Goal: Task Accomplishment & Management: Use online tool/utility

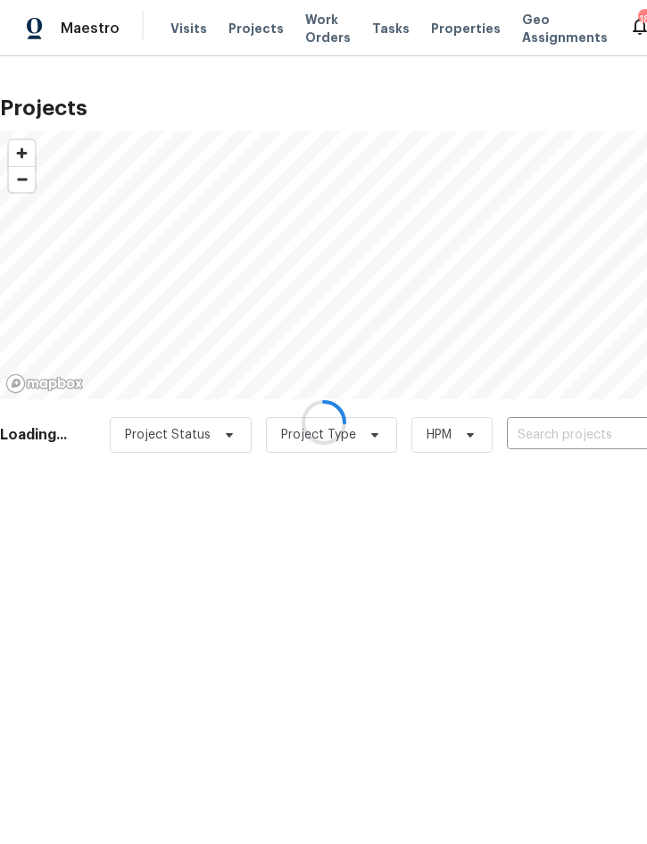
click at [567, 435] on div at bounding box center [323, 422] width 647 height 844
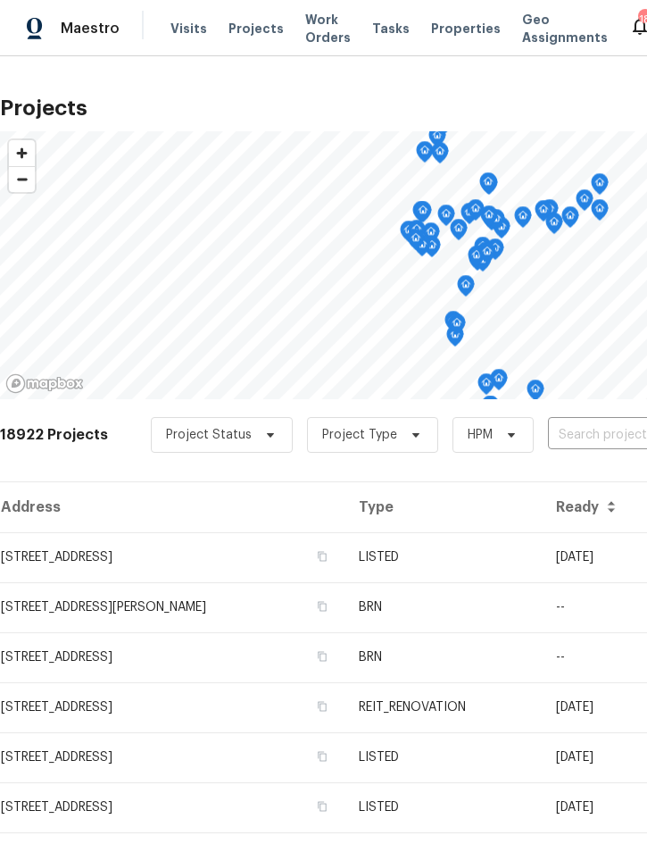
click at [584, 438] on input "text" at bounding box center [650, 435] width 204 height 28
type input "2005 vi"
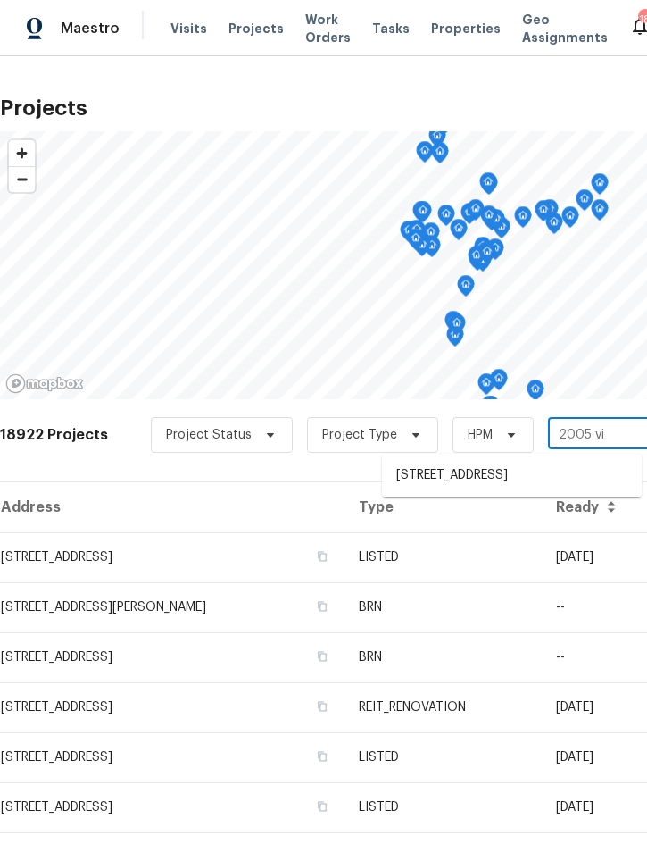
click at [481, 478] on li "[STREET_ADDRESS]" at bounding box center [512, 475] width 260 height 29
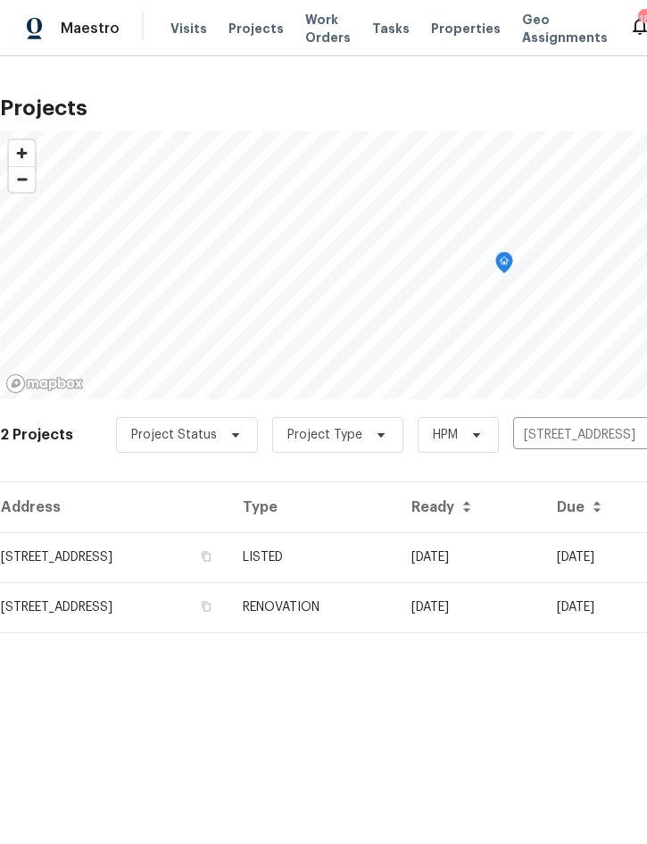
click at [397, 542] on td "LISTED" at bounding box center [313, 557] width 169 height 50
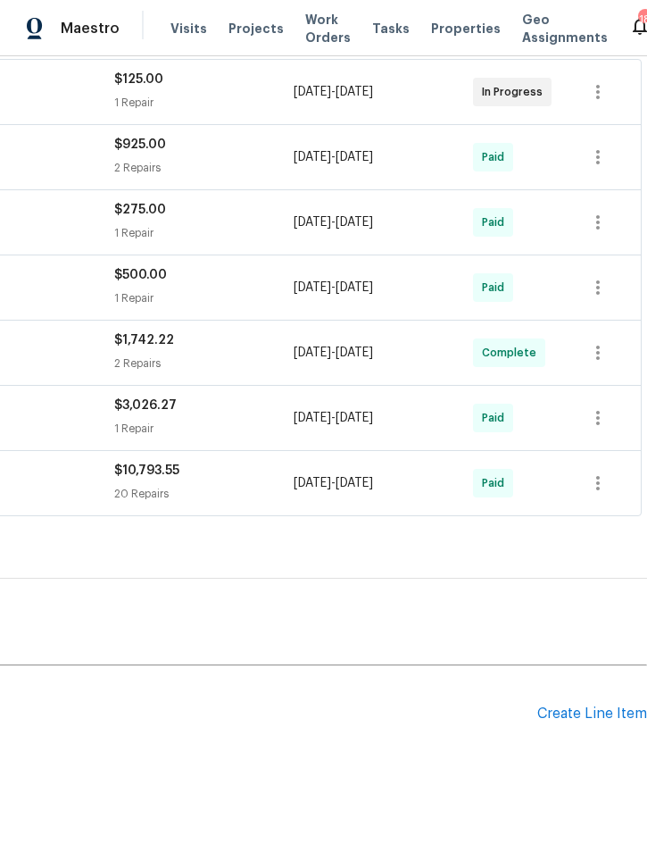
scroll to position [339, 362]
click at [572, 715] on div "Create Line Item" at bounding box center [593, 713] width 110 height 17
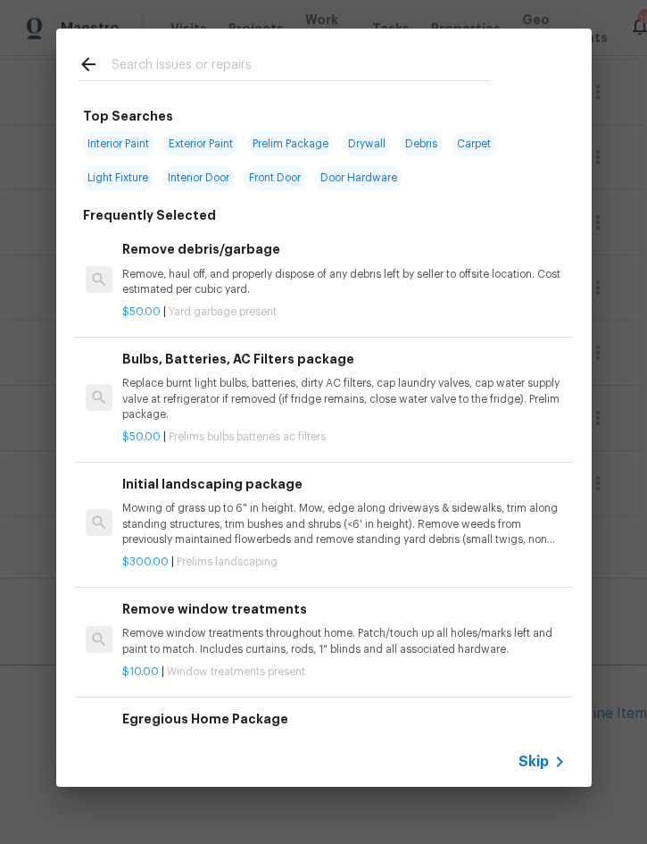
click at [203, 56] on input "text" at bounding box center [301, 67] width 379 height 27
click at [289, 79] on input "text" at bounding box center [301, 67] width 379 height 27
type input "Grout"
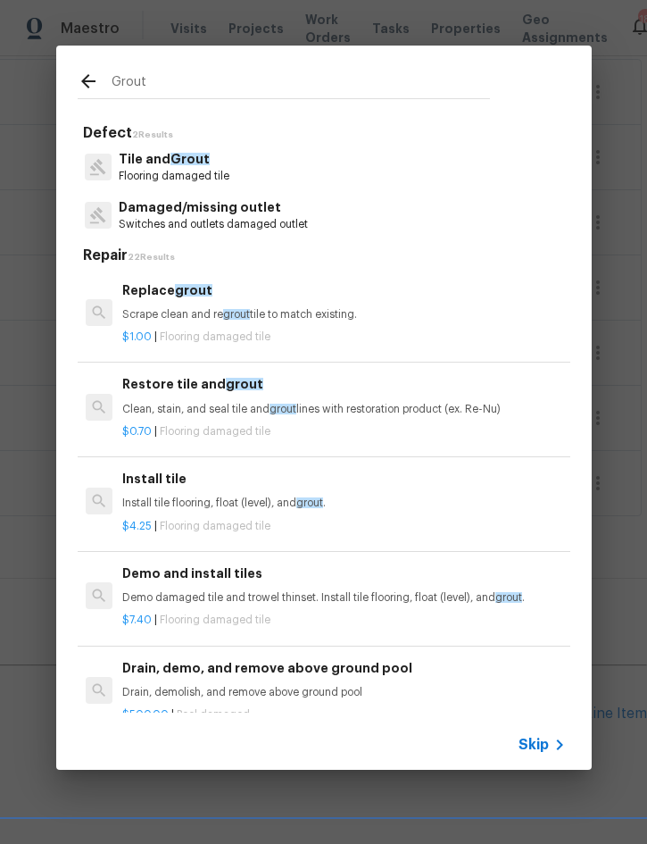
click at [223, 301] on div "Replace grout Scrape clean and re grout tile to match existing." at bounding box center [343, 301] width 443 height 43
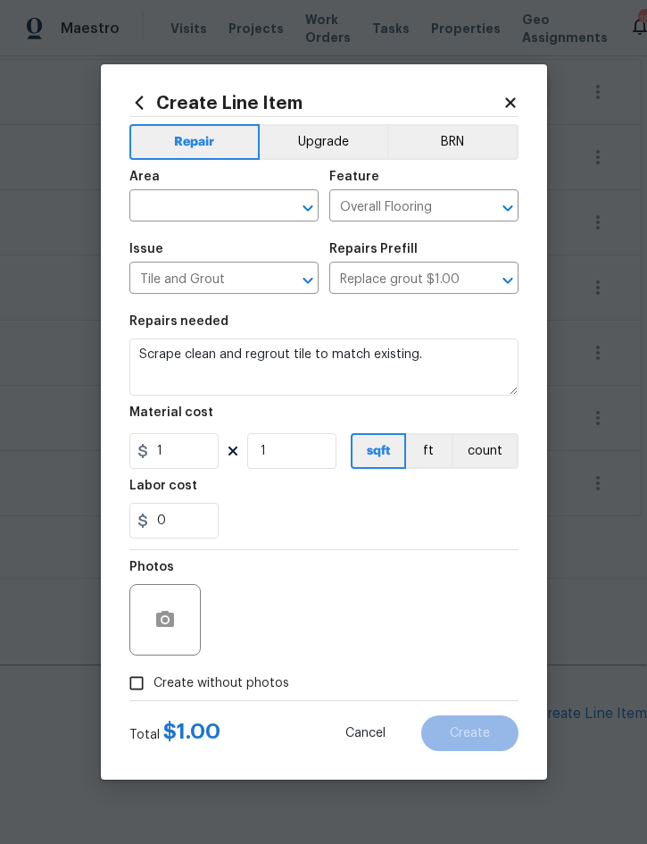
click at [188, 212] on input "text" at bounding box center [198, 208] width 139 height 28
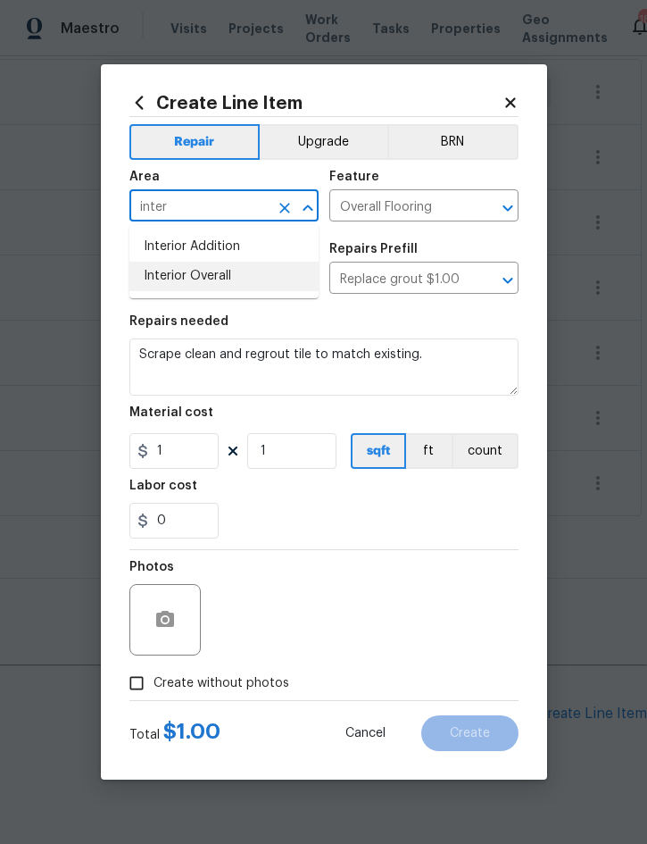
click at [209, 285] on li "Interior Overall" at bounding box center [223, 276] width 189 height 29
type input "Interior Overall"
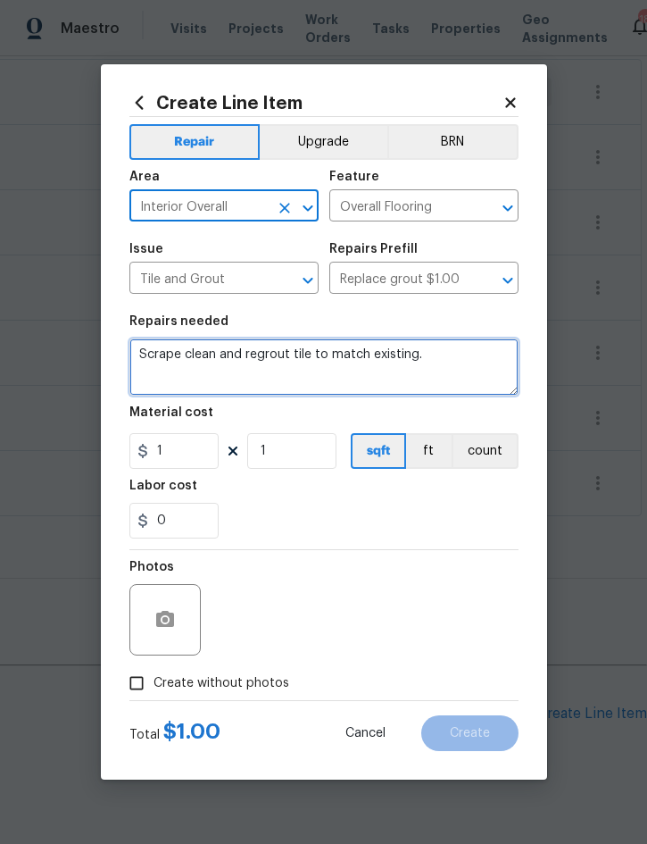
click at [143, 350] on textarea "Scrape clean and regrout tile to match existing." at bounding box center [323, 366] width 389 height 57
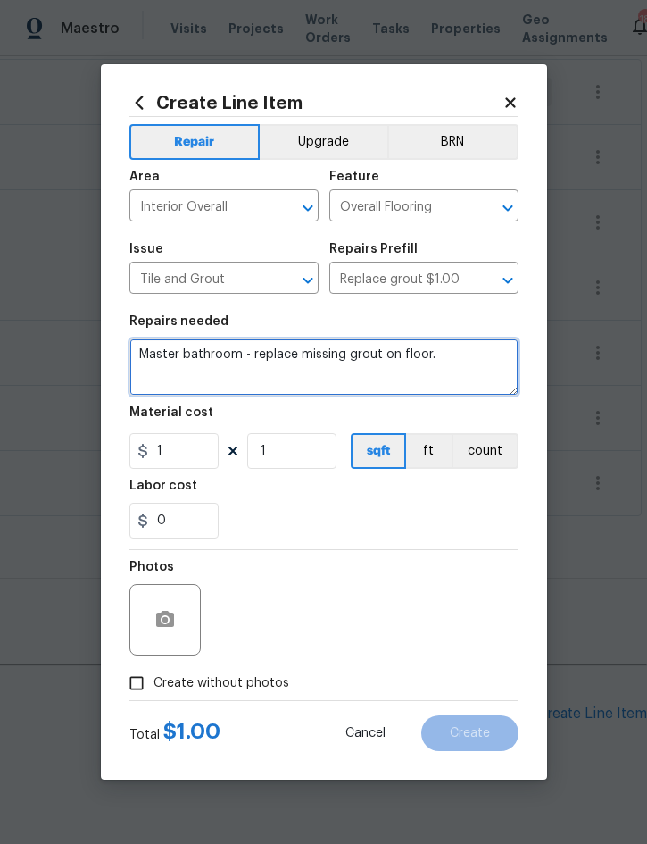
type textarea "Master bathroom - replace missing grout on floor."
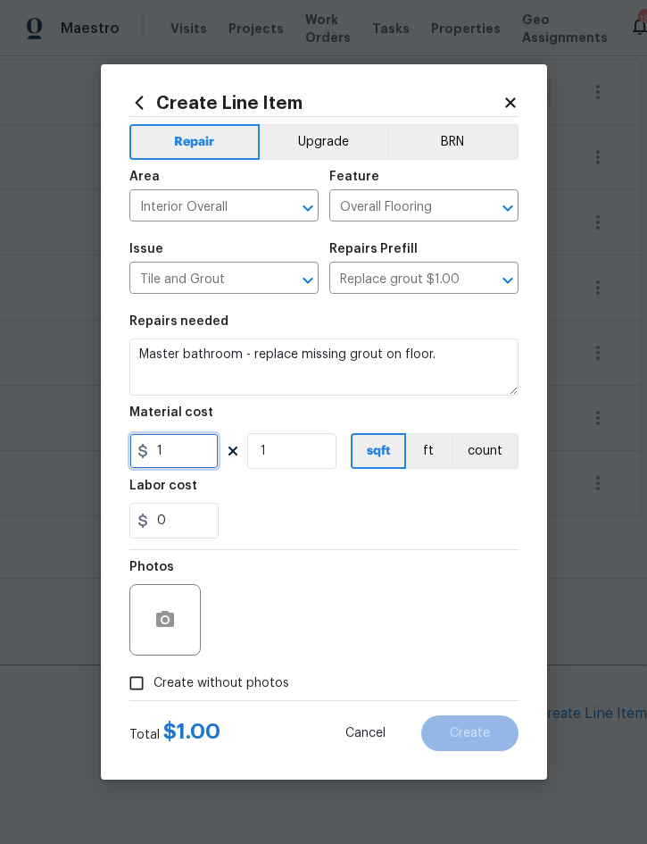
click at [191, 454] on input "1" at bounding box center [173, 451] width 89 height 36
click at [172, 608] on button "button" at bounding box center [165, 619] width 43 height 43
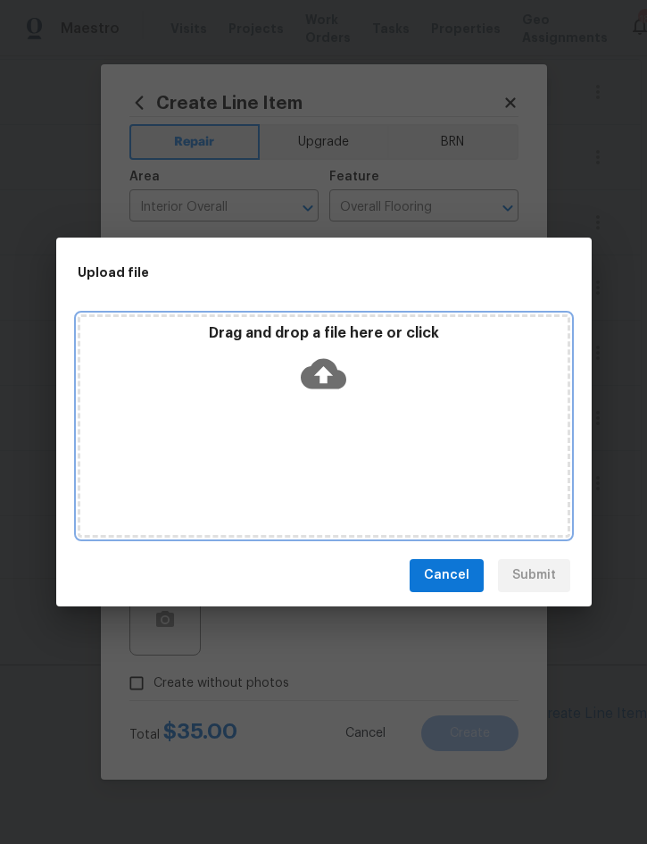
click at [471, 446] on div "Drag and drop a file here or click" at bounding box center [324, 425] width 493 height 223
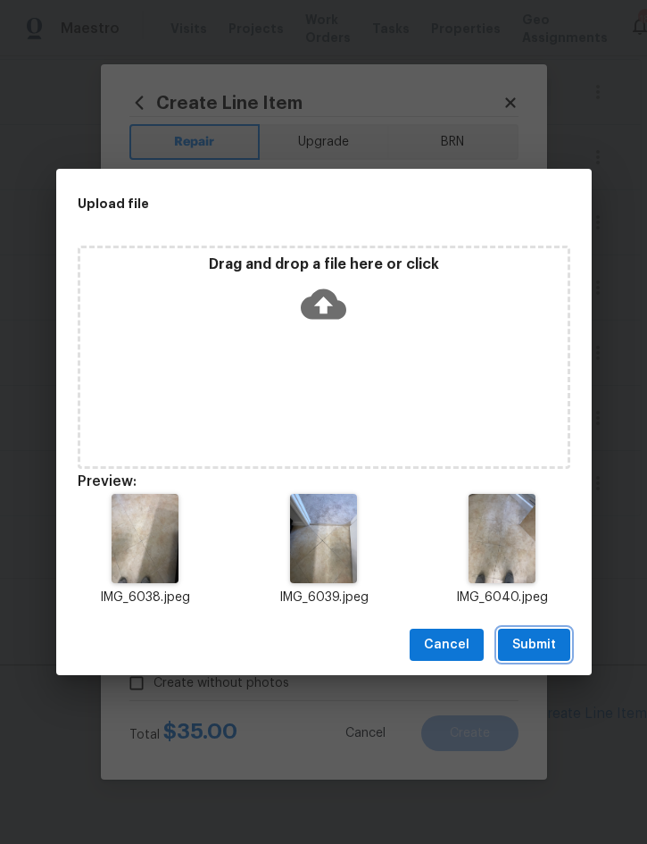
click at [554, 633] on button "Submit" at bounding box center [534, 645] width 72 height 33
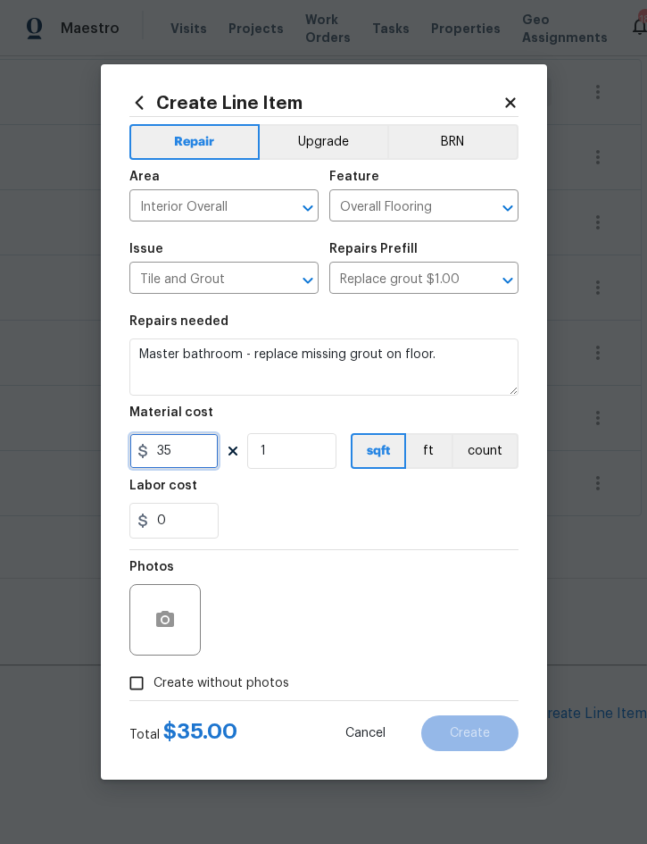
click at [166, 453] on input "35" at bounding box center [173, 451] width 89 height 36
click at [165, 453] on input "35" at bounding box center [173, 451] width 89 height 36
click at [204, 456] on input "35" at bounding box center [173, 451] width 89 height 36
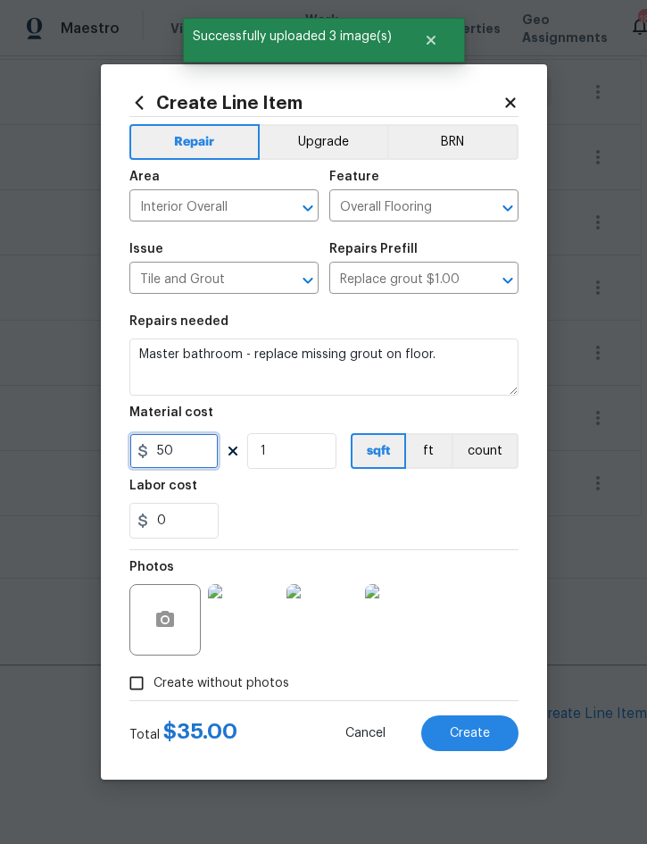
type input "50"
click at [474, 735] on span "Create" at bounding box center [470, 733] width 40 height 13
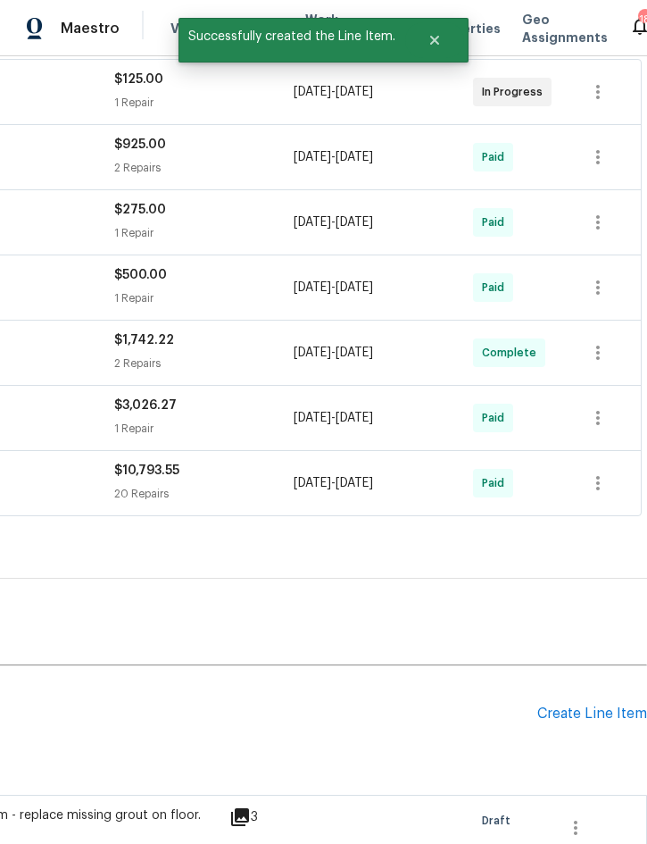
click at [577, 709] on div "Create Line Item" at bounding box center [593, 713] width 110 height 17
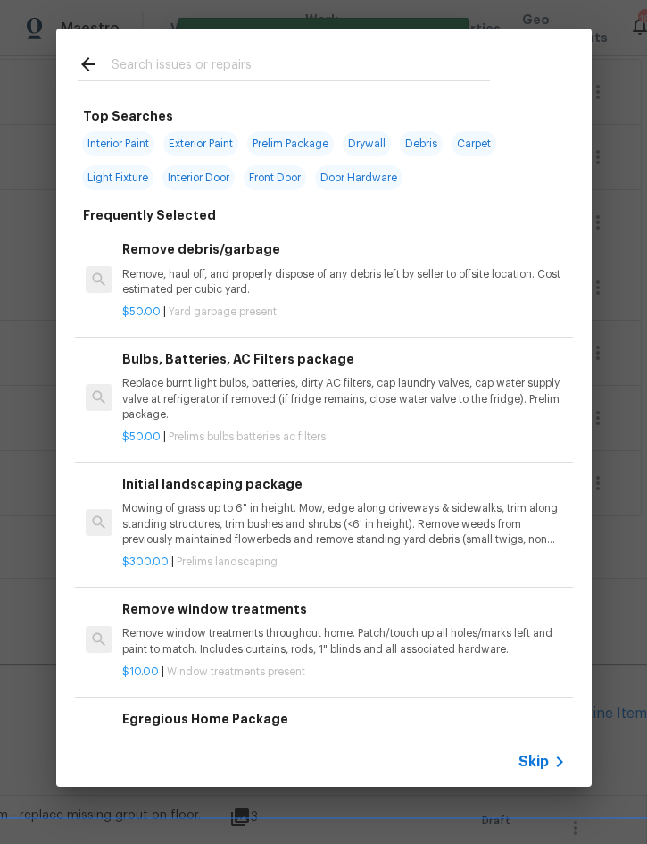
click at [207, 42] on div at bounding box center [283, 64] width 455 height 71
click at [195, 63] on input "text" at bounding box center [301, 67] width 379 height 27
type input "Weath"
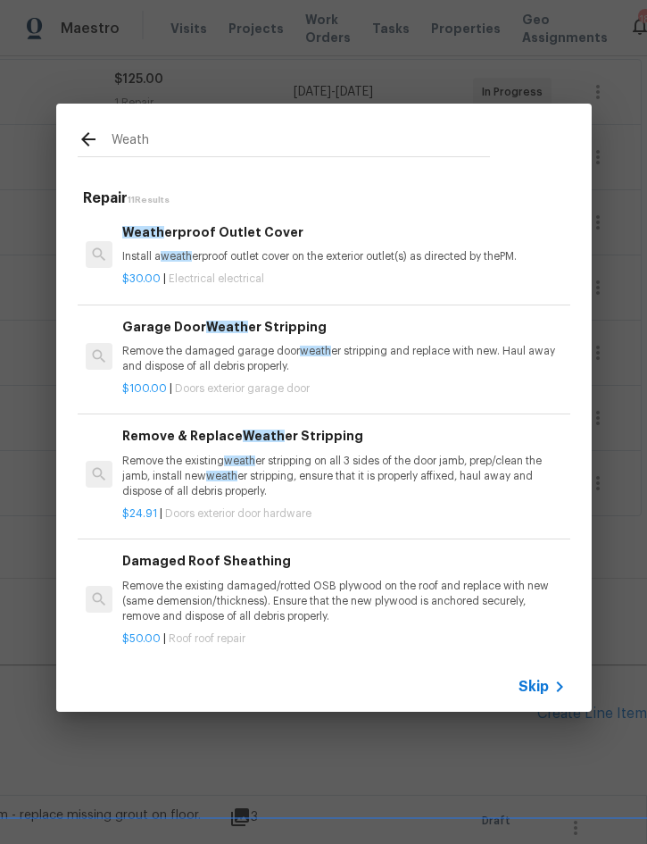
click at [304, 254] on p "Install a weath erproof outlet cover on the exterior outlet(s) as directed by t…" at bounding box center [343, 256] width 443 height 15
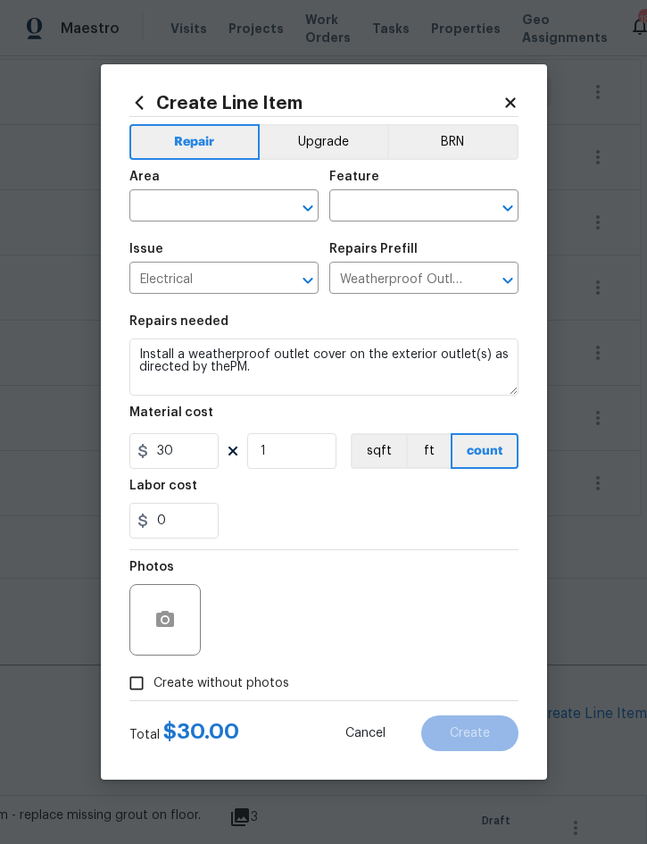
click at [202, 205] on input "text" at bounding box center [198, 208] width 139 height 28
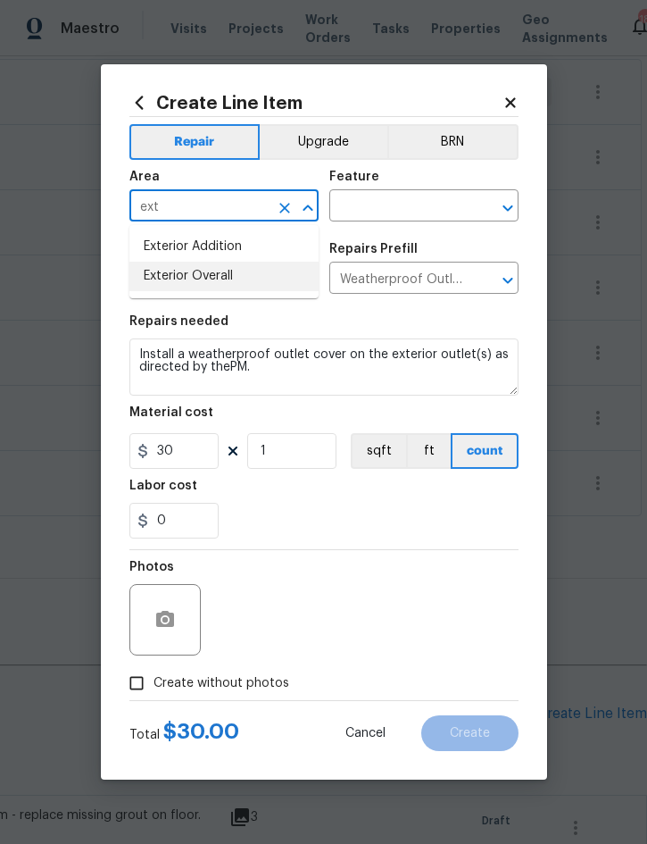
click at [223, 284] on li "Exterior Overall" at bounding box center [223, 276] width 189 height 29
type input "Exterior Overall"
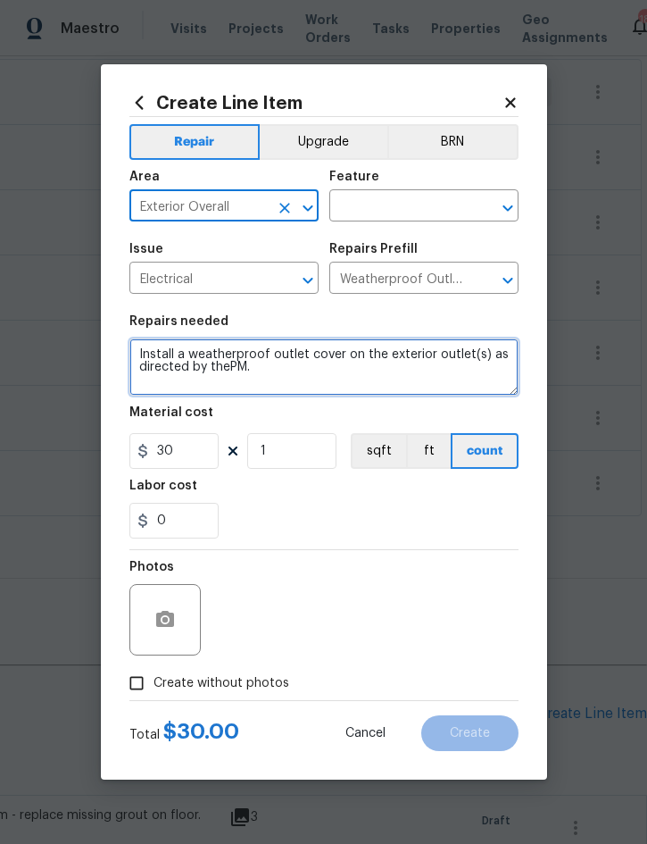
click at [137, 353] on textarea "Install a weatherproof outlet cover on the exterior outlet(s) as directed by th…" at bounding box center [323, 366] width 389 height 57
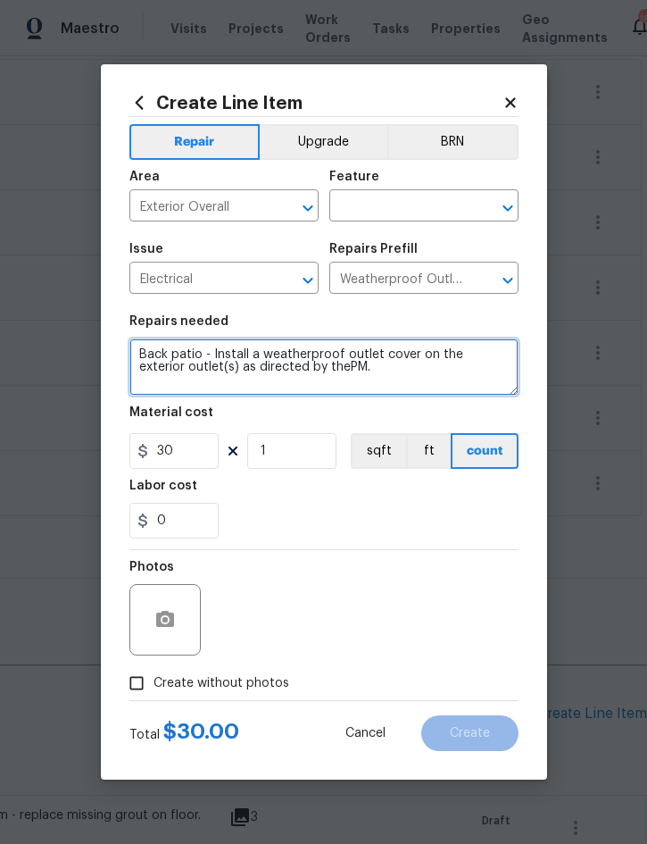
click at [414, 354] on textarea "Back patio - Install a weatherproof outlet cover on the exterior outlet(s) as d…" at bounding box center [323, 366] width 389 height 57
click at [353, 374] on textarea "Back patio - Install a weatherproof outlet cover on the exterior outlet(s) as d…" at bounding box center [323, 366] width 389 height 57
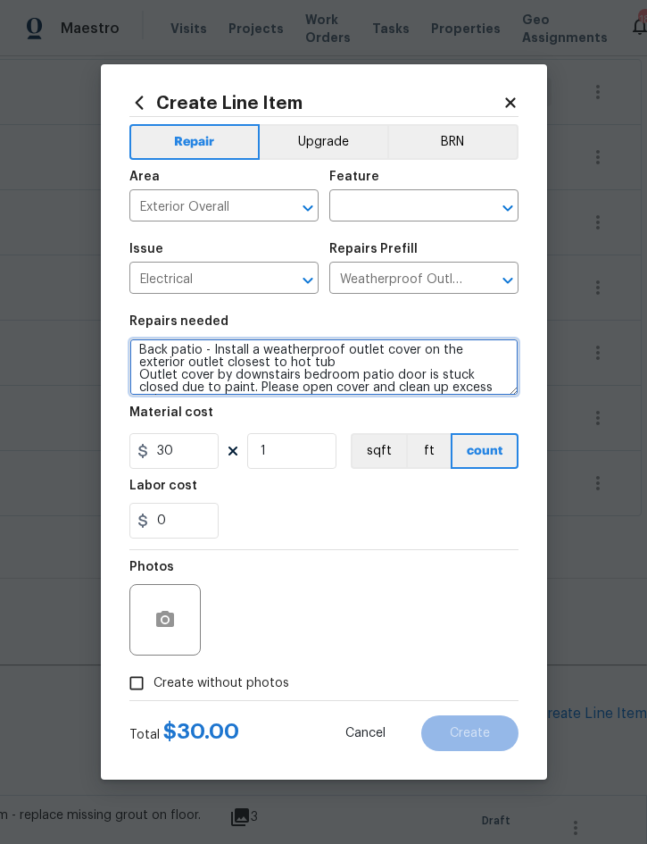
type textarea "Back patio - Install a weatherproof outlet cover on the exterior outlet closest…"
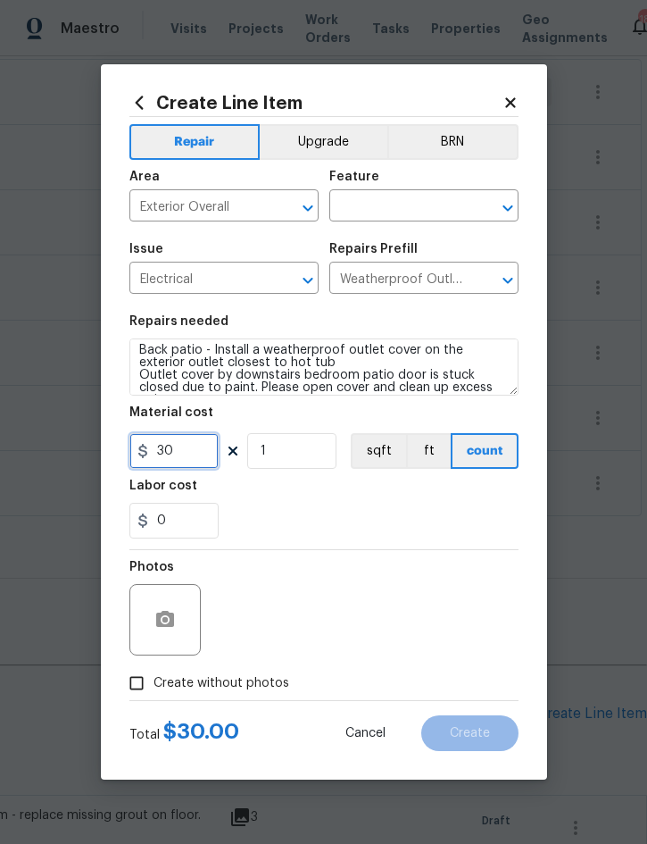
click at [193, 467] on input "30" at bounding box center [173, 451] width 89 height 36
type input "40"
click at [174, 619] on icon "button" at bounding box center [164, 619] width 21 height 21
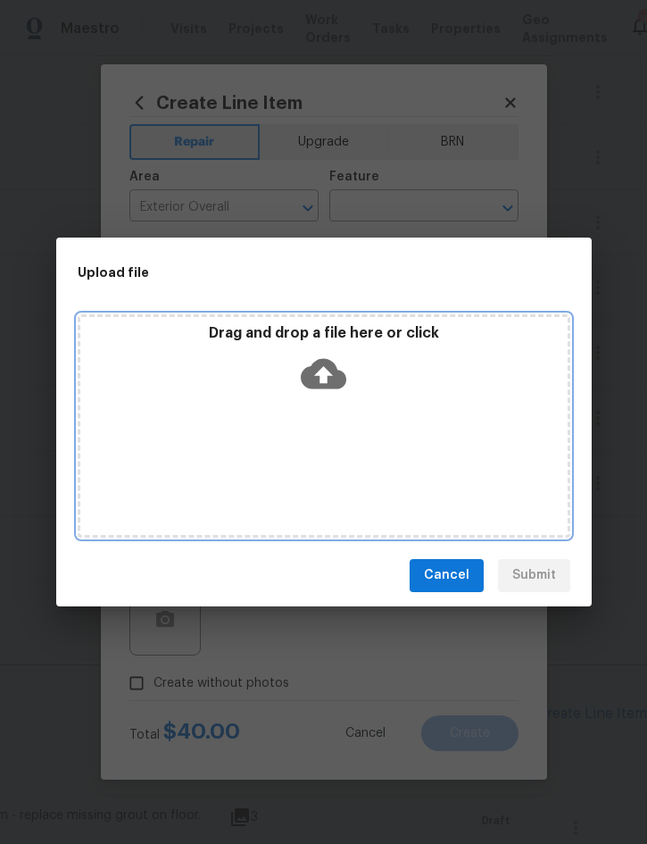
click at [403, 413] on div "Drag and drop a file here or click" at bounding box center [324, 425] width 493 height 223
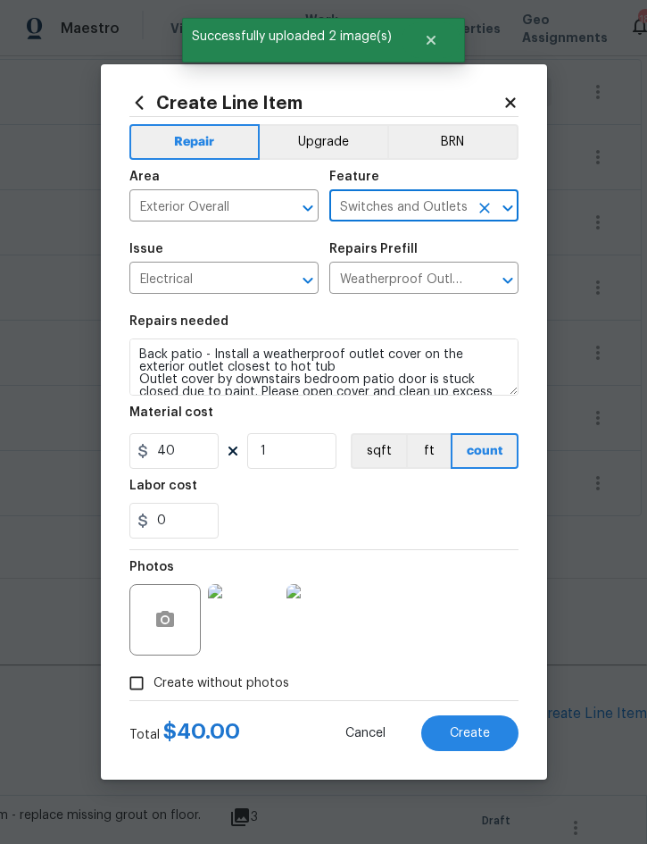
scroll to position [4, 0]
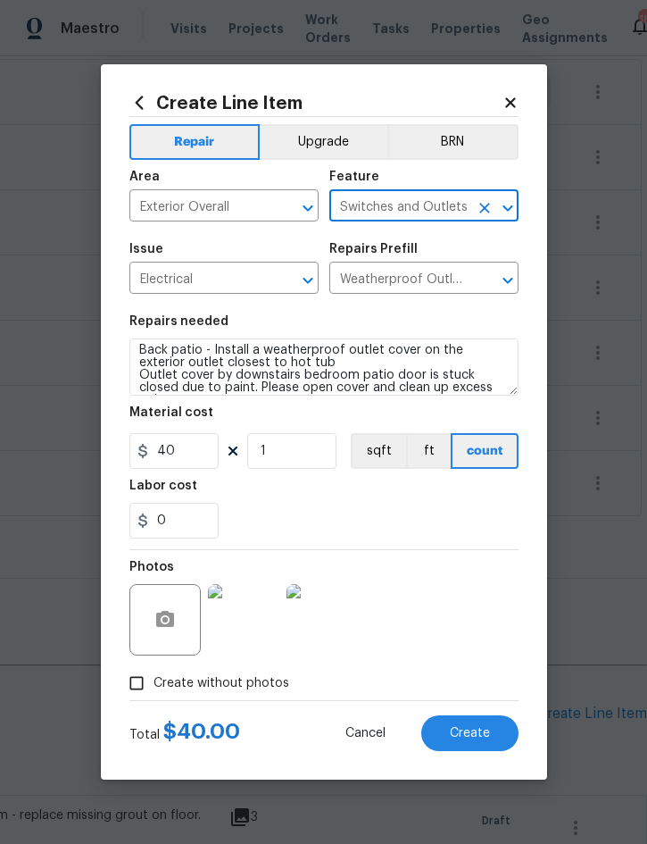
click at [456, 751] on button "Create" at bounding box center [469, 733] width 97 height 36
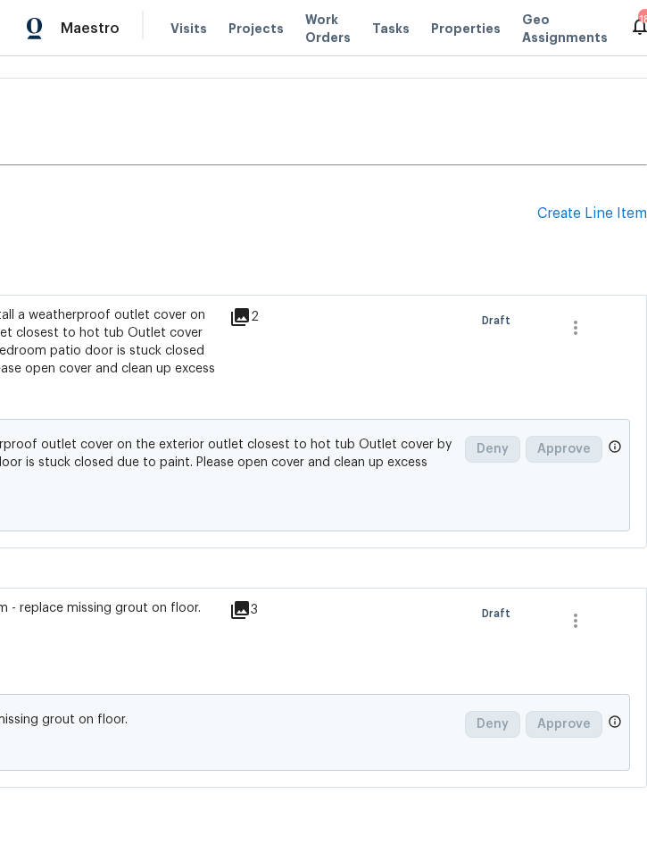
scroll to position [838, 362]
click at [575, 212] on div "Create Line Item" at bounding box center [593, 214] width 110 height 17
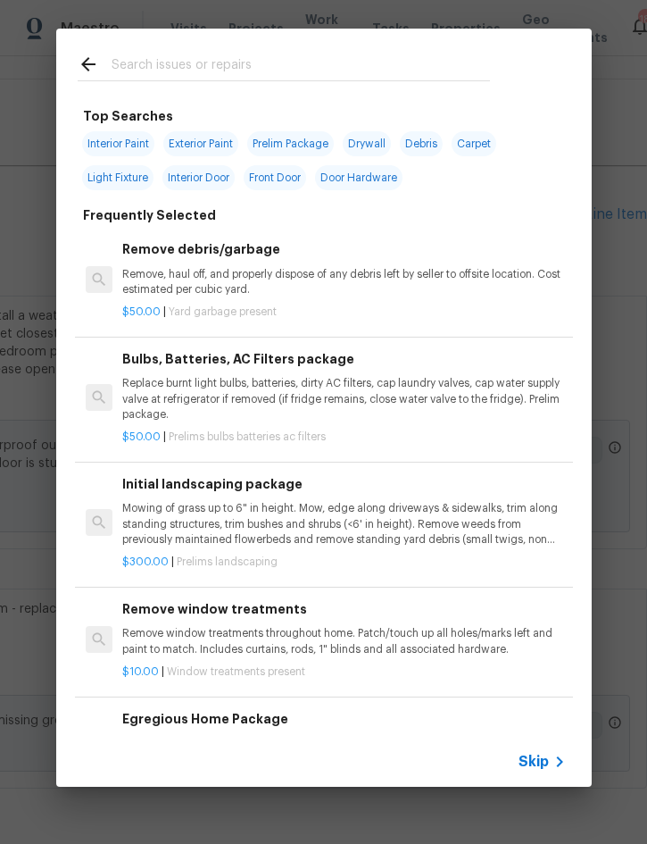
click at [297, 54] on input "text" at bounding box center [301, 67] width 379 height 27
type input "Ceiling"
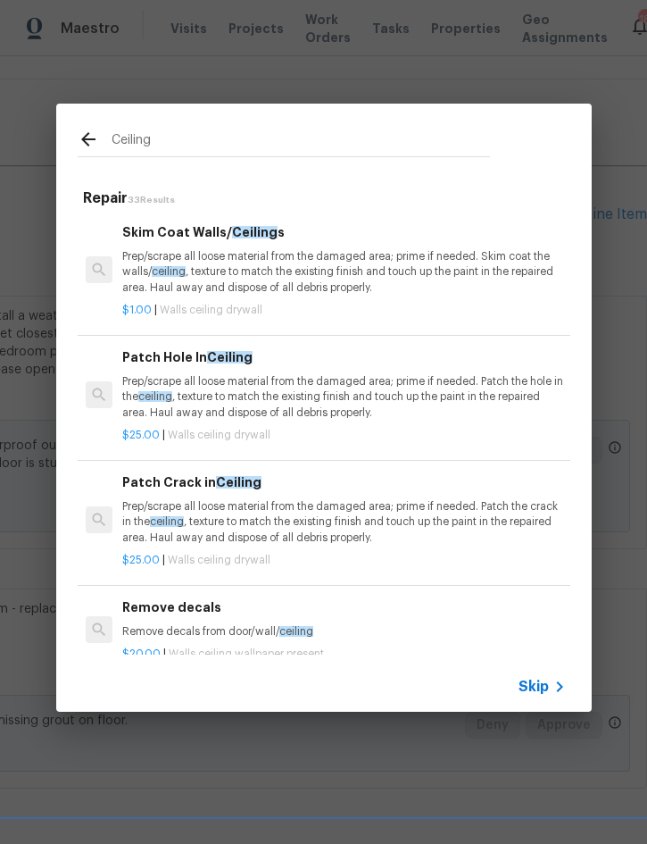
click at [327, 504] on p "Prep/scrape all loose material from the damaged area; prime if needed. Patch th…" at bounding box center [343, 522] width 443 height 46
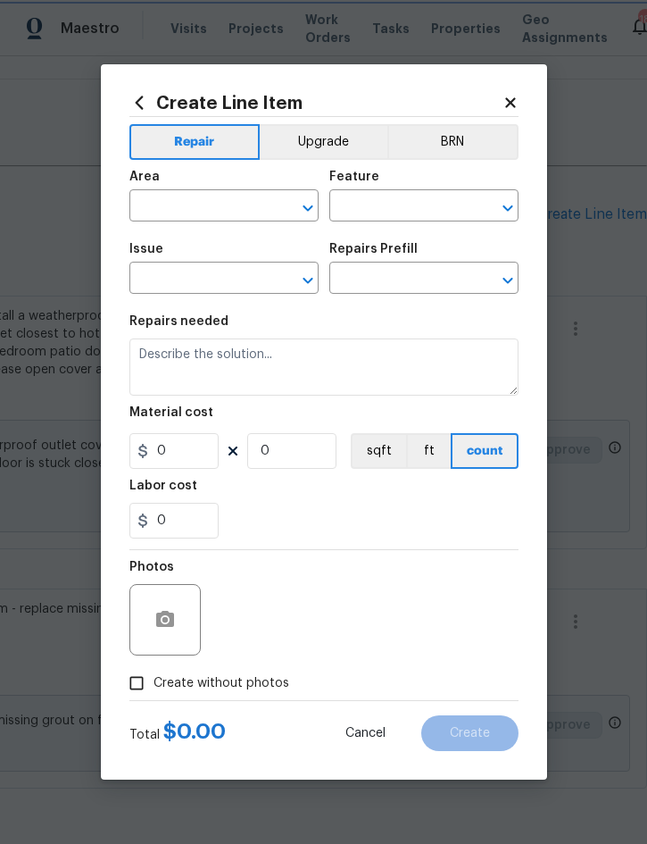
type input "Walls and Ceiling"
type input "Drywall"
type input "Patch Crack in Ceiling $25.00"
type textarea "Prep/scrape all loose material from the damaged area; prime if needed. Patch th…"
type input "25"
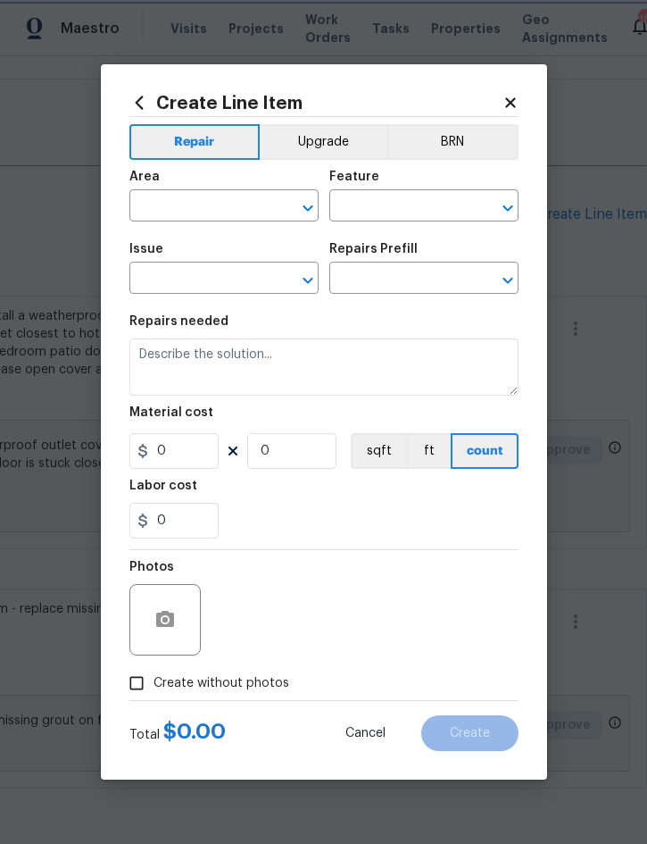
type input "1"
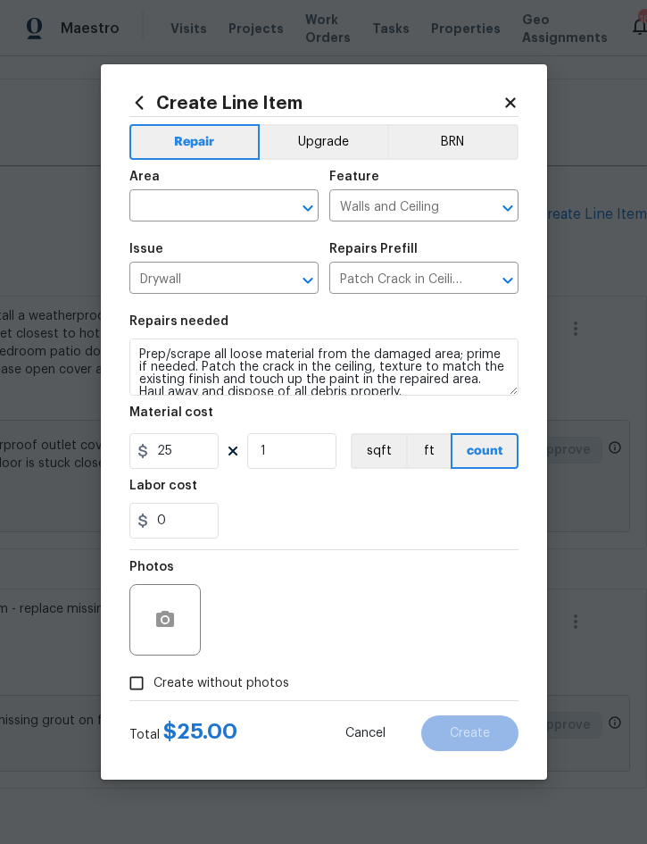
click at [198, 206] on input "text" at bounding box center [198, 208] width 139 height 28
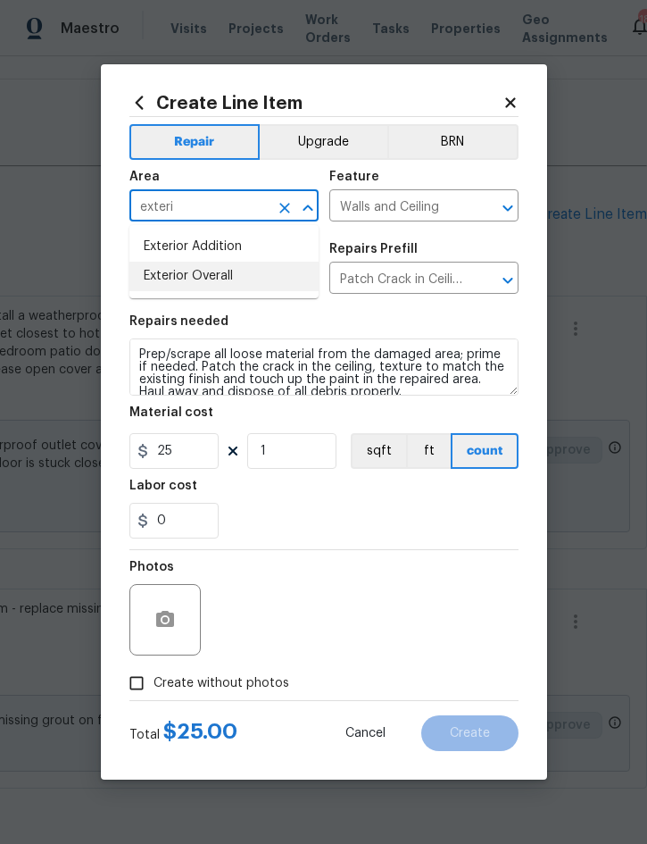
click at [213, 280] on li "Exterior Overall" at bounding box center [223, 276] width 189 height 29
type input "Exterior Overall"
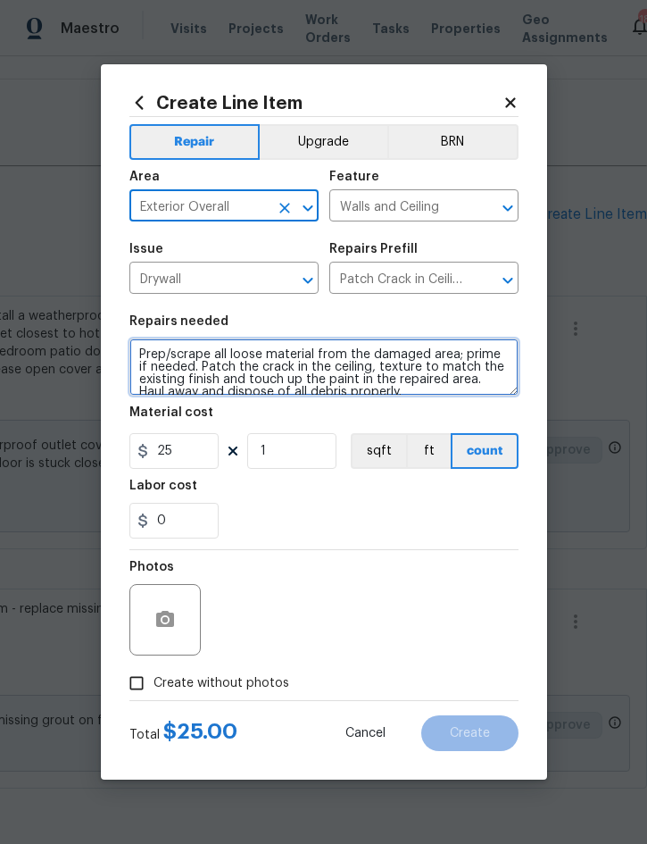
click at [137, 358] on textarea "Prep/scrape all loose material from the damaged area; prime if needed. Patch th…" at bounding box center [323, 366] width 389 height 57
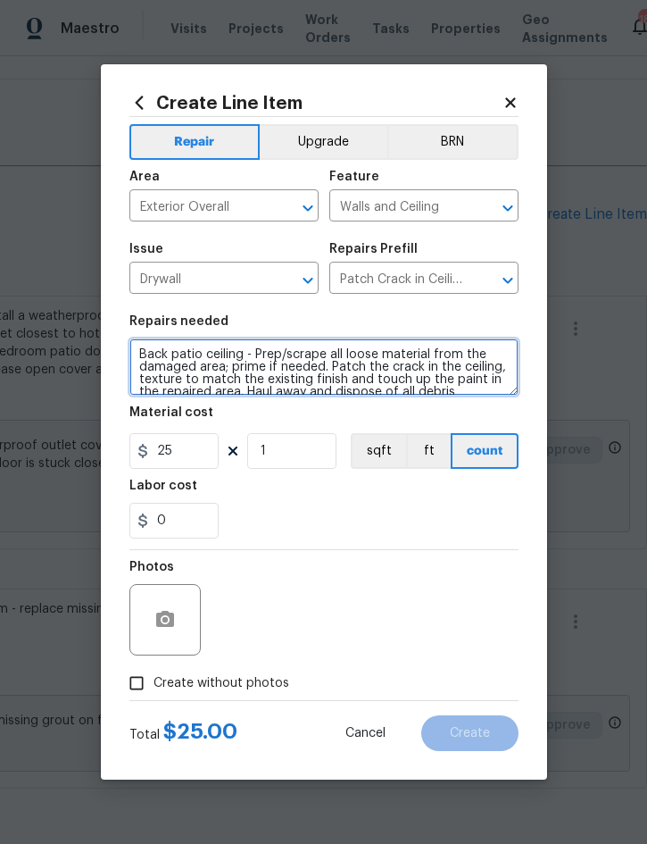
type textarea "Back patio ceiling - Prep/scrape all loose material from the damaged area; prim…"
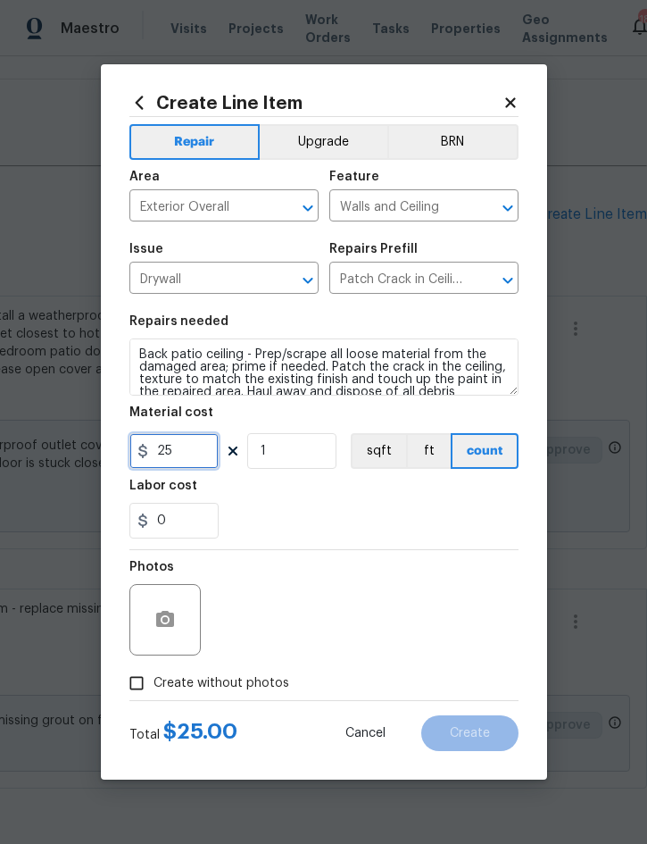
click at [199, 451] on input "25" at bounding box center [173, 451] width 89 height 36
type input "75"
click at [159, 625] on icon "button" at bounding box center [165, 619] width 18 height 16
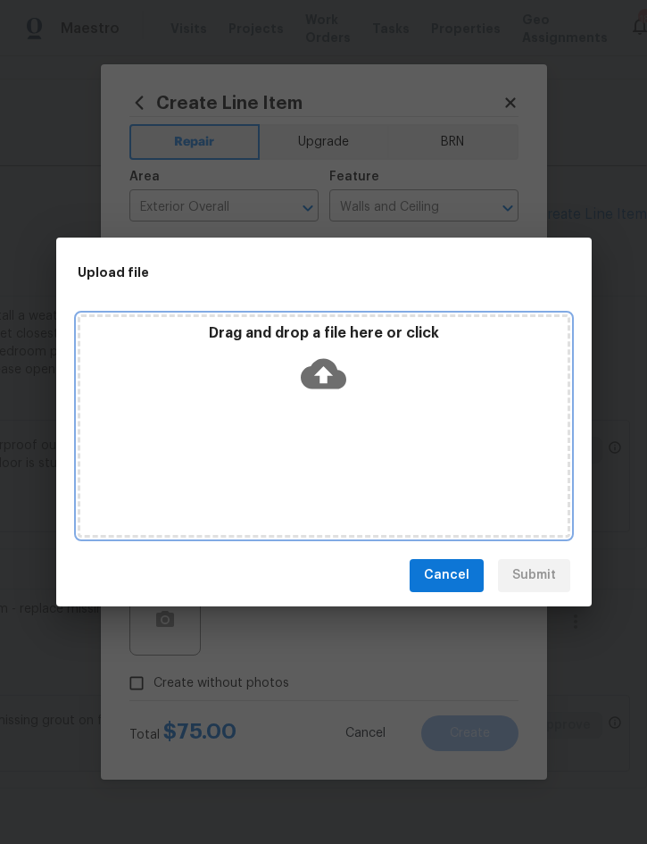
click at [444, 385] on div "Drag and drop a file here or click" at bounding box center [324, 362] width 488 height 77
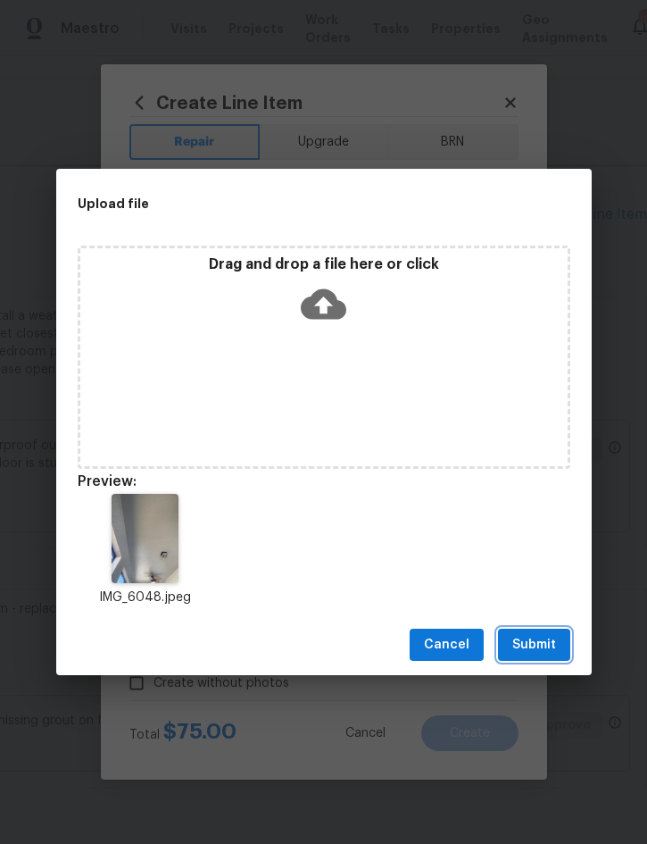
click at [530, 644] on span "Submit" at bounding box center [535, 645] width 44 height 22
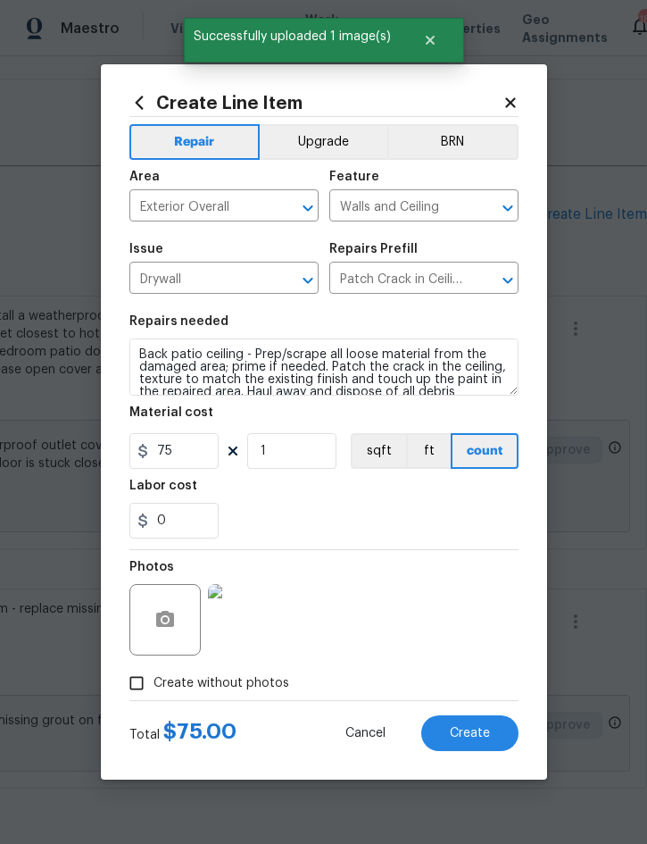
click at [480, 731] on span "Create" at bounding box center [470, 733] width 40 height 13
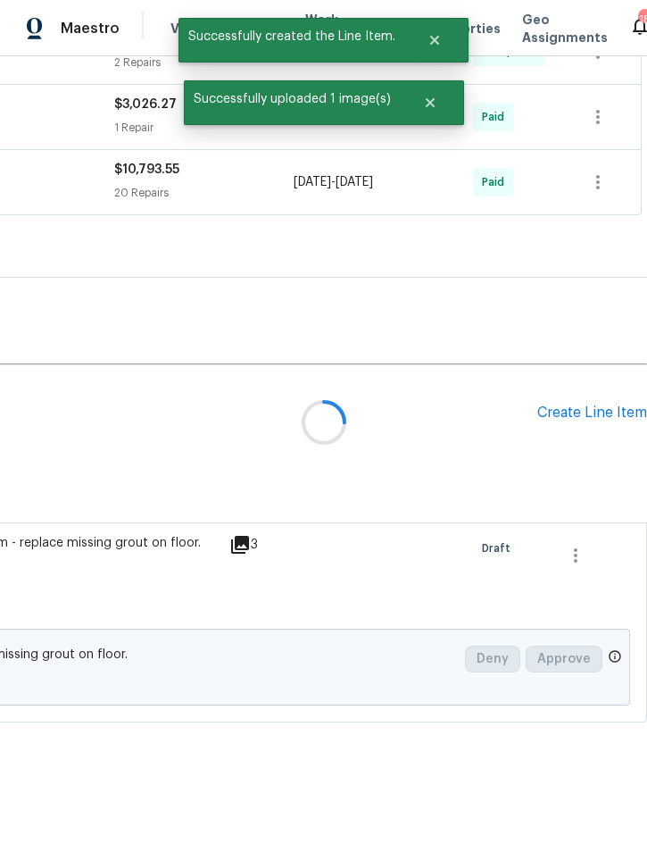
scroll to position [591, 362]
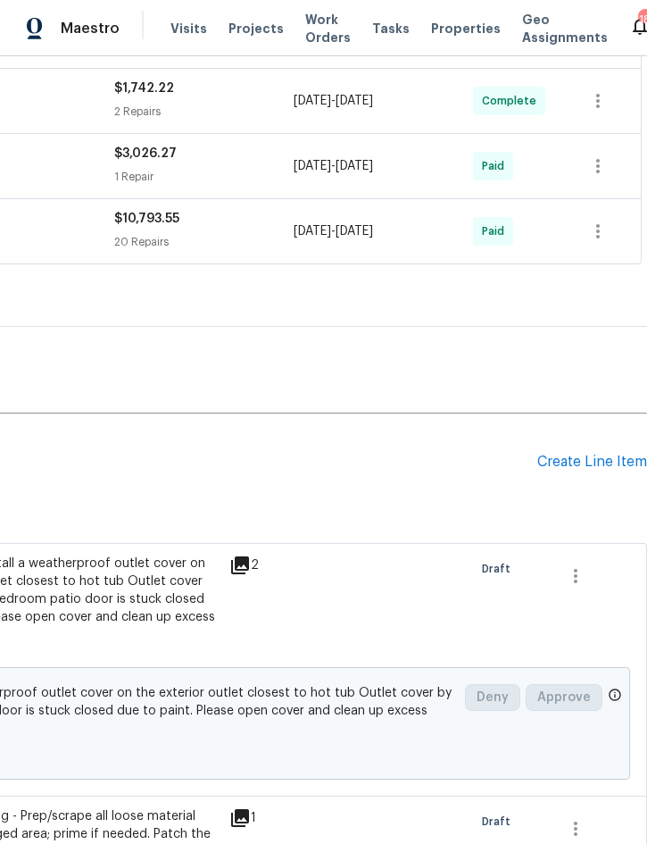
click at [586, 464] on div "Create Line Item" at bounding box center [593, 462] width 110 height 17
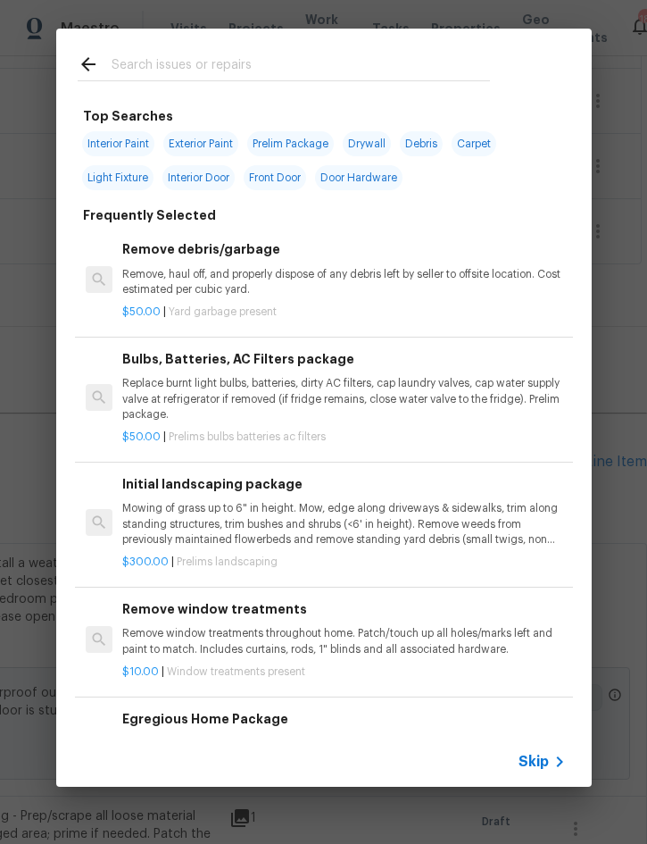
click at [310, 64] on input "text" at bounding box center [301, 67] width 379 height 27
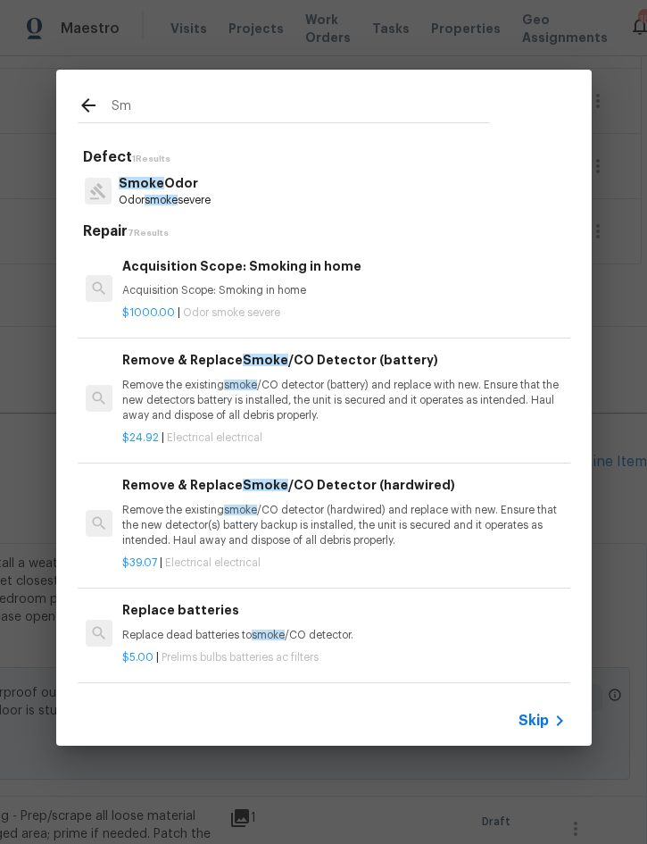
type input "S"
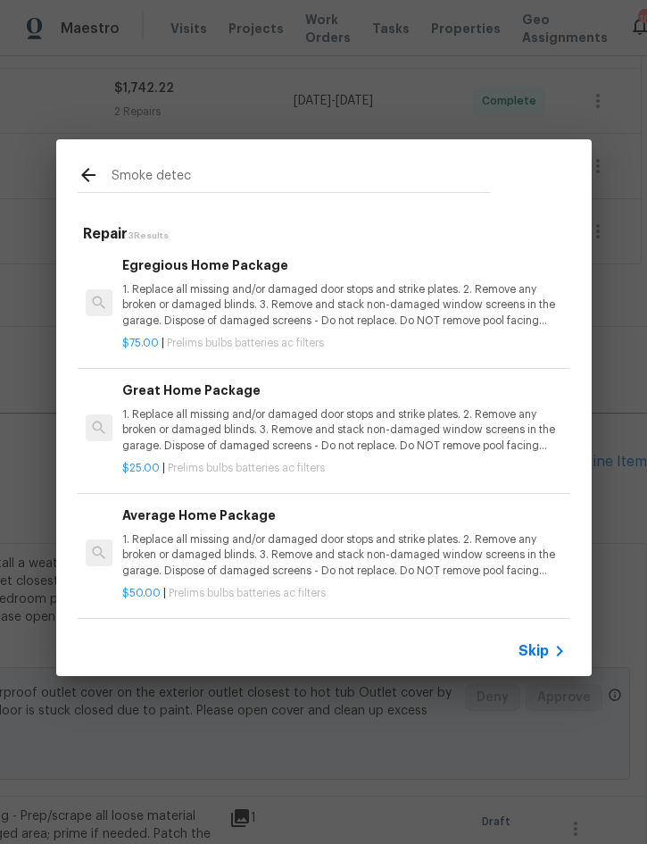
scroll to position [3, 0]
click at [254, 171] on input "Smoke detectors" at bounding box center [301, 177] width 379 height 27
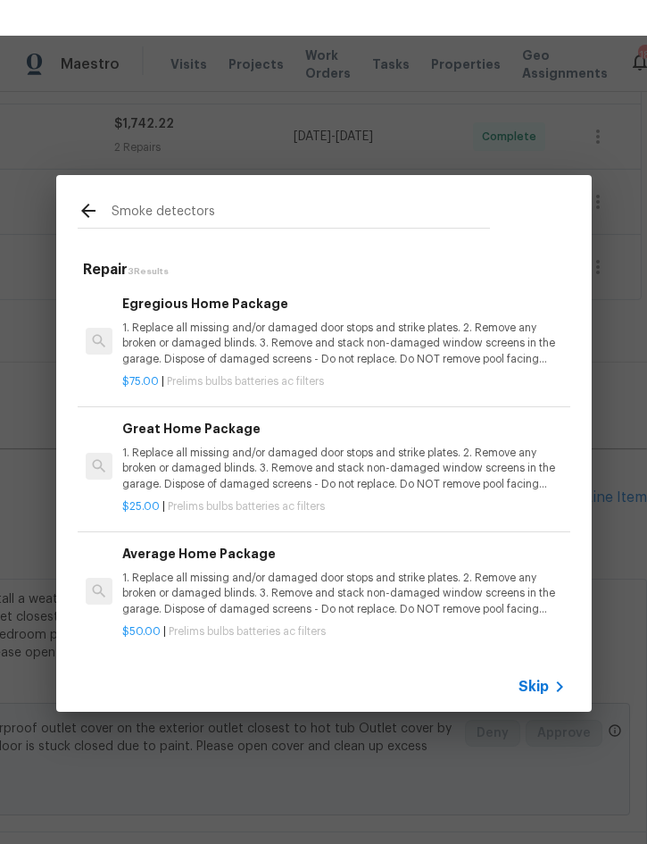
scroll to position [0, 0]
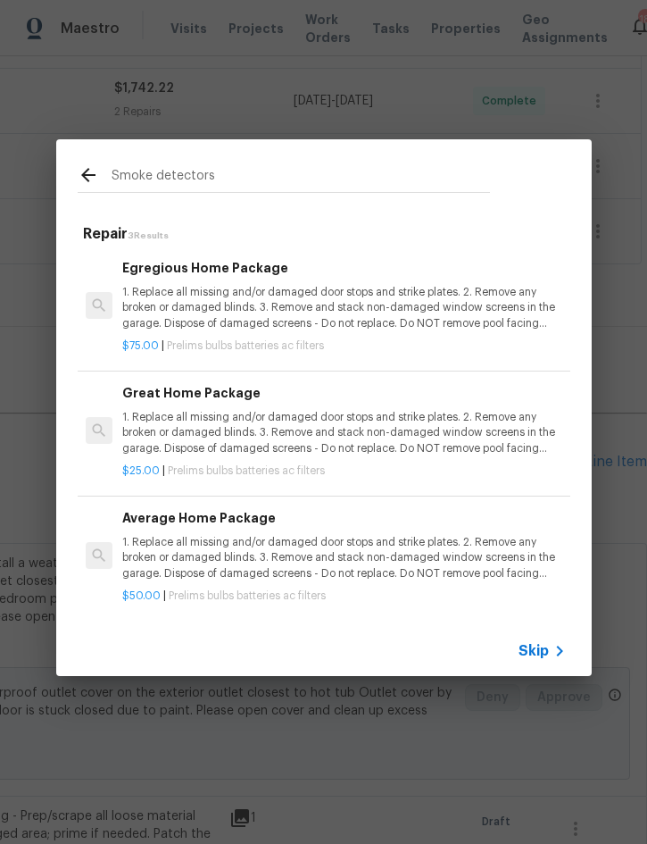
click at [279, 185] on input "Smoke detectors" at bounding box center [301, 177] width 379 height 27
type input "Smoke detector"
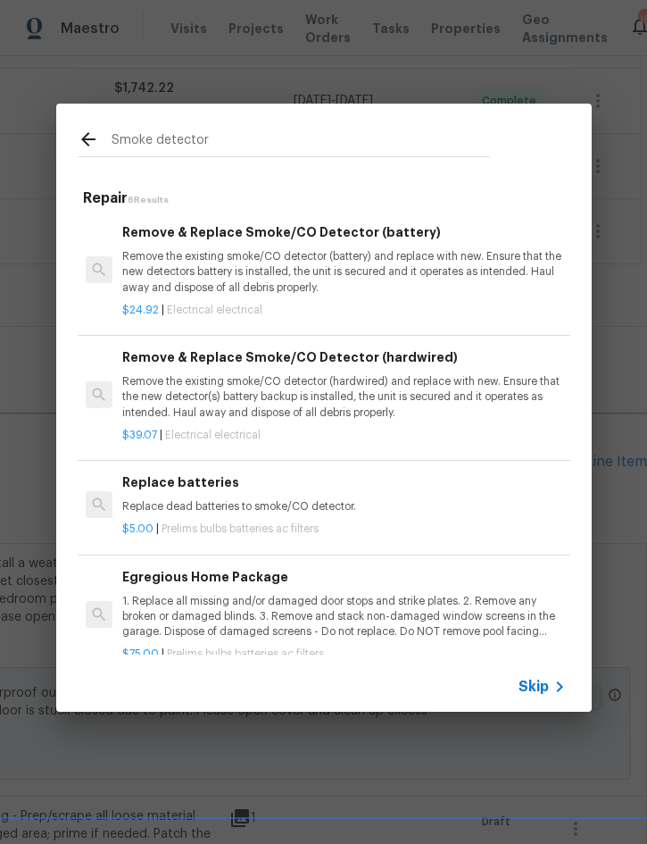
click at [290, 499] on p "Replace dead batteries to smoke/CO detector." at bounding box center [343, 506] width 443 height 15
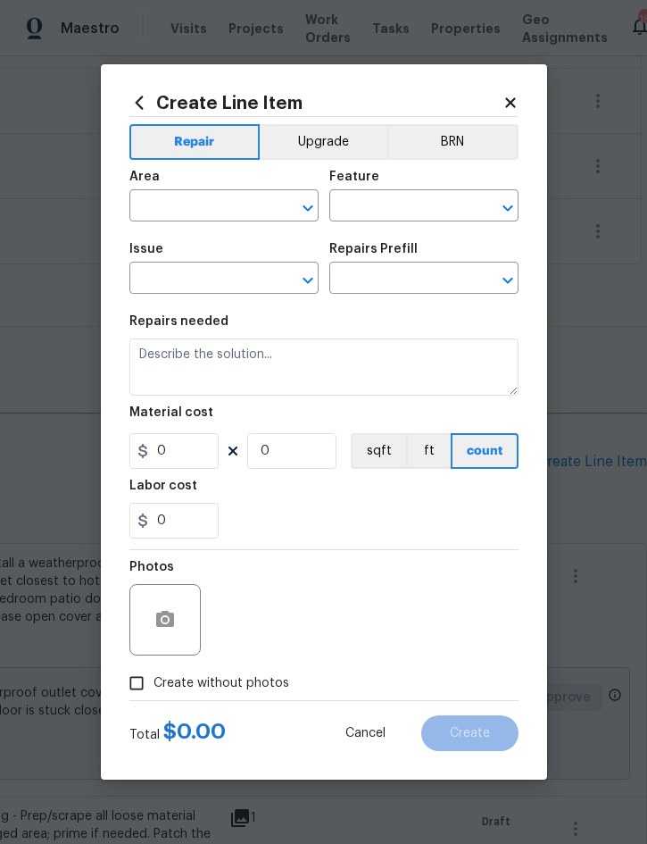
type input "Home Readiness Packages"
type input "Bulbs, Batteries, AC Filters"
type textarea "Replace dead batteries to smoke/CO detector."
type input "1"
type input "Replace batteries $5.00"
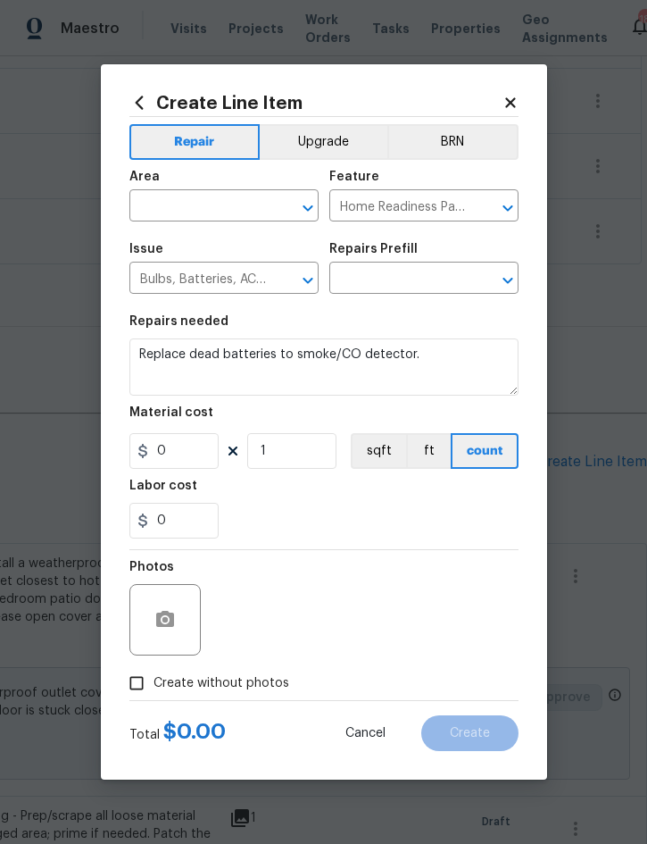
type input "5"
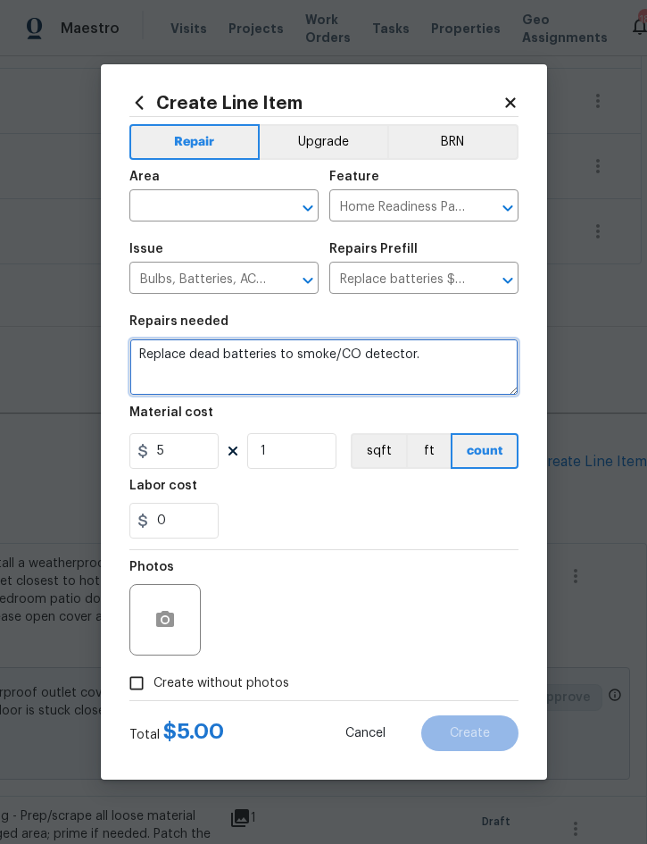
click at [134, 357] on textarea "Replace dead batteries to smoke/CO detector." at bounding box center [323, 366] width 389 height 57
type textarea "Thru out home - Replace dead batteries to smoke/CO detector."
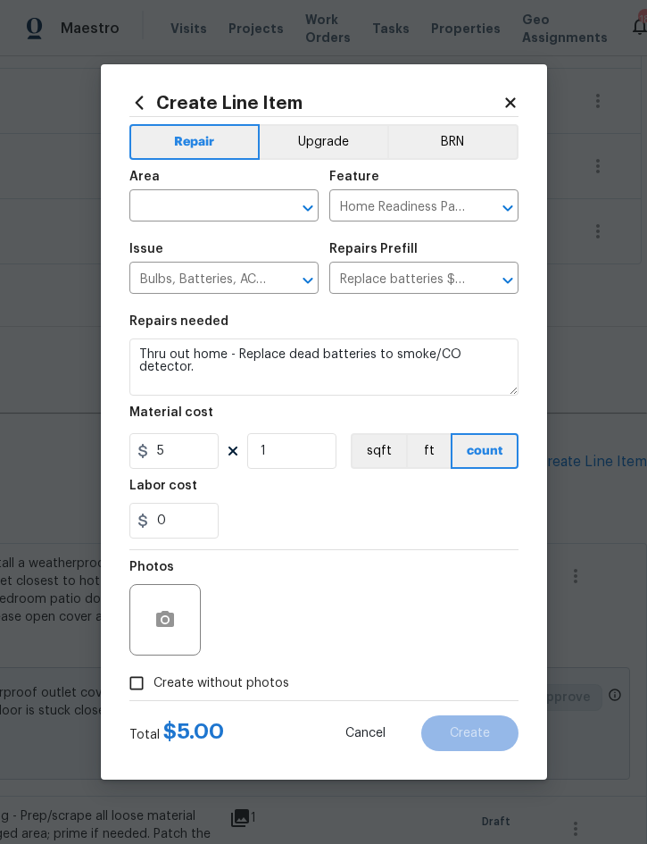
click at [192, 204] on input "text" at bounding box center [198, 208] width 139 height 28
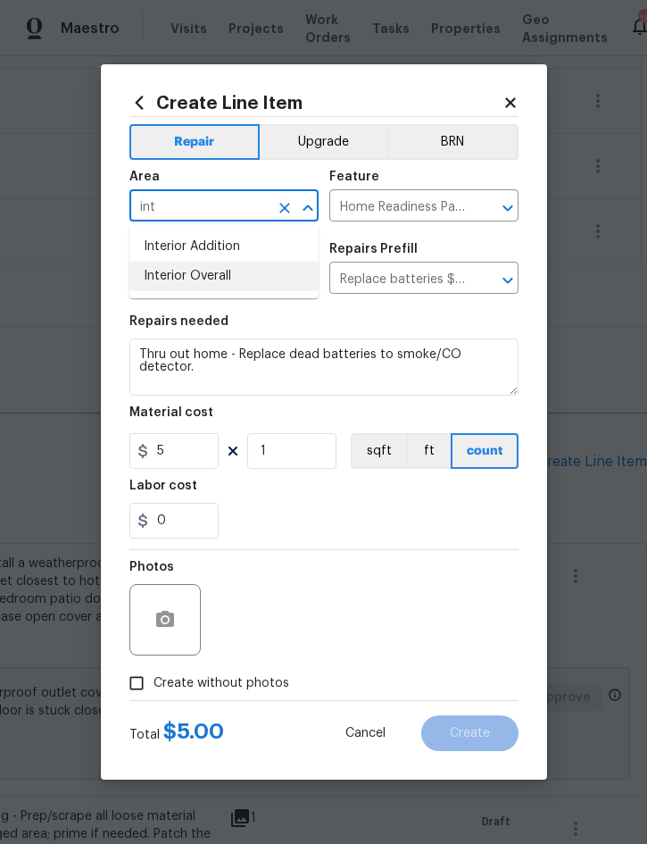
click at [215, 280] on li "Interior Overall" at bounding box center [223, 276] width 189 height 29
type input "Interior Overall"
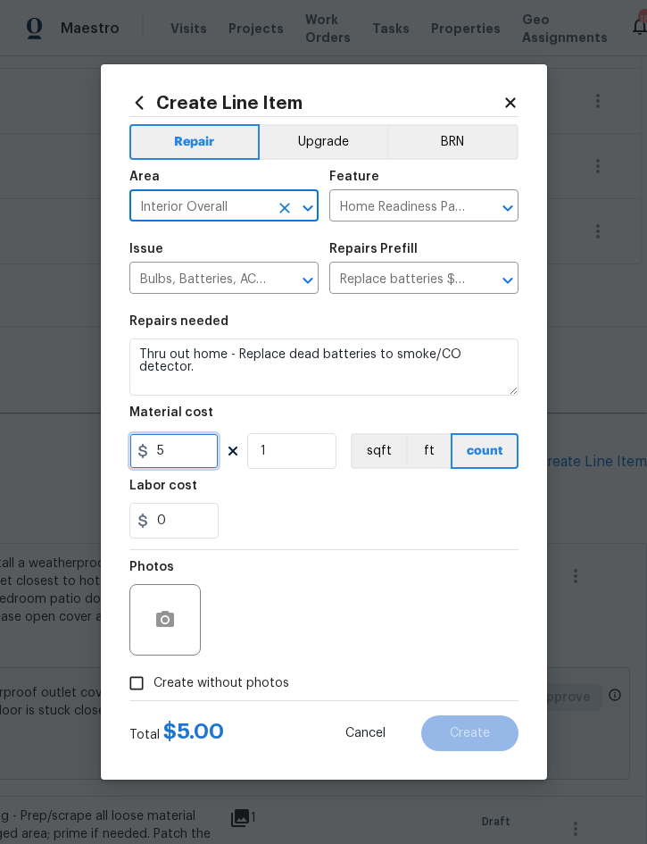
click at [192, 459] on input "5" at bounding box center [173, 451] width 89 height 36
type input "35"
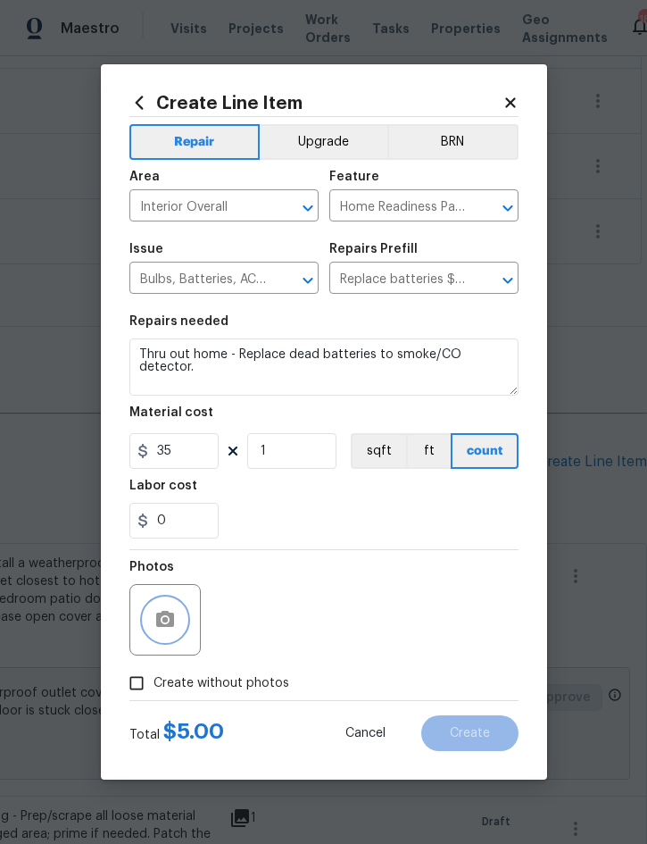
click at [179, 625] on button "button" at bounding box center [165, 619] width 43 height 43
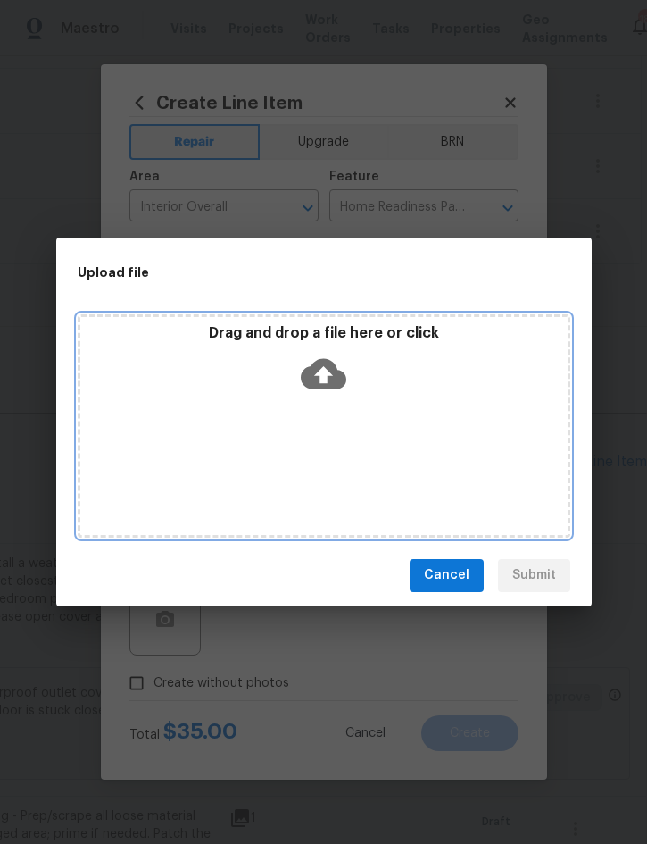
click at [375, 392] on div "Drag and drop a file here or click" at bounding box center [324, 362] width 488 height 77
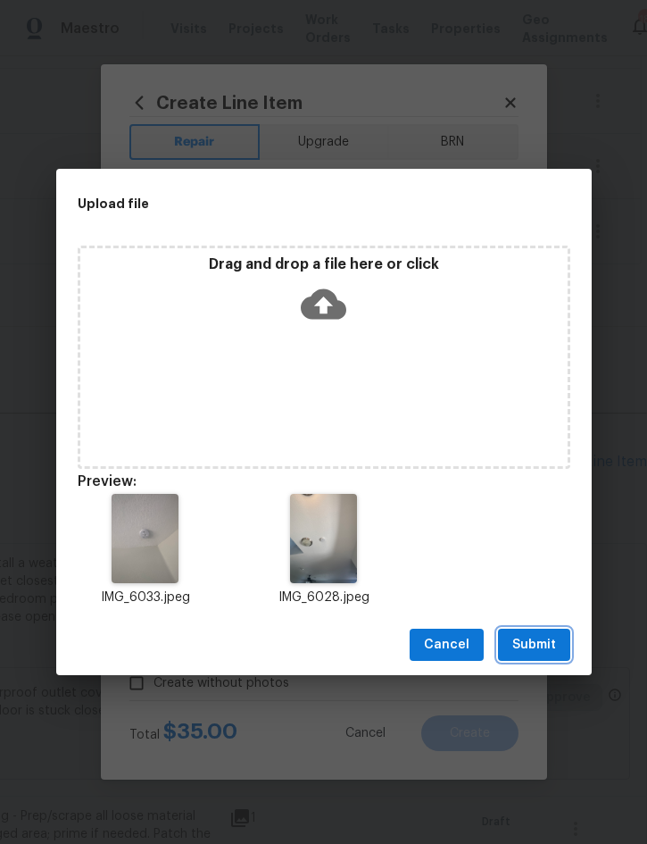
click at [538, 640] on span "Submit" at bounding box center [535, 645] width 44 height 22
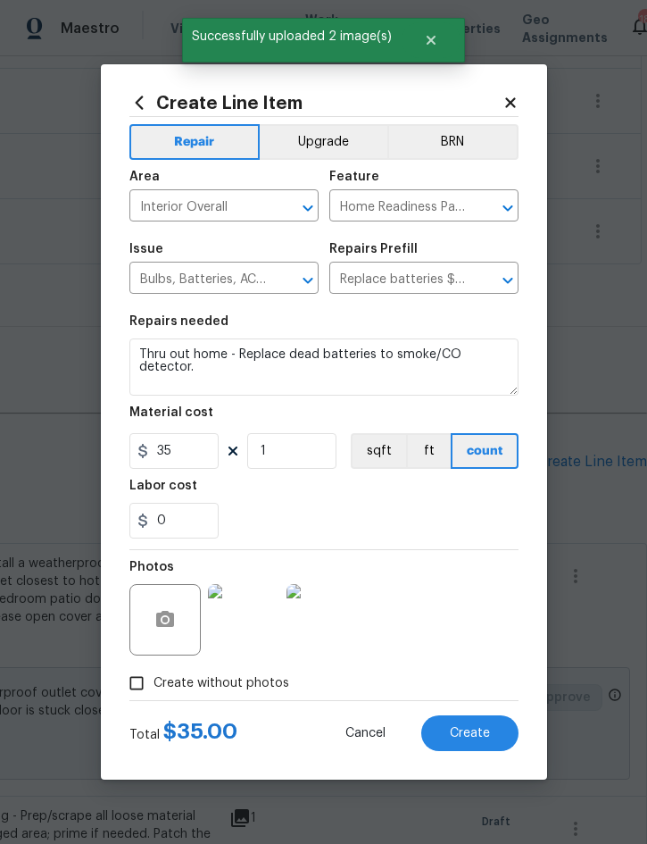
click at [462, 726] on button "Create" at bounding box center [469, 733] width 97 height 36
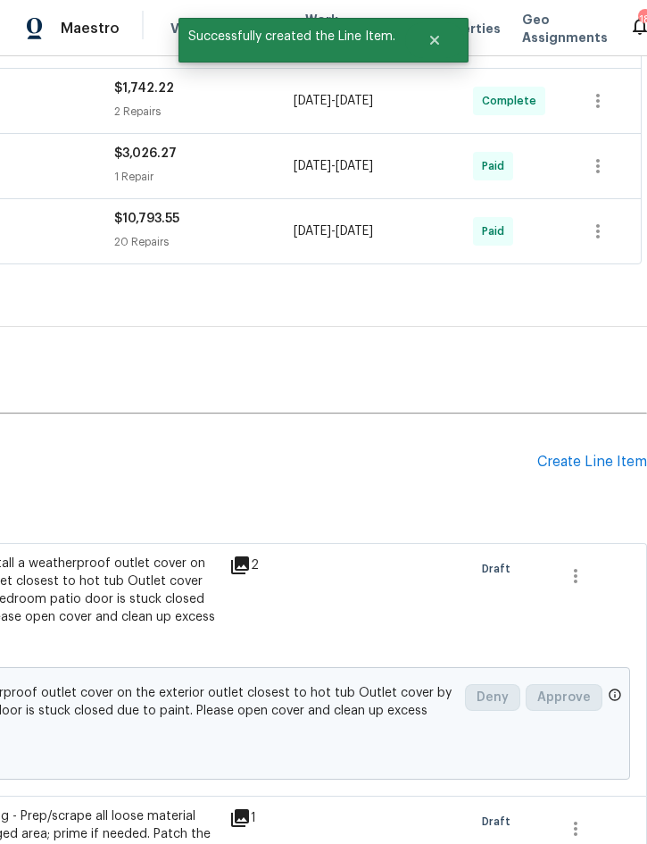
click at [589, 462] on div "Create Line Item" at bounding box center [593, 462] width 110 height 17
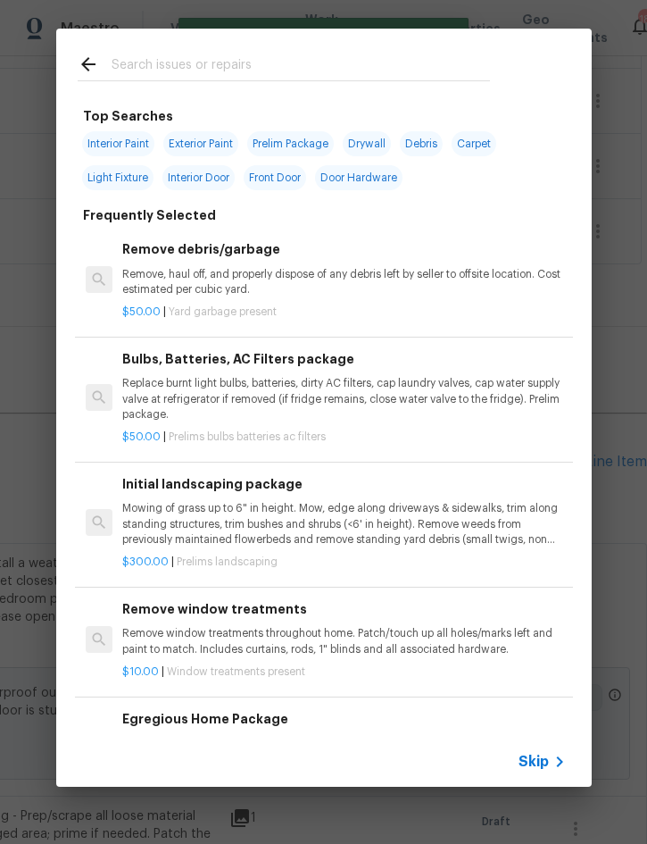
click at [283, 78] on input "text" at bounding box center [301, 67] width 379 height 27
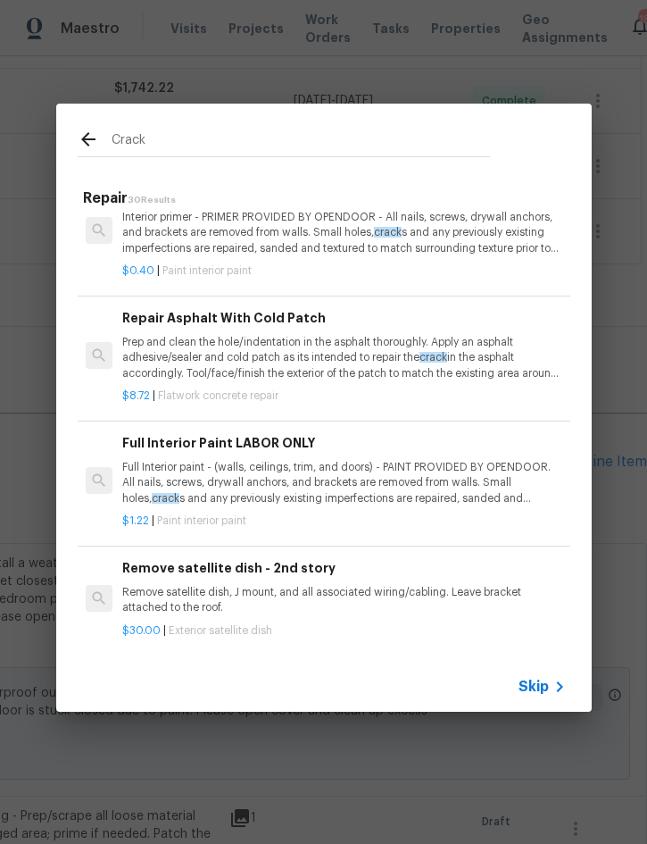
scroll to position [1024, 0]
click at [366, 153] on input "Crack" at bounding box center [301, 142] width 379 height 27
type input "C"
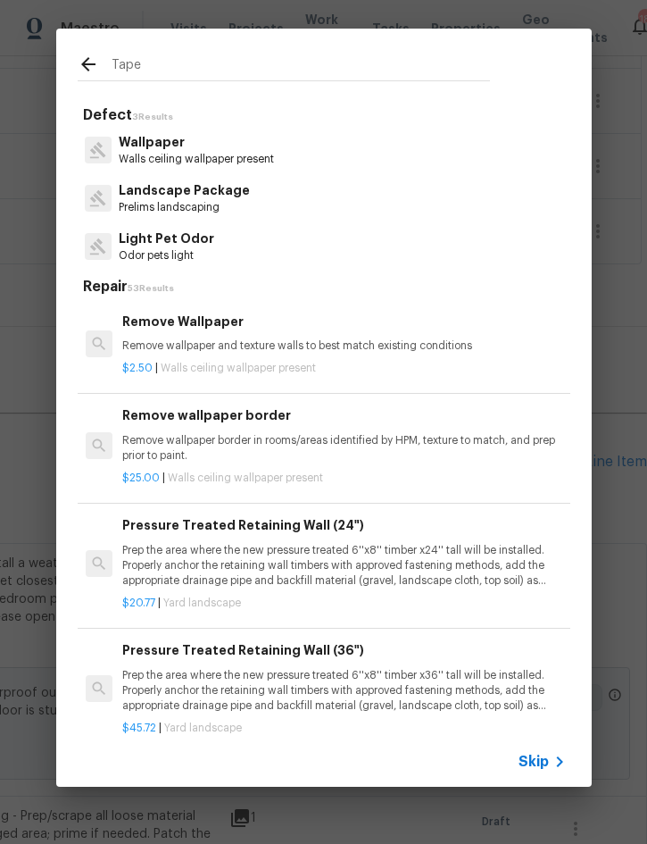
scroll to position [-1, 0]
click at [254, 69] on input "Tape" at bounding box center [301, 67] width 379 height 27
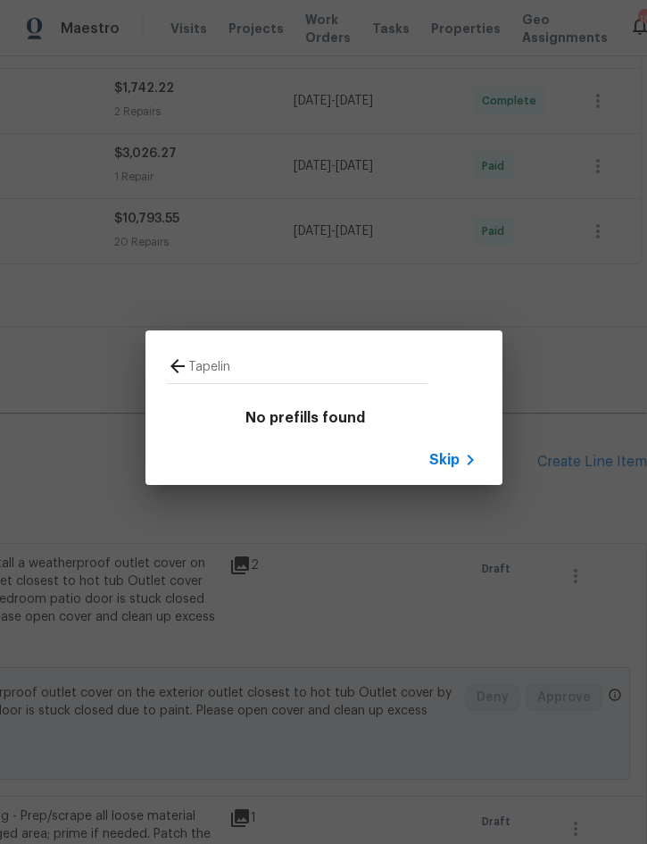
type input "Tapelin"
click at [171, 361] on icon at bounding box center [177, 365] width 21 height 21
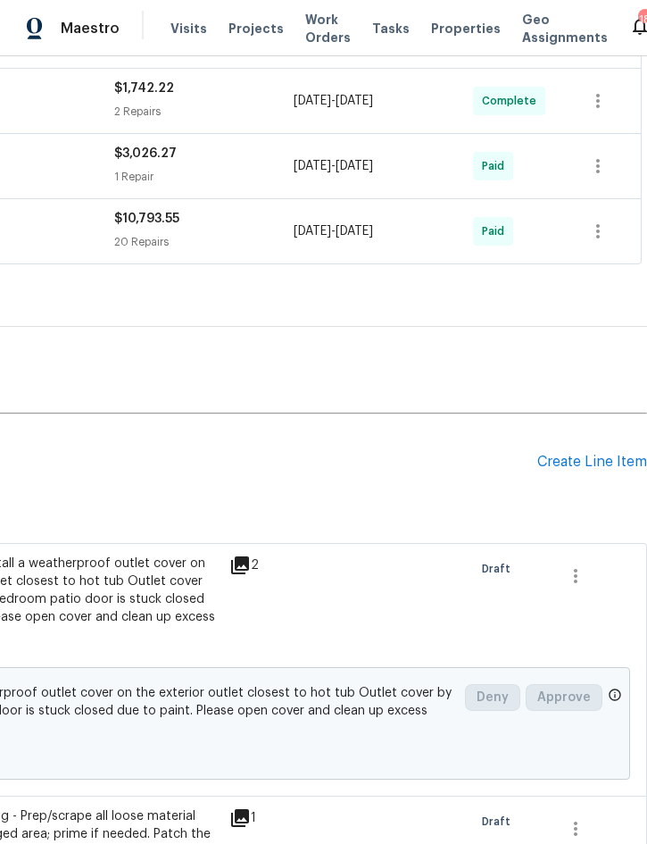
click at [598, 463] on div "Create Line Item" at bounding box center [593, 462] width 110 height 17
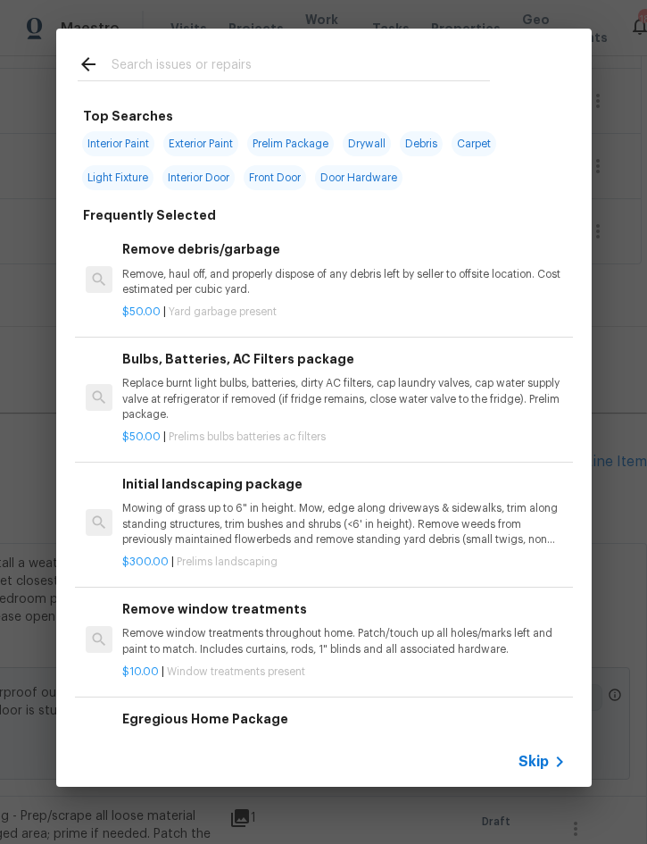
click at [328, 71] on input "text" at bounding box center [301, 67] width 379 height 27
type input "Drywall"
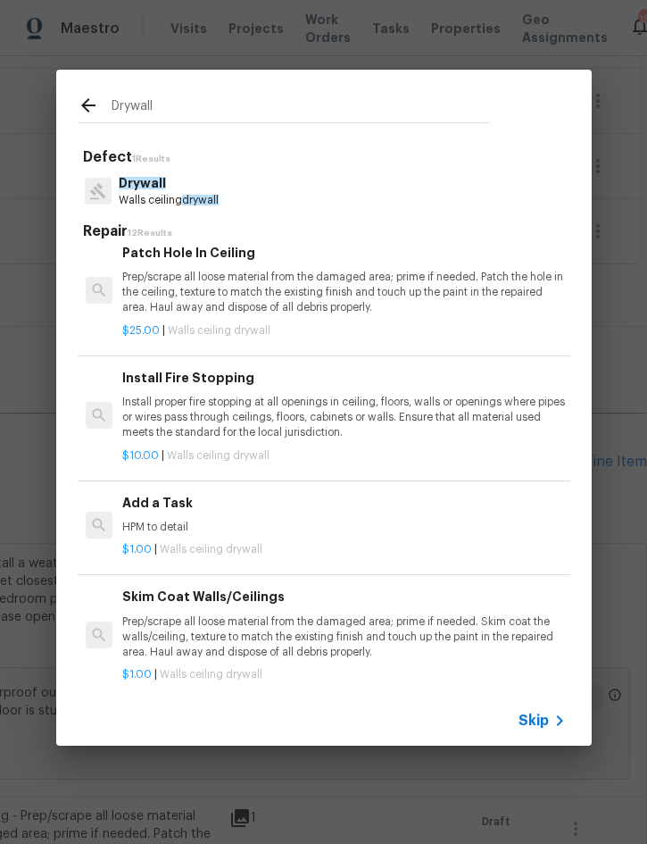
scroll to position [387, 0]
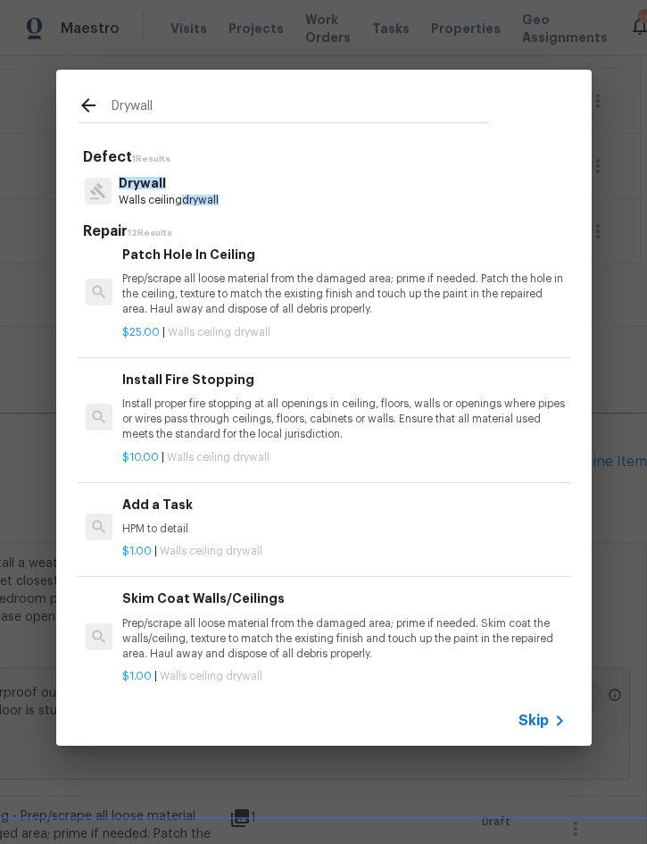
click at [238, 622] on p "Prep/scrape all loose material from the damaged area; prime if needed. Skim coa…" at bounding box center [343, 639] width 443 height 46
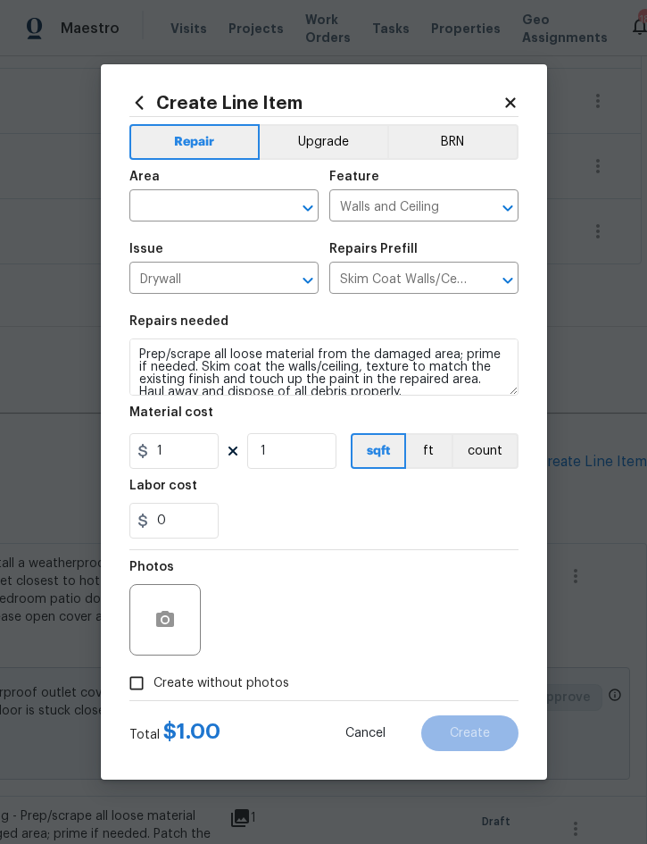
click at [178, 203] on input "text" at bounding box center [198, 208] width 139 height 28
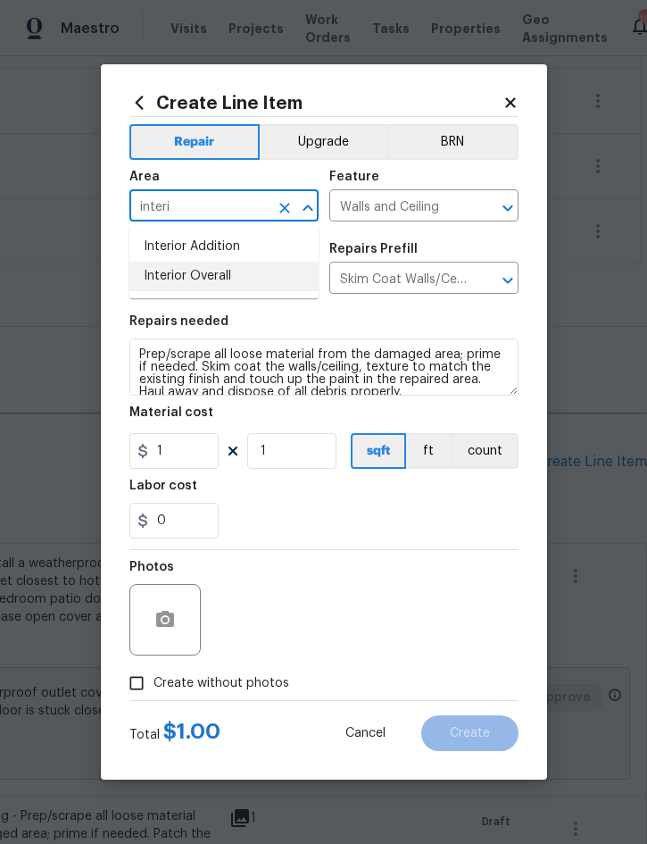
click at [179, 280] on li "Interior Overall" at bounding box center [223, 276] width 189 height 29
type input "Interior Overall"
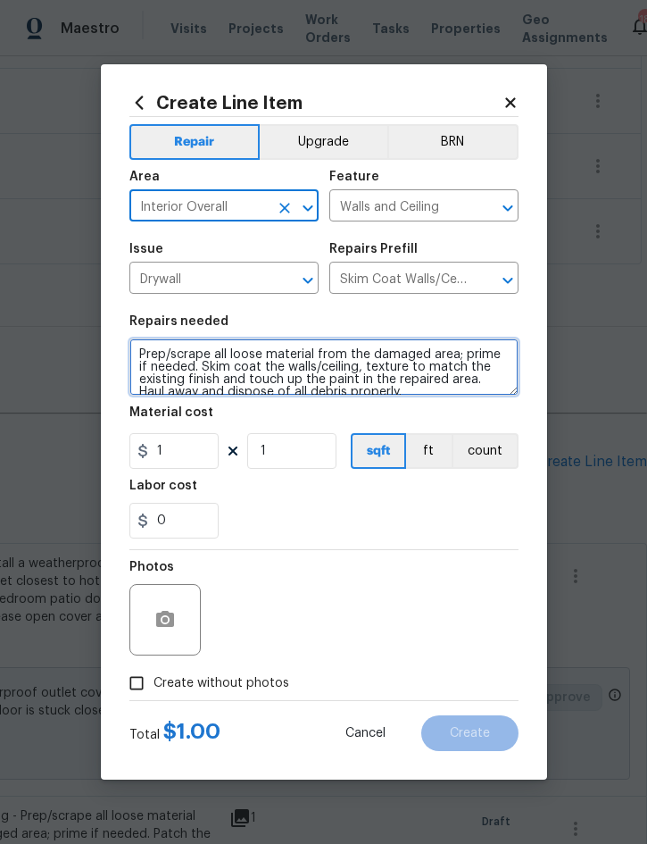
click at [134, 355] on textarea "Prep/scrape all loose material from the damaged area; prime if needed. Skim coa…" at bounding box center [323, 366] width 389 height 57
click at [130, 341] on textarea "Prep/scrape all loose material from the damaged area; prime if needed. Skim coa…" at bounding box center [323, 366] width 389 height 57
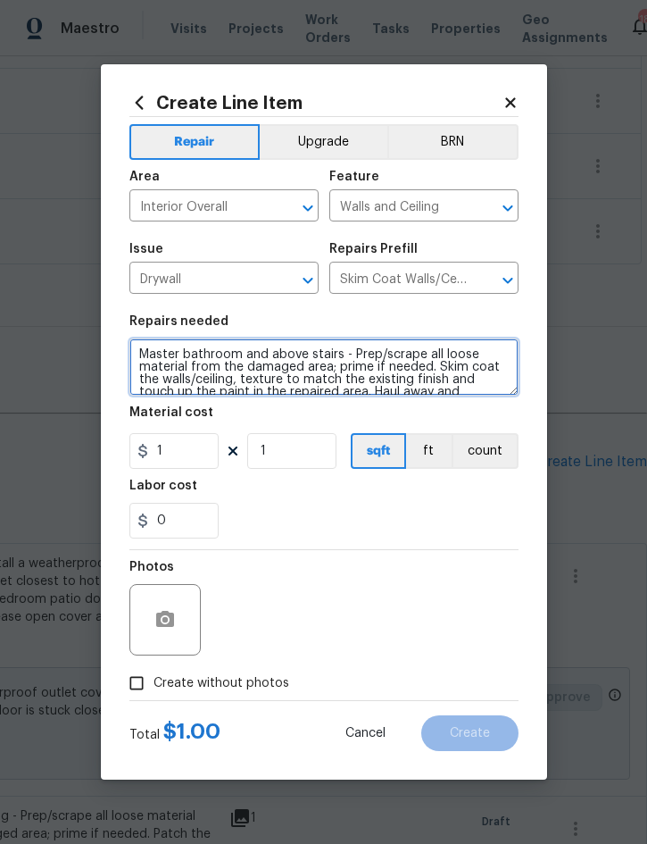
type textarea "Master bathroom and above stairs - Prep/scrape all loose material from the dama…"
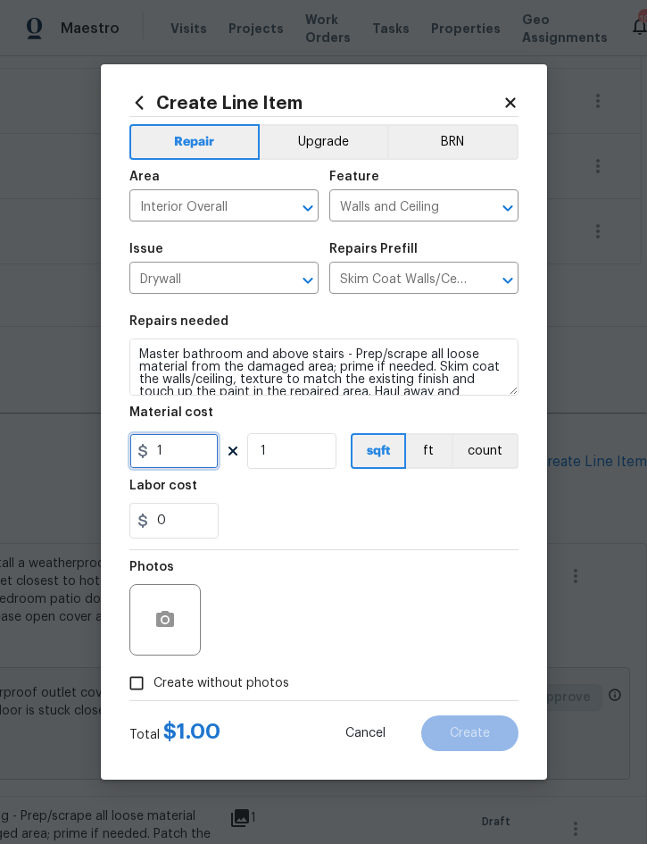
click at [185, 458] on input "1" at bounding box center [173, 451] width 89 height 36
click at [194, 457] on input "100" at bounding box center [173, 451] width 89 height 36
type input "100"
click at [171, 619] on icon "button" at bounding box center [165, 619] width 18 height 16
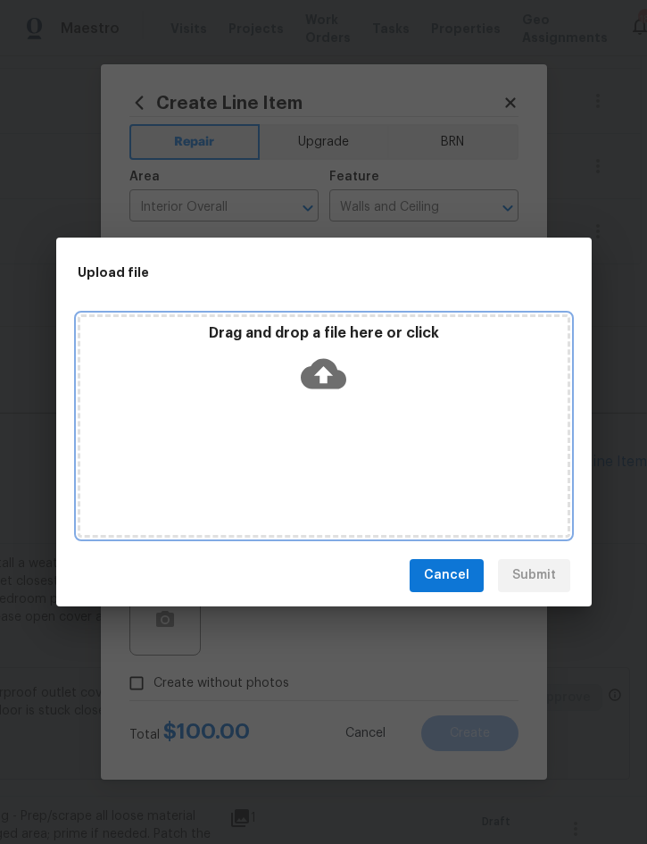
click at [423, 396] on div "Drag and drop a file here or click" at bounding box center [324, 362] width 488 height 77
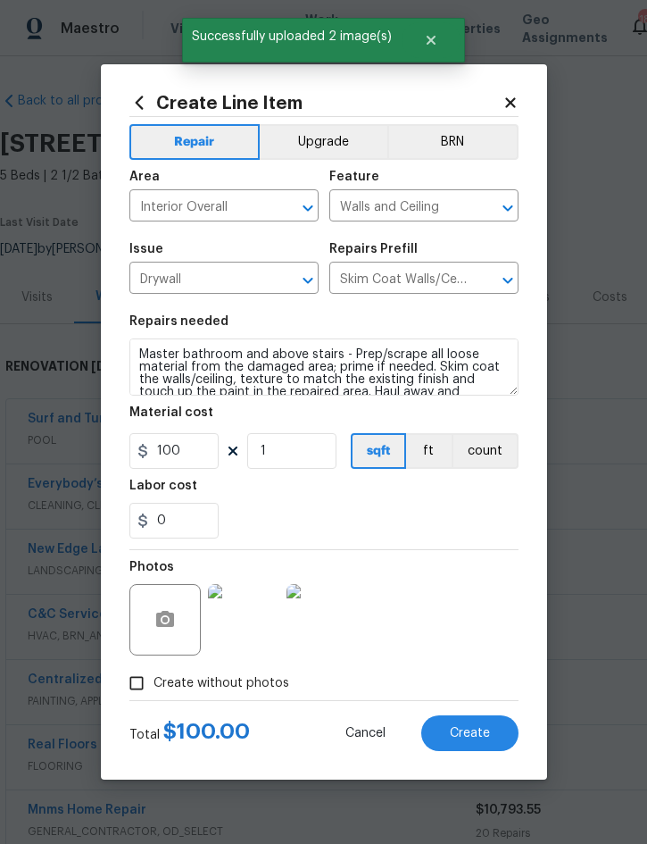
scroll to position [591, 362]
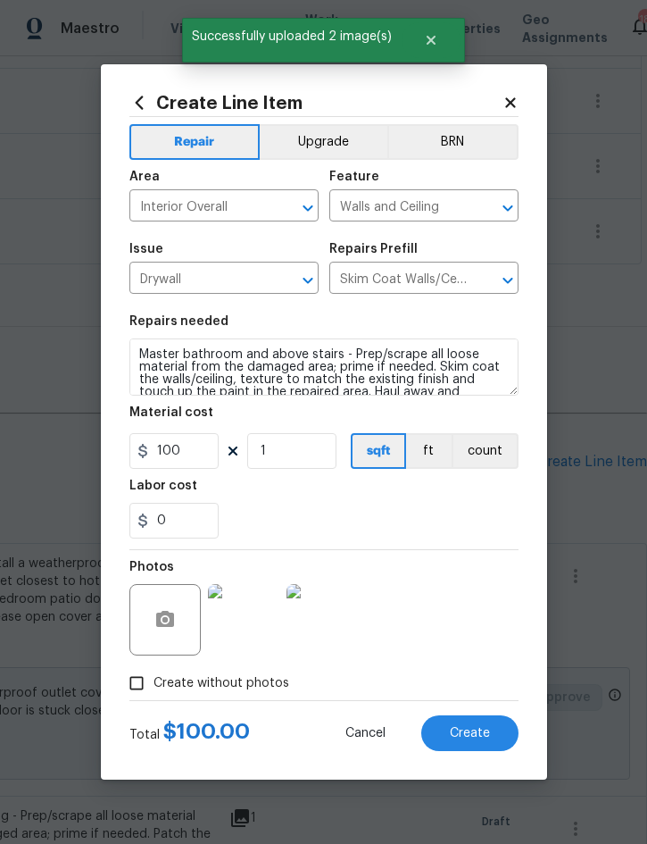
click at [484, 733] on span "Create" at bounding box center [470, 733] width 40 height 13
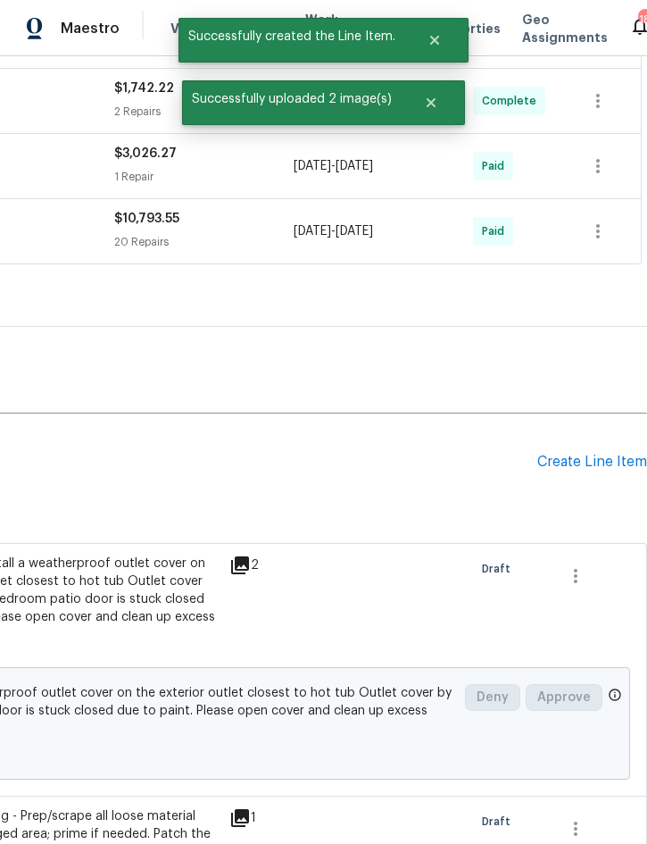
click at [607, 460] on div "Create Line Item" at bounding box center [593, 462] width 110 height 17
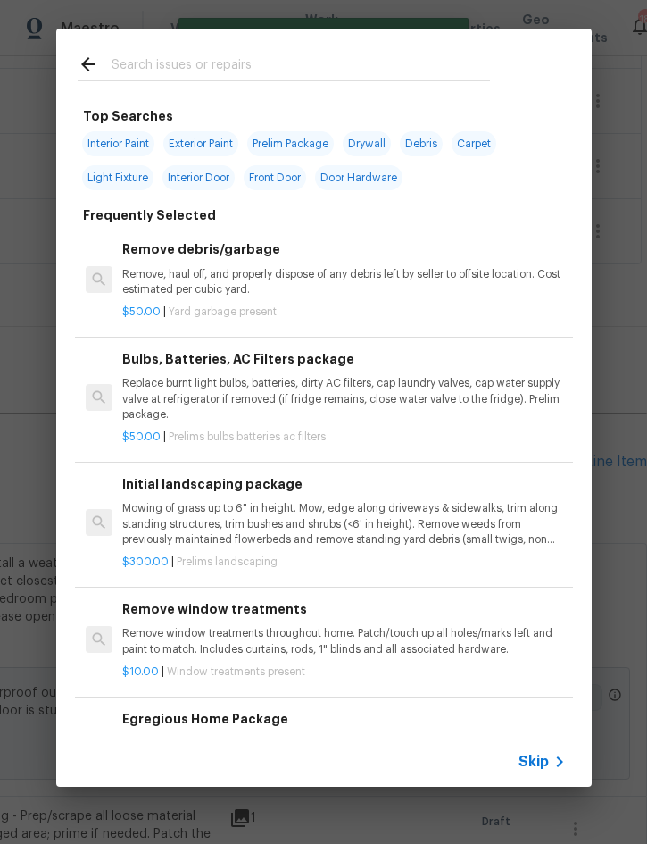
click at [239, 60] on input "text" at bounding box center [301, 67] width 379 height 27
type input "Toilet seat"
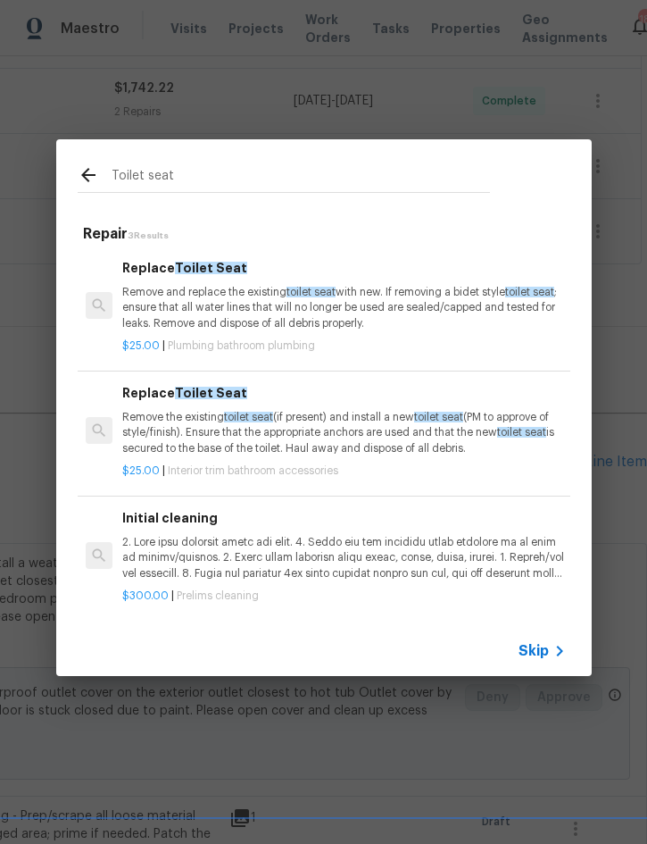
click at [294, 281] on div "Replace Toilet Seat Remove and replace the existing toilet seat with new. If re…" at bounding box center [343, 294] width 443 height 73
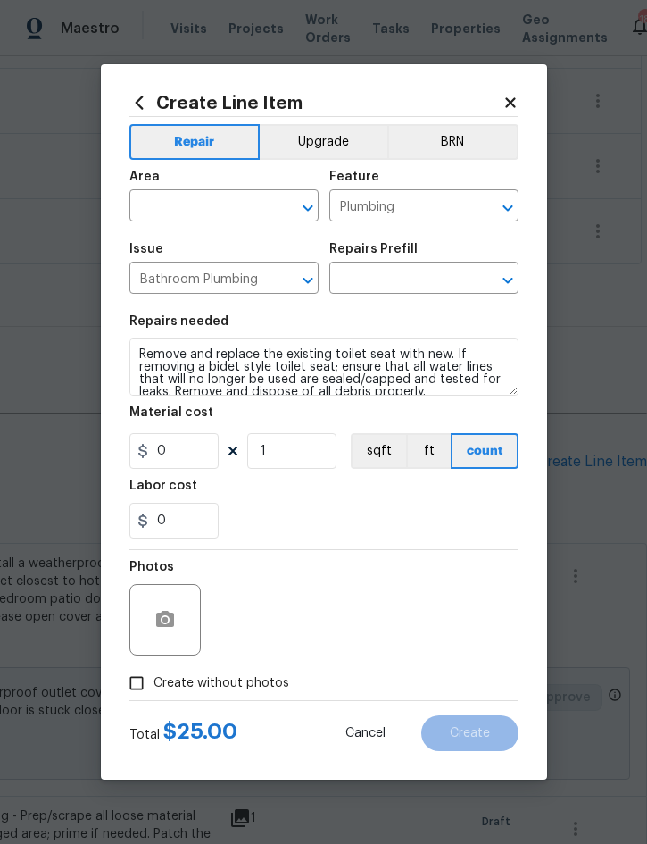
type input "Replace Toilet Seat $25.00"
type input "25"
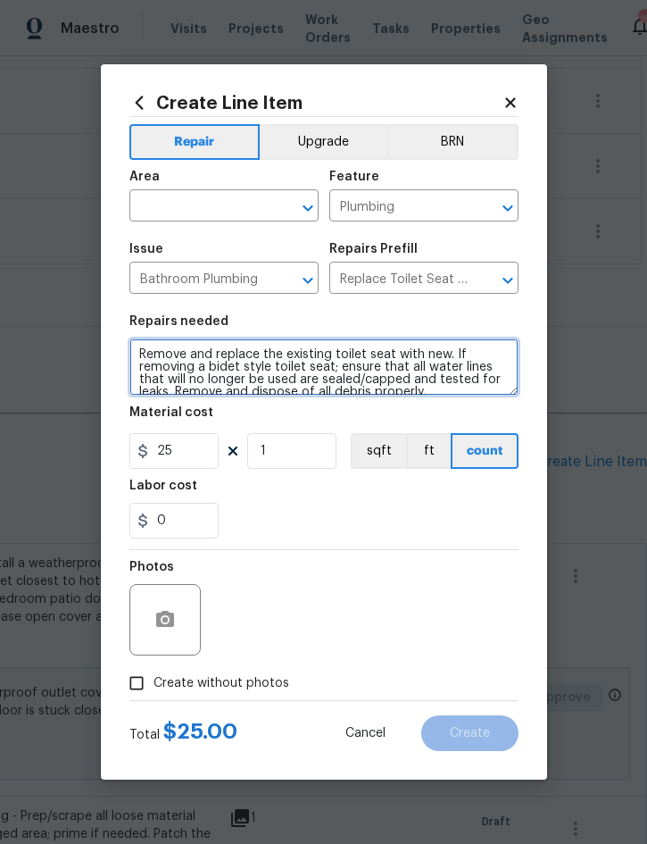
click at [144, 357] on textarea "Remove and replace the existing toilet seat with new. If removing a bidet style…" at bounding box center [323, 366] width 389 height 57
click at [146, 356] on textarea "Remove and replace the existing toilet seat with new. If removing a bidet style…" at bounding box center [323, 366] width 389 height 57
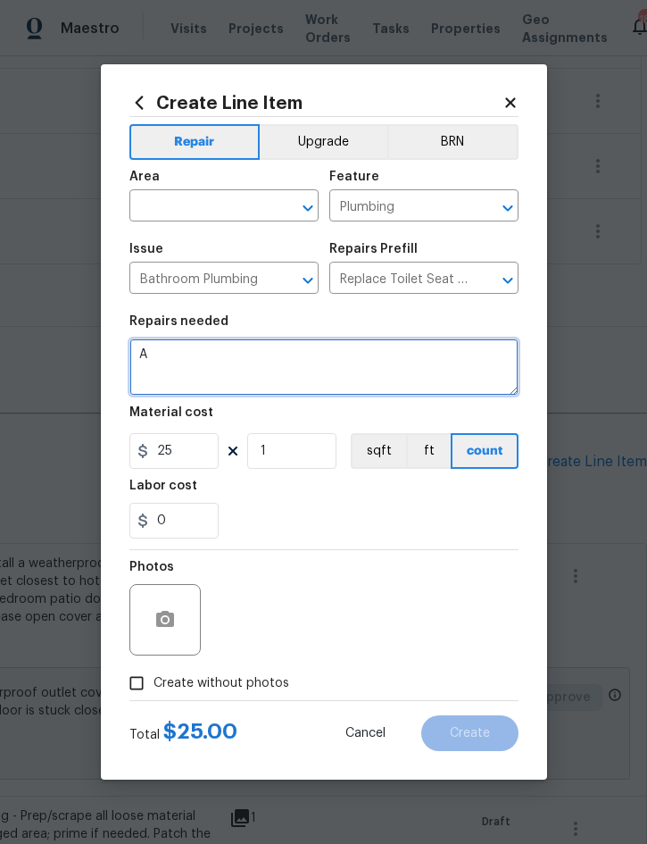
scroll to position [0, 0]
type textarea "All 3 bathrooms - tighten loose toilet seats."
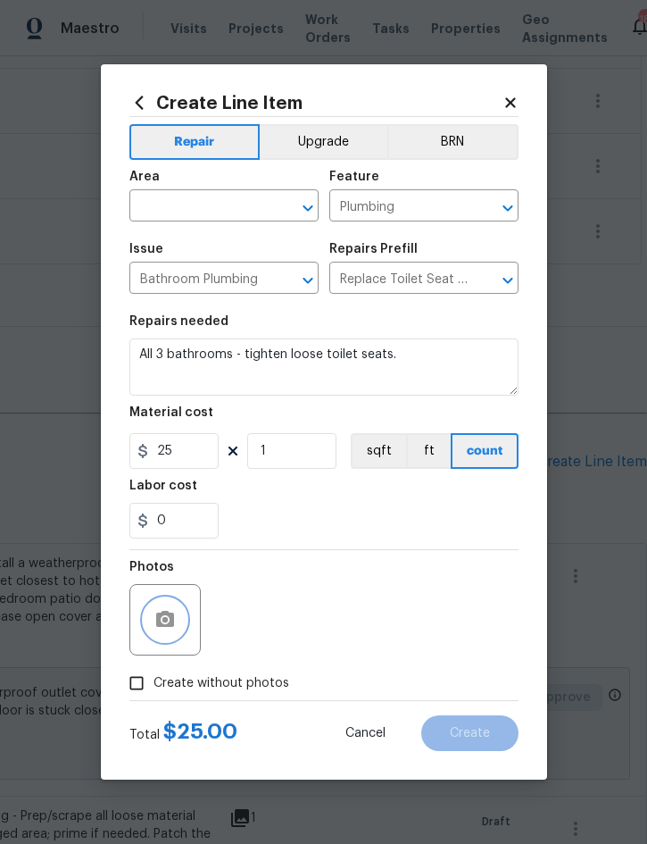
click at [174, 629] on icon "button" at bounding box center [164, 619] width 21 height 21
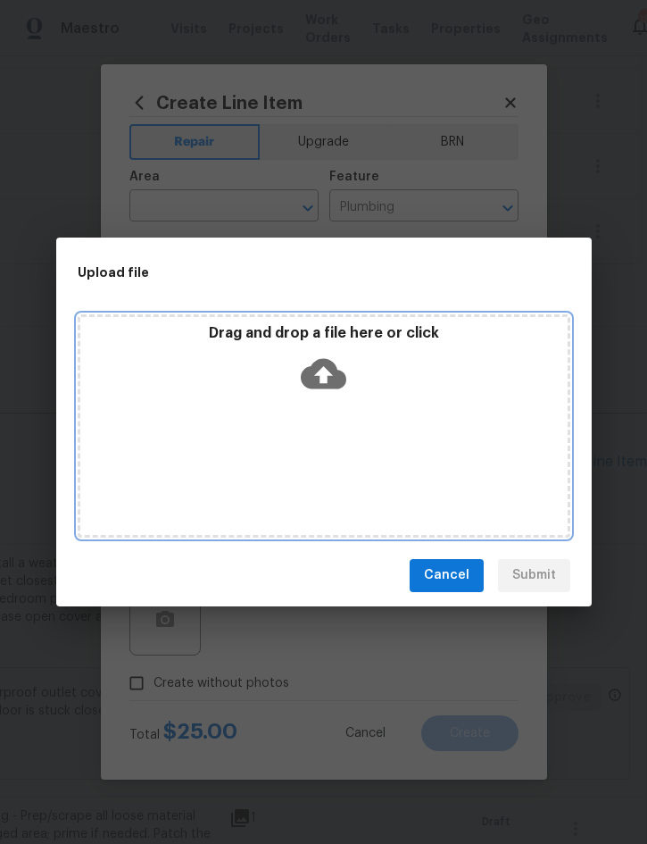
click at [448, 395] on div "Drag and drop a file here or click" at bounding box center [324, 362] width 488 height 77
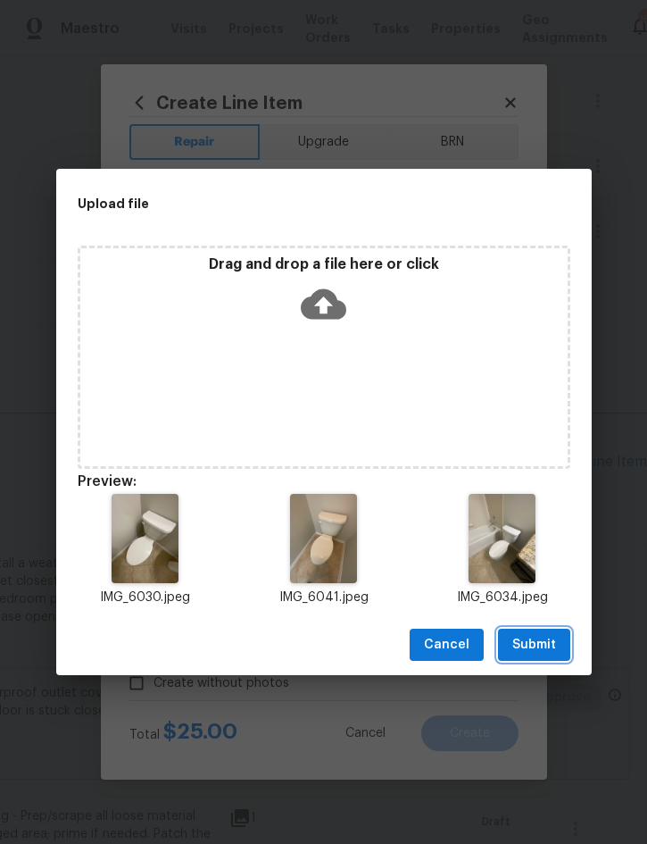
click at [533, 643] on span "Submit" at bounding box center [535, 645] width 44 height 22
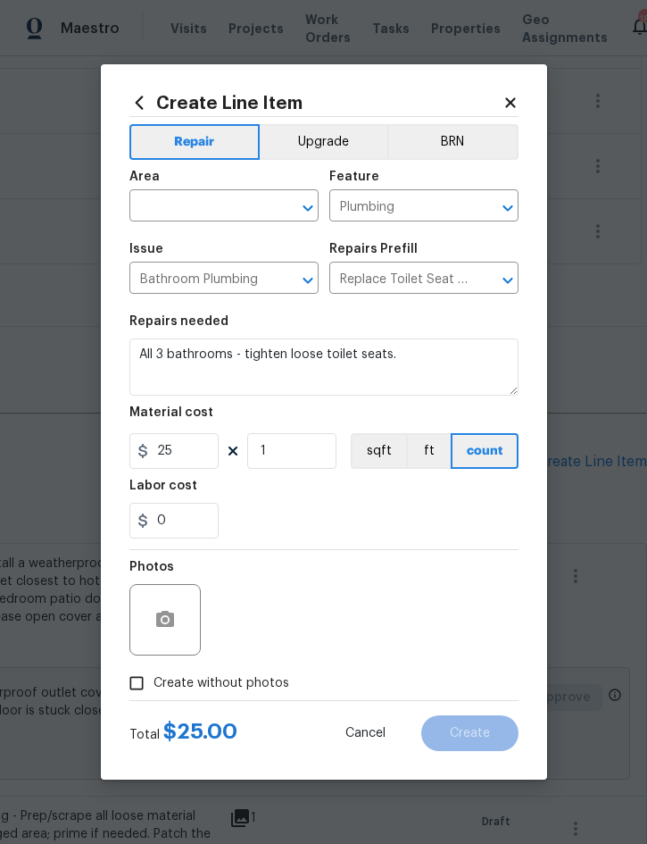
click at [195, 206] on input "text" at bounding box center [198, 208] width 139 height 28
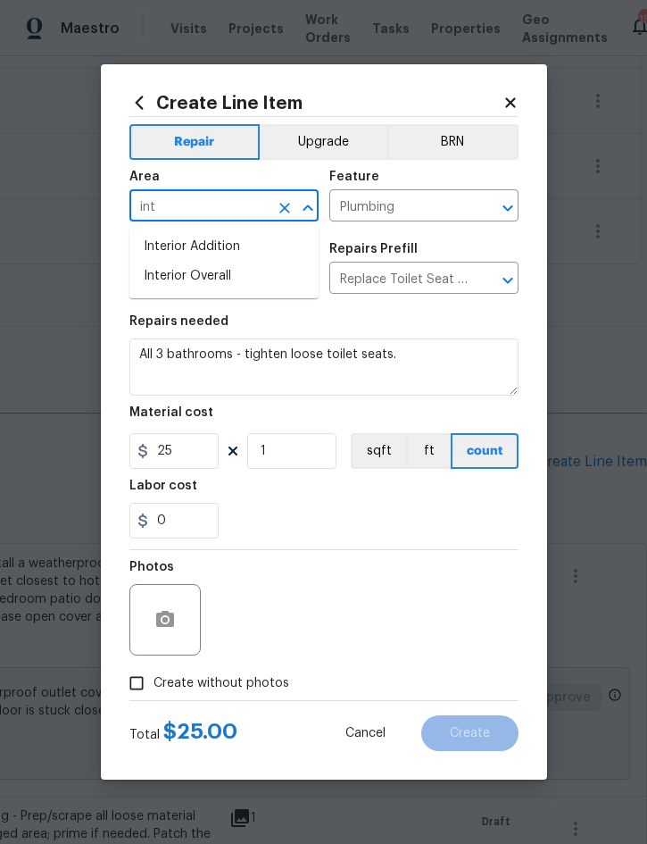
click at [205, 286] on li "Interior Overall" at bounding box center [223, 276] width 189 height 29
type input "Interior Overall"
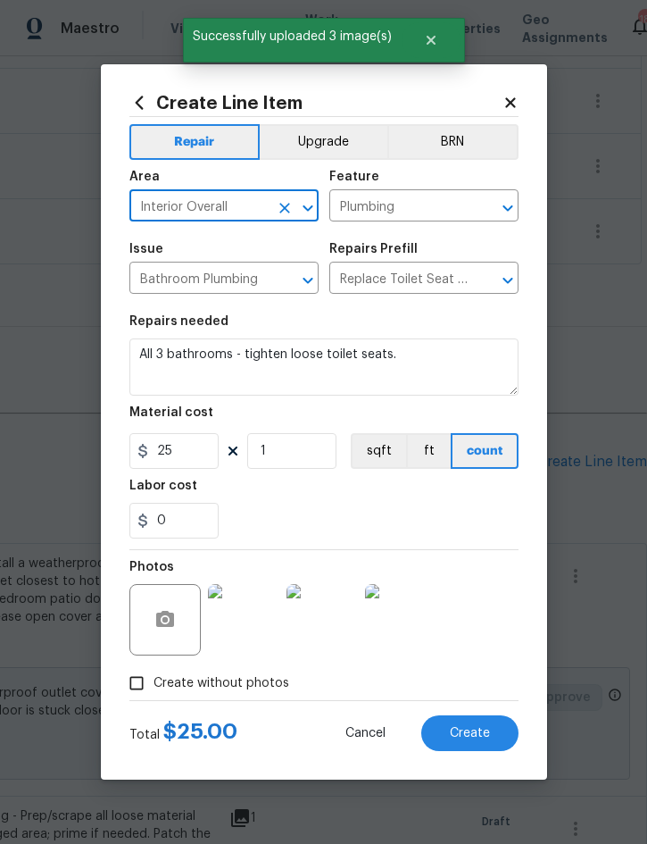
click at [474, 730] on span "Create" at bounding box center [470, 733] width 40 height 13
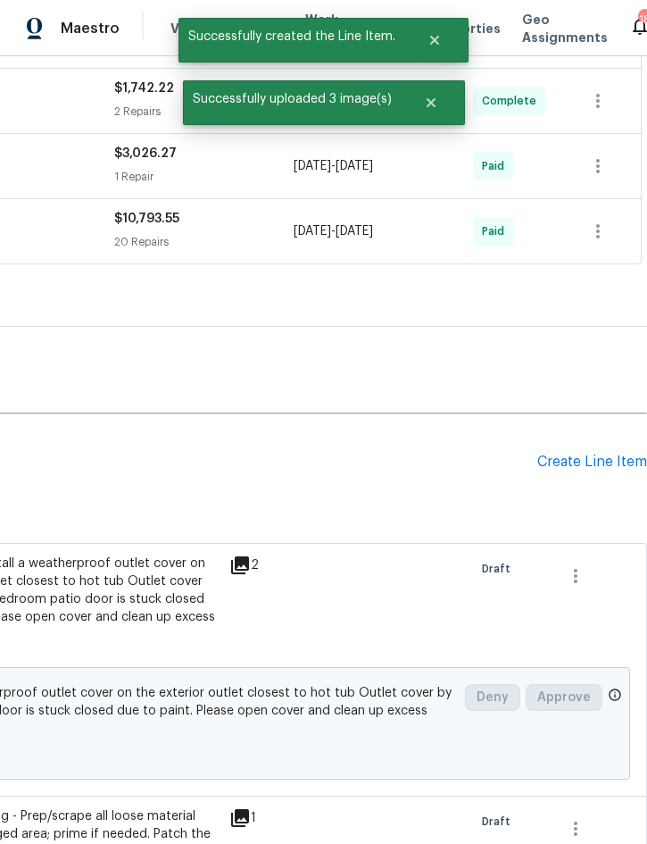
click at [583, 455] on div "Create Line Item" at bounding box center [593, 462] width 110 height 17
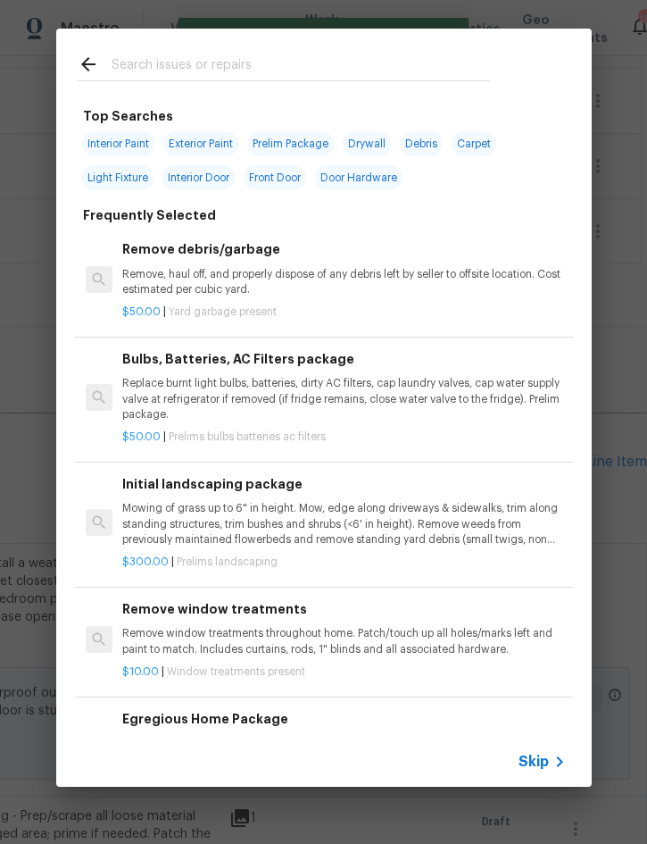
click at [255, 64] on input "text" at bounding box center [301, 67] width 379 height 27
type input "Stair"
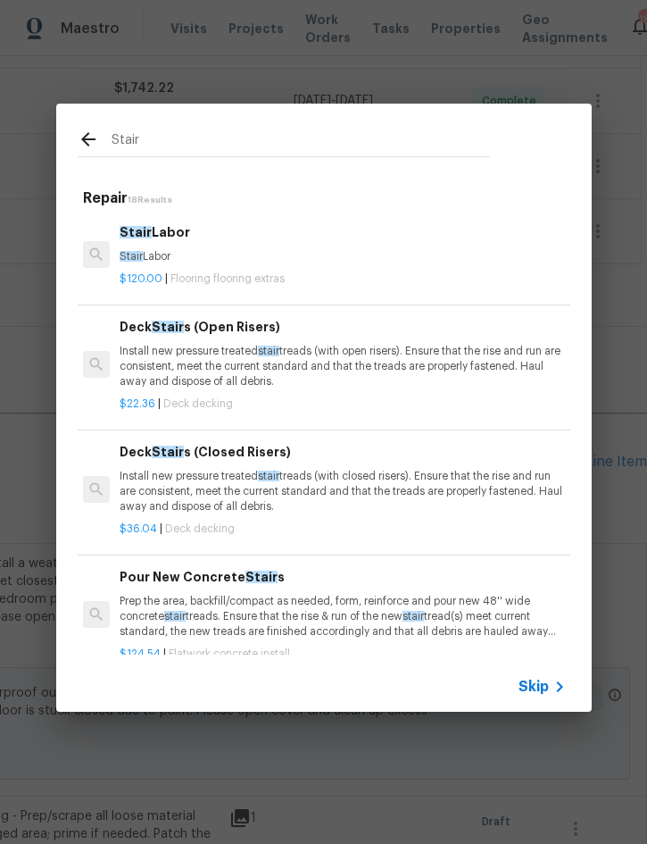
scroll to position [0, 3]
click at [179, 234] on h6 "Stair Labor" at bounding box center [341, 232] width 443 height 20
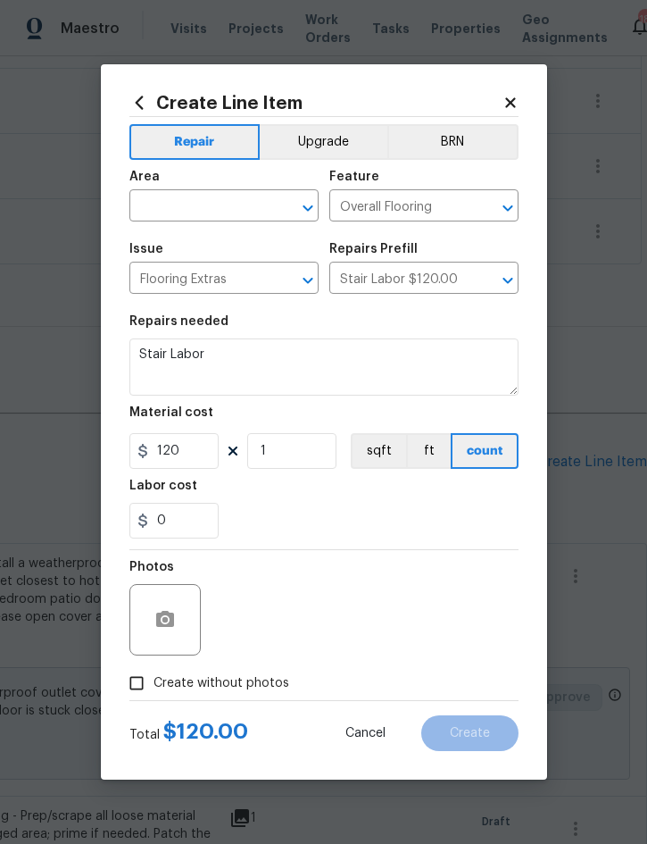
click at [202, 203] on input "text" at bounding box center [198, 208] width 139 height 28
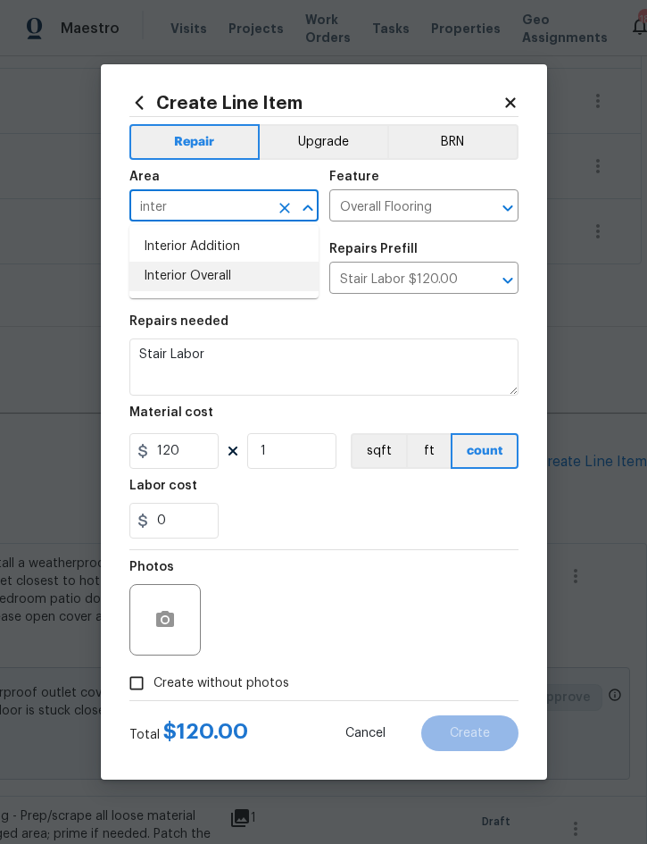
click at [229, 274] on li "Interior Overall" at bounding box center [223, 276] width 189 height 29
type input "Interior Overall"
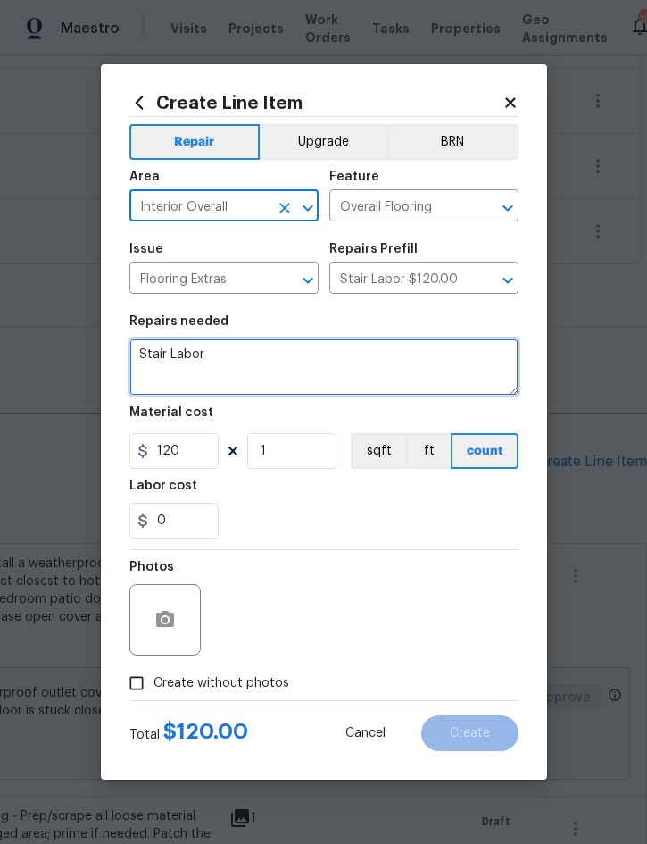
click at [145, 354] on textarea "Stair Labor" at bounding box center [323, 366] width 389 height 57
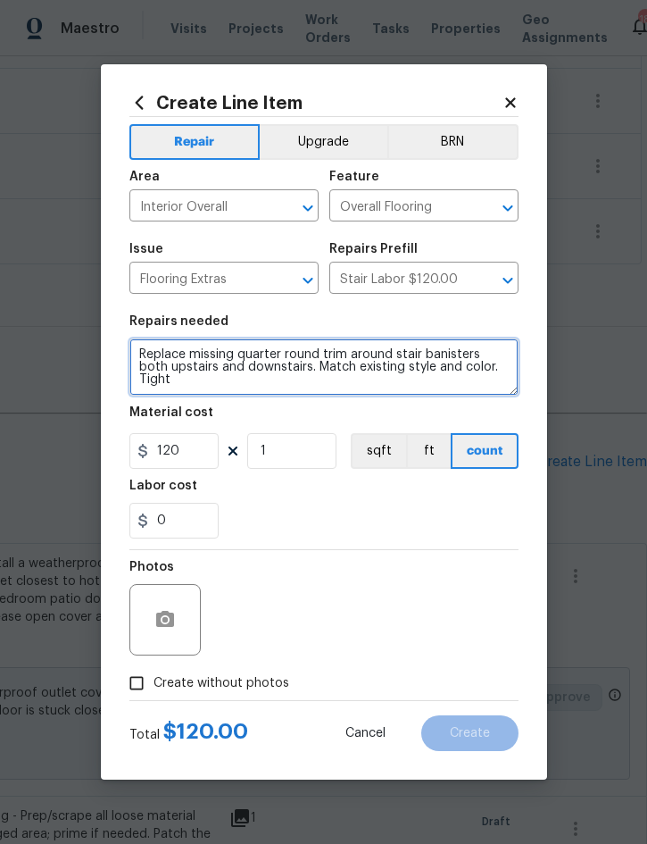
scroll to position [0, 0]
type textarea "Replace missing quarter round trim around stair banisters both upstairs and dow…"
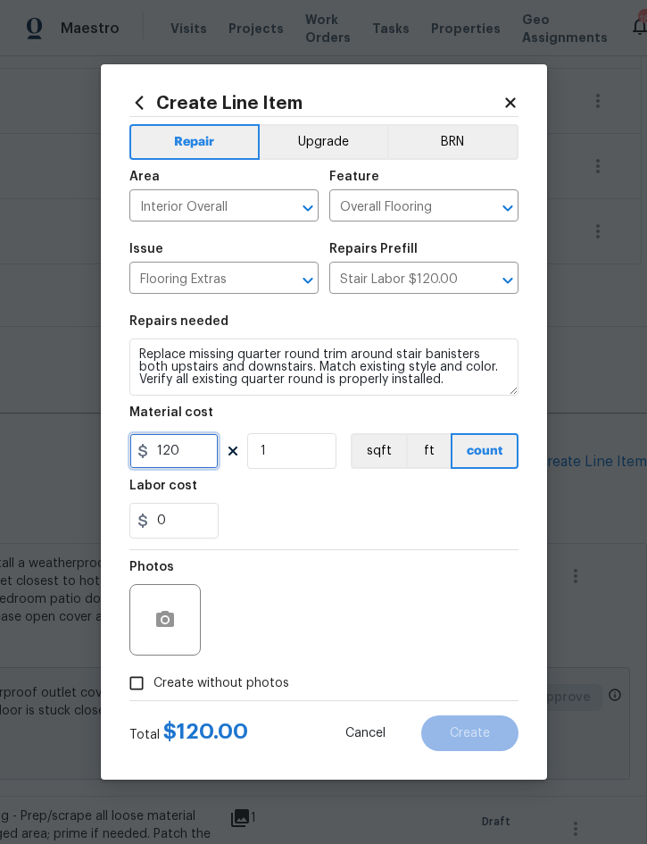
click at [194, 458] on input "120" at bounding box center [173, 451] width 89 height 36
type input "75"
click at [168, 609] on button "button" at bounding box center [165, 619] width 43 height 43
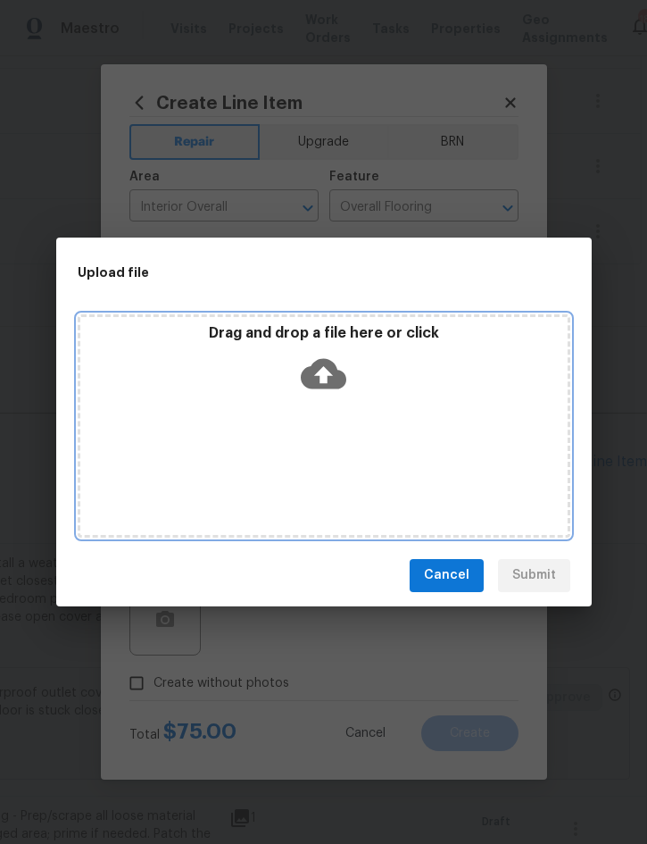
click at [414, 433] on div "Drag and drop a file here or click" at bounding box center [324, 425] width 493 height 223
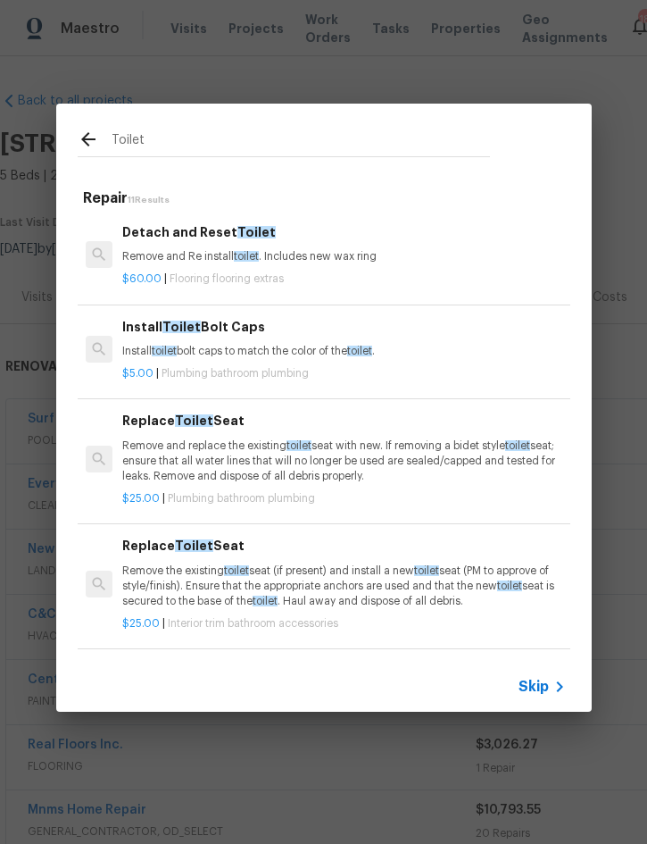
scroll to position [591, 362]
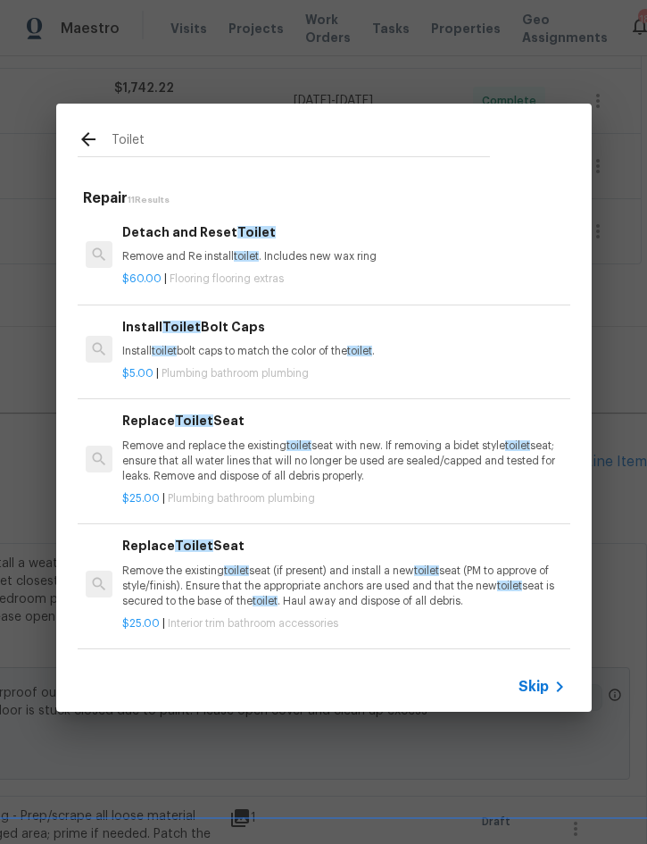
click at [249, 238] on span "Toilet" at bounding box center [257, 232] width 38 height 13
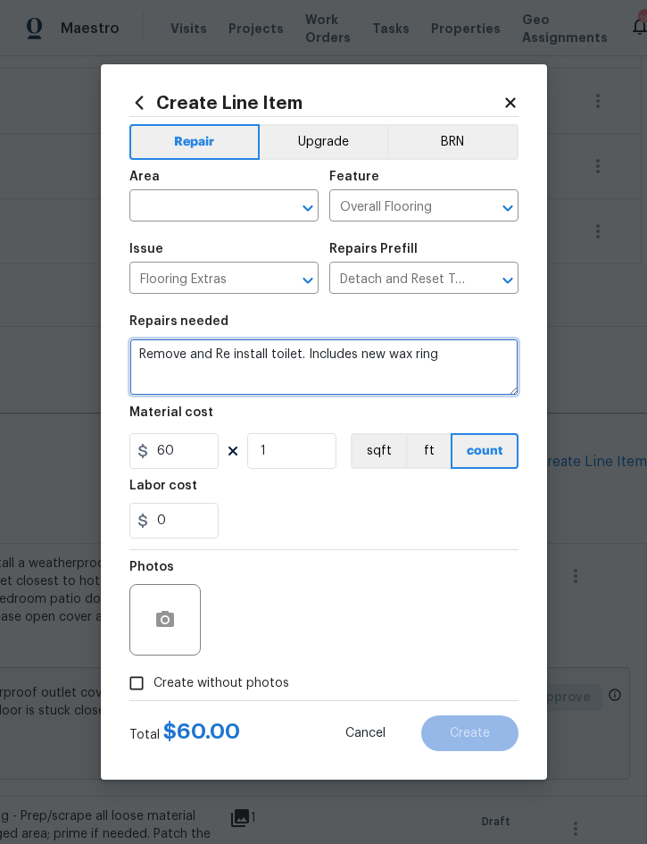
click at [133, 356] on textarea "Remove and Re install toilet. Includes new wax ring" at bounding box center [323, 366] width 389 height 57
type textarea "Upstairs guest bathroom - Remove and Re install toilet. Includes new wax ring"
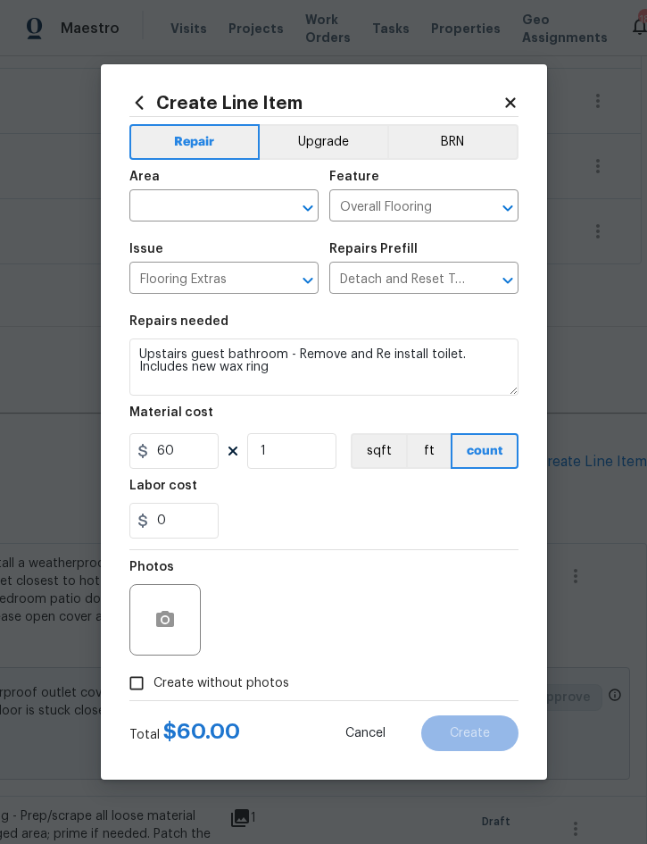
click at [188, 198] on input "text" at bounding box center [198, 208] width 139 height 28
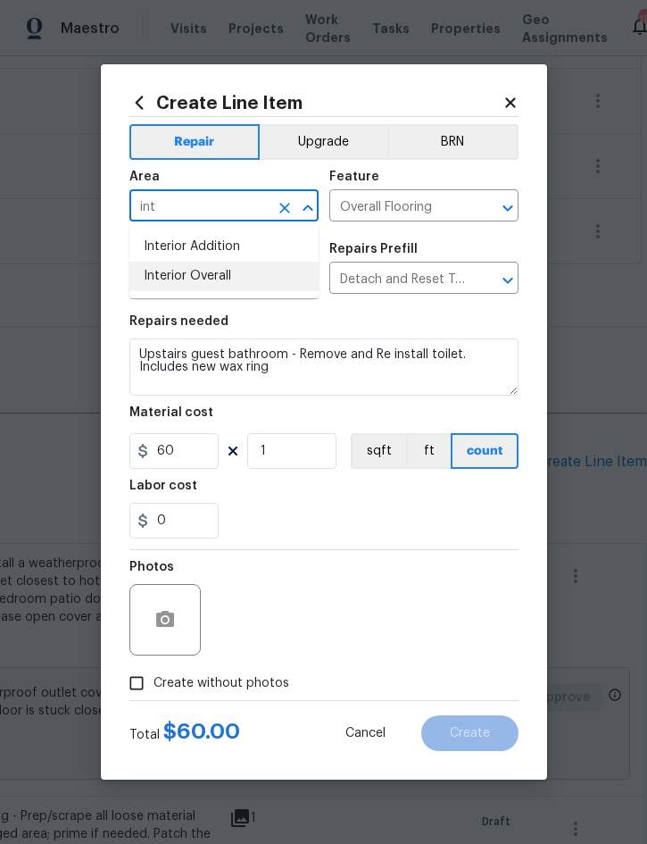
click at [213, 286] on li "Interior Overall" at bounding box center [223, 276] width 189 height 29
type input "Interior Overall"
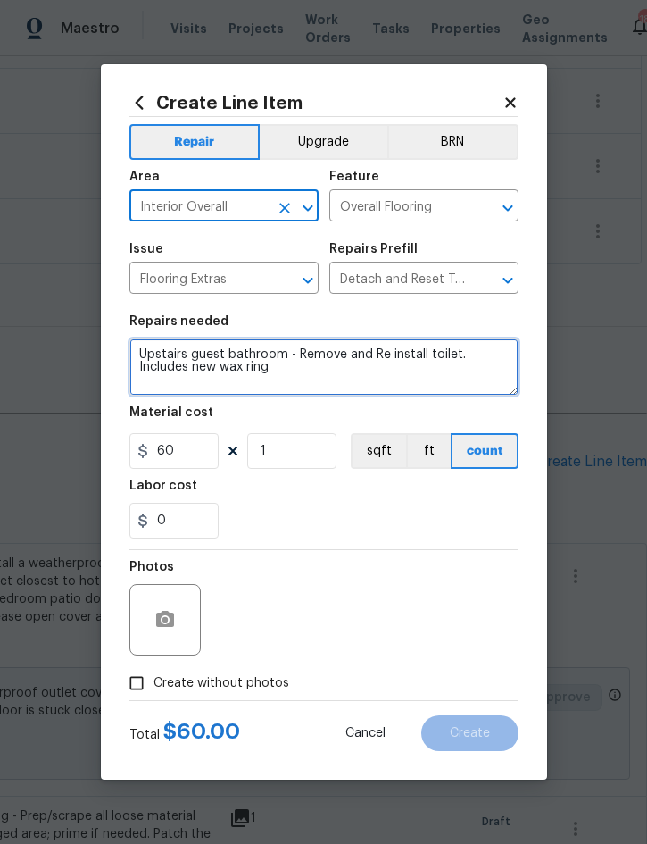
click at [312, 371] on textarea "Upstairs guest bathroom - Remove and Re install toilet. Includes new wax ring" at bounding box center [323, 366] width 389 height 57
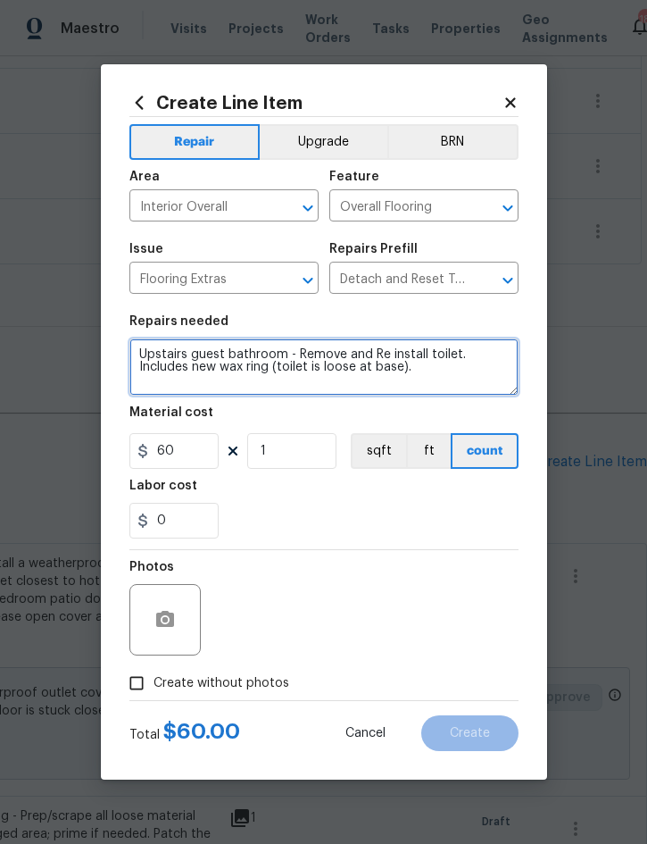
type textarea "Upstairs guest bathroom - Remove and Re install toilet. Includes new wax ring (…"
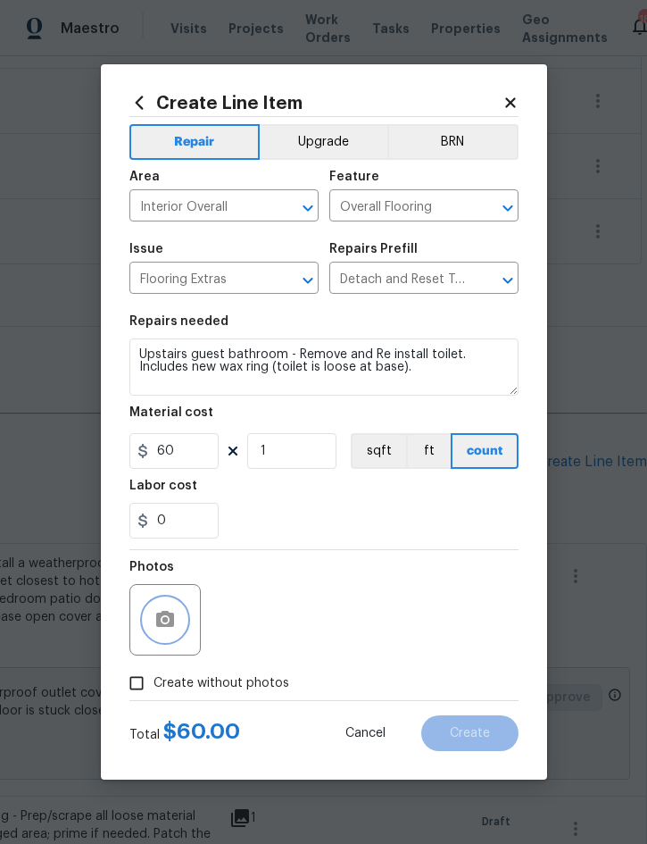
click at [169, 620] on icon "button" at bounding box center [165, 619] width 18 height 16
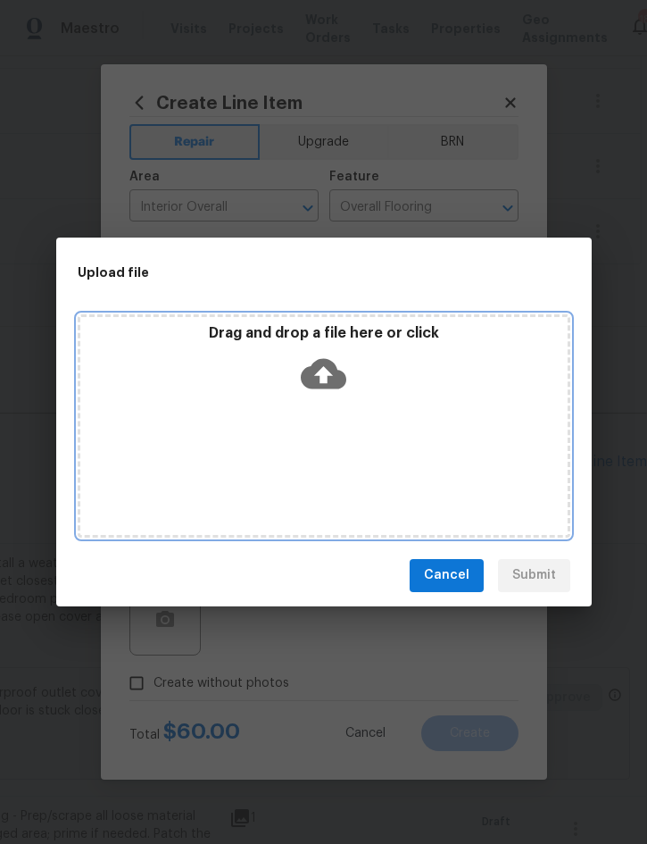
click at [396, 371] on div "Drag and drop a file here or click" at bounding box center [324, 362] width 488 height 77
click at [441, 388] on div "Drag and drop a file here or click" at bounding box center [324, 362] width 488 height 77
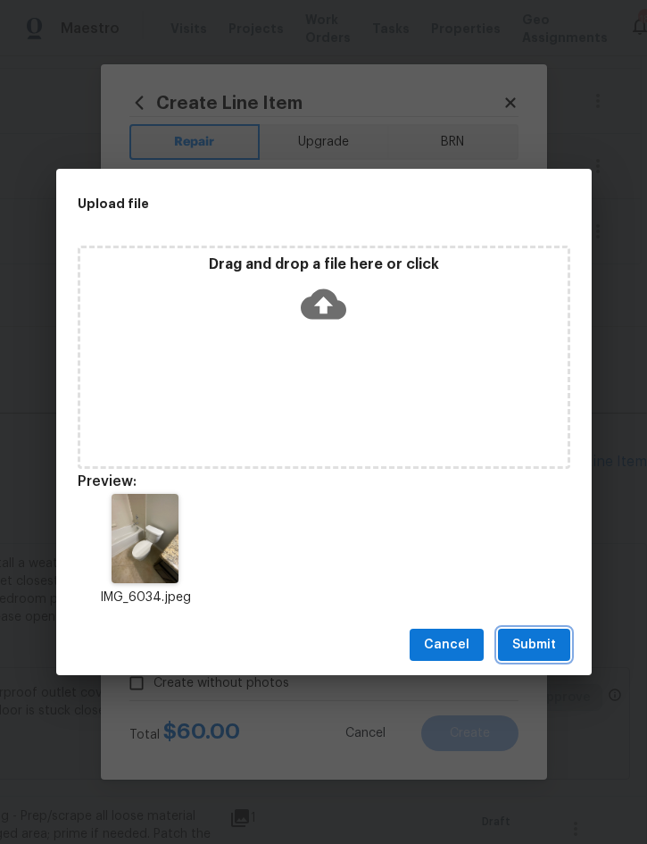
click at [529, 635] on span "Submit" at bounding box center [535, 645] width 44 height 22
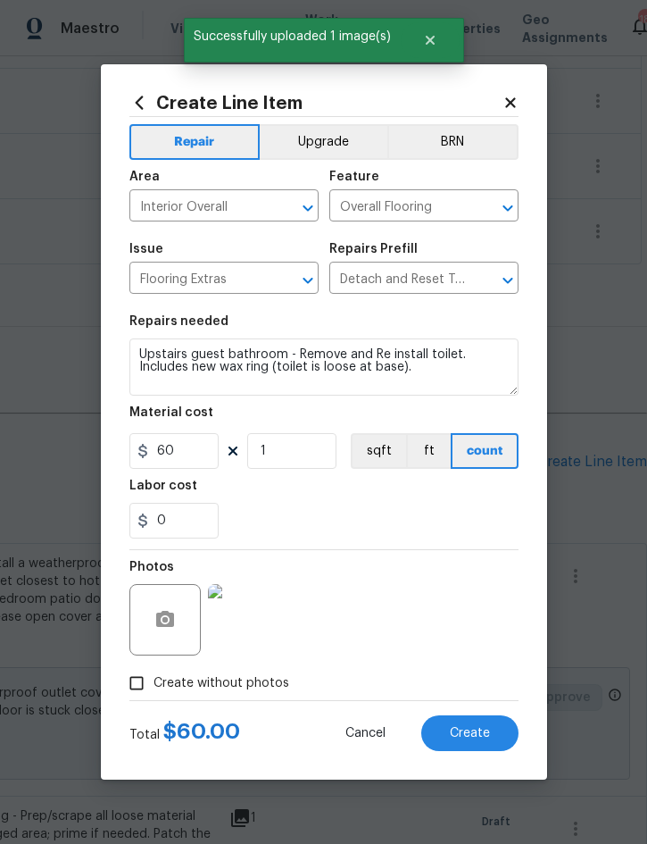
click at [488, 726] on button "Create" at bounding box center [469, 733] width 97 height 36
type input "0"
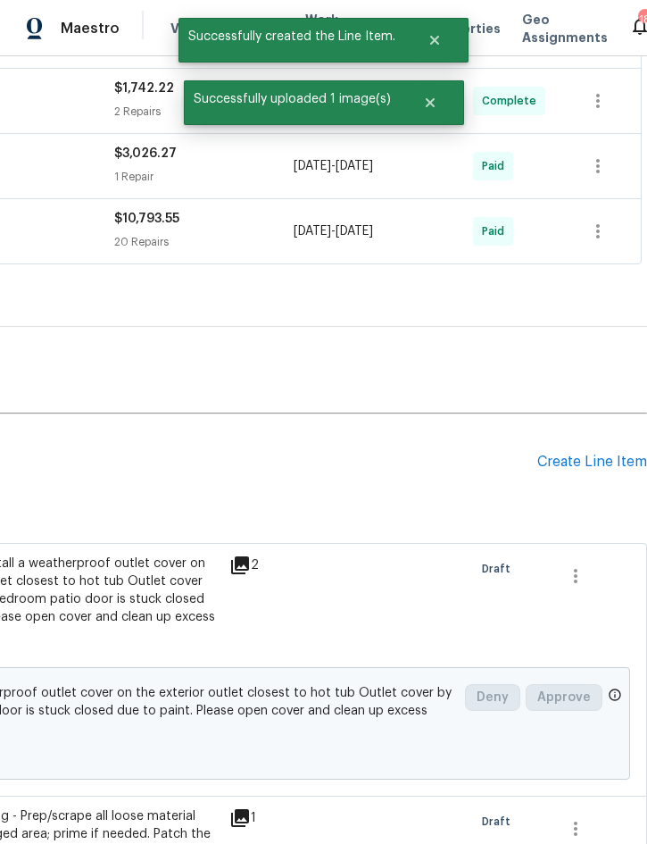
click at [569, 460] on div "Create Line Item" at bounding box center [593, 462] width 110 height 17
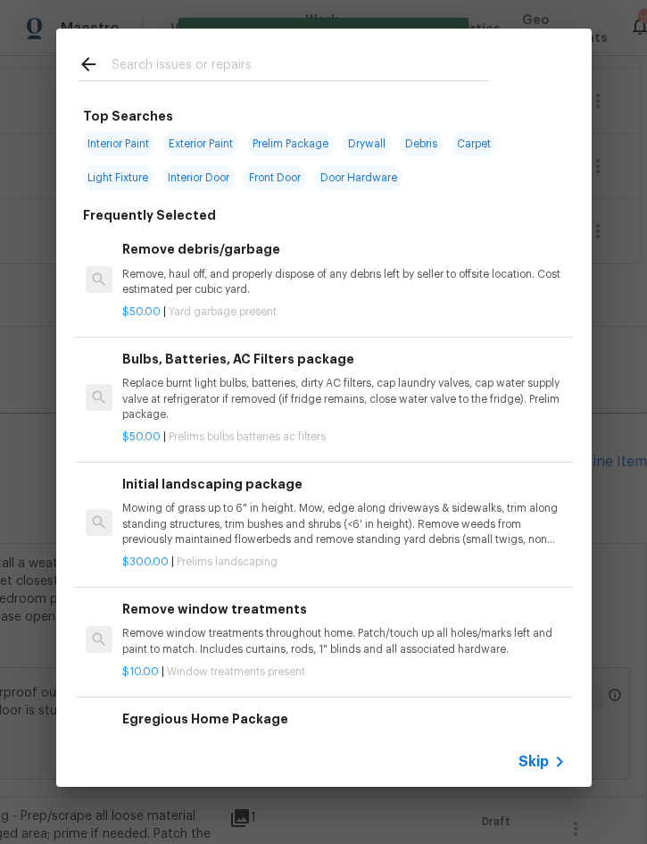
click at [354, 64] on input "text" at bounding box center [301, 67] width 379 height 27
type input "Faucet"
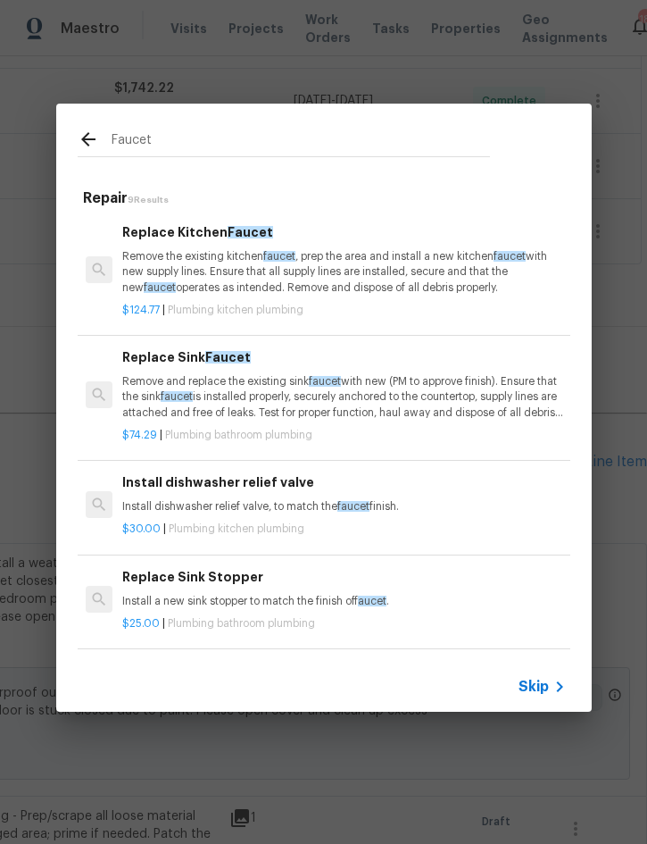
scroll to position [0, 0]
click at [254, 379] on p "Remove and replace the existing sink faucet with new (PM to approve finish). En…" at bounding box center [343, 397] width 443 height 46
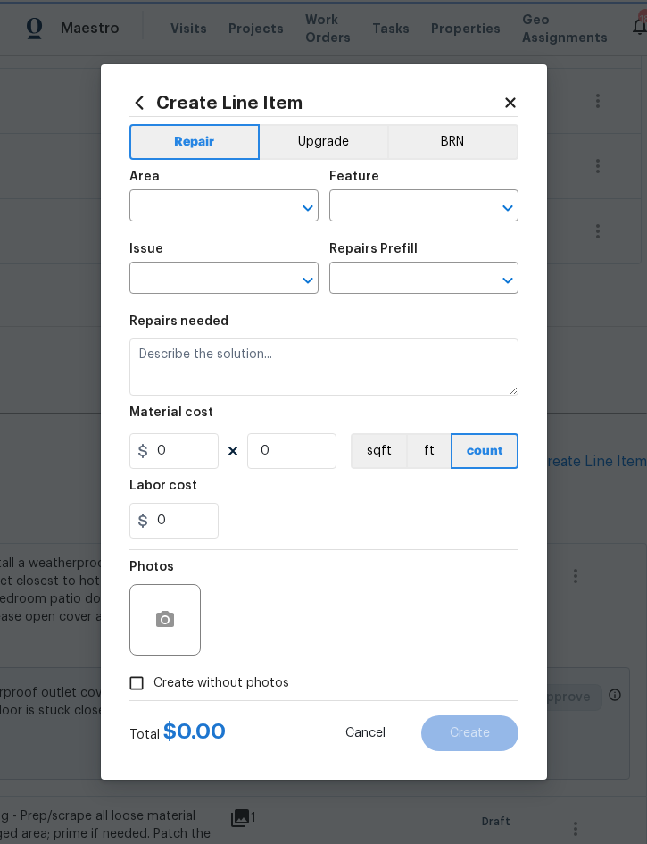
type input "Plumbing"
type input "Bathroom Plumbing"
type input "Replace Sink Faucet $74.29"
type textarea "Remove and replace the existing sink faucet with new (PM to approve finish). En…"
type input "74.29"
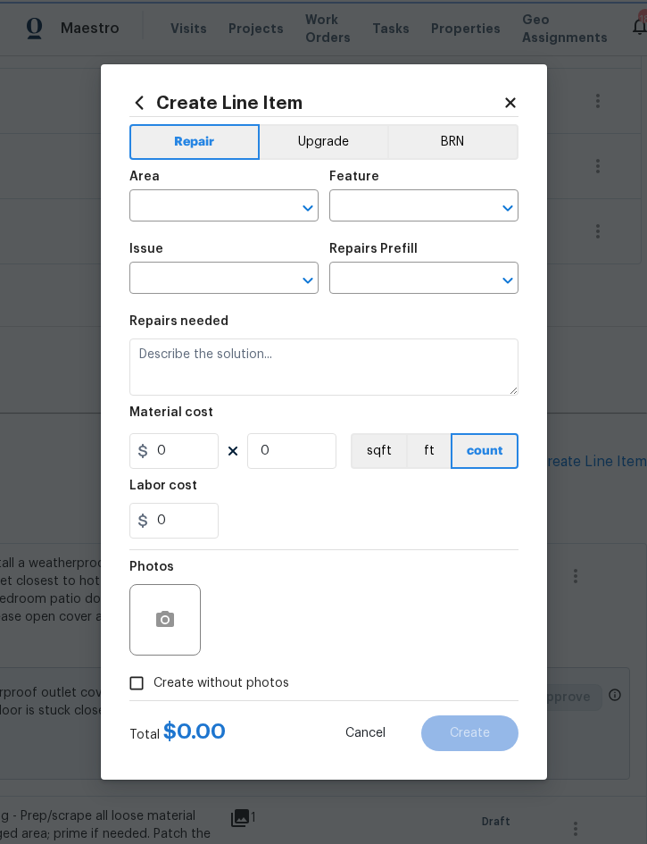
type input "1"
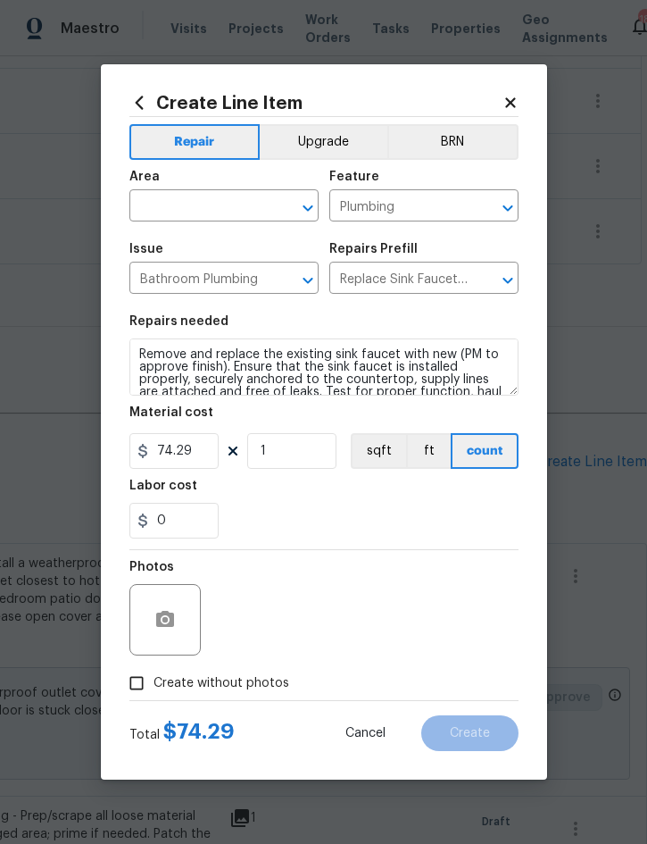
click at [188, 204] on input "text" at bounding box center [198, 208] width 139 height 28
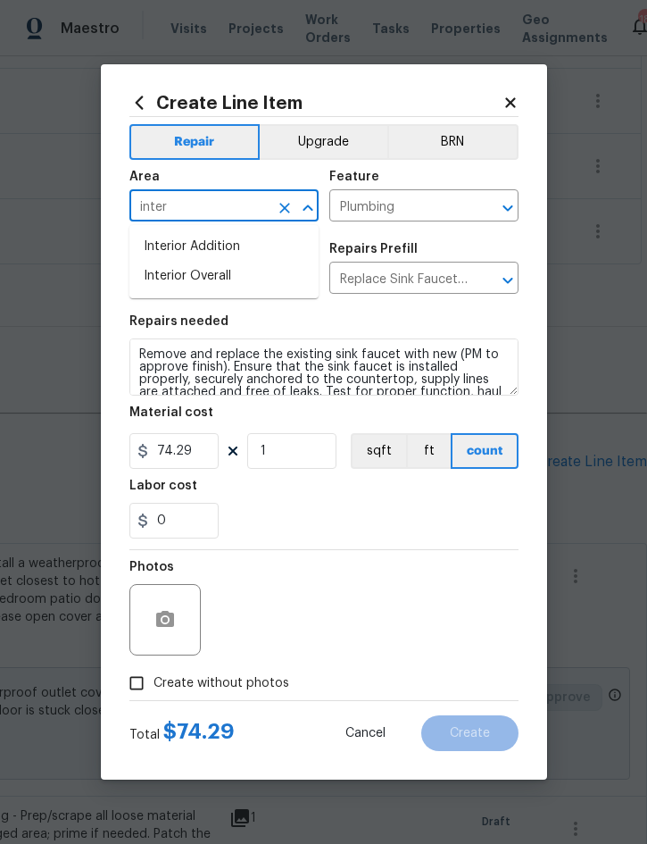
click at [246, 279] on li "Interior Overall" at bounding box center [223, 276] width 189 height 29
type input "Interior Overall"
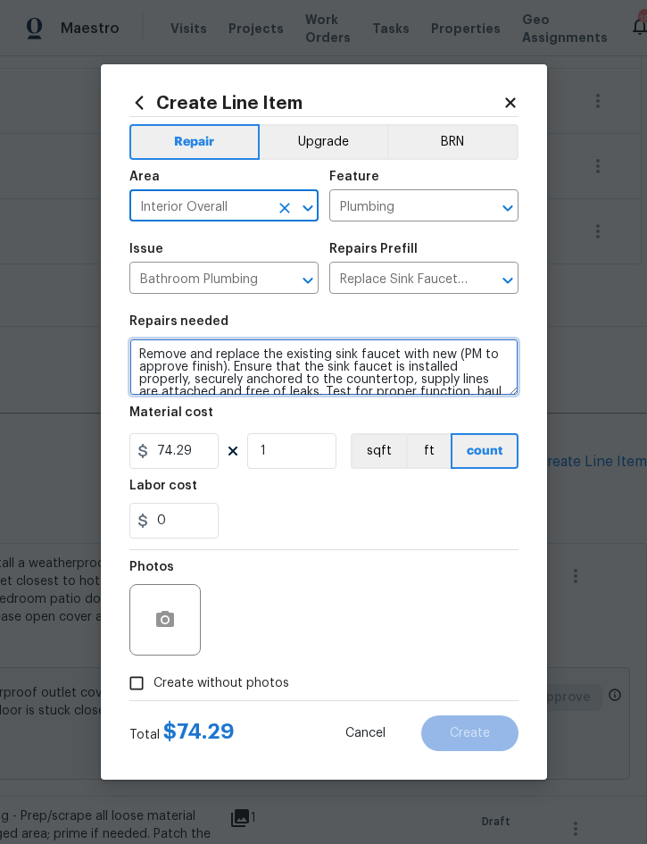
click at [151, 346] on textarea "Remove and replace the existing sink faucet with new (PM to approve finish). En…" at bounding box center [323, 366] width 389 height 57
click at [150, 354] on textarea "Remove and replace the existing sink faucet with new (PM to approve finish). En…" at bounding box center [323, 366] width 389 height 57
click at [149, 354] on textarea "Remove and replace the existing sink faucet with new (PM to approve finish). En…" at bounding box center [323, 366] width 389 height 57
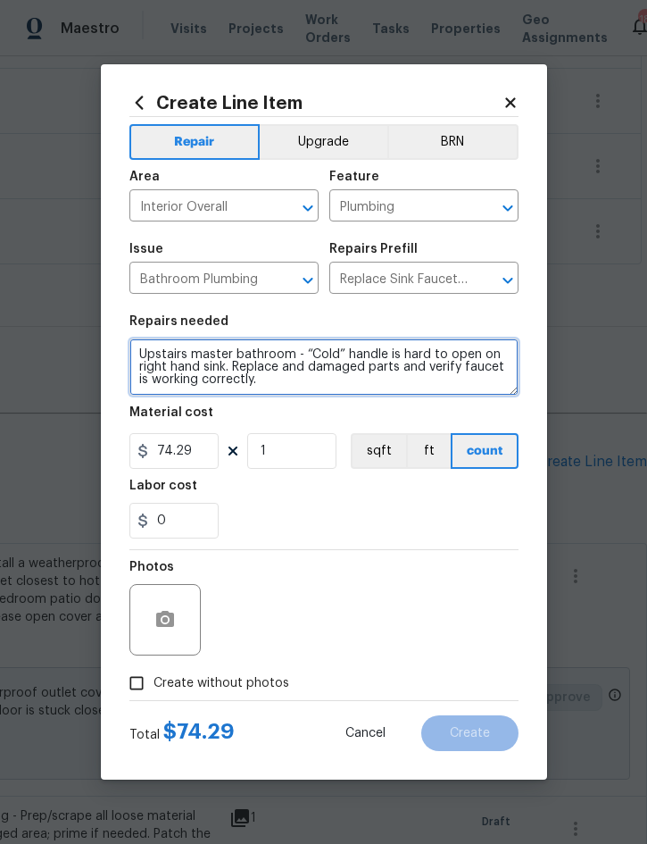
type textarea "Upstairs master bathroom - “Cold” handle is hard to open on right hand sink. Re…"
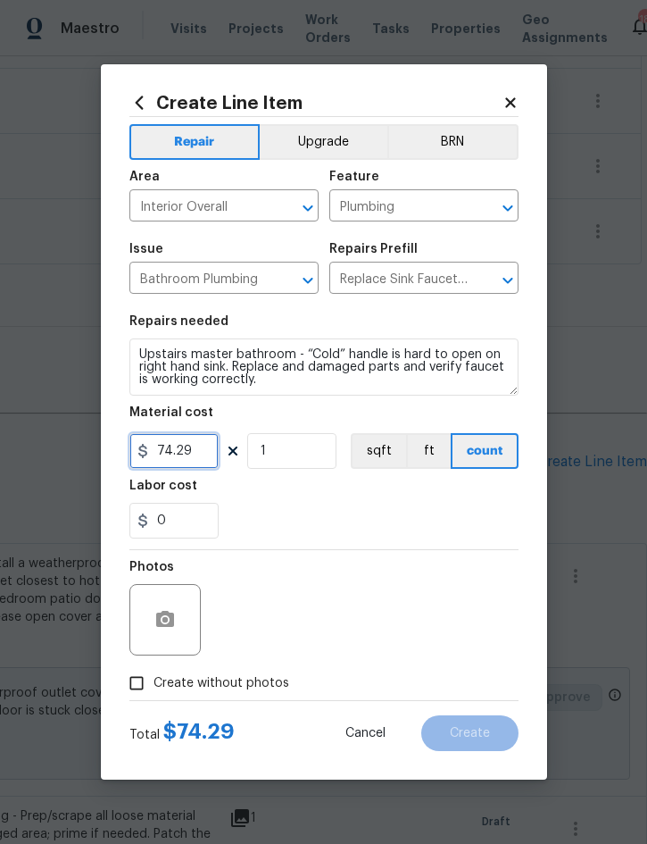
click at [213, 450] on input "74.29" at bounding box center [173, 451] width 89 height 36
type input "50"
click at [186, 621] on button "button" at bounding box center [165, 619] width 43 height 43
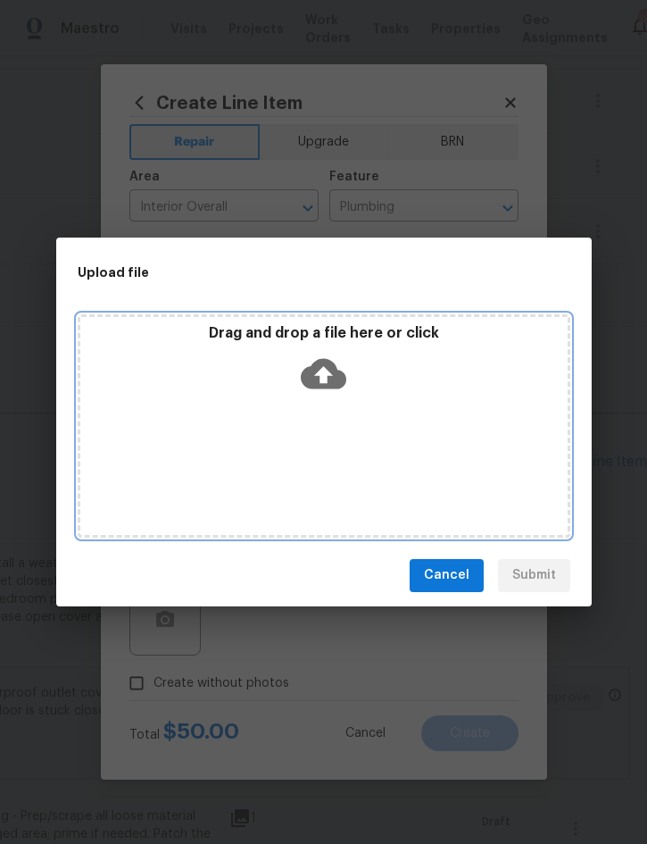
click at [436, 420] on div "Drag and drop a file here or click" at bounding box center [324, 425] width 493 height 223
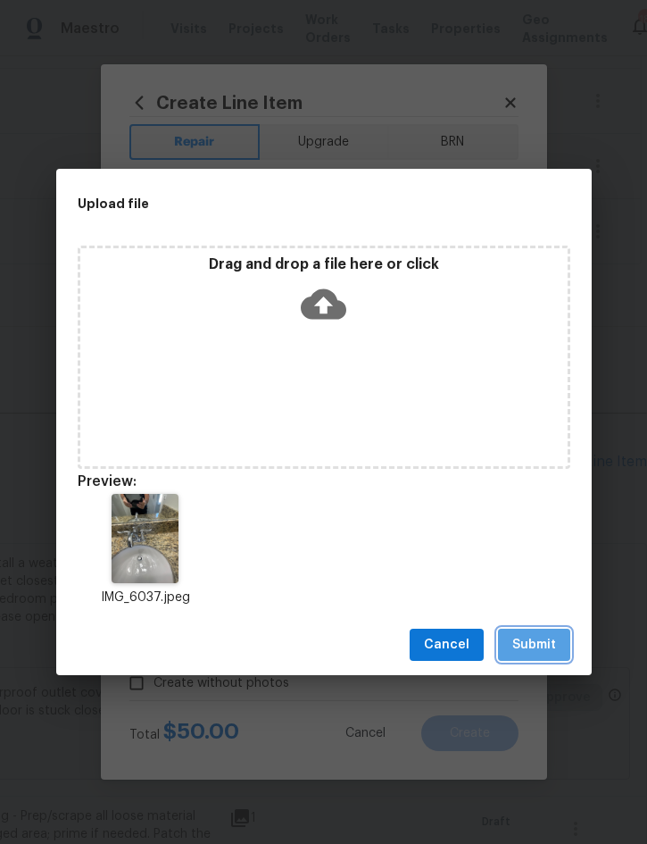
click at [533, 650] on span "Submit" at bounding box center [535, 645] width 44 height 22
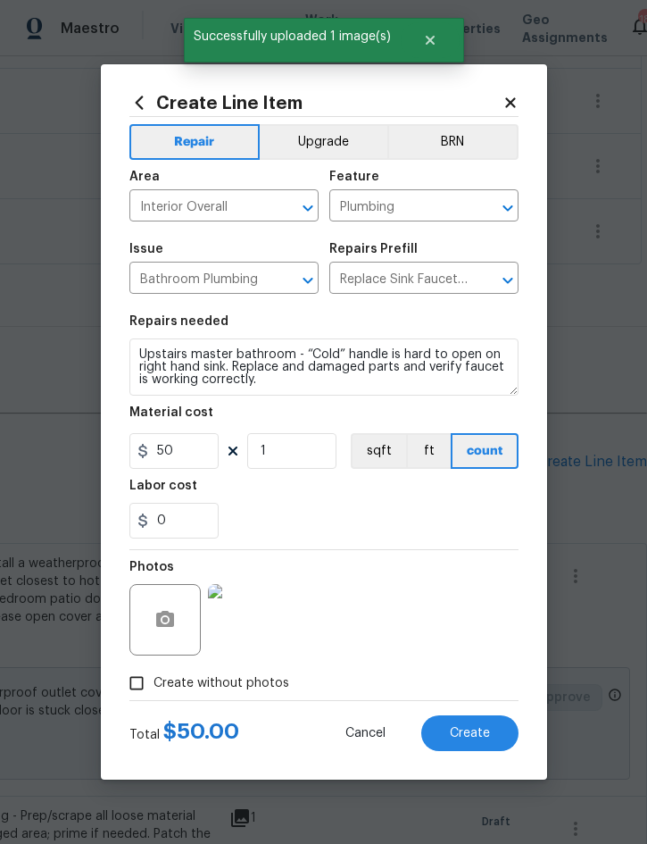
click at [476, 730] on span "Create" at bounding box center [470, 733] width 40 height 13
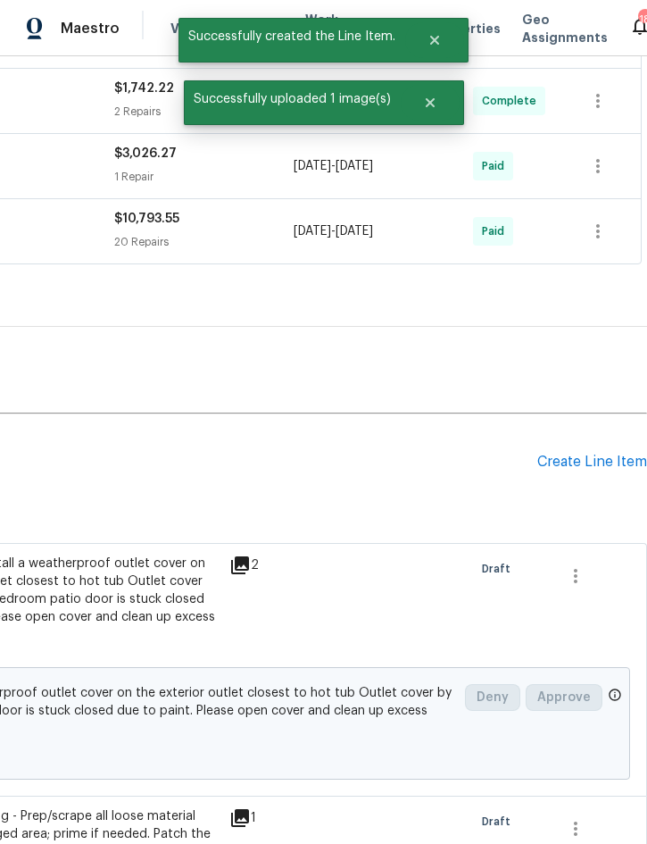
click at [597, 455] on div "Create Line Item" at bounding box center [593, 462] width 110 height 17
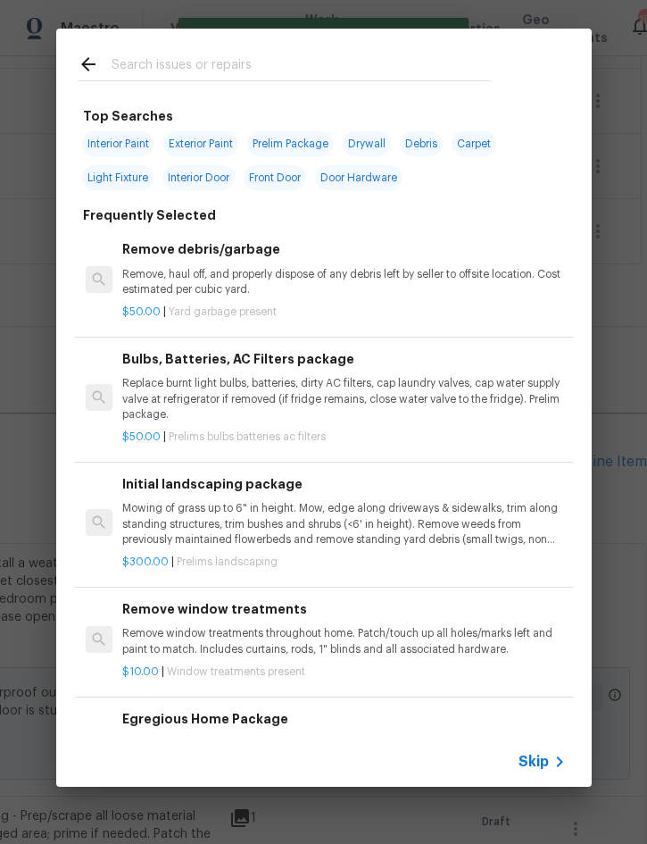
click at [293, 55] on input "text" at bounding box center [301, 67] width 379 height 27
type input "Basic"
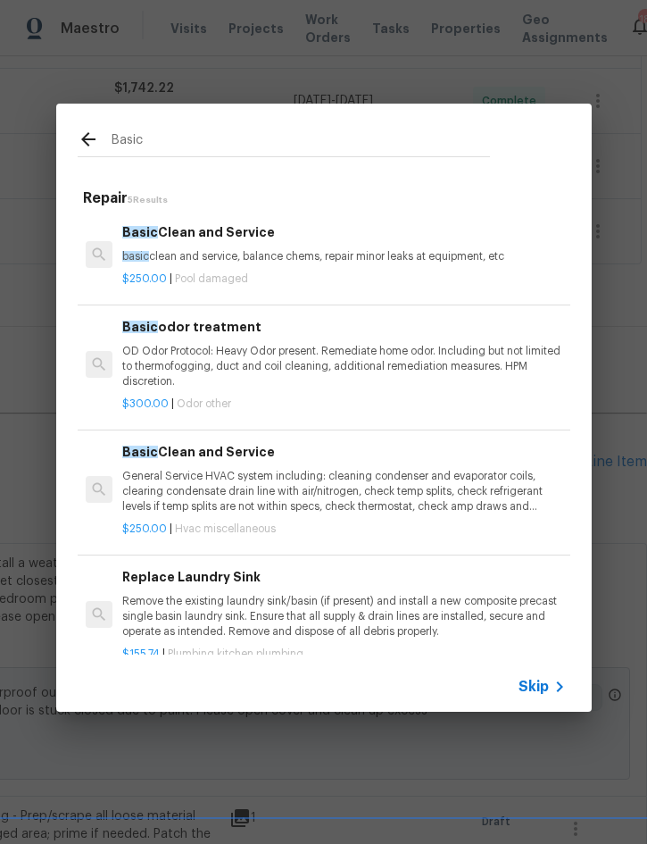
click at [238, 490] on p "General Service HVAC system including: cleaning condenser and evaporator coils,…" at bounding box center [343, 492] width 443 height 46
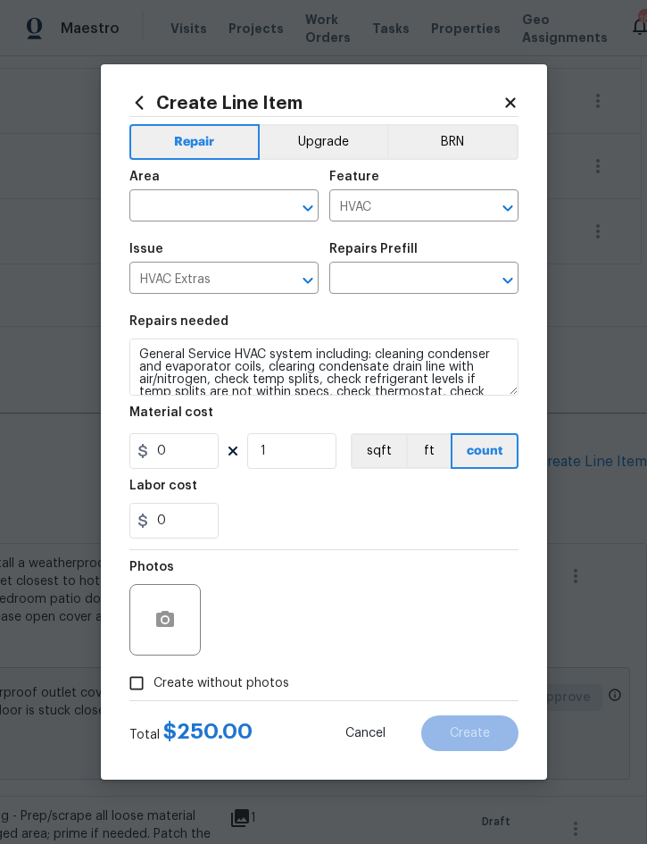
type input "Basic Clean and Service $250.00"
type input "250"
click at [198, 188] on div "Area" at bounding box center [223, 182] width 189 height 23
click at [221, 208] on input "text" at bounding box center [198, 208] width 139 height 28
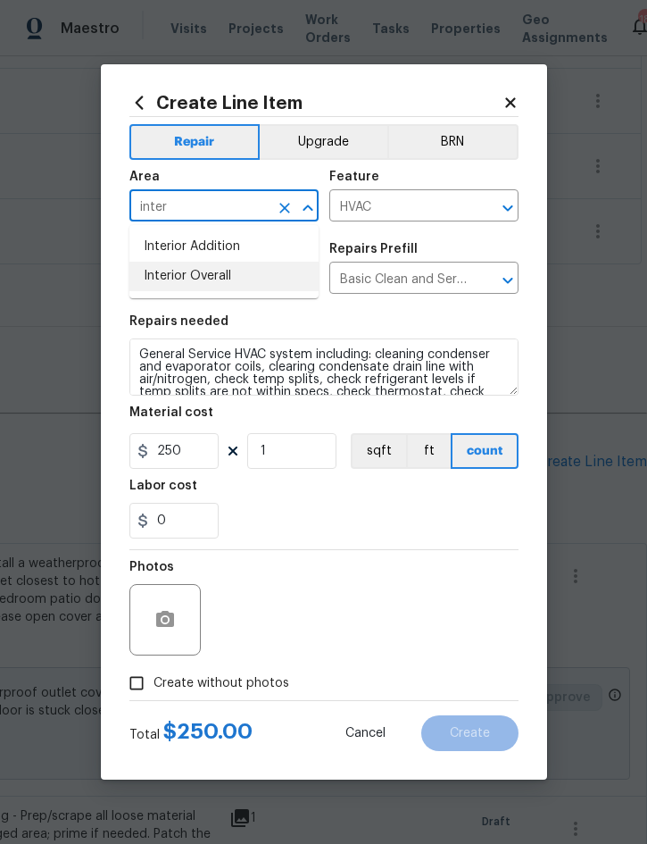
click at [193, 289] on li "Interior Overall" at bounding box center [223, 276] width 189 height 29
type input "Interior Overall"
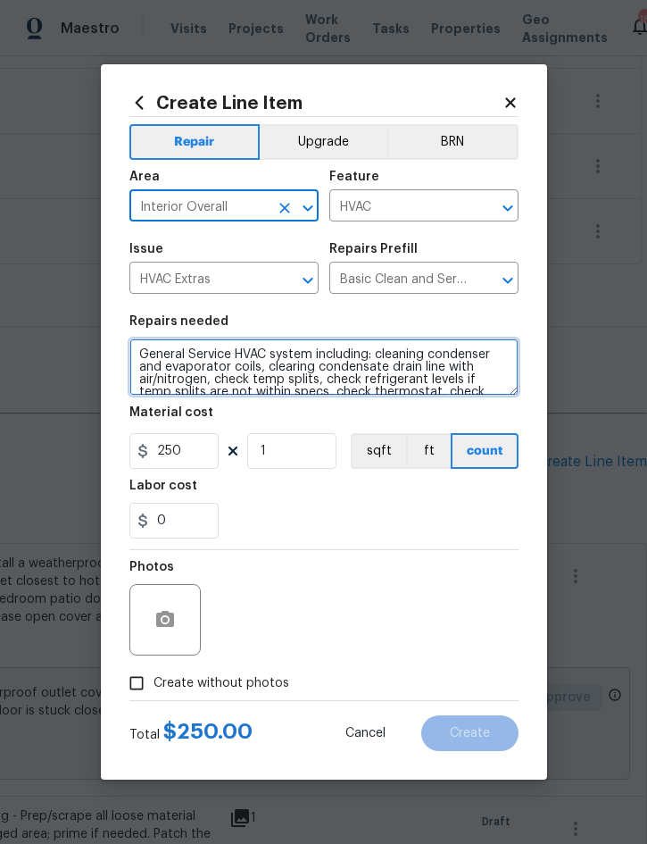
click at [146, 346] on textarea "General Service HVAC system including: cleaning condenser and evaporator coils,…" at bounding box center [323, 366] width 389 height 57
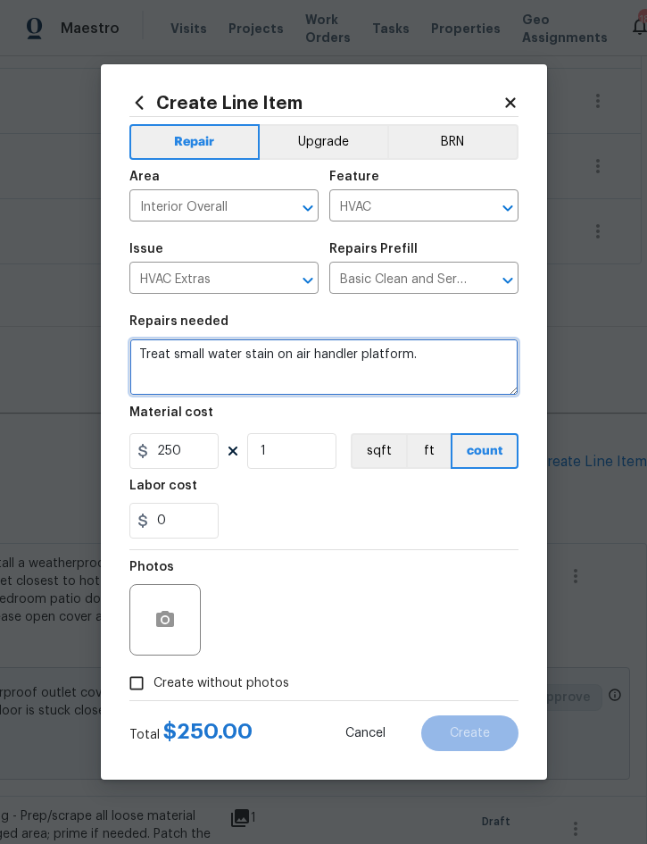
type textarea "Treat small water stain on air handler platform."
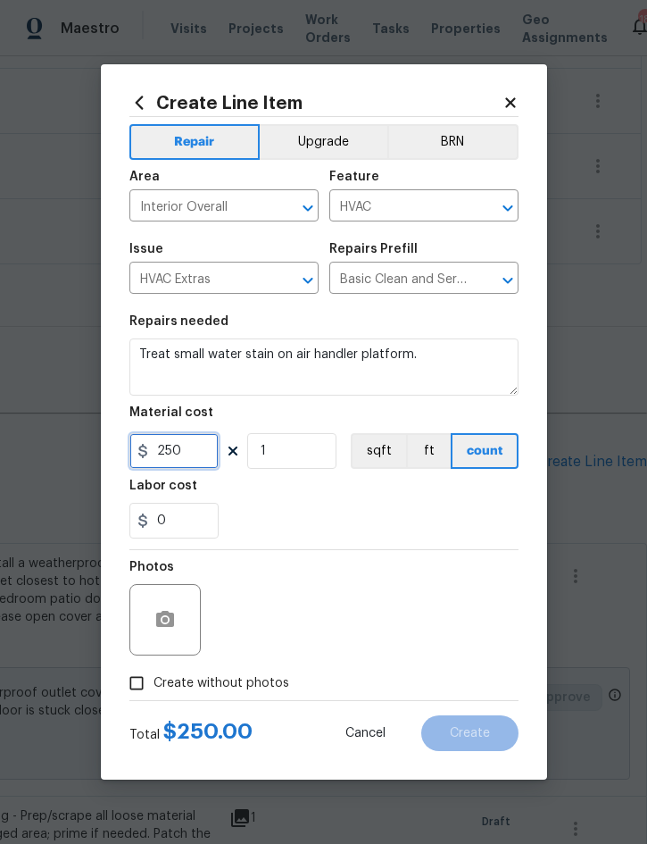
click at [190, 455] on input "250" at bounding box center [173, 451] width 89 height 36
type input "25"
click at [163, 615] on icon "button" at bounding box center [165, 619] width 18 height 16
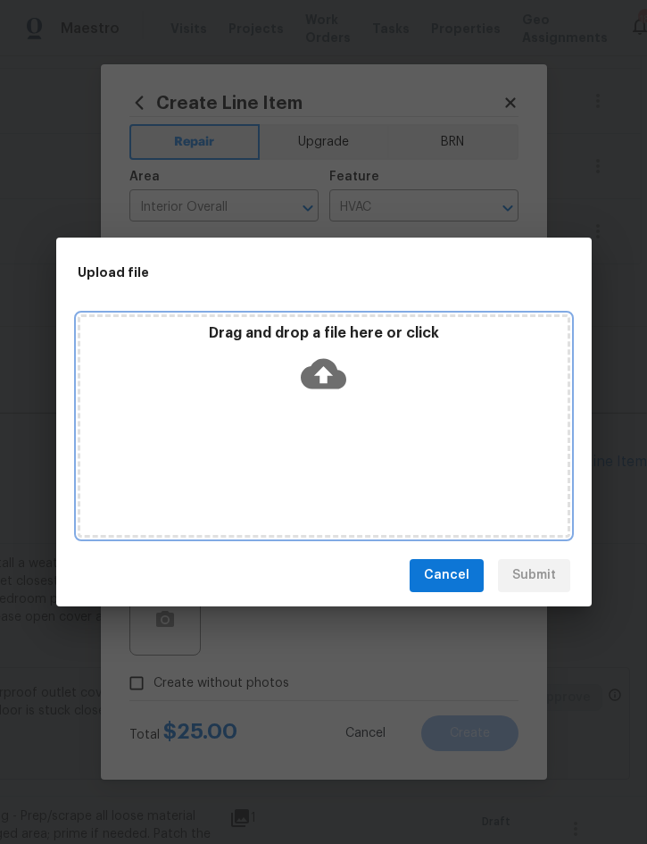
click at [421, 381] on div "Drag and drop a file here or click" at bounding box center [324, 362] width 488 height 77
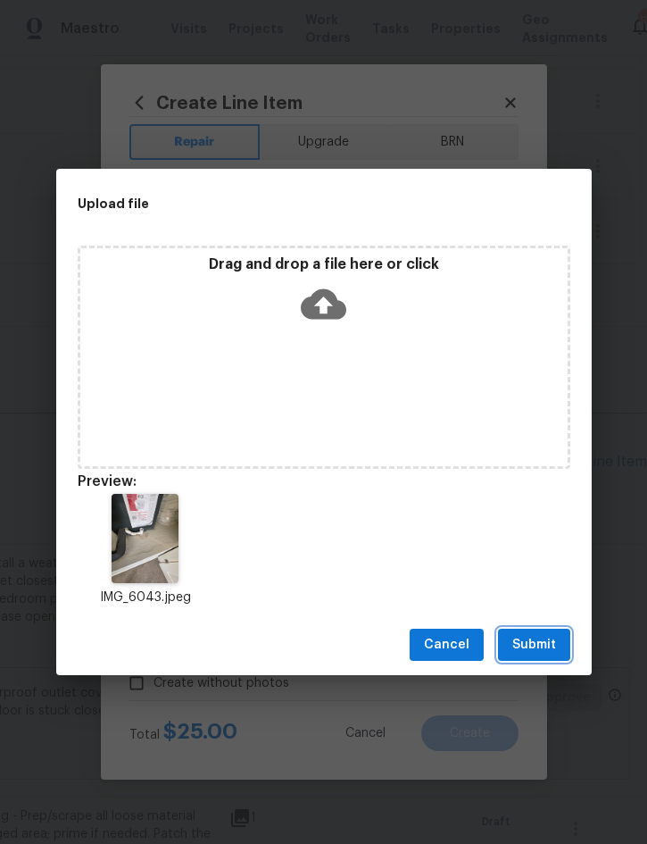
click at [532, 646] on span "Submit" at bounding box center [535, 645] width 44 height 22
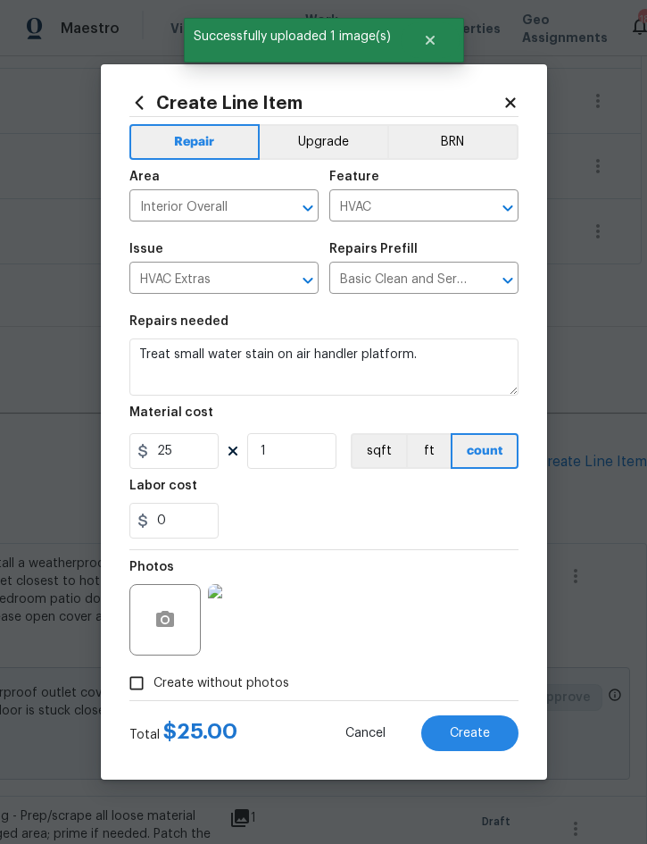
click at [469, 734] on span "Create" at bounding box center [470, 733] width 40 height 13
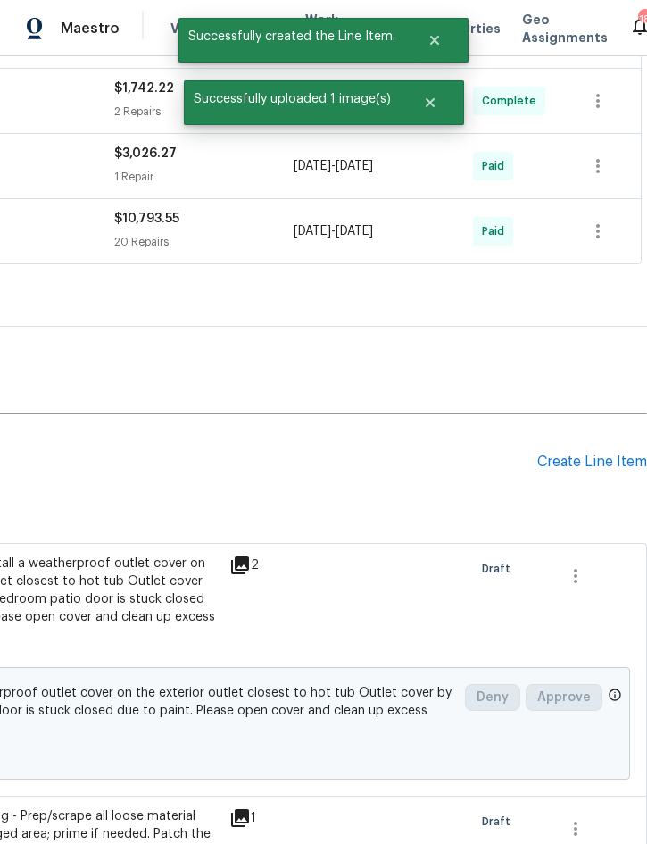
click at [580, 460] on div "Create Line Item" at bounding box center [593, 462] width 110 height 17
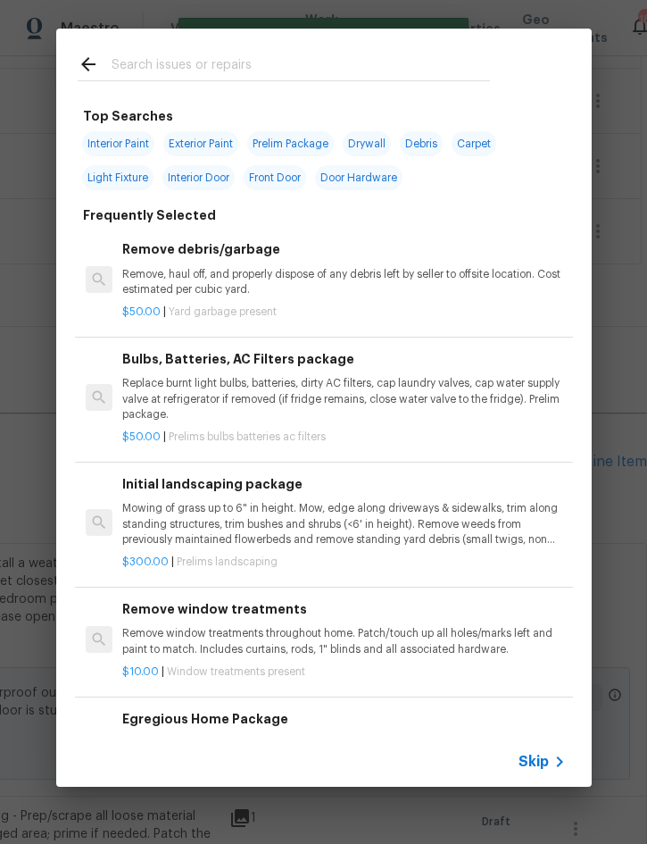
click at [412, 64] on input "text" at bounding box center [301, 67] width 379 height 27
type input "Light bulb"
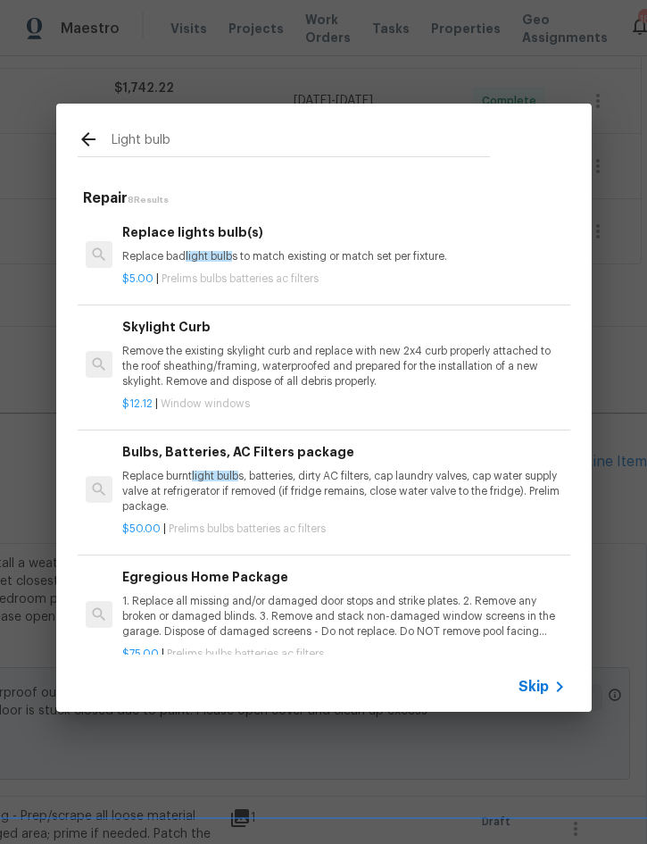
click at [256, 249] on p "Replace bad light bulb s to match existing or match set per fixture." at bounding box center [343, 256] width 443 height 15
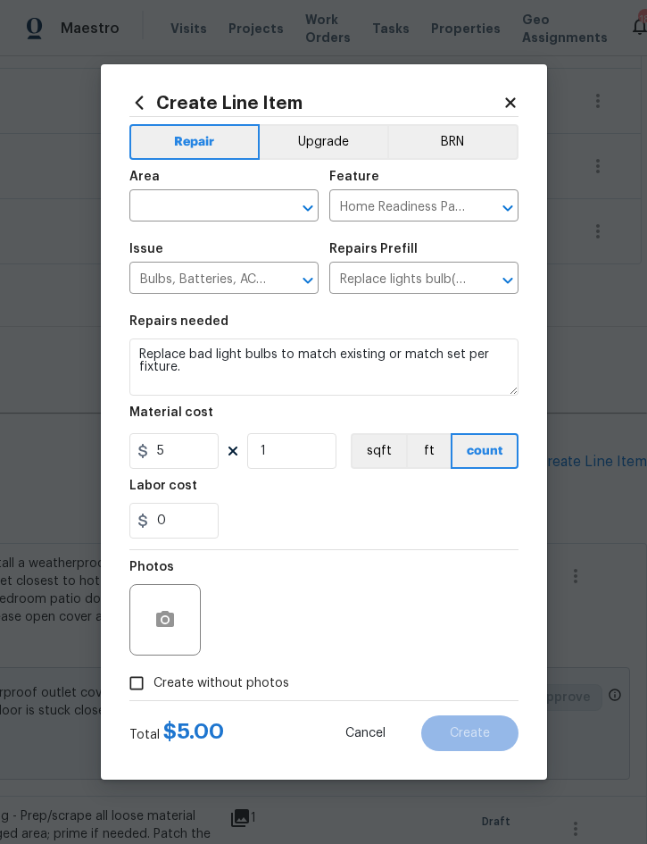
click at [188, 215] on input "text" at bounding box center [198, 208] width 139 height 28
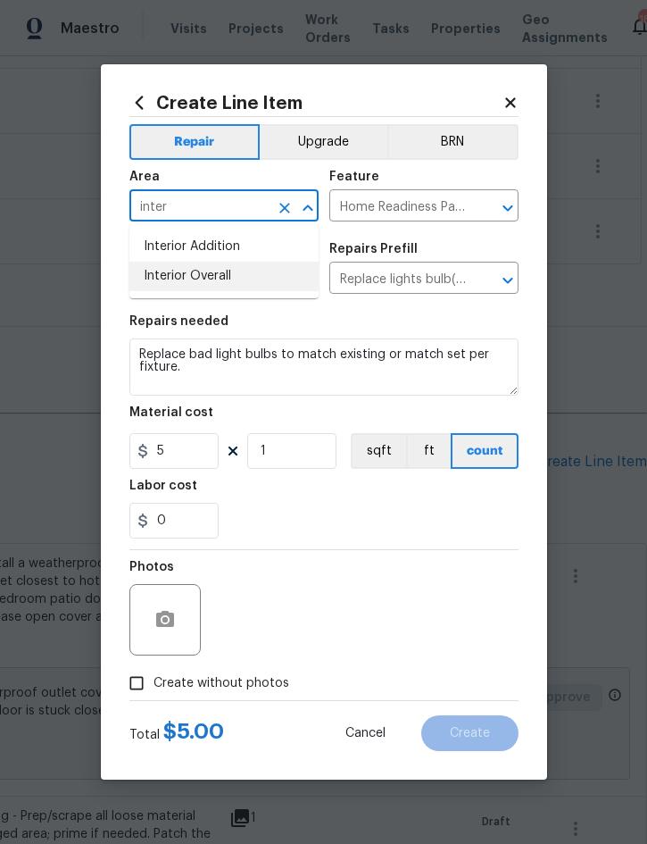
click at [223, 273] on li "Interior Overall" at bounding box center [223, 276] width 189 height 29
type input "Interior Overall"
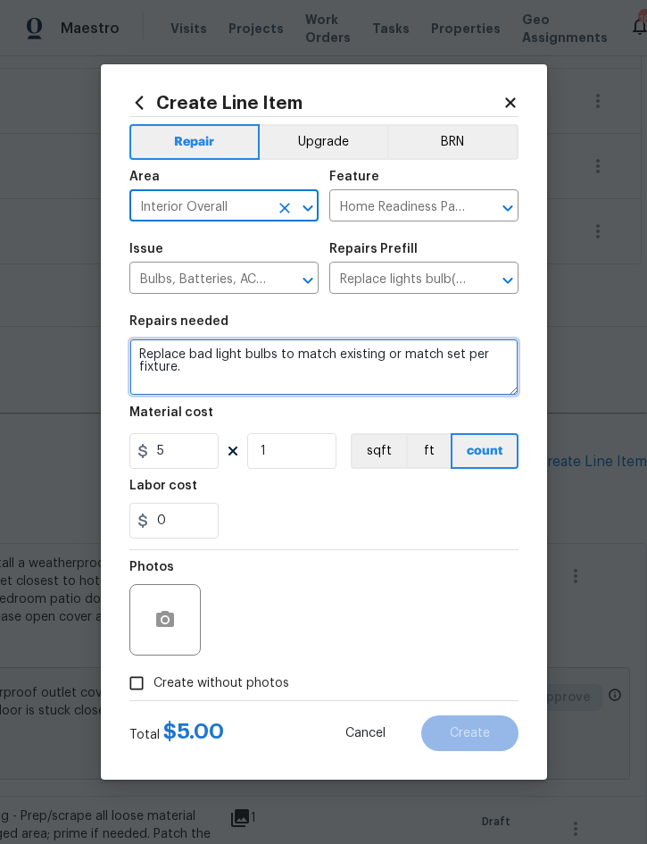
click at [135, 351] on textarea "Replace bad light bulbs to match existing or match set per fixture." at bounding box center [323, 366] width 389 height 57
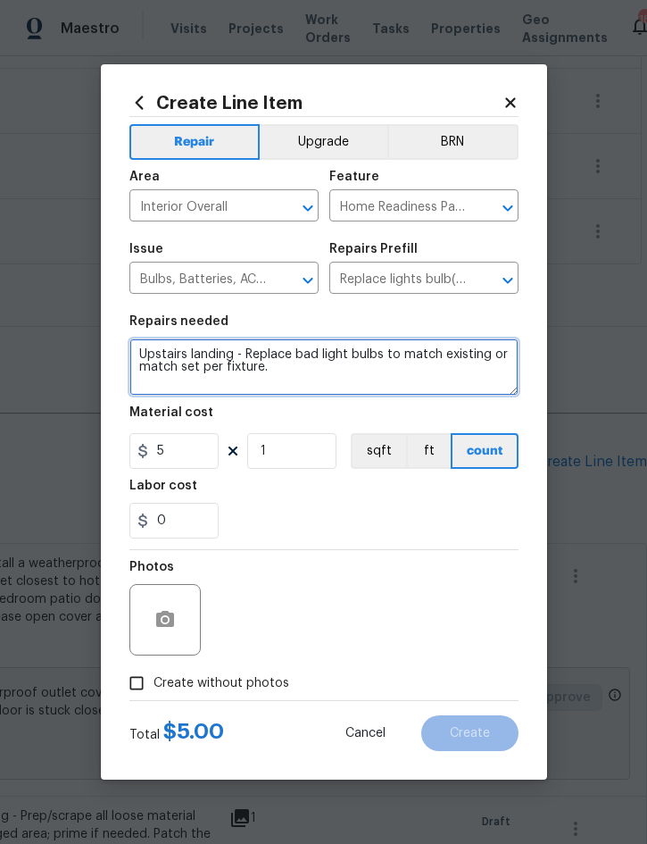
type textarea "Upstairs landing - Replace bad light bulbs to match existing or match set per f…"
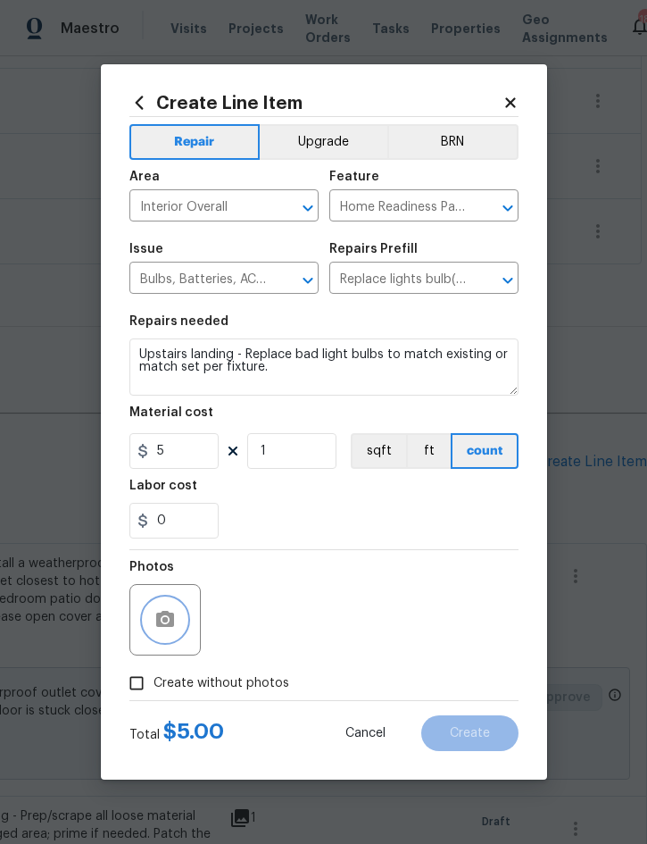
click at [176, 607] on button "button" at bounding box center [165, 619] width 43 height 43
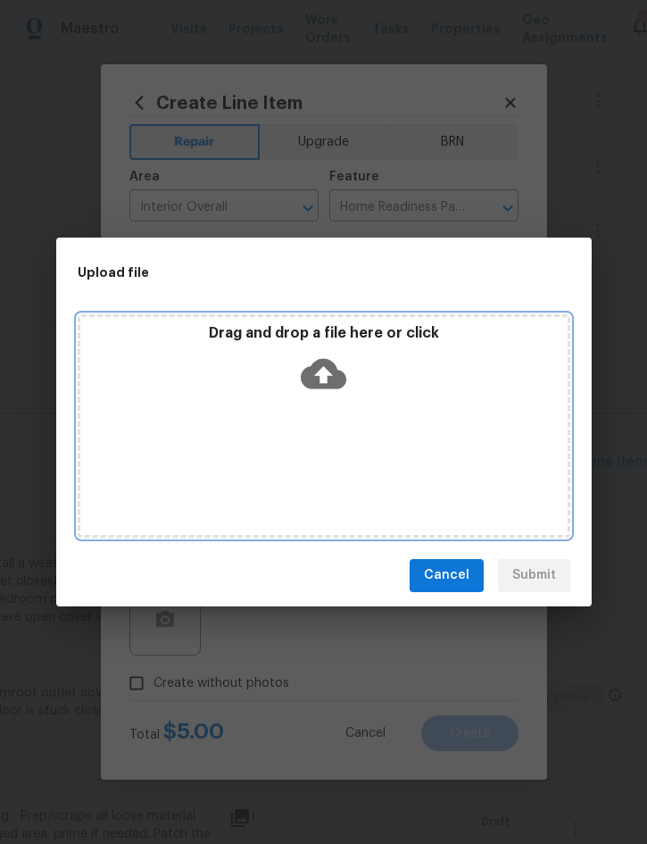
click at [436, 387] on div "Drag and drop a file here or click" at bounding box center [324, 362] width 488 height 77
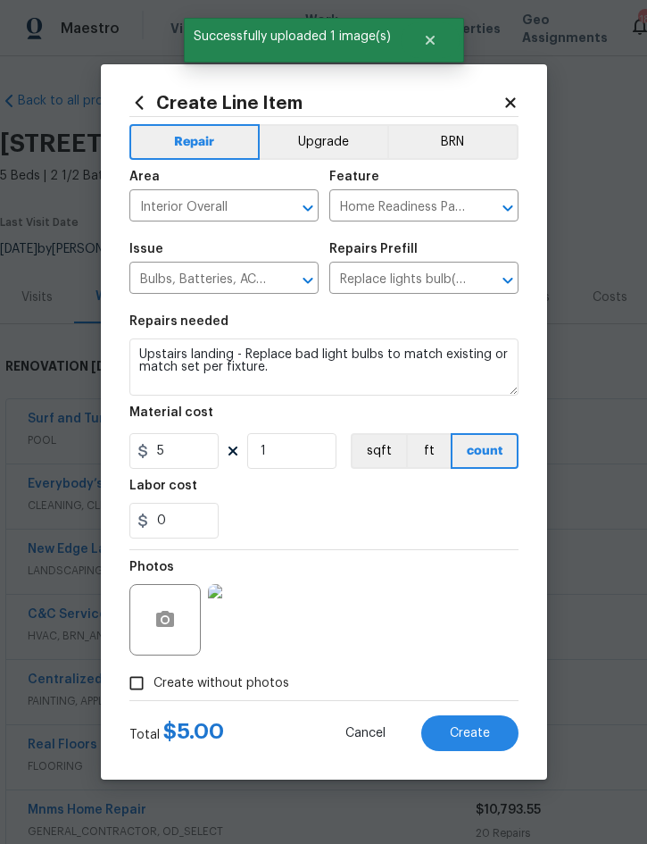
scroll to position [591, 362]
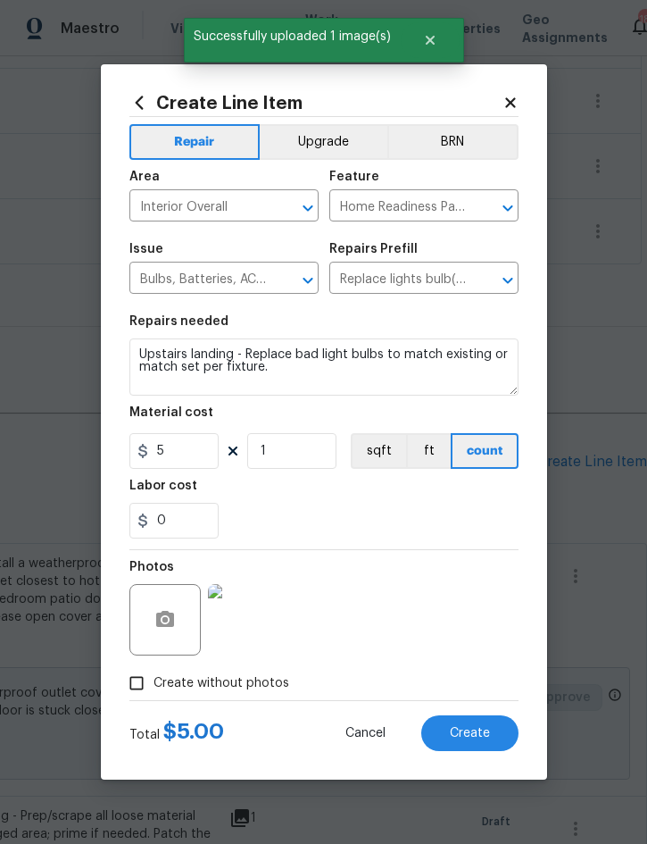
click at [466, 739] on span "Create" at bounding box center [470, 733] width 40 height 13
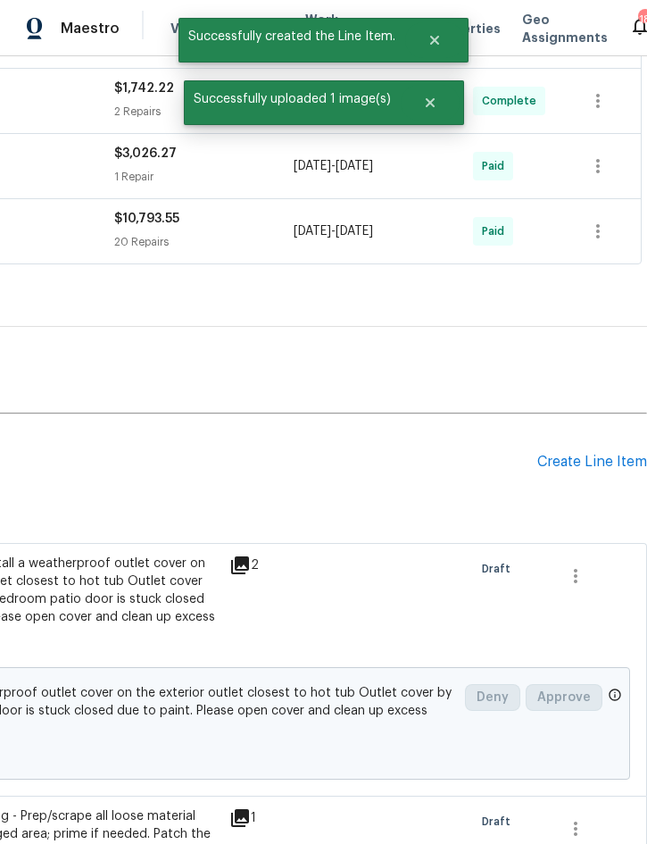
click at [592, 468] on div "Create Line Item" at bounding box center [593, 462] width 110 height 17
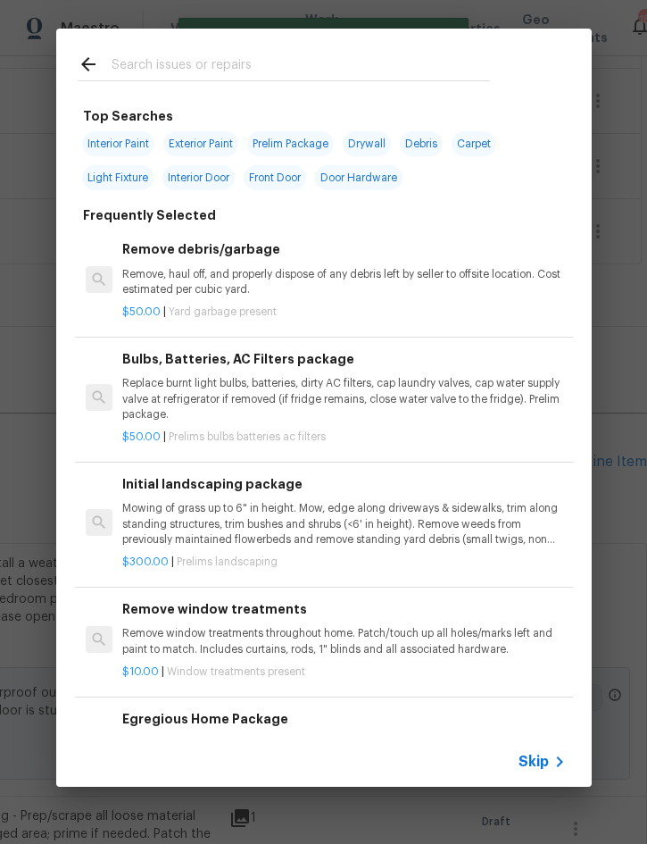
click at [365, 67] on input "text" at bounding box center [301, 67] width 379 height 27
type input "Pest contro"
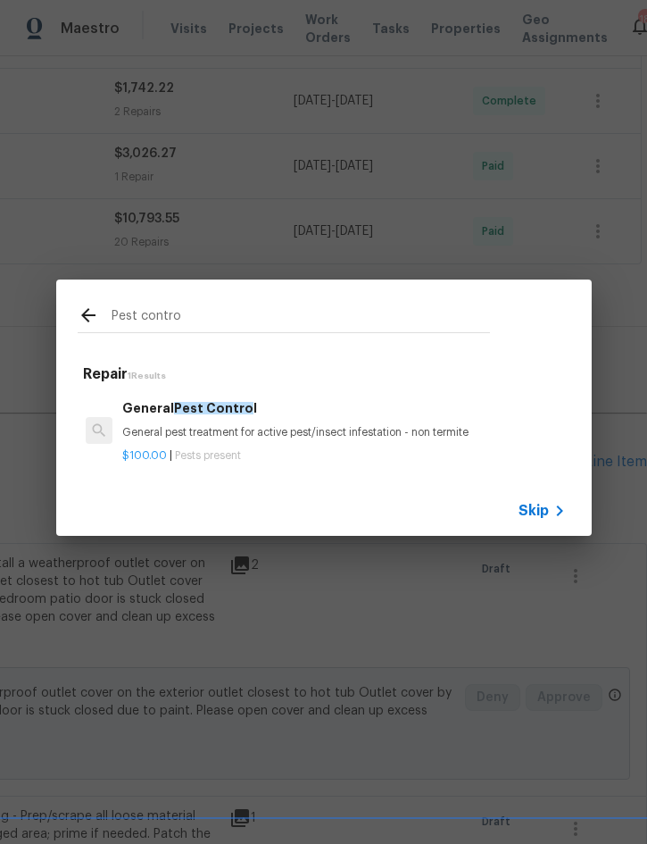
click at [267, 406] on h6 "General Pest Contro l" at bounding box center [343, 408] width 443 height 20
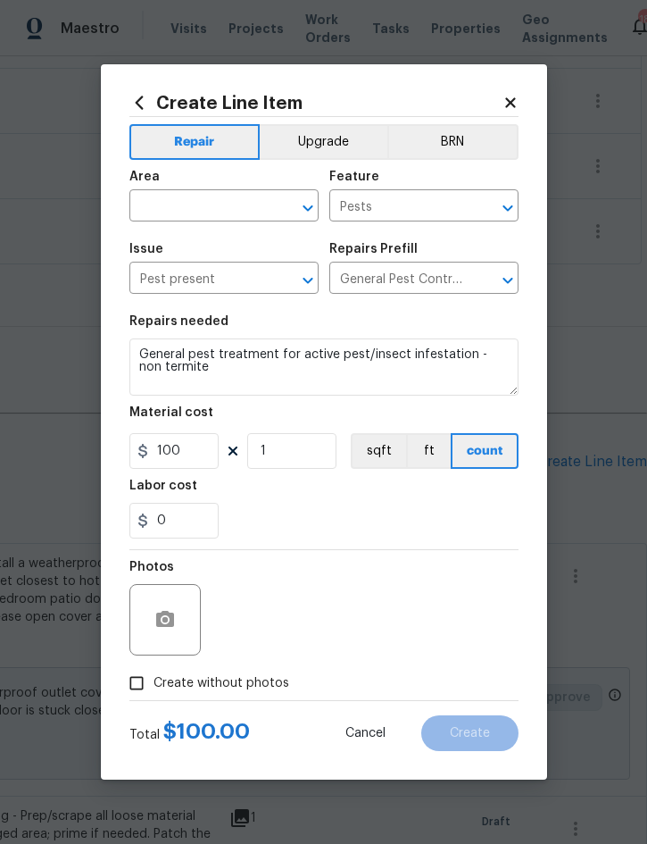
click at [192, 199] on input "text" at bounding box center [198, 208] width 139 height 28
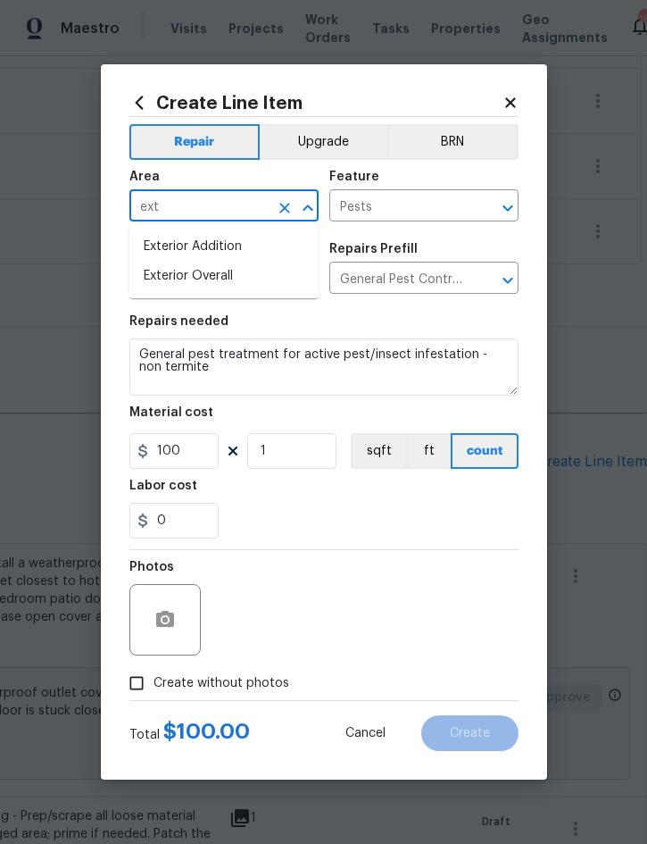
click at [216, 272] on li "Exterior Overall" at bounding box center [223, 276] width 189 height 29
type input "Exterior Overall"
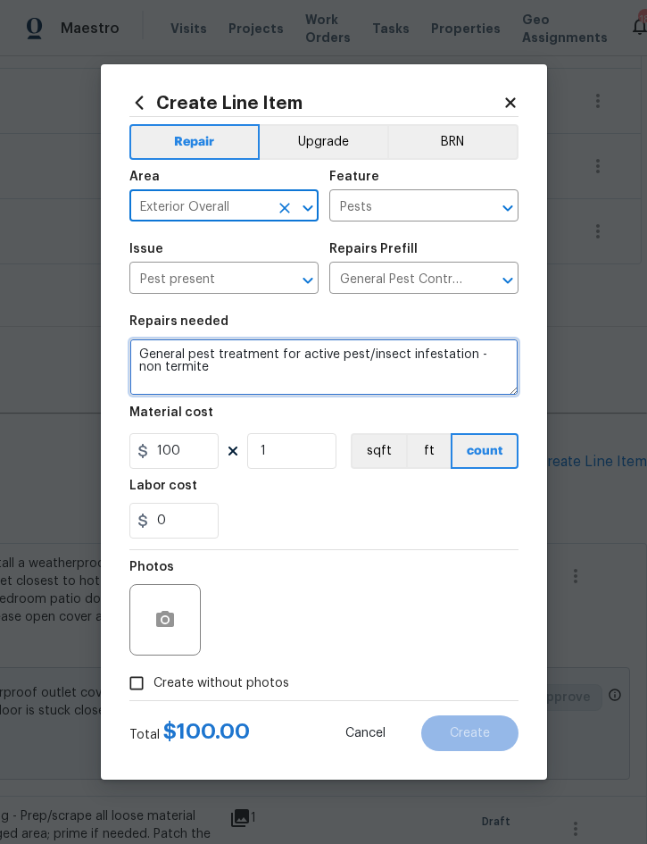
click at [137, 346] on textarea "General pest treatment for active pest/insect infestation - non termite" at bounding box center [323, 366] width 389 height 57
click at [145, 345] on textarea "General pest treatment for active pest/insect infestation - non termite" at bounding box center [323, 366] width 389 height 57
click at [145, 344] on textarea "General pest treatment for active pest/insect infestation - non termite" at bounding box center [323, 366] width 389 height 57
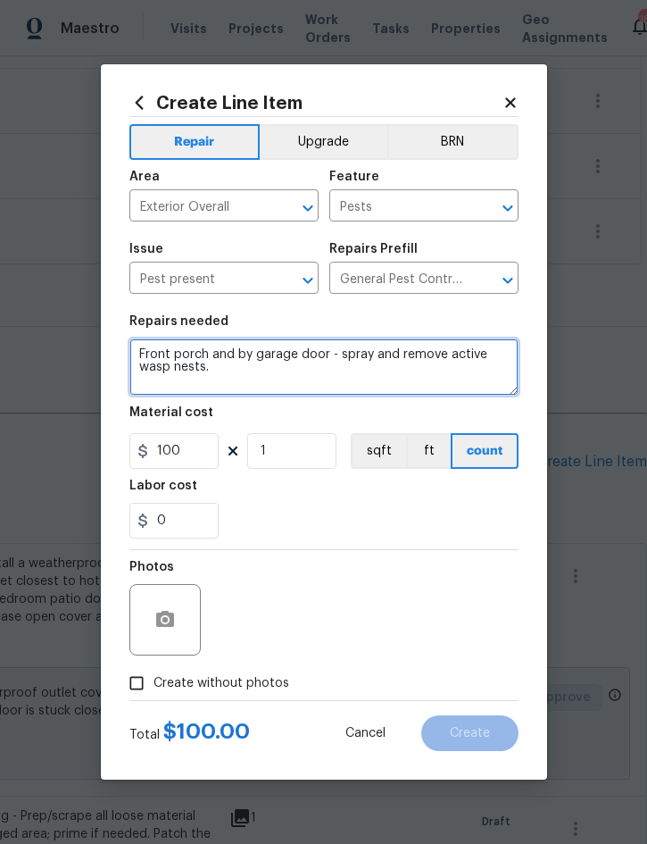
type textarea "Front porch and by garage door - spray and remove active wasp nests."
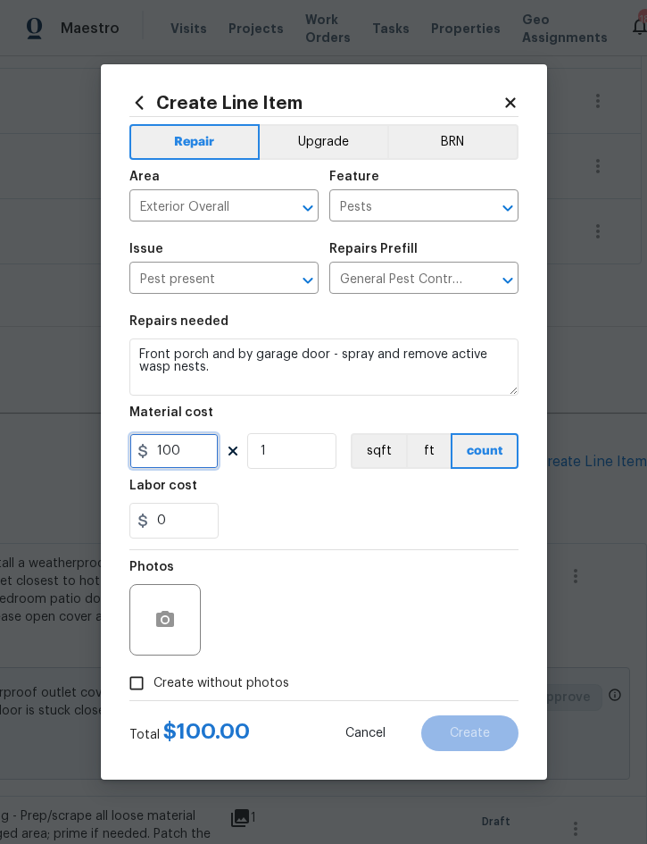
click at [197, 462] on input "100" at bounding box center [173, 451] width 89 height 36
type input "35"
click at [167, 617] on icon "button" at bounding box center [165, 619] width 18 height 16
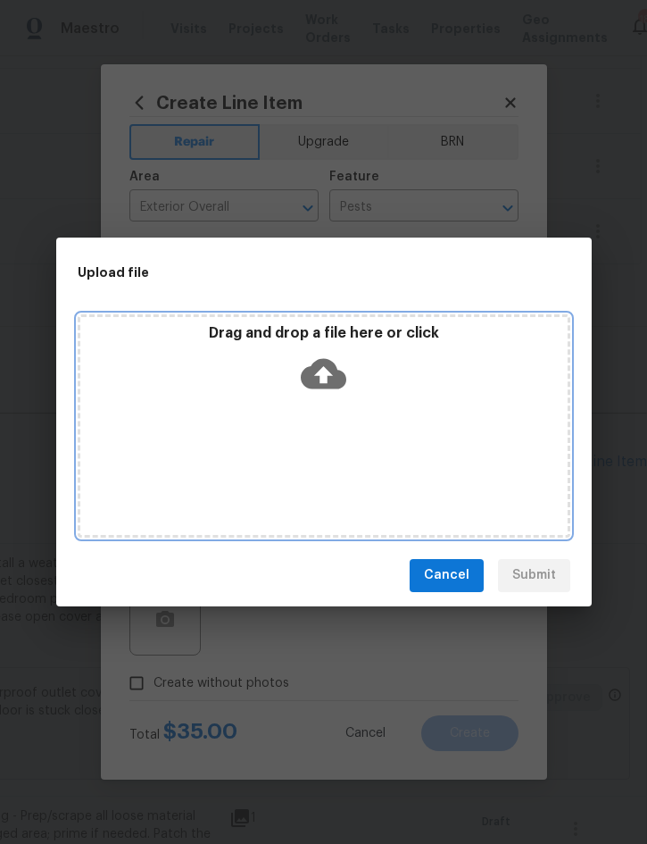
click at [429, 398] on div "Drag and drop a file here or click" at bounding box center [324, 362] width 488 height 77
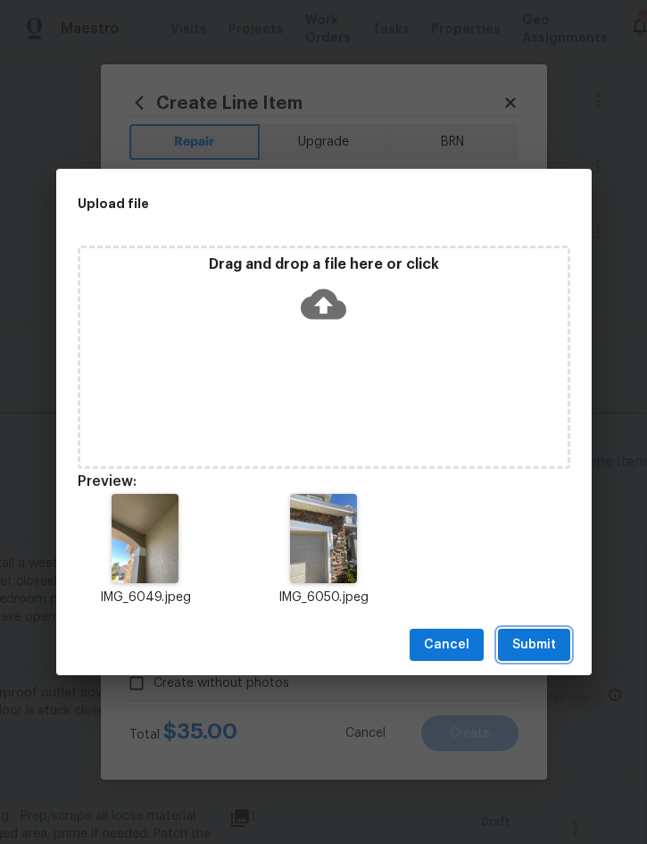
click at [536, 646] on span "Submit" at bounding box center [535, 645] width 44 height 22
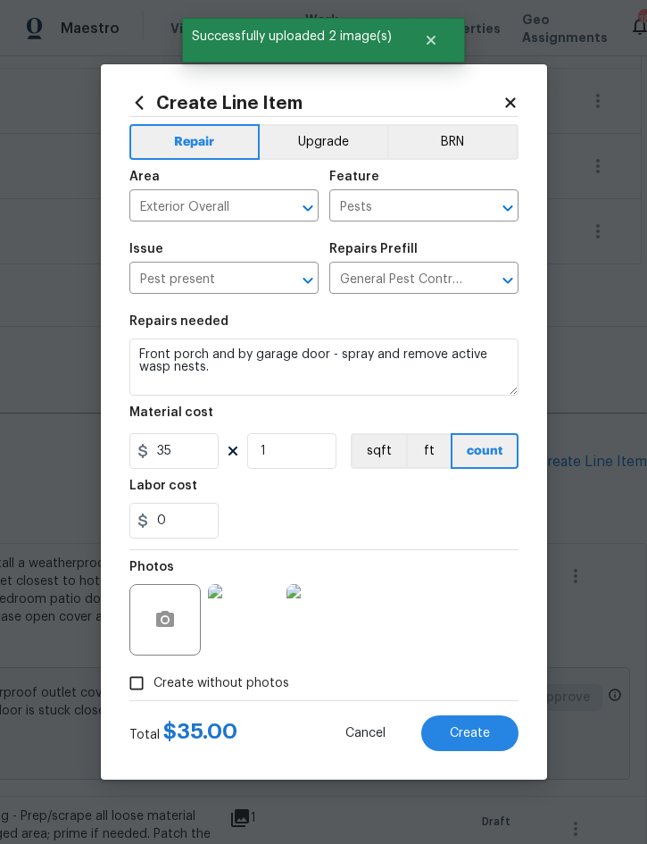
click at [474, 729] on span "Create" at bounding box center [470, 733] width 40 height 13
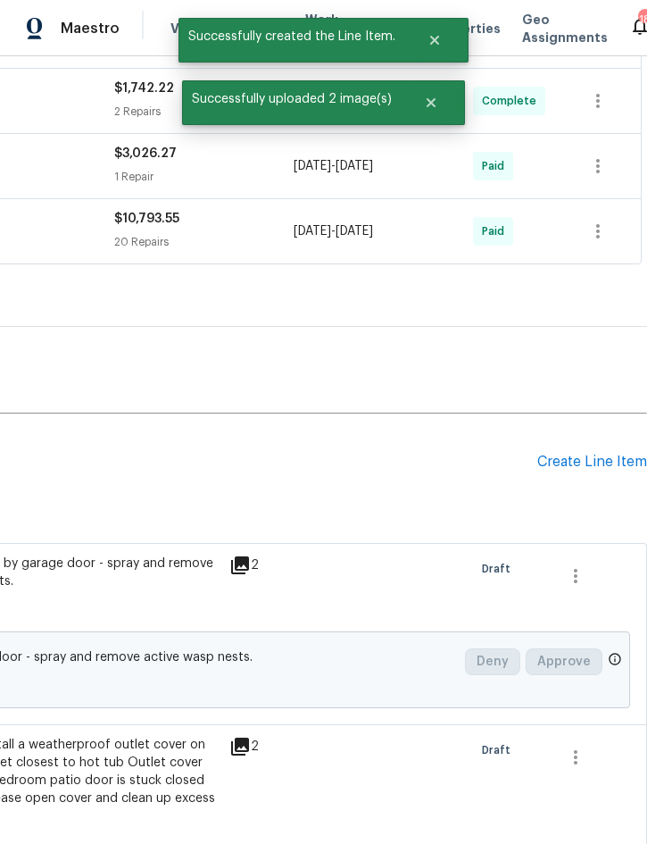
click at [576, 460] on div "Create Line Item" at bounding box center [593, 462] width 110 height 17
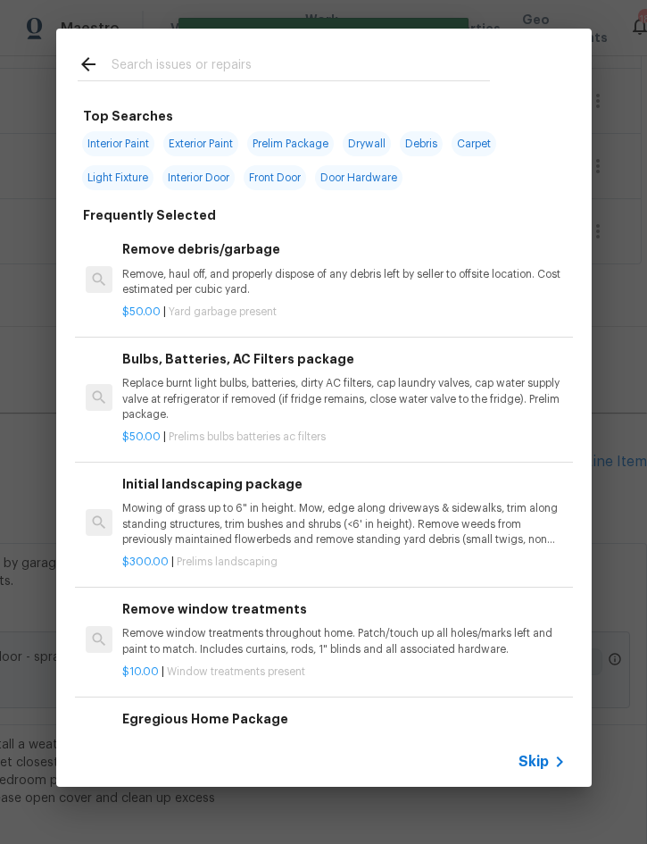
click at [357, 54] on input "text" at bounding box center [301, 67] width 379 height 27
click at [243, 55] on input "text" at bounding box center [301, 67] width 379 height 27
type input "Grout"
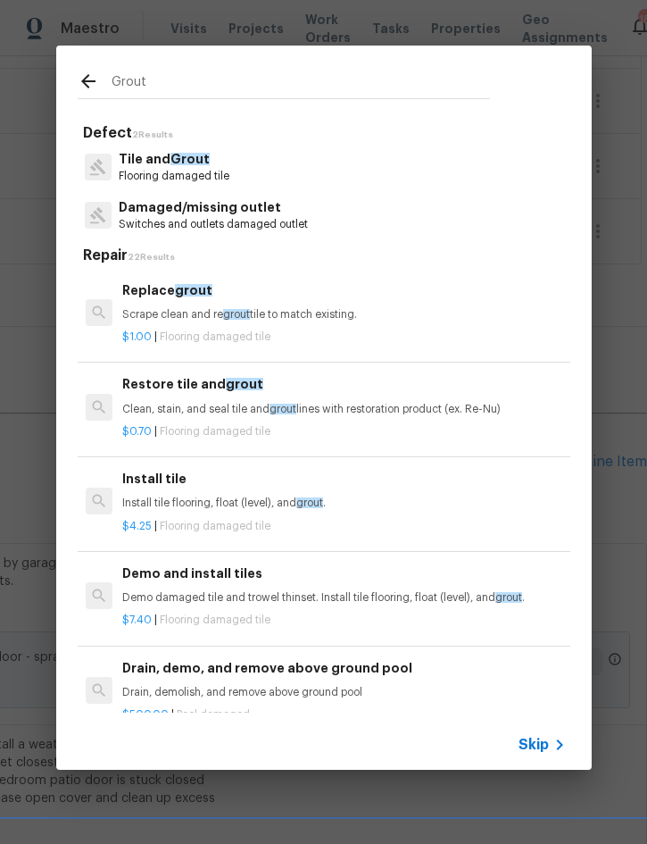
click at [224, 310] on span "grout" at bounding box center [236, 314] width 27 height 11
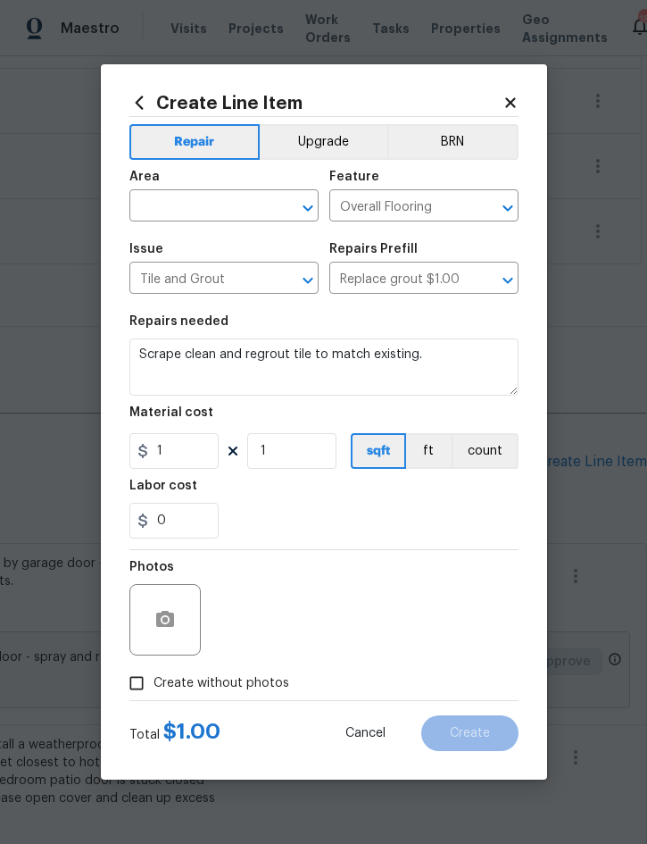
click at [204, 207] on input "text" at bounding box center [198, 208] width 139 height 28
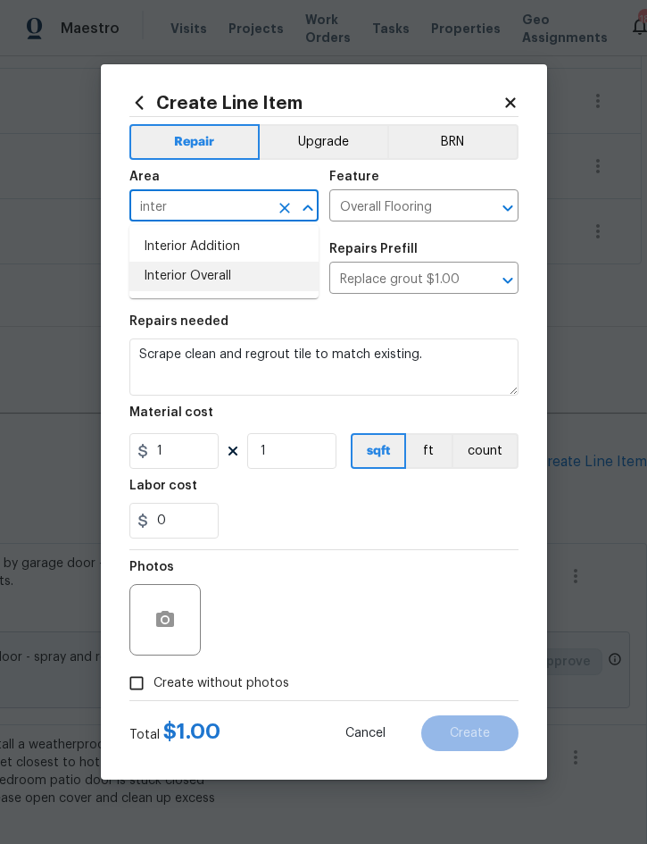
click at [219, 271] on li "Interior Overall" at bounding box center [223, 276] width 189 height 29
type input "Interior Overall"
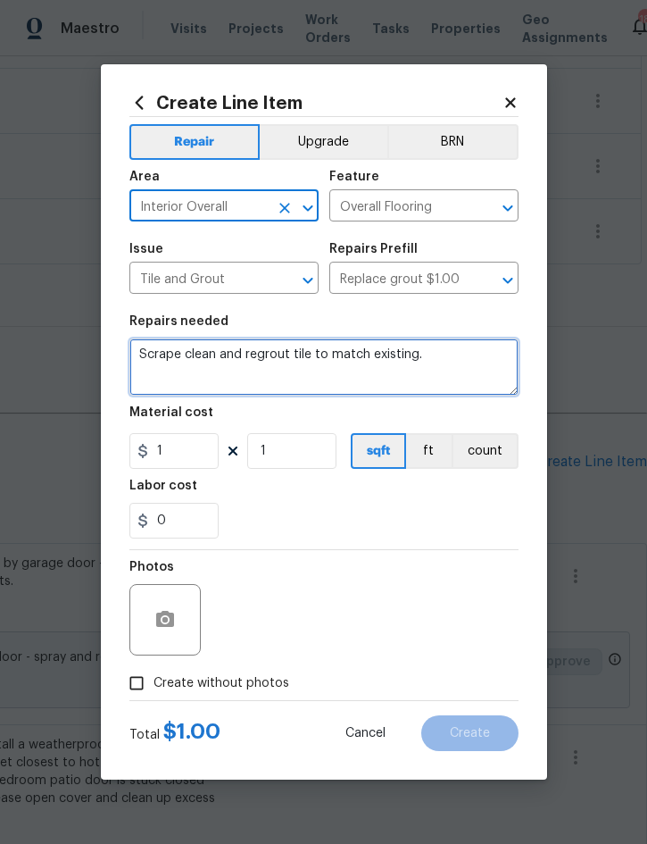
click at [143, 358] on textarea "Scrape clean and regrout tile to match existing." at bounding box center [323, 366] width 389 height 57
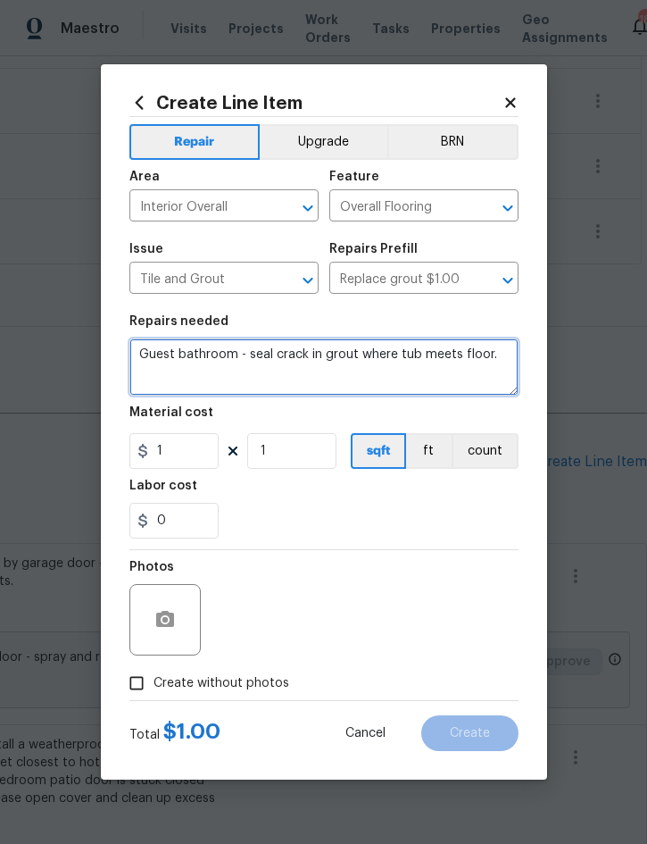
type textarea "Guest bathroom - seal crack in grout where tub meets floor."
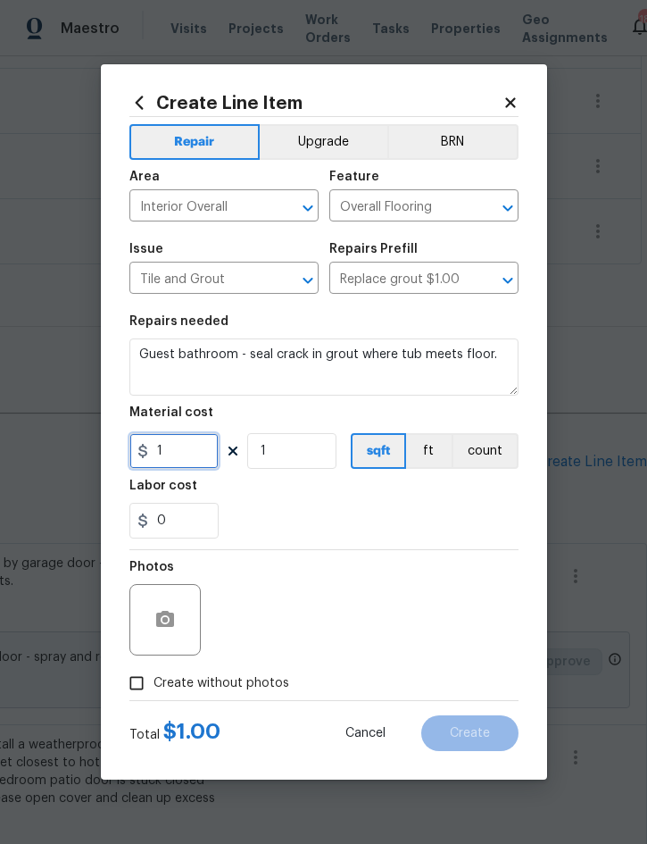
click at [193, 456] on input "1" at bounding box center [173, 451] width 89 height 36
type input "25"
click at [171, 630] on icon "button" at bounding box center [164, 619] width 21 height 21
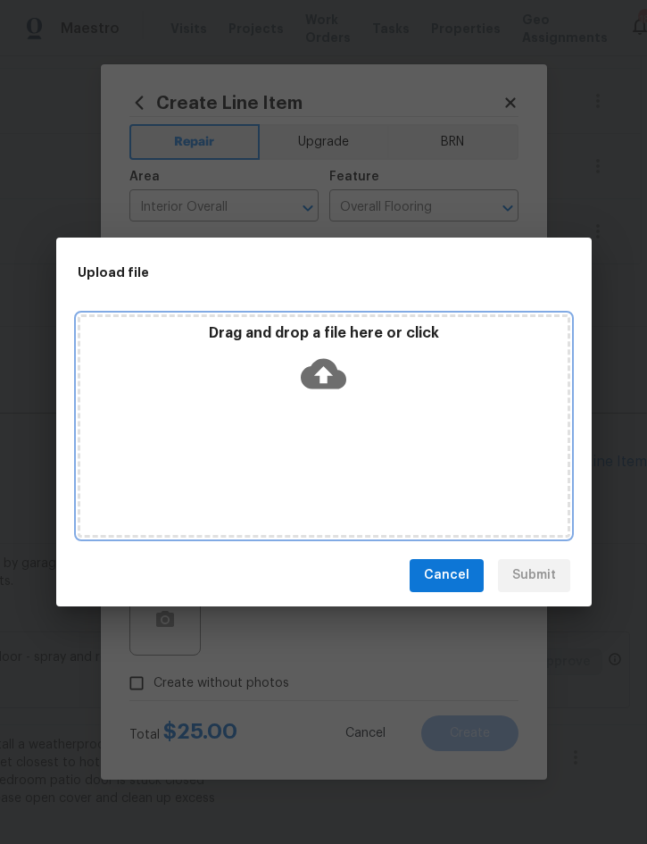
click at [417, 394] on div "Drag and drop a file here or click" at bounding box center [324, 362] width 488 height 77
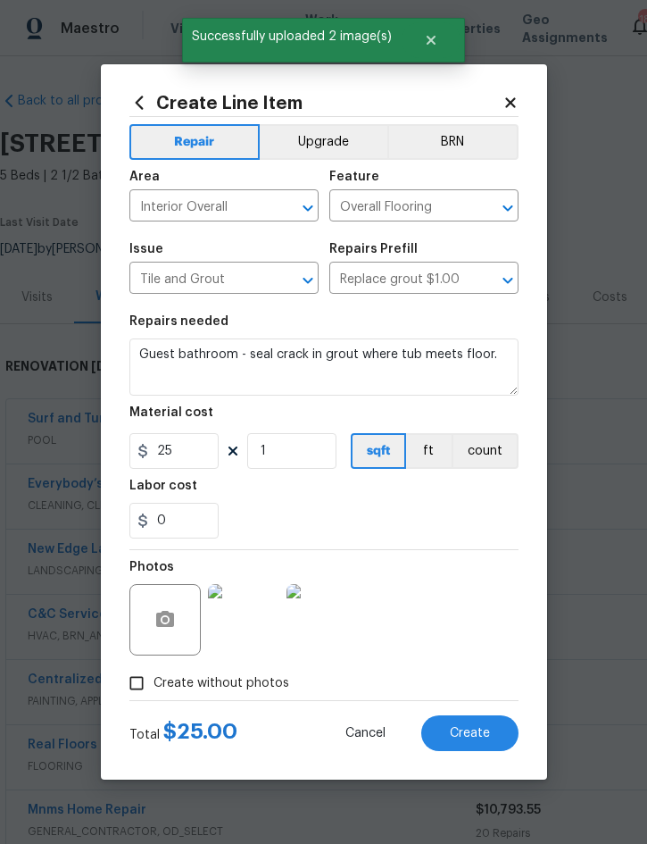
scroll to position [591, 362]
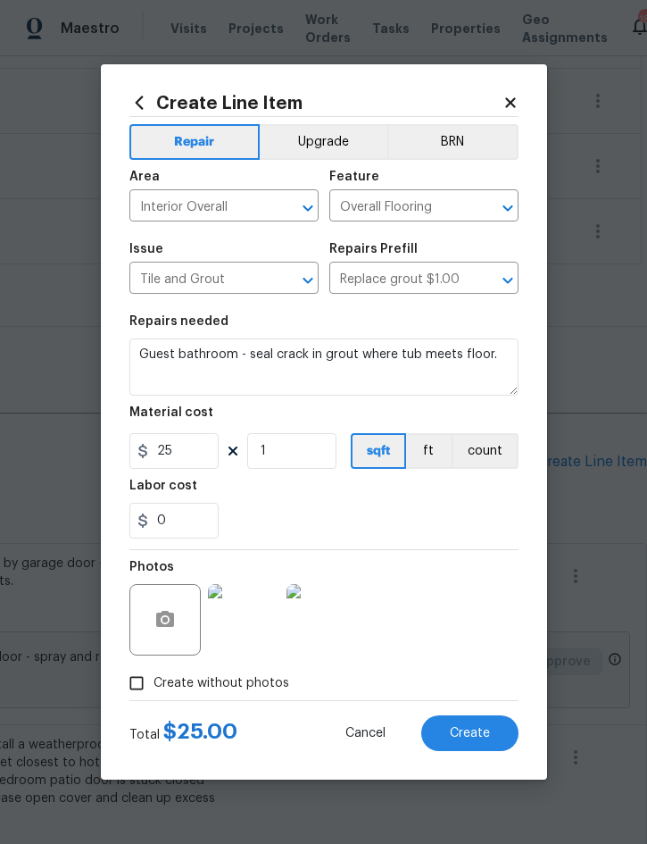
click at [488, 736] on span "Create" at bounding box center [470, 733] width 40 height 13
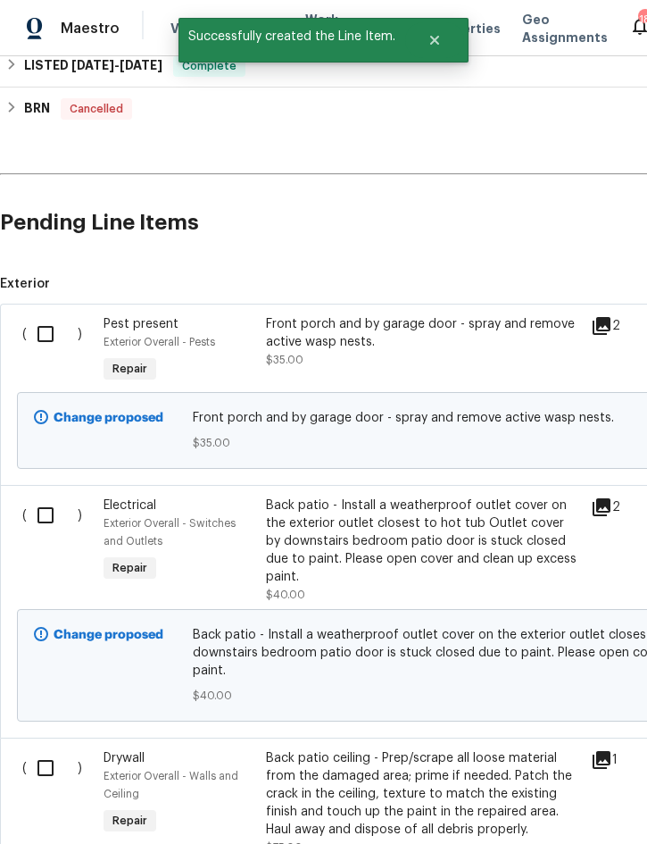
scroll to position [830, 0]
click at [49, 521] on input "checkbox" at bounding box center [52, 515] width 51 height 38
checkbox input "true"
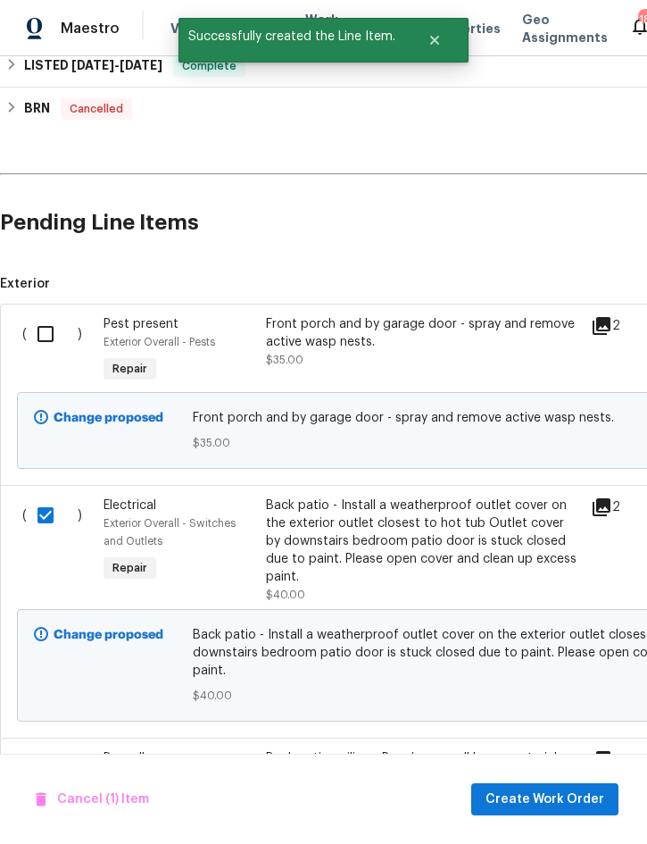
click at [60, 346] on input "checkbox" at bounding box center [52, 334] width 51 height 38
checkbox input "true"
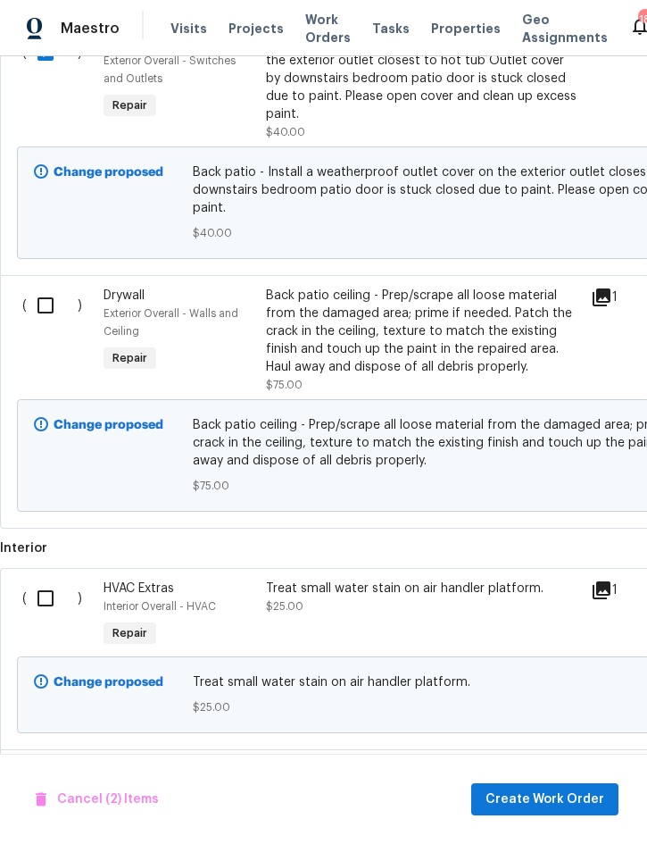
scroll to position [1293, 0]
click at [48, 304] on input "checkbox" at bounding box center [52, 306] width 51 height 38
checkbox input "true"
click at [48, 590] on input "checkbox" at bounding box center [52, 599] width 51 height 38
checkbox input "true"
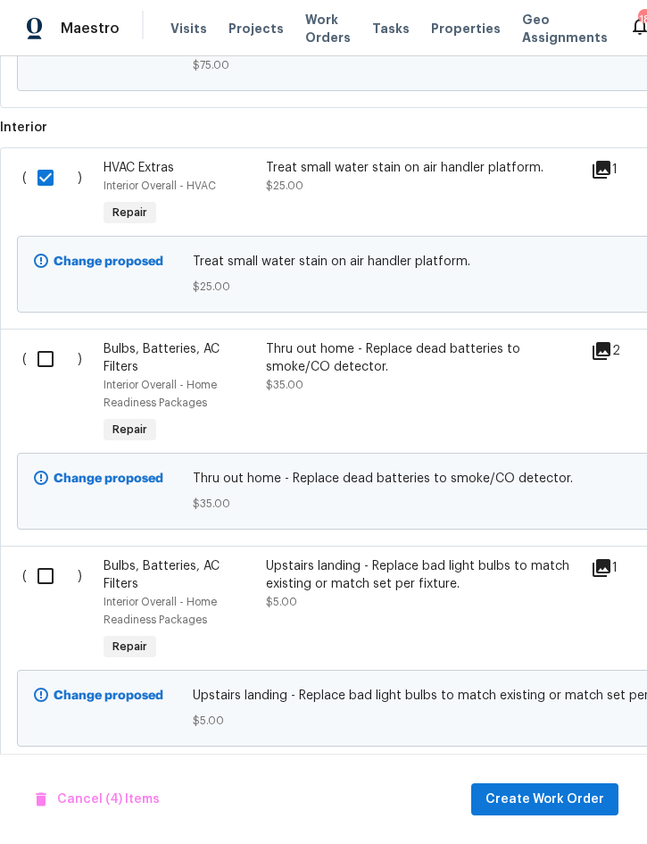
scroll to position [1721, 2]
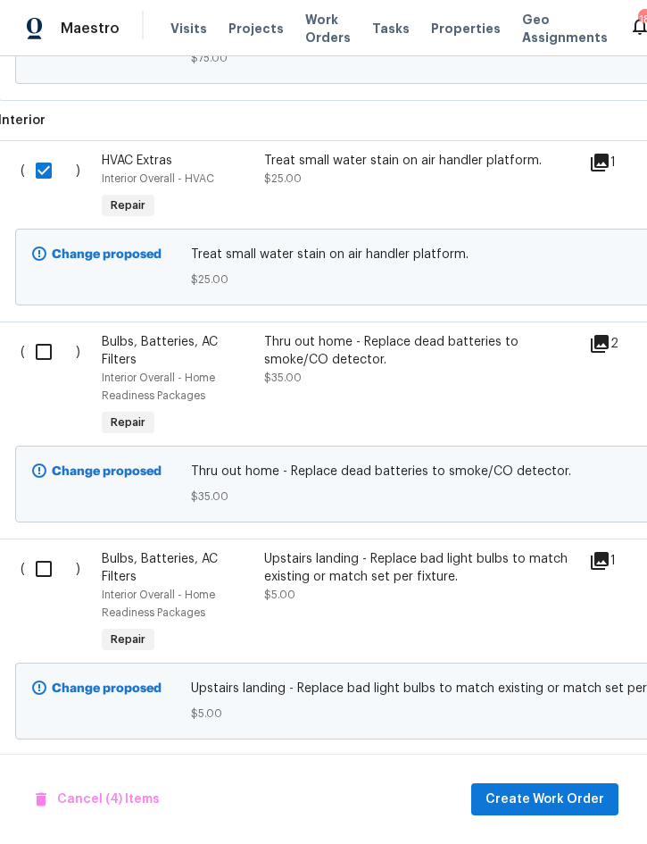
click at [46, 333] on input "checkbox" at bounding box center [50, 352] width 51 height 38
checkbox input "true"
click at [48, 552] on input "checkbox" at bounding box center [50, 569] width 51 height 38
checkbox input "true"
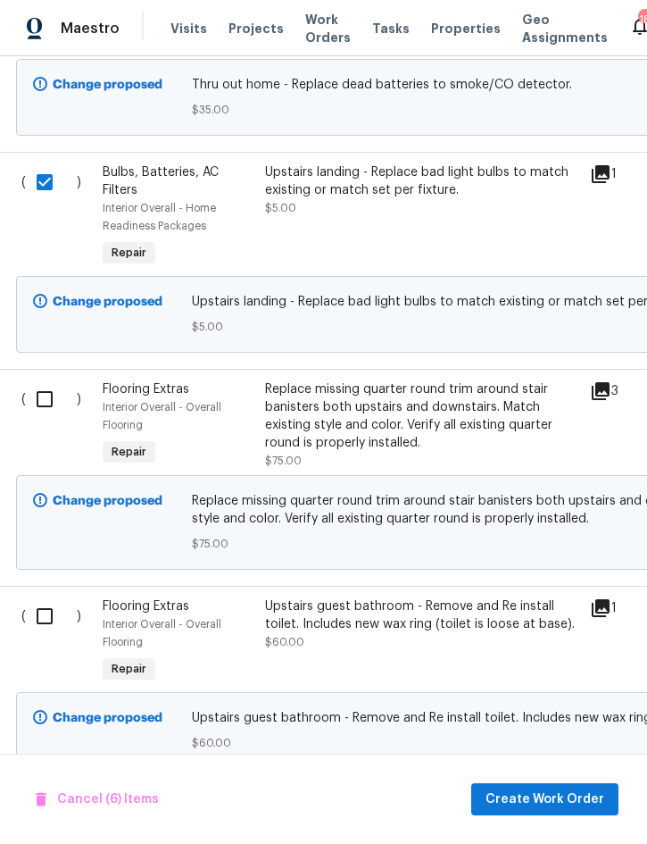
scroll to position [2125, 4]
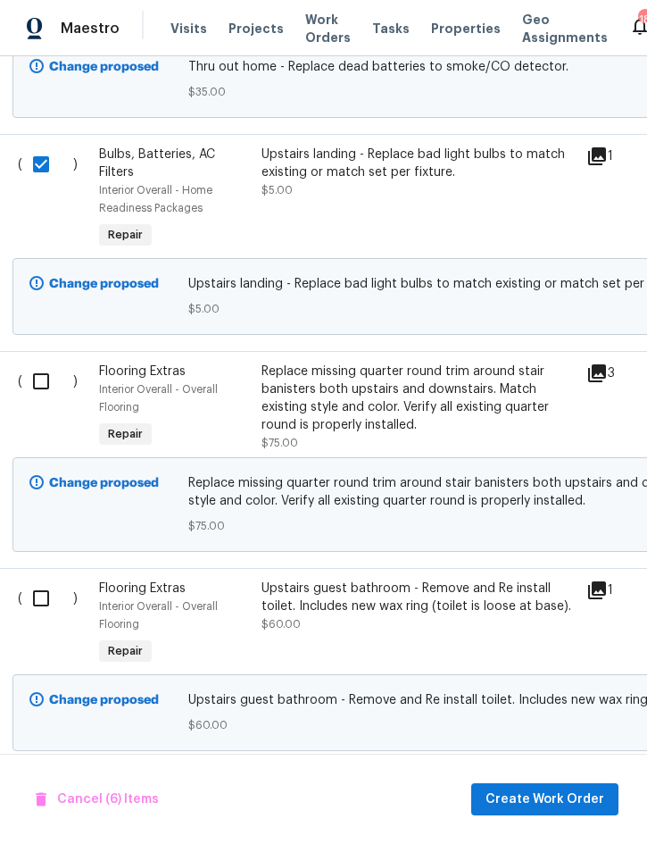
click at [35, 366] on input "checkbox" at bounding box center [47, 382] width 51 height 38
checkbox input "true"
click at [40, 580] on input "checkbox" at bounding box center [47, 599] width 51 height 38
checkbox input "true"
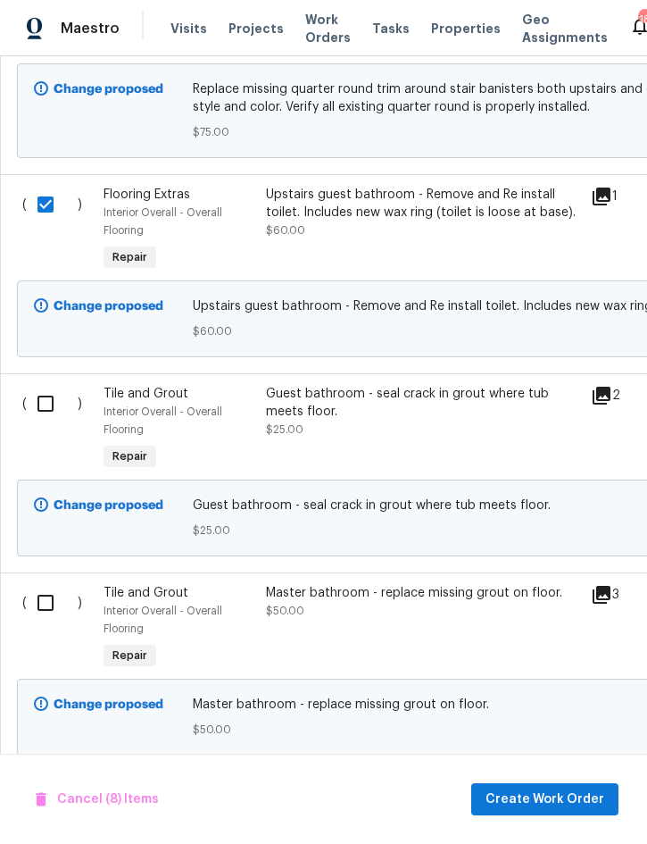
scroll to position [2559, 4]
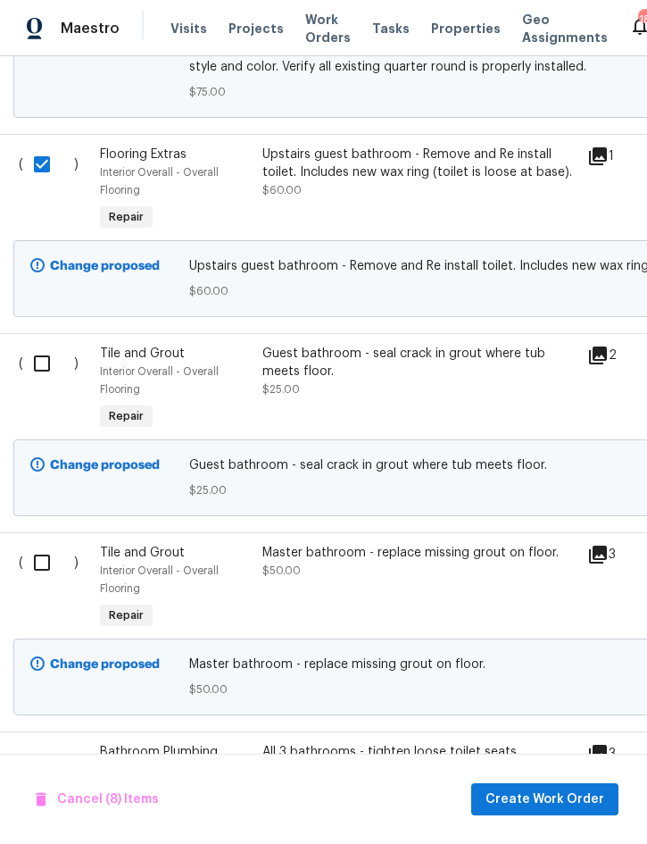
click at [39, 351] on input "checkbox" at bounding box center [48, 364] width 51 height 38
checkbox input "true"
click at [49, 547] on input "checkbox" at bounding box center [48, 563] width 51 height 38
checkbox input "true"
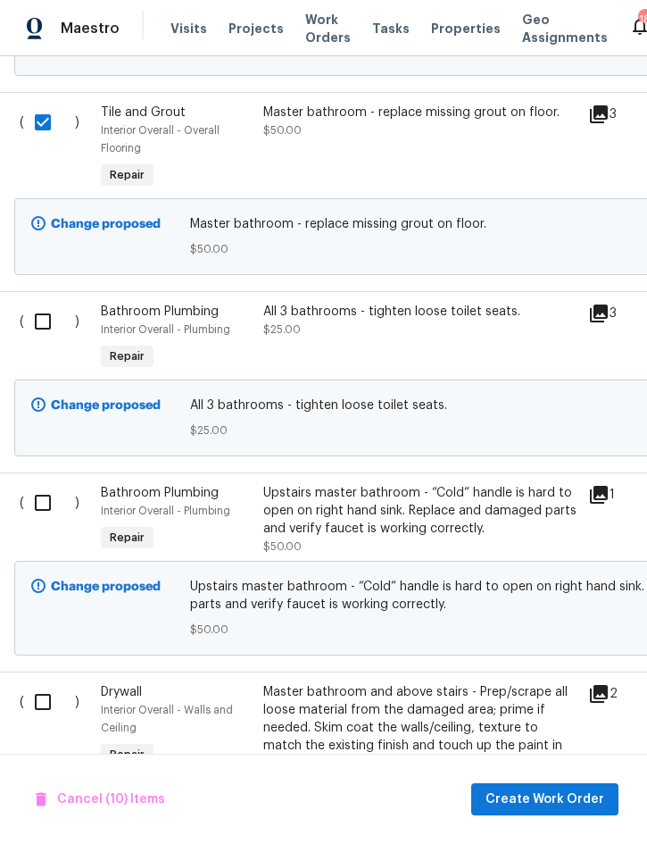
scroll to position [3000, 3]
click at [43, 316] on input "checkbox" at bounding box center [49, 321] width 51 height 38
checkbox input "true"
click at [42, 504] on input "checkbox" at bounding box center [49, 502] width 51 height 38
checkbox input "true"
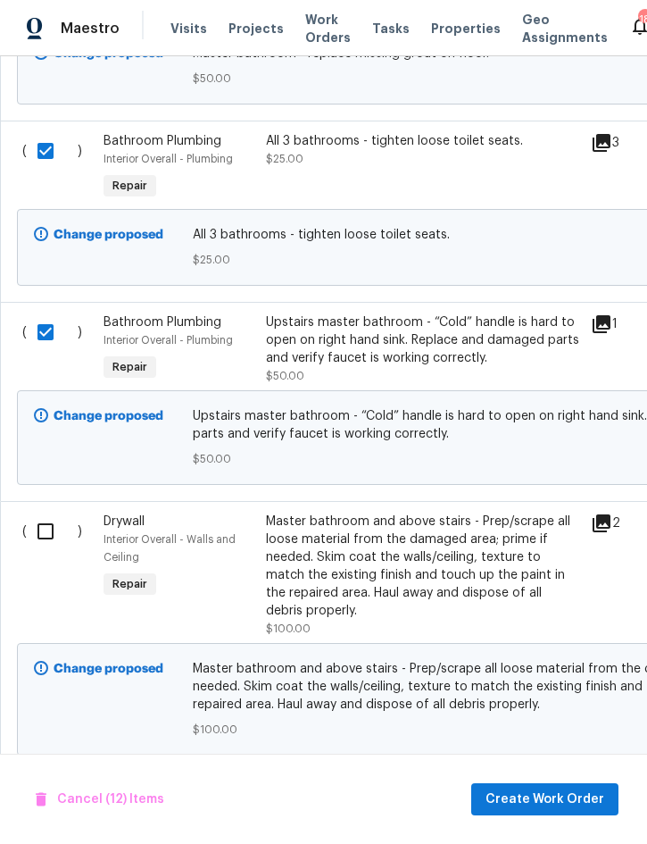
scroll to position [3168, 0]
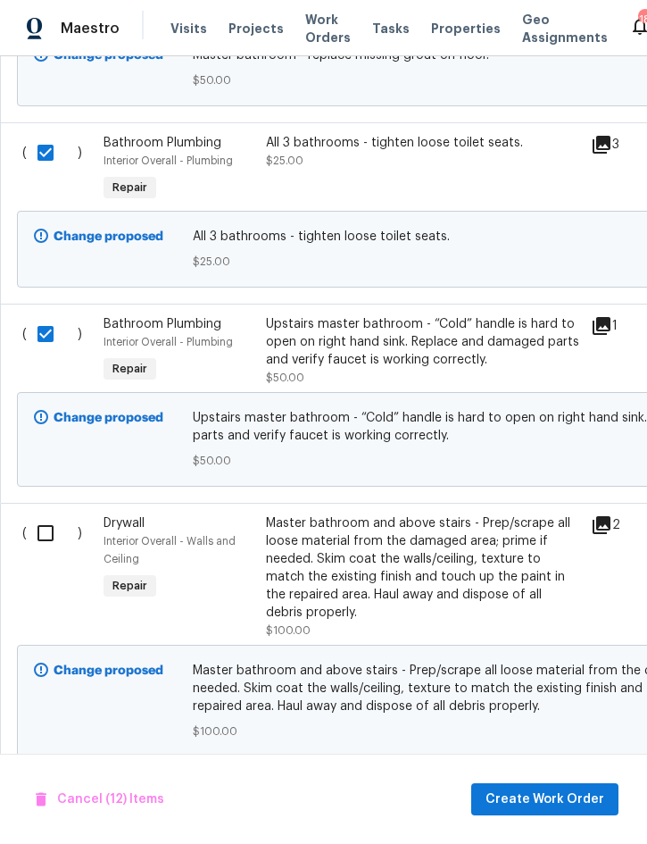
click at [46, 533] on input "checkbox" at bounding box center [52, 533] width 51 height 38
checkbox input "true"
click at [538, 797] on span "Create Work Order" at bounding box center [545, 799] width 119 height 22
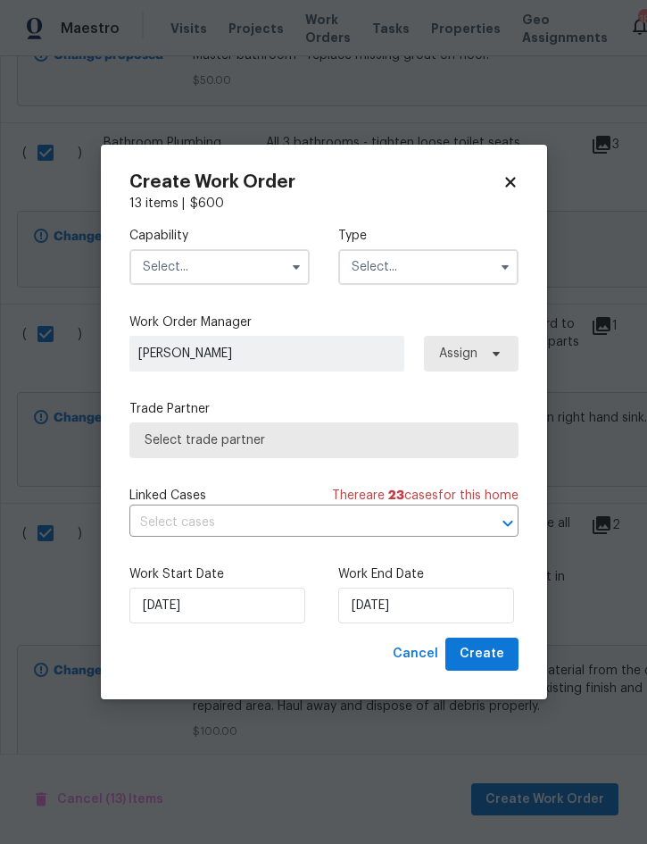
checkbox input "false"
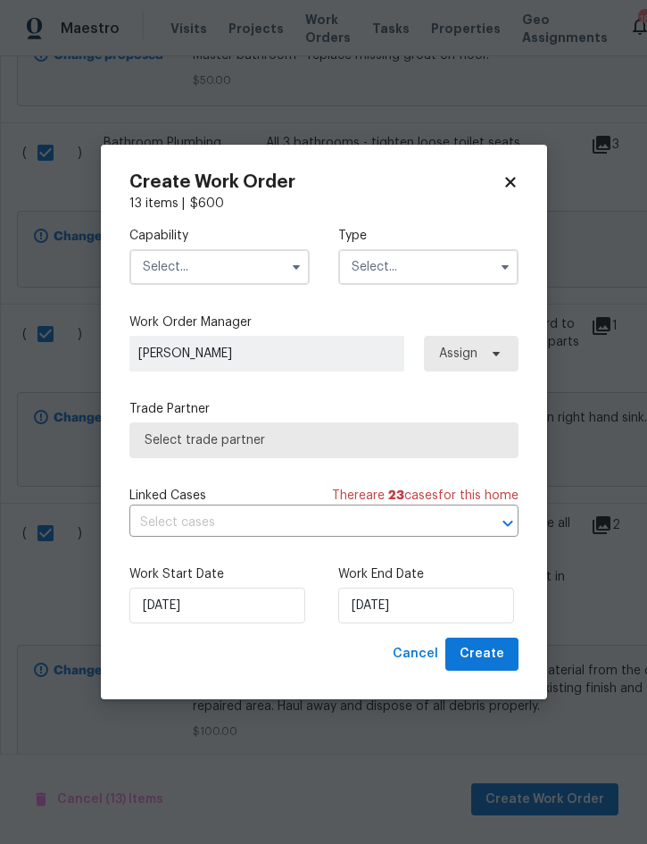
checkbox input "false"
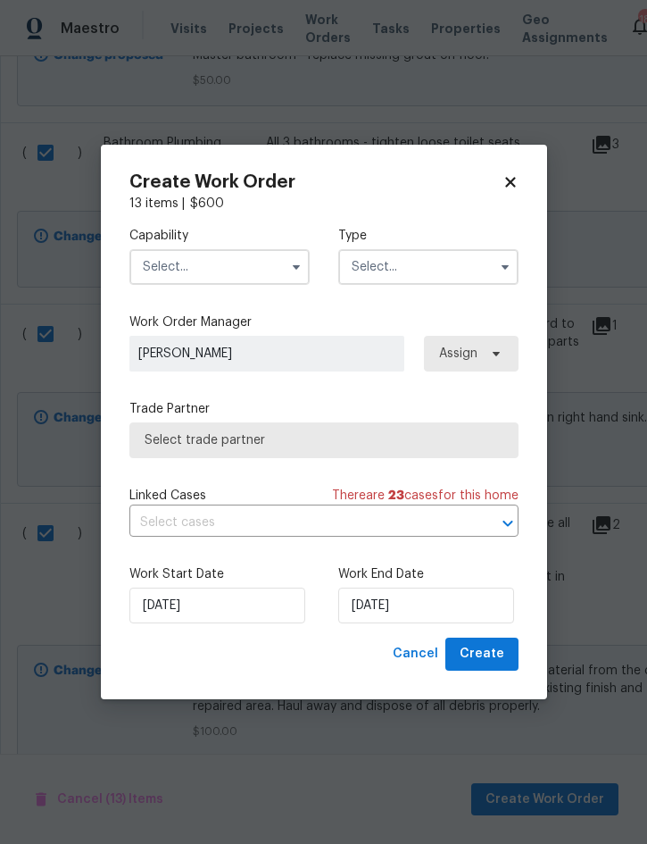
checkbox input "false"
click at [248, 268] on input "text" at bounding box center [219, 267] width 180 height 36
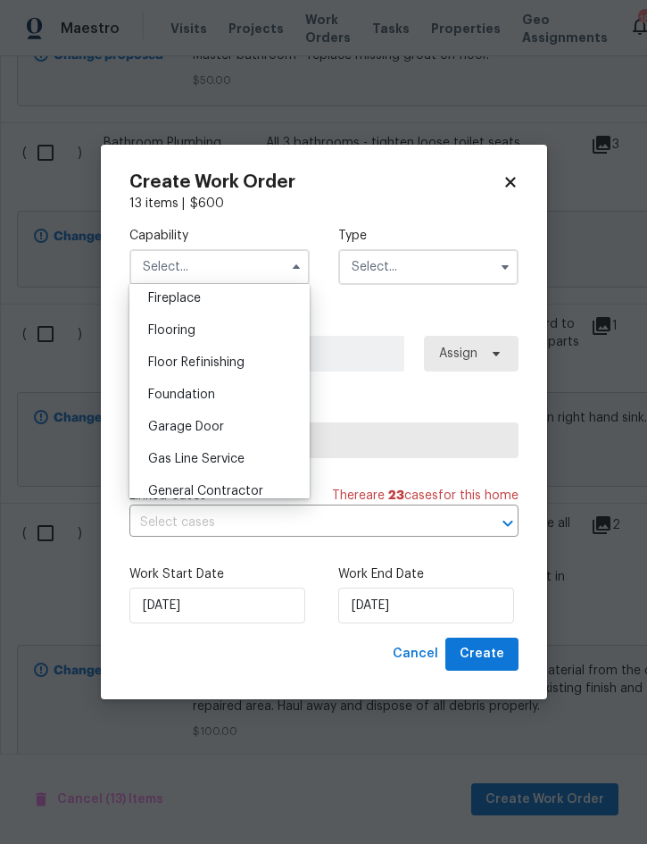
scroll to position [702, 0]
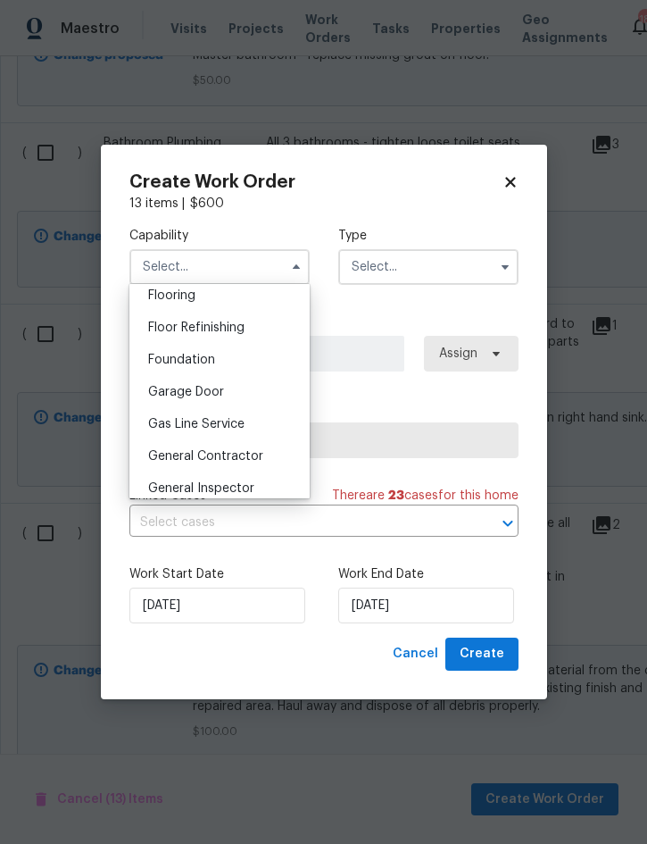
click at [252, 452] on span "General Contractor" at bounding box center [205, 456] width 115 height 13
type input "General Contractor"
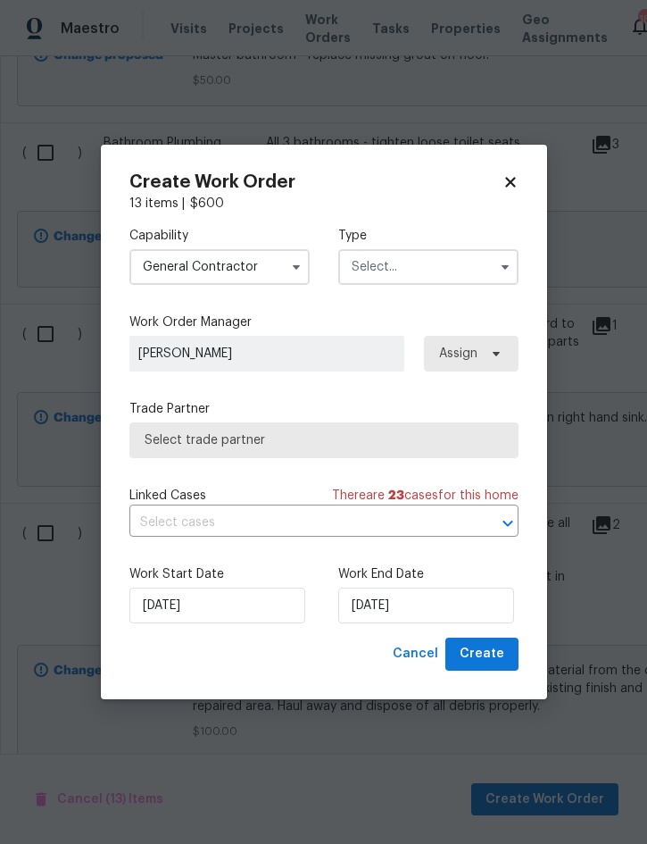
click at [431, 268] on input "text" at bounding box center [428, 267] width 180 height 36
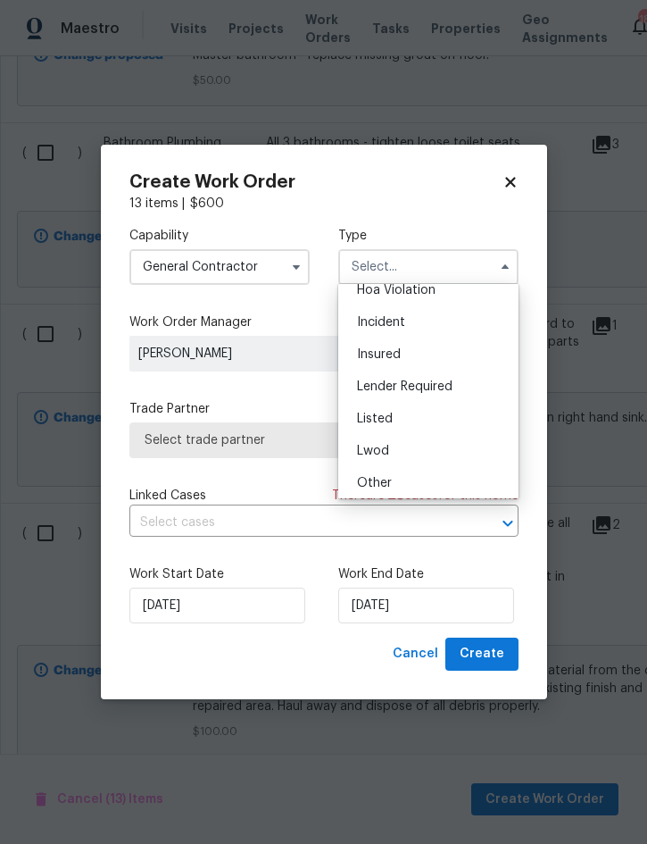
scroll to position [118, 0]
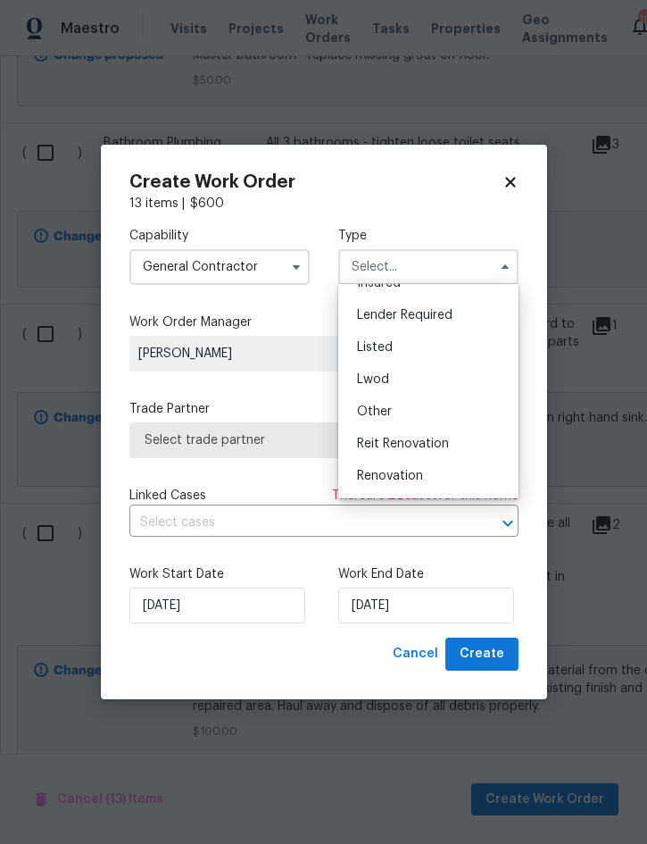
click at [407, 348] on div "Listed" at bounding box center [428, 347] width 171 height 32
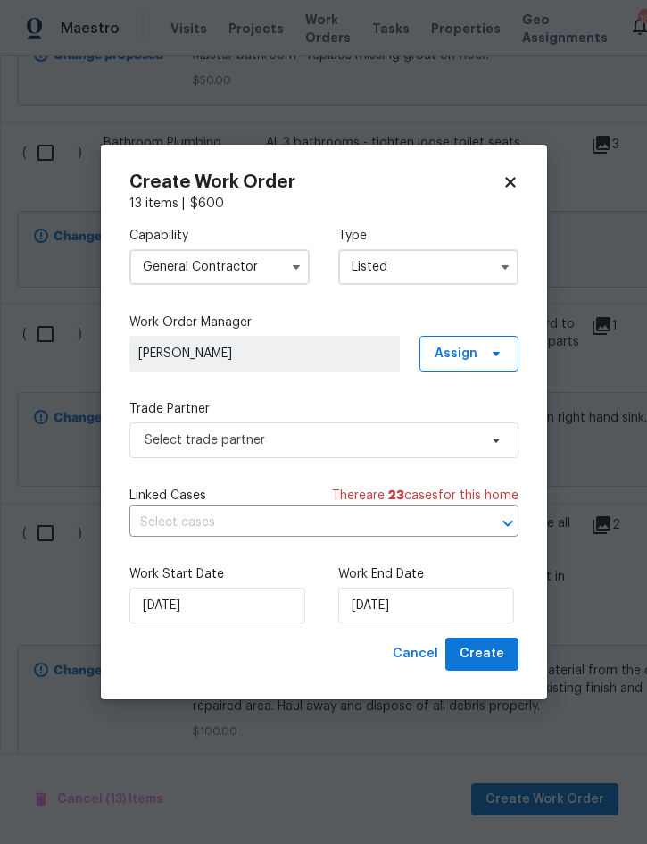
type input "Listed"
click at [463, 355] on span "Assign" at bounding box center [456, 354] width 43 height 18
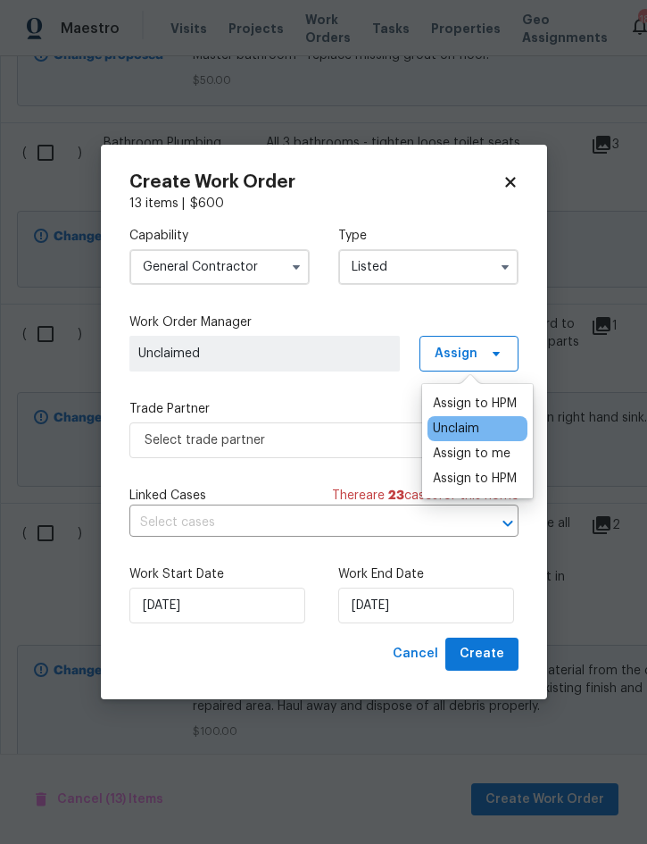
click at [494, 458] on div "Assign to me" at bounding box center [472, 454] width 78 height 18
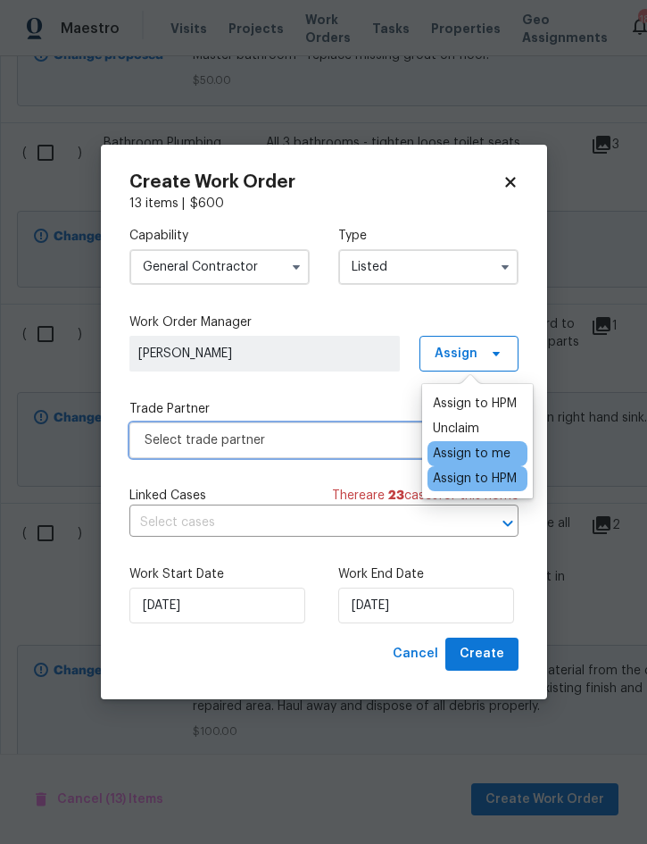
click at [301, 438] on span "Select trade partner" at bounding box center [311, 440] width 333 height 18
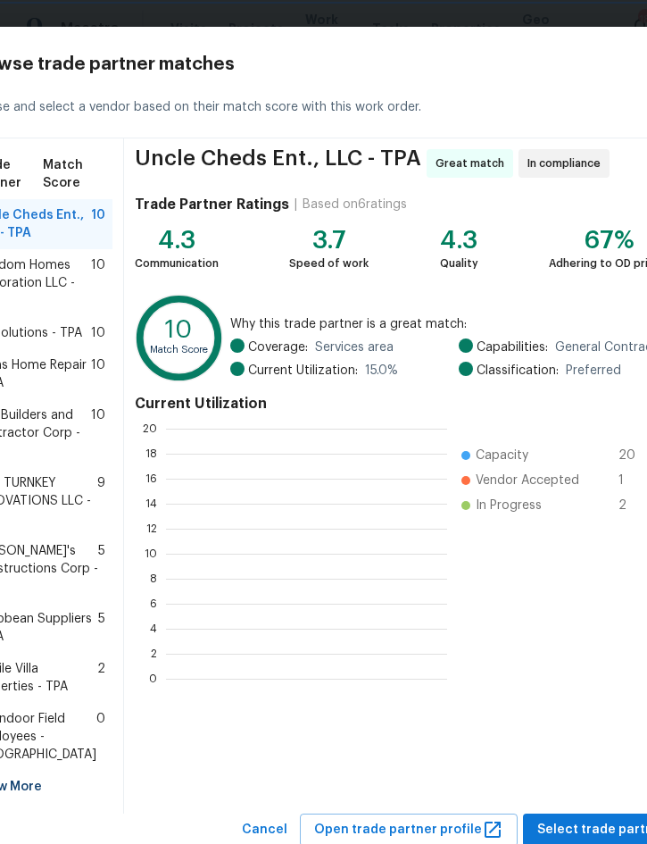
scroll to position [250, 281]
click at [29, 392] on span "Mnms Home Repair - TPA" at bounding box center [32, 374] width 118 height 36
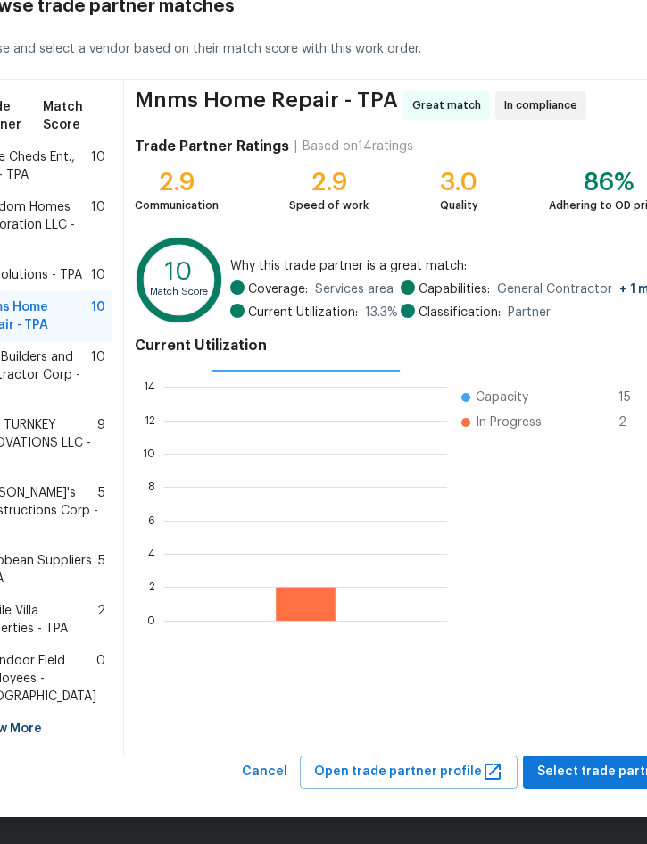
scroll to position [182, 0]
click at [584, 772] on span "Select trade partner" at bounding box center [602, 772] width 129 height 22
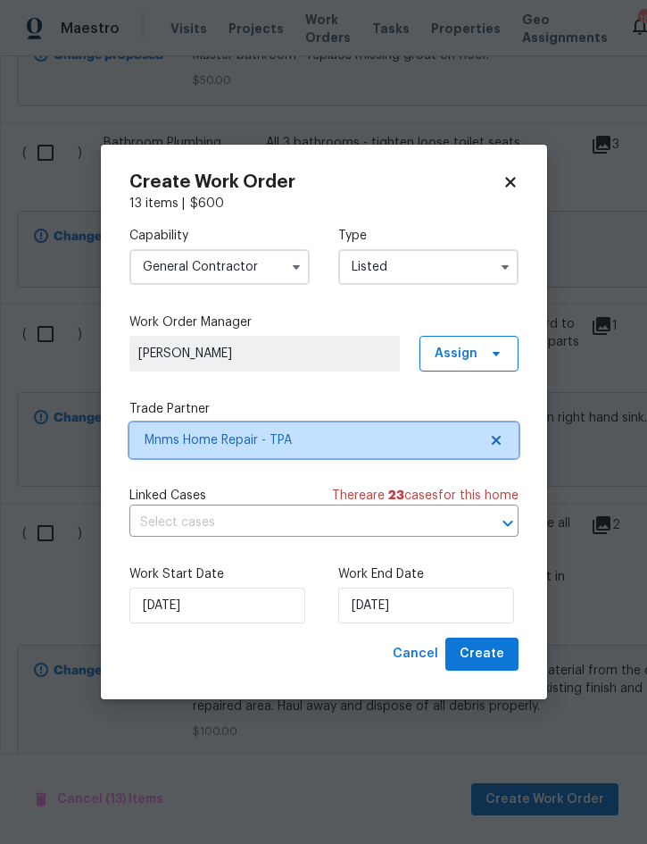
scroll to position [0, 0]
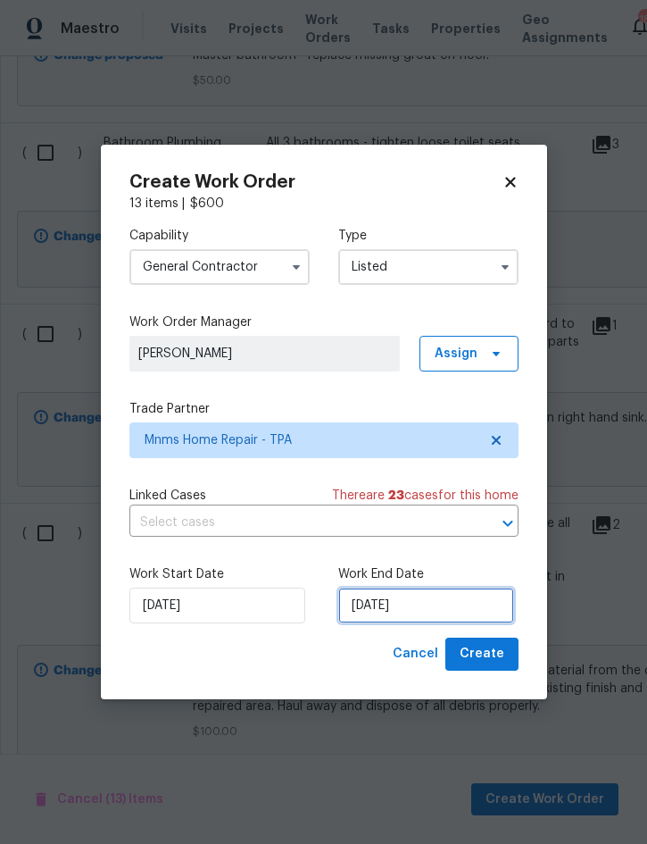
click at [413, 599] on input "[DATE]" at bounding box center [426, 606] width 176 height 36
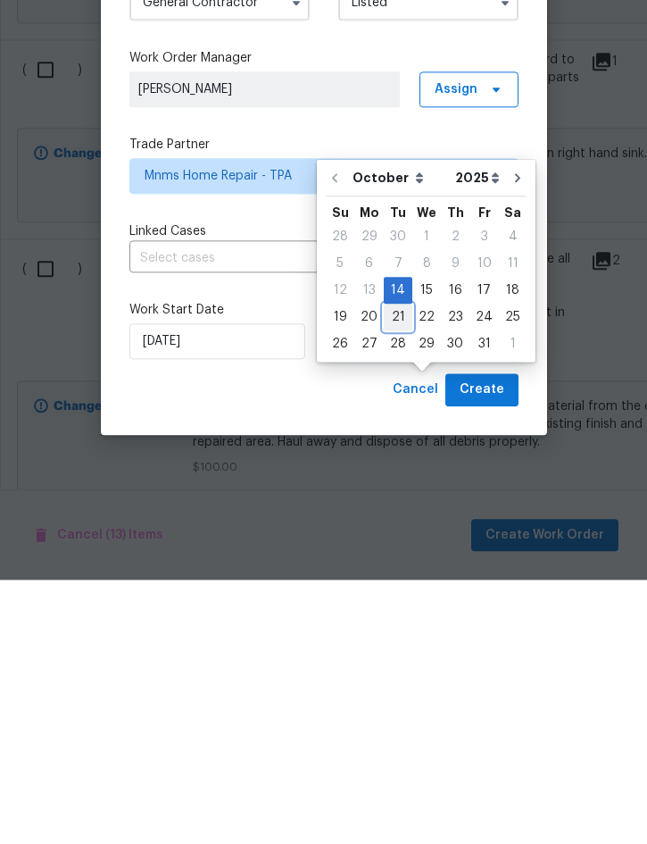
click at [397, 569] on div "21" at bounding box center [398, 581] width 29 height 25
type input "[DATE]"
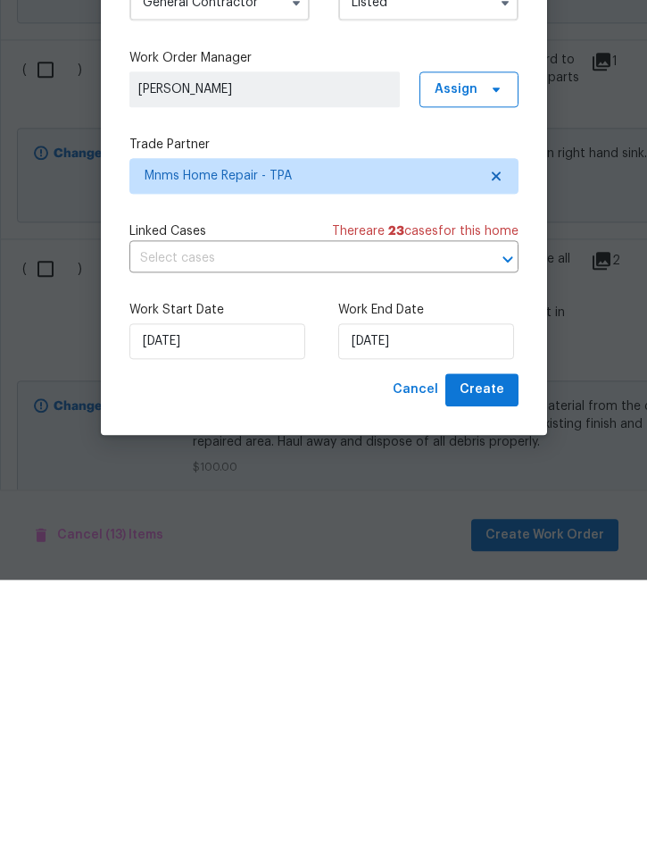
scroll to position [50, 0]
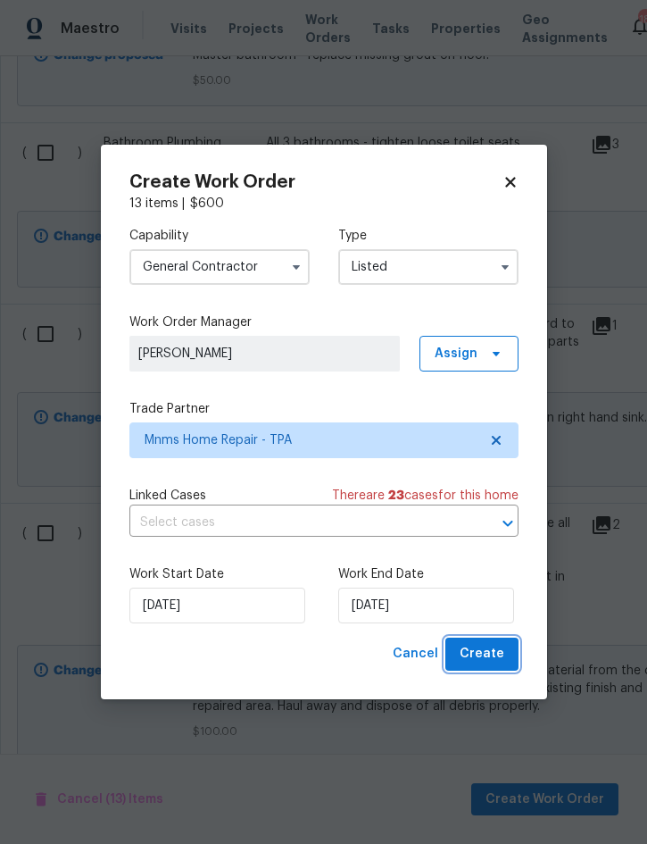
click at [489, 660] on span "Create" at bounding box center [482, 654] width 45 height 22
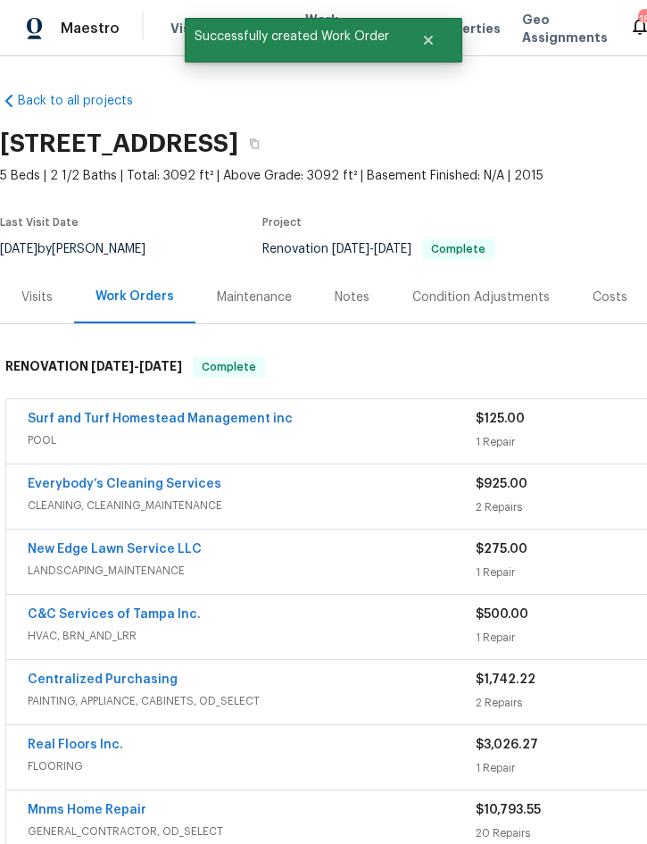
scroll to position [0, 0]
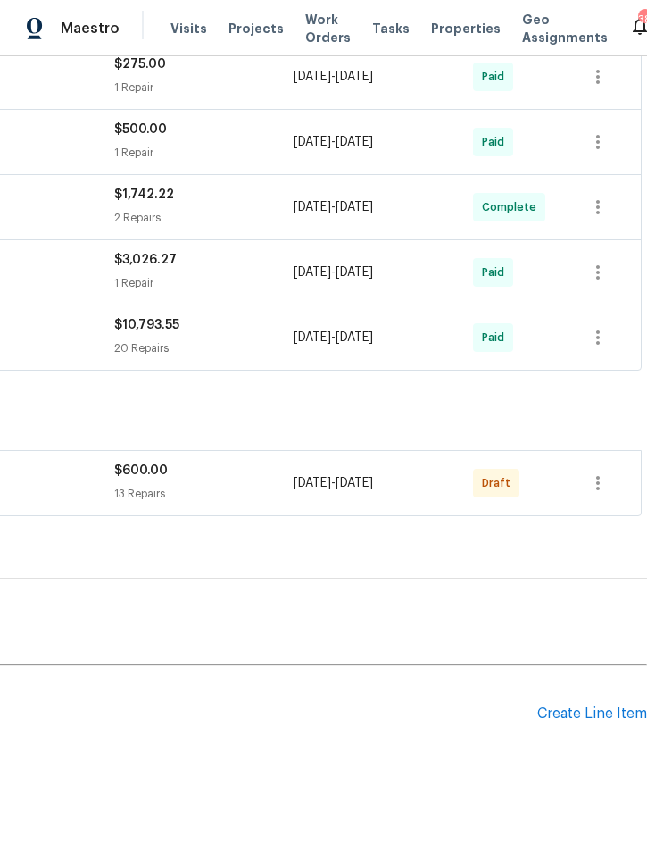
scroll to position [485, 362]
click at [598, 480] on icon "button" at bounding box center [598, 483] width 4 height 14
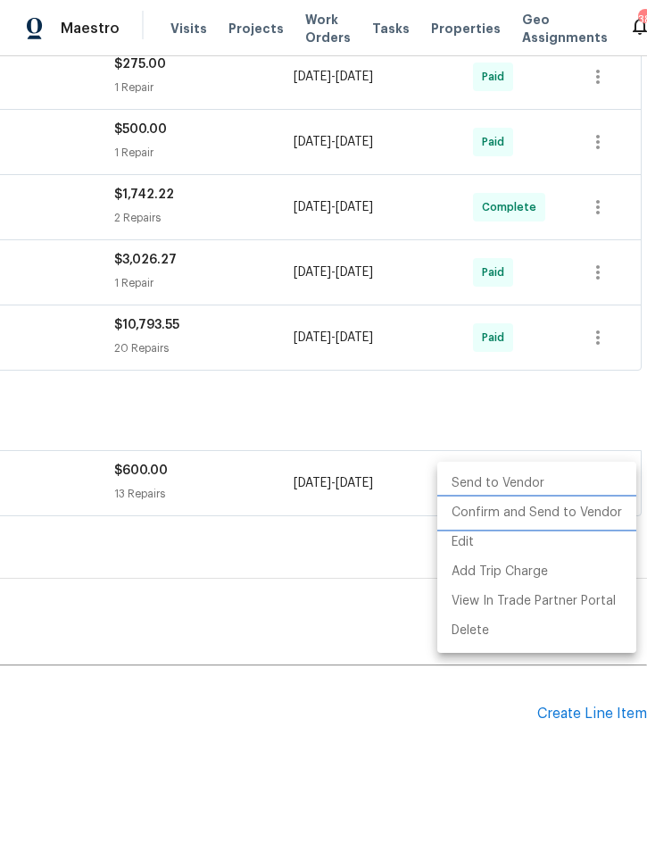
click at [551, 509] on li "Confirm and Send to Vendor" at bounding box center [537, 512] width 199 height 29
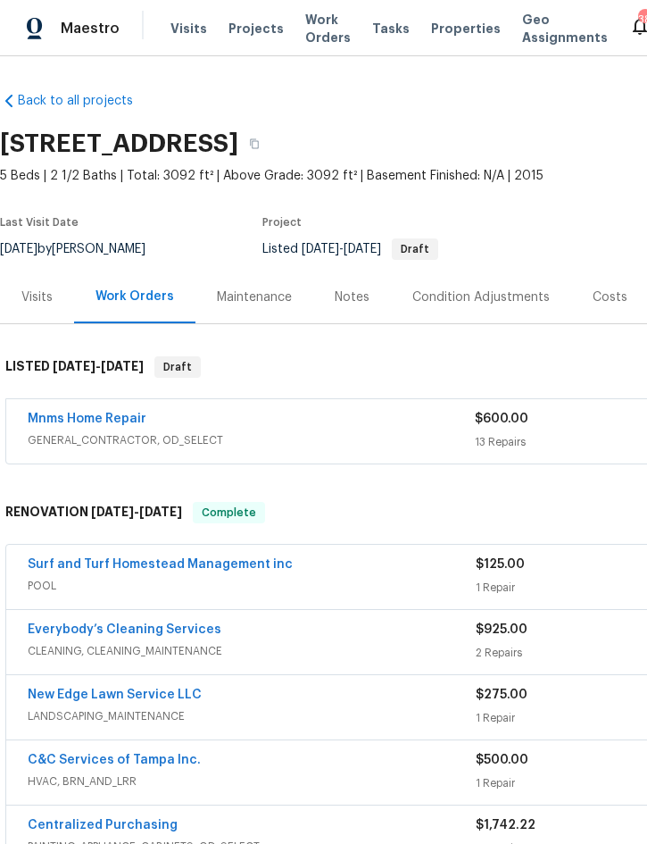
scroll to position [0, 0]
click at [256, 291] on div "Maintenance" at bounding box center [254, 297] width 75 height 18
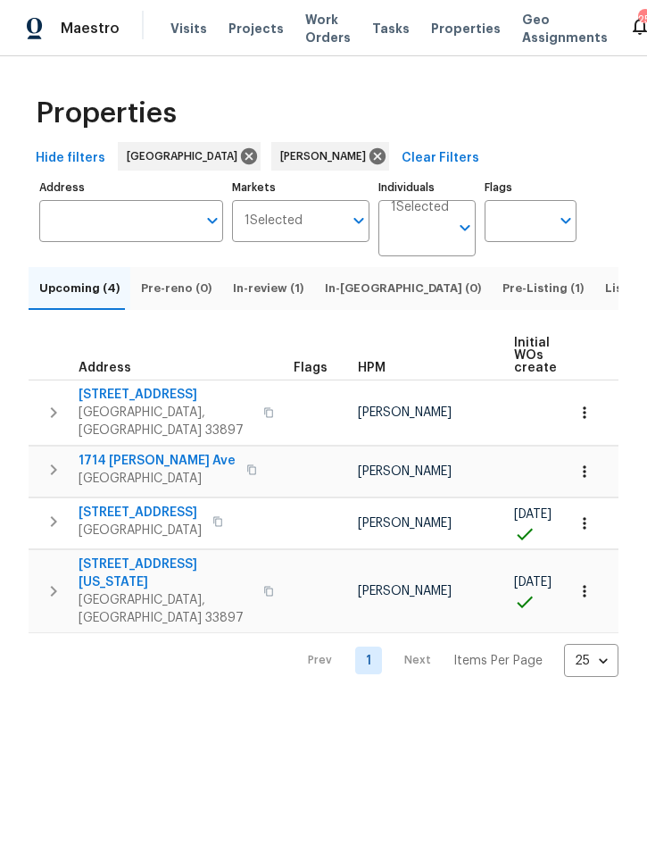
scroll to position [0, 118]
click at [43, 479] on icon "button" at bounding box center [53, 469] width 21 height 21
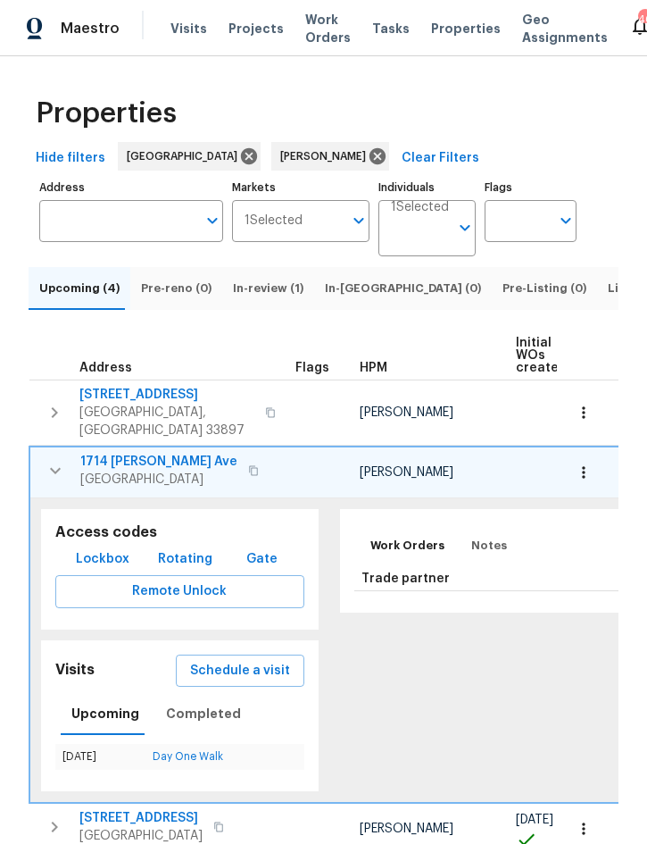
click at [46, 478] on icon "button" at bounding box center [55, 470] width 21 height 21
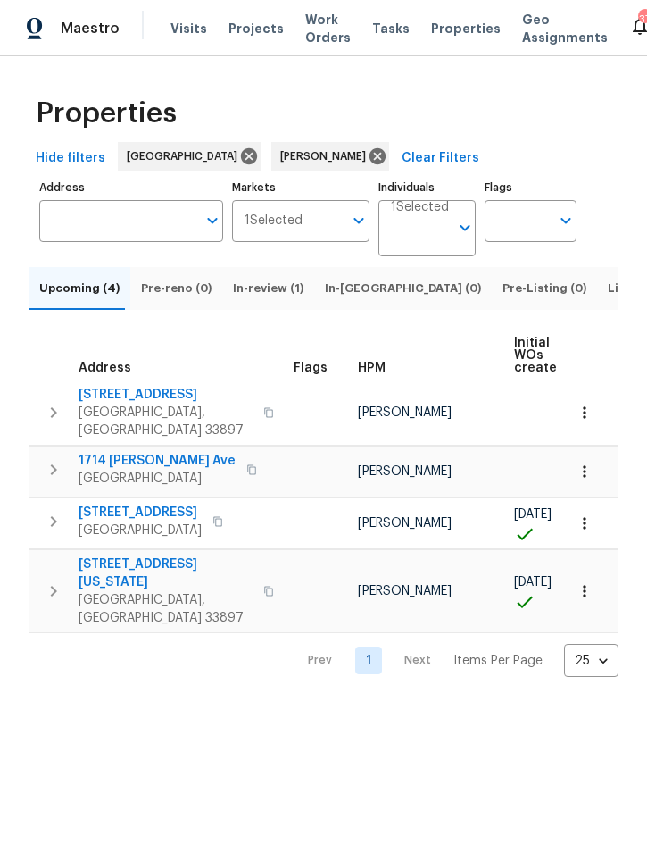
click at [588, 483] on button "button" at bounding box center [584, 471] width 39 height 39
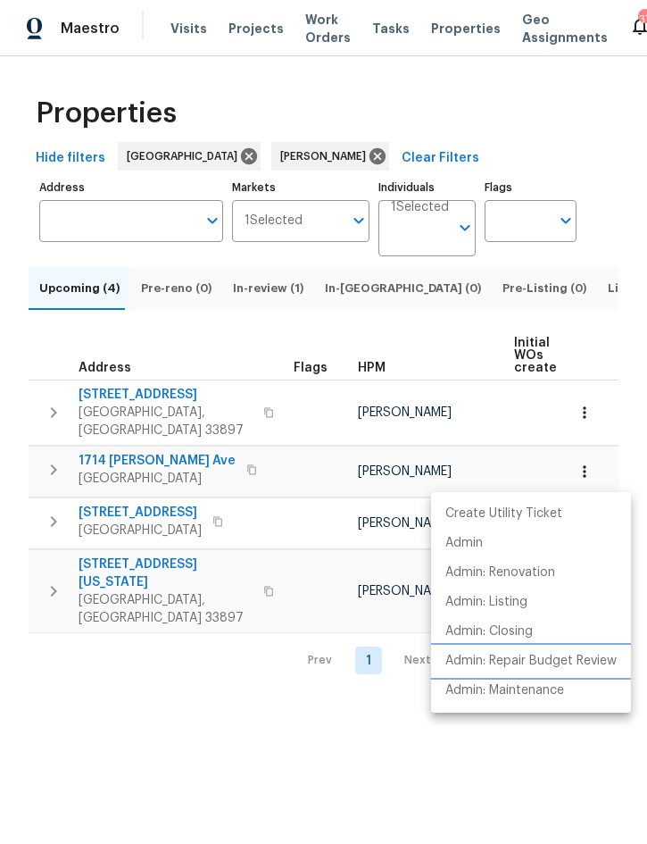
click at [576, 665] on p "Admin: Repair Budget Review" at bounding box center [531, 661] width 171 height 19
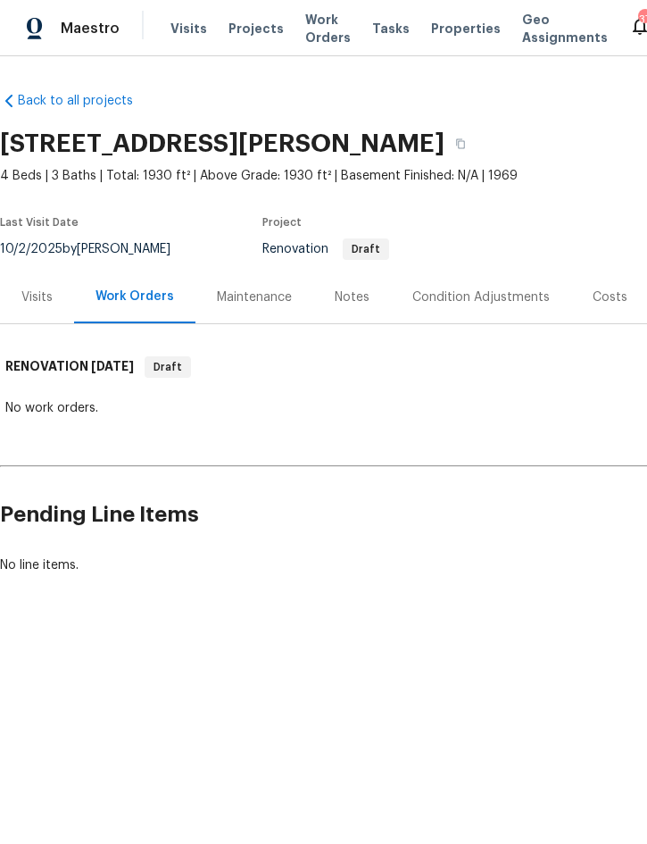
click at [473, 293] on div "Condition Adjustments" at bounding box center [482, 297] width 138 height 18
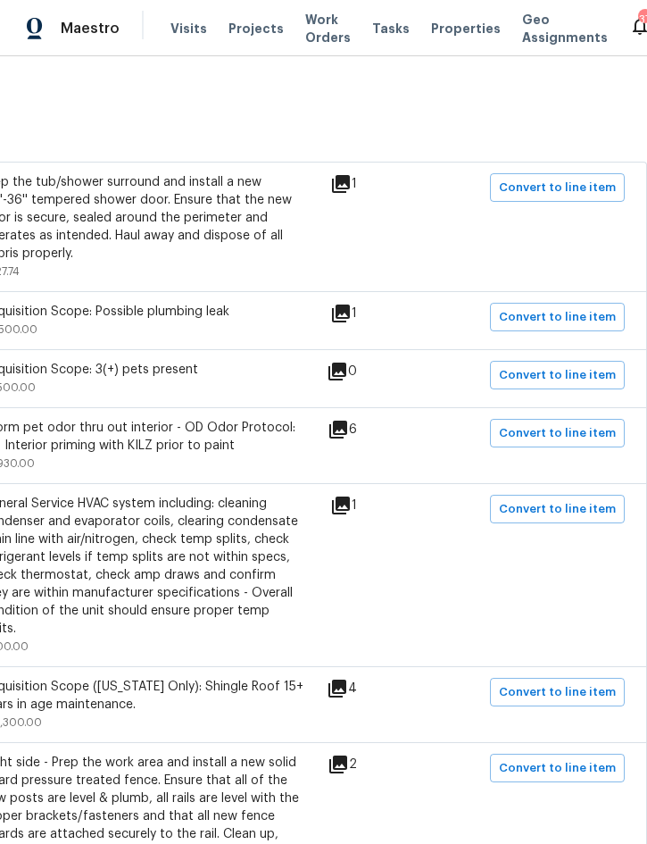
scroll to position [293, 362]
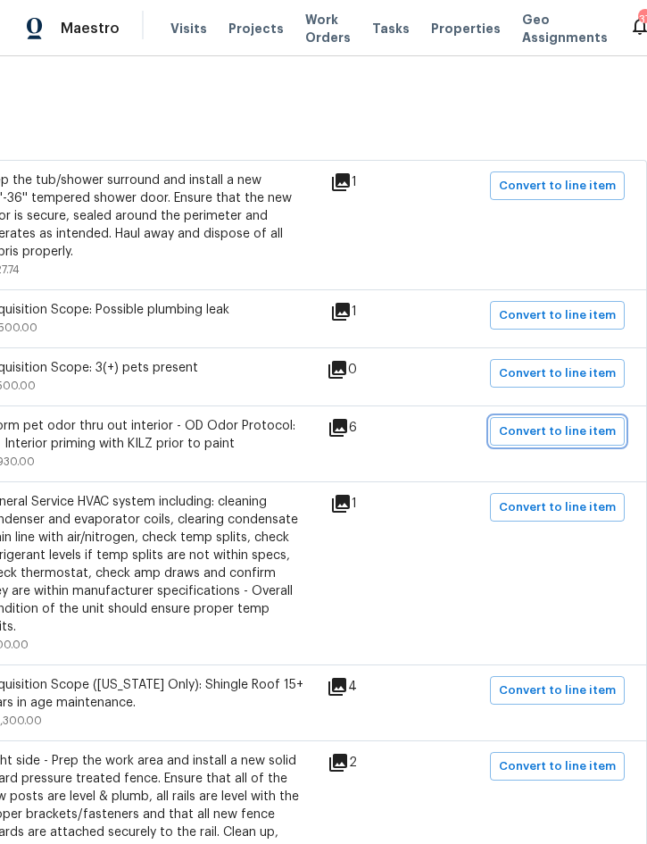
click at [553, 426] on span "Convert to line item" at bounding box center [557, 431] width 117 height 21
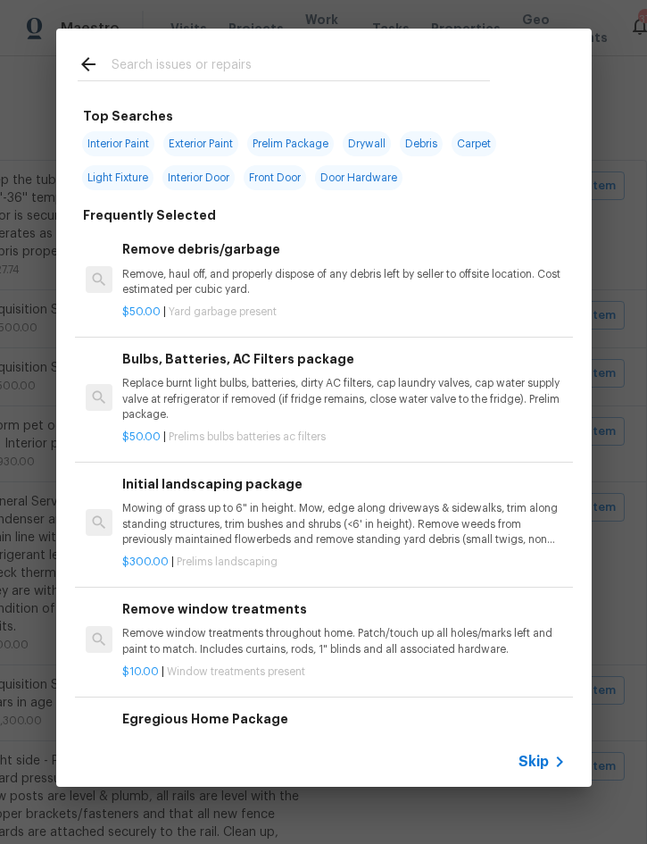
click at [538, 756] on span "Skip" at bounding box center [534, 762] width 30 height 18
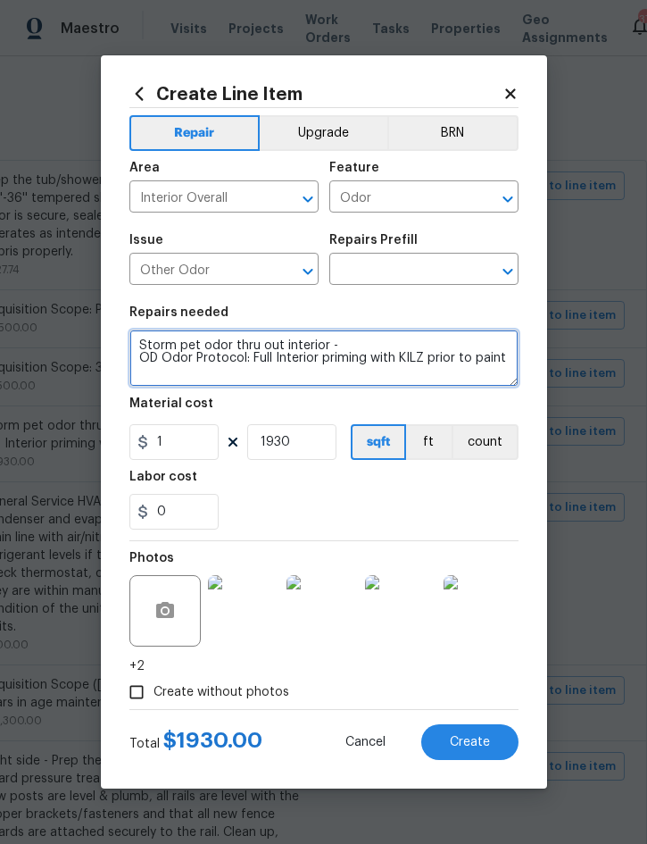
click at [182, 345] on textarea "Storm pet odor thru out interior - OD Odor Protocol: Full Interior priming with…" at bounding box center [323, 357] width 389 height 57
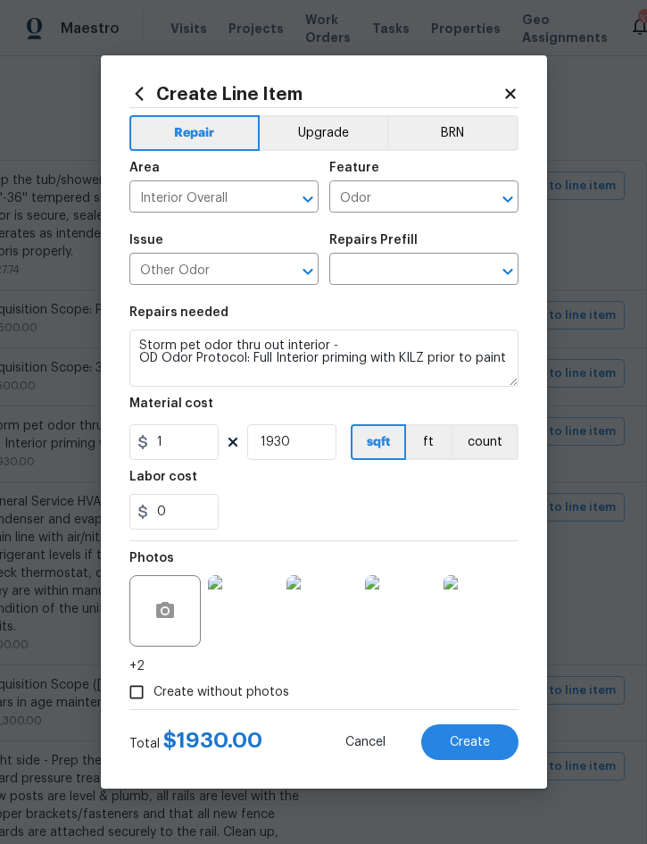
click at [399, 265] on input "text" at bounding box center [398, 271] width 139 height 28
click at [422, 275] on input "I'd" at bounding box center [398, 271] width 139 height 28
type input "I"
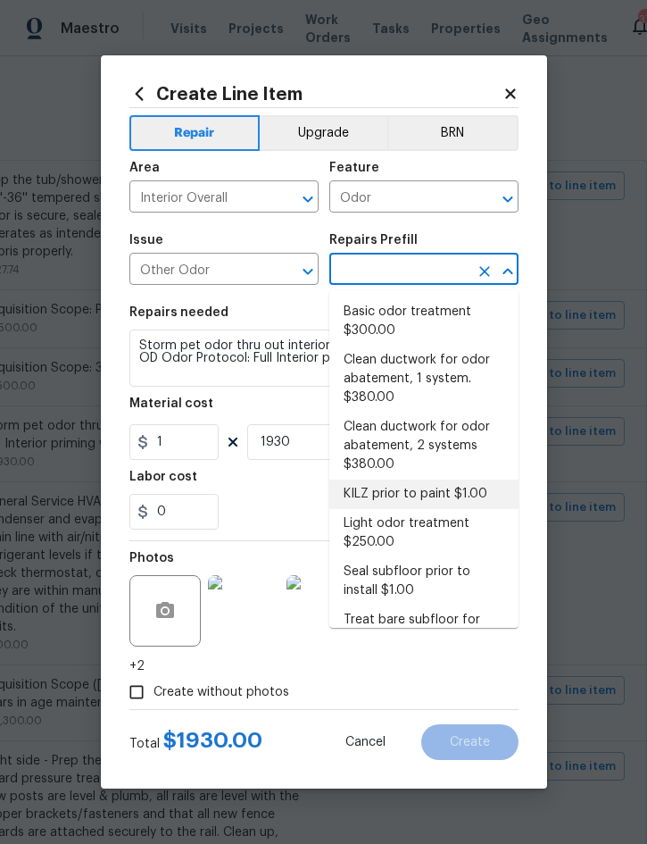
click at [455, 488] on li "KILZ prior to paint $1.00" at bounding box center [423, 494] width 189 height 29
type input "KILZ prior to paint $1.00"
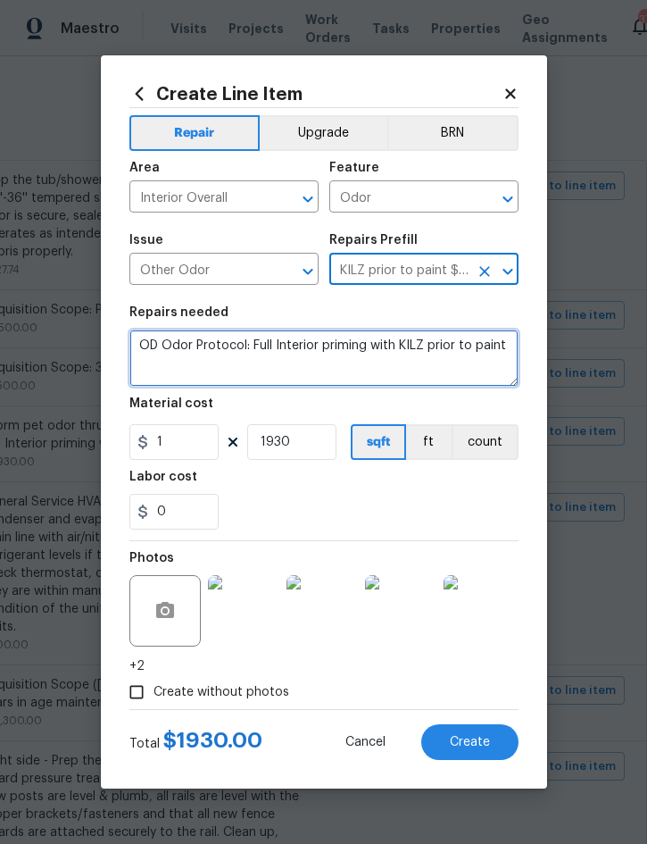
click at [138, 337] on textarea "OD Odor Protocol: Full Interior priming with KILZ prior to paint" at bounding box center [323, 357] width 389 height 57
paste textarea "pet odor thru out interior -"
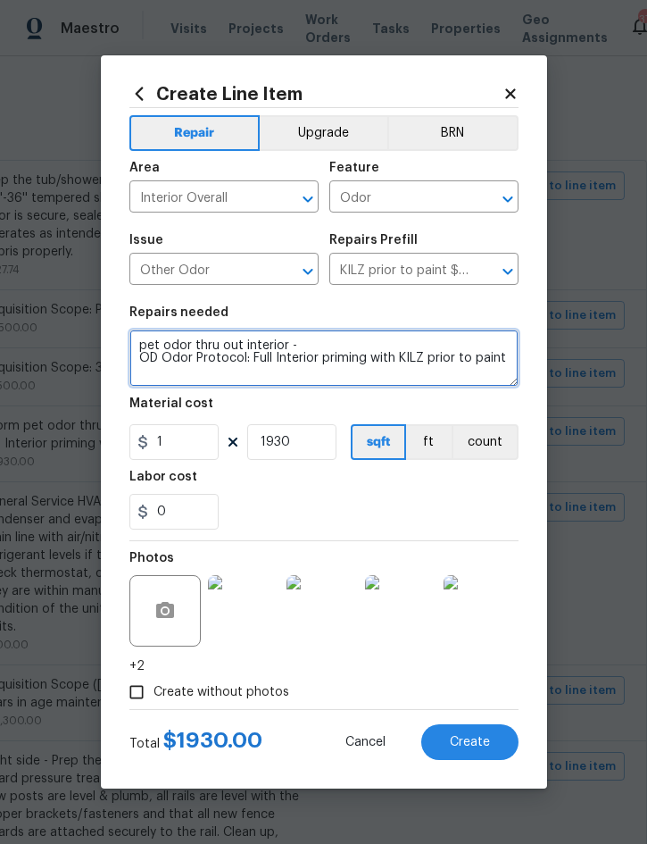
type textarea "pet odor thru out interior - OD Odor Protocol: Full Interior priming with KILZ …"
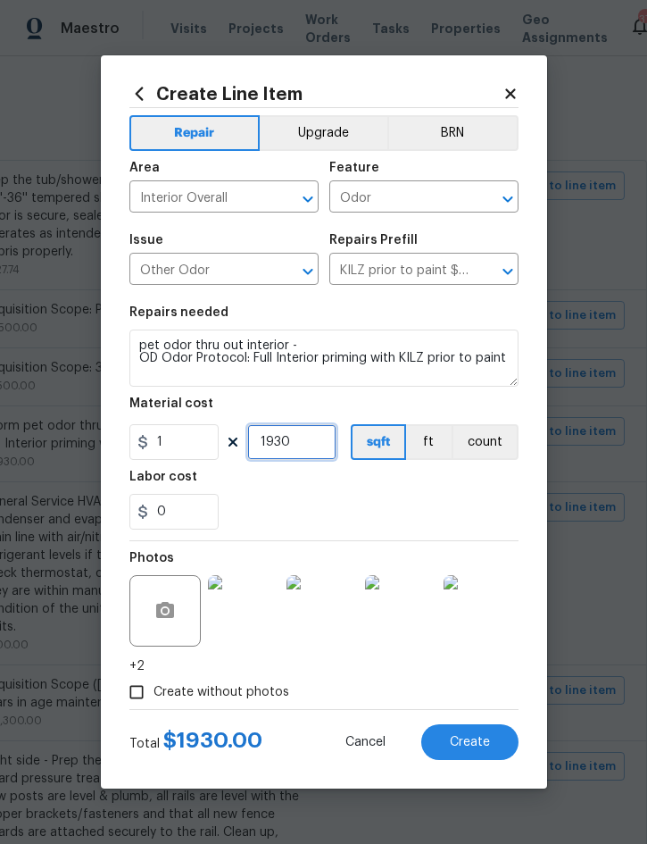
click at [325, 438] on input "1930" at bounding box center [291, 442] width 89 height 36
type input "1"
click at [508, 91] on icon at bounding box center [510, 93] width 10 height 10
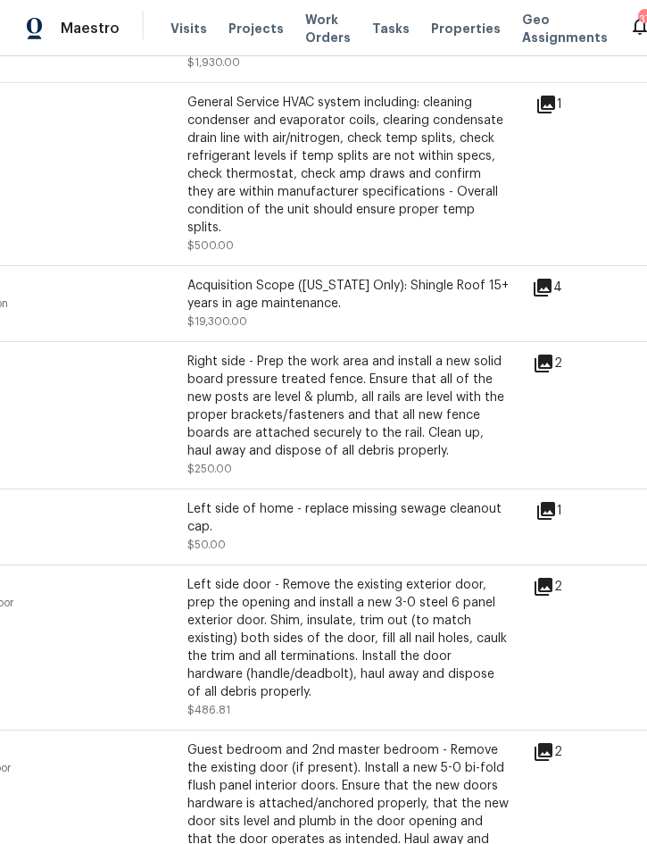
scroll to position [695, 170]
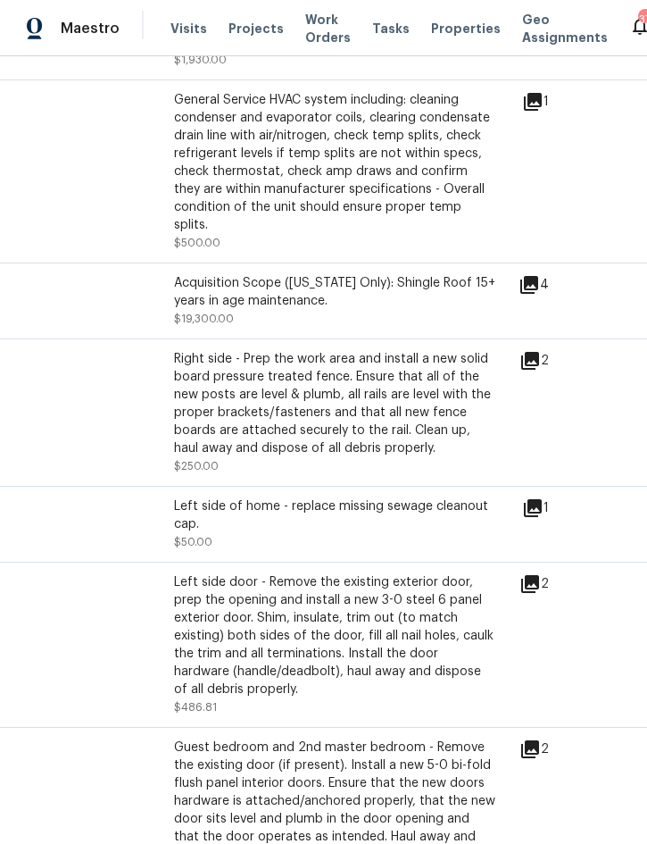
click at [539, 352] on icon at bounding box center [530, 361] width 18 height 18
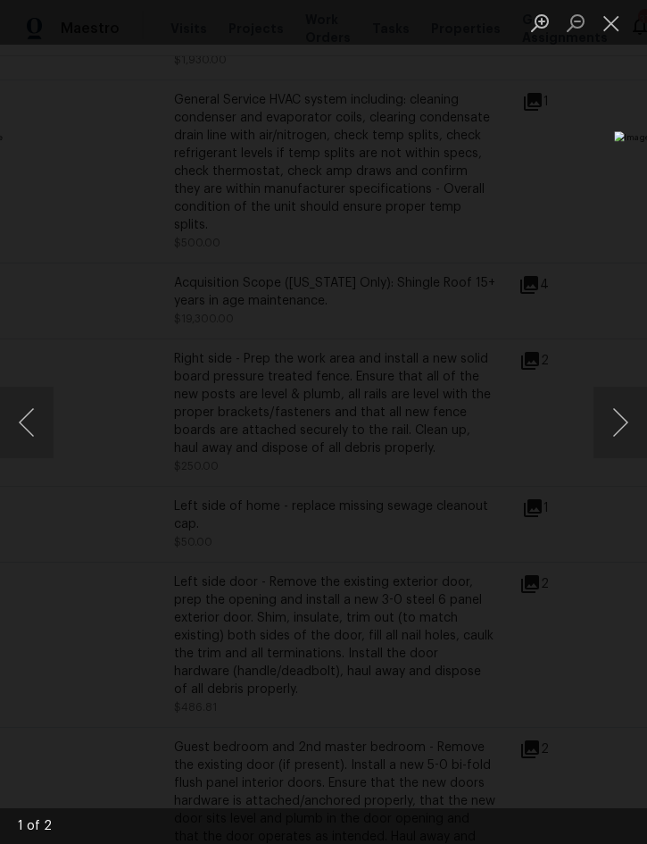
click at [621, 422] on button "Next image" at bounding box center [621, 422] width 54 height 71
click at [613, 15] on button "Close lightbox" at bounding box center [612, 22] width 36 height 31
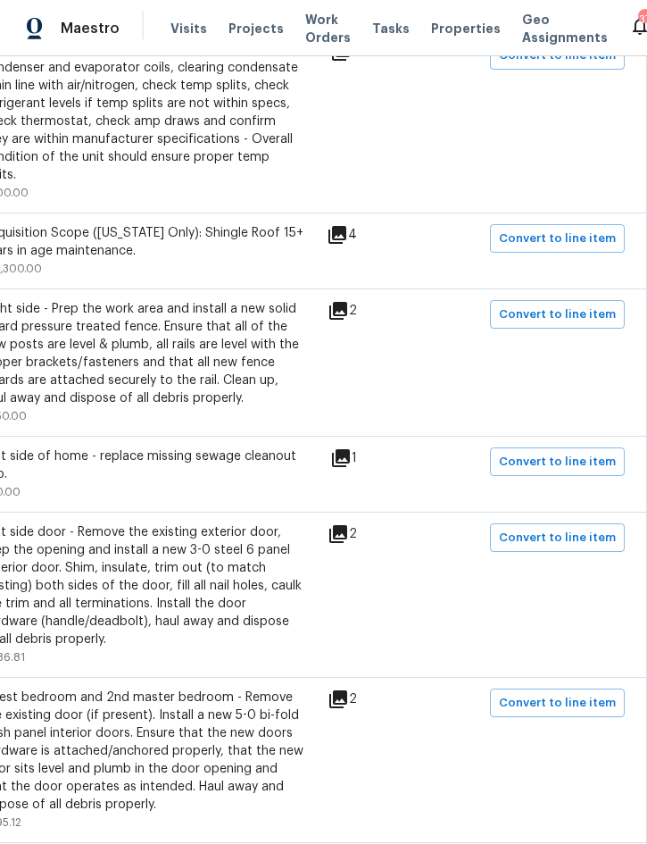
scroll to position [745, 362]
click at [559, 300] on button "Convert to line item" at bounding box center [557, 314] width 135 height 29
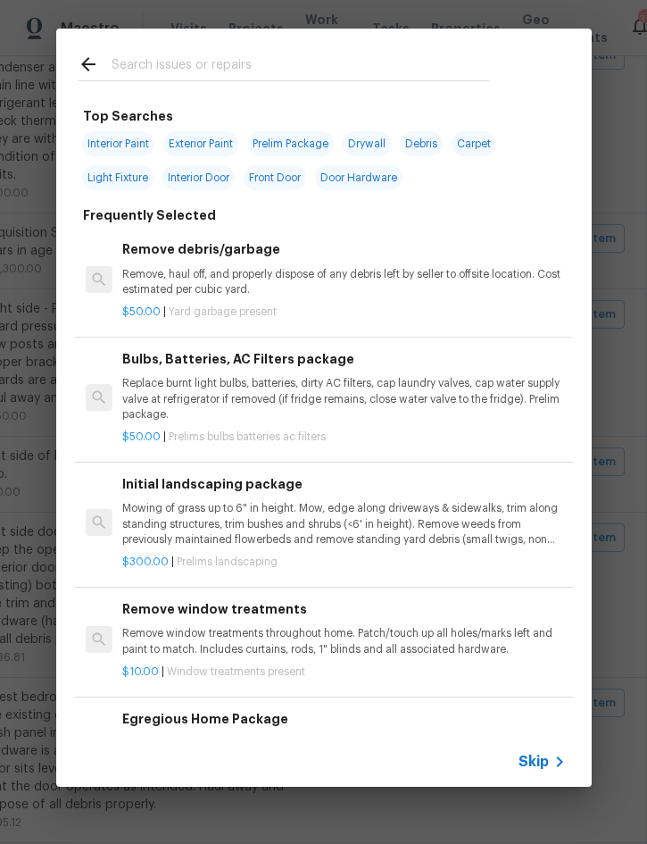
click at [546, 764] on span "Skip" at bounding box center [534, 762] width 30 height 18
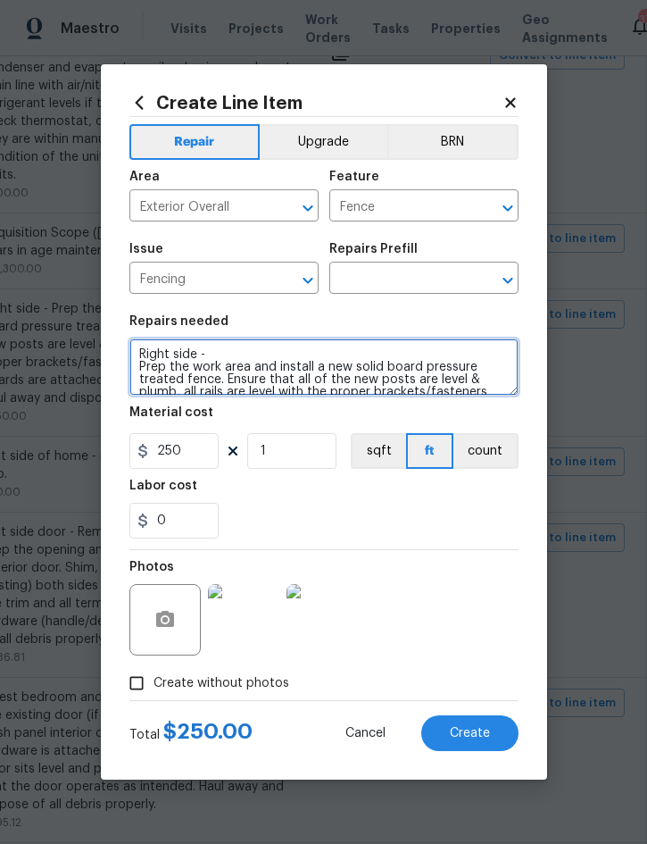
click at [144, 356] on textarea "Right side - Prep the work area and install a new solid board pressure treated …" at bounding box center [323, 366] width 389 height 57
click at [143, 356] on textarea "Right side - Prep the work area and install a new solid board pressure treated …" at bounding box center [323, 366] width 389 height 57
click at [150, 353] on textarea "Right side - Prep the work area and install a new solid board pressure treated …" at bounding box center [323, 366] width 389 height 57
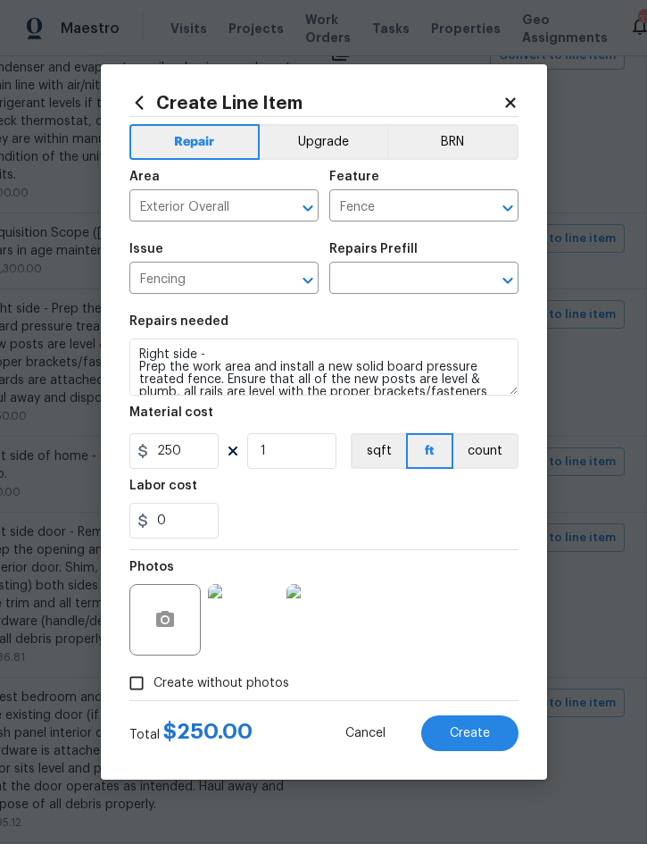
click at [396, 279] on input "text" at bounding box center [398, 280] width 139 height 28
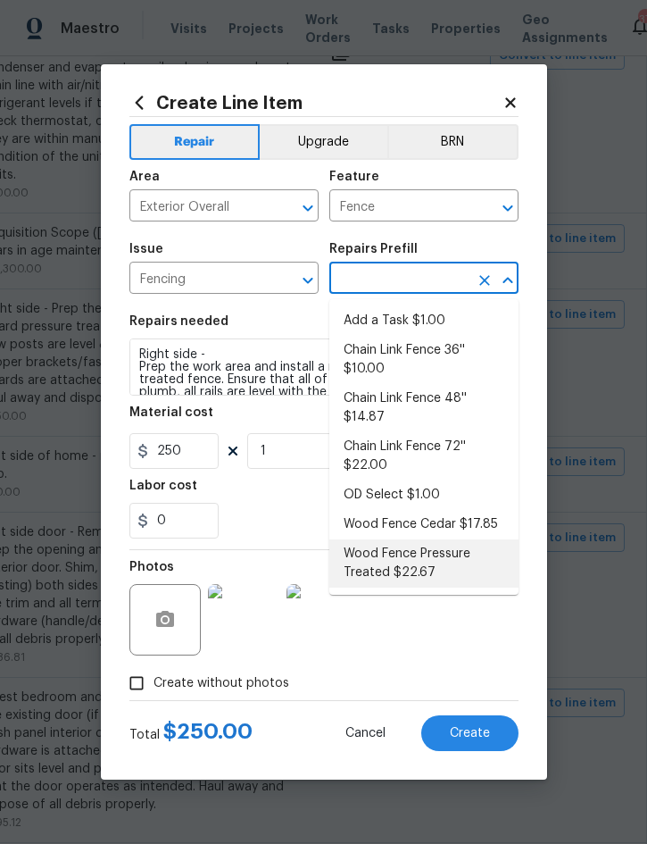
click at [412, 557] on li "Wood Fence Pressure Treated $22.67" at bounding box center [423, 563] width 189 height 48
type input "Wood Fence Pressure Treated $22.67"
type textarea "Prep the work area and install a new solid board pressure treated fence. Ensure…"
type input "22.67"
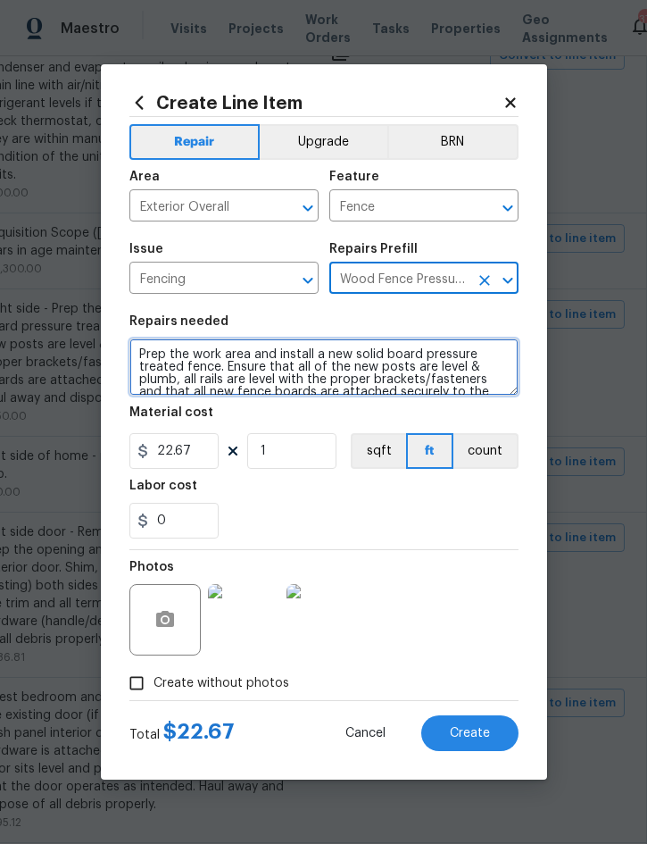
click at [141, 348] on textarea "Prep the work area and install a new solid board pressure treated fence. Ensure…" at bounding box center [323, 366] width 389 height 57
click at [147, 348] on textarea "Prep the work area and install a new solid board pressure treated fence. Ensure…" at bounding box center [323, 366] width 389 height 57
click at [147, 347] on textarea "Prep the work area and install a new solid board pressure treated fence. Ensure…" at bounding box center [323, 366] width 389 height 57
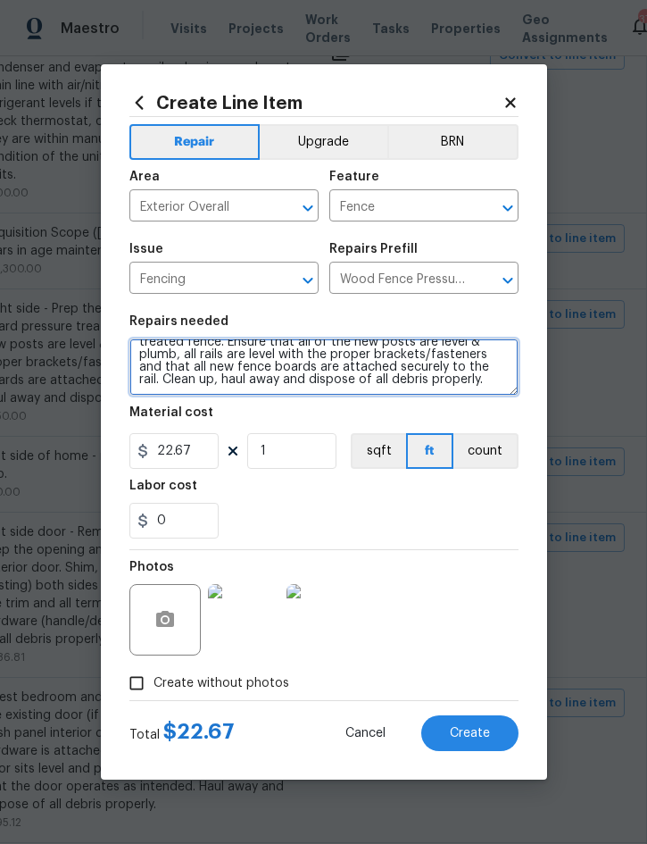
paste textarea "Right side -"
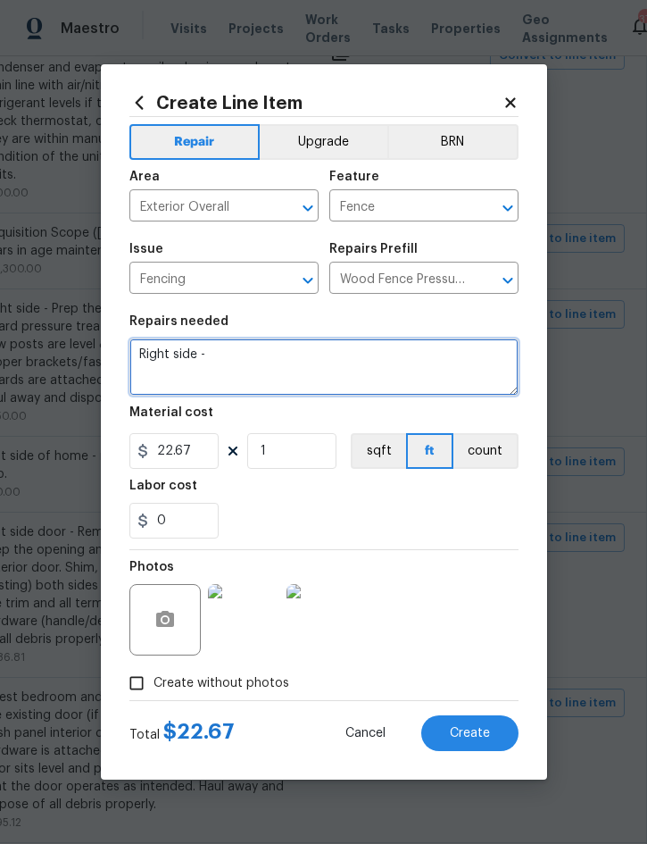
scroll to position [0, 0]
type textarea "Right side -"
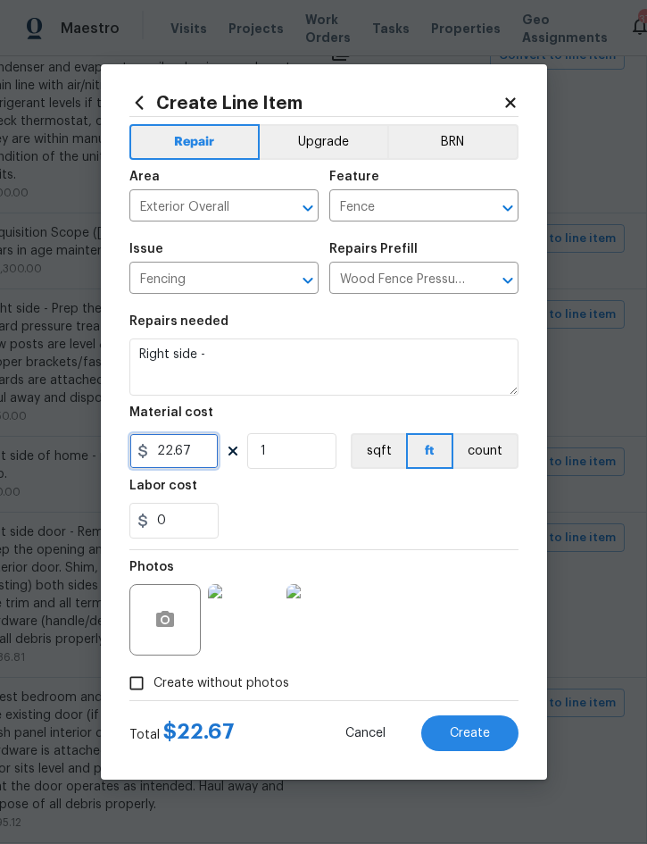
click at [198, 450] on input "22.67" at bounding box center [173, 451] width 89 height 36
type input "150"
click at [472, 732] on span "Create" at bounding box center [470, 733] width 40 height 13
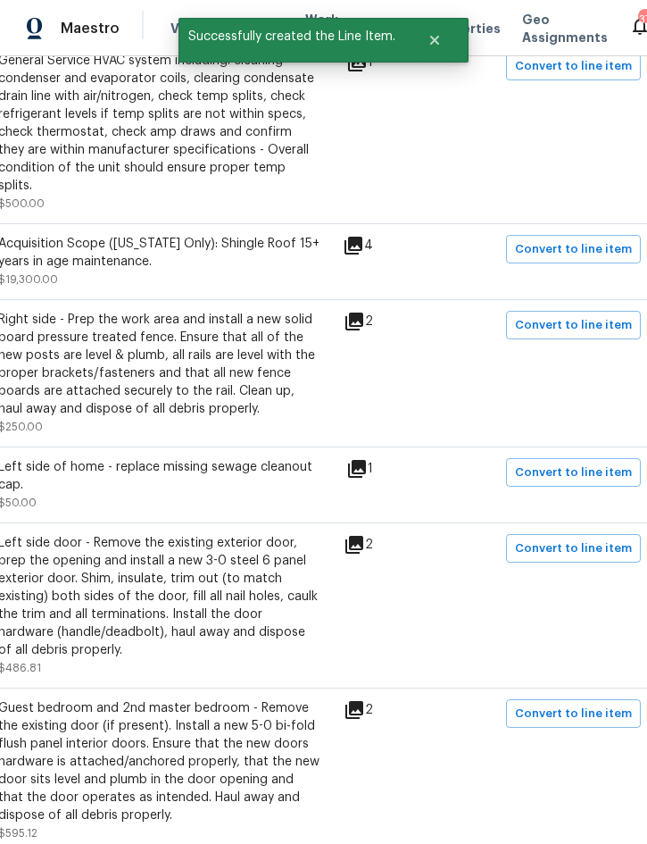
scroll to position [736, 348]
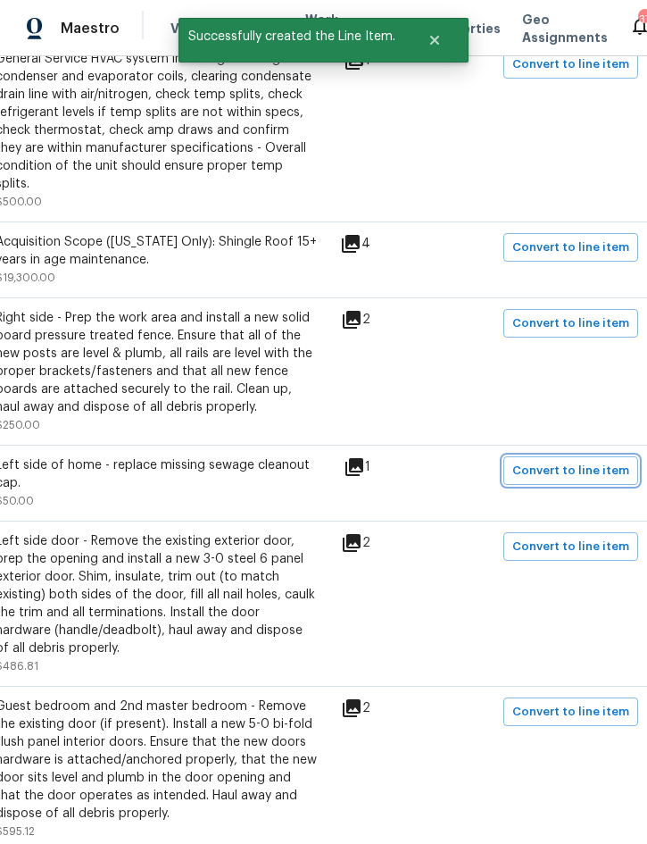
click at [574, 462] on span "Convert to line item" at bounding box center [571, 471] width 117 height 21
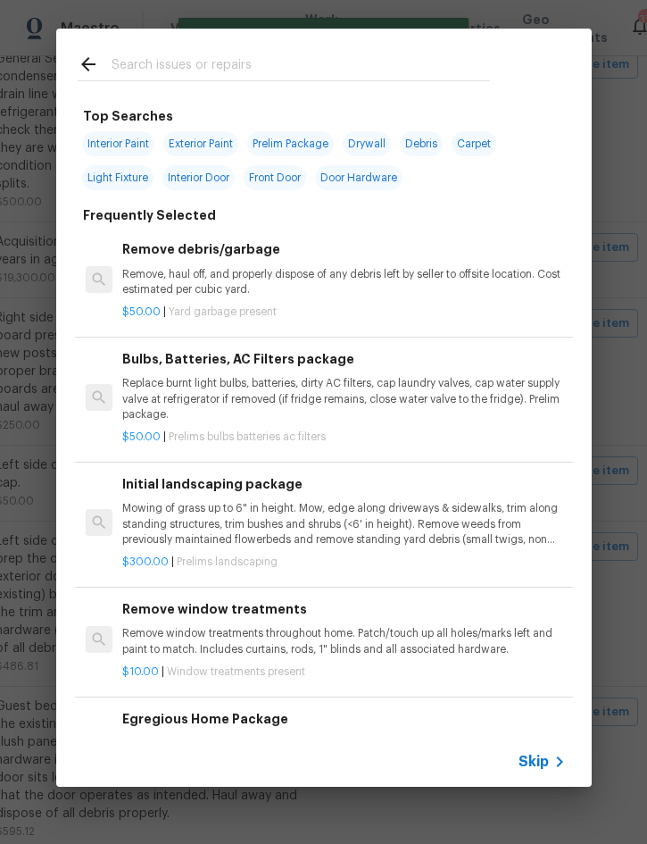
click at [542, 757] on span "Skip" at bounding box center [534, 762] width 30 height 18
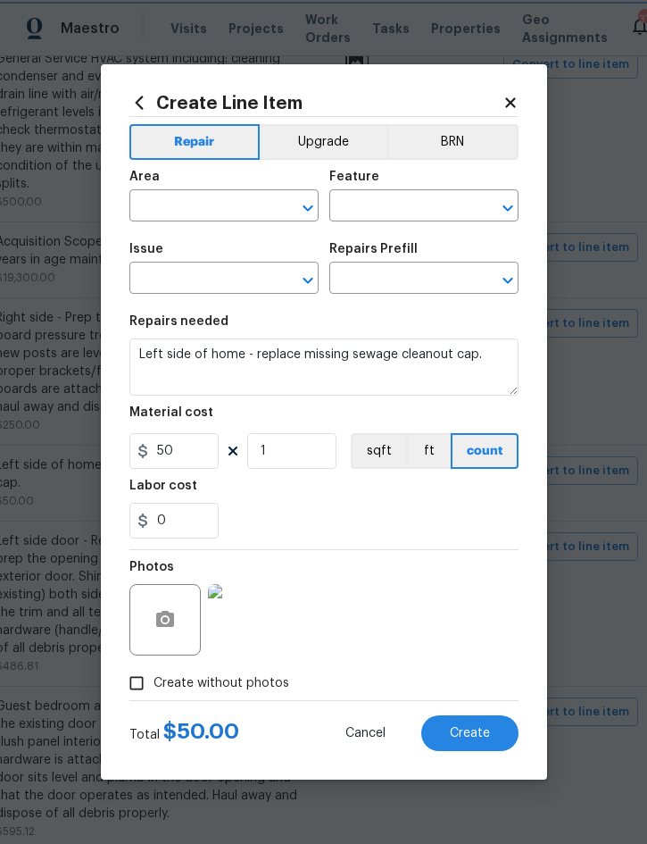
type input "Exterior Overall"
type input "Plumbing"
type input "General Plumbing"
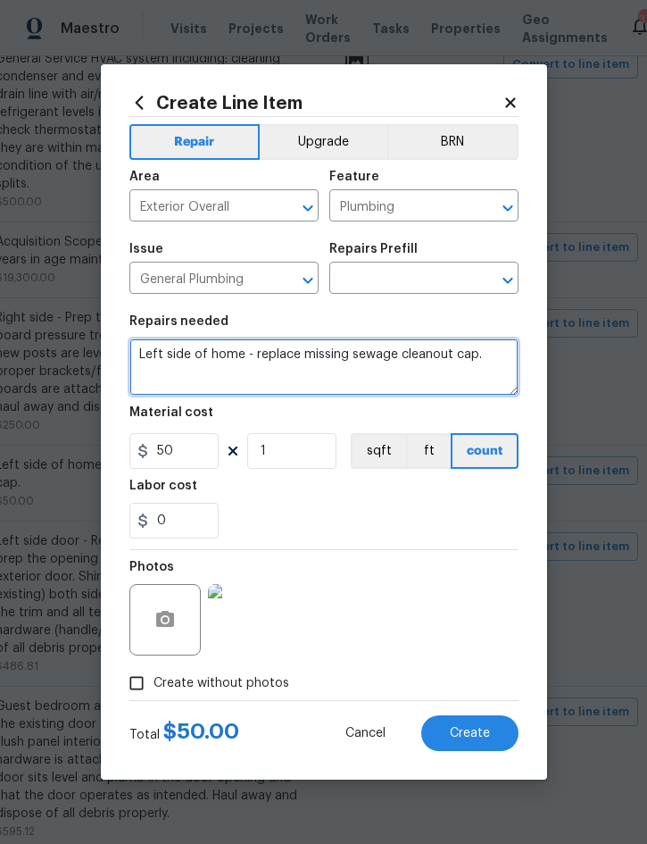
click at [146, 357] on textarea "Left side of home - replace missing sewage cleanout cap." at bounding box center [323, 366] width 389 height 57
click at [147, 353] on textarea "Left side of home - replace missing sewage cleanout cap." at bounding box center [323, 366] width 389 height 57
click at [153, 359] on textarea "Left side of home - replace missing sewage cleanout cap." at bounding box center [323, 366] width 389 height 57
click at [153, 358] on textarea "Left side of home - replace missing sewage cleanout cap." at bounding box center [323, 366] width 389 height 57
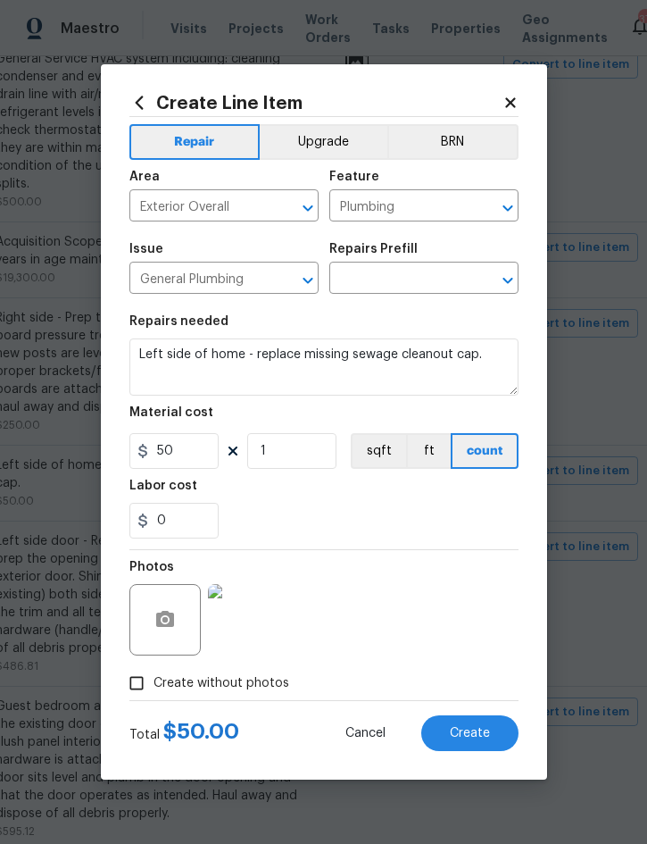
click at [409, 279] on input "text" at bounding box center [398, 280] width 139 height 28
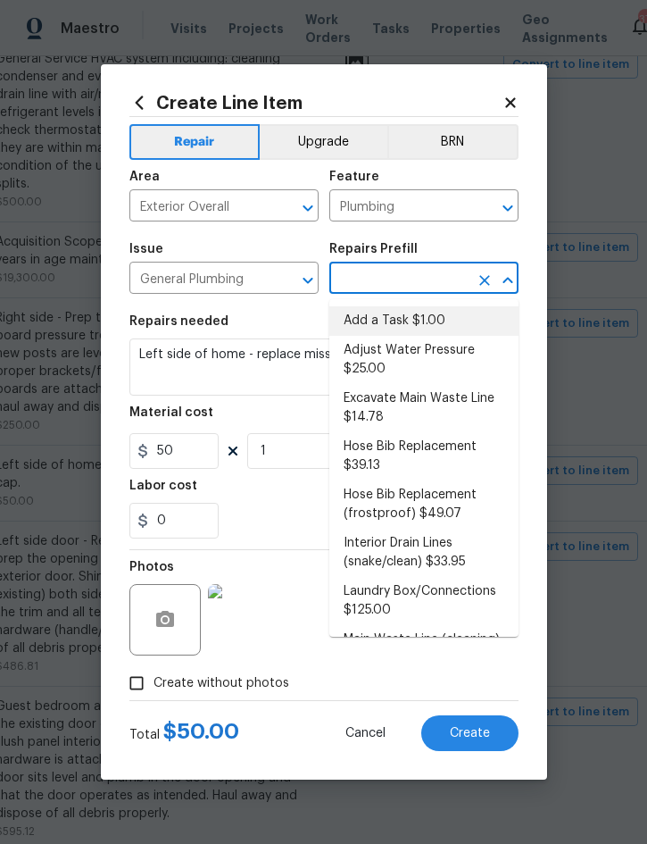
click at [401, 317] on li "Add a Task $1.00" at bounding box center [423, 320] width 189 height 29
type input "Add a Task $1.00"
type textarea "HPM to detail"
type input "Add a Task $1.00"
type input "1"
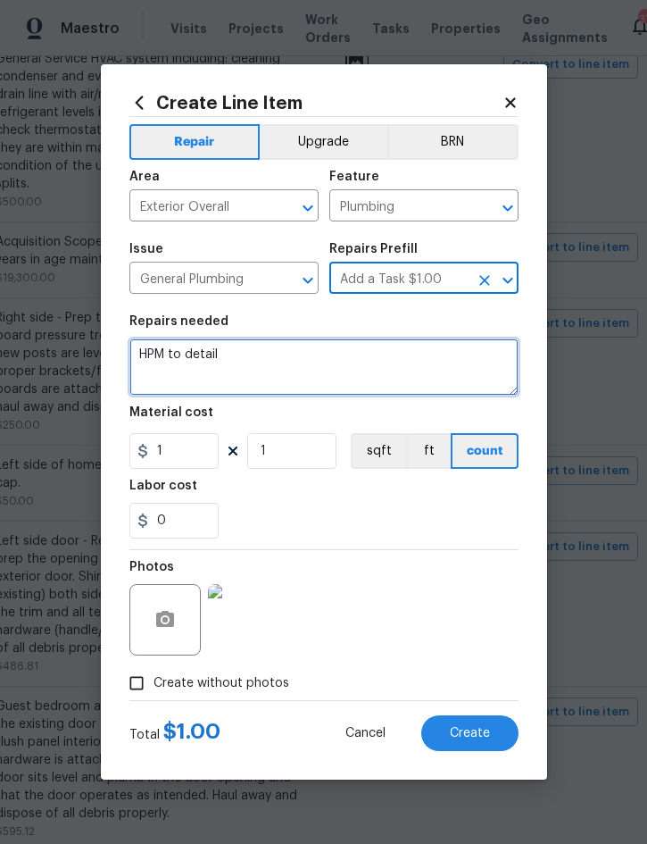
click at [147, 356] on textarea "HPM to detail" at bounding box center [323, 366] width 389 height 57
click at [147, 354] on textarea "HPM to detail" at bounding box center [323, 366] width 389 height 57
paste textarea "Left side of home - replace missing sewage cleanout cap."
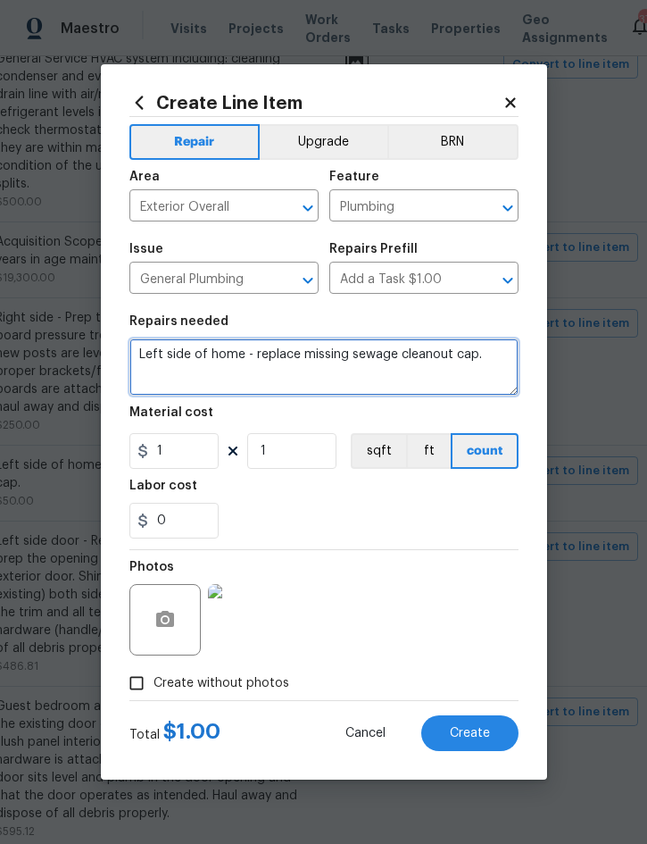
type textarea "Left side of home - replace missing sewage cleanout cap."
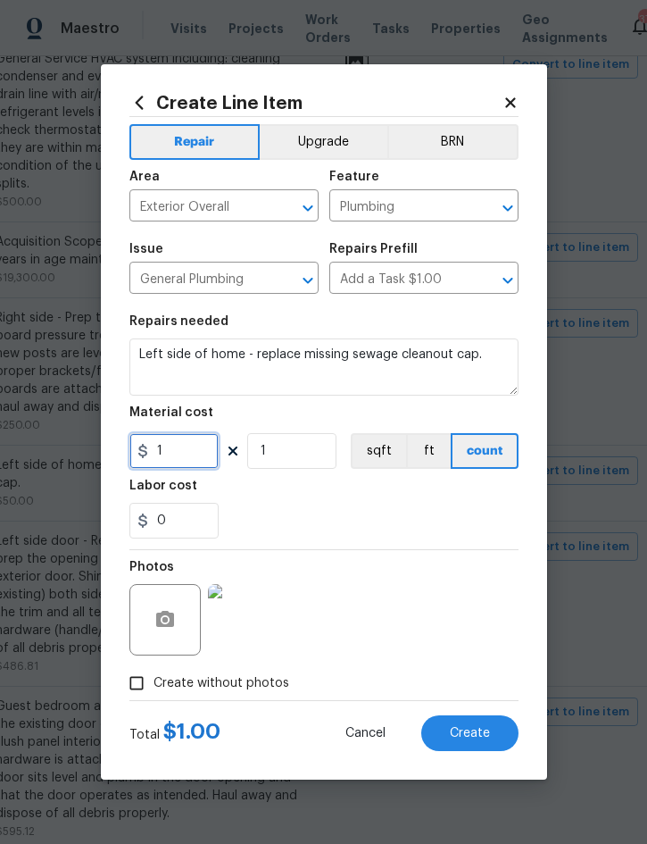
click at [182, 462] on input "1" at bounding box center [173, 451] width 89 height 36
type input "35"
click at [480, 724] on button "Create" at bounding box center [469, 733] width 97 height 36
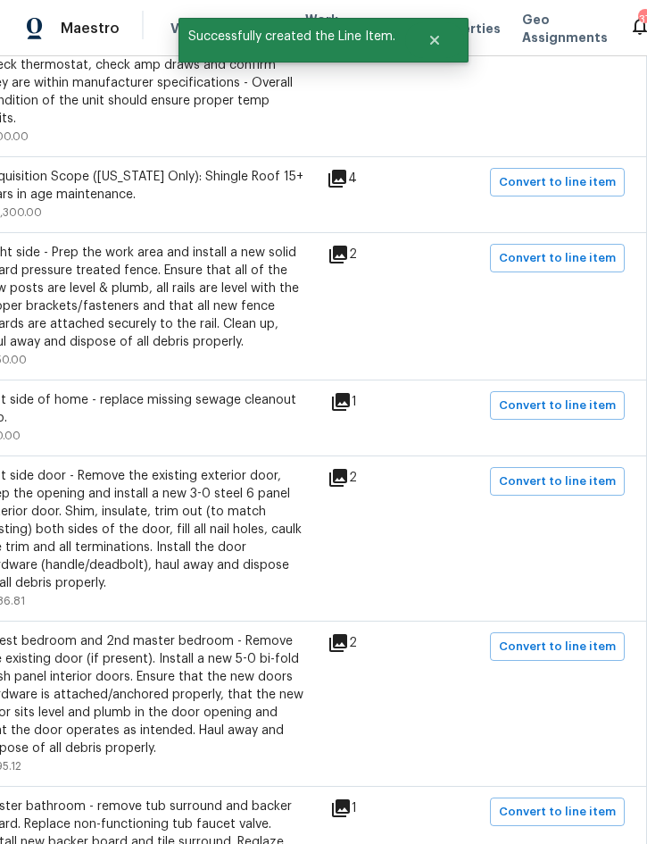
scroll to position [801, 362]
click at [564, 471] on span "Convert to line item" at bounding box center [557, 481] width 117 height 21
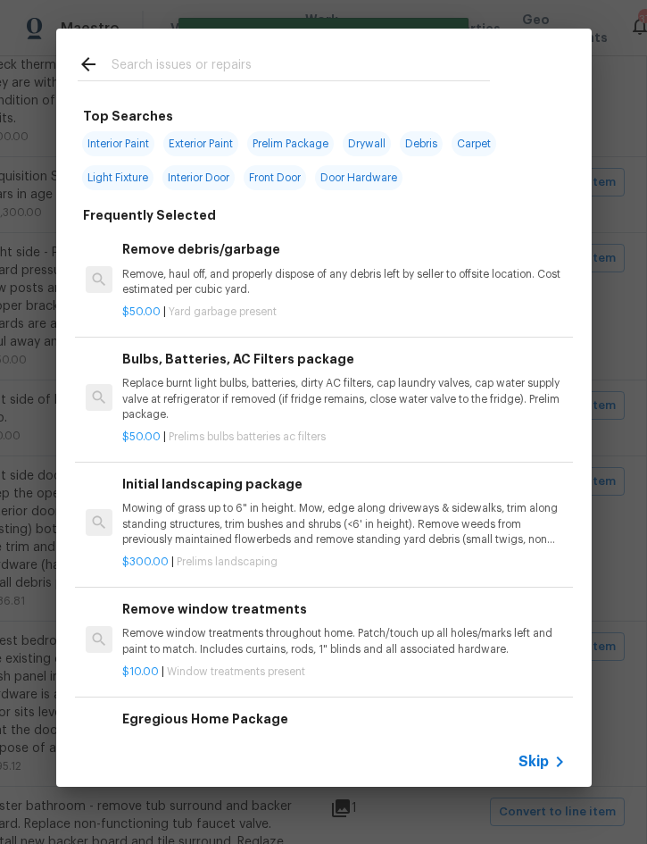
click at [546, 767] on span "Skip" at bounding box center [534, 762] width 30 height 18
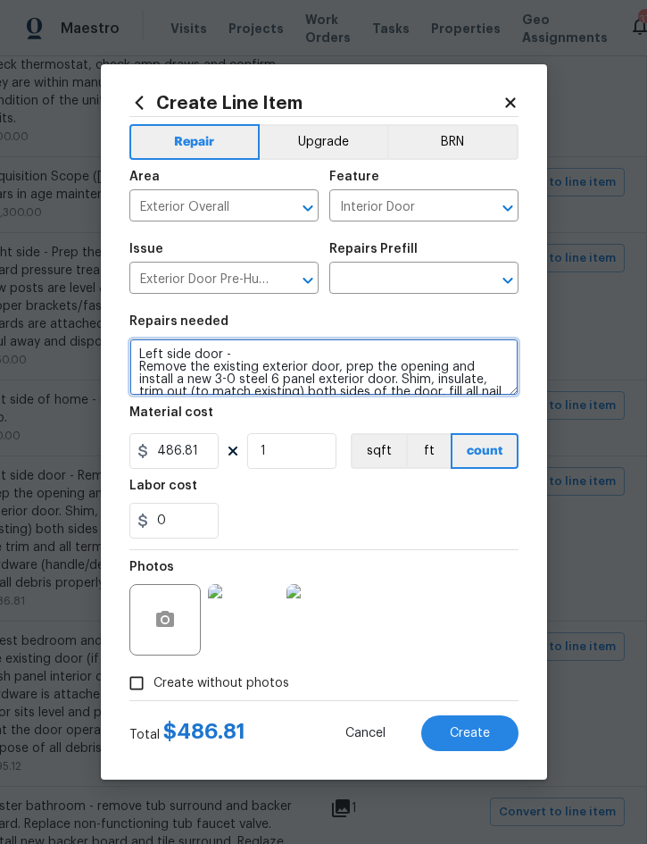
click at [149, 351] on textarea "Left side door - Remove the existing exterior door, prep the opening and instal…" at bounding box center [323, 366] width 389 height 57
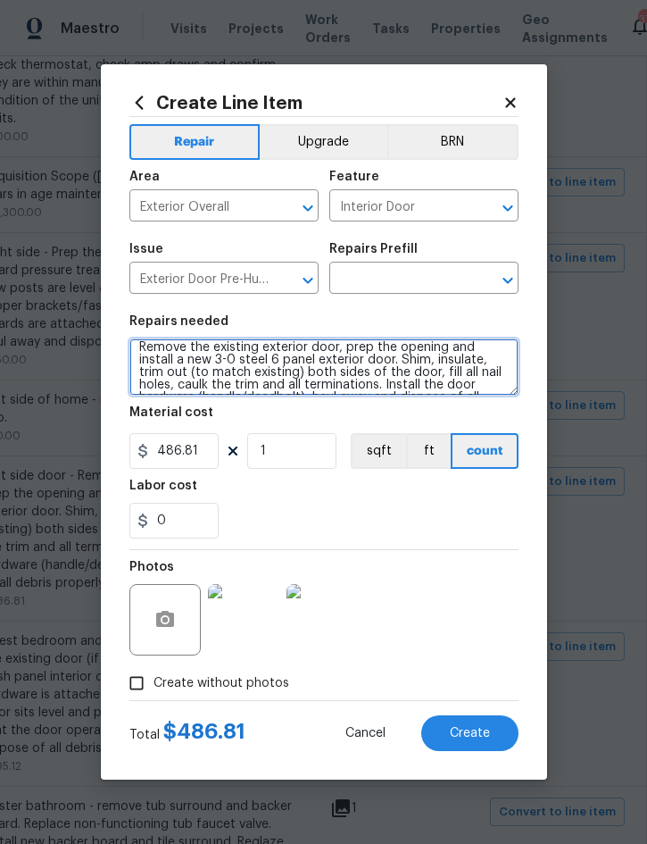
scroll to position [50, 0]
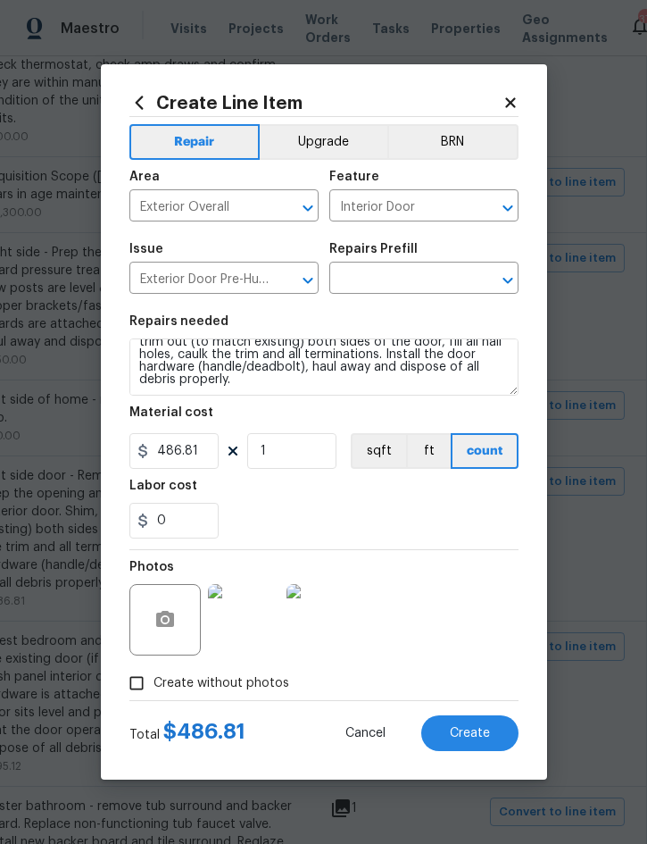
click at [398, 279] on input "text" at bounding box center [398, 280] width 139 height 28
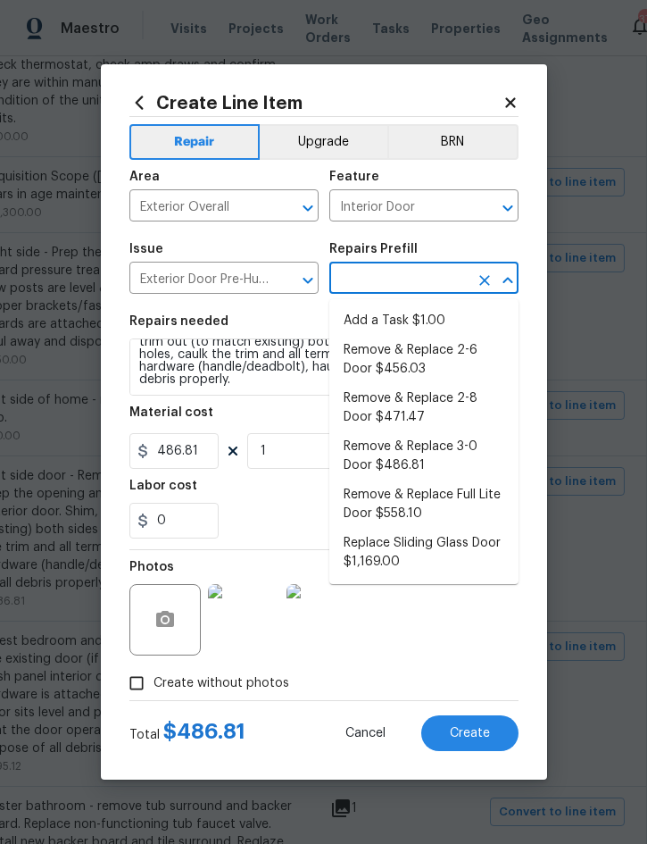
click at [426, 361] on li "Remove & Replace 2-6 Door $456.03" at bounding box center [423, 360] width 189 height 48
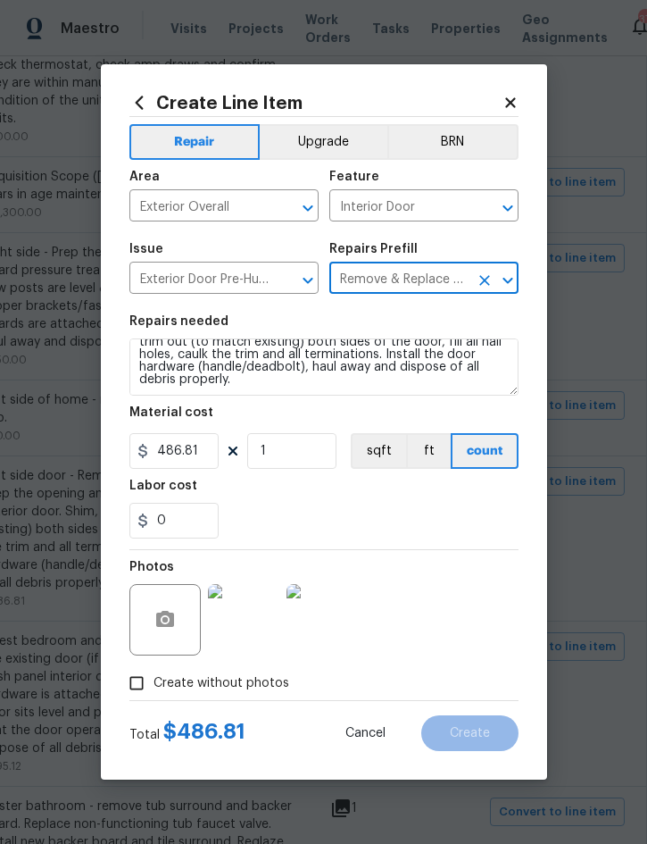
type input "Remove & Replace 2-6 Door $456.03"
type textarea "Remove the existing exterior door, prep the opening and install a new 2-6 steel…"
type input "Remove & Replace 2-6 Door $456.03"
type input "456.03"
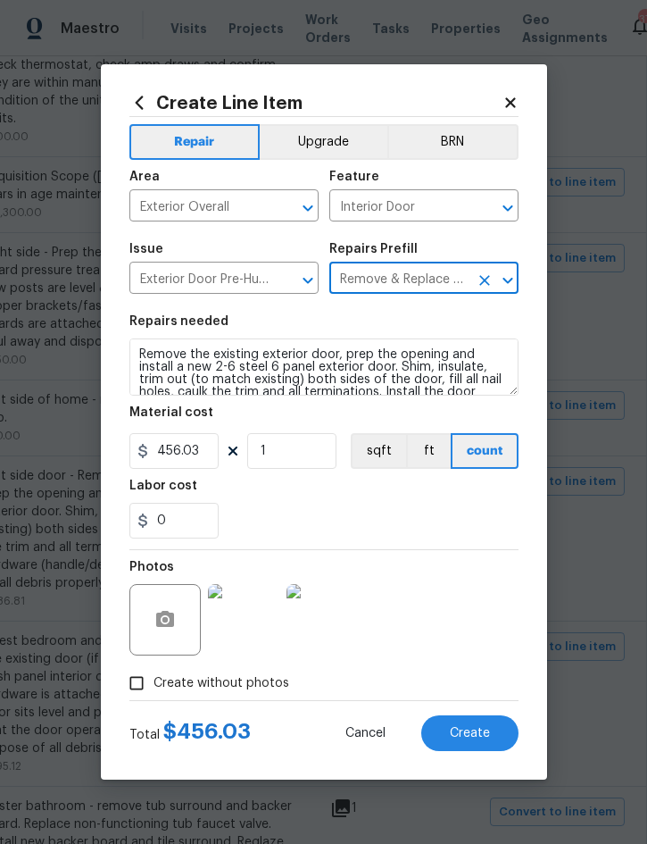
scroll to position [0, 0]
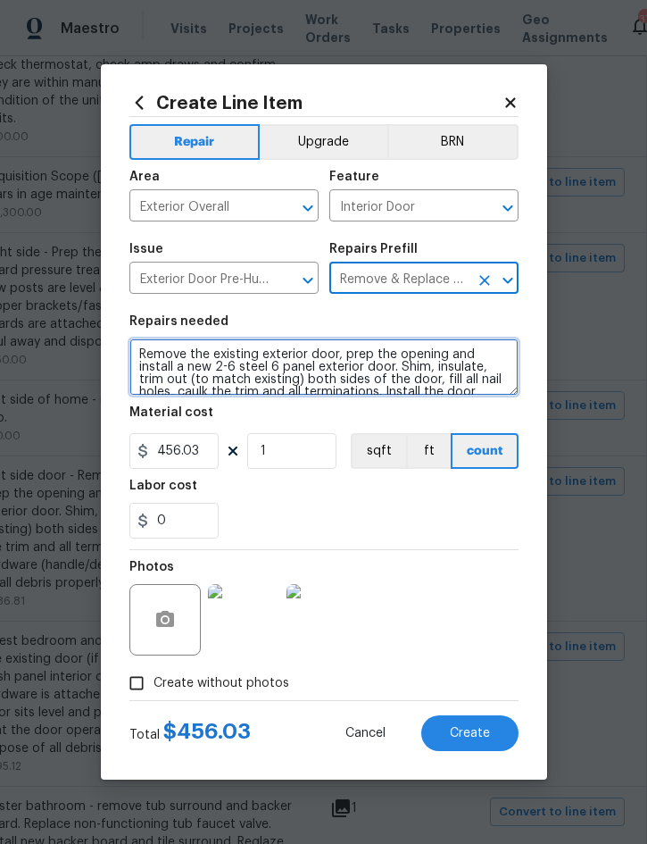
click at [145, 346] on textarea "Remove the existing exterior door, prep the opening and install a new 2-6 steel…" at bounding box center [323, 366] width 389 height 57
click at [152, 350] on textarea "Remove the existing exterior door, prep the opening and install a new 2-6 steel…" at bounding box center [323, 366] width 389 height 57
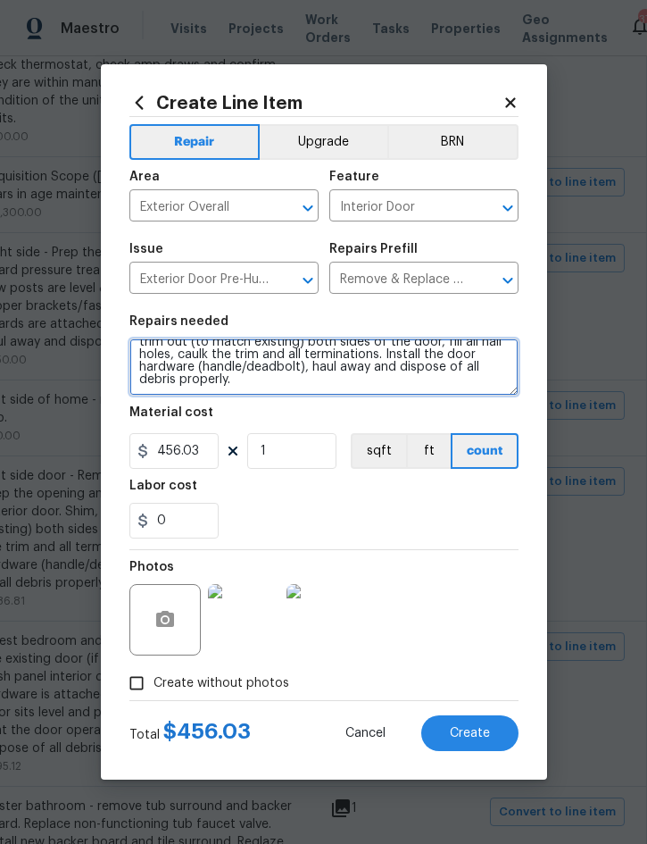
paste textarea "Left side door - Remove the existing exterior door, prep the opening and instal…"
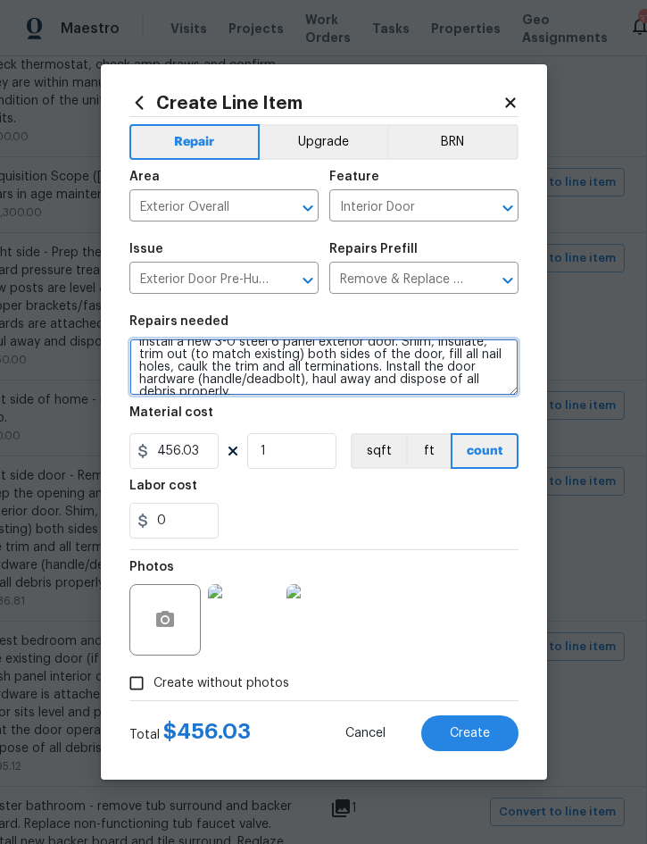
scroll to position [50, 0]
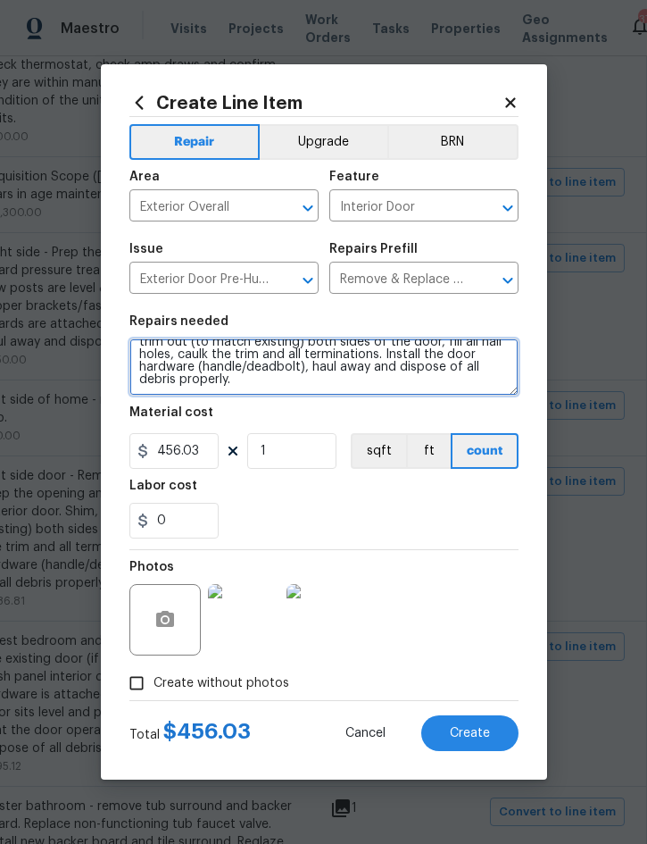
type textarea "Left side door - Remove the existing exterior door, prep the opening and instal…"
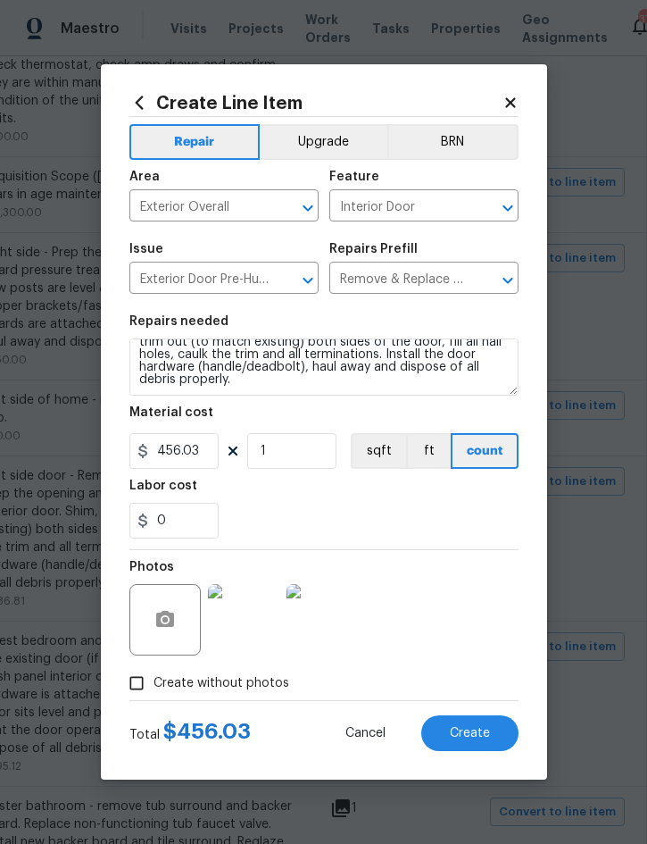
click at [473, 733] on span "Create" at bounding box center [470, 733] width 40 height 13
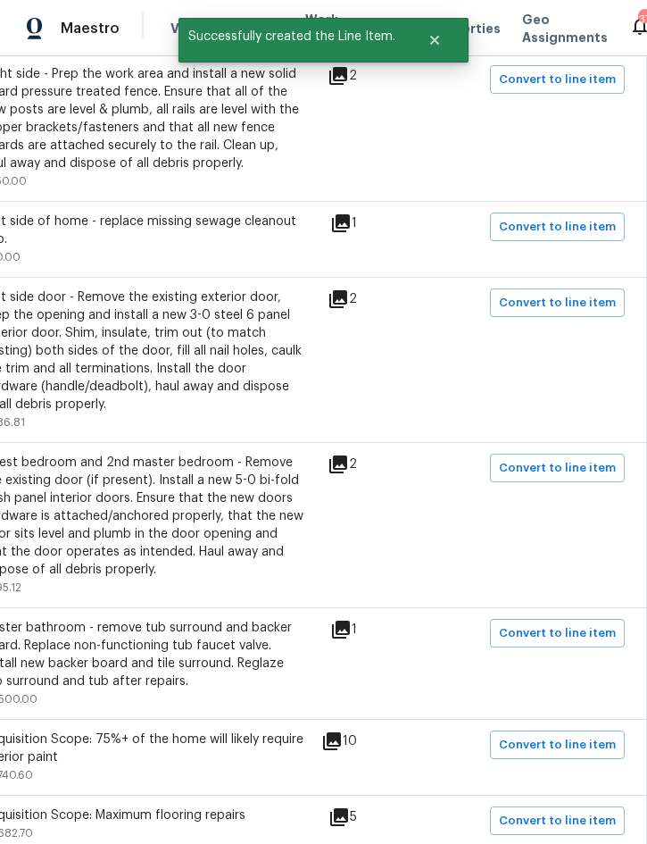
scroll to position [980, 362]
click at [550, 463] on span "Convert to line item" at bounding box center [557, 468] width 117 height 21
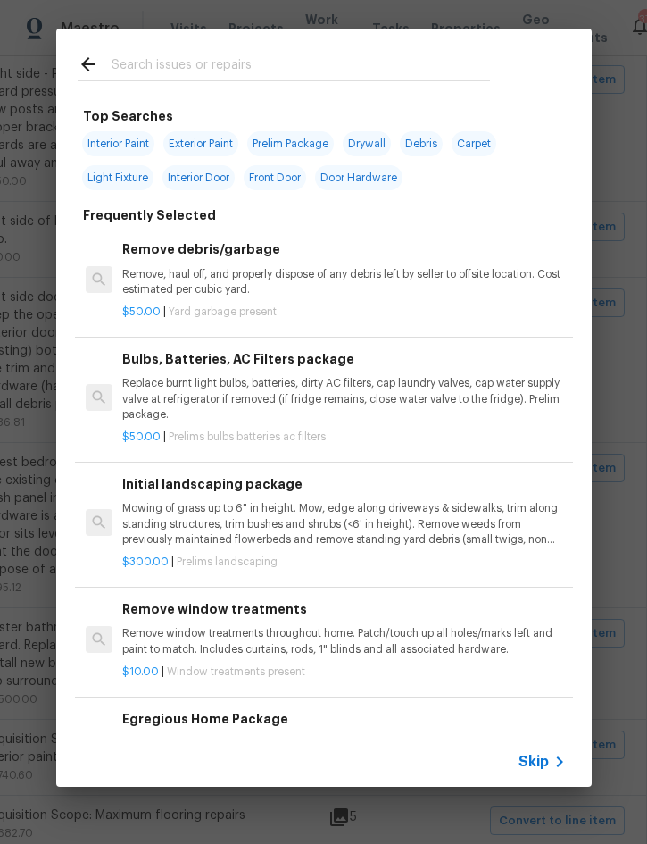
click at [545, 757] on span "Skip" at bounding box center [534, 762] width 30 height 18
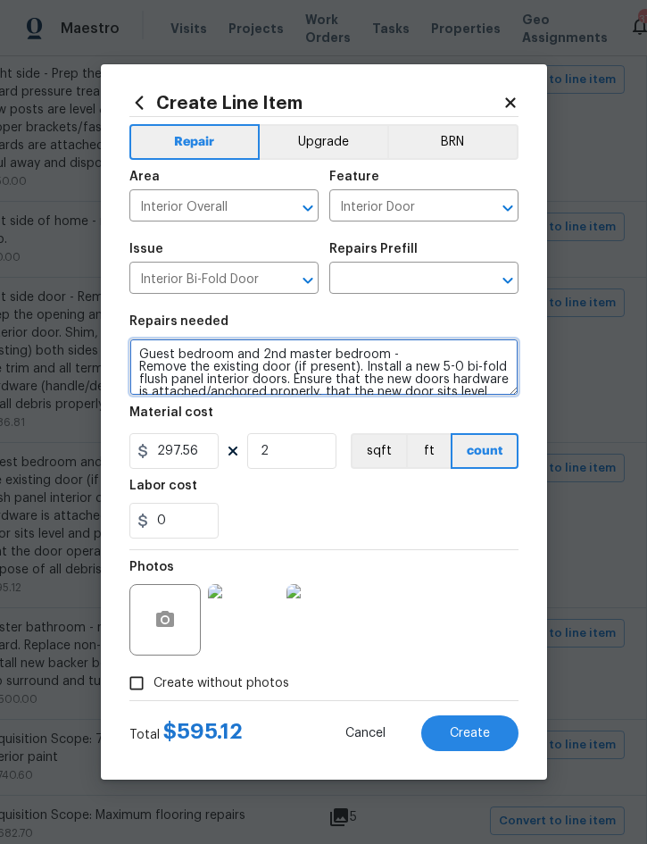
click at [154, 352] on textarea "Guest bedroom and 2nd master bedroom - Remove the existing door (if present). I…" at bounding box center [323, 366] width 389 height 57
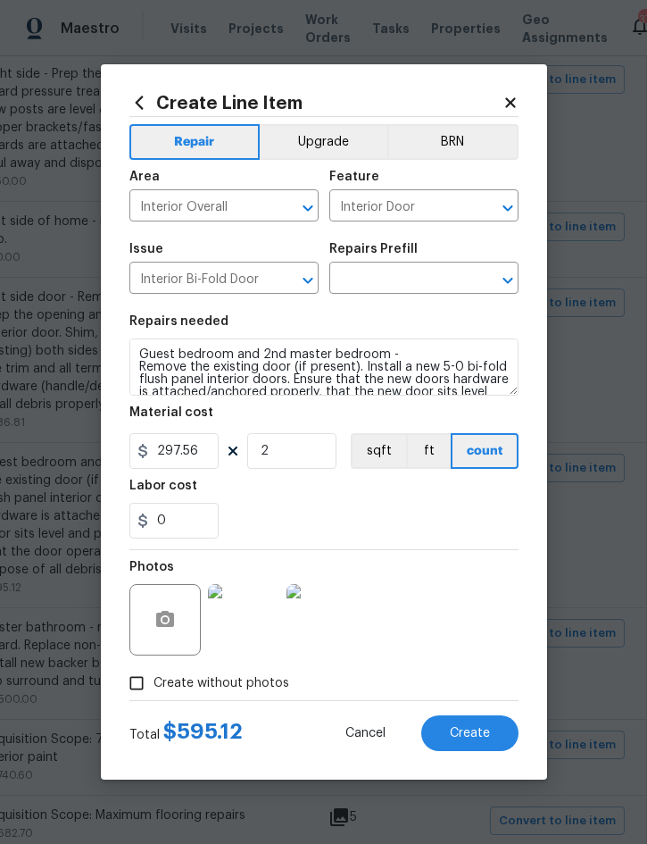
click at [413, 279] on input "text" at bounding box center [398, 280] width 139 height 28
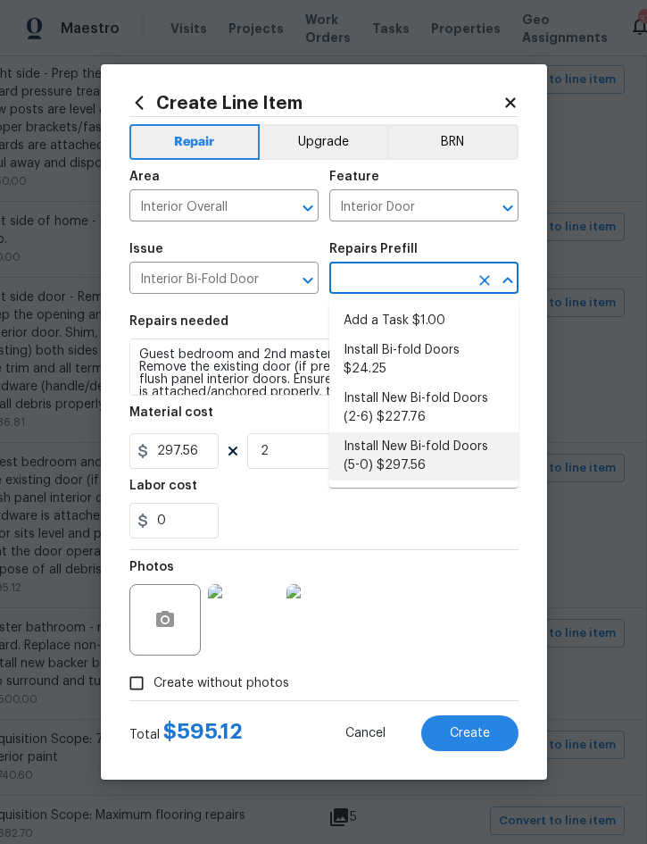
click at [447, 432] on li "Install New Bi-fold Doors (5-0) $297.56" at bounding box center [423, 456] width 189 height 48
type input "Install New Bi-fold Doors (5-0) $297.56"
type textarea "Remove the existing door (if present). Install a new 5-0 bi-fold flush panel in…"
type input "Install New Bi-fold Doors (5-0) $297.56"
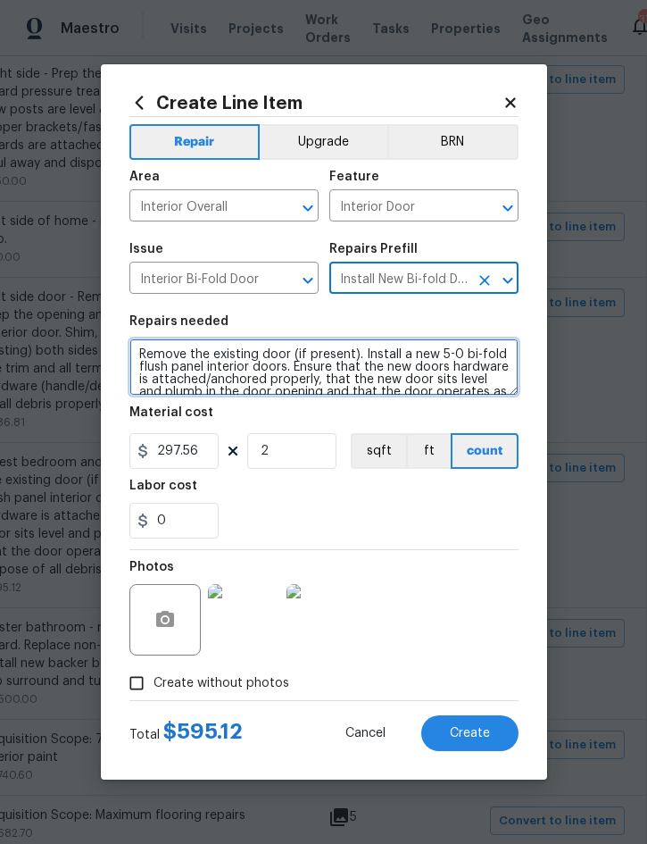
click at [137, 344] on textarea "Remove the existing door (if present). Install a new 5-0 bi-fold flush panel in…" at bounding box center [323, 366] width 389 height 57
click at [137, 353] on textarea "Remove the existing door (if present). Install a new 5-0 bi-fold flush panel in…" at bounding box center [323, 366] width 389 height 57
click at [136, 352] on textarea "Remove the existing door (if present). Install a new 5-0 bi-fold flush panel in…" at bounding box center [323, 366] width 389 height 57
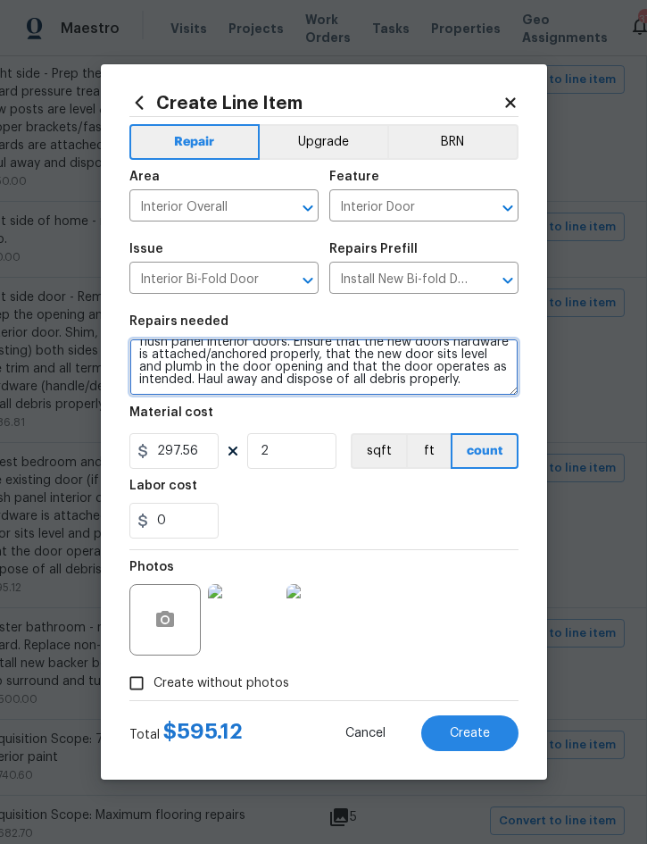
paste textarea "Guest bedroom and 2nd master bedroom -"
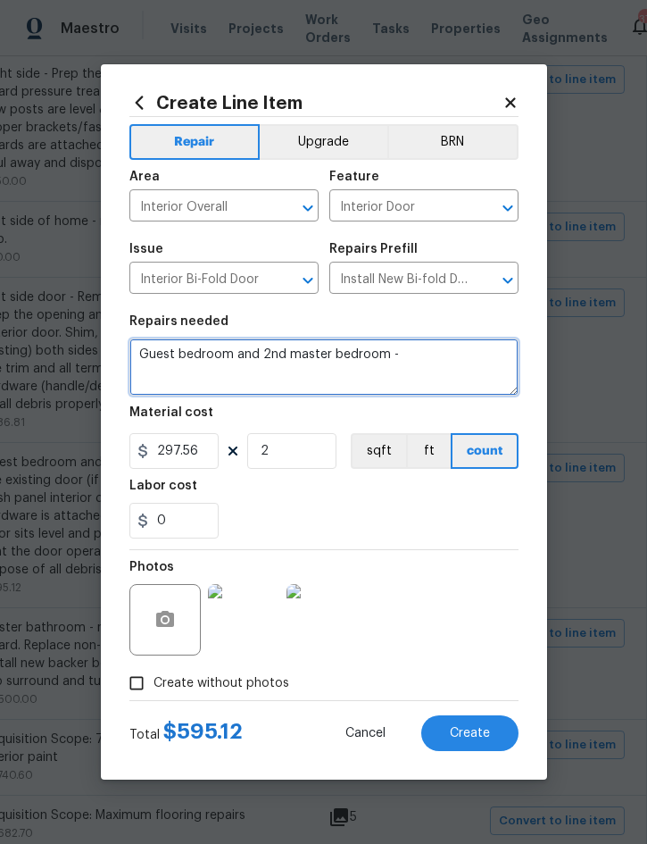
scroll to position [0, 0]
click at [485, 282] on icon "Clear" at bounding box center [485, 280] width 11 height 11
type textarea "Guest bedroom and 2nd master bedroom -"
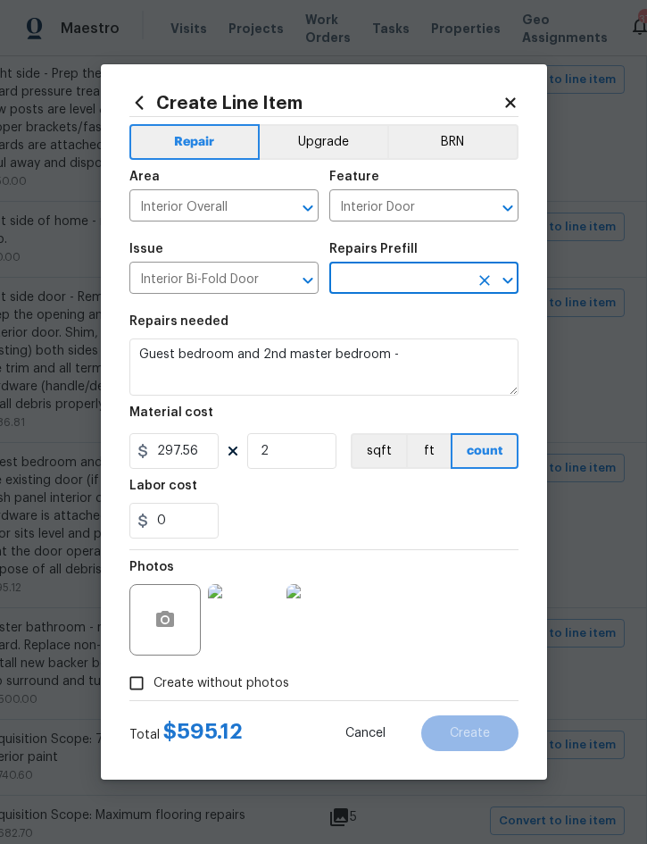
click at [423, 288] on input "text" at bounding box center [398, 280] width 139 height 28
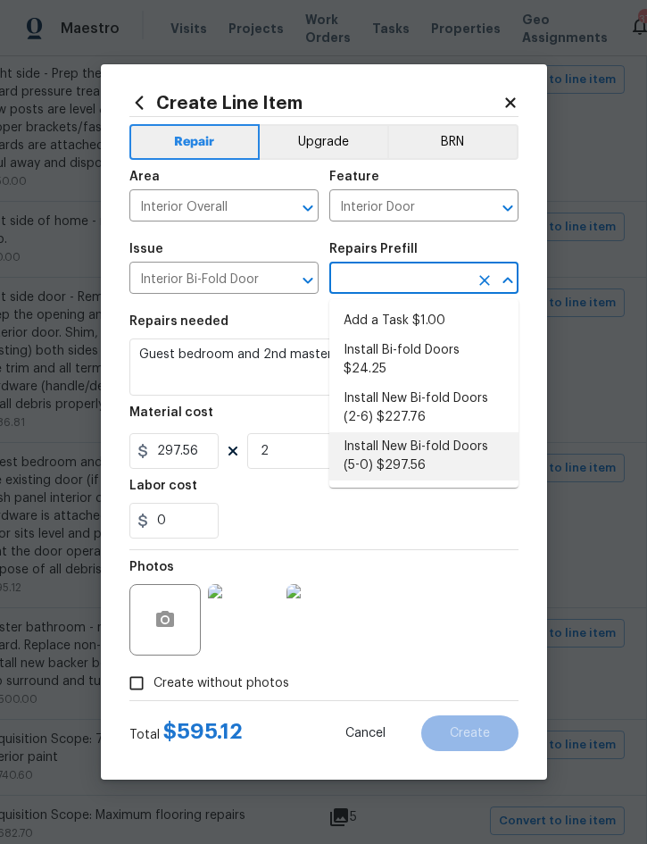
click at [437, 438] on li "Install New Bi-fold Doors (5-0) $297.56" at bounding box center [423, 456] width 189 height 48
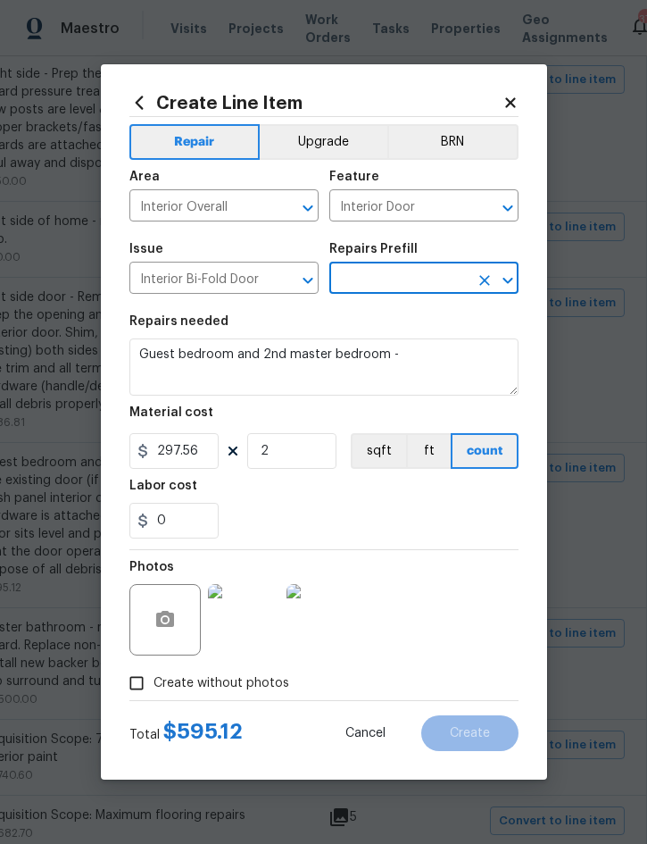
type input "Install New Bi-fold Doors (5-0) $297.56"
type textarea "Remove the existing door (if present). Install a new 5-0 bi-fold flush panel in…"
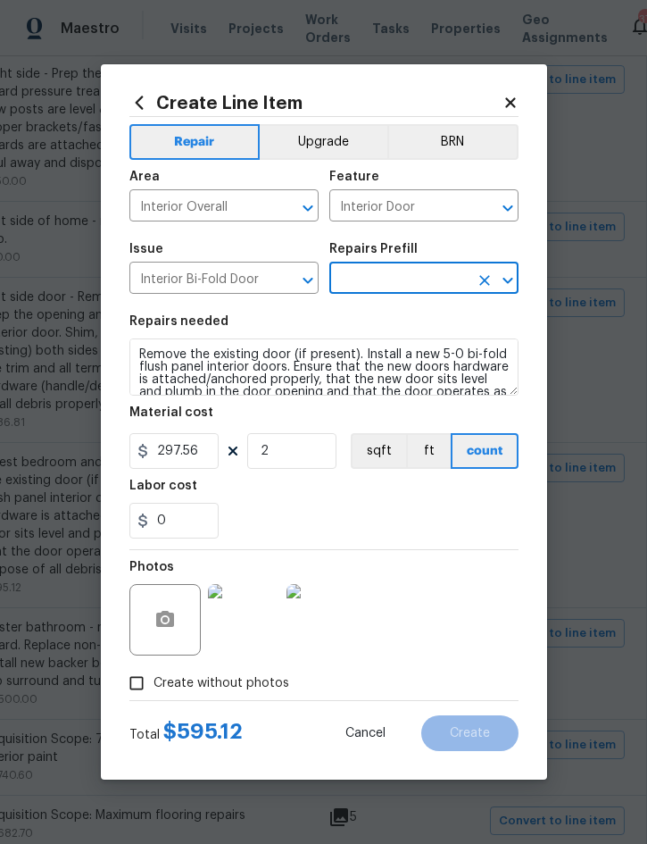
type input "Install New Bi-fold Doors (5-0) $297.56"
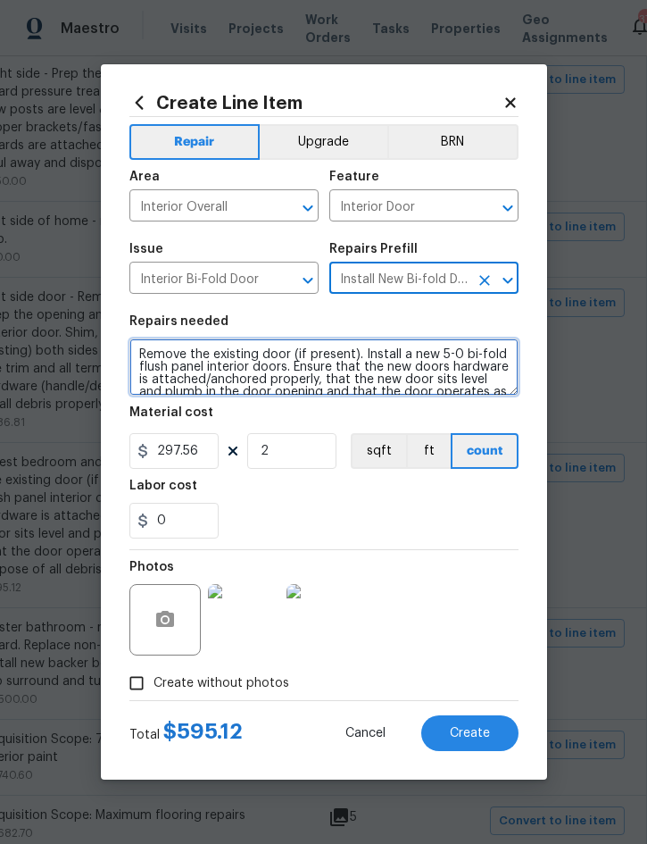
click at [131, 353] on textarea "Remove the existing door (if present). Install a new 5-0 bi-fold flush panel in…" at bounding box center [323, 366] width 389 height 57
click at [154, 351] on textarea "Remove the existing door (if present). Install a new 5-0 bi-fold flush panel in…" at bounding box center [323, 366] width 389 height 57
paste textarea "Guest bedroom and 2nd master bedroom -"
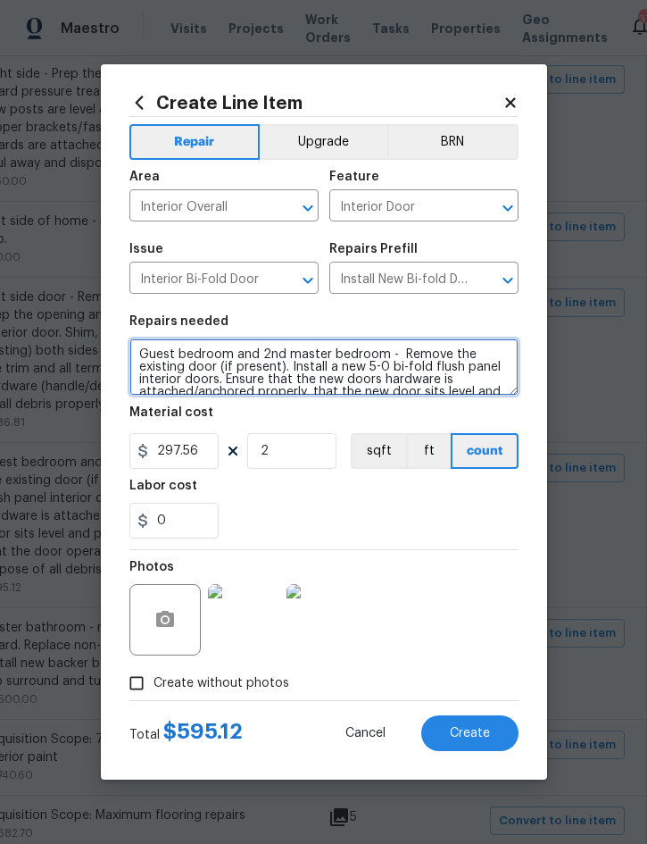
type textarea "Guest bedroom and 2nd master bedroom - Remove the existing door (if present). I…"
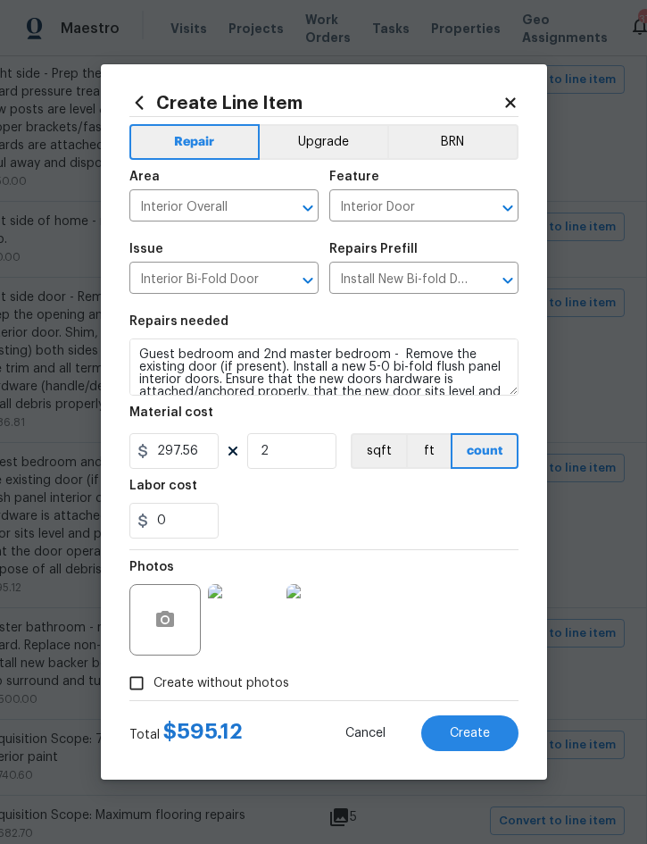
click at [477, 732] on span "Create" at bounding box center [470, 733] width 40 height 13
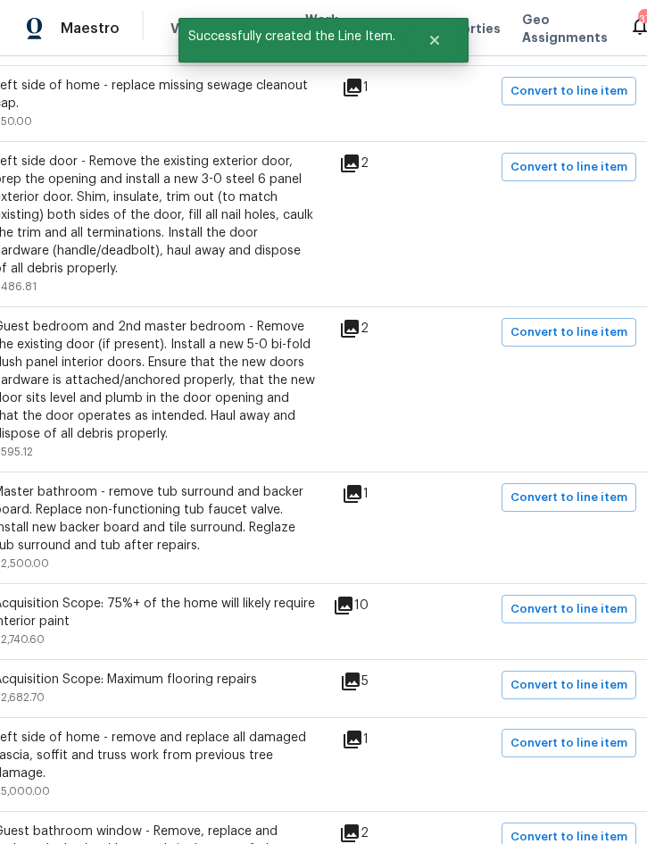
scroll to position [1118, 353]
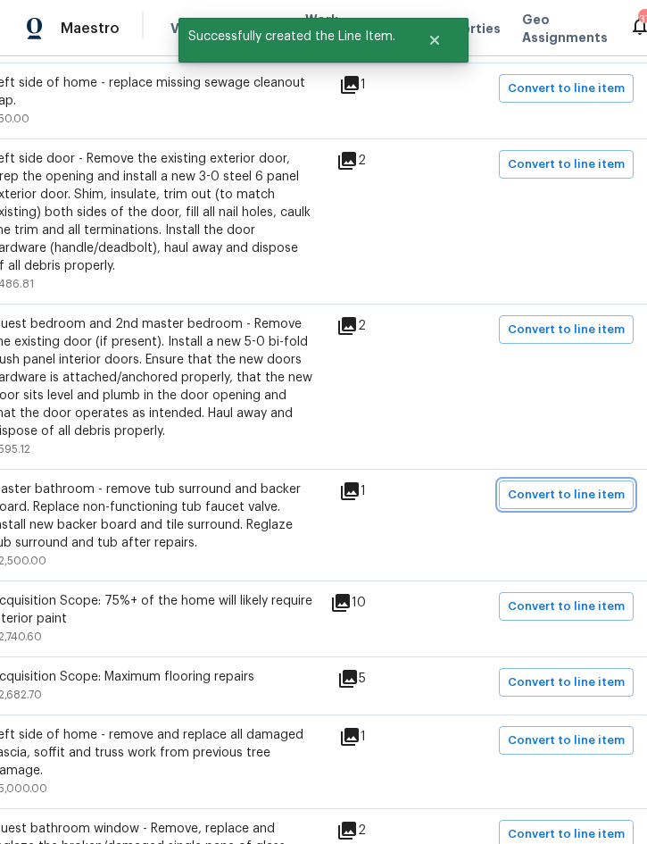
click at [564, 488] on span "Convert to line item" at bounding box center [566, 495] width 117 height 21
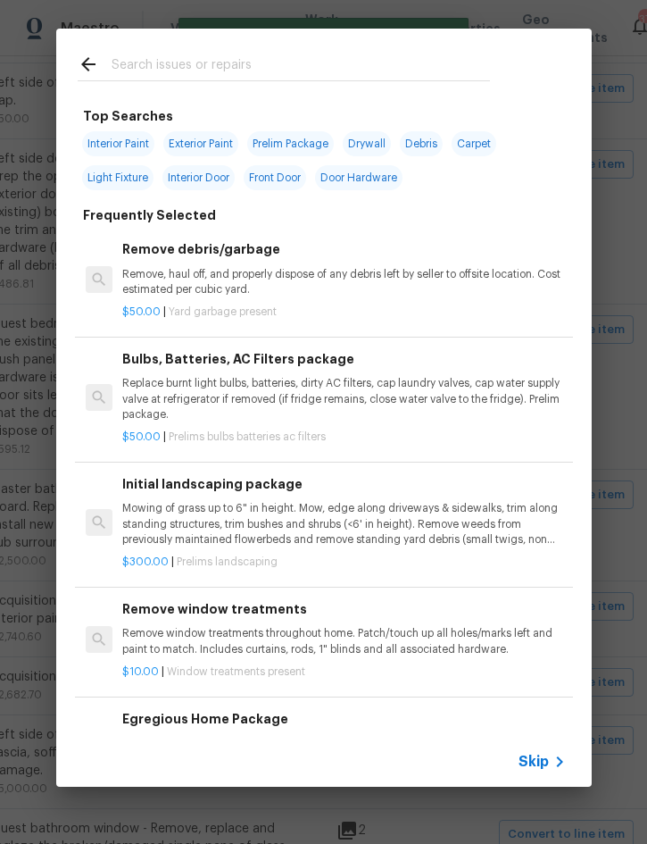
click at [547, 755] on span "Skip" at bounding box center [534, 762] width 30 height 18
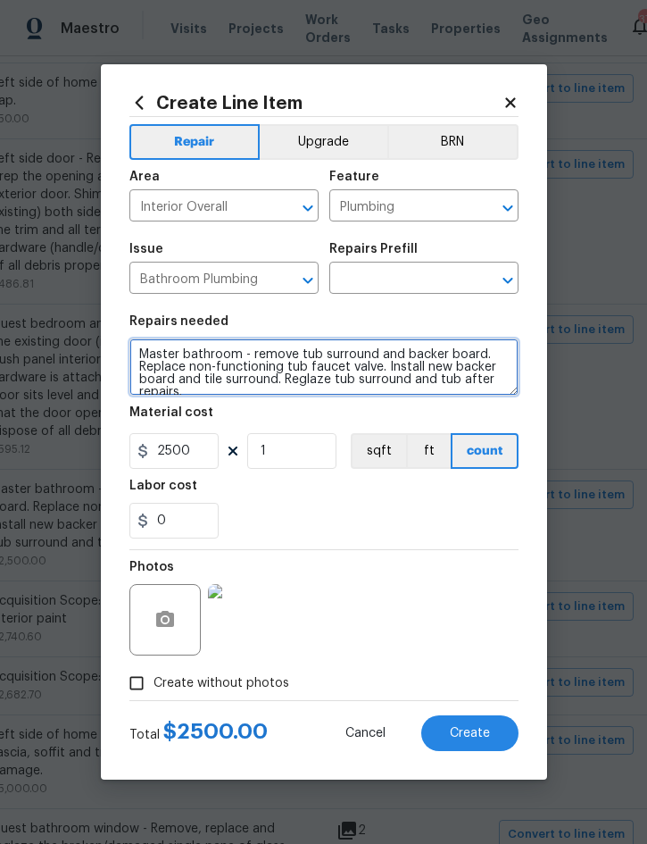
click at [148, 348] on textarea "Master bathroom - remove tub surround and backer board. Replace non-functioning…" at bounding box center [323, 366] width 389 height 57
click at [146, 350] on textarea "Master bathroom - remove tub surround and backer board. Replace non-functioning…" at bounding box center [323, 366] width 389 height 57
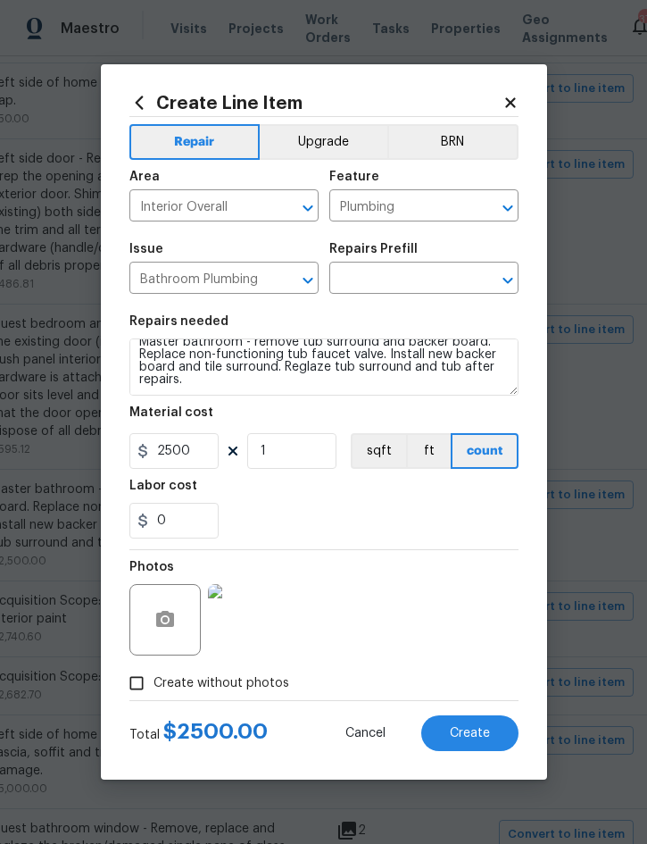
click at [416, 286] on input "text" at bounding box center [398, 280] width 139 height 28
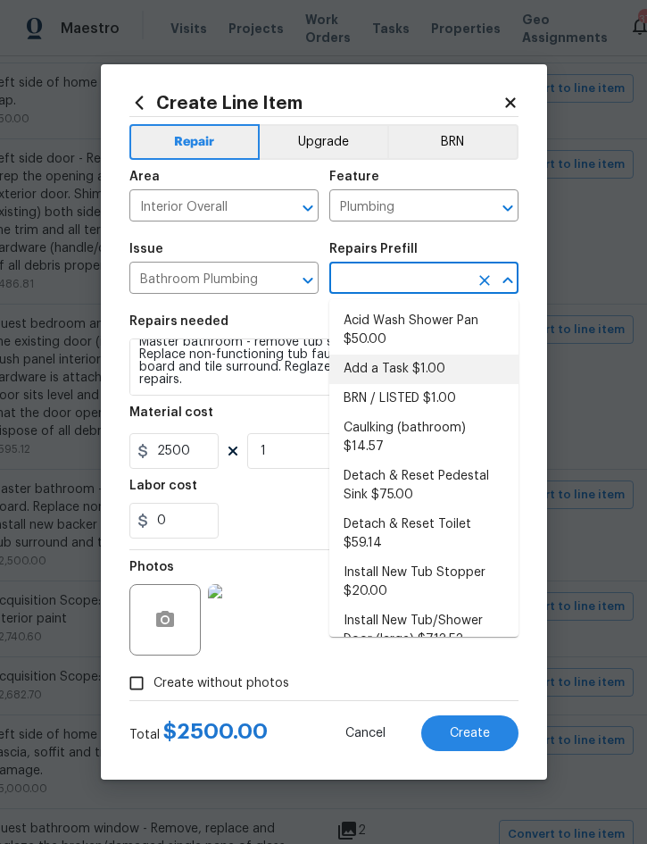
click at [414, 367] on li "Add a Task $1.00" at bounding box center [423, 368] width 189 height 29
type input "Add a Task $1.00"
type textarea "HPM to detail"
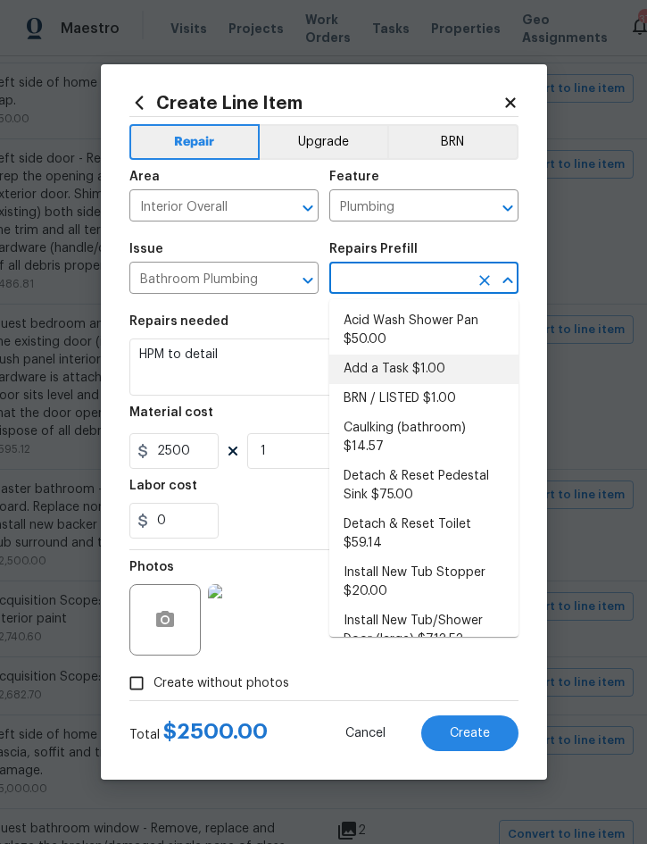
type input "Add a Task $1.00"
type input "1"
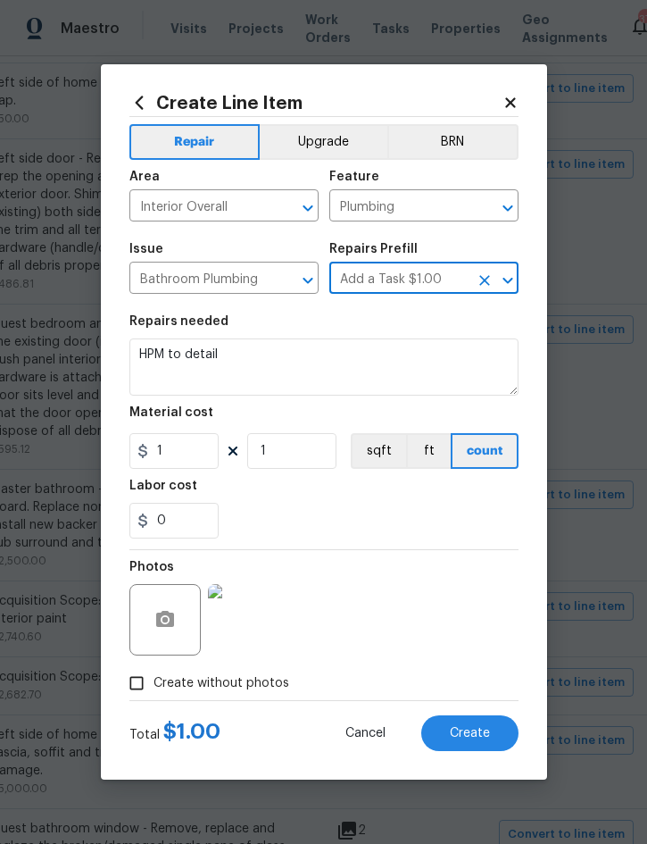
scroll to position [0, 0]
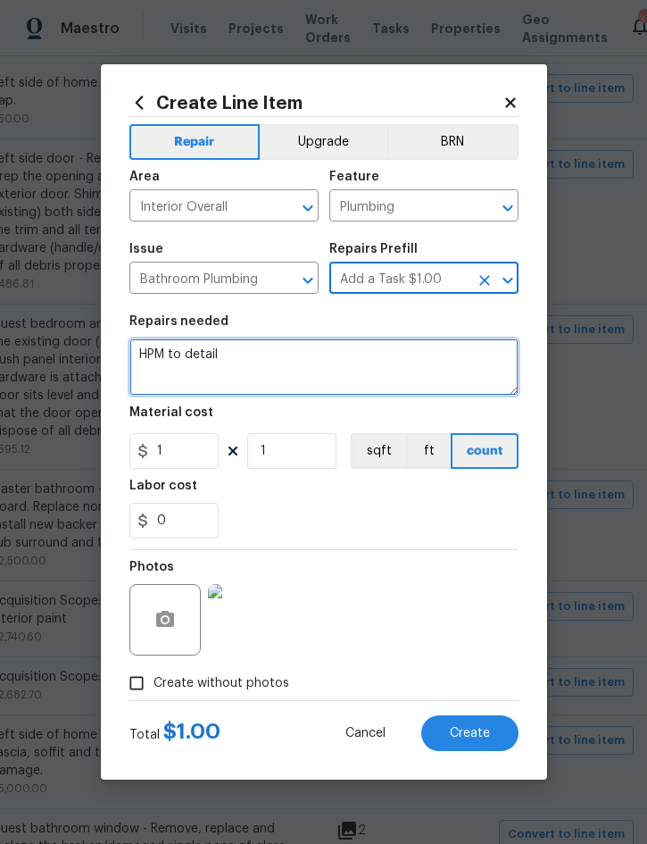
click at [144, 351] on textarea "HPM to detail" at bounding box center [323, 366] width 389 height 57
click at [146, 349] on textarea "HPM to detail" at bounding box center [323, 366] width 389 height 57
paste textarea "Master bathroom - remove tub surround and backer board. Replace non-functioning…"
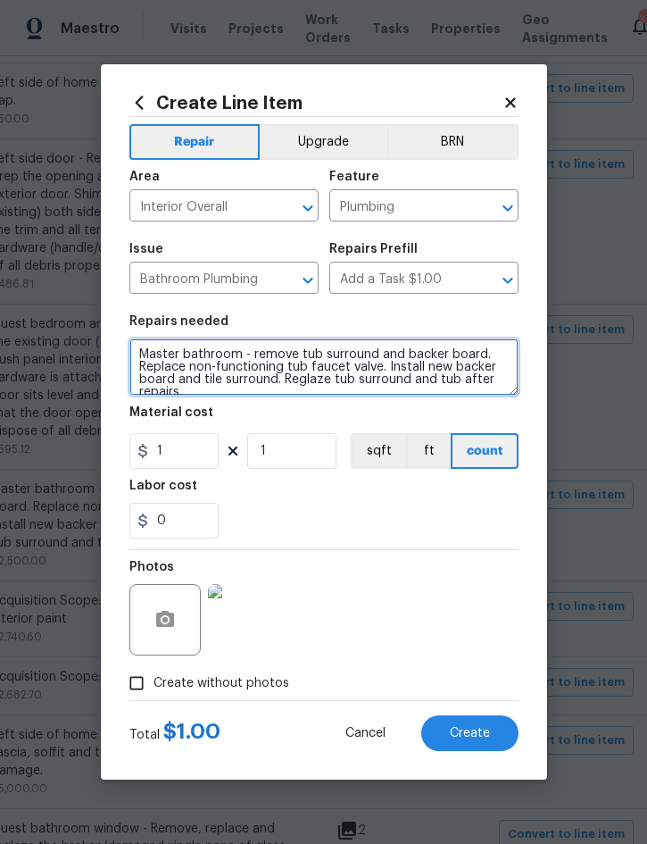
scroll to position [4, 0]
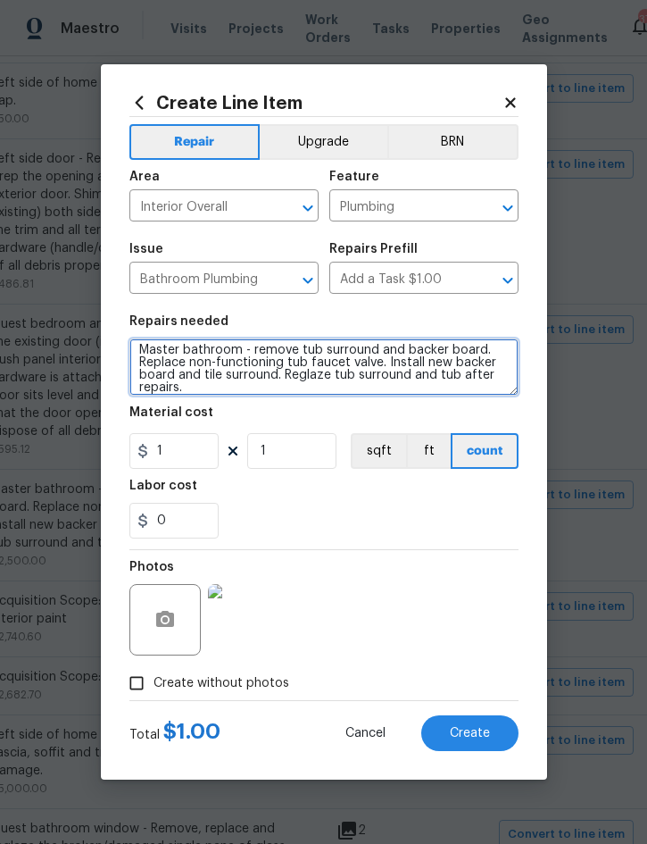
type textarea "Master bathroom - remove tub surround and backer board. Replace non-functioning…"
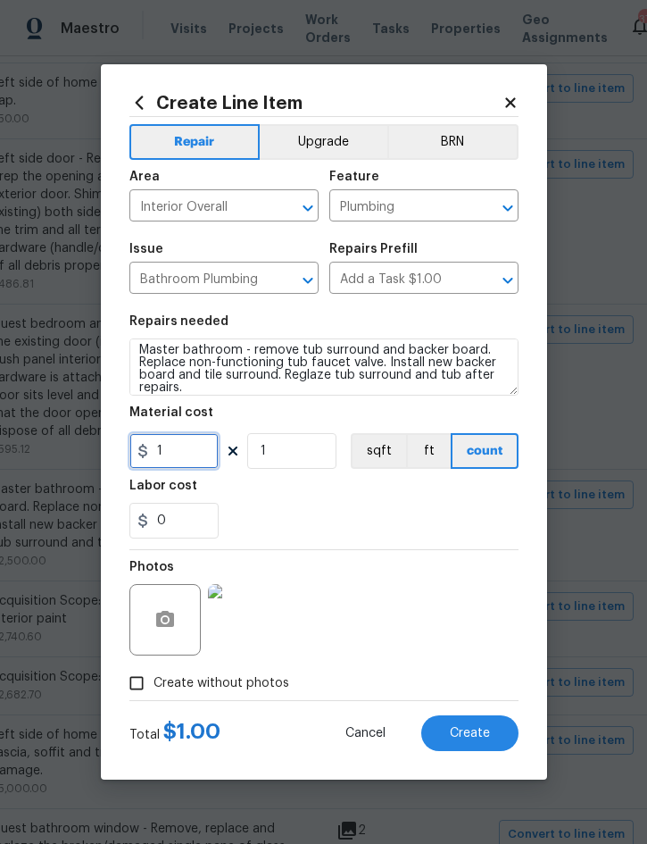
click at [182, 462] on input "1" at bounding box center [173, 451] width 89 height 36
type input "2000"
click at [480, 731] on span "Create" at bounding box center [470, 733] width 40 height 13
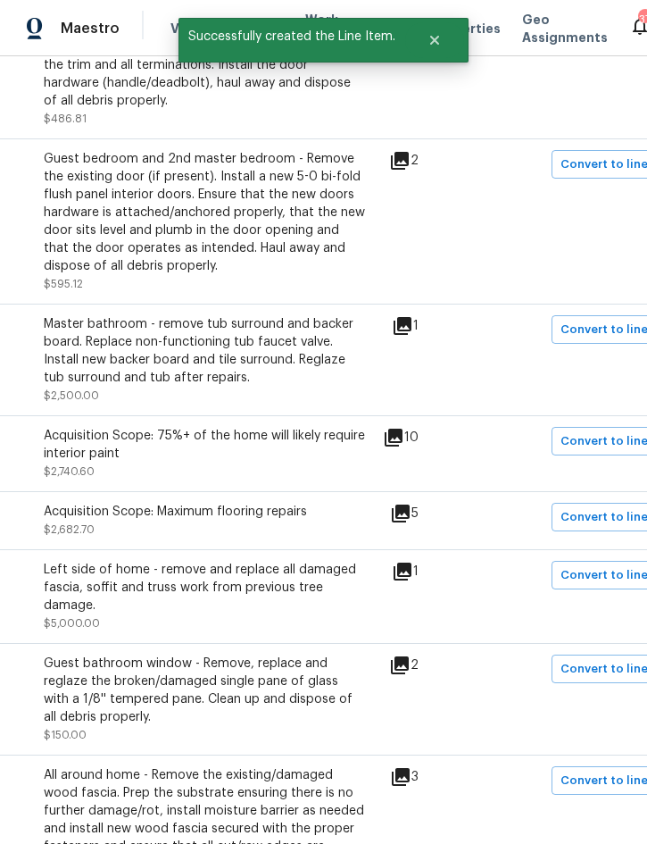
scroll to position [1283, 304]
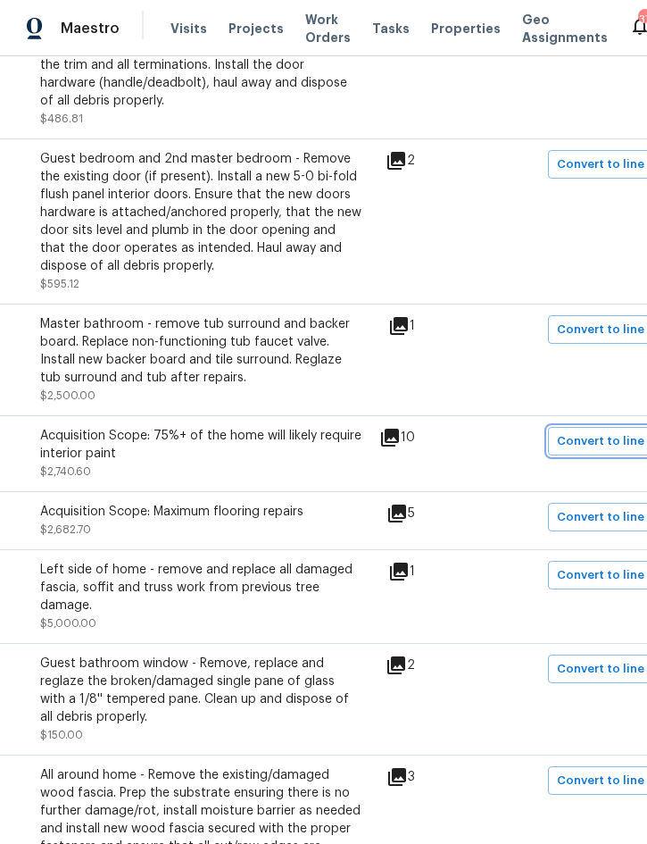
click at [596, 431] on span "Convert to line item" at bounding box center [615, 441] width 117 height 21
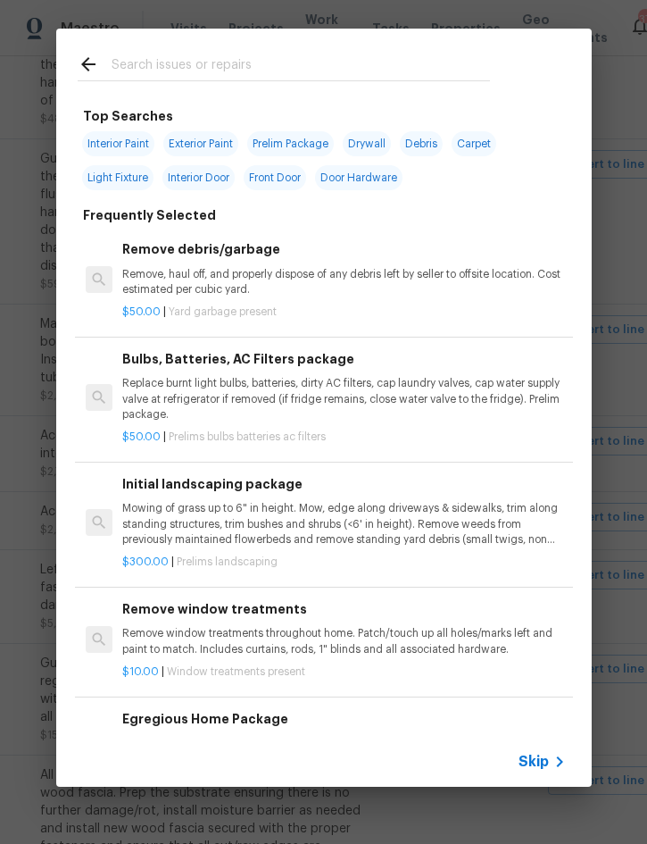
click at [530, 757] on span "Skip" at bounding box center [534, 762] width 30 height 18
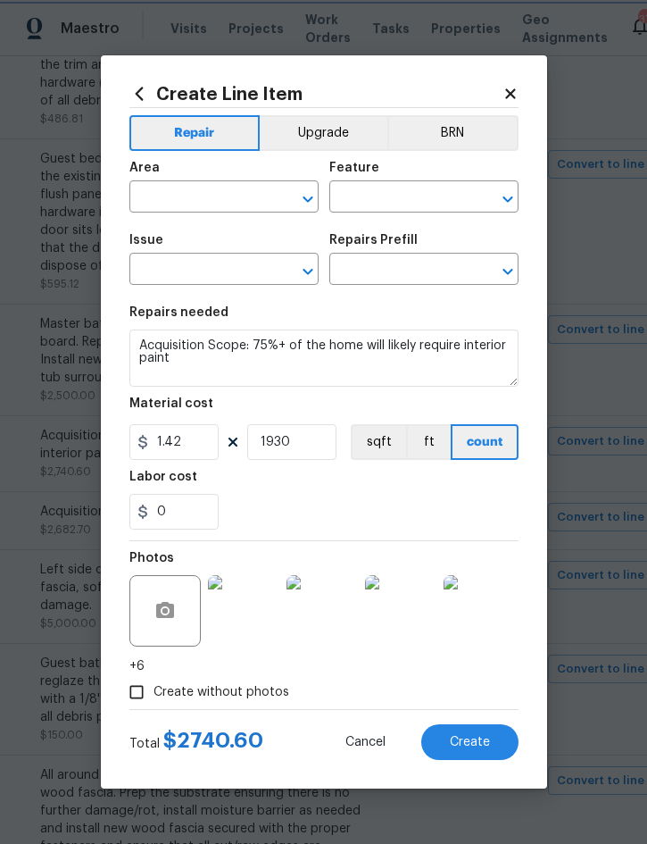
type input "Interior Overall"
type input "Acquisition"
type input "ACQ: Paint"
click at [488, 194] on icon "Clear" at bounding box center [485, 199] width 11 height 11
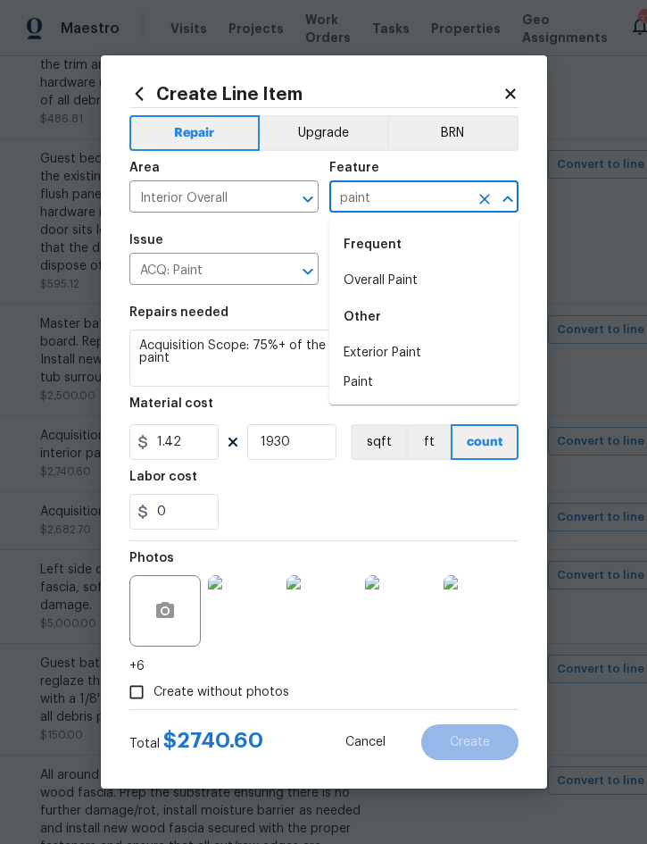
click at [369, 382] on li "Paint" at bounding box center [423, 382] width 189 height 29
type input "Paint"
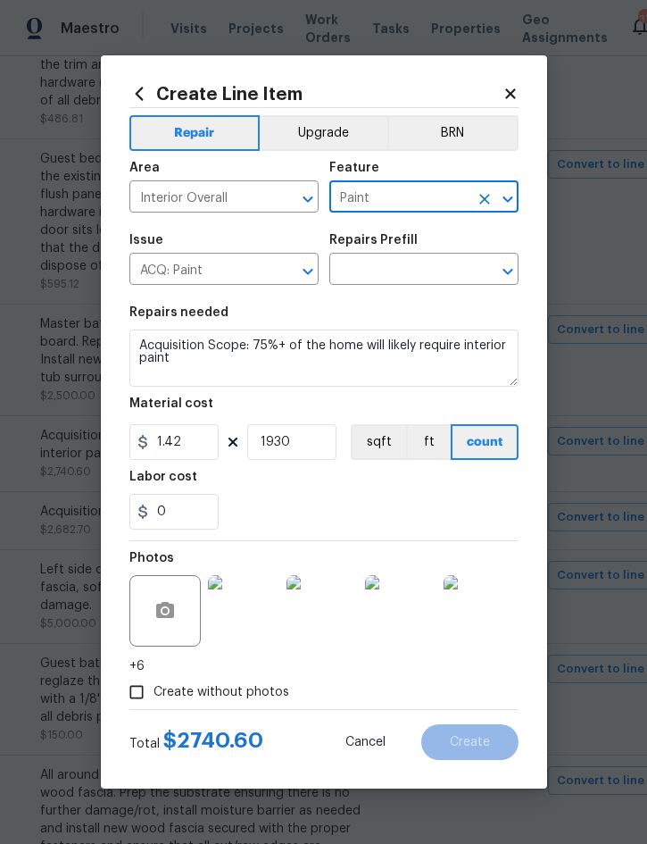
click at [285, 277] on icon "Clear" at bounding box center [285, 272] width 18 height 18
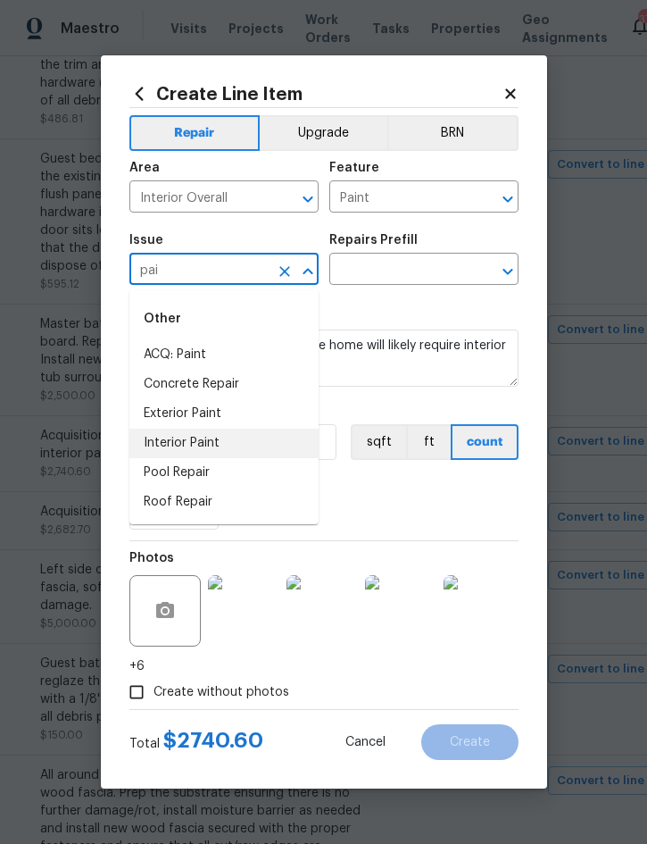
click at [214, 438] on li "Interior Paint" at bounding box center [223, 443] width 189 height 29
type input "Interior Paint"
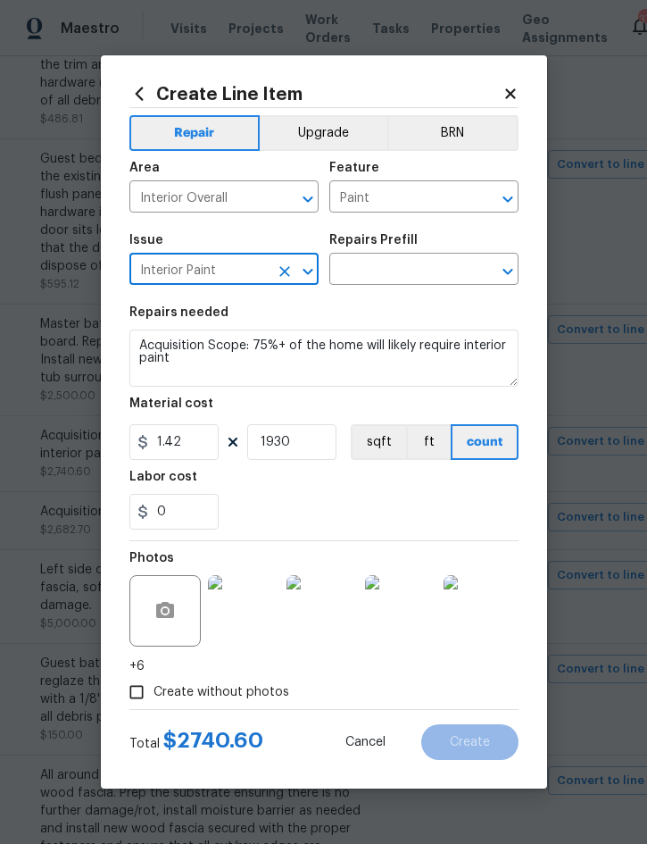
click at [399, 271] on input "text" at bounding box center [398, 271] width 139 height 28
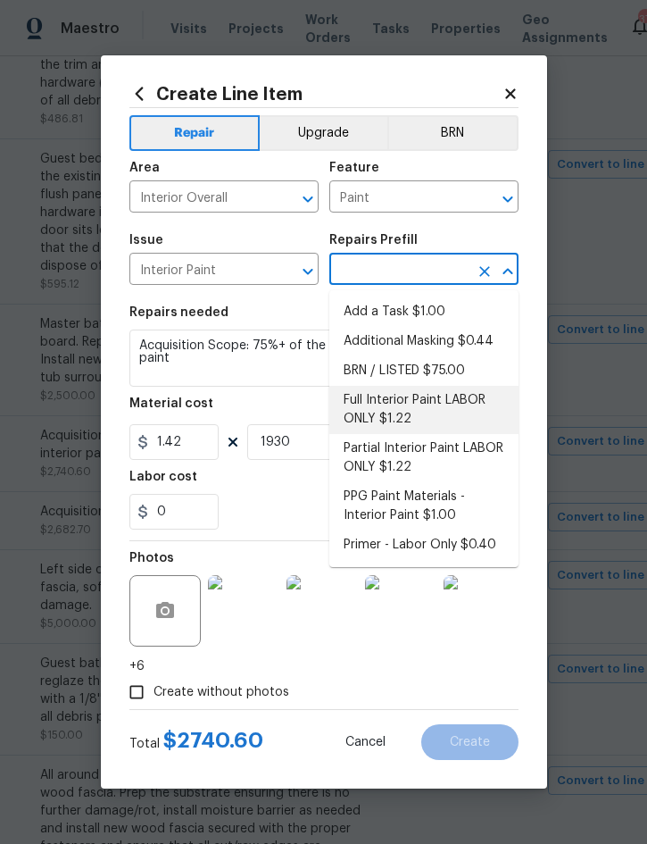
click at [422, 398] on li "Full Interior Paint LABOR ONLY $1.22" at bounding box center [423, 410] width 189 height 48
type input "Full Interior Paint LABOR ONLY $1.22"
type input "Overall Paint"
type textarea "Full Interior paint - (walls, ceilings, trim, and doors) - PAINT PROVIDED BY OP…"
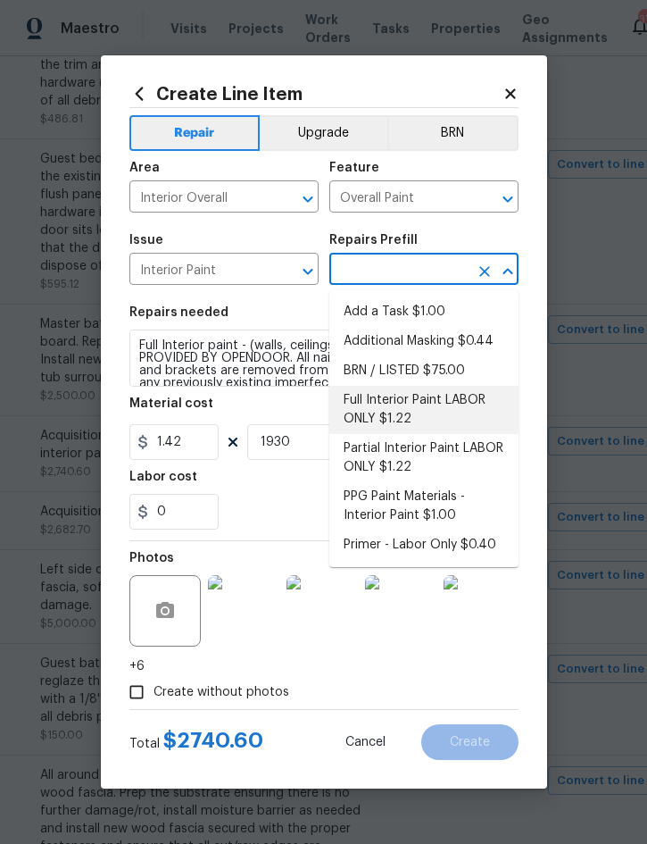
type input "Full Interior Paint LABOR ONLY $1.22"
type input "1.22"
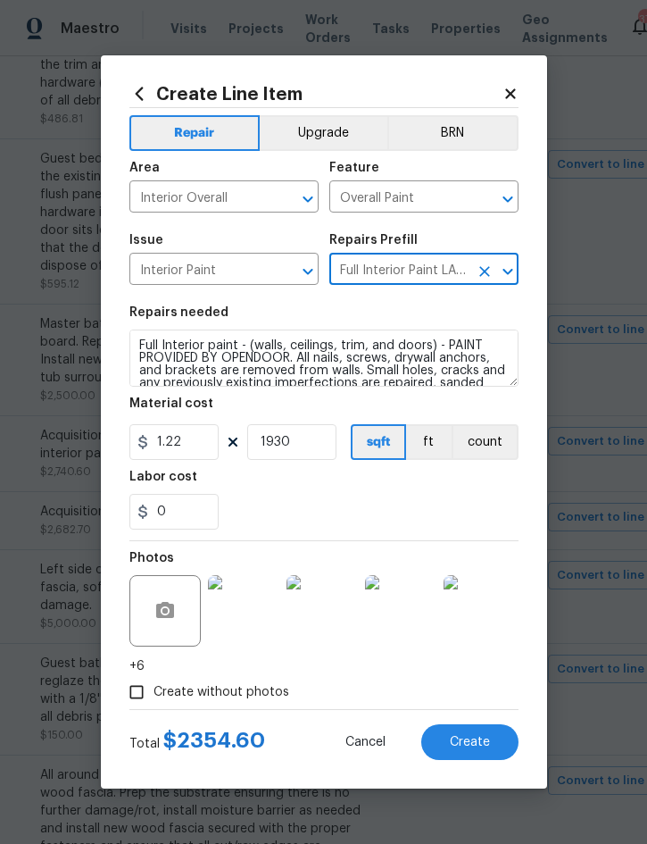
click at [493, 742] on button "Create" at bounding box center [469, 742] width 97 height 36
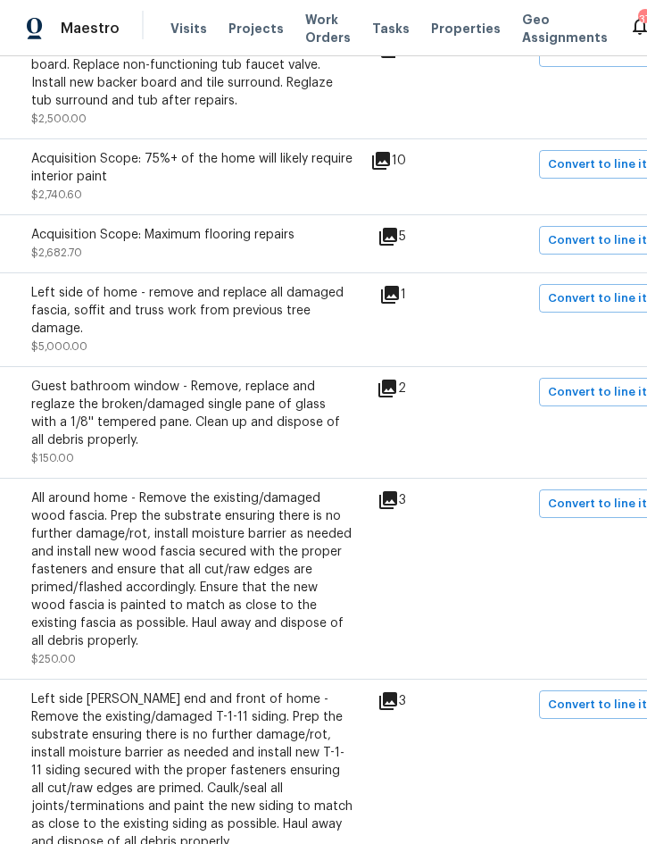
scroll to position [1560, 310]
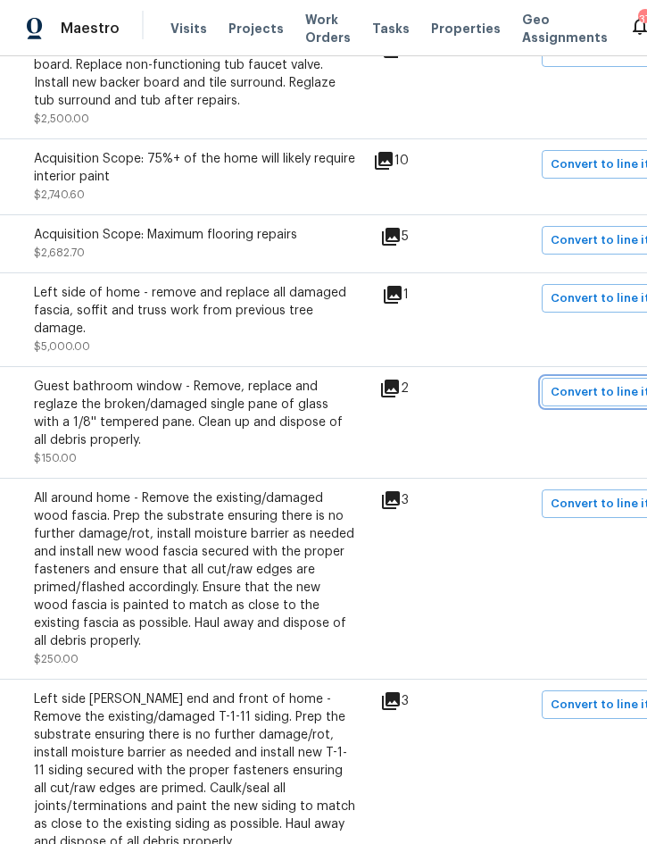
click at [592, 389] on span "Convert to line item" at bounding box center [609, 392] width 117 height 21
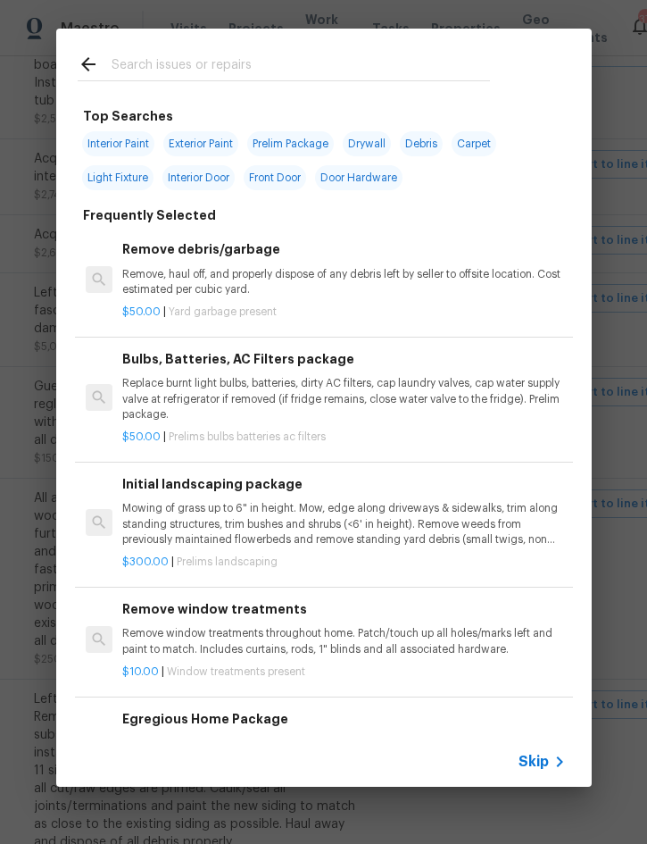
click at [541, 756] on span "Skip" at bounding box center [534, 762] width 30 height 18
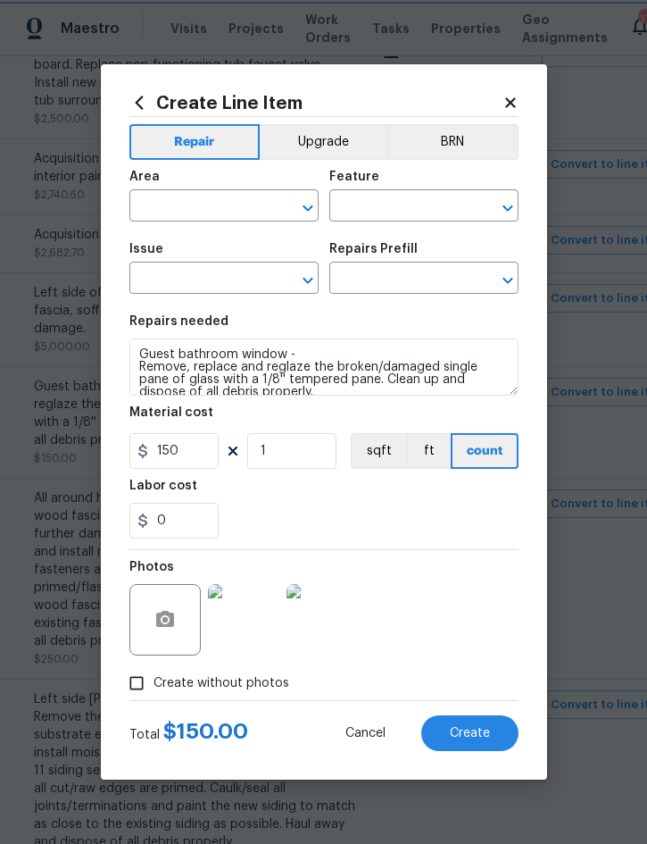
type input "Exterior Overall"
type input "Windows"
type input "Windows & Skylights"
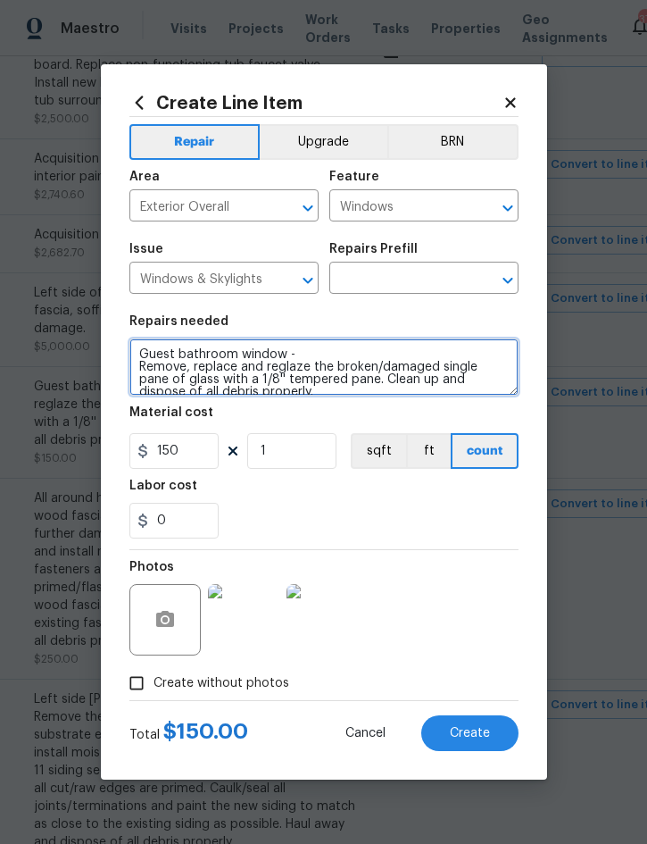
click at [148, 360] on textarea "Guest bathroom window - Remove, replace and reglaze the broken/damaged single p…" at bounding box center [323, 366] width 389 height 57
click at [154, 351] on textarea "Guest bathroom window - Remove, replace and reglaze the broken/damaged single p…" at bounding box center [323, 366] width 389 height 57
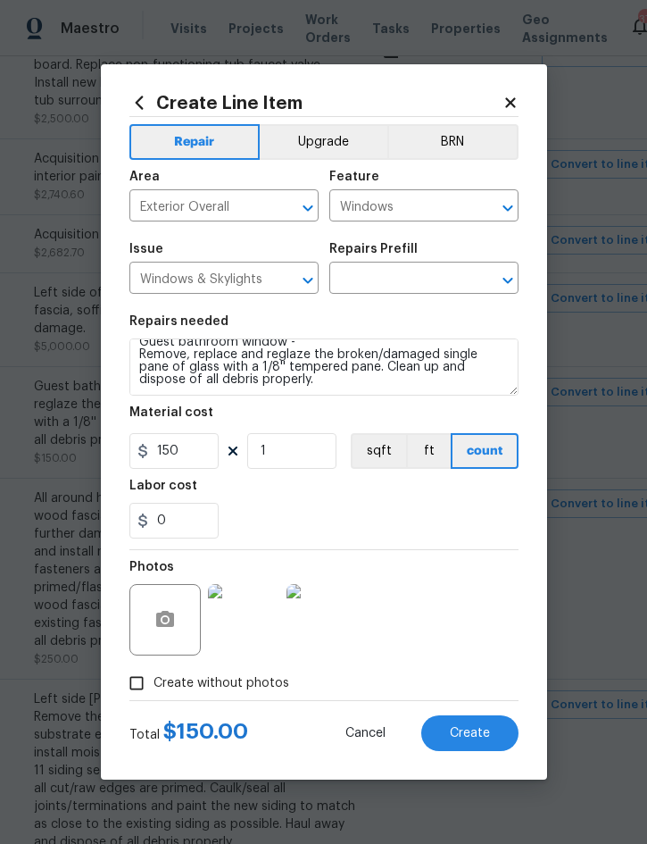
click at [399, 282] on input "text" at bounding box center [398, 280] width 139 height 28
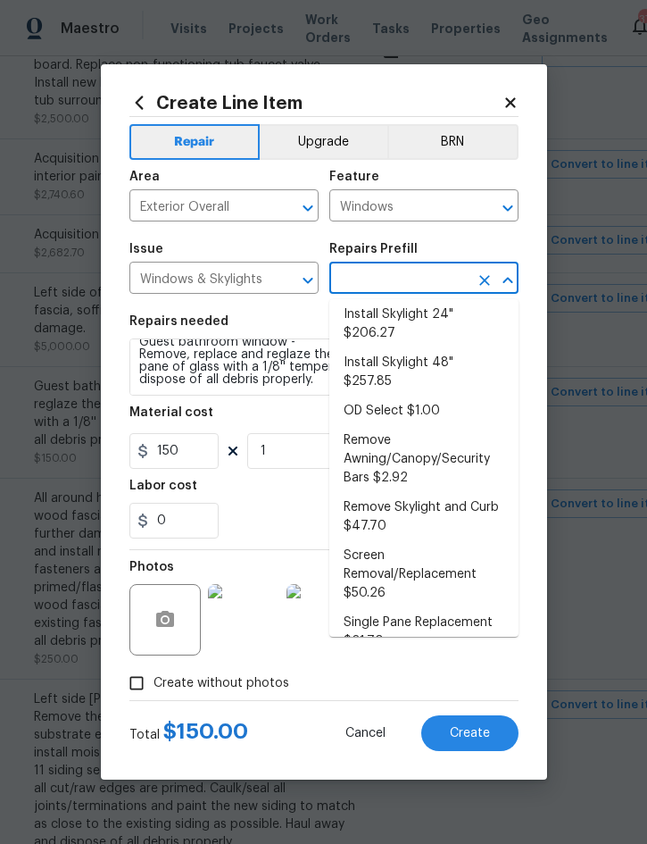
scroll to position [276, 0]
click at [413, 609] on li "Single Pane Replacement $21.70" at bounding box center [423, 633] width 189 height 48
type input "Single Pane Replacement $21.70"
type textarea "Remove, replace and reglaze the broken/damaged single pane of glass with a 1/8'…"
type input "21.7"
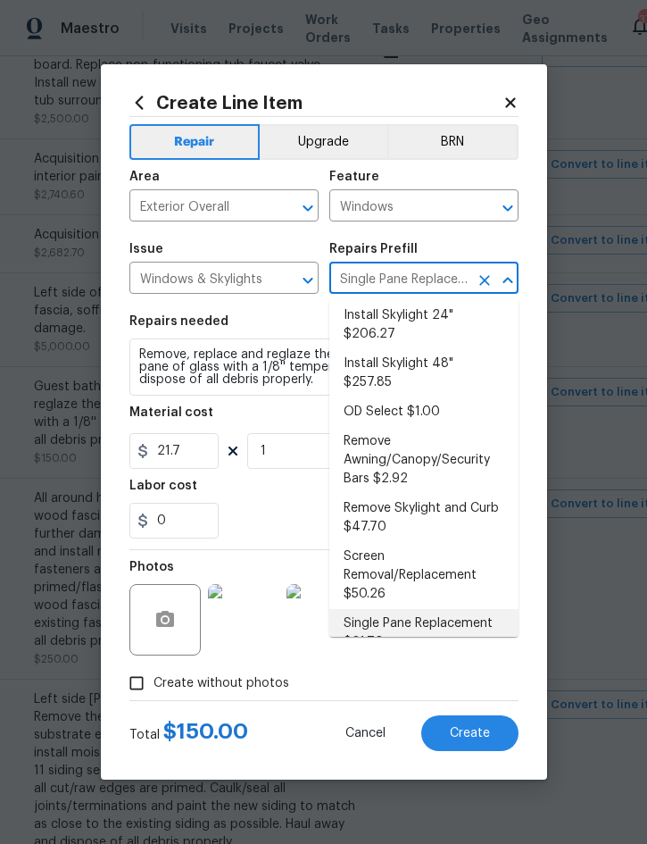
scroll to position [0, 0]
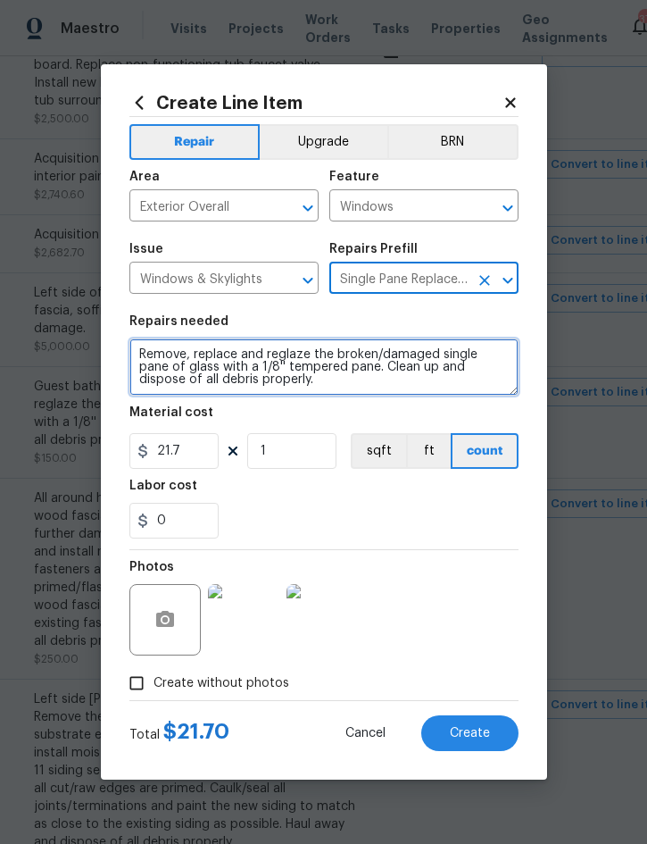
click at [129, 351] on textarea "Remove, replace and reglaze the broken/damaged single pane of glass with a 1/8'…" at bounding box center [323, 366] width 389 height 57
click at [142, 355] on textarea "Remove, replace and reglaze the broken/damaged single pane of glass with a 1/8'…" at bounding box center [323, 366] width 389 height 57
click at [141, 354] on textarea "Remove, replace and reglaze the broken/damaged single pane of glass with a 1/8'…" at bounding box center [323, 366] width 389 height 57
paste textarea "Guest bathroom window -"
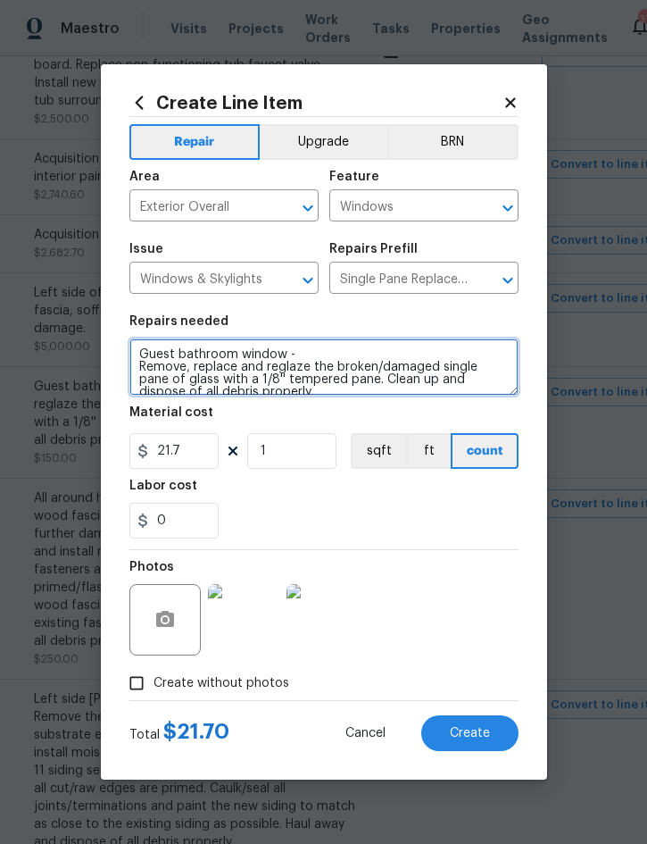
scroll to position [4, 0]
type textarea "Guest bathroom window - Remove, replace and reglaze the broken/damaged single p…"
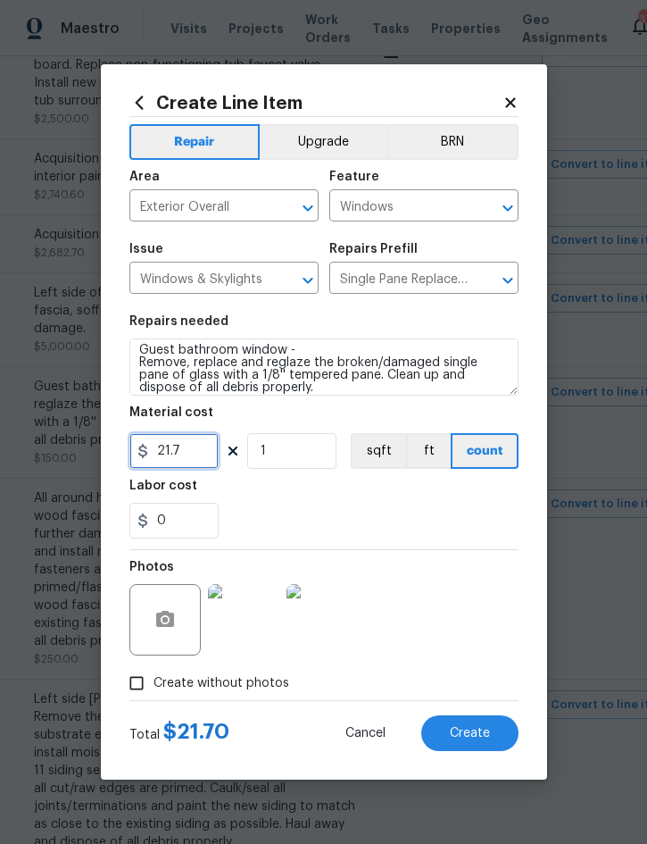
click at [194, 456] on input "21.7" at bounding box center [173, 451] width 89 height 36
type input "125"
click at [477, 729] on span "Create" at bounding box center [470, 733] width 40 height 13
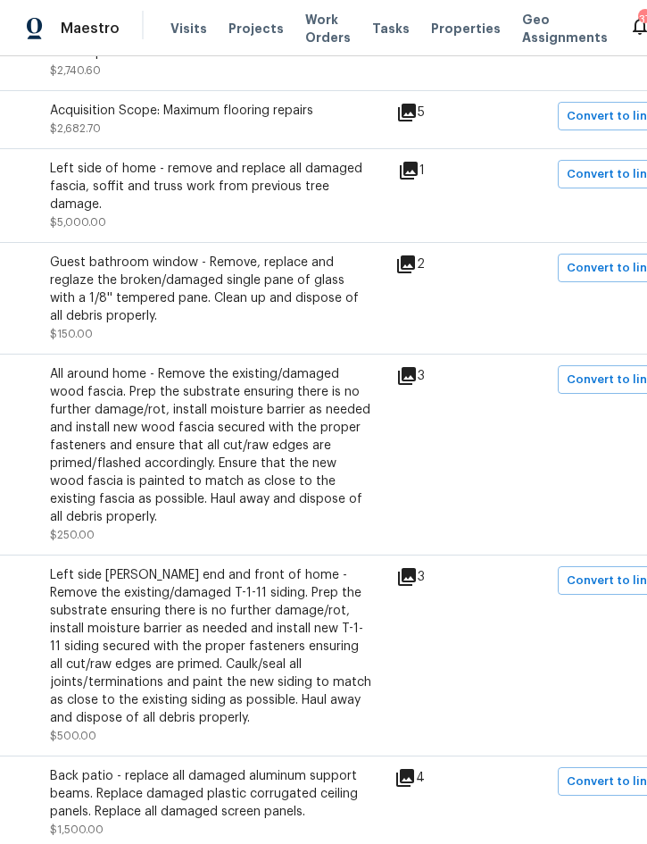
scroll to position [1684, 298]
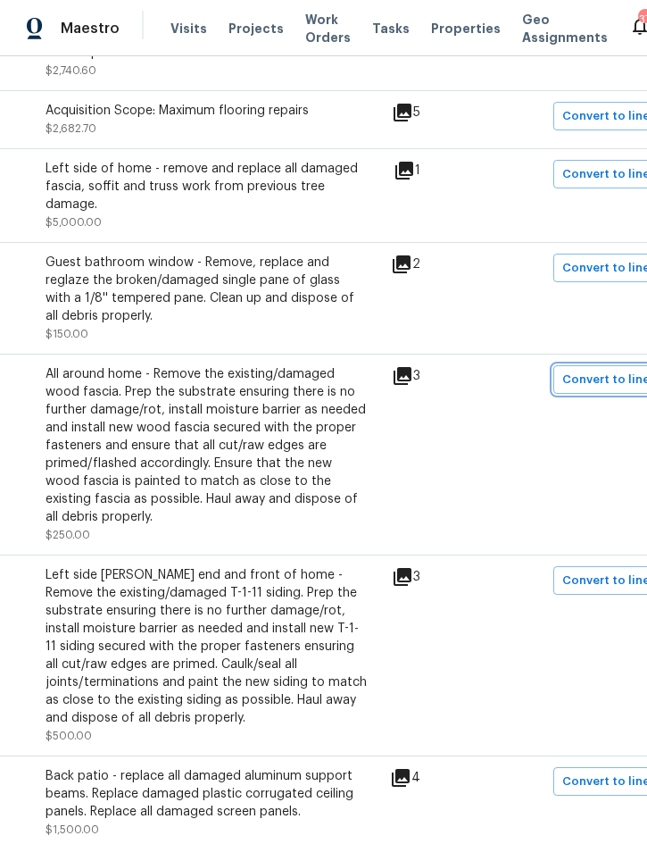
click at [601, 378] on span "Convert to line item" at bounding box center [621, 380] width 117 height 21
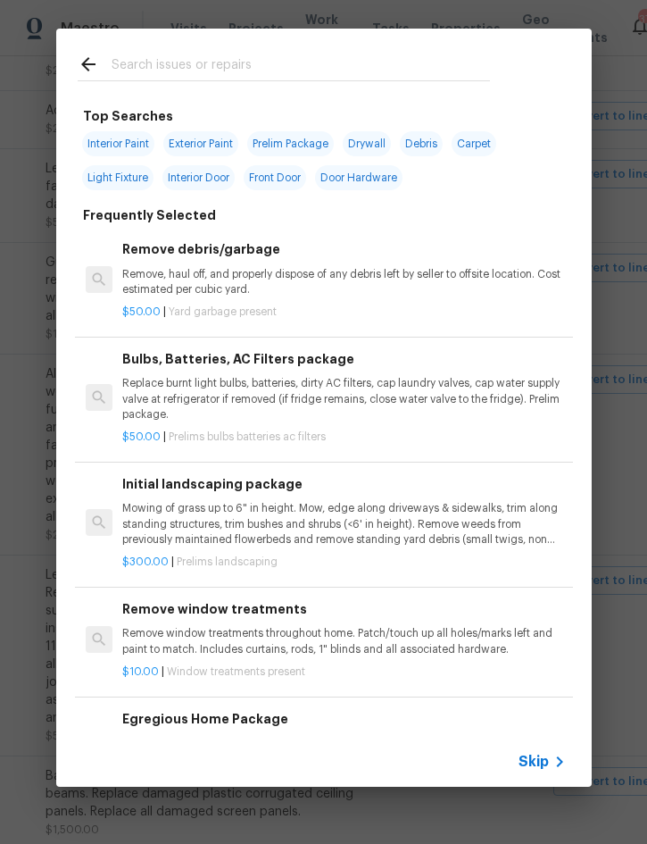
click at [536, 763] on span "Skip" at bounding box center [534, 762] width 30 height 18
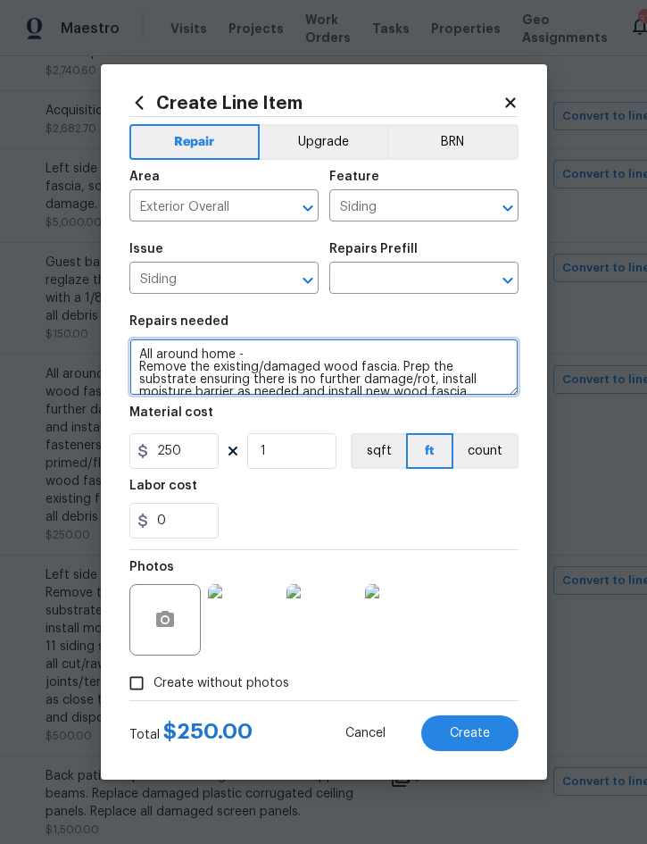
click at [146, 355] on textarea "All around home - Remove the existing/damaged wood fascia. Prep the substrate e…" at bounding box center [323, 366] width 389 height 57
click at [146, 354] on textarea "All around home - Remove the existing/damaged wood fascia. Prep the substrate e…" at bounding box center [323, 366] width 389 height 57
click at [140, 357] on textarea "All around home - Remove the existing/damaged wood fascia. Prep the substrate e…" at bounding box center [323, 366] width 389 height 57
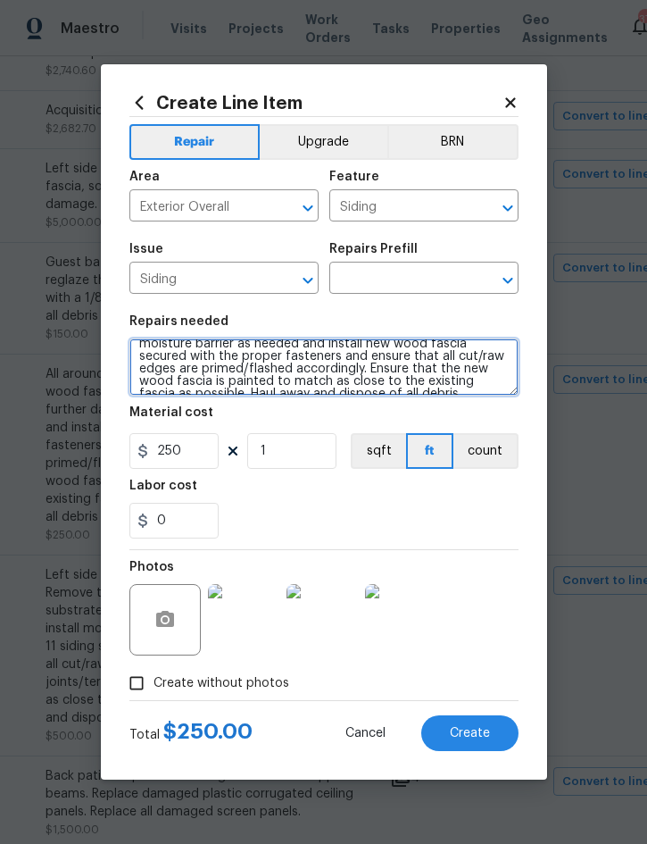
scroll to position [63, 0]
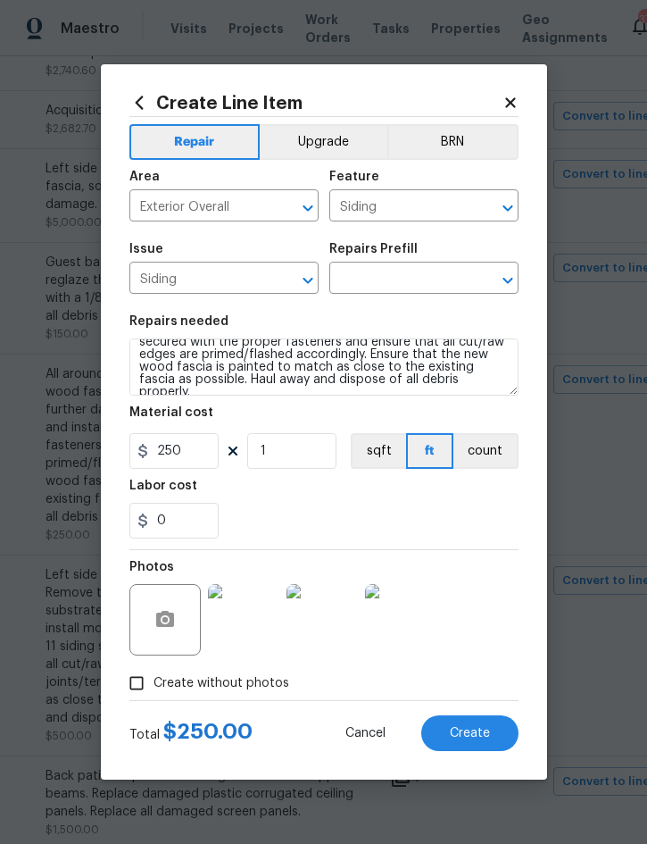
click at [444, 283] on input "text" at bounding box center [398, 280] width 139 height 28
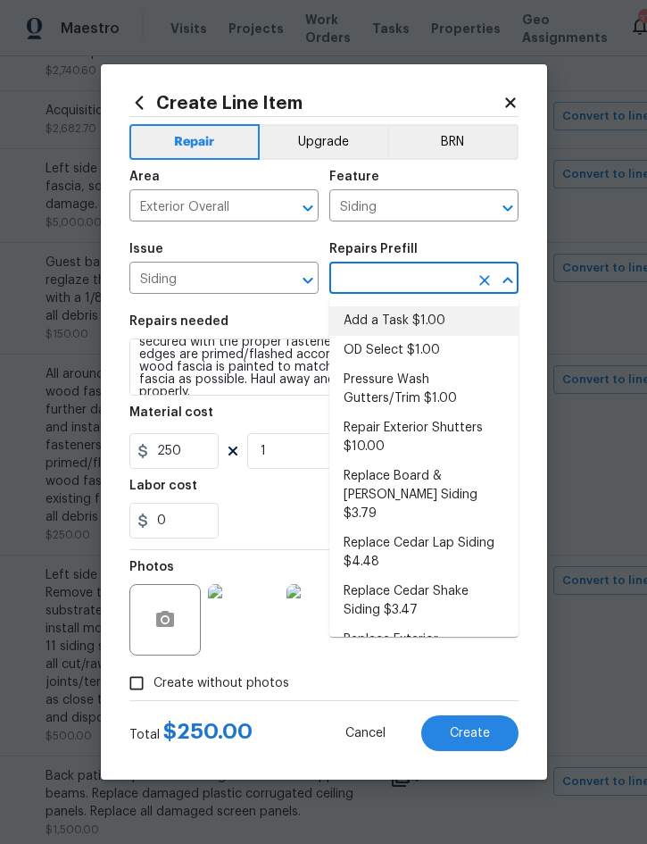
click at [421, 324] on li "Add a Task $1.00" at bounding box center [423, 320] width 189 height 29
type input "Add a Task $1.00"
type textarea "HPM to detail"
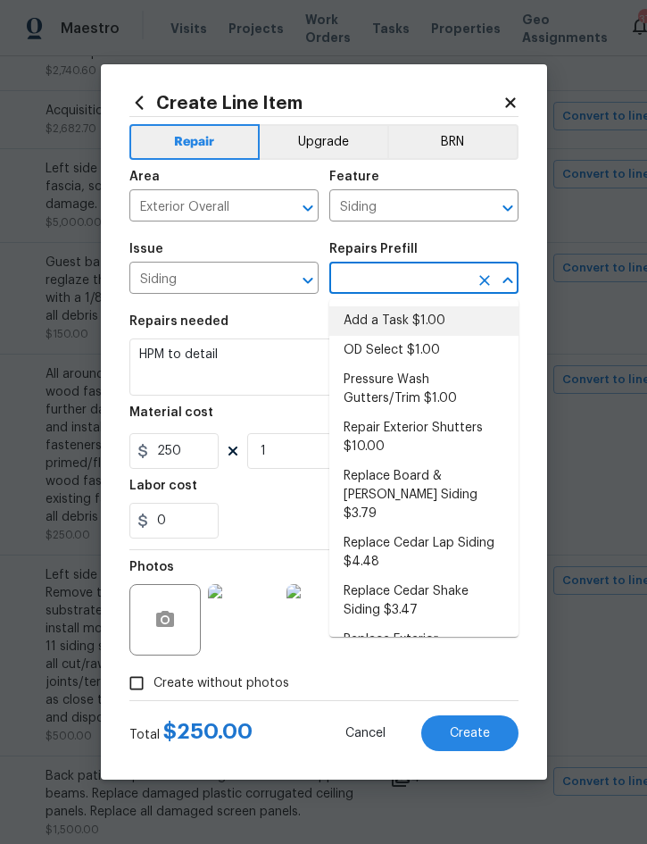
type input "Add a Task $1.00"
type input "1"
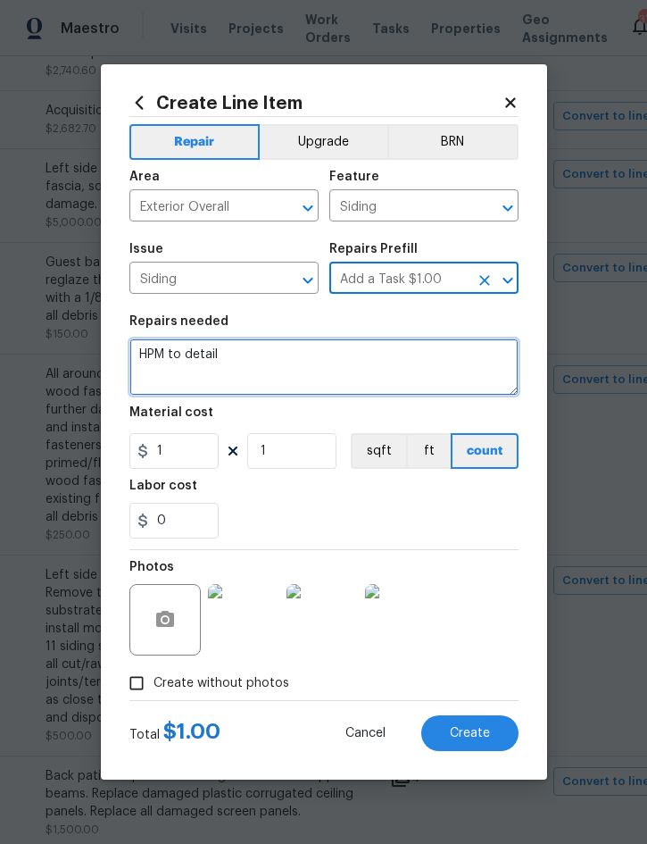
click at [152, 350] on textarea "HPM to detail" at bounding box center [323, 366] width 389 height 57
click at [138, 357] on textarea "HPM to detail" at bounding box center [323, 366] width 389 height 57
paste textarea "All around home - Remove the existing/damaged wood fascia. Prep the substrate e…"
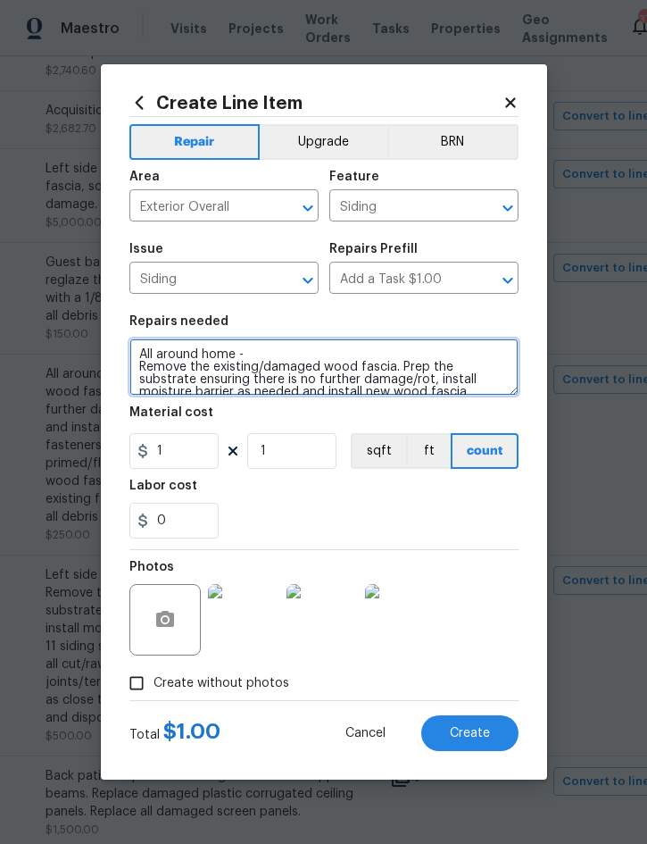
scroll to position [63, 0]
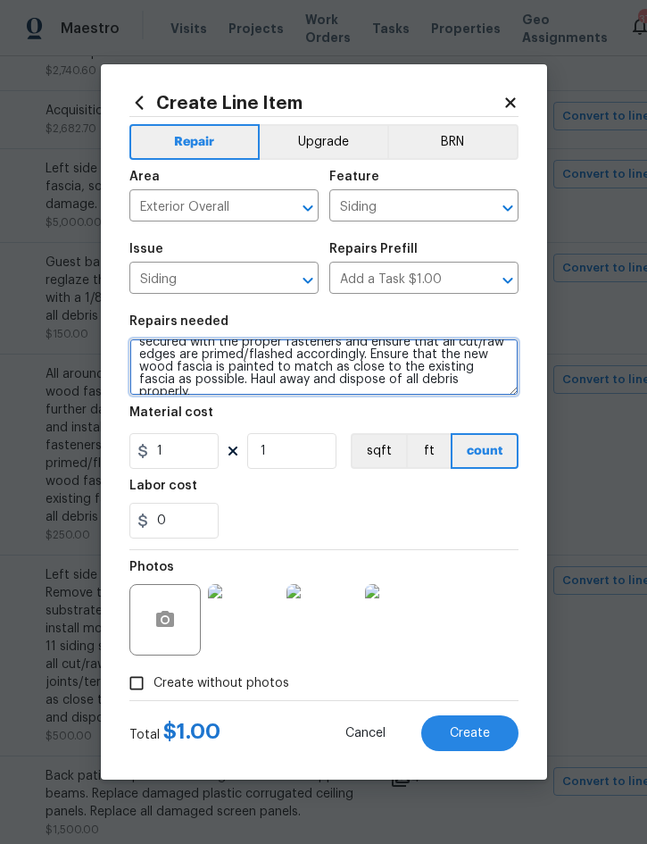
type textarea "All around home - Remove the existing/damaged wood fascia. Prep the substrate e…"
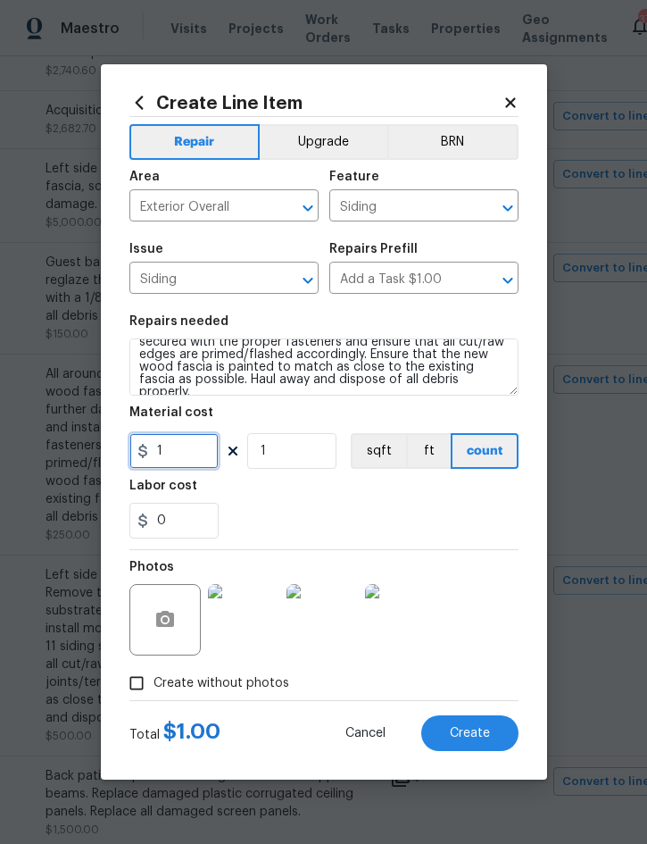
click at [171, 469] on input "1" at bounding box center [173, 451] width 89 height 36
type input "175"
click at [482, 732] on span "Create" at bounding box center [470, 733] width 40 height 13
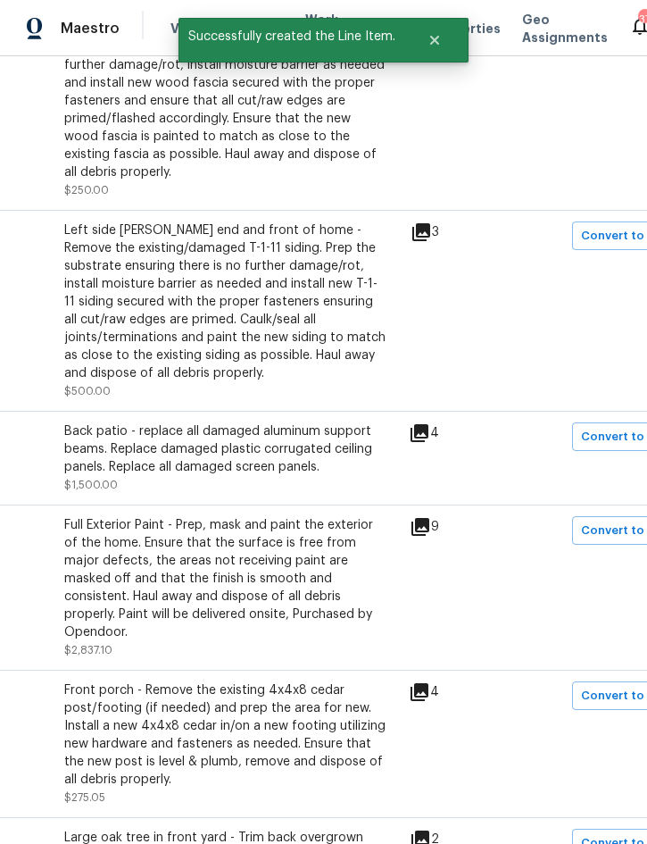
scroll to position [2028, 279]
click at [621, 231] on span "Convert to line item" at bounding box center [639, 237] width 117 height 21
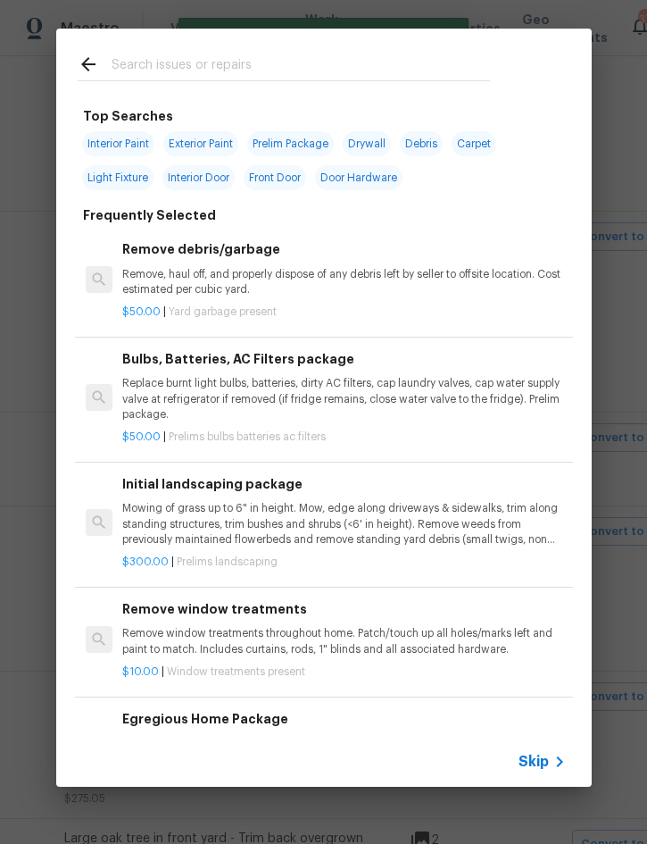
click at [543, 762] on span "Skip" at bounding box center [534, 762] width 30 height 18
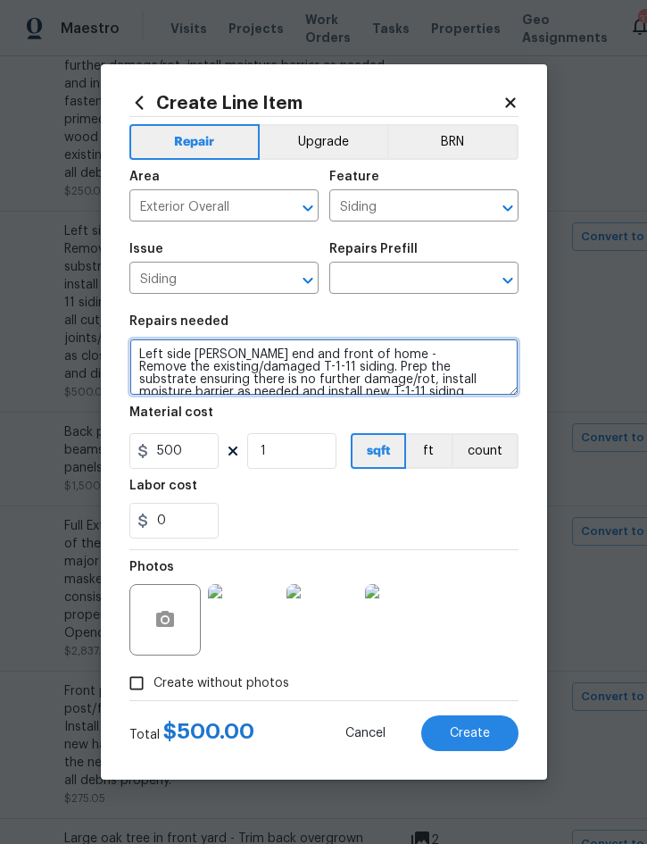
click at [151, 356] on textarea "Left side gable end and front of home - Remove the existing/damaged T-1-11 sidi…" at bounding box center [323, 366] width 389 height 57
click at [147, 357] on textarea "Left side gable end and front of home - Remove the existing/damaged T-1-11 sidi…" at bounding box center [323, 366] width 389 height 57
click at [146, 357] on textarea "Left side gable end and front of home - Remove the existing/damaged T-1-11 sidi…" at bounding box center [323, 366] width 389 height 57
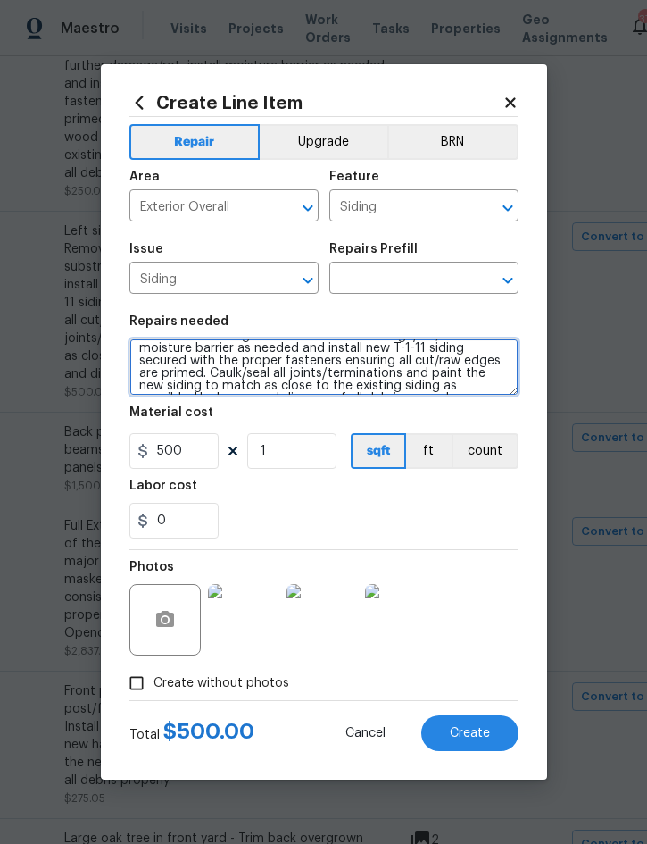
scroll to position [63, 0]
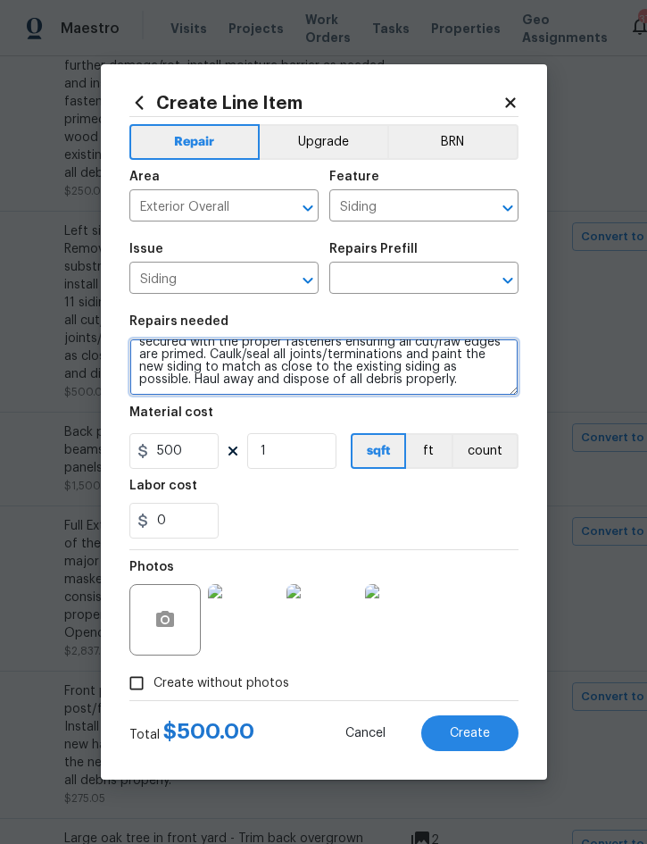
paste textarea "All around home - Remove the existing/damaged wood fascia. Prep the substrate e…"
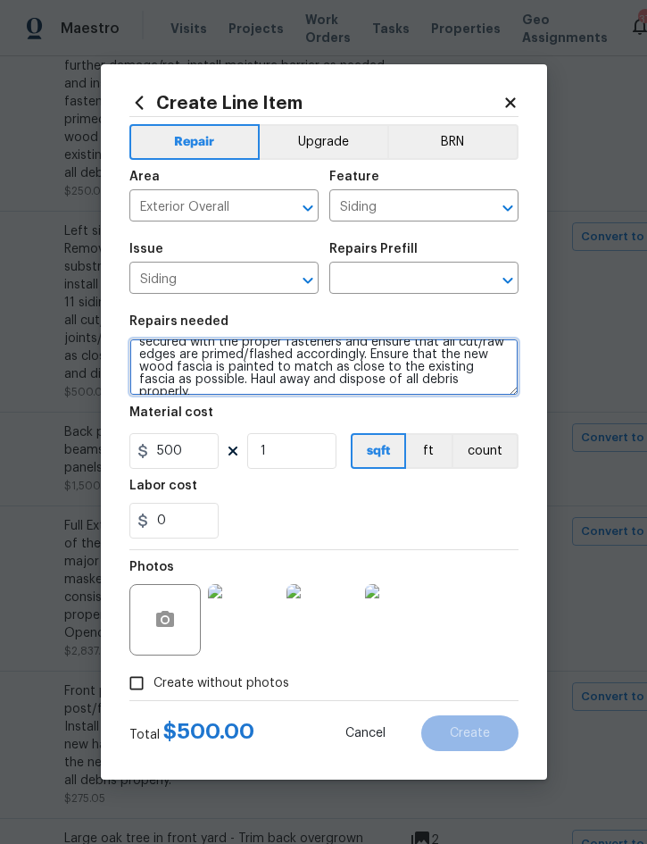
type textarea "All around home - Remove the existing/damaged wood fascia. Prep the substrate e…"
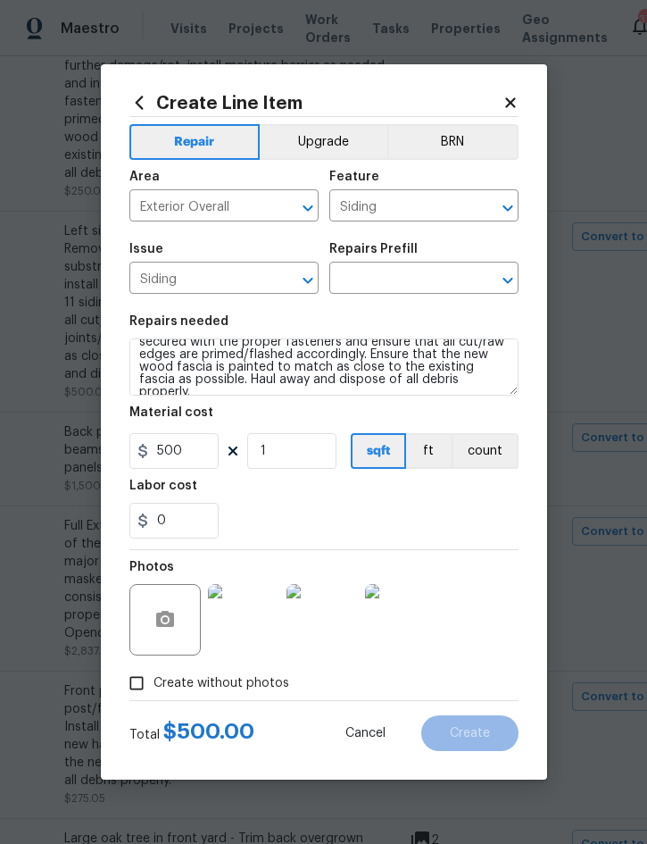
click at [401, 277] on input "text" at bounding box center [398, 280] width 139 height 28
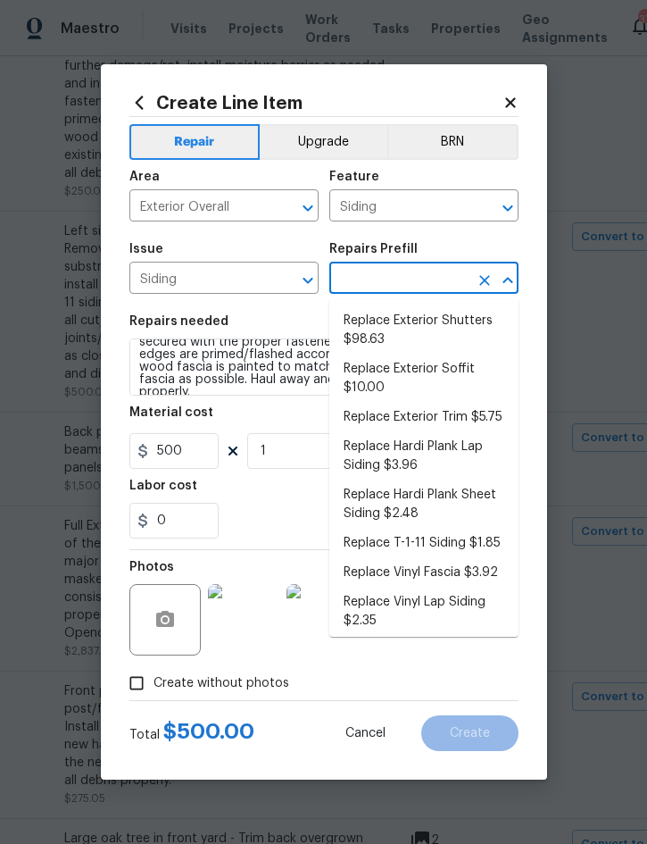
scroll to position [435, 0]
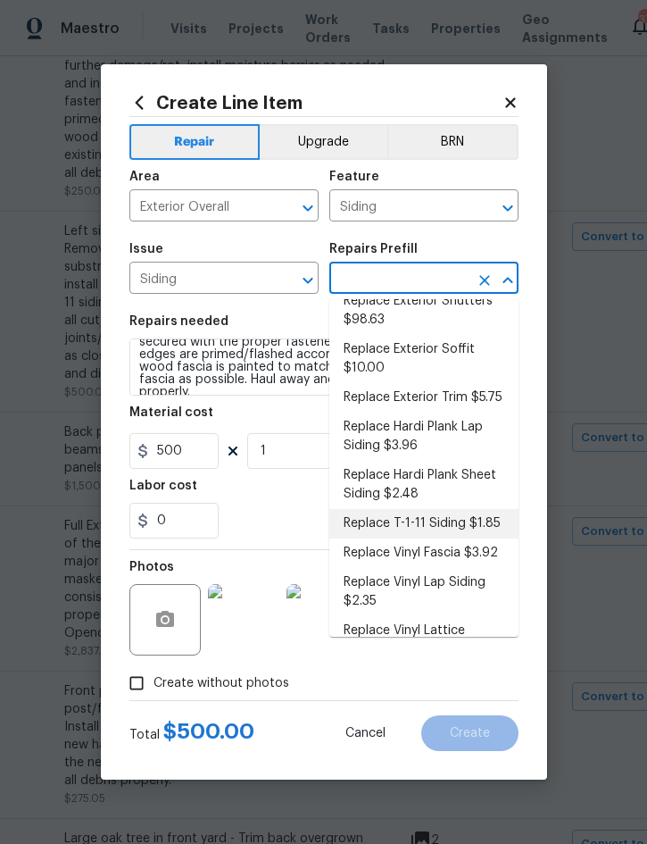
click at [449, 509] on li "Replace T-1-11 Siding $1.85" at bounding box center [423, 523] width 189 height 29
type input "Replace T-1-11 Siding $1.85"
type textarea "Remove the existing/damaged T-1-11 siding. Prep the substrate ensuring there is…"
type input "Replace T-1-11 Siding $1.85"
type input "1.85"
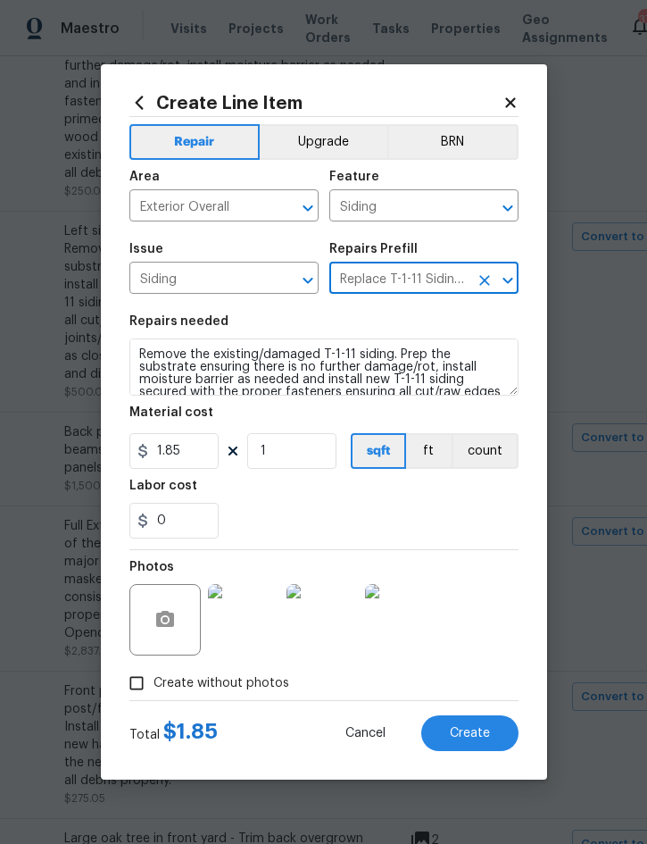
scroll to position [0, 0]
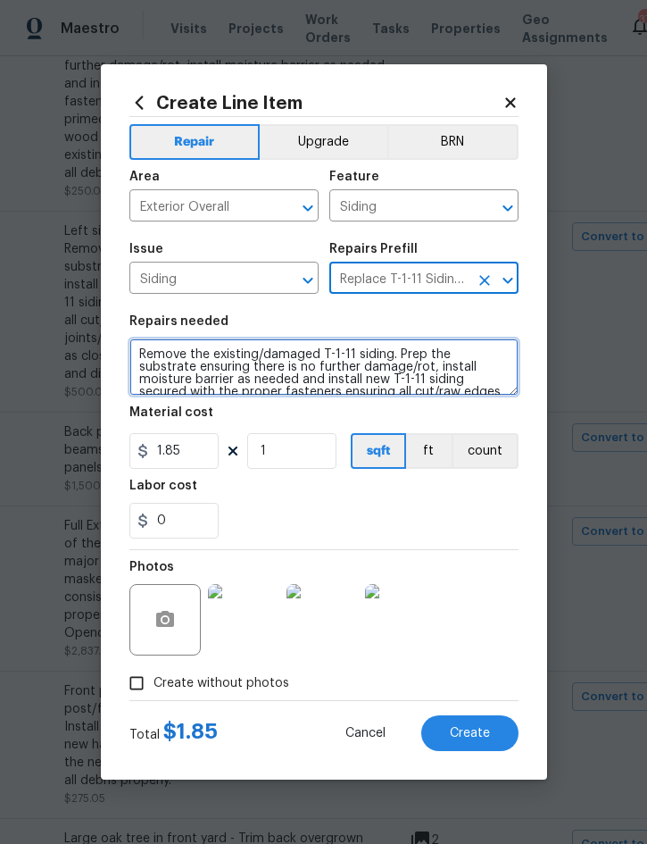
click at [149, 343] on textarea "Remove the existing/damaged T-1-11 siding. Prep the substrate ensuring there is…" at bounding box center [323, 366] width 389 height 57
click at [150, 346] on textarea "Remove the existing/damaged T-1-11 siding. Prep the substrate ensuring there is…" at bounding box center [323, 366] width 389 height 57
click at [149, 345] on textarea "Remove the existing/damaged T-1-11 siding. Prep the substrate ensuring there is…" at bounding box center [323, 366] width 389 height 57
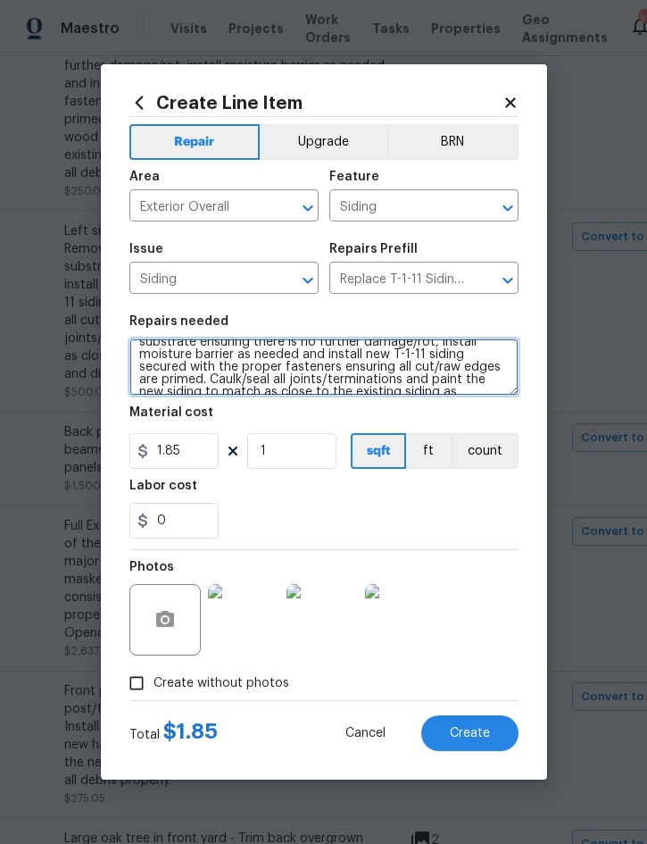
scroll to position [50, 0]
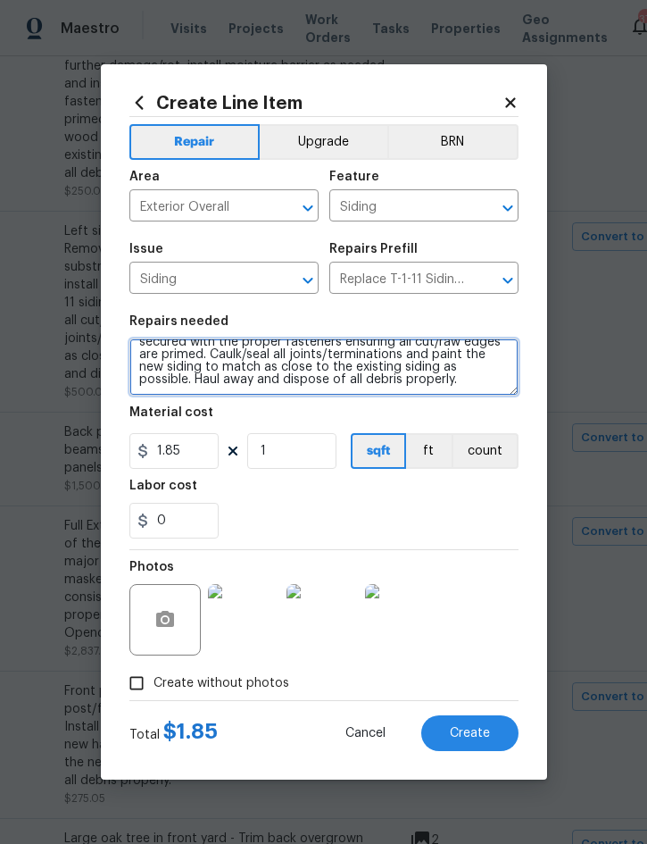
paste textarea "All around home - Remove the existing/damaged wood fascia. Prep the substrate e…"
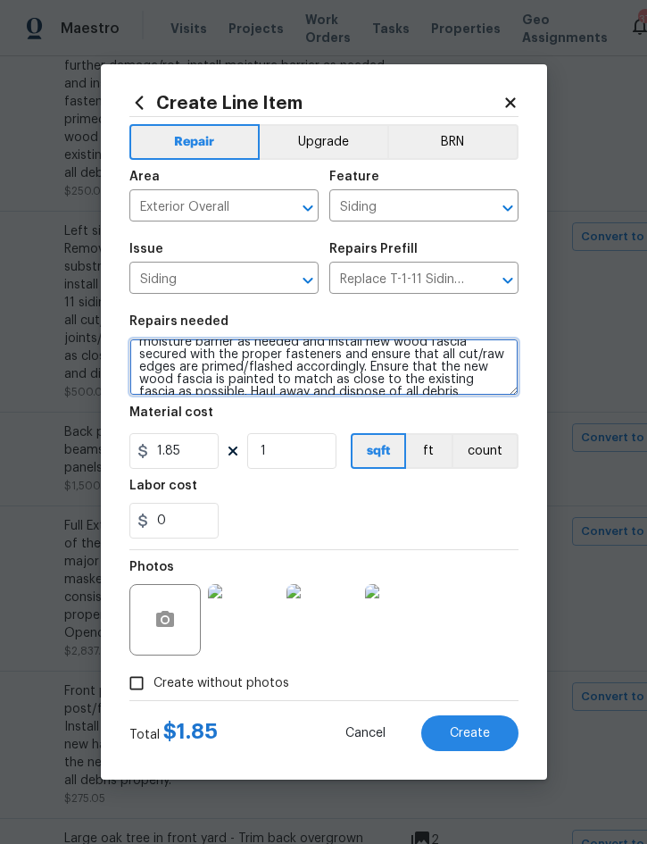
scroll to position [63, 0]
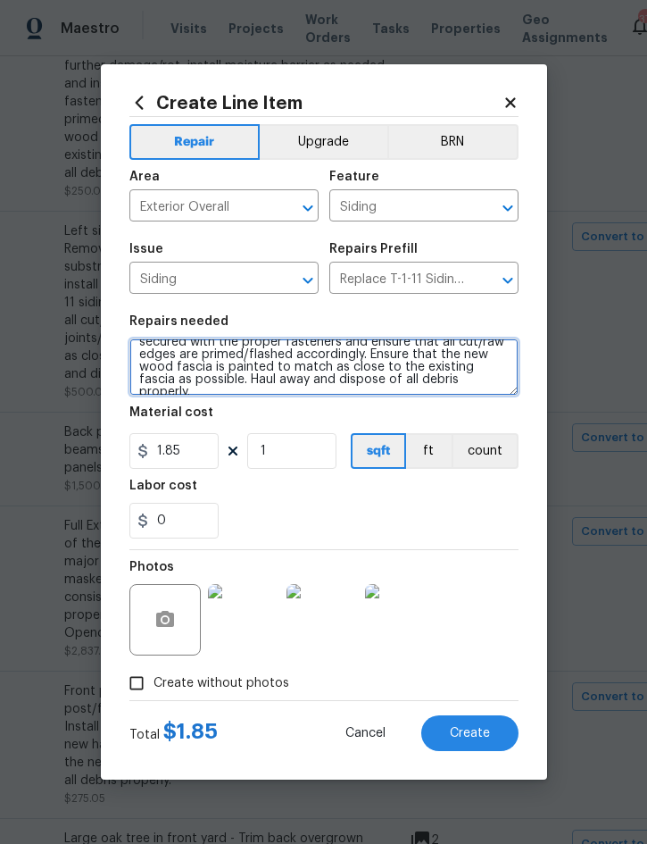
type textarea "All around home - Remove the existing/damaged wood fascia. Prep the substrate e…"
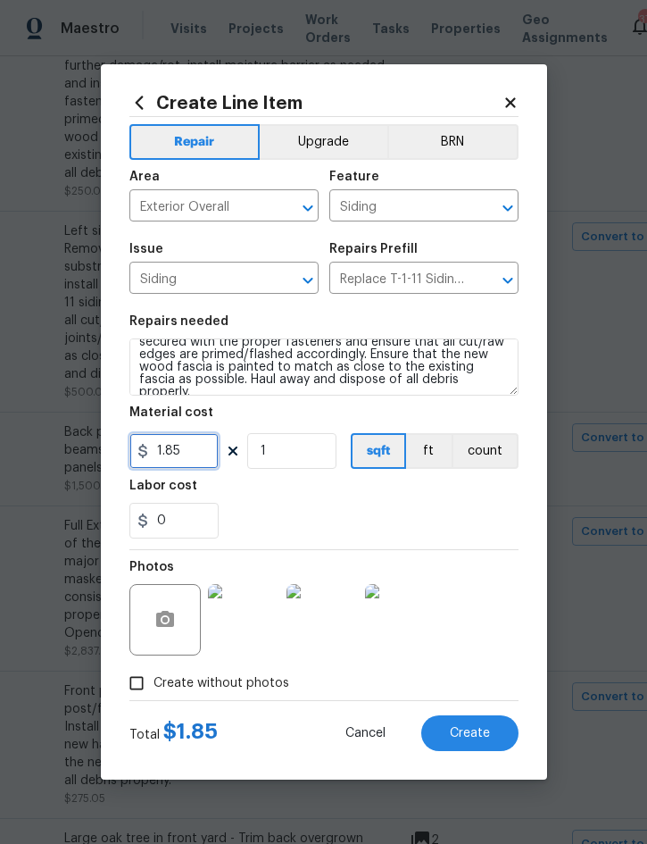
click at [193, 451] on input "1.85" at bounding box center [173, 451] width 89 height 36
type input "500"
click at [476, 742] on button "Create" at bounding box center [469, 733] width 97 height 36
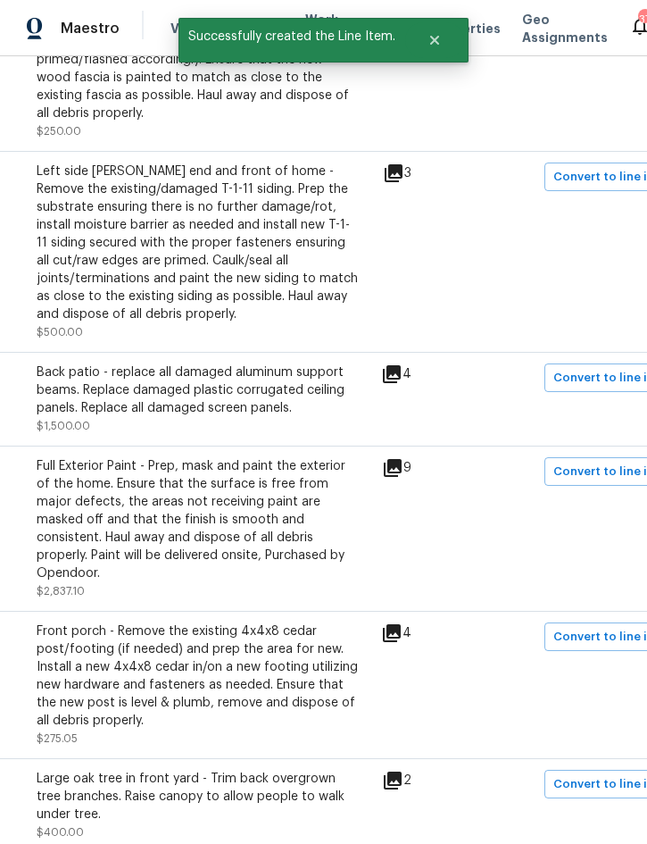
scroll to position [2089, 307]
click at [604, 379] on span "Convert to line item" at bounding box center [612, 377] width 117 height 21
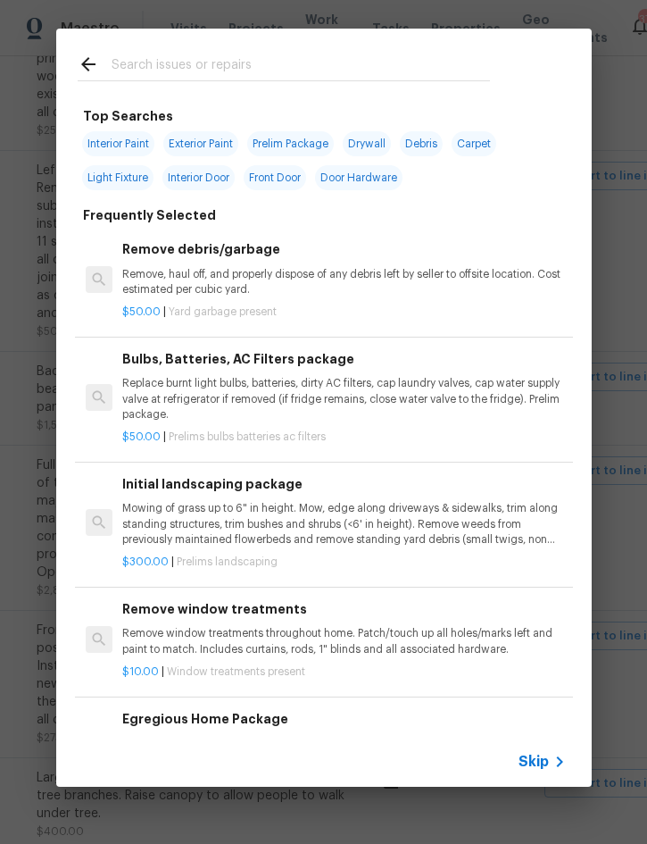
click at [535, 756] on span "Skip" at bounding box center [534, 762] width 30 height 18
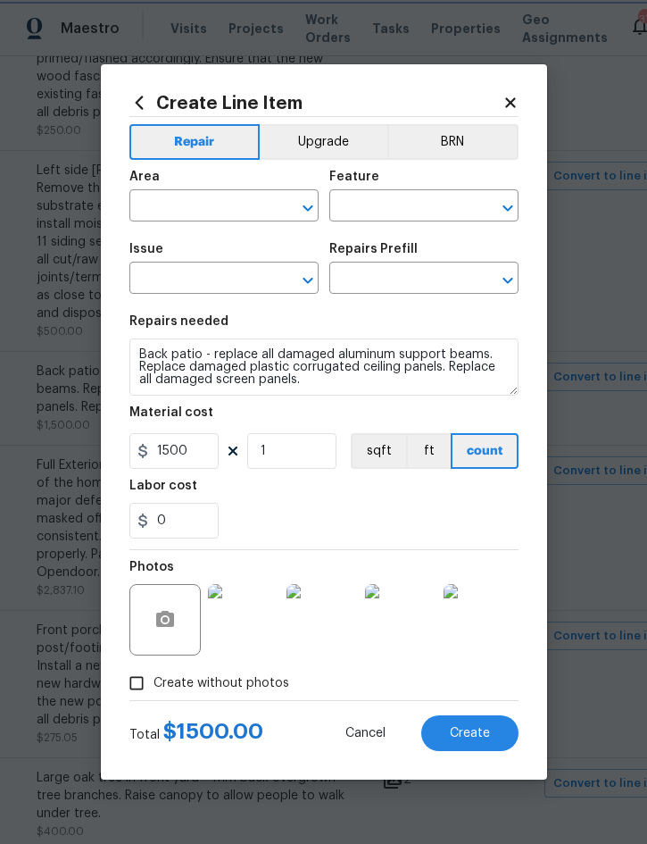
type input "Exterior Overall"
type input "Eaves and Trim"
type input "Roof Repair"
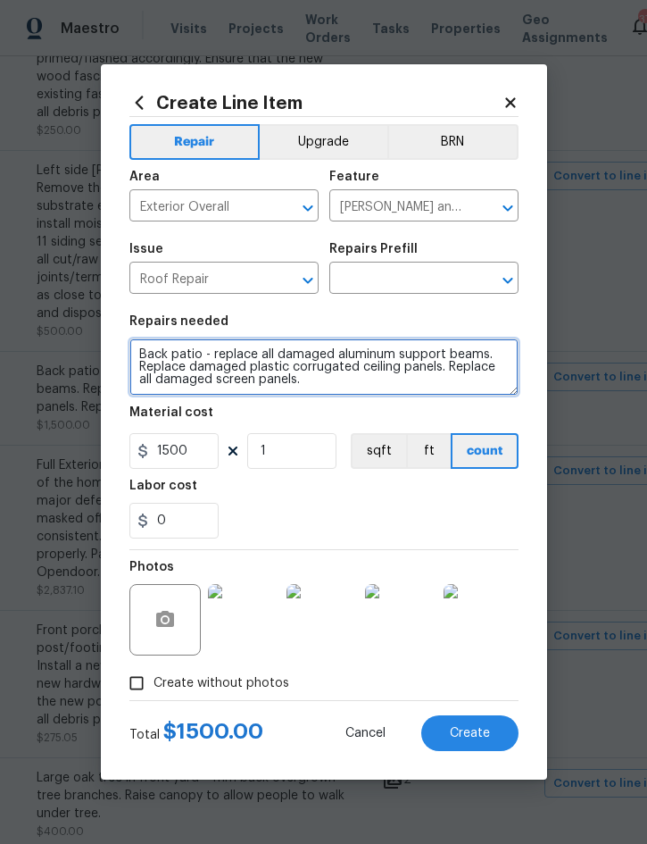
click at [154, 354] on textarea "Back patio - replace all damaged aluminum support beams. Replace damaged plasti…" at bounding box center [323, 366] width 389 height 57
click at [149, 349] on textarea "Back patio - replace all damaged aluminum support beams. Replace damaged plasti…" at bounding box center [323, 366] width 389 height 57
click at [148, 348] on textarea "Back patio - replace all damaged aluminum support beams. Replace damaged plasti…" at bounding box center [323, 366] width 389 height 57
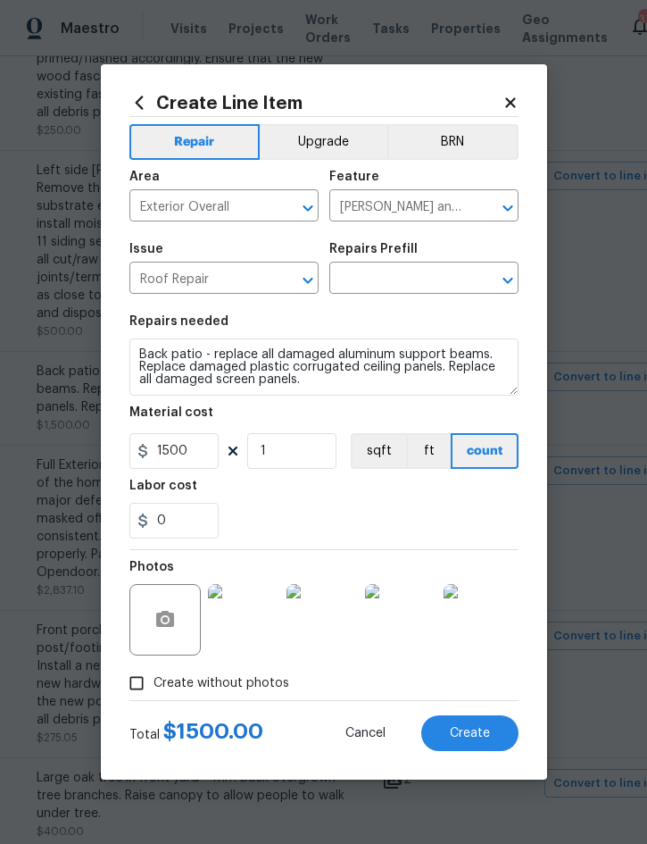
click at [397, 278] on input "text" at bounding box center [398, 280] width 139 height 28
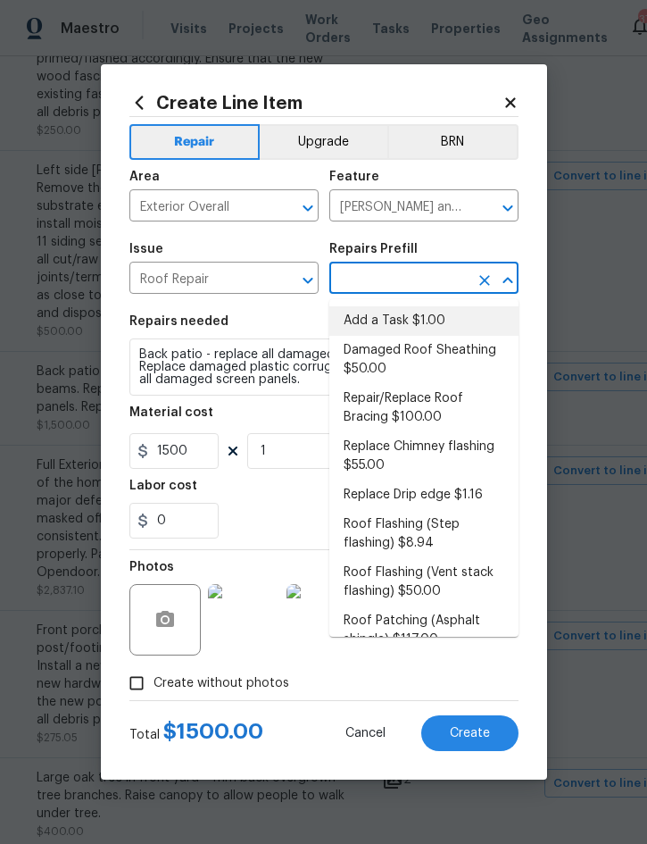
click at [419, 321] on li "Add a Task $1.00" at bounding box center [423, 320] width 189 height 29
type input "Add a Task $1.00"
type textarea "HPM to detail"
type input "Add a Task $1.00"
type input "1"
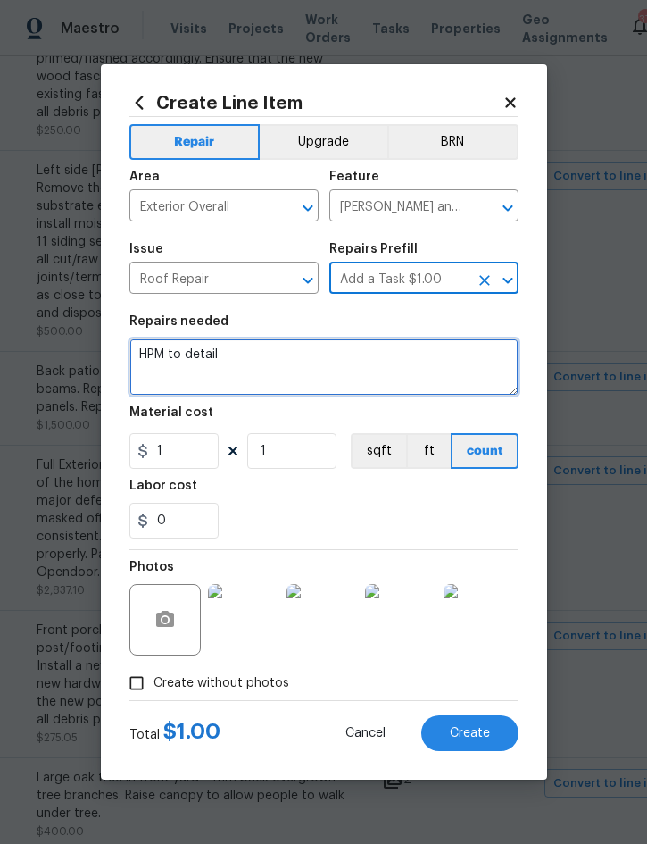
click at [146, 350] on textarea "HPM to detail" at bounding box center [323, 366] width 389 height 57
click at [151, 346] on textarea "HPM to detail" at bounding box center [323, 366] width 389 height 57
paste textarea "Back patio - replace all damaged aluminum support beams. Replace damaged plasti…"
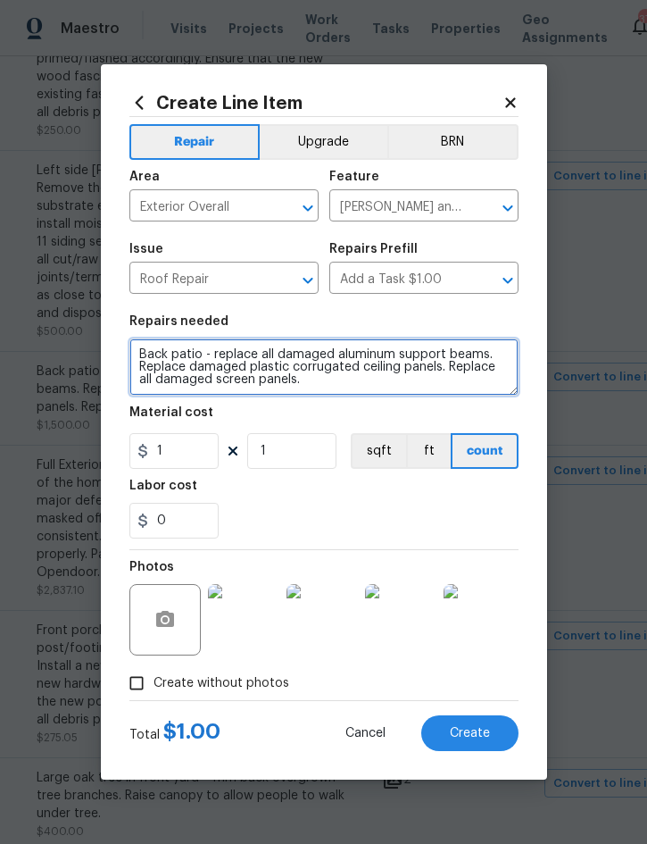
type textarea "Back patio - replace all damaged aluminum support beams. Replace damaged plasti…"
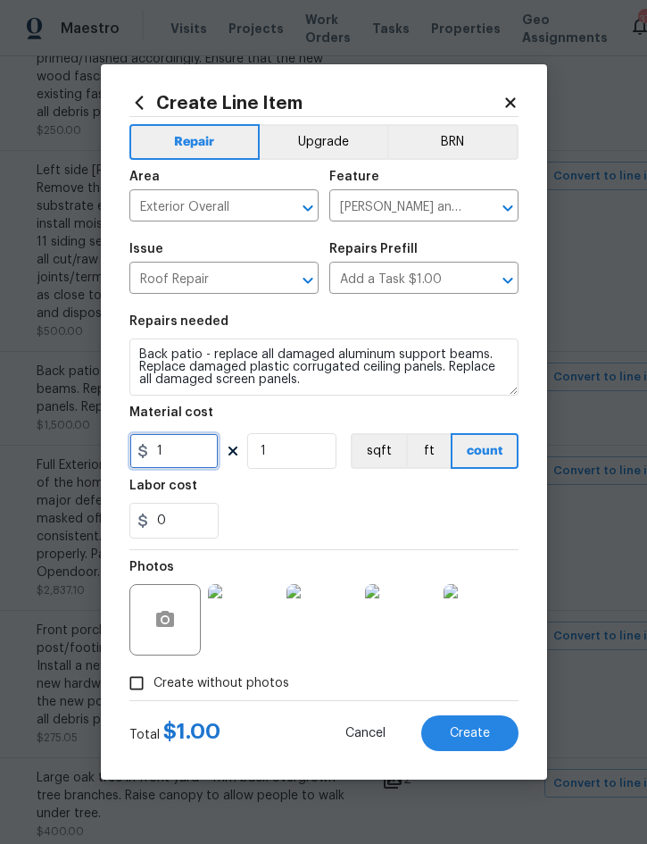
click at [190, 446] on input "1" at bounding box center [173, 451] width 89 height 36
type input "1500"
click at [485, 730] on form "Repair Upgrade BRN Area Exterior Overall ​ Feature Eaves and Trim ​ Issue Roof …" at bounding box center [323, 434] width 389 height 634
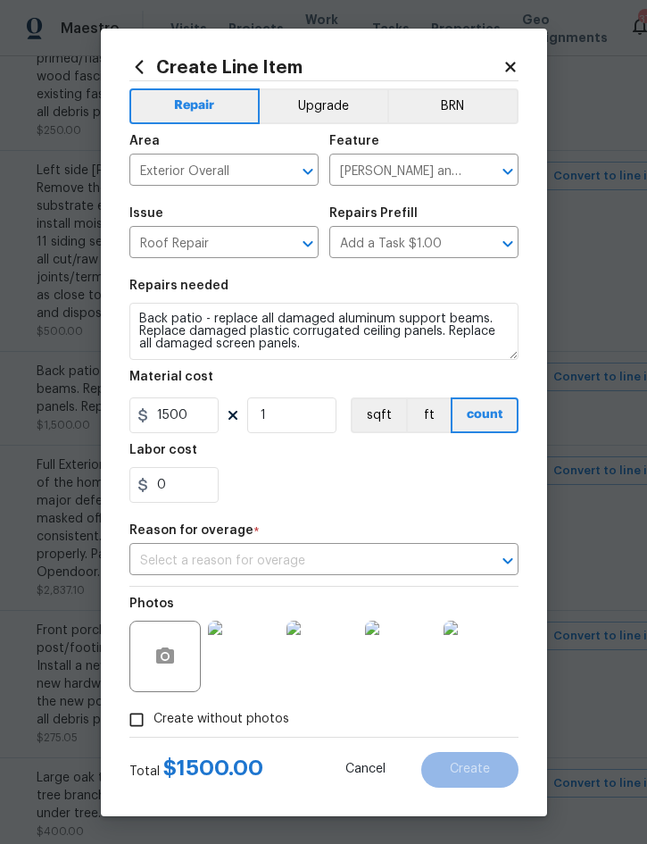
click at [401, 566] on input "text" at bounding box center [298, 561] width 339 height 28
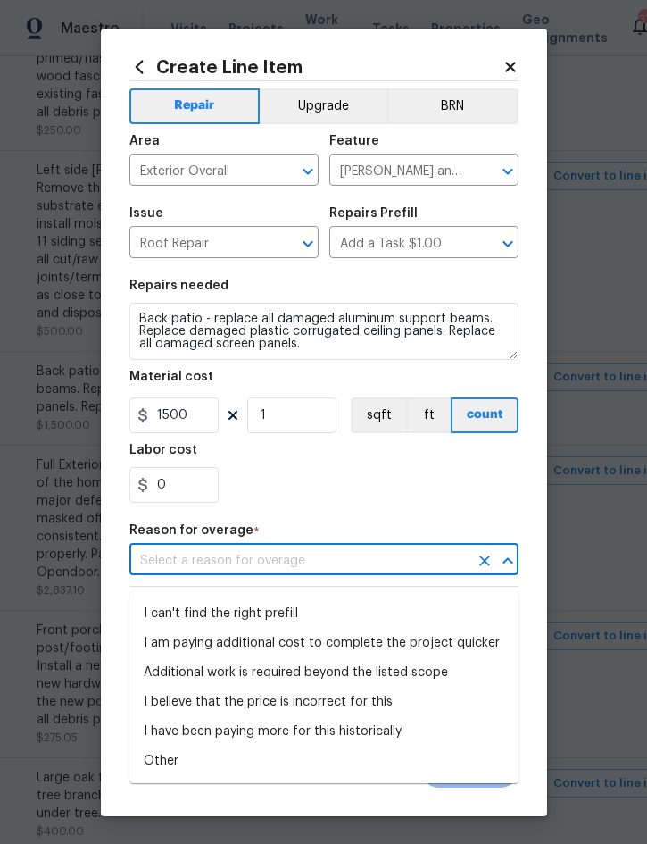
scroll to position [10, 0]
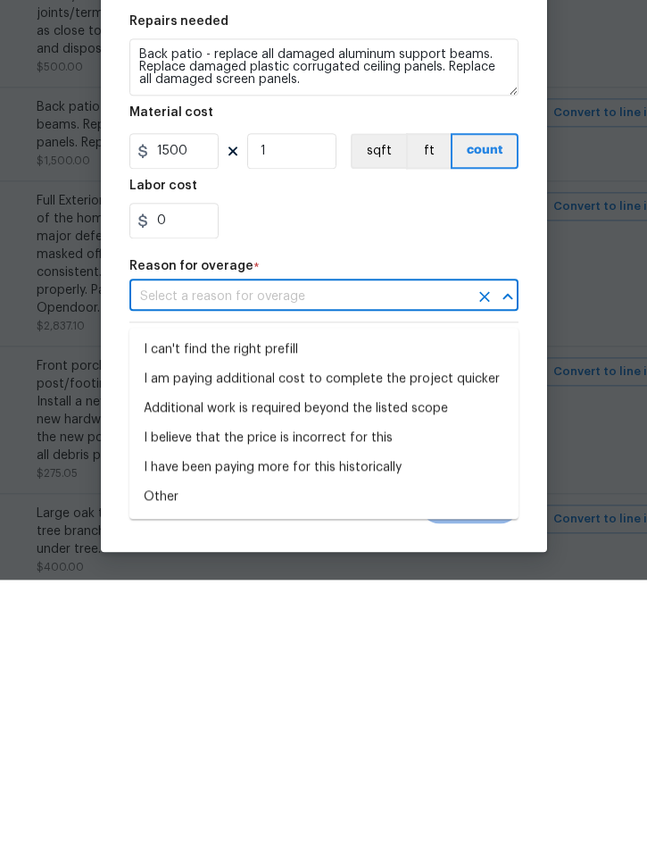
click at [424, 658] on li "Additional work is required beyond the listed scope" at bounding box center [323, 672] width 389 height 29
type input "Additional work is required beyond the listed scope"
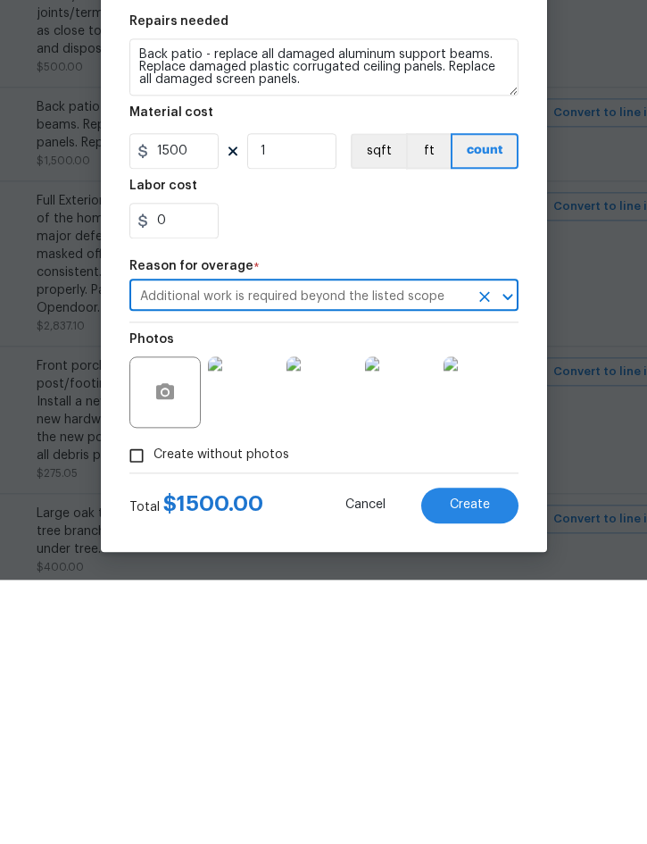
click at [471, 763] on span "Create" at bounding box center [470, 769] width 40 height 13
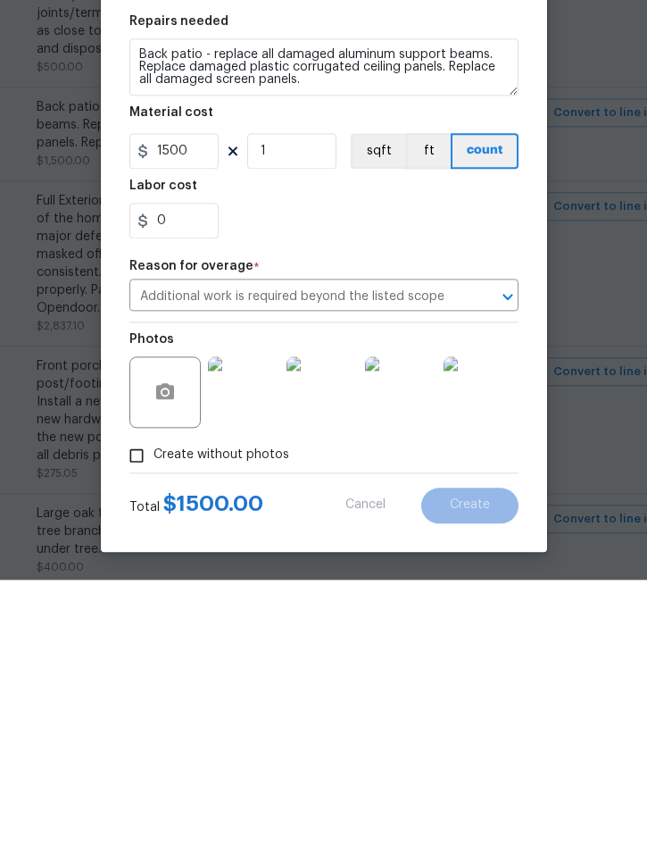
scroll to position [50, 0]
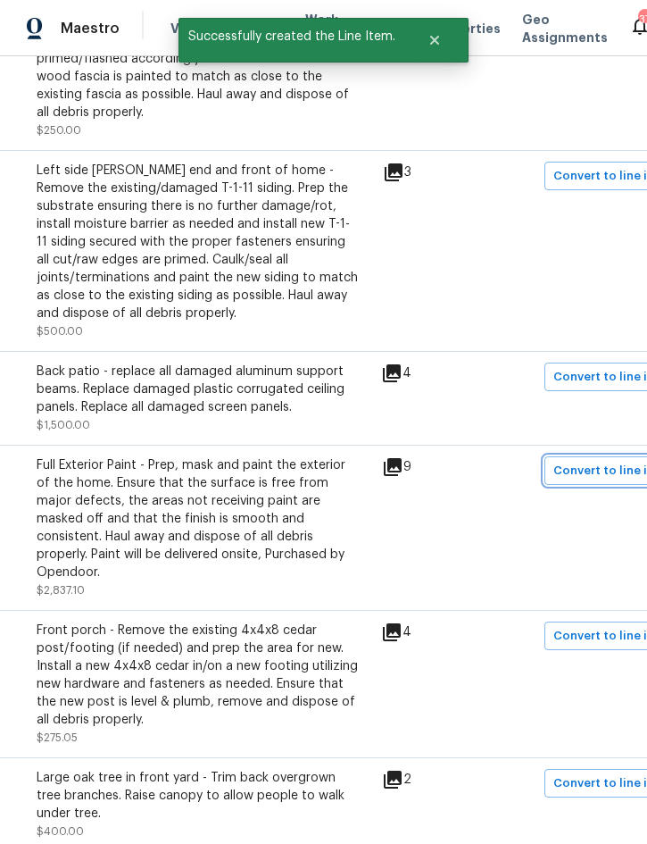
click at [596, 461] on span "Convert to line item" at bounding box center [612, 471] width 117 height 21
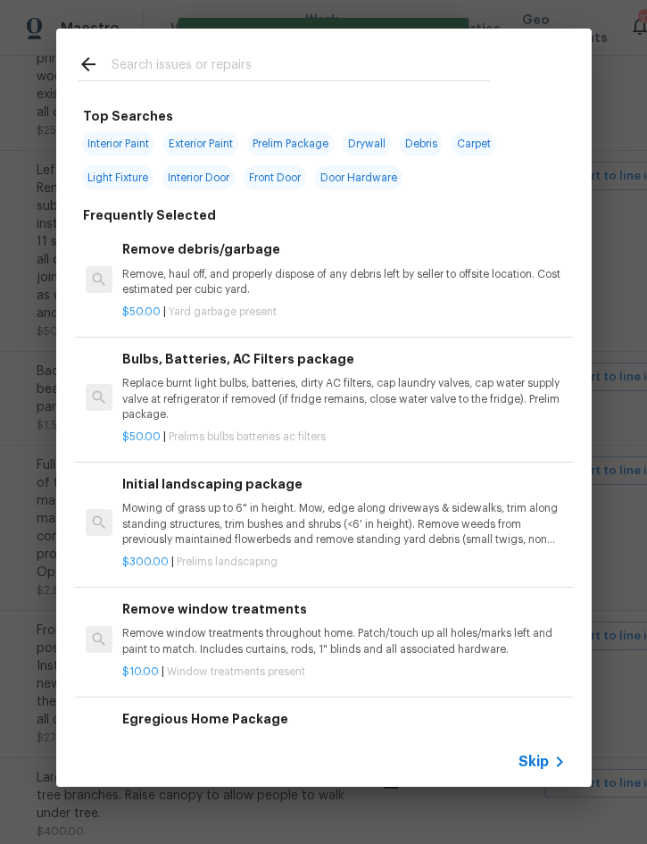
click at [545, 764] on span "Skip" at bounding box center [534, 762] width 30 height 18
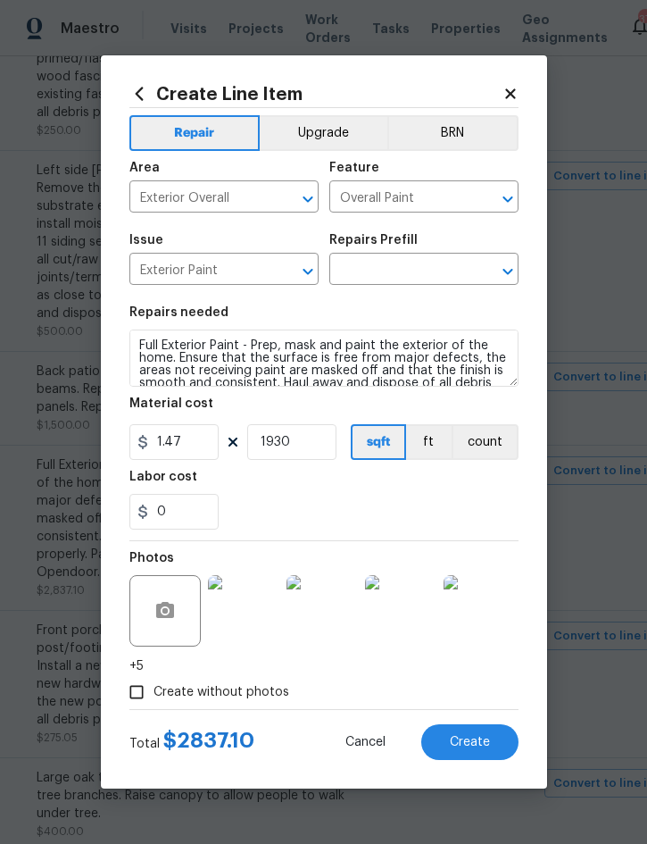
click at [396, 276] on input "text" at bounding box center [398, 271] width 139 height 28
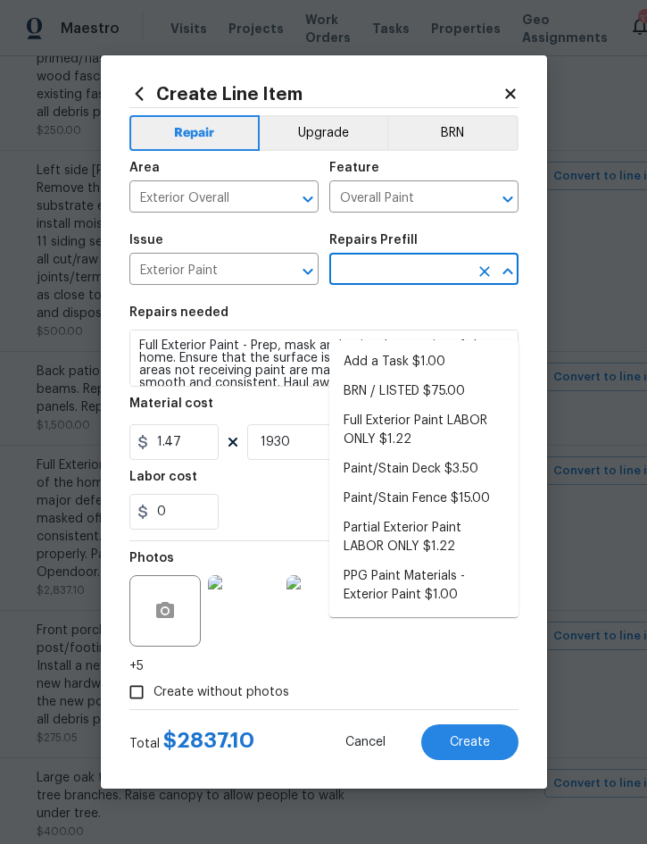
scroll to position [49, 0]
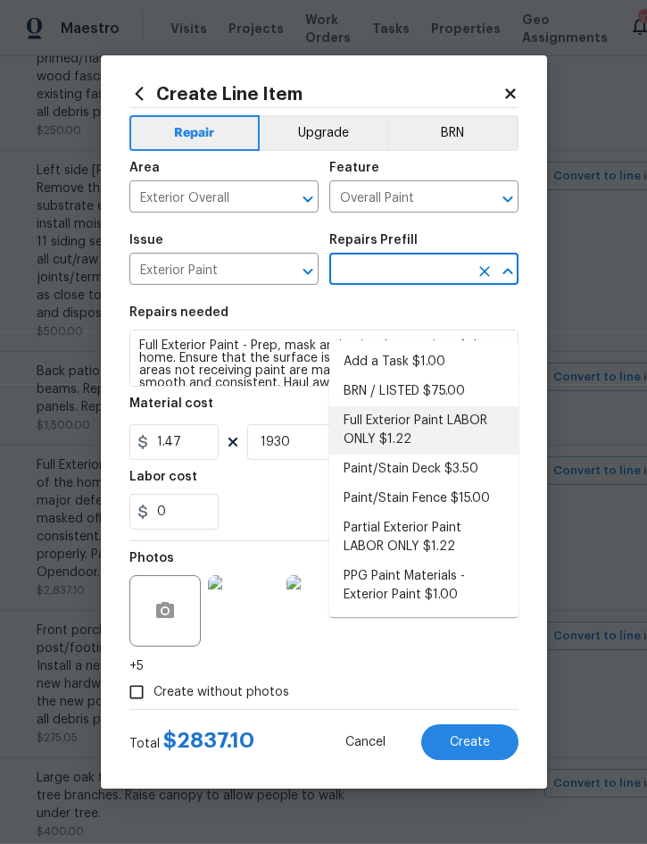
click at [390, 406] on li "Full Exterior Paint LABOR ONLY $1.22" at bounding box center [423, 430] width 189 height 48
type input "Full Exterior Paint LABOR ONLY $1.22"
type input "1.22"
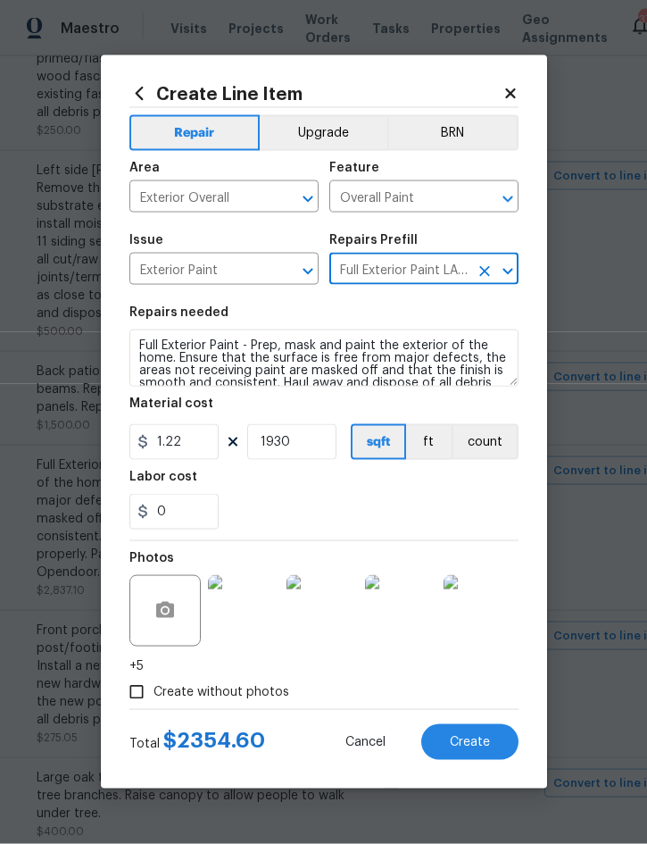
click at [478, 743] on span "Create" at bounding box center [470, 742] width 40 height 13
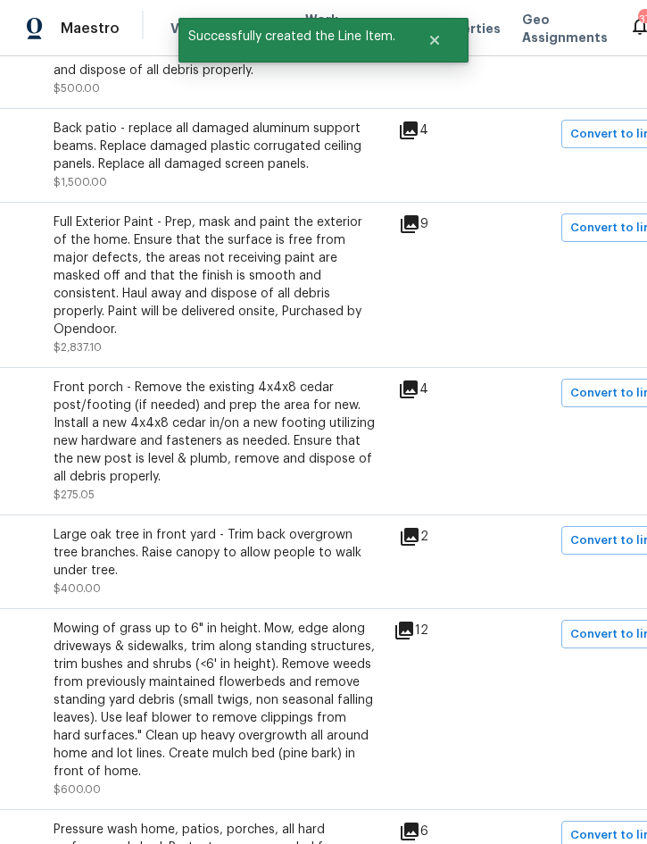
scroll to position [2331, 293]
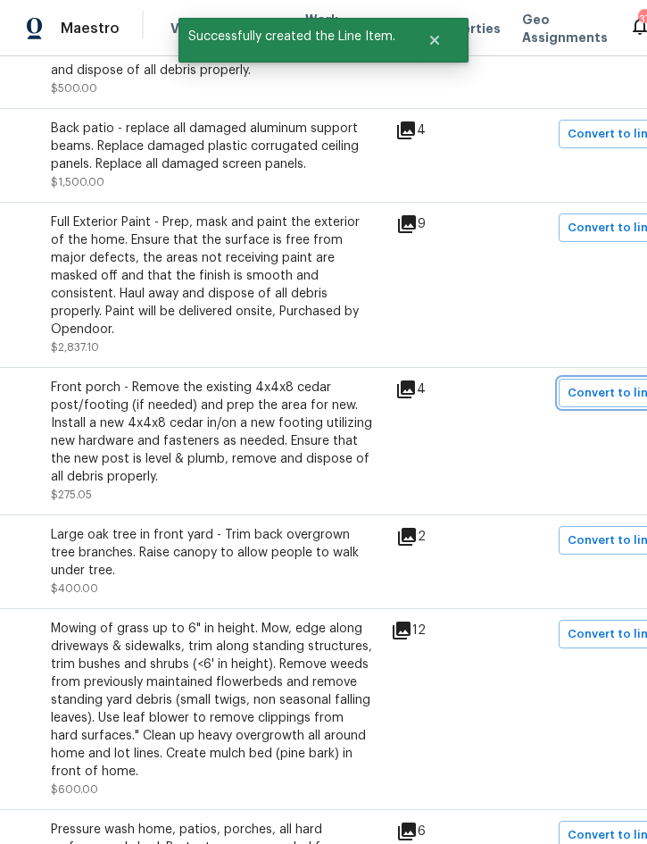
click at [617, 383] on span "Convert to line item" at bounding box center [626, 393] width 117 height 21
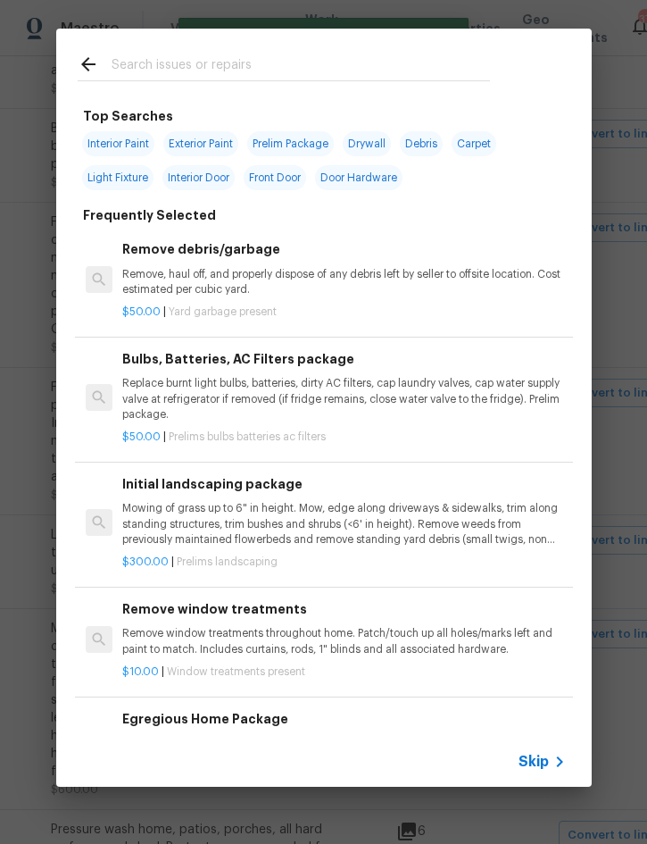
click at [544, 771] on div "Skip" at bounding box center [545, 761] width 52 height 21
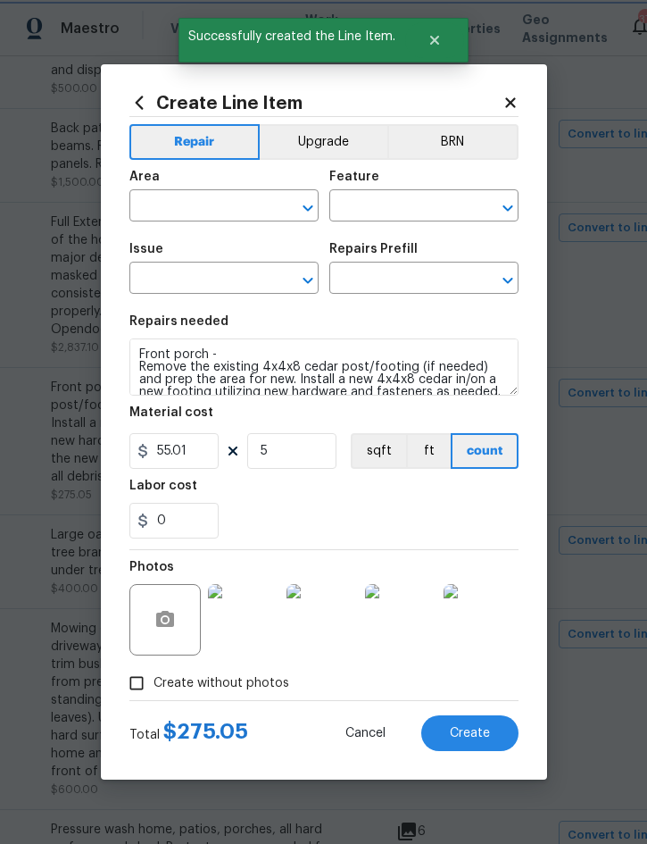
type input "Exterior Overall"
type input "Deck"
type input "Decks and Patios"
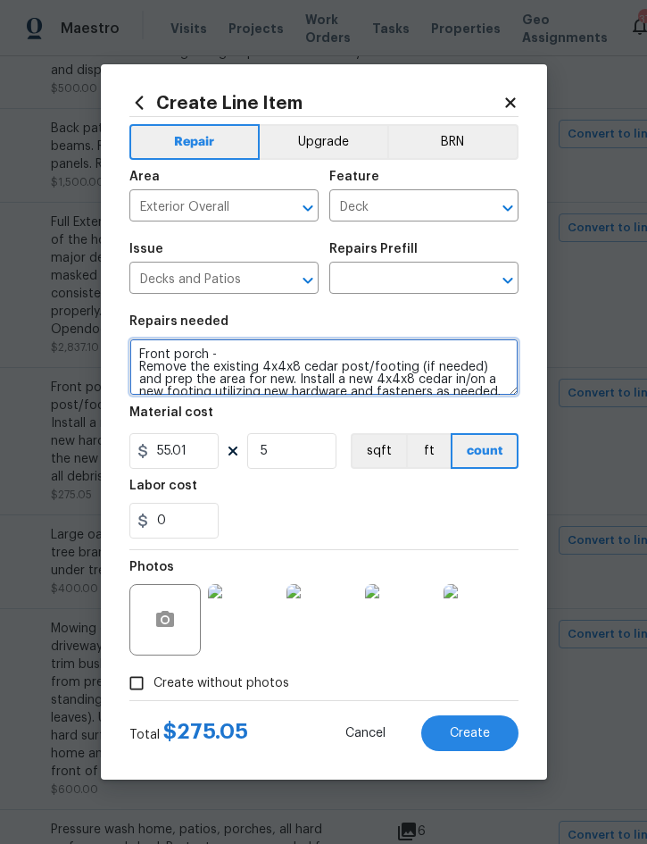
click at [145, 351] on textarea "Front porch - Remove the existing 4x4x8 cedar post/footing (if needed) and prep…" at bounding box center [323, 366] width 389 height 57
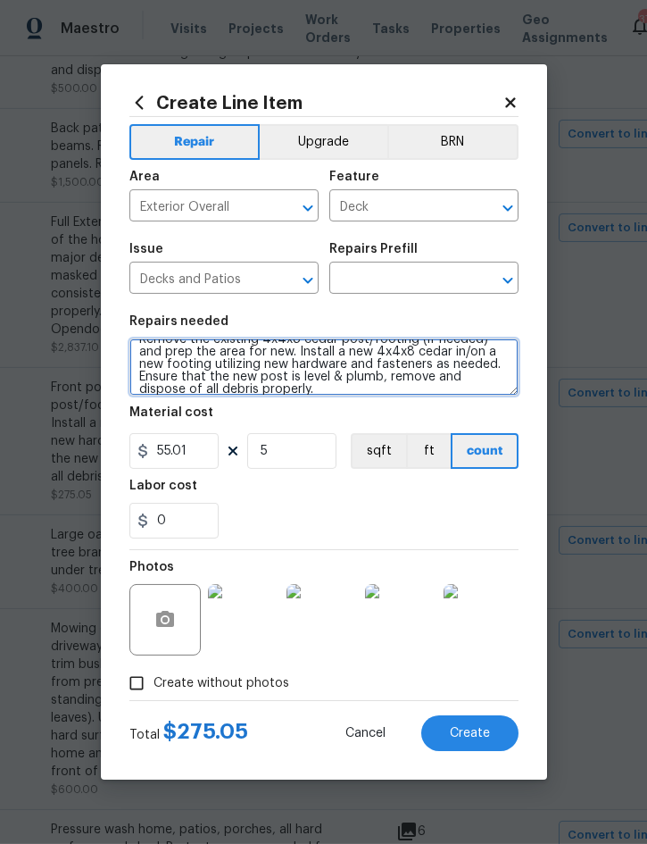
scroll to position [38, 0]
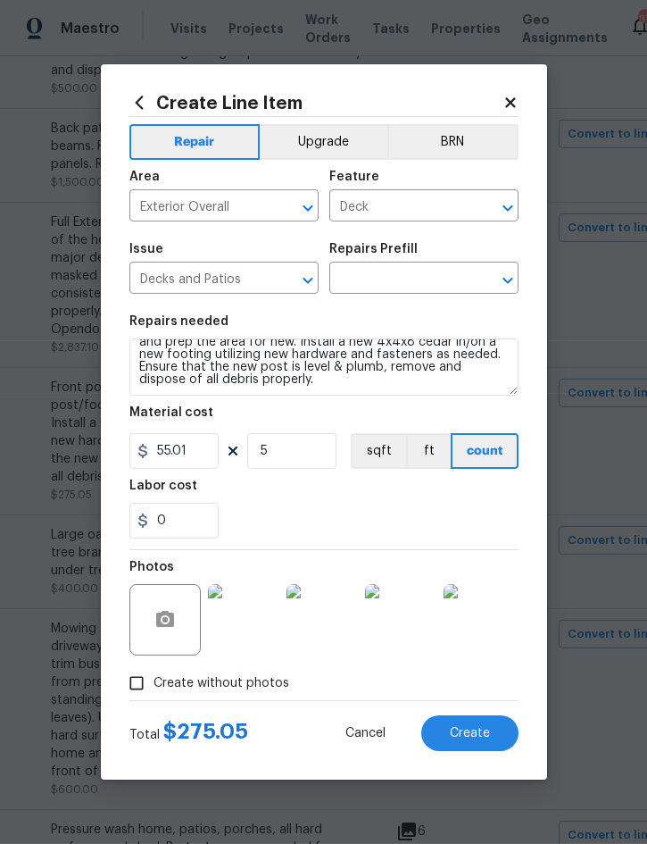
click at [388, 277] on input "text" at bounding box center [398, 280] width 139 height 28
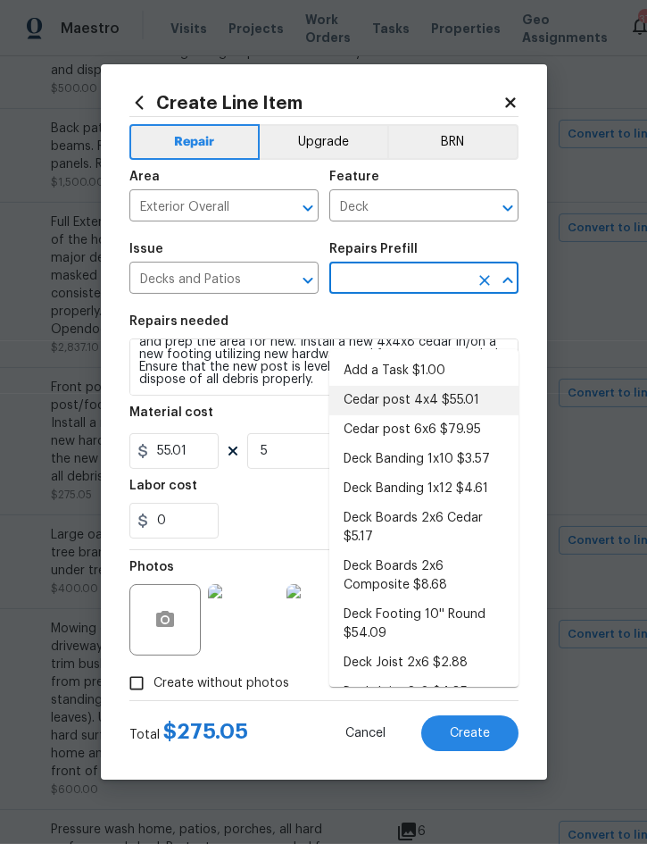
click at [455, 386] on li "Cedar post 4x4 $55.01" at bounding box center [423, 400] width 189 height 29
type input "Cedar post 4x4 $55.01"
type textarea "Remove the existing 4x4x8 cedar post/footing (if needed) and prep the area for …"
type input "Cedar post 4x4 $55.01"
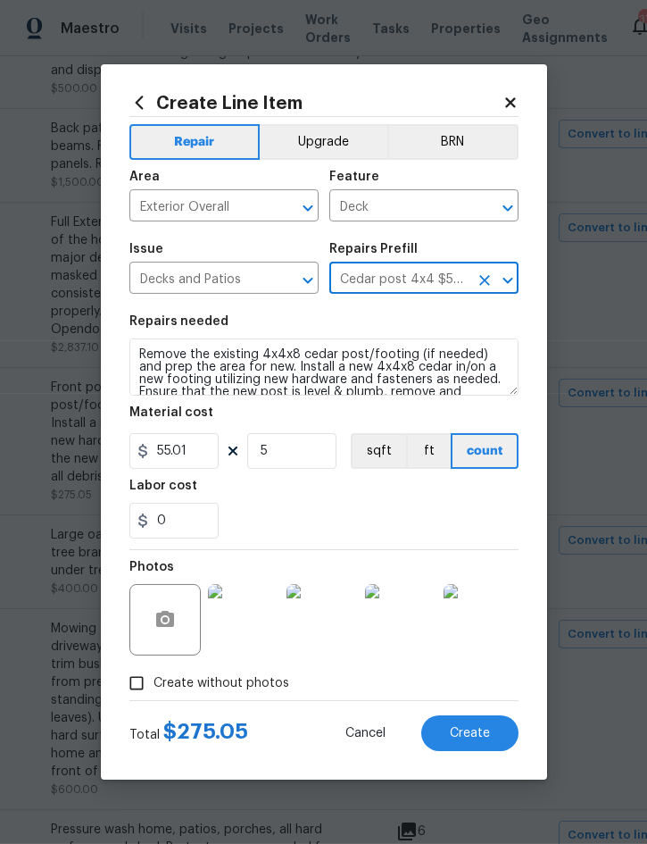
scroll to position [0, 0]
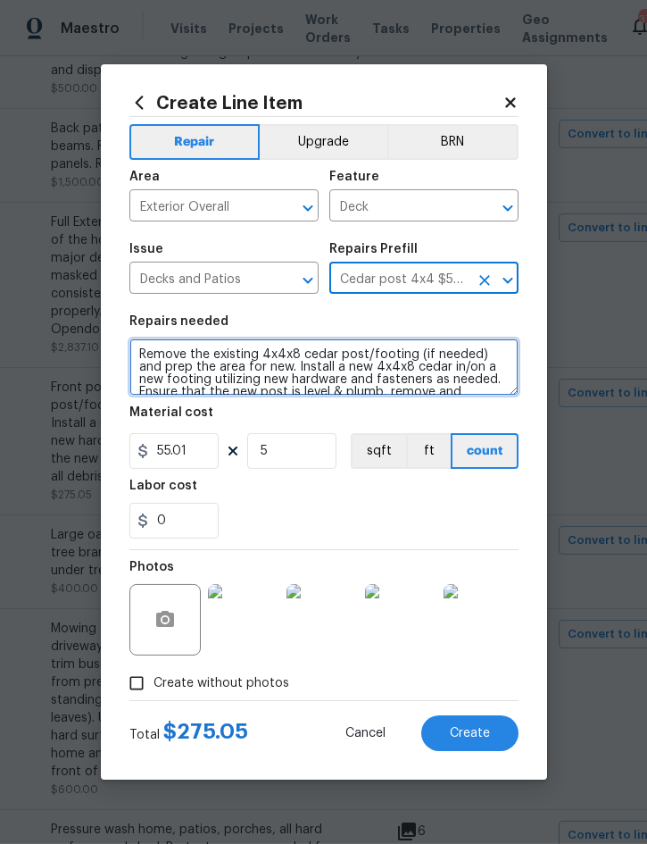
click at [150, 344] on textarea "Remove the existing 4x4x8 cedar post/footing (if needed) and prep the area for …" at bounding box center [323, 366] width 389 height 57
click at [146, 346] on textarea "Remove the existing 4x4x8 cedar post/footing (if needed) and prep the area for …" at bounding box center [323, 366] width 389 height 57
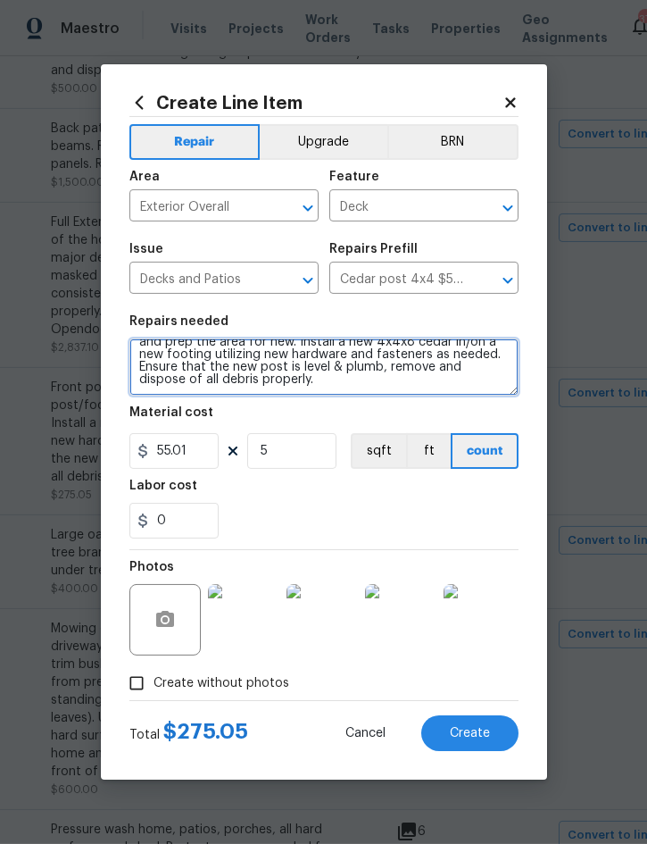
paste textarea "Front porch -"
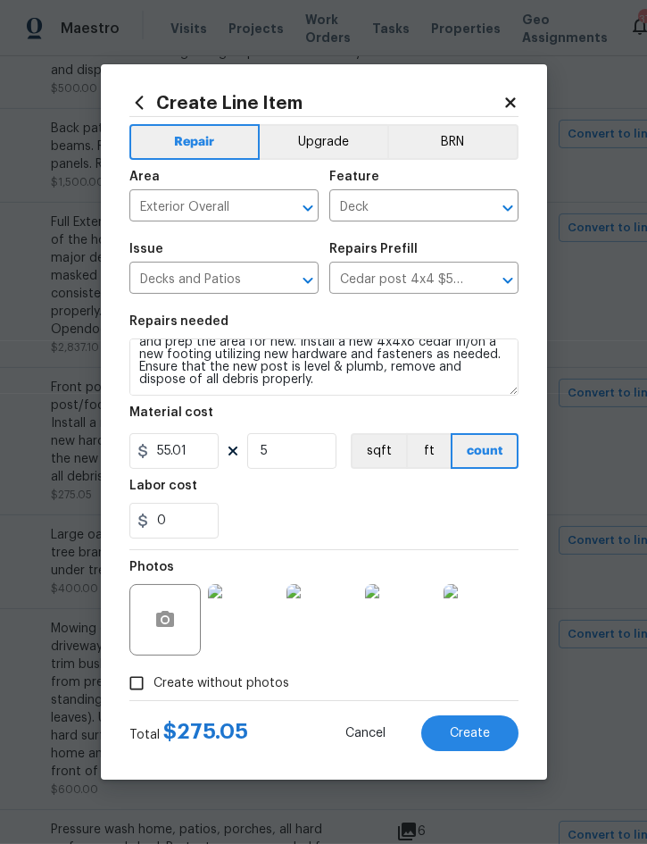
scroll to position [50, 0]
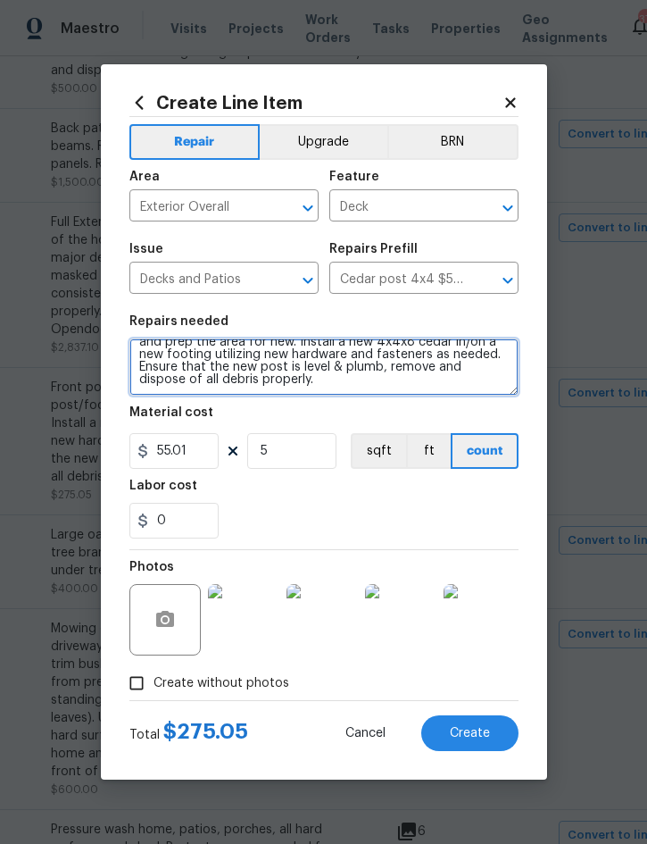
type textarea "Front porch - Remove the existing 4x4x8 cedar post/footing (if needed) and prep…"
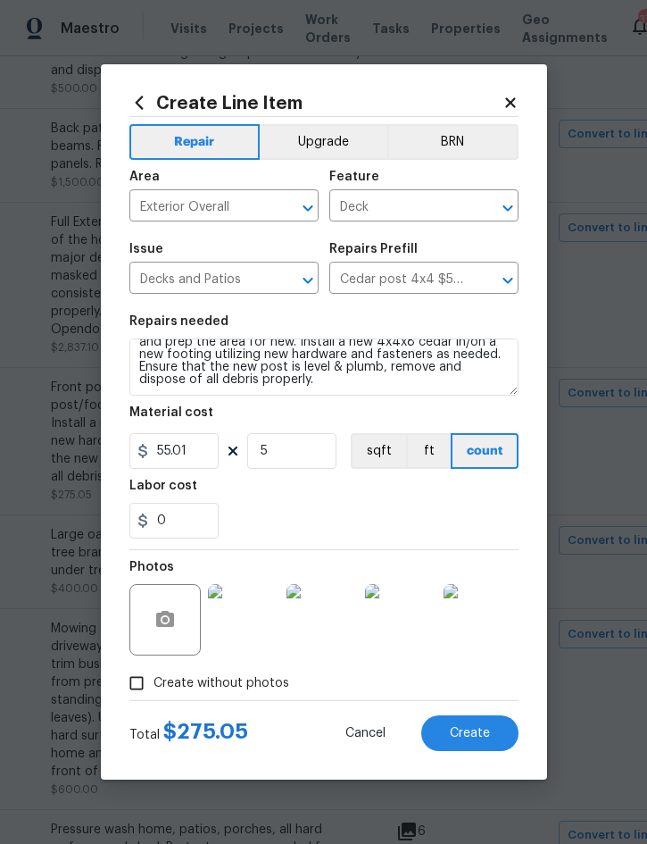
click at [484, 737] on span "Create" at bounding box center [470, 733] width 40 height 13
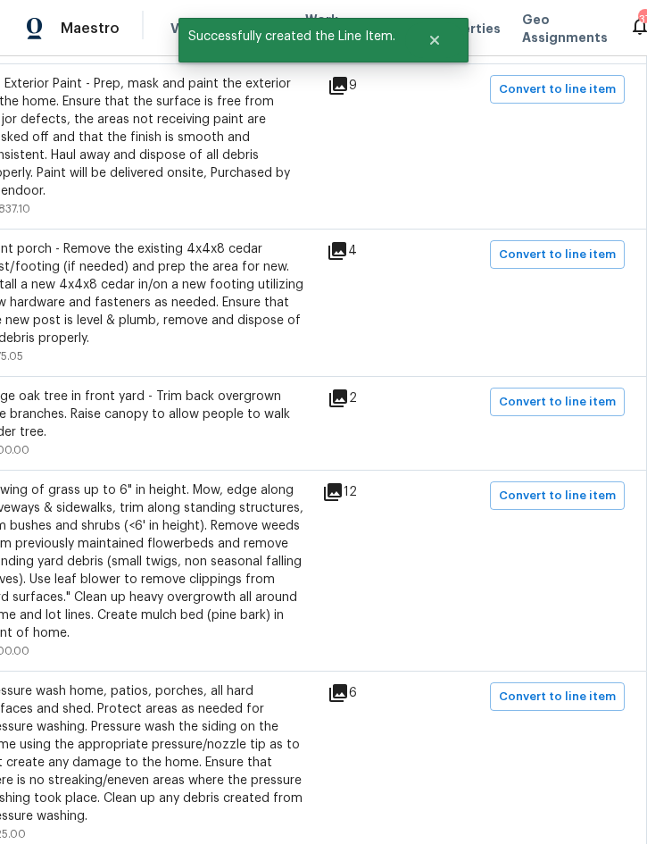
scroll to position [2468, 362]
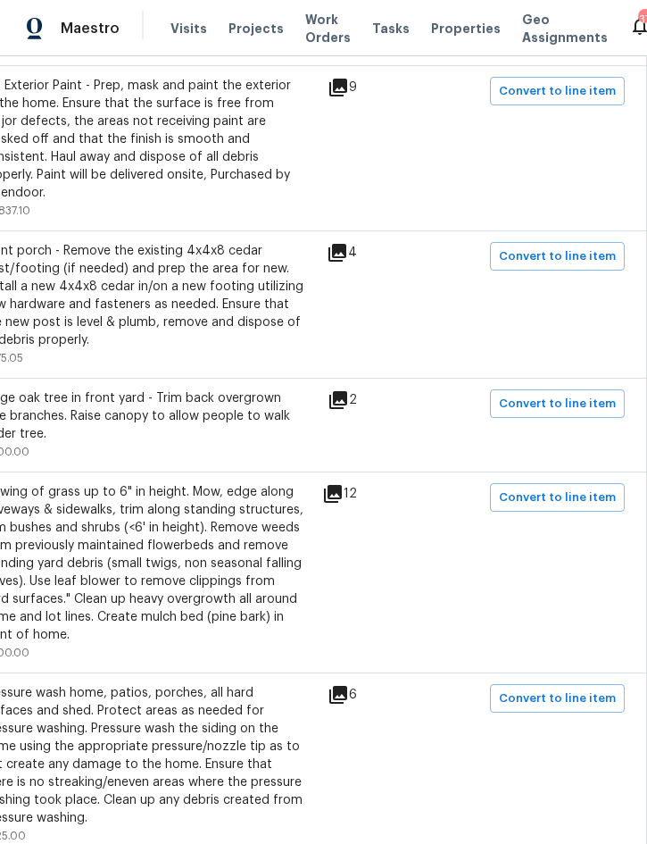
click at [556, 688] on span "Convert to line item" at bounding box center [557, 698] width 117 height 21
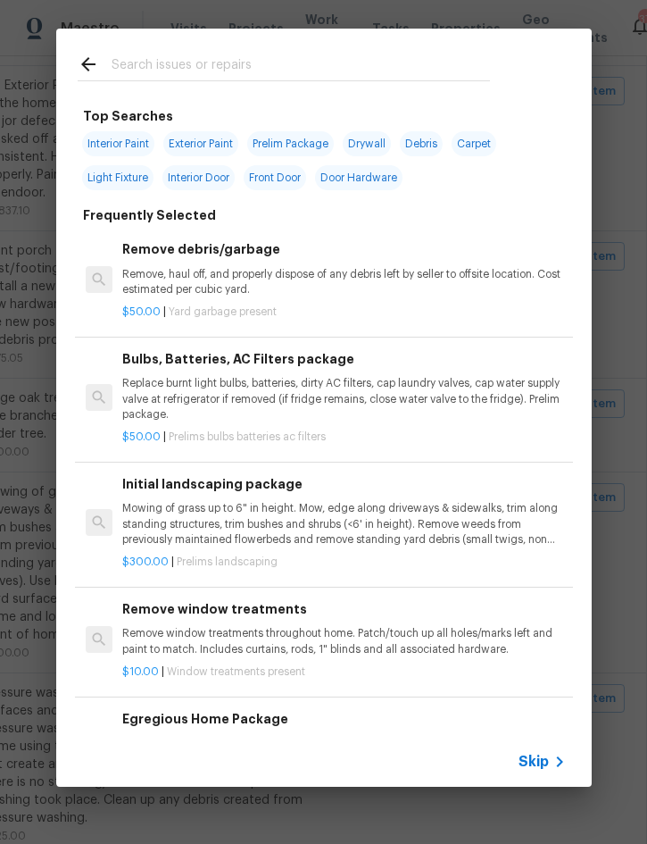
click at [540, 765] on span "Skip" at bounding box center [534, 762] width 30 height 18
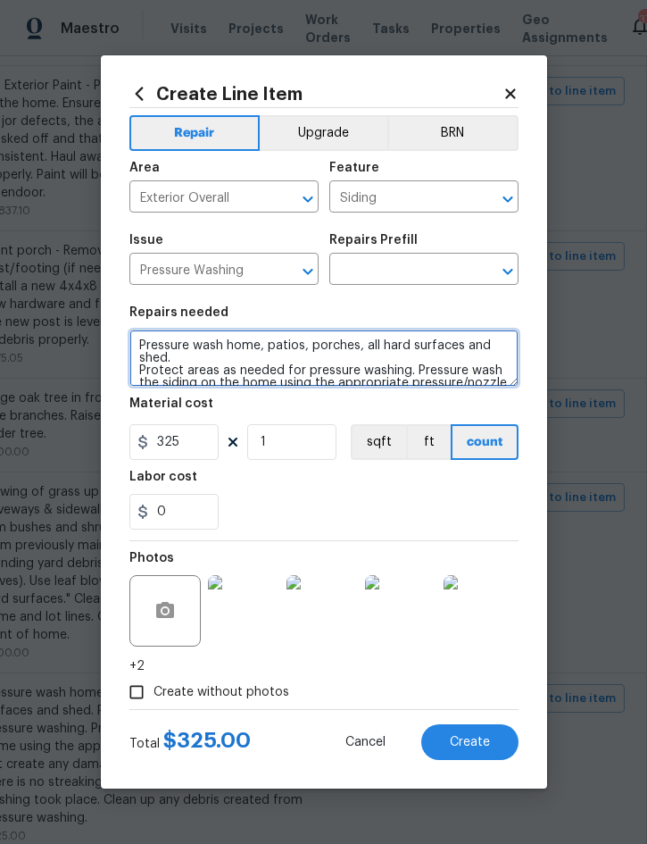
click at [139, 344] on textarea "Pressure wash home, patios, porches, all hard surfaces and shed. Protect areas …" at bounding box center [323, 357] width 389 height 57
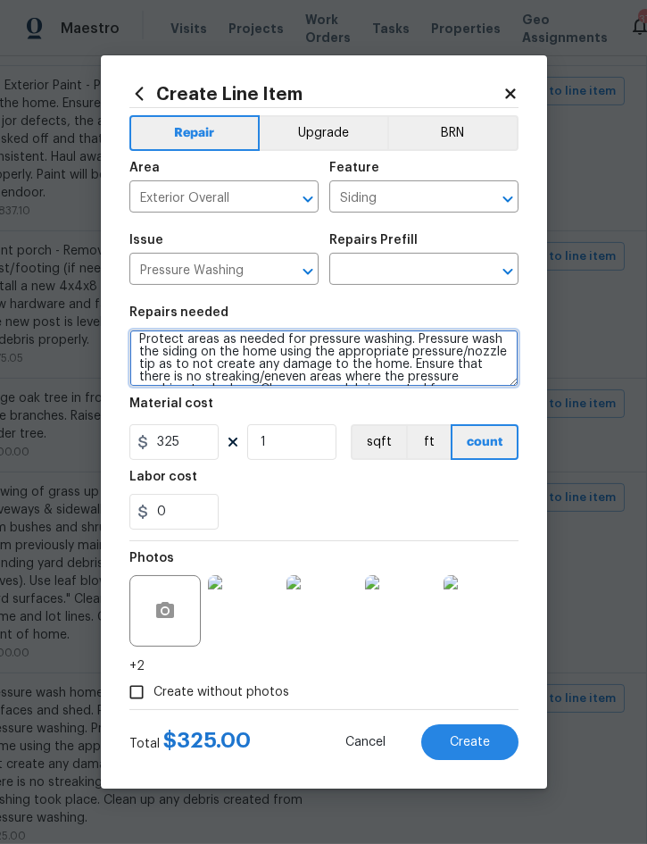
scroll to position [50, 0]
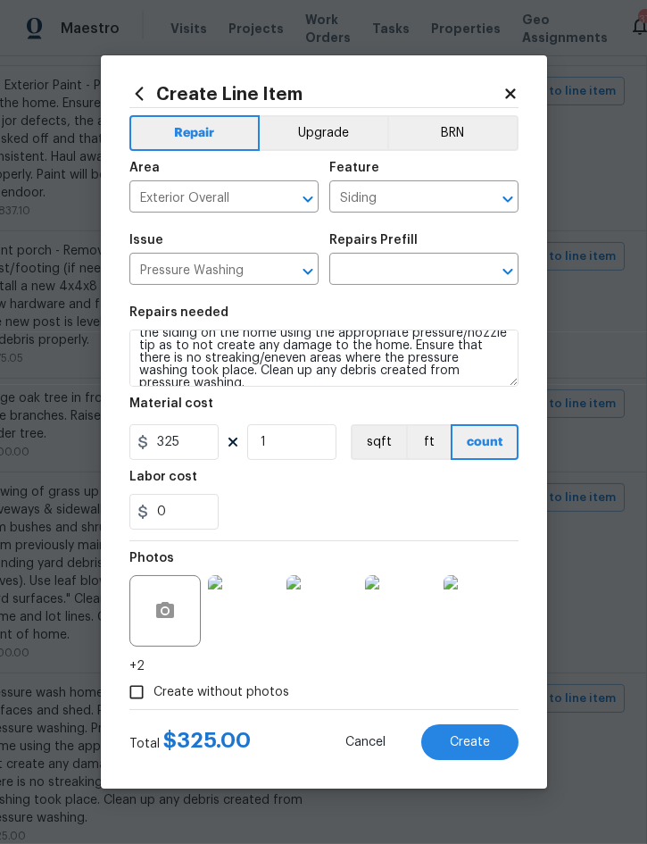
click at [403, 262] on input "text" at bounding box center [398, 271] width 139 height 28
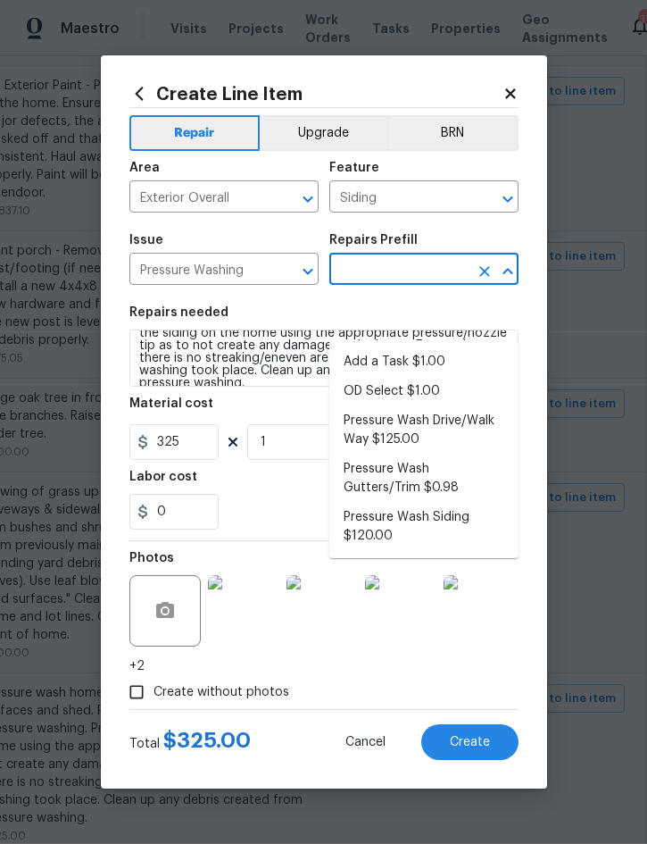
click at [394, 503] on li "Pressure Wash Siding $120.00" at bounding box center [423, 527] width 189 height 48
type input "Pressure Wash Siding $120.00"
type textarea "Protect areas as needed for pressure washing. Pressure wash the siding on the h…"
type input "Pressure Wash Siding $120.00"
type input "120"
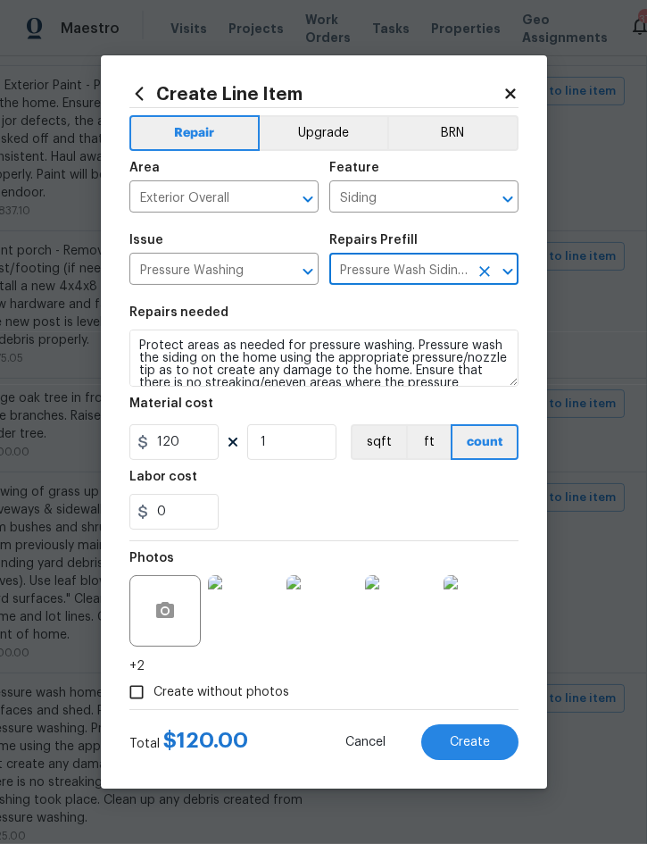
scroll to position [0, 0]
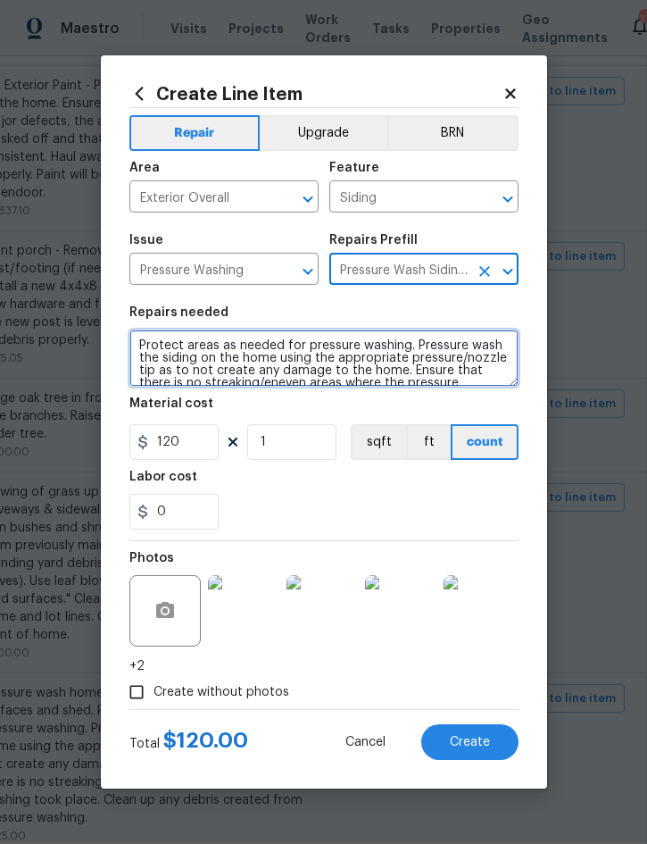
click at [155, 341] on textarea "Protect areas as needed for pressure washing. Pressure wash the siding on the h…" at bounding box center [323, 357] width 389 height 57
click at [148, 340] on textarea "Protect areas as needed for pressure washing. Pressure wash the siding on the h…" at bounding box center [323, 357] width 389 height 57
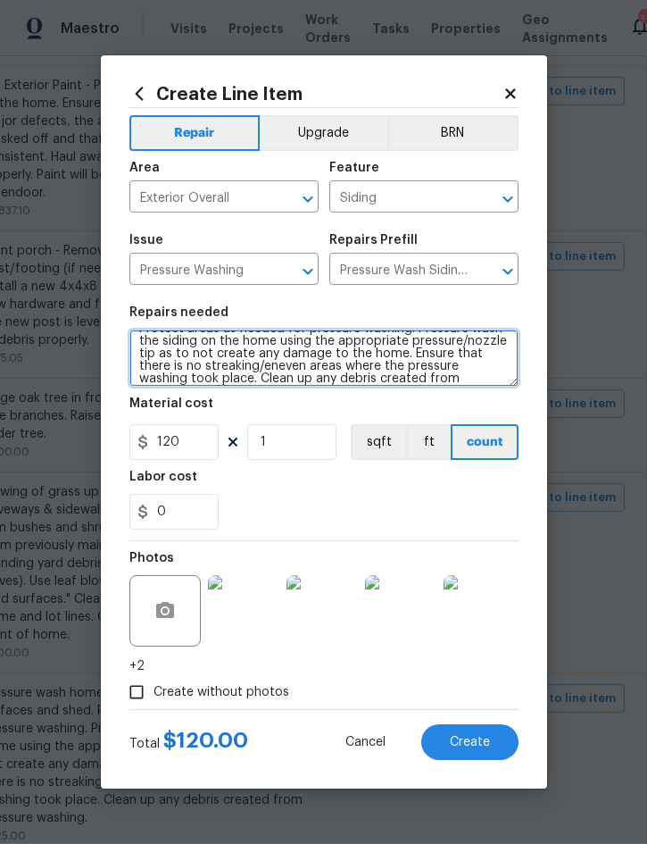
scroll to position [25, 0]
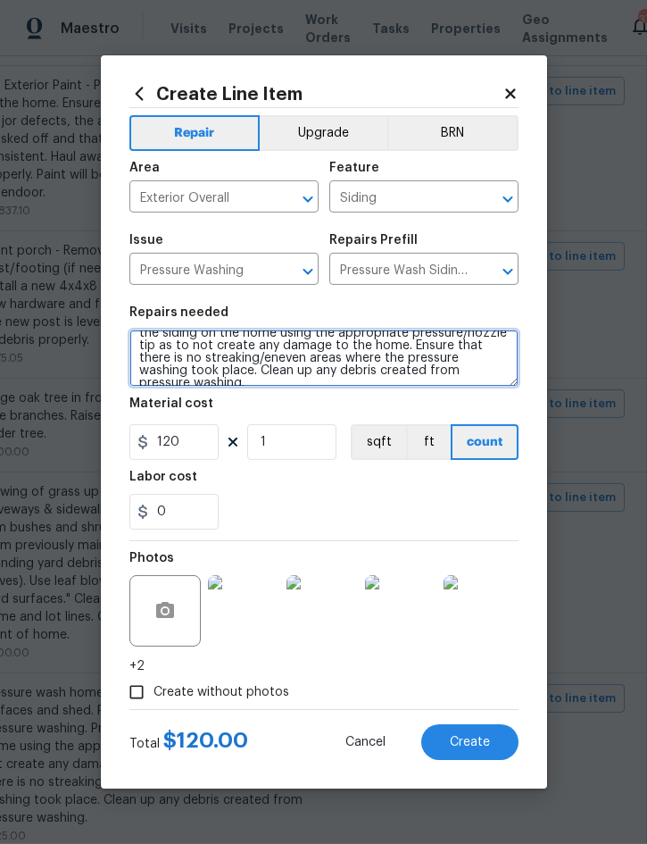
paste textarea "Pressure wash home, patios, porches, all hard surfaces and shed."
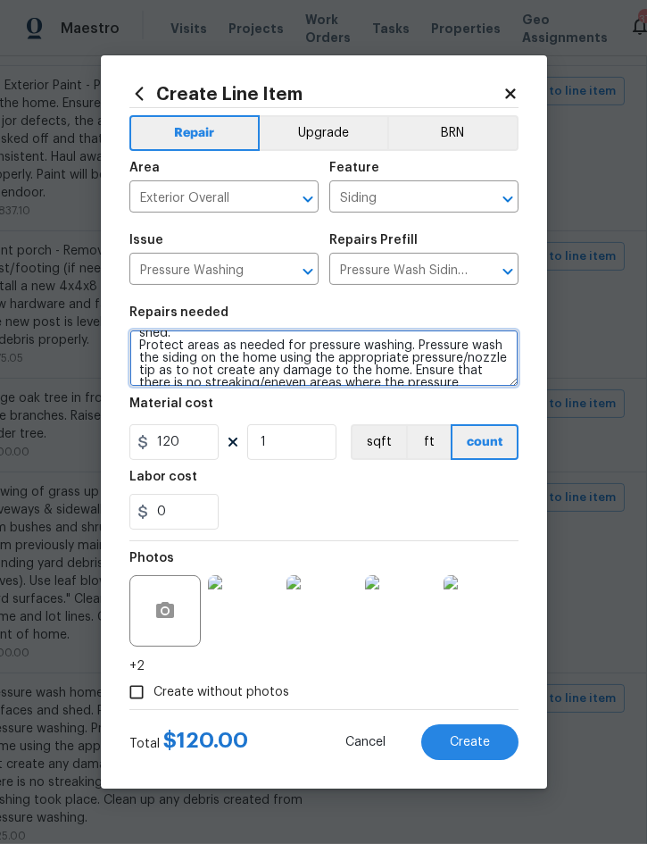
scroll to position [50, 0]
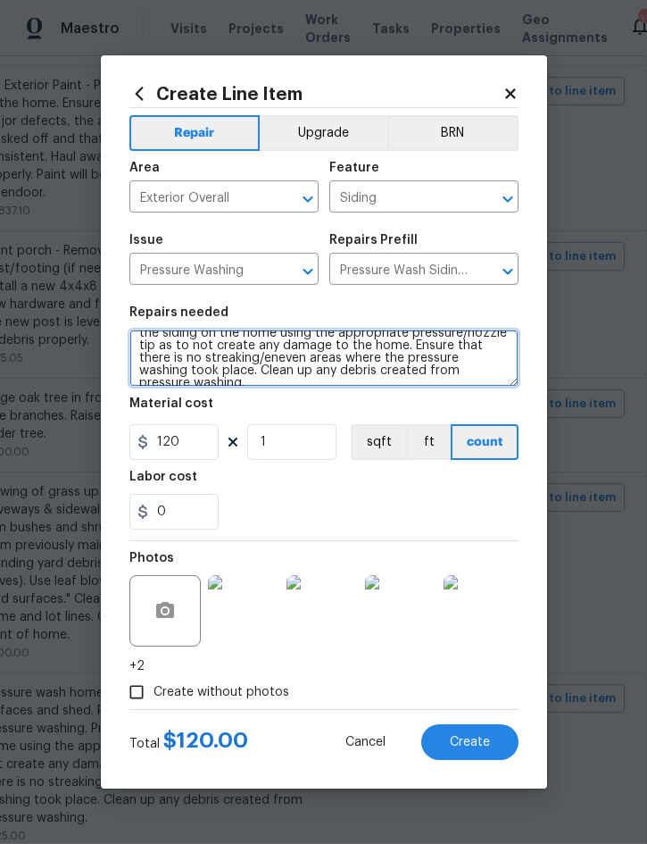
type textarea "Pressure wash home, patios, porches, all hard surfaces and shed. Protect areas …"
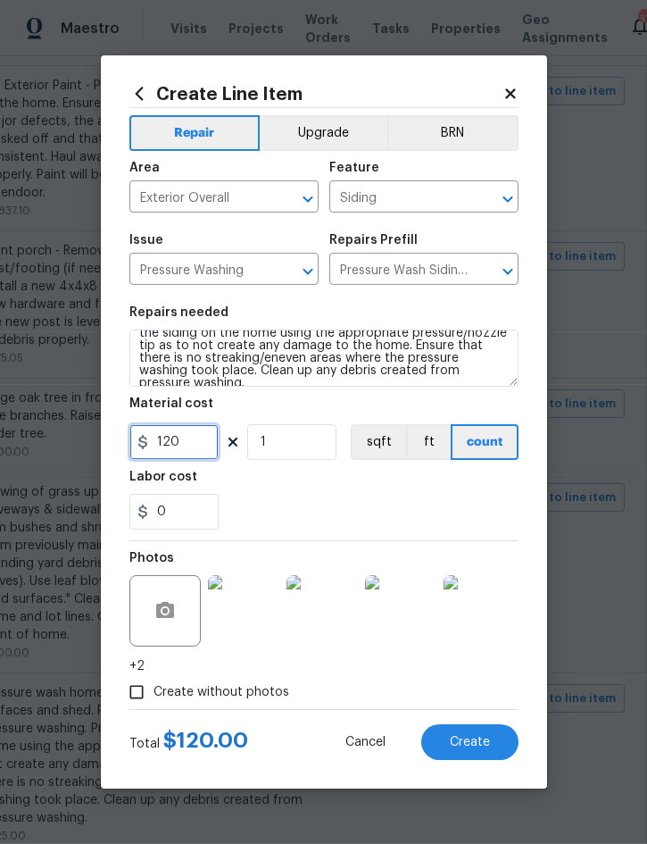
click at [196, 445] on input "120" at bounding box center [173, 442] width 89 height 36
type input "325"
click at [471, 737] on span "Create" at bounding box center [470, 742] width 40 height 13
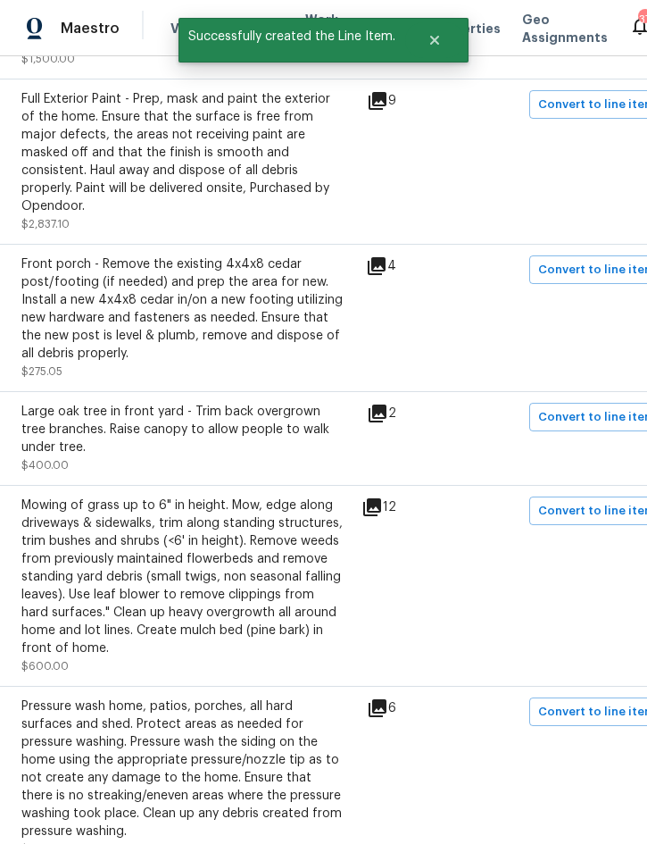
scroll to position [2454, 323]
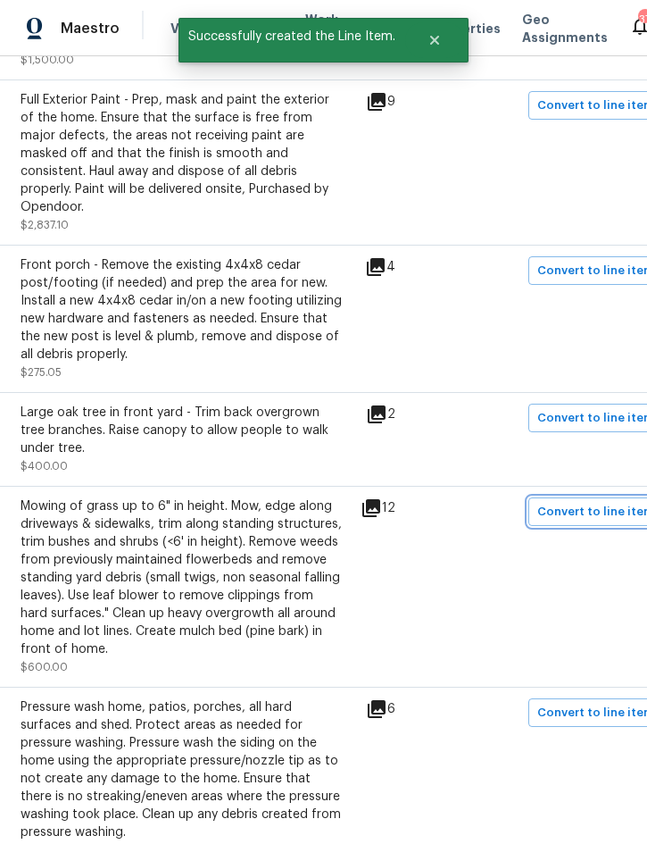
click at [596, 502] on span "Convert to line item" at bounding box center [596, 512] width 117 height 21
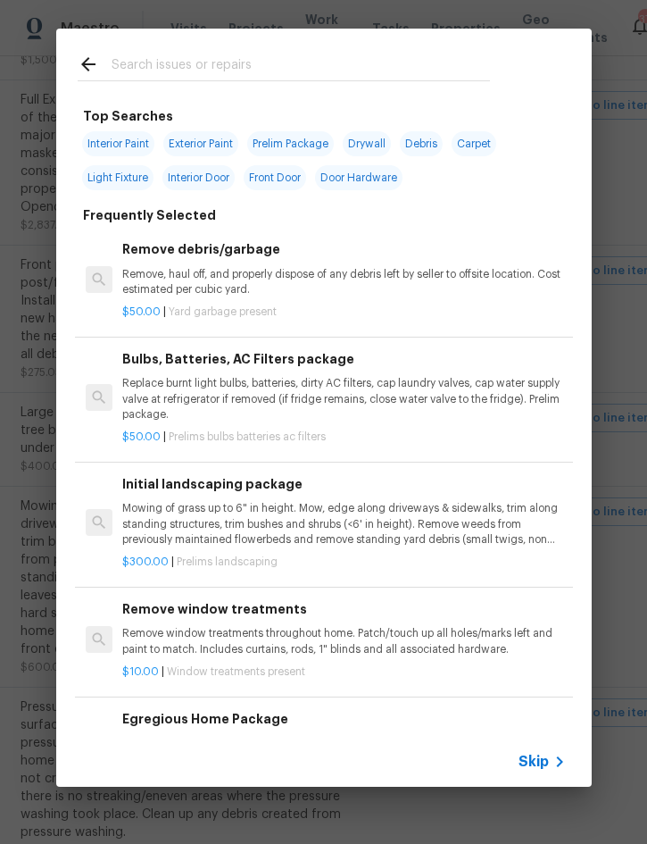
click at [544, 767] on span "Skip" at bounding box center [534, 762] width 30 height 18
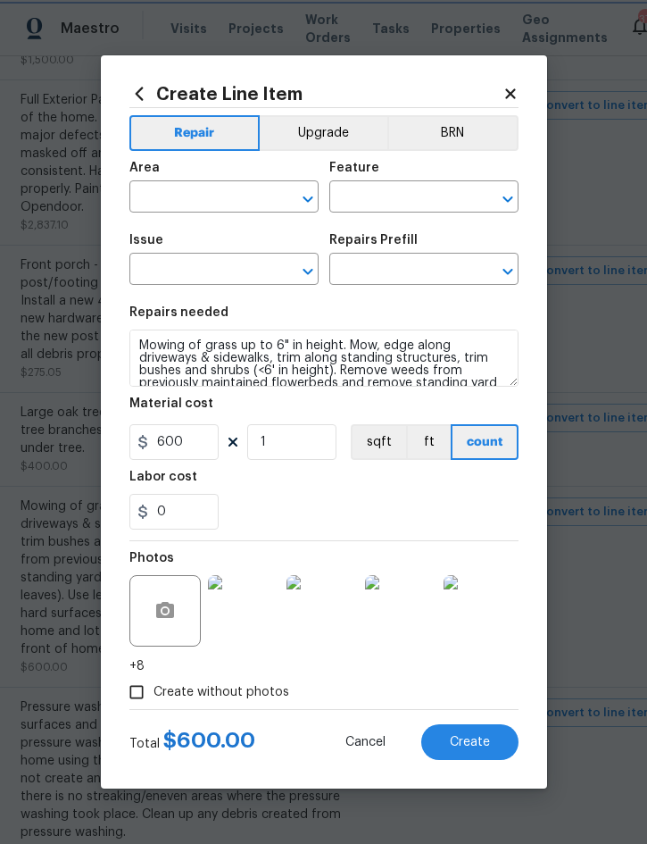
type input "Exterior Overall"
type input "Home Readiness Packages"
type input "Landscape Package"
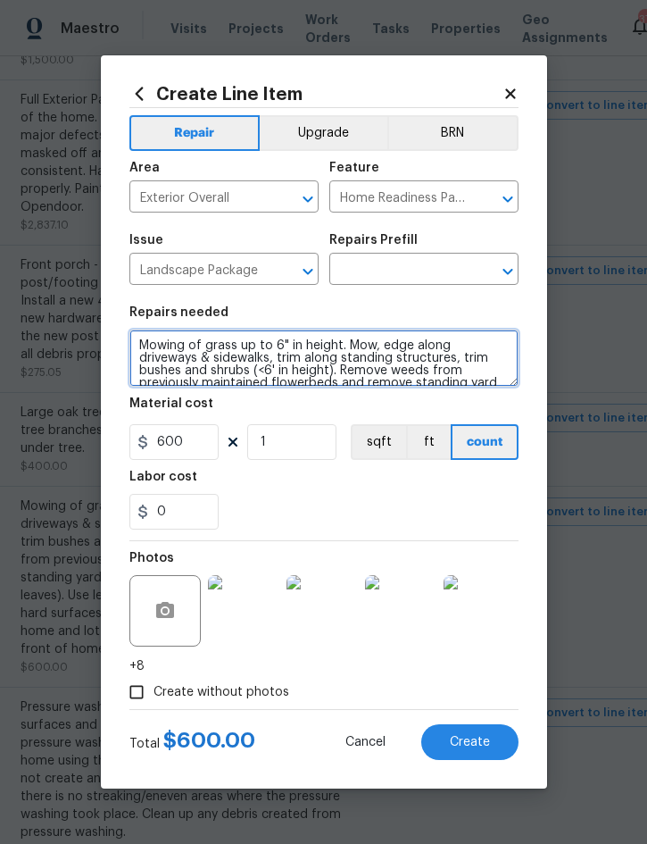
click at [158, 363] on textarea "Mowing of grass up to 6" in height. Mow, edge along driveways & sidewalks, trim…" at bounding box center [323, 357] width 389 height 57
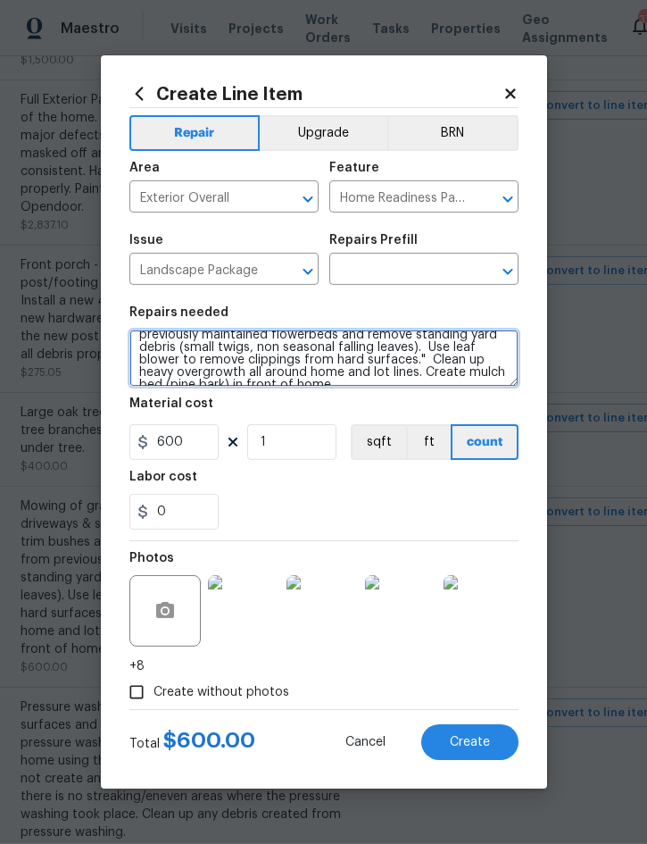
scroll to position [75, 0]
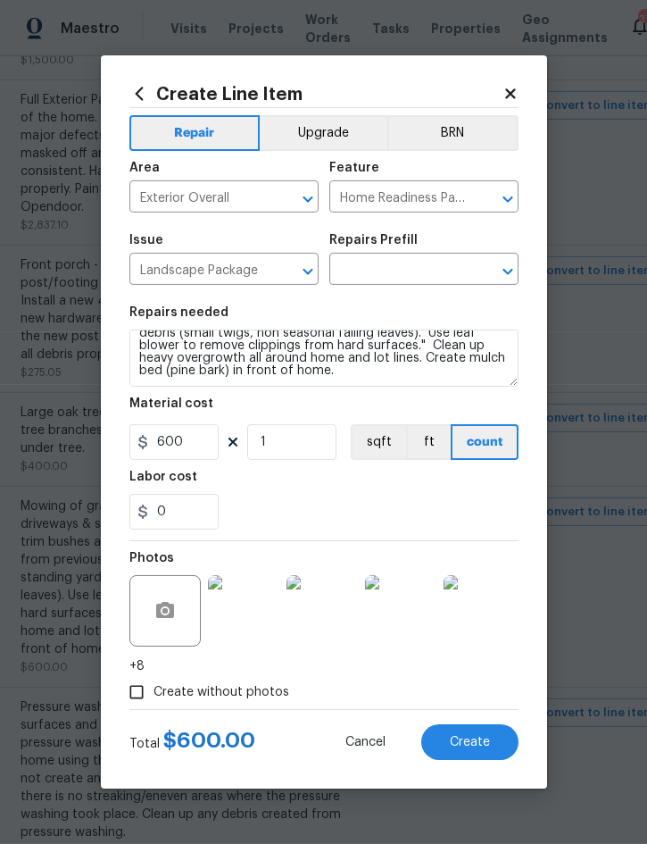
click at [404, 263] on input "text" at bounding box center [398, 271] width 139 height 28
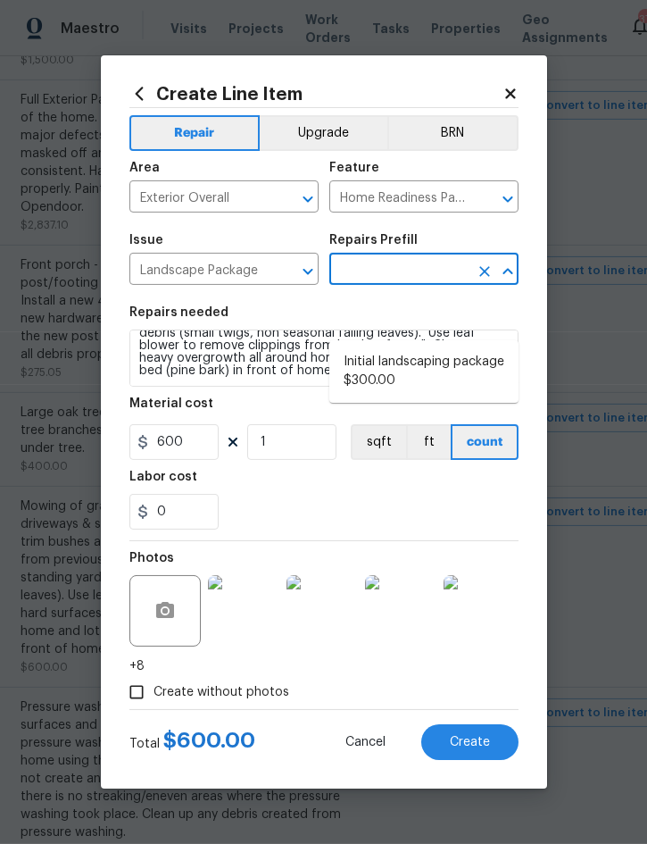
click at [413, 347] on li "Initial landscaping package $300.00" at bounding box center [423, 371] width 189 height 48
type input "Initial landscaping package $300.00"
type textarea "Mowing of grass up to 6" in height. Mow, edge along driveways & sidewalks, trim…"
type input "Initial landscaping package $300.00"
type input "300"
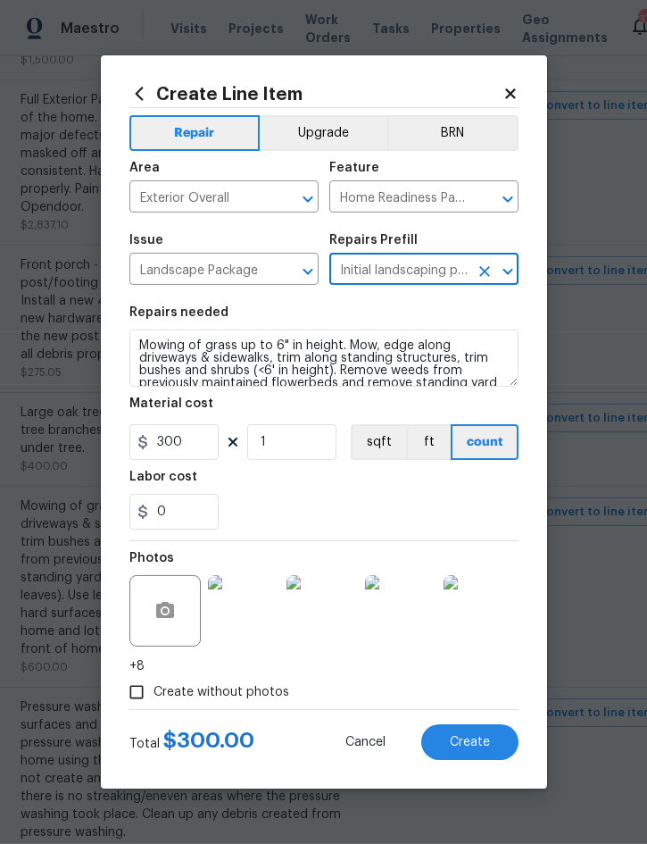
scroll to position [0, 0]
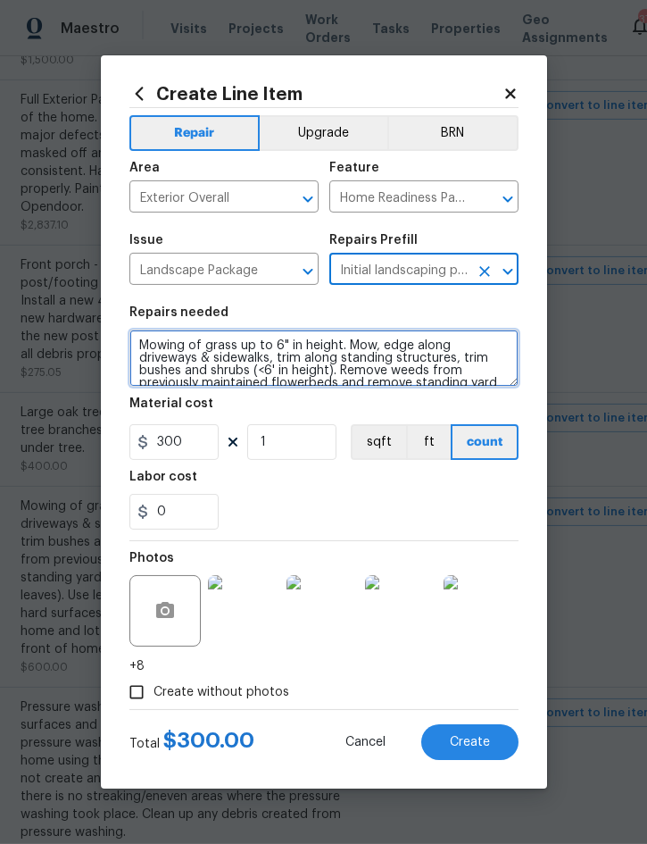
click at [148, 338] on textarea "Mowing of grass up to 6" in height. Mow, edge along driveways & sidewalks, trim…" at bounding box center [323, 357] width 389 height 57
click at [146, 337] on textarea "Mowing of grass up to 6" in height. Mow, edge along driveways & sidewalks, trim…" at bounding box center [323, 357] width 389 height 57
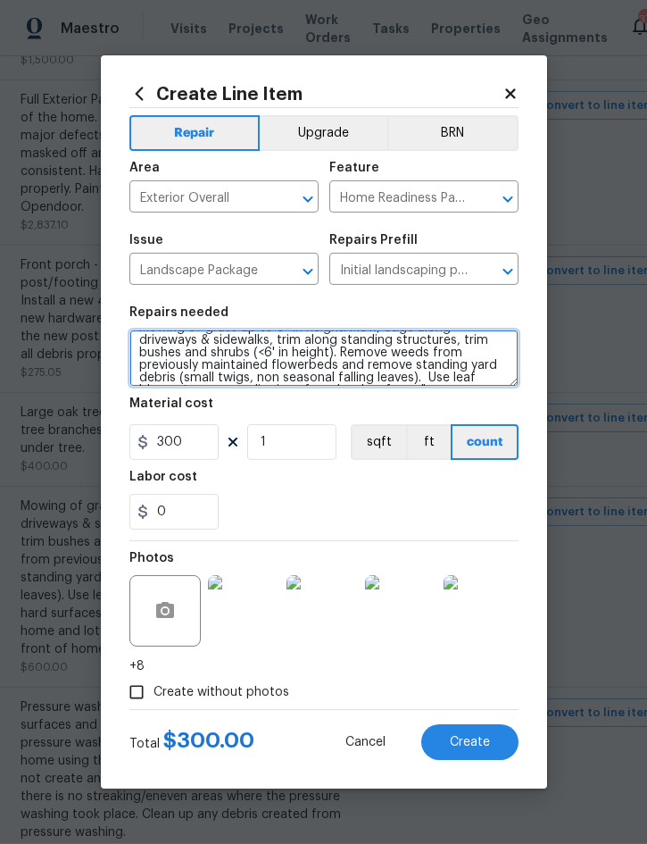
scroll to position [38, 0]
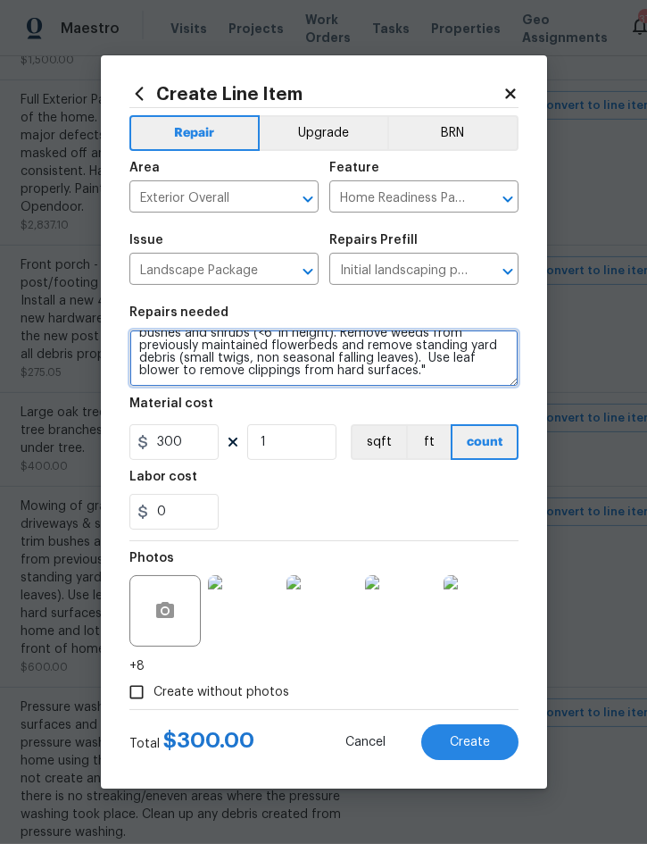
paste textarea "Mowing of grass up to 6" in height. Mow, edge along driveways & sidewalks, trim…"
type textarea "Mowing of grass up to 6" in height. Mow, edge along driveways & sidewalks, trim…"
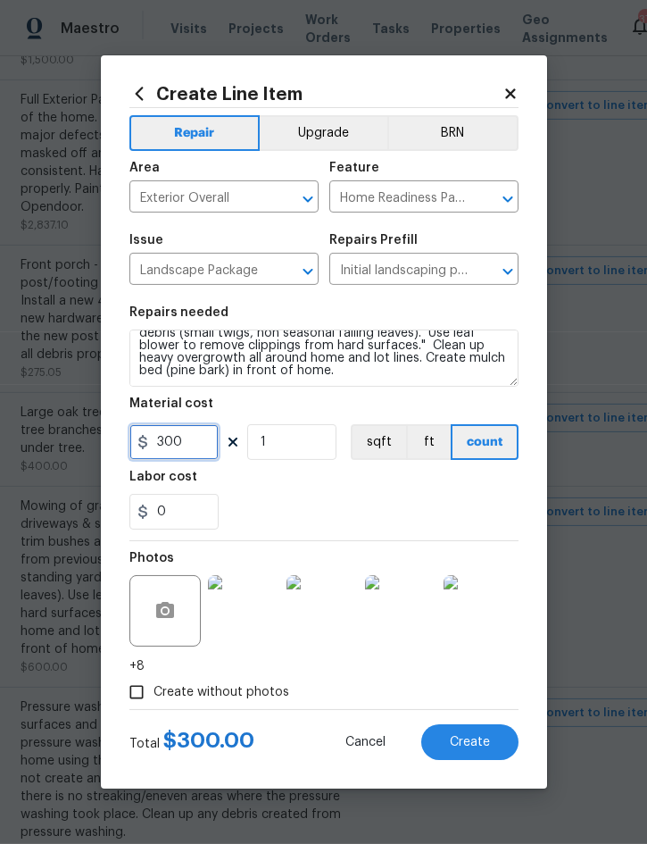
click at [201, 443] on input "300" at bounding box center [173, 442] width 89 height 36
type input "400"
click at [472, 737] on span "Create" at bounding box center [470, 742] width 40 height 13
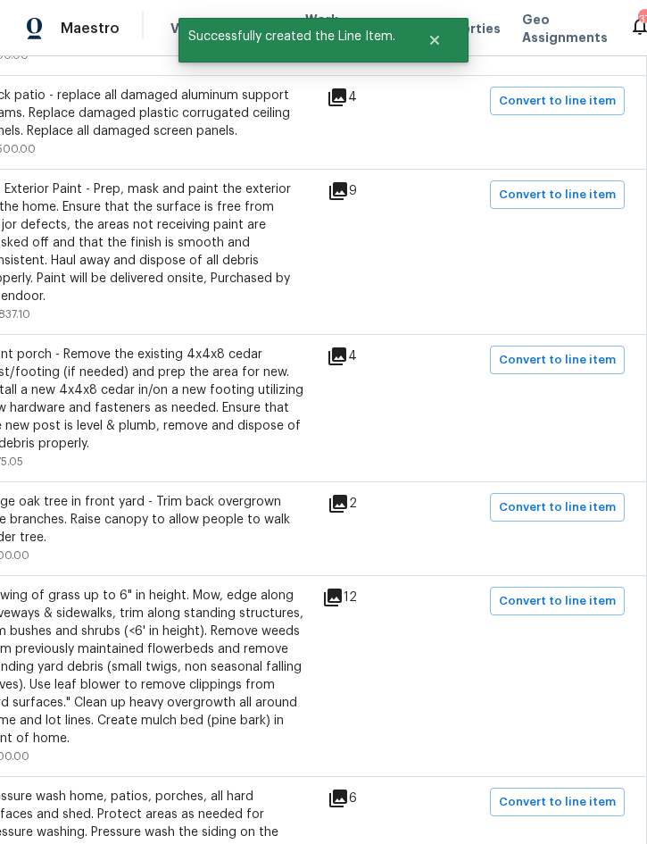
scroll to position [2364, 362]
click at [574, 497] on span "Convert to line item" at bounding box center [557, 507] width 117 height 21
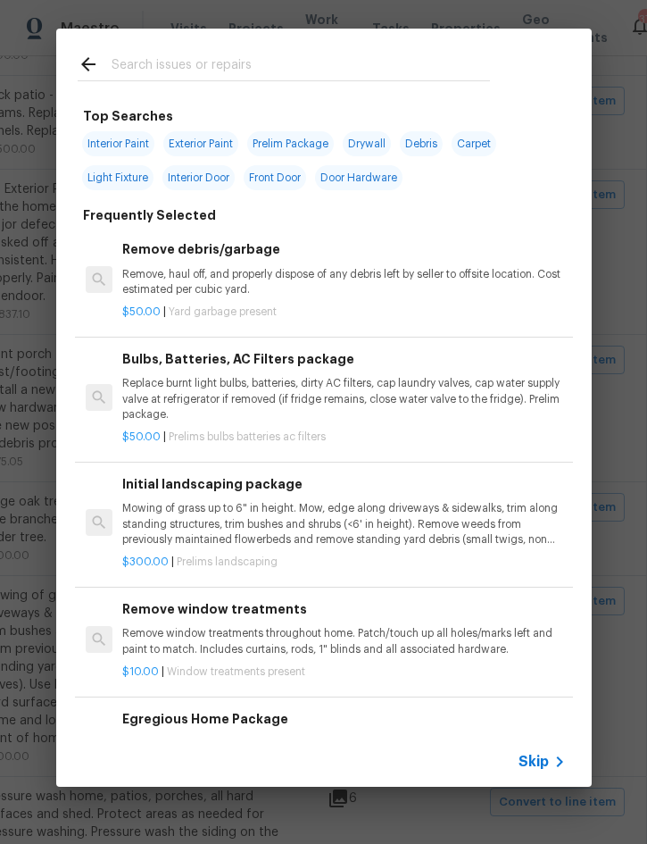
click at [532, 768] on span "Skip" at bounding box center [534, 762] width 30 height 18
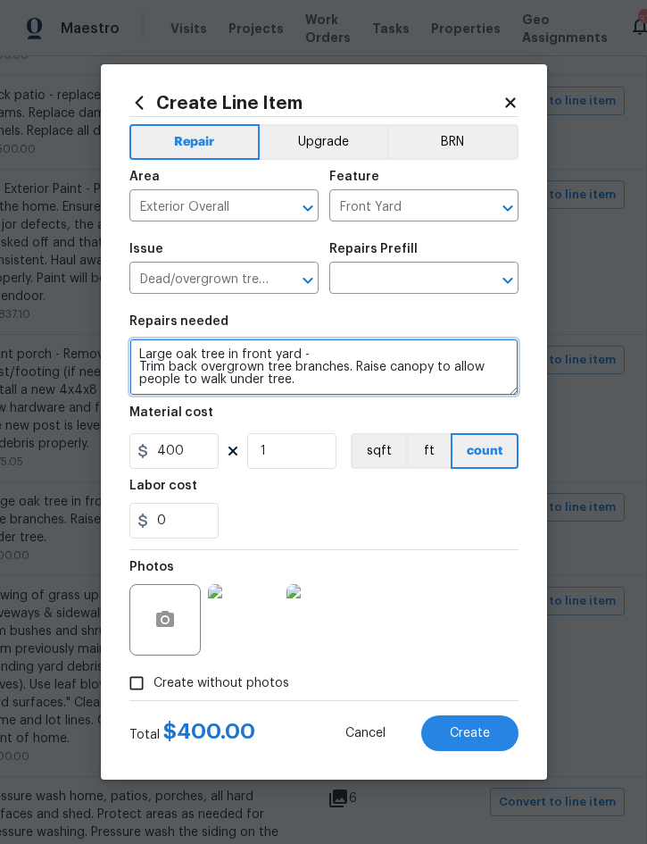
click at [150, 356] on textarea "Large oak tree in front yard - Trim back overgrown tree branches. Raise canopy …" at bounding box center [323, 366] width 389 height 57
click at [146, 355] on textarea "Large oak tree in front yard - Trim back overgrown tree branches. Raise canopy …" at bounding box center [323, 366] width 389 height 57
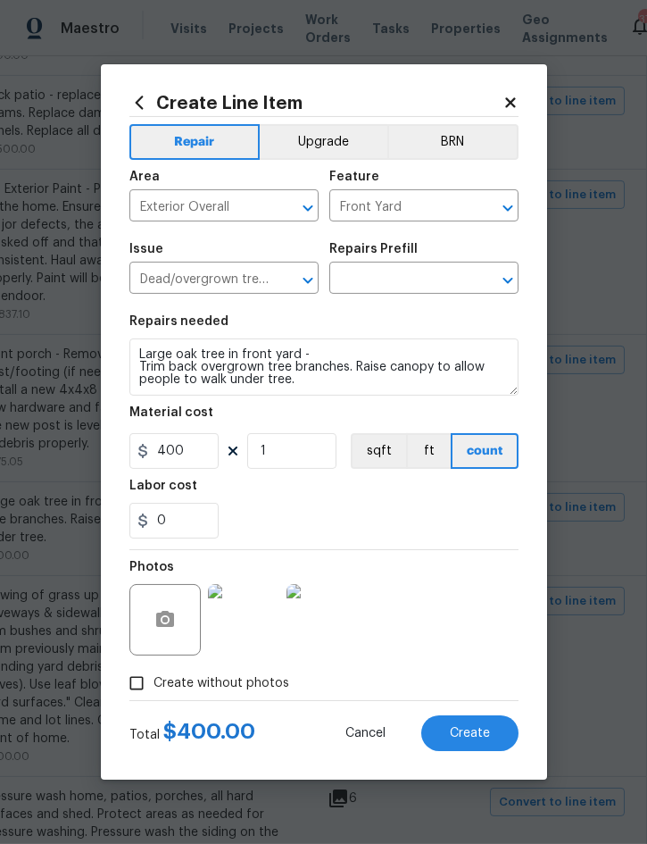
click at [405, 279] on input "text" at bounding box center [398, 280] width 139 height 28
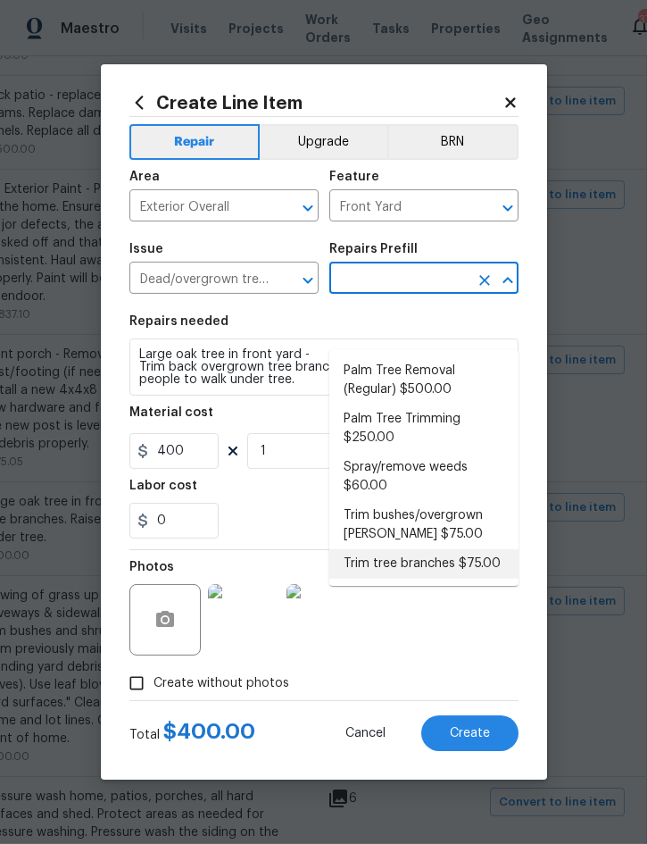
click at [464, 549] on li "Trim tree branches $75.00" at bounding box center [423, 563] width 189 height 29
type input "Trim tree branches $75.00"
type textarea "Trim back overgrown tree branches in contact with home & branches hanging low o…"
type input "75"
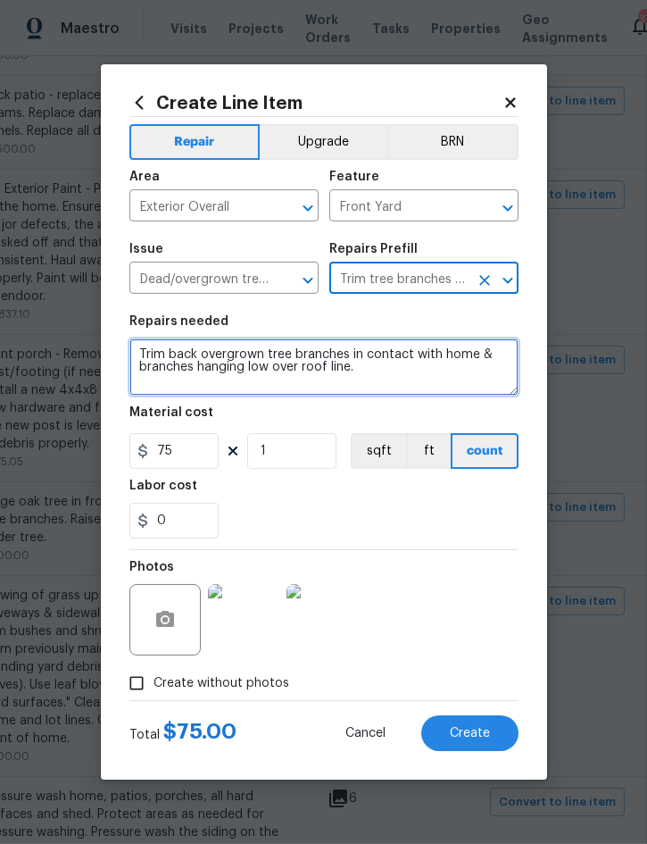
click at [152, 346] on textarea "Trim back overgrown tree branches in contact with home & branches hanging low o…" at bounding box center [323, 366] width 389 height 57
paste textarea "Large oak tree in front yard - Trim back overgrown tree branches. Raise canopy …"
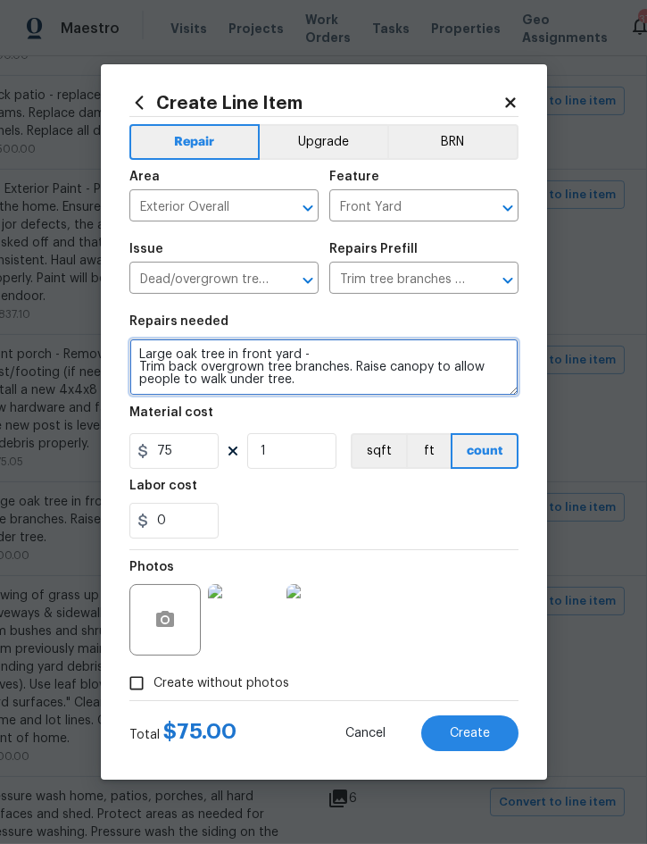
type textarea "Large oak tree in front yard - Trim back overgrown tree branches. Raise canopy …"
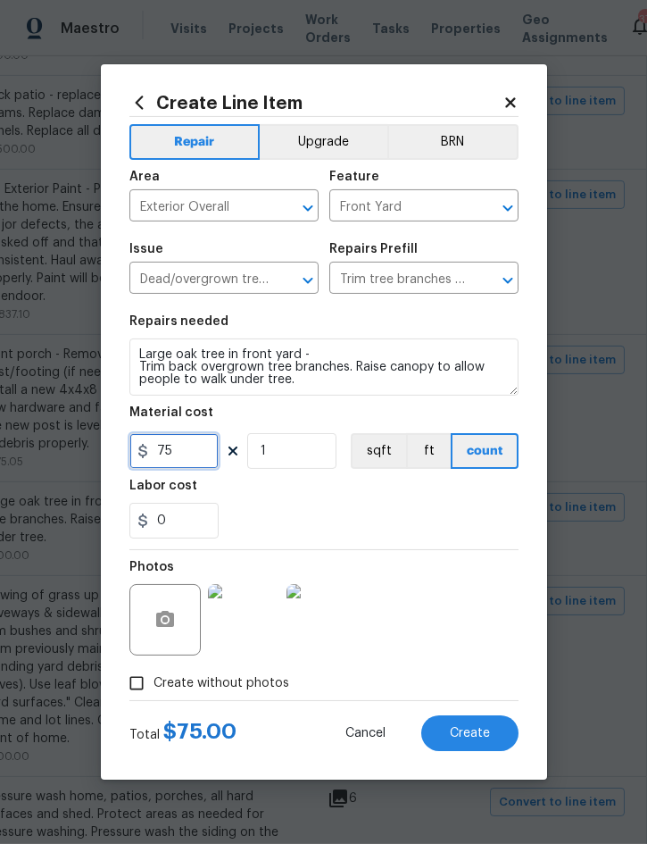
click at [185, 455] on input "75" at bounding box center [173, 451] width 89 height 36
type input "300"
click at [478, 727] on span "Create" at bounding box center [470, 733] width 40 height 13
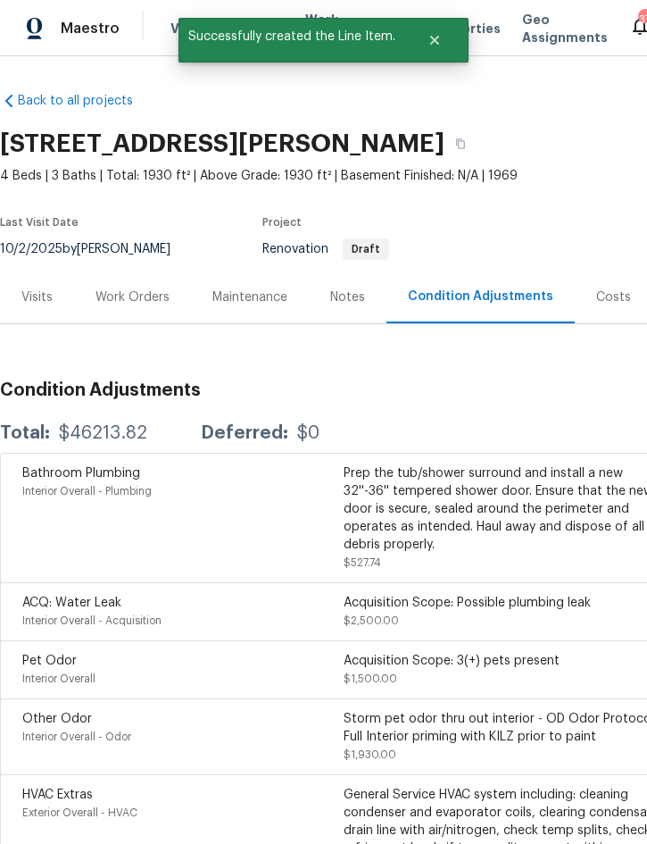
scroll to position [0, 0]
click at [132, 288] on div "Work Orders" at bounding box center [133, 297] width 74 height 18
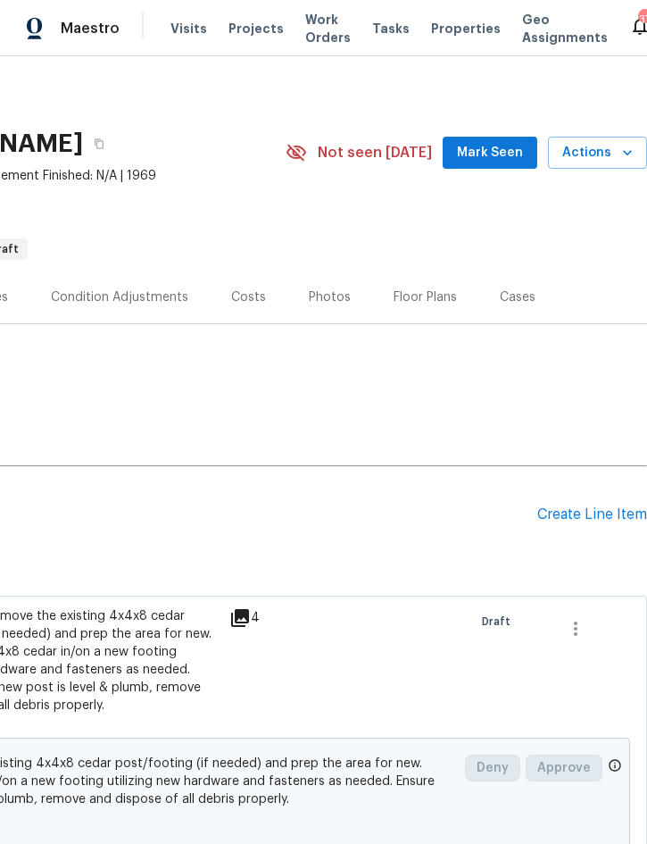
scroll to position [0, 362]
click at [582, 512] on div "Create Line Item" at bounding box center [593, 514] width 110 height 17
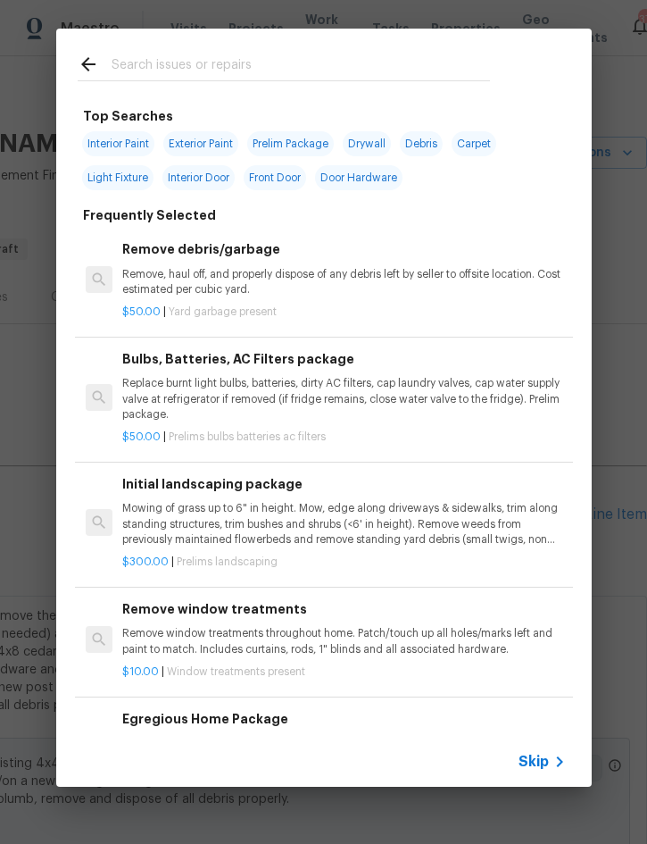
click at [259, 60] on input "text" at bounding box center [301, 67] width 379 height 27
type input "Clean"
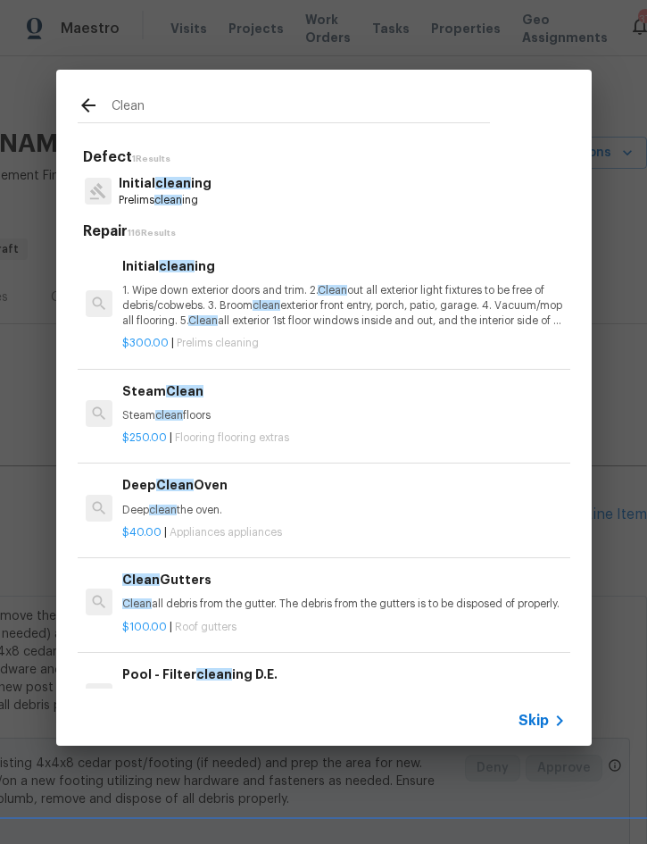
click at [244, 291] on p "1. Wipe down exterior doors and trim. 2. Clean out all exterior light fixtures …" at bounding box center [343, 306] width 443 height 46
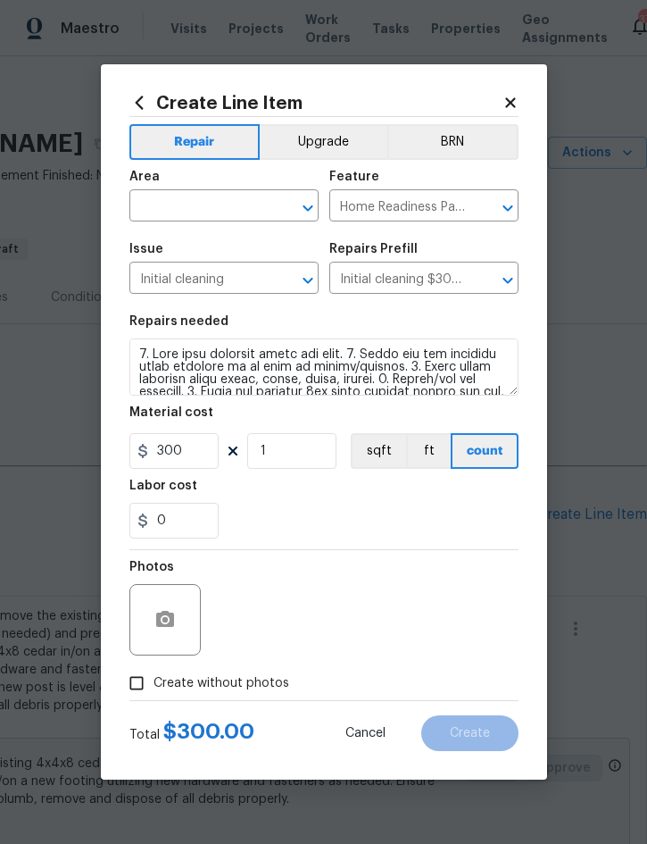
click at [224, 209] on input "text" at bounding box center [198, 208] width 139 height 28
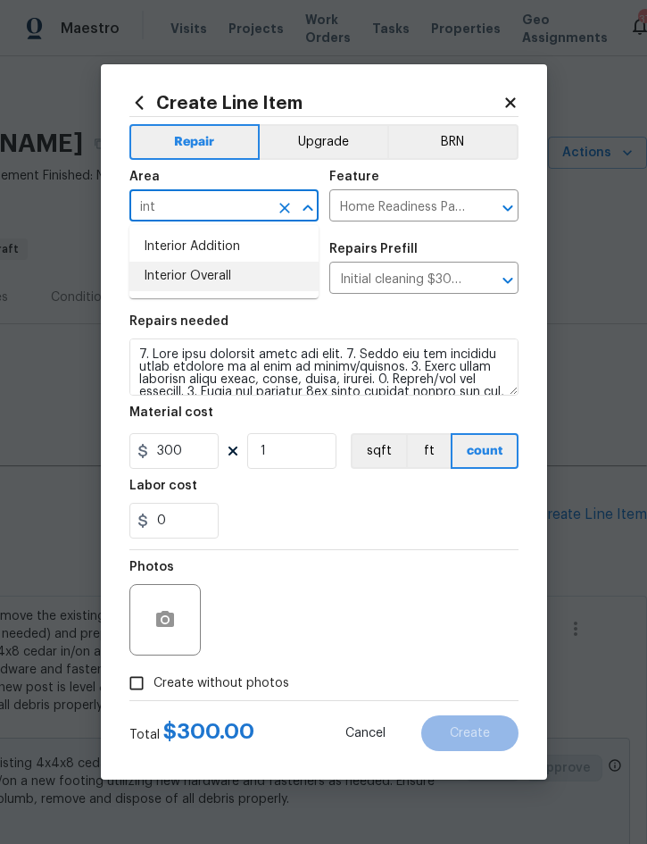
click at [238, 276] on li "Interior Overall" at bounding box center [223, 276] width 189 height 29
type input "Interior Overall"
click at [243, 683] on span "Create without photos" at bounding box center [222, 683] width 136 height 19
click at [154, 683] on input "Create without photos" at bounding box center [137, 683] width 34 height 34
checkbox input "true"
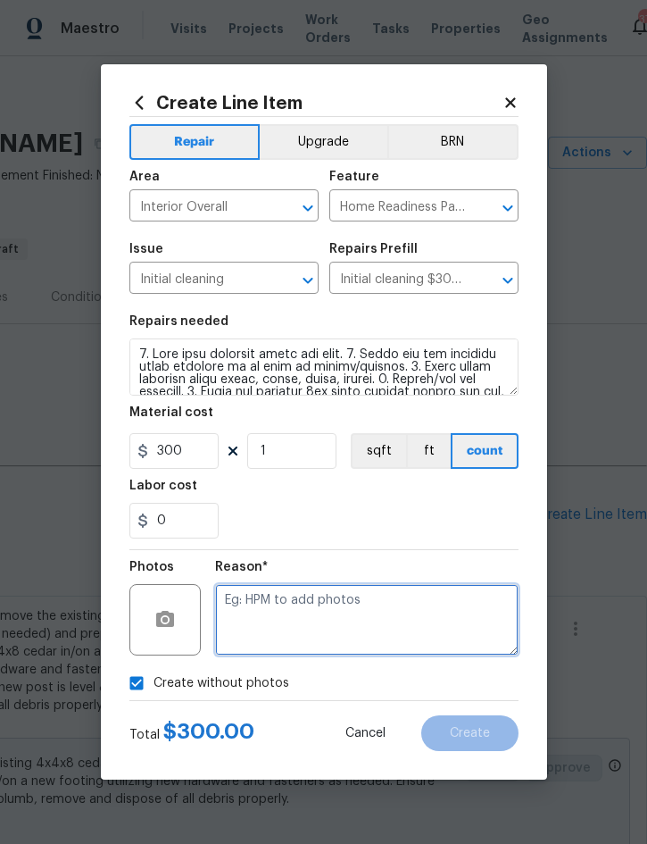
click at [344, 604] on textarea at bounding box center [367, 619] width 304 height 71
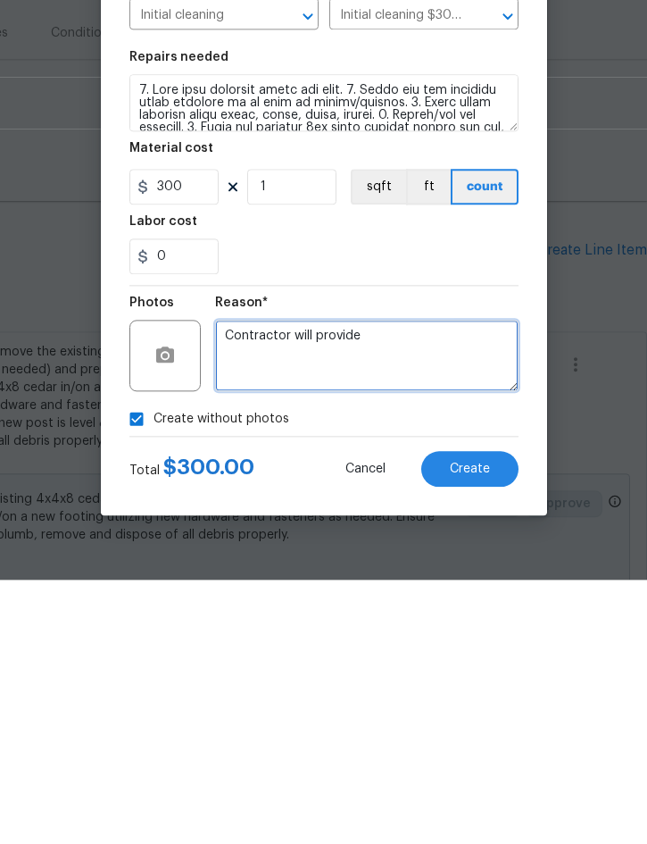
type textarea "Contractor will provide"
click at [481, 701] on div "Total $ 300.00 Cancel Create" at bounding box center [323, 726] width 389 height 50
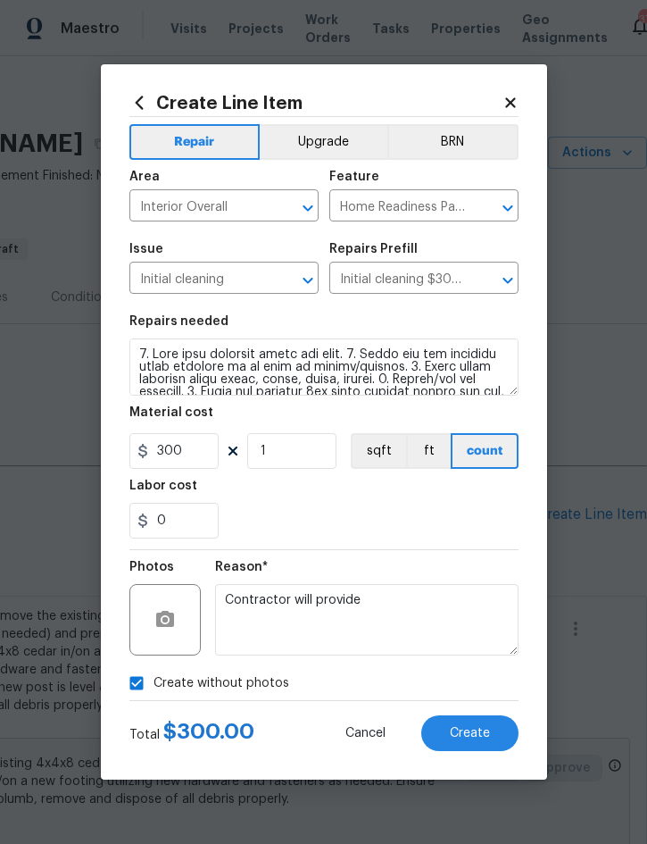
click at [483, 731] on span "Create" at bounding box center [470, 733] width 40 height 13
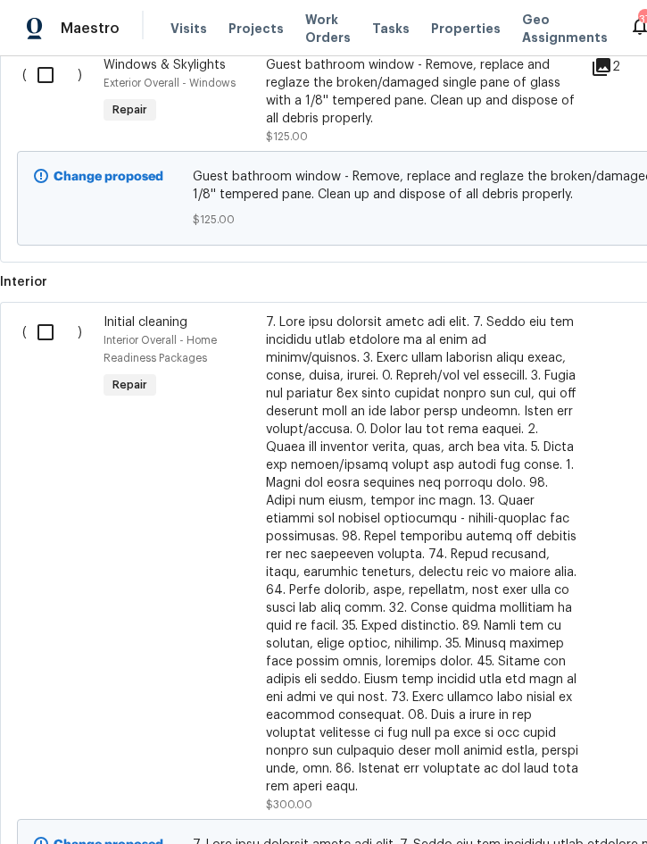
scroll to position [3633, 0]
click at [49, 314] on input "checkbox" at bounding box center [52, 333] width 51 height 38
checkbox input "true"
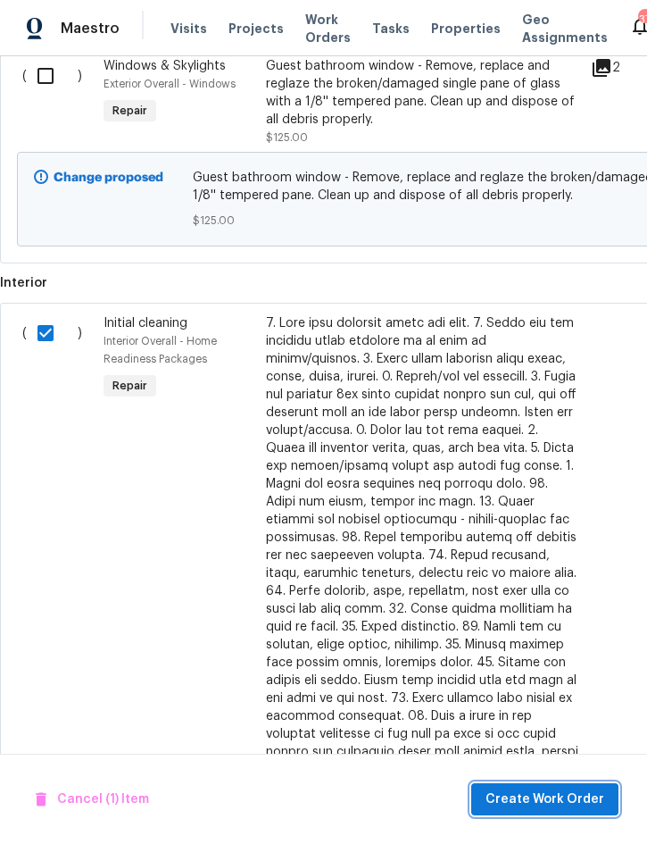
click at [554, 801] on span "Create Work Order" at bounding box center [545, 799] width 119 height 22
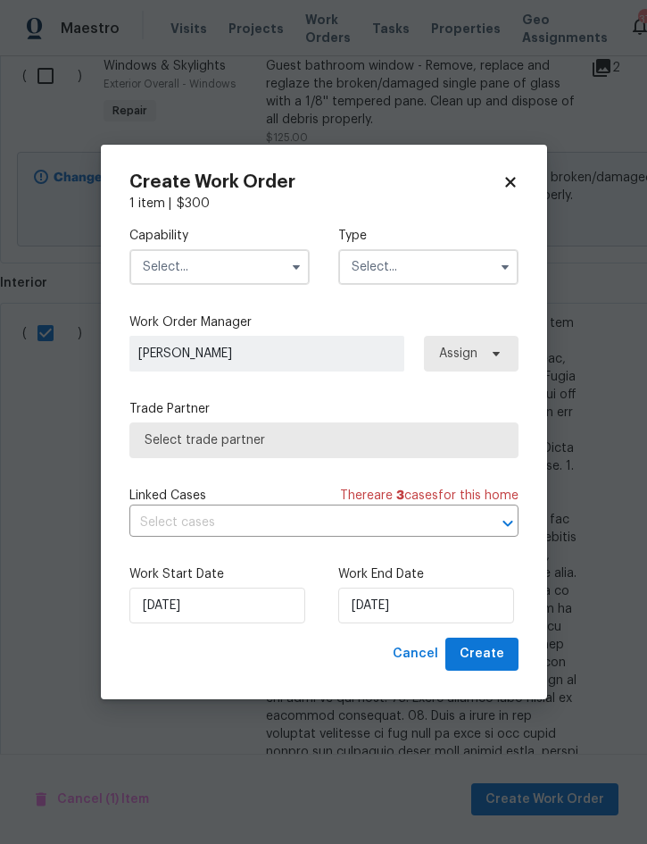
click at [208, 257] on input "text" at bounding box center [219, 267] width 180 height 36
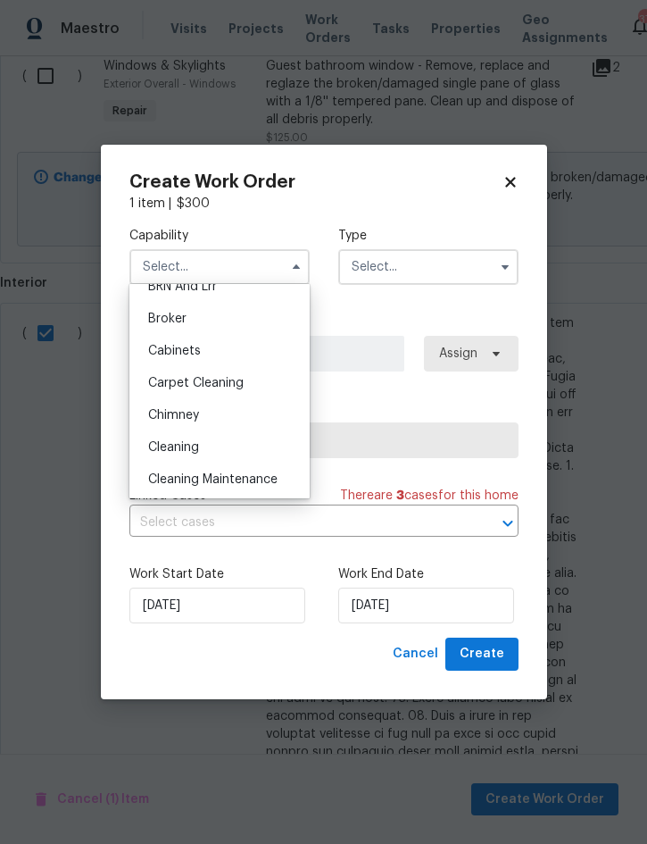
scroll to position [123, 0]
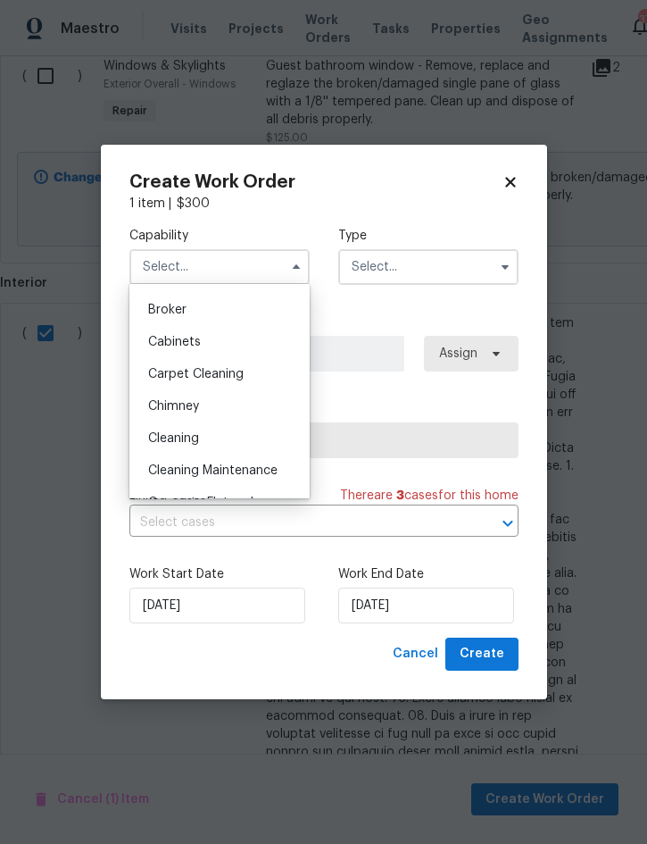
click at [213, 434] on div "Cleaning" at bounding box center [219, 438] width 171 height 32
type input "Cleaning"
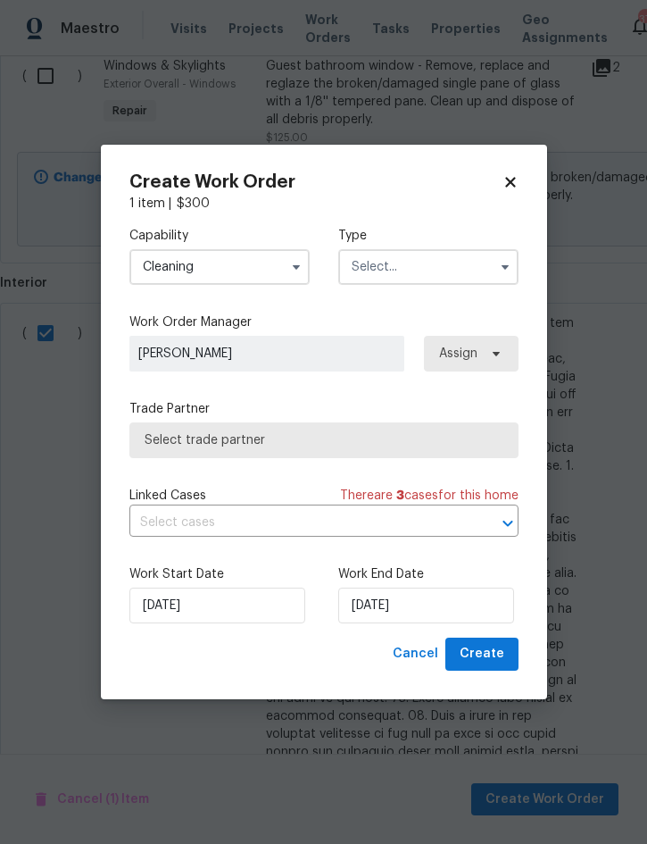
click at [423, 269] on input "text" at bounding box center [428, 267] width 180 height 36
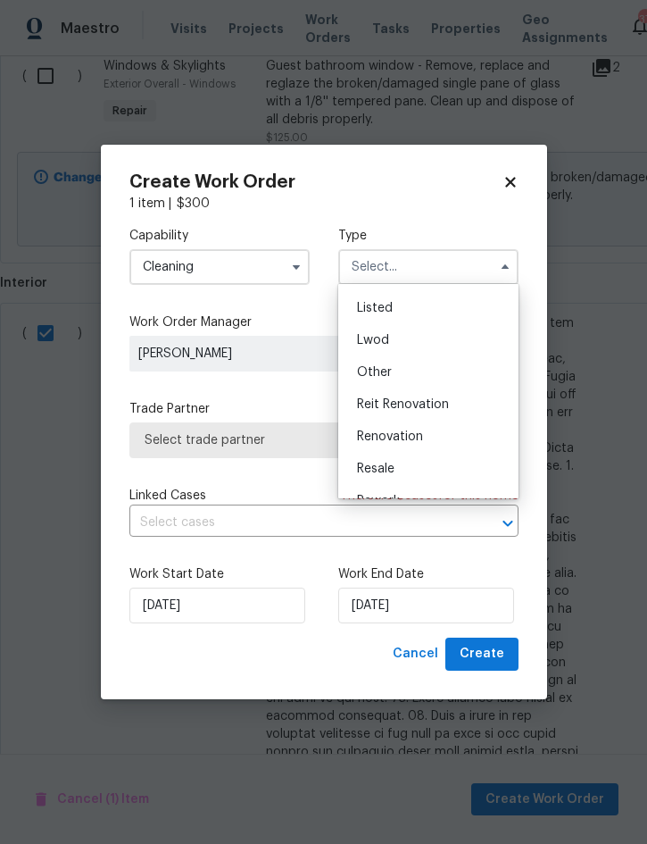
scroll to position [165, 0]
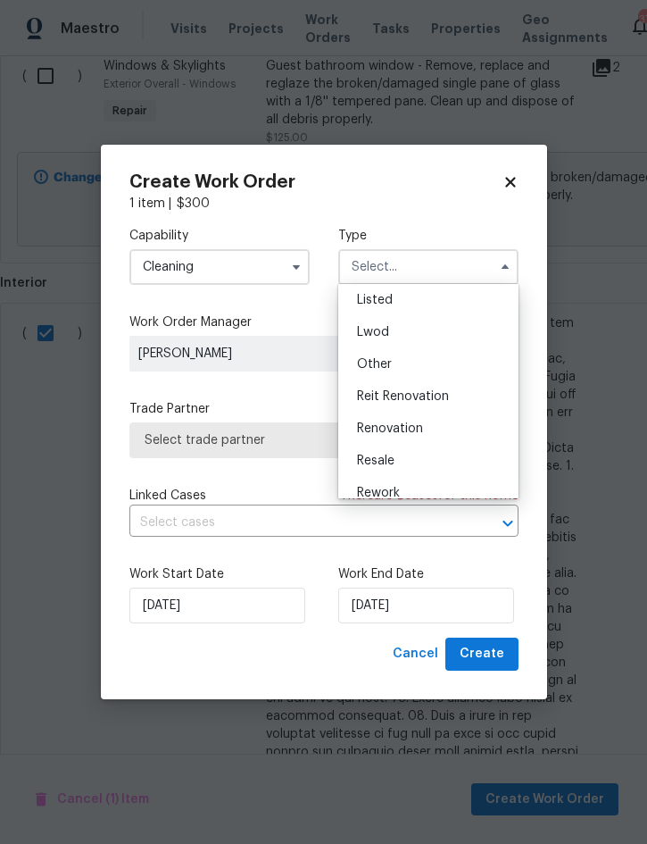
click at [421, 428] on span "Renovation" at bounding box center [390, 428] width 66 height 13
type input "Renovation"
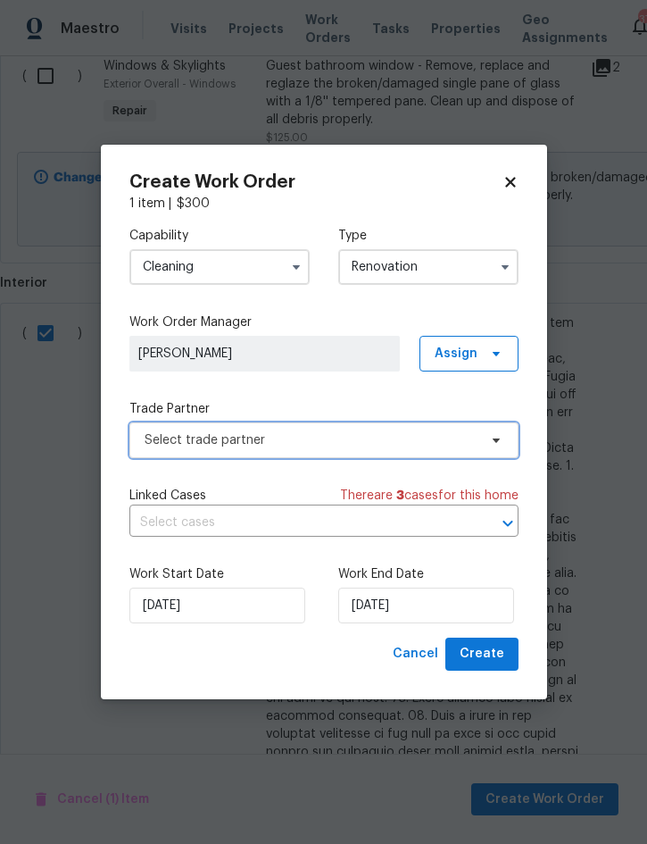
click at [306, 437] on span "Select trade partner" at bounding box center [311, 440] width 333 height 18
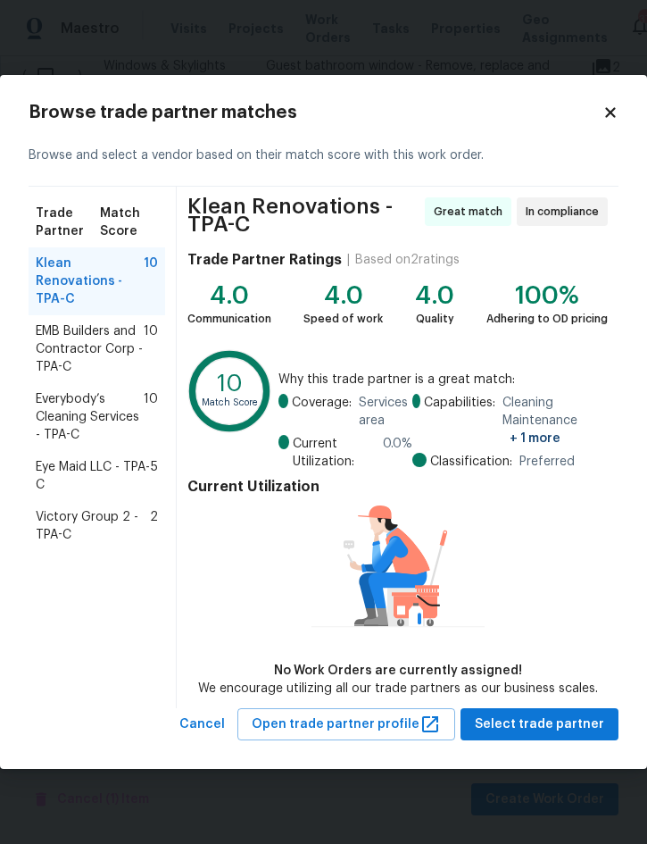
click at [92, 407] on span "Everybody’s Cleaning Services - TPA-C" at bounding box center [90, 417] width 108 height 54
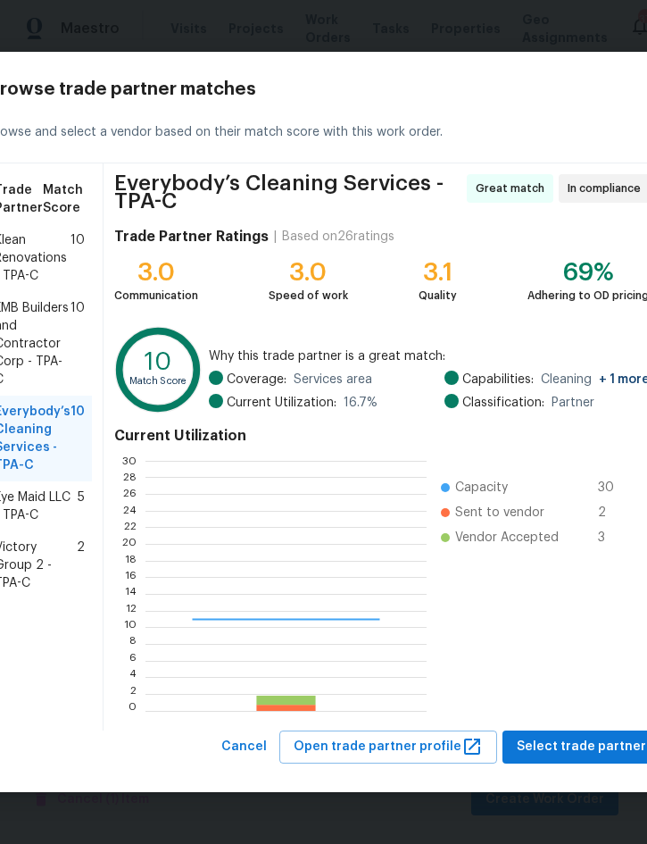
scroll to position [250, 280]
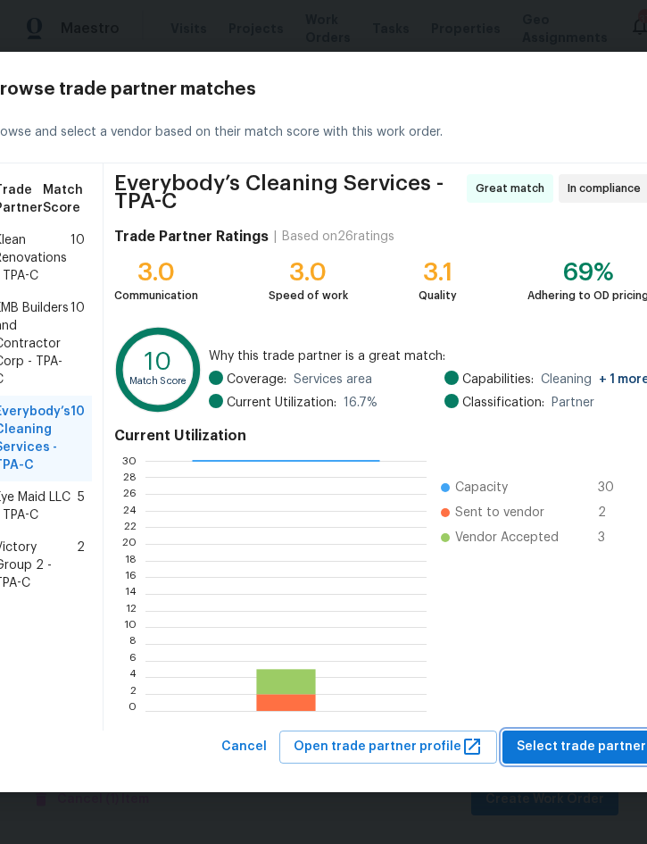
click at [588, 750] on span "Select trade partner" at bounding box center [581, 747] width 129 height 22
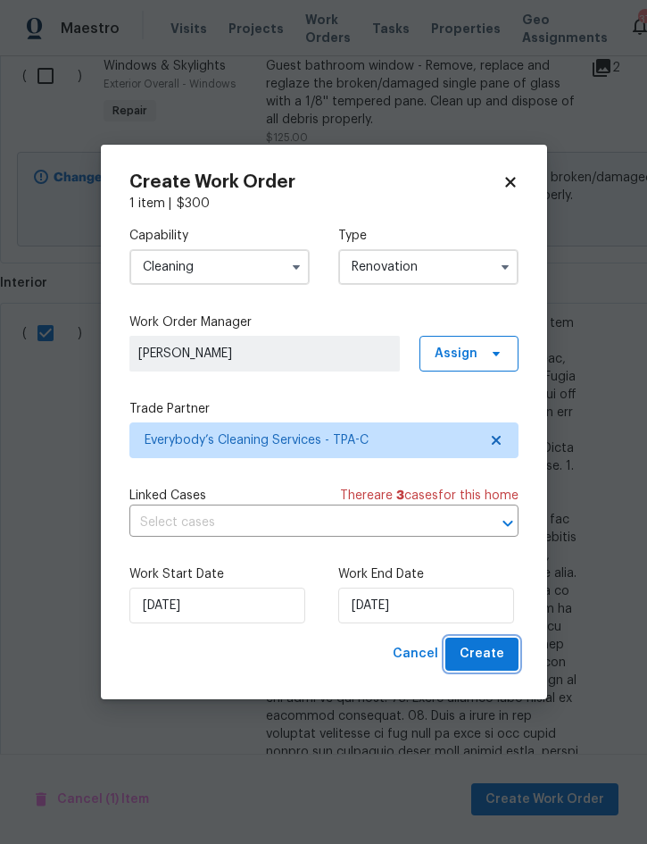
click at [485, 651] on span "Create" at bounding box center [482, 654] width 45 height 22
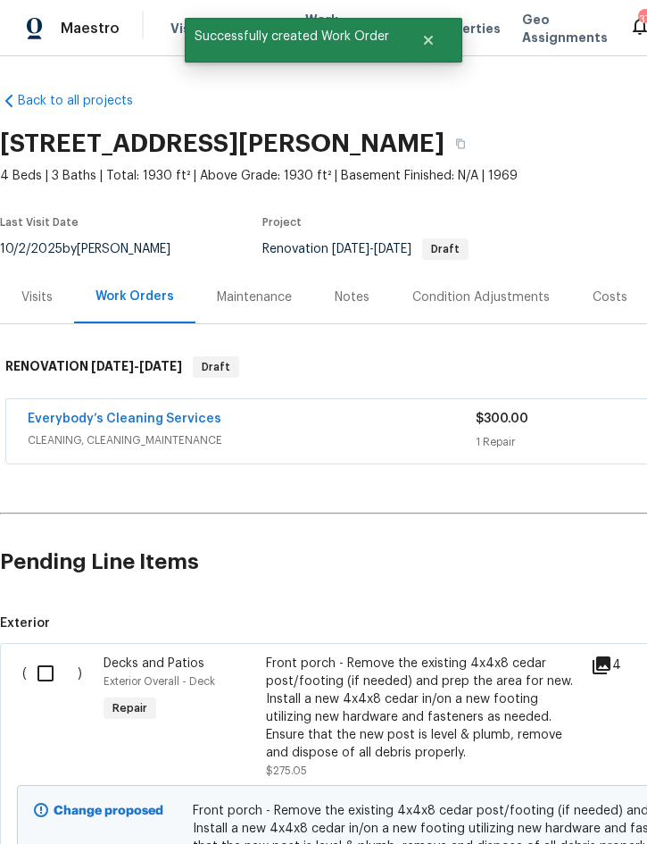
scroll to position [0, 0]
click at [38, 655] on input "checkbox" at bounding box center [52, 674] width 51 height 38
checkbox input "true"
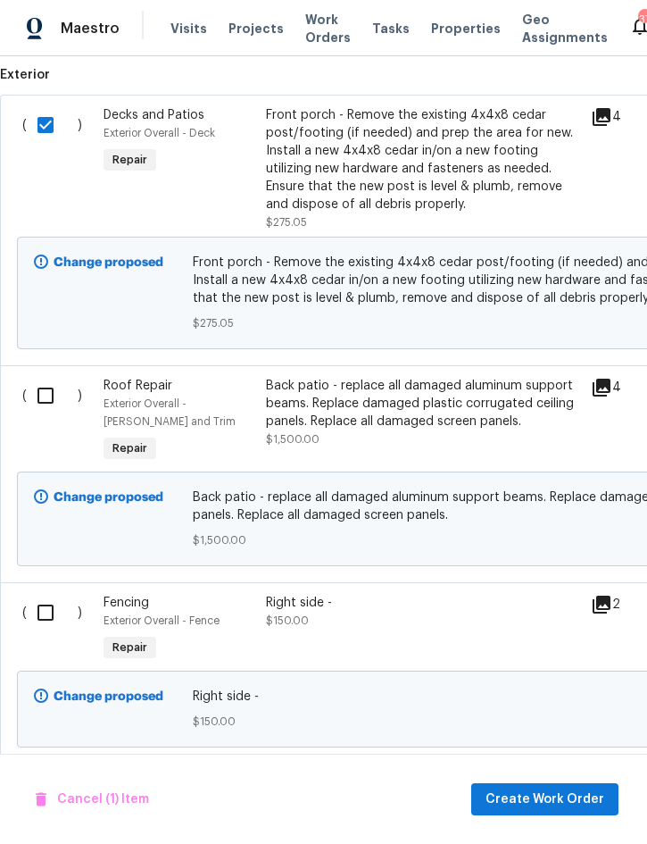
scroll to position [548, 0]
click at [47, 377] on input "checkbox" at bounding box center [52, 396] width 51 height 38
checkbox input "true"
click at [45, 594] on input "checkbox" at bounding box center [52, 613] width 51 height 38
checkbox input "true"
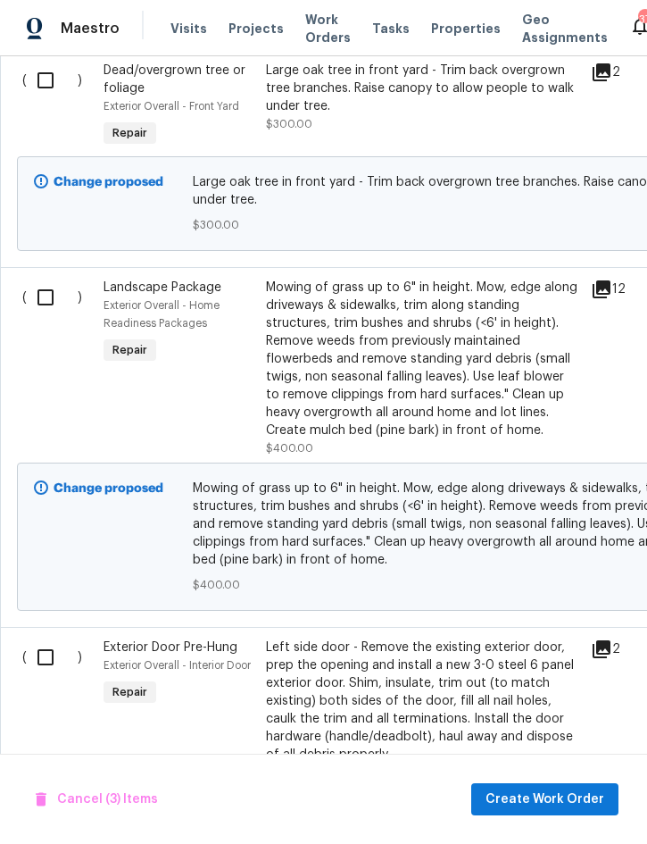
scroll to position [1262, 0]
click at [46, 638] on input "checkbox" at bounding box center [52, 657] width 51 height 38
checkbox input "true"
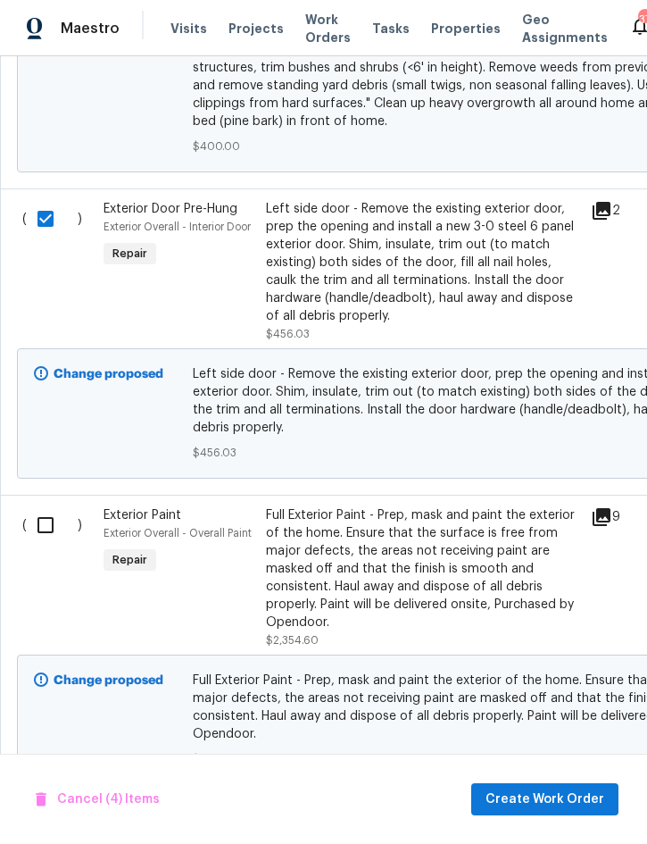
scroll to position [1701, 0]
click at [45, 505] on input "checkbox" at bounding box center [52, 524] width 51 height 38
checkbox input "true"
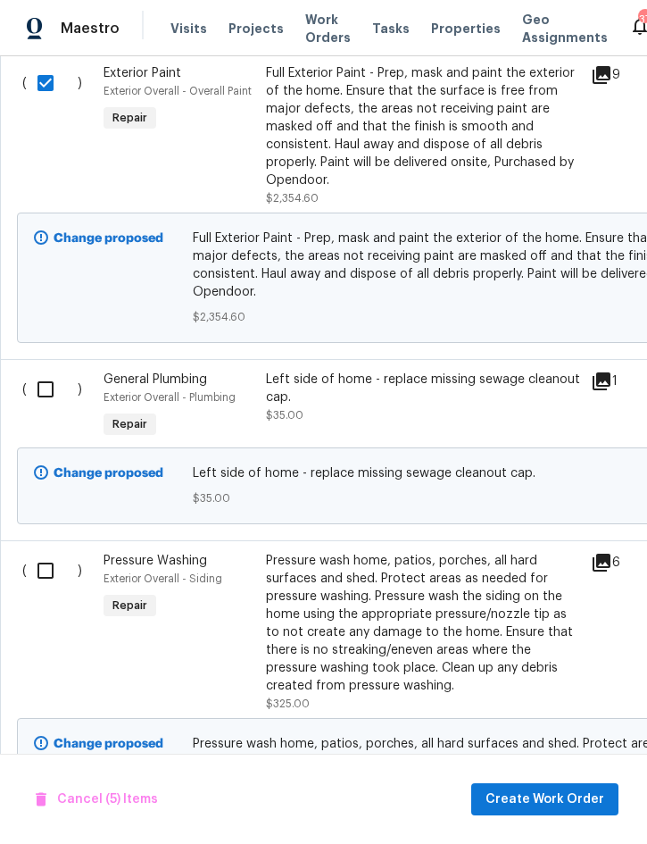
scroll to position [0, 0]
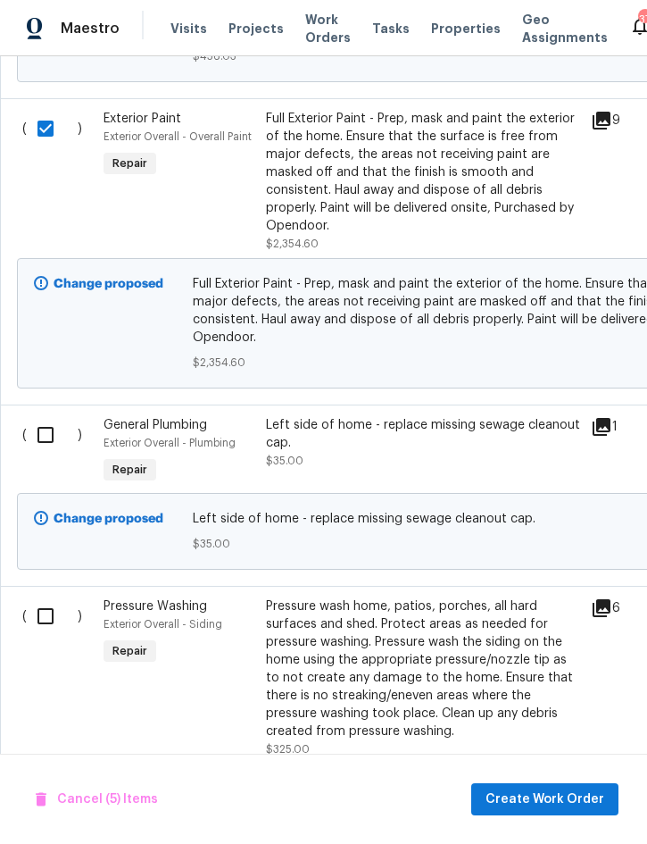
click at [40, 416] on input "checkbox" at bounding box center [52, 435] width 51 height 38
checkbox input "true"
click at [33, 597] on input "checkbox" at bounding box center [52, 616] width 51 height 38
checkbox input "true"
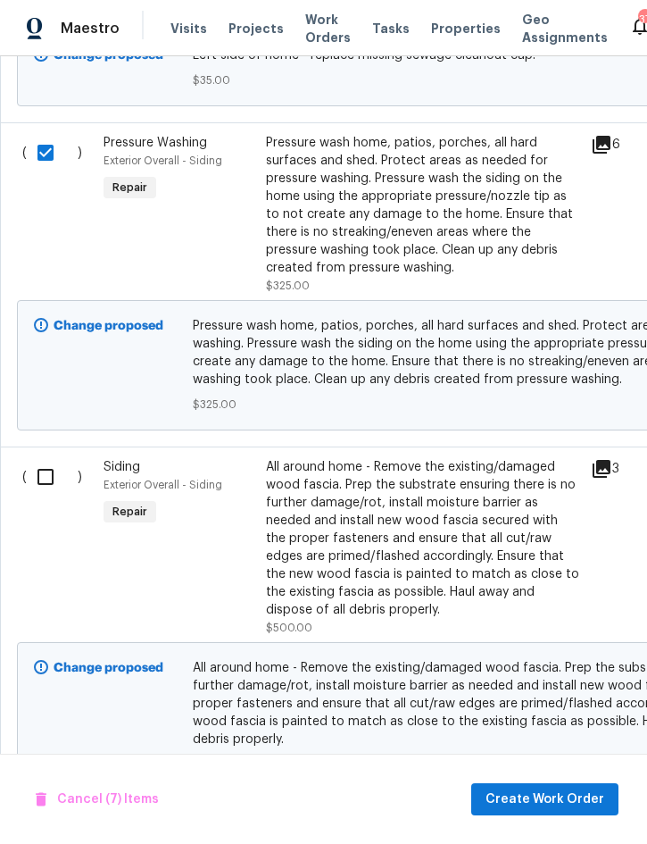
click at [38, 458] on input "checkbox" at bounding box center [52, 477] width 51 height 38
checkbox input "true"
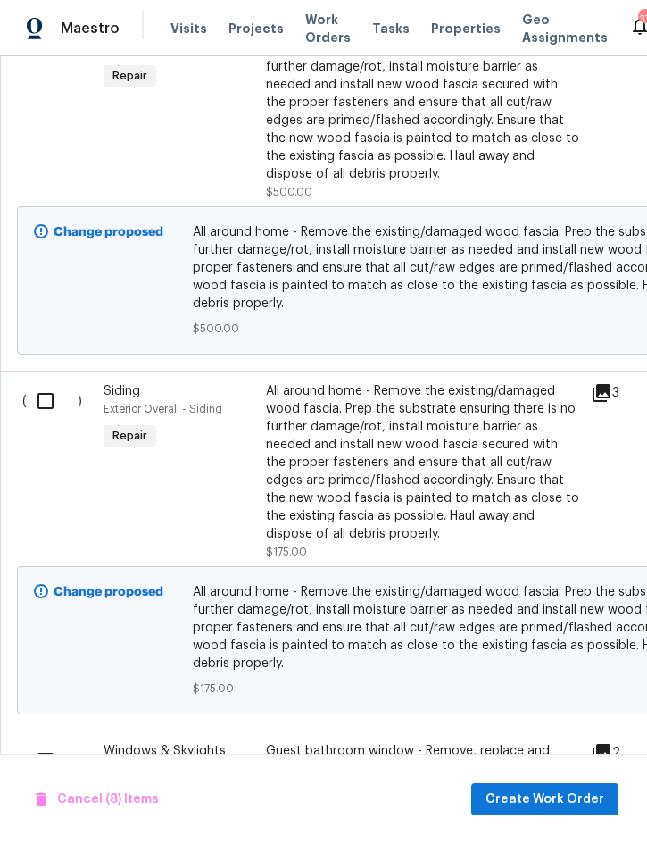
click at [47, 382] on input "checkbox" at bounding box center [52, 401] width 51 height 38
checkbox input "true"
click at [42, 742] on input "checkbox" at bounding box center [52, 761] width 51 height 38
checkbox input "true"
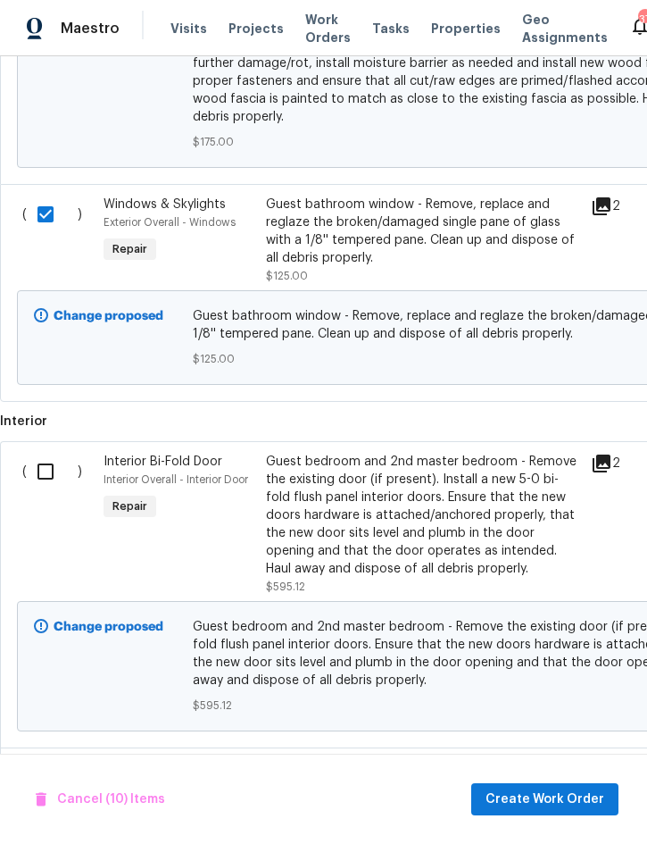
click at [40, 453] on input "checkbox" at bounding box center [52, 472] width 51 height 38
checkbox input "true"
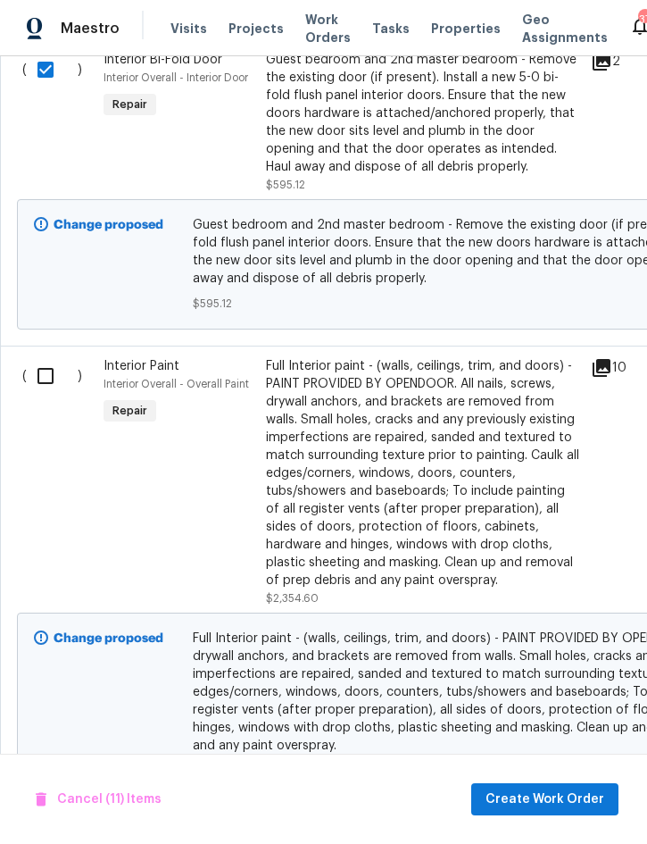
click at [44, 357] on input "checkbox" at bounding box center [52, 376] width 51 height 38
checkbox input "true"
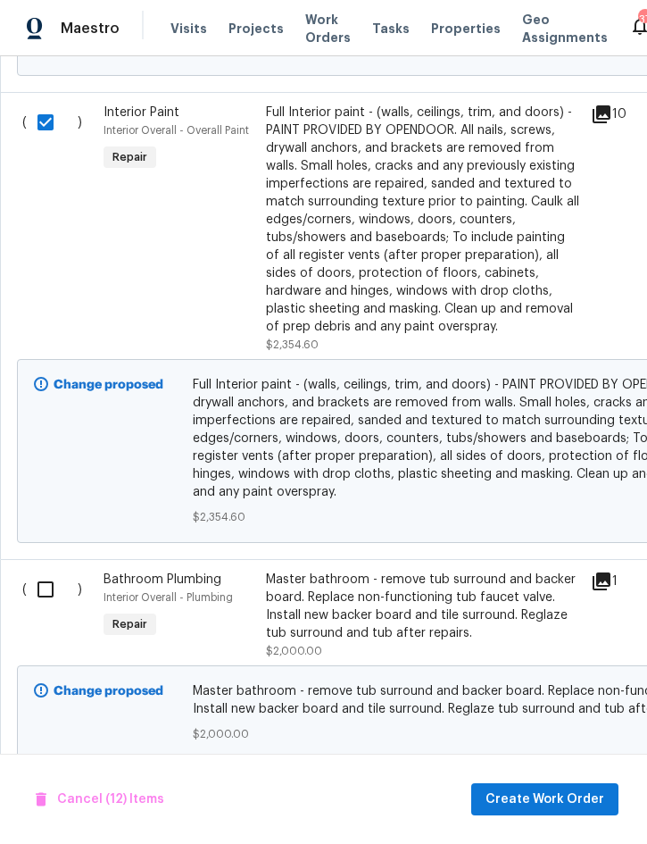
click at [44, 571] on input "checkbox" at bounding box center [52, 590] width 51 height 38
checkbox input "true"
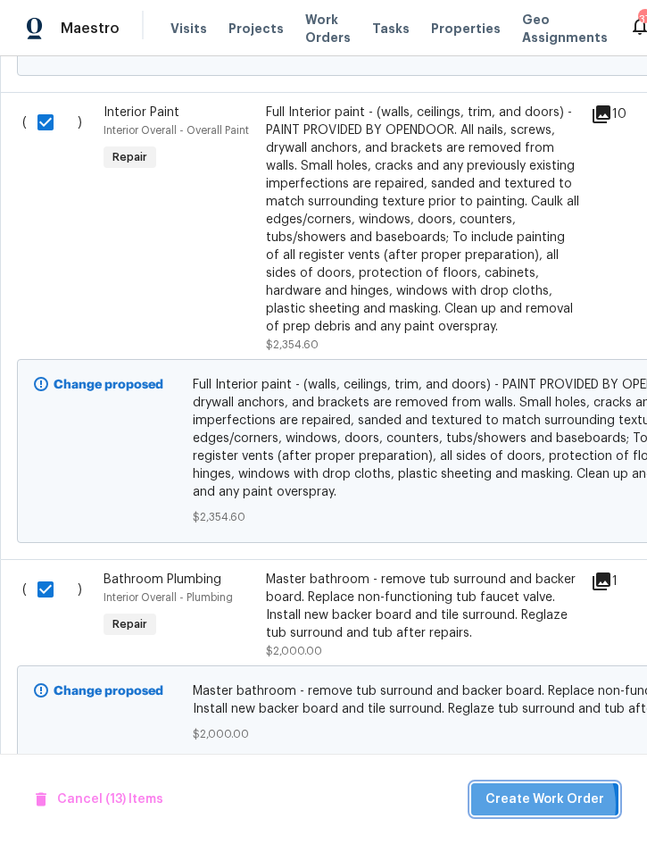
click at [543, 805] on span "Create Work Order" at bounding box center [545, 799] width 119 height 22
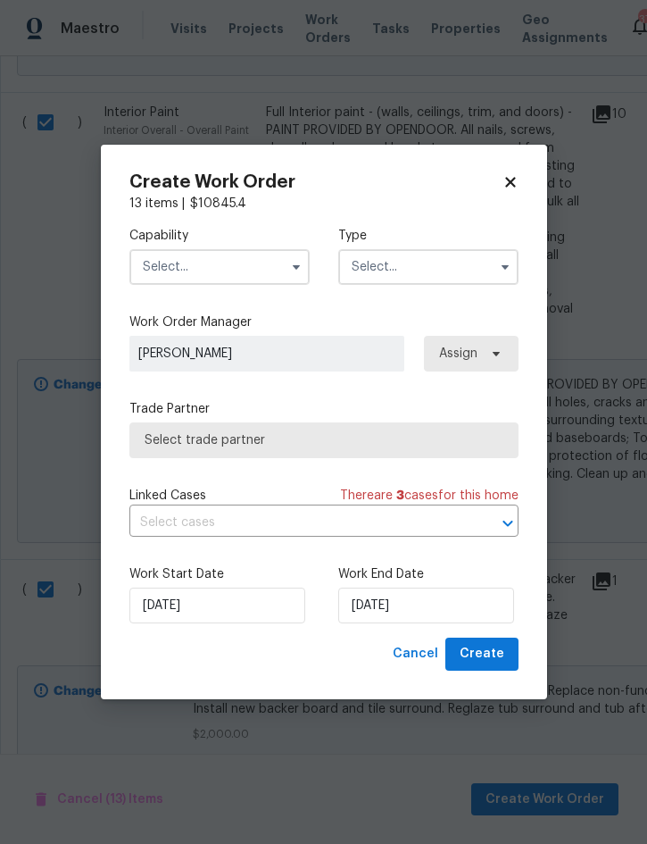
click at [233, 262] on input "text" at bounding box center [219, 267] width 180 height 36
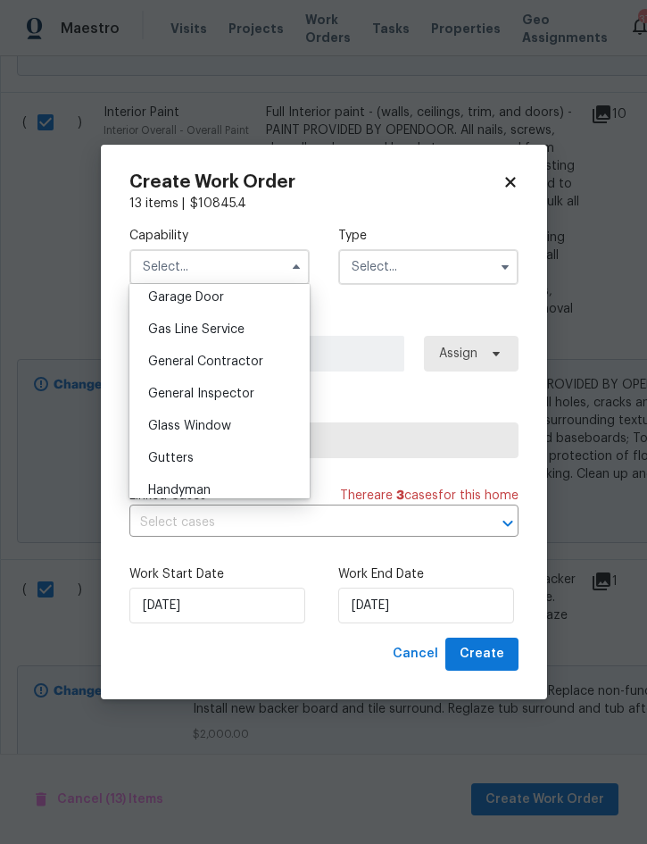
click at [246, 365] on span "General Contractor" at bounding box center [205, 361] width 115 height 13
type input "General Contractor"
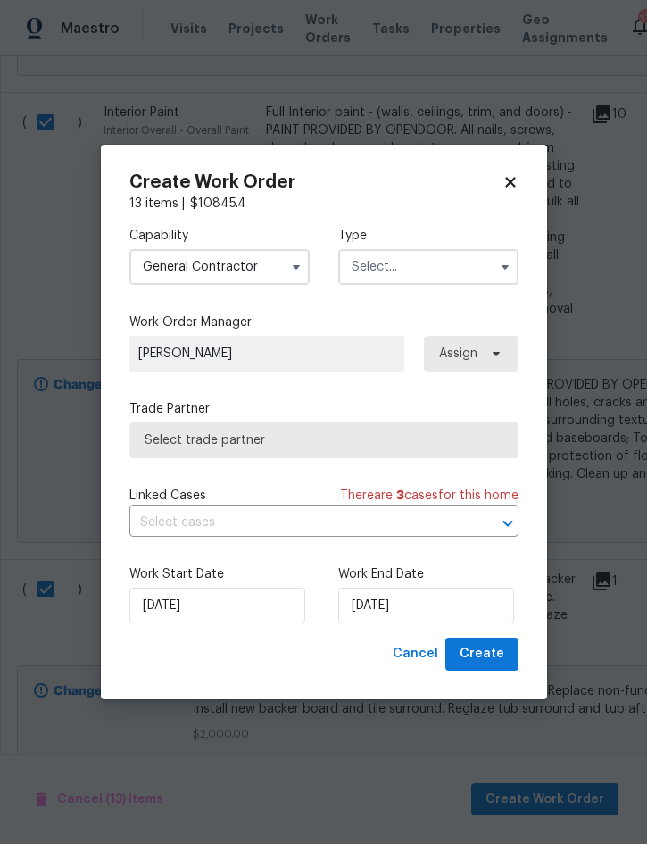
click at [430, 258] on input "text" at bounding box center [428, 267] width 180 height 36
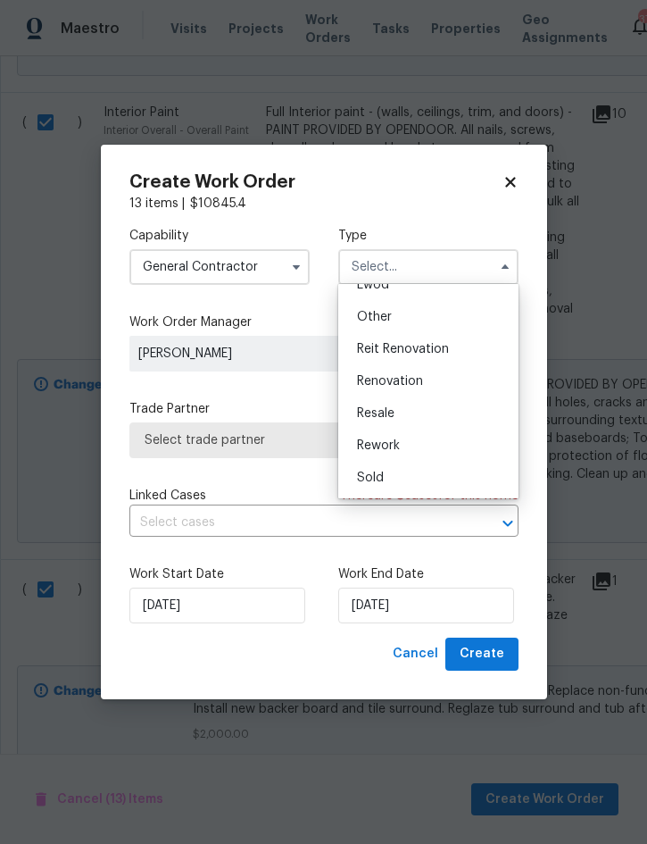
click at [430, 378] on div "Renovation" at bounding box center [428, 381] width 171 height 32
type input "Renovation"
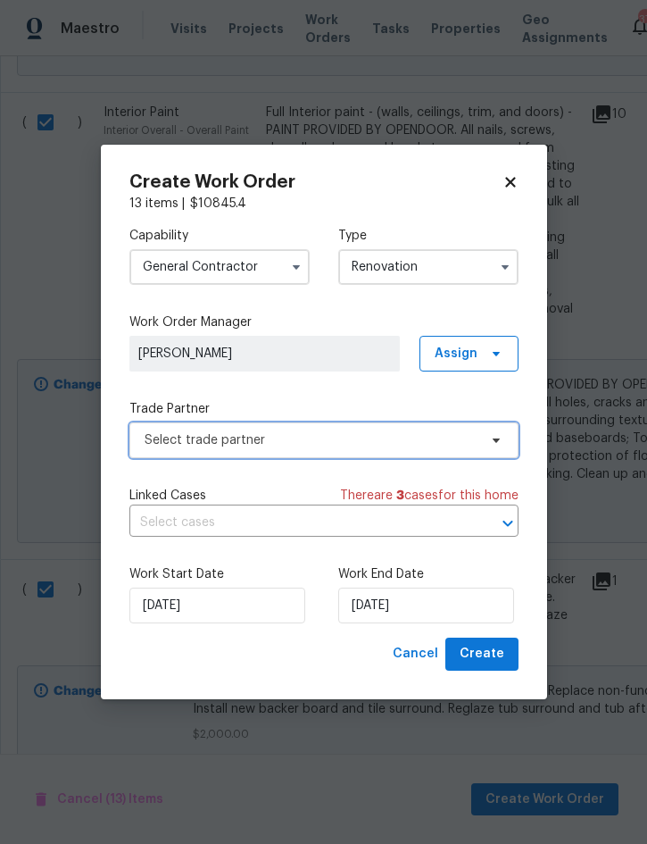
click at [334, 436] on span "Select trade partner" at bounding box center [311, 440] width 333 height 18
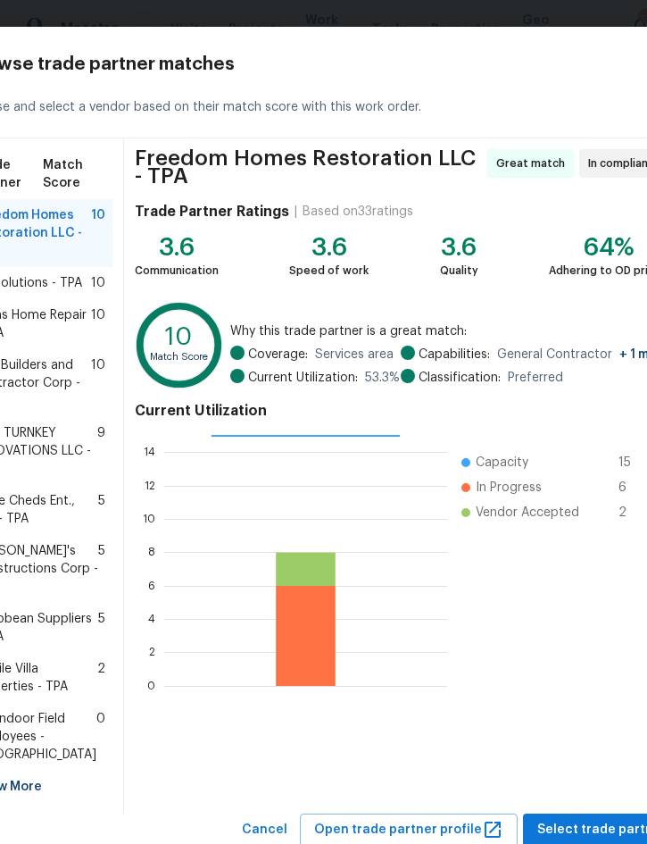
click at [46, 342] on span "Mnms Home Repair - TPA" at bounding box center [32, 324] width 118 height 36
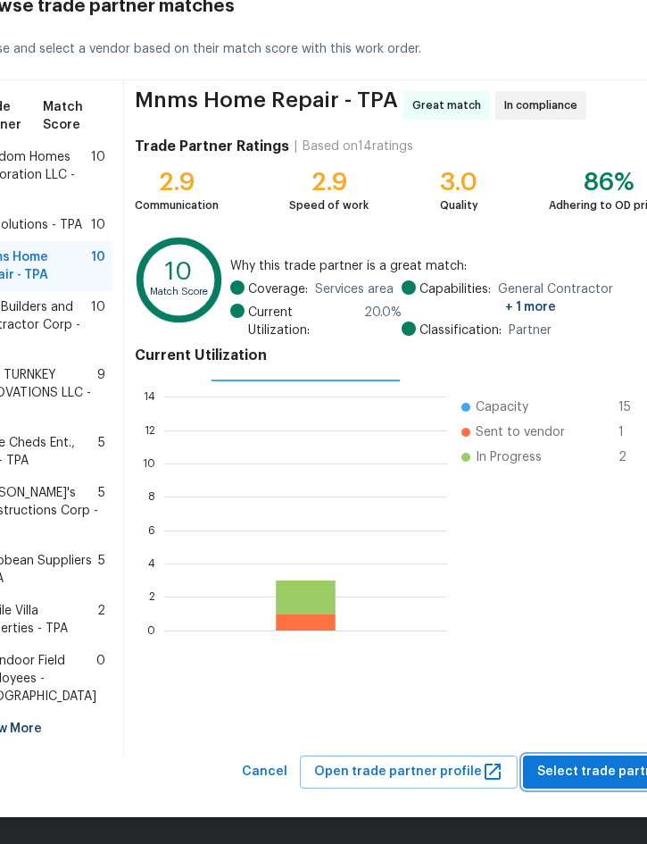
click at [581, 767] on span "Select trade partner" at bounding box center [602, 772] width 129 height 22
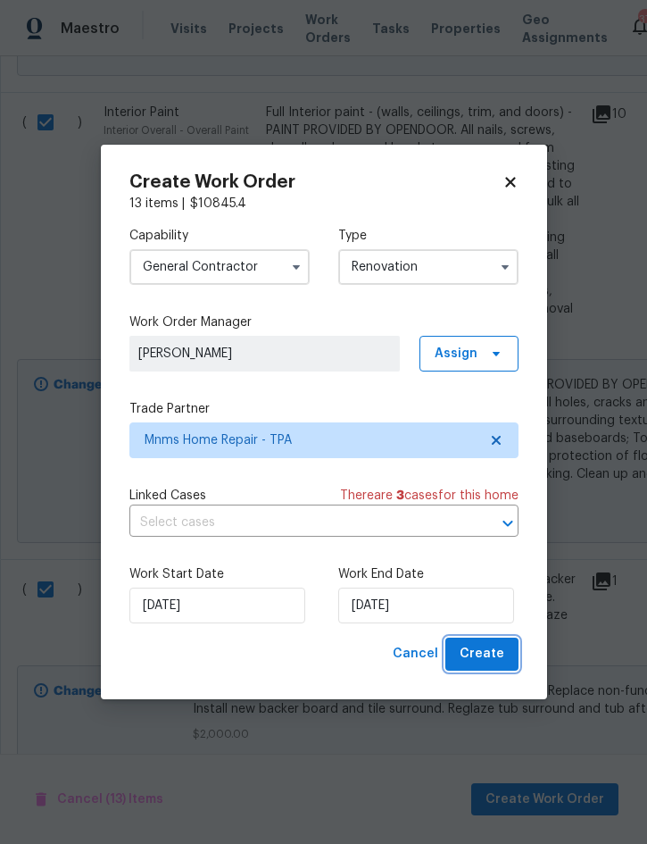
click at [483, 658] on span "Create" at bounding box center [482, 654] width 45 height 22
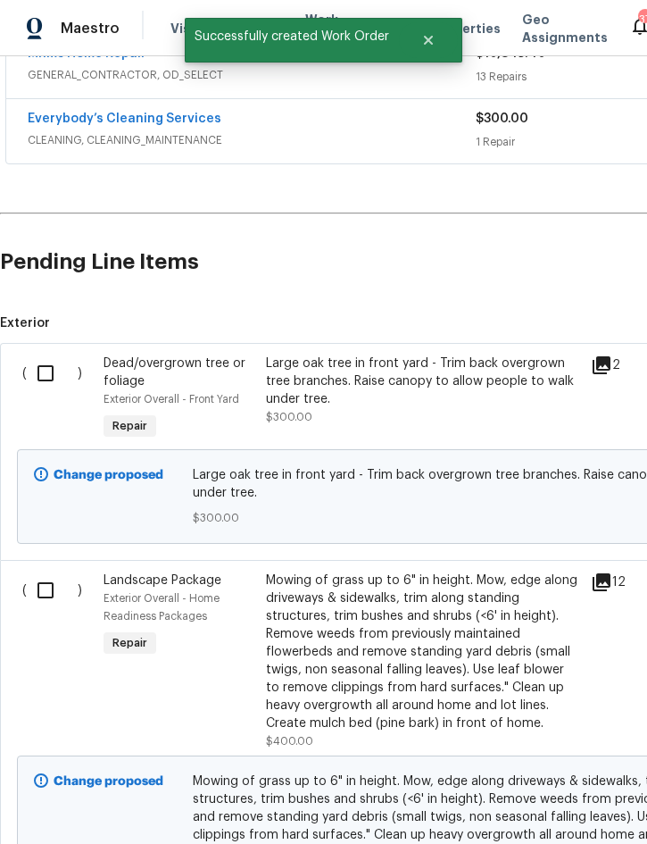
click at [46, 367] on input "checkbox" at bounding box center [52, 373] width 51 height 38
checkbox input "true"
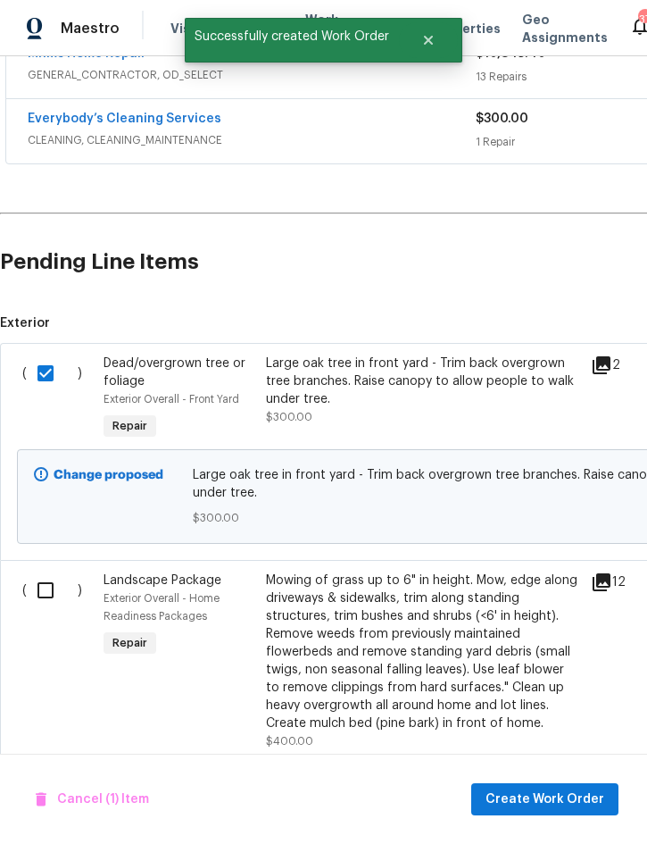
click at [41, 590] on input "checkbox" at bounding box center [52, 590] width 51 height 38
checkbox input "true"
click at [546, 807] on span "Create Work Order" at bounding box center [545, 799] width 119 height 22
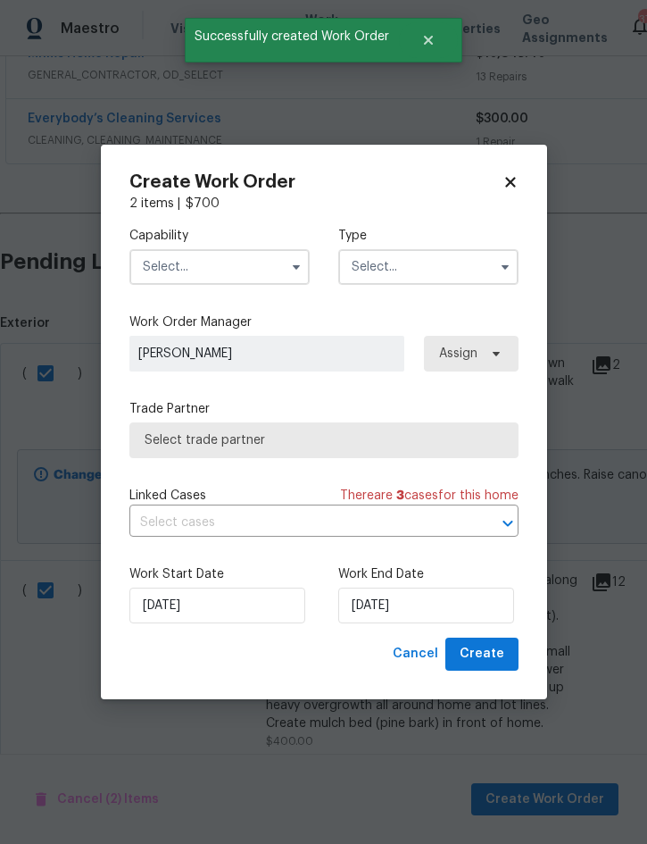
click at [220, 253] on input "text" at bounding box center [219, 267] width 180 height 36
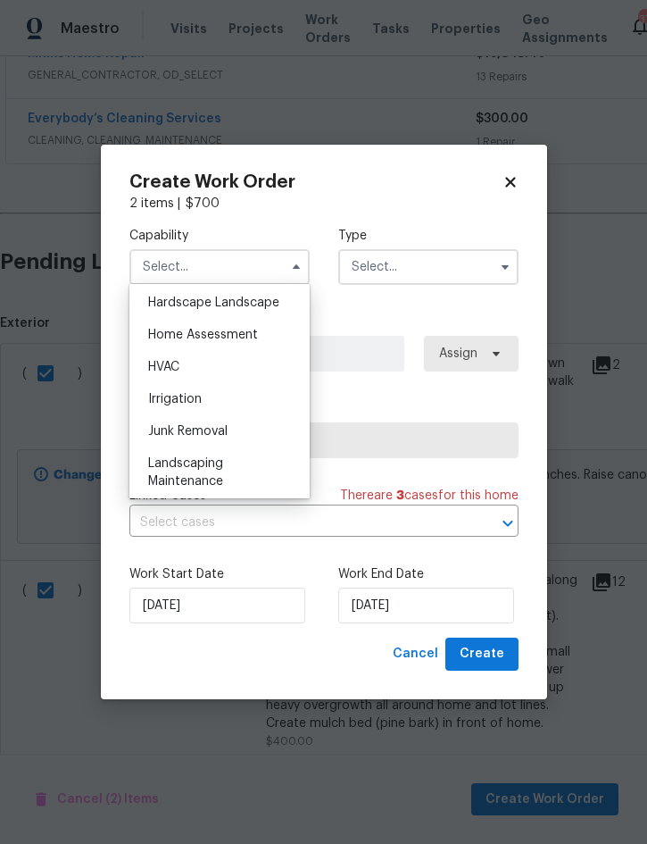
click at [223, 469] on div "Landscaping Maintenance" at bounding box center [219, 472] width 171 height 50
type input "Landscaping Maintenance"
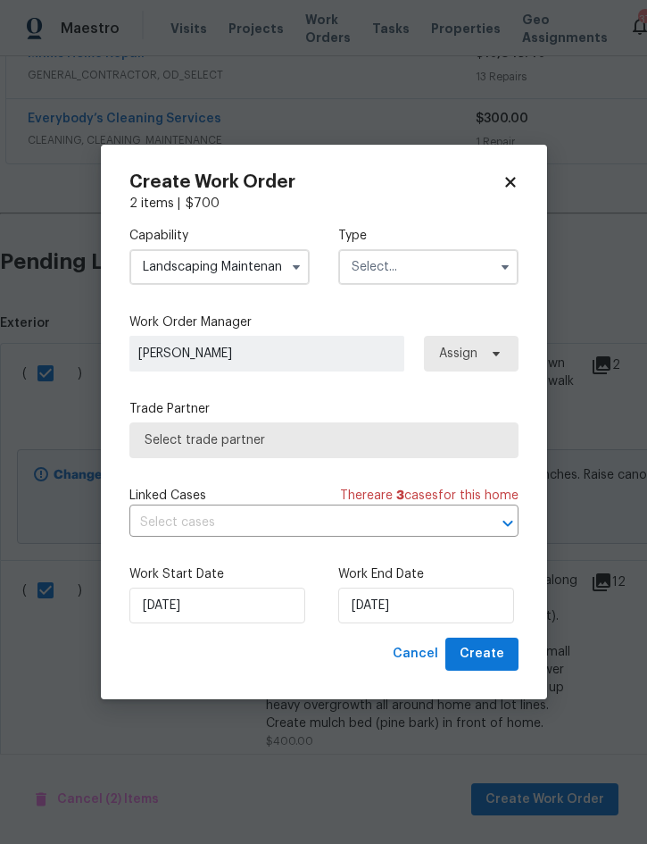
click at [407, 270] on input "text" at bounding box center [428, 267] width 180 height 36
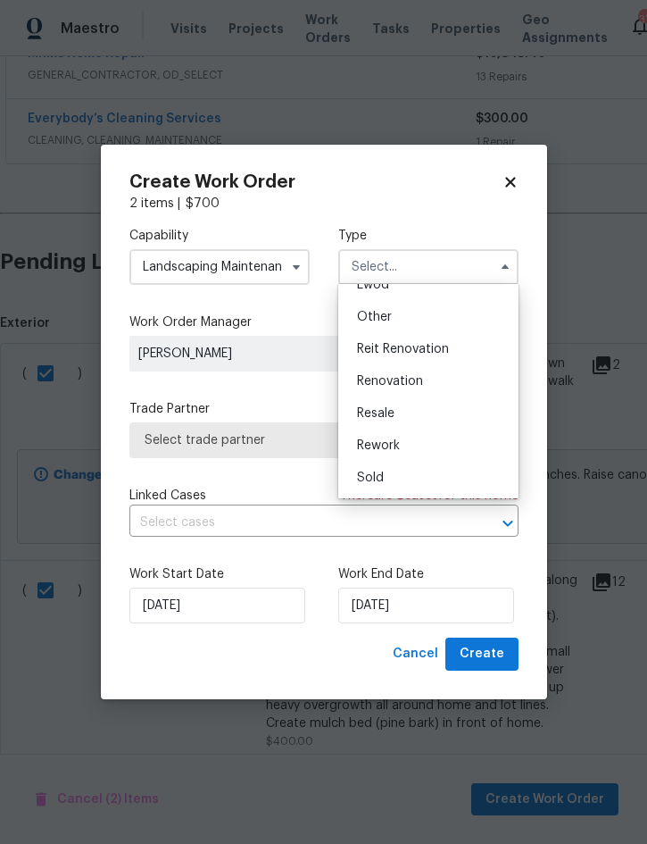
click at [421, 388] on div "Renovation" at bounding box center [428, 381] width 171 height 32
type input "Renovation"
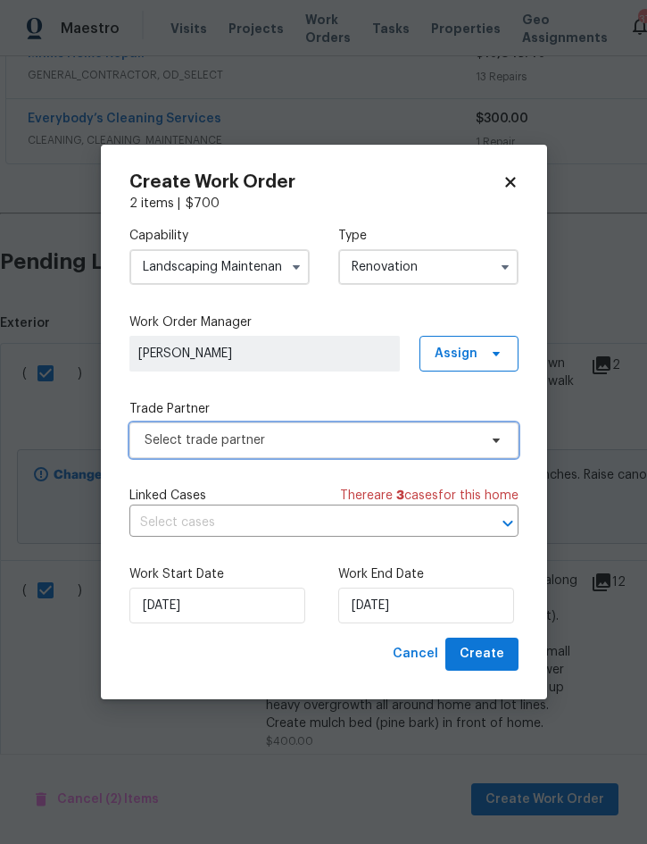
click at [279, 437] on span "Select trade partner" at bounding box center [311, 440] width 333 height 18
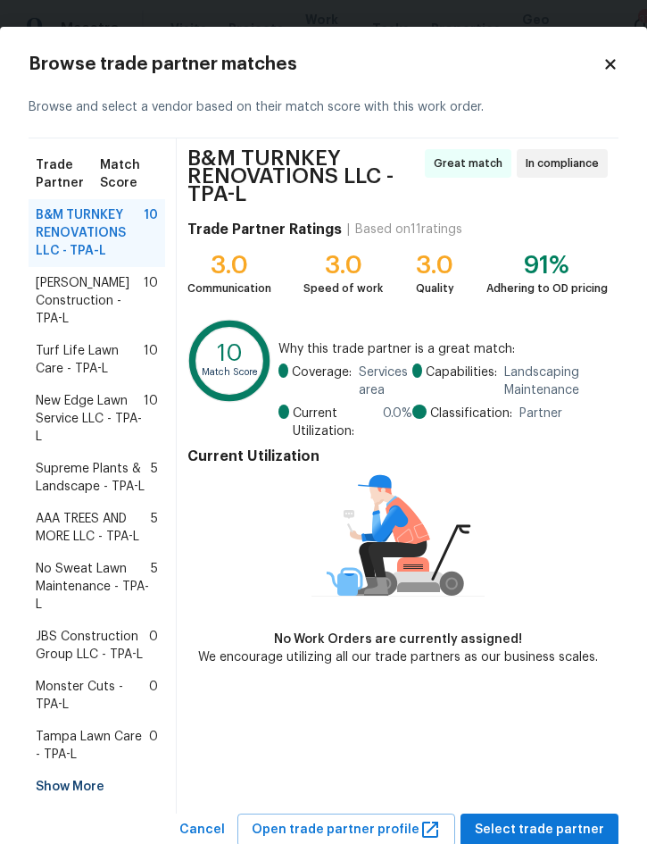
click at [97, 402] on span "New Edge Lawn Service LLC - TPA-L" at bounding box center [90, 419] width 108 height 54
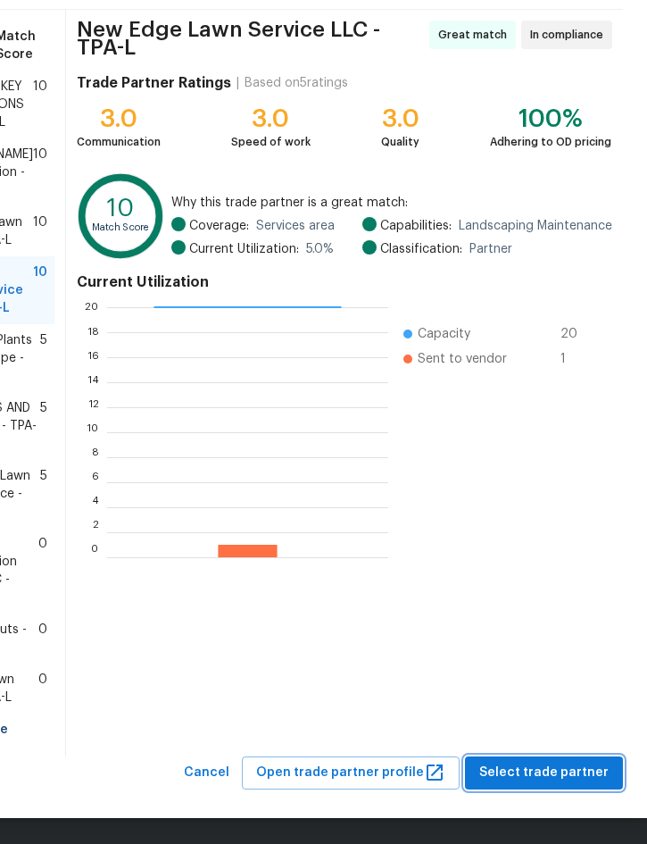
click at [546, 765] on span "Select trade partner" at bounding box center [544, 773] width 129 height 22
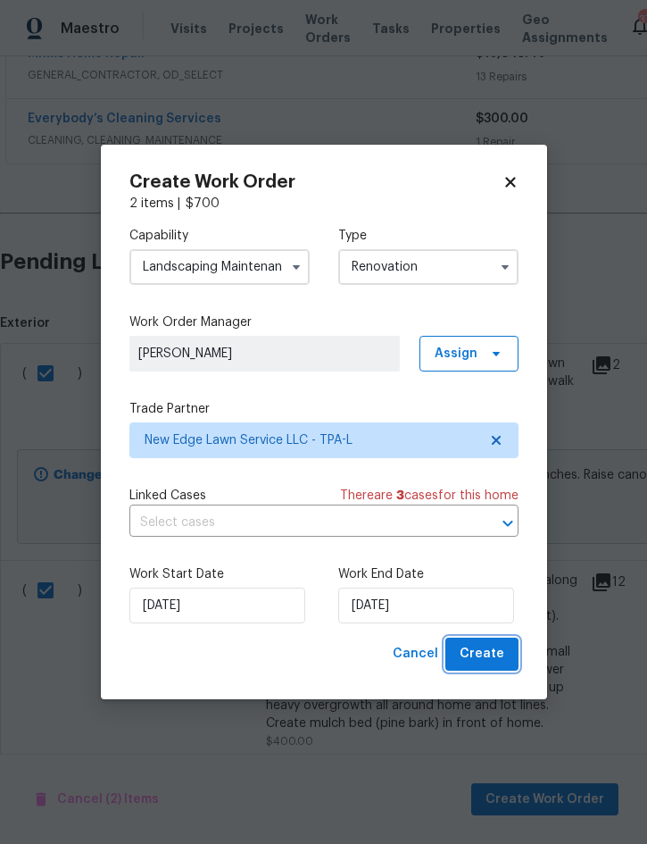
click at [485, 650] on span "Create" at bounding box center [482, 654] width 45 height 22
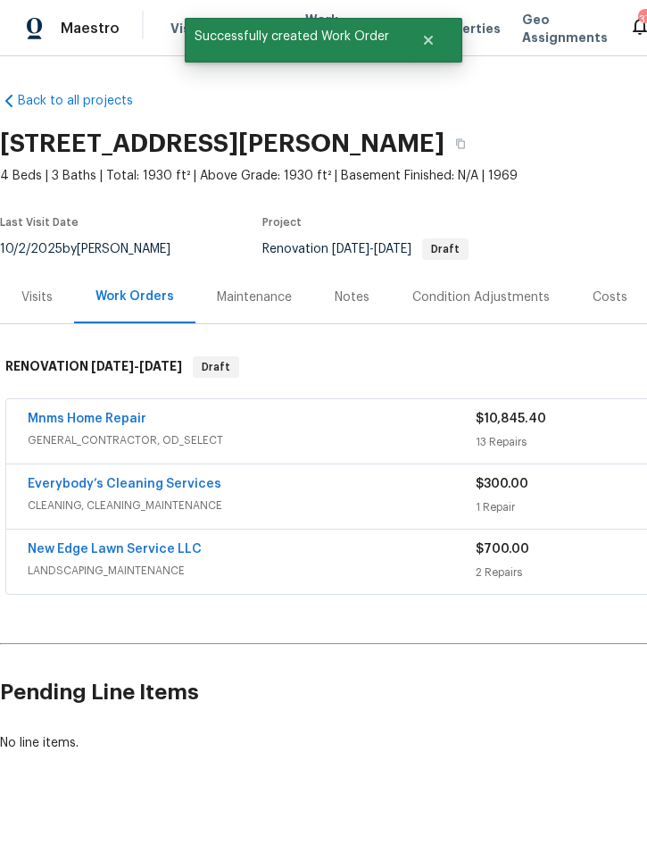
click at [482, 298] on div "Condition Adjustments" at bounding box center [482, 297] width 138 height 18
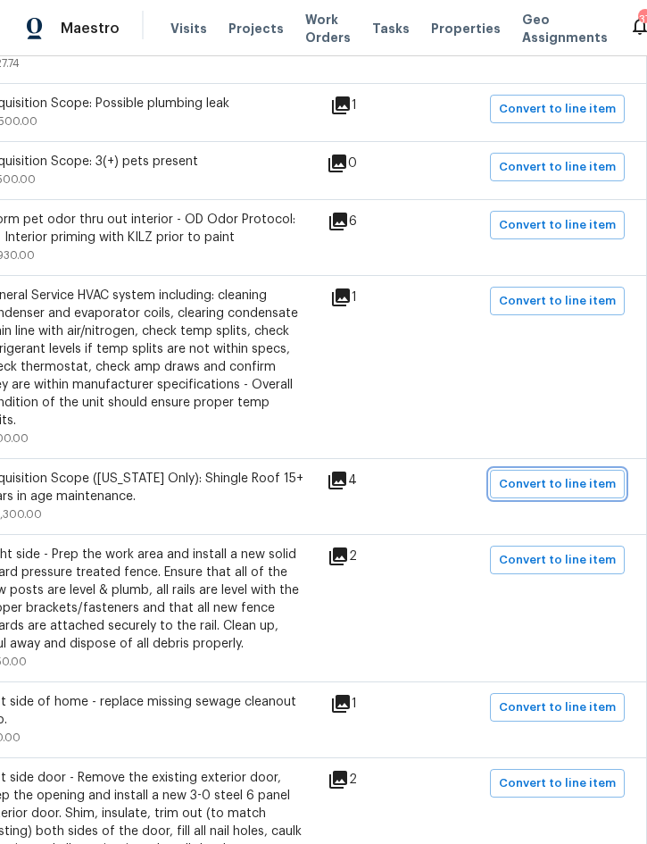
click at [563, 474] on span "Convert to line item" at bounding box center [557, 484] width 117 height 21
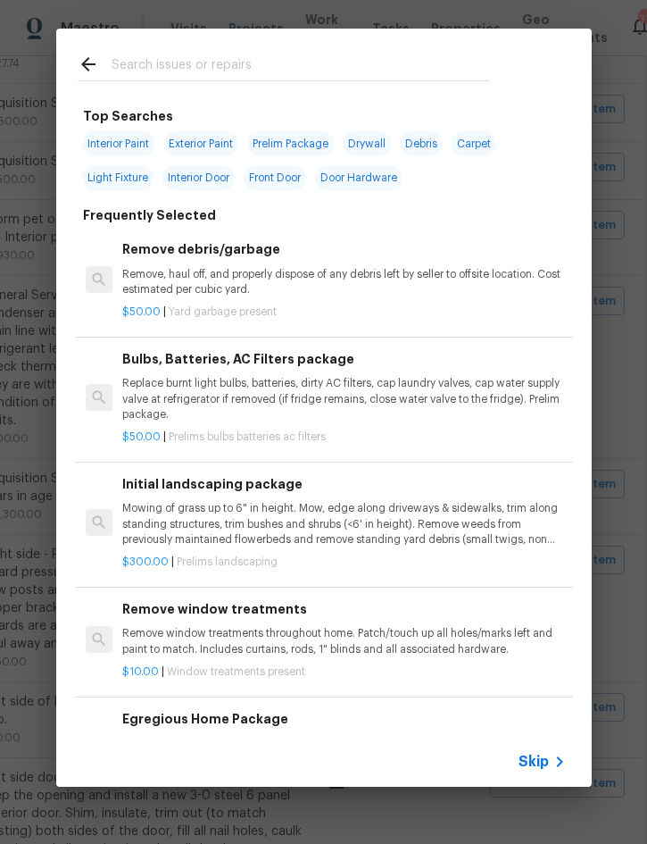
click at [545, 760] on span "Skip" at bounding box center [534, 762] width 30 height 18
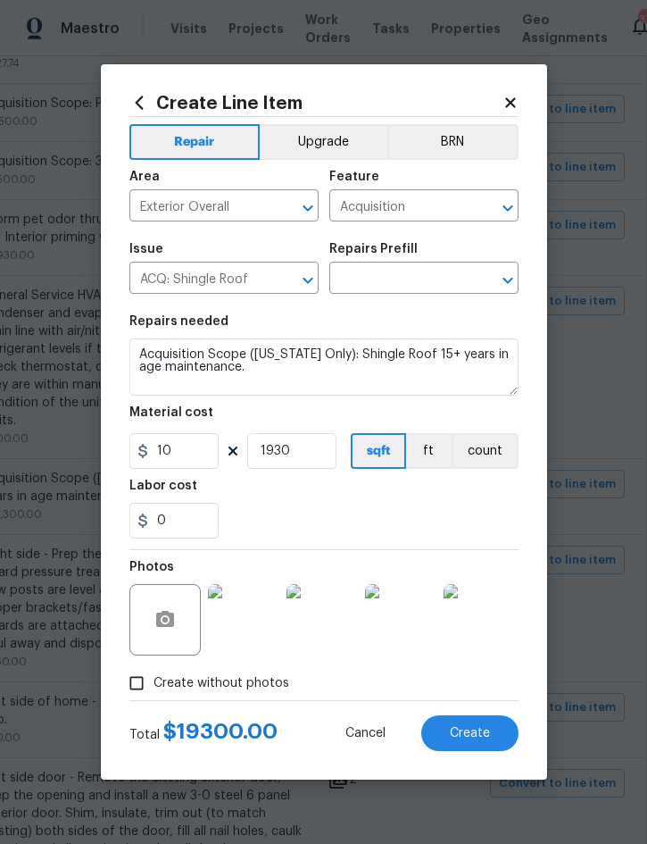
click at [488, 201] on icon "Clear" at bounding box center [485, 208] width 18 height 18
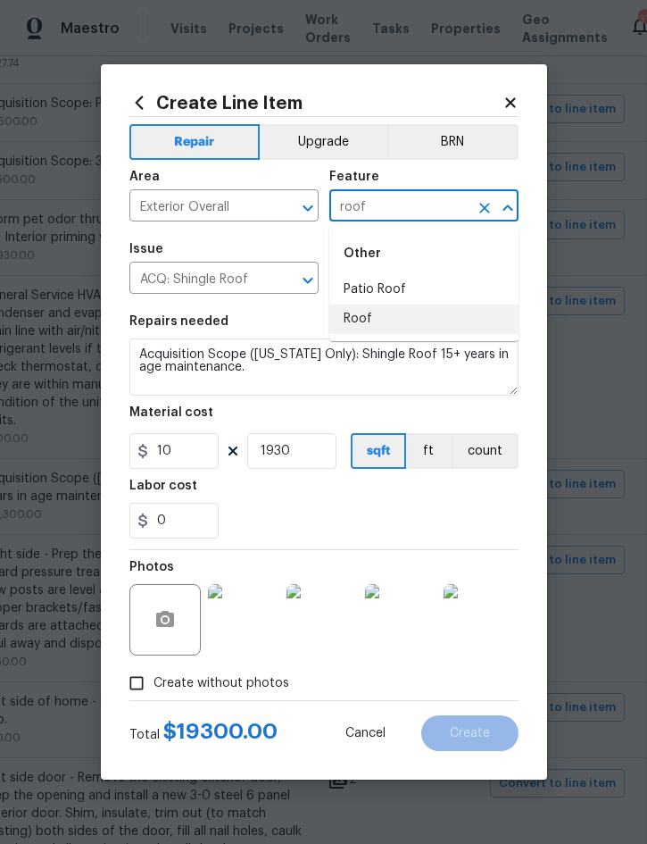
click at [371, 321] on li "Roof" at bounding box center [423, 318] width 189 height 29
type input "Roof"
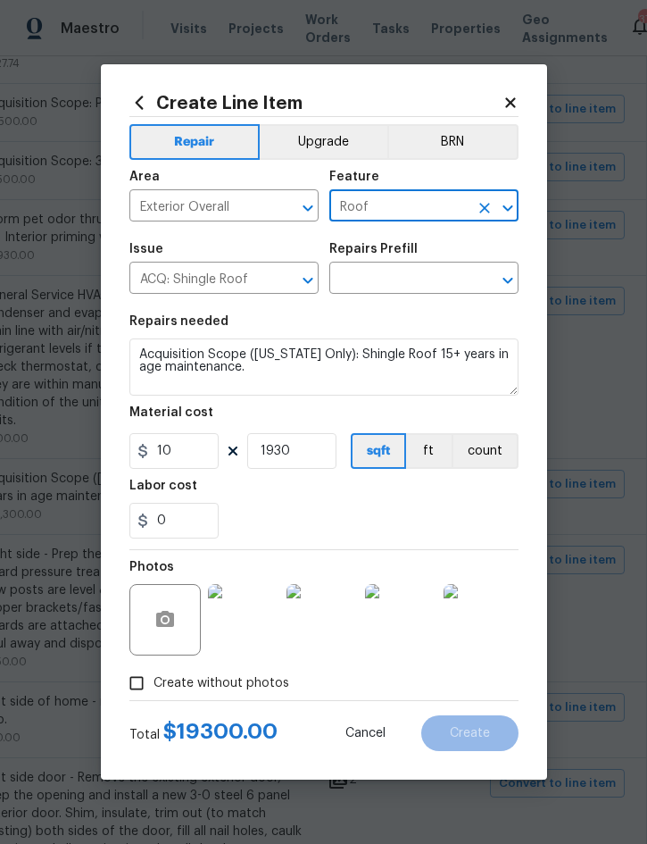
click at [286, 281] on icon "Clear" at bounding box center [284, 280] width 11 height 11
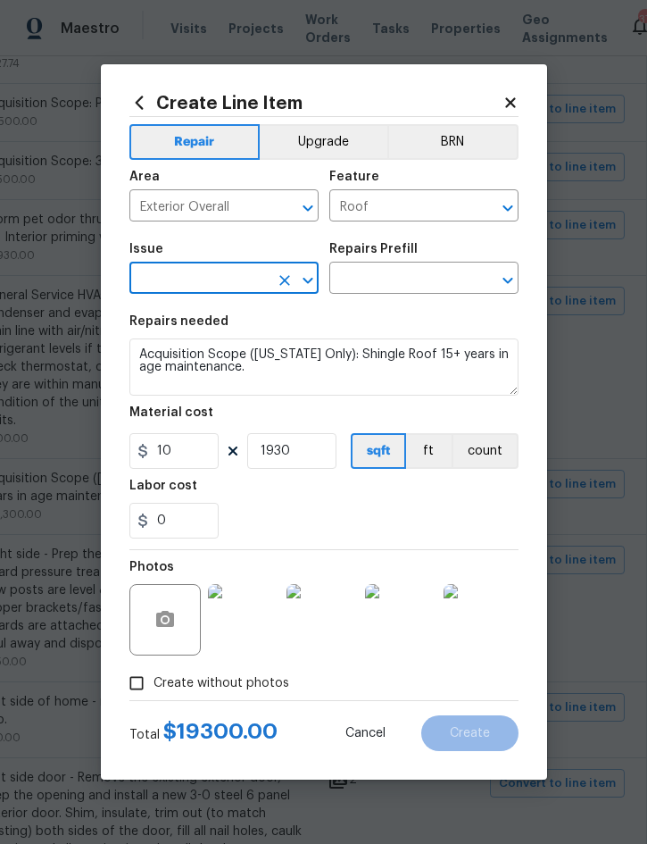
type input "e"
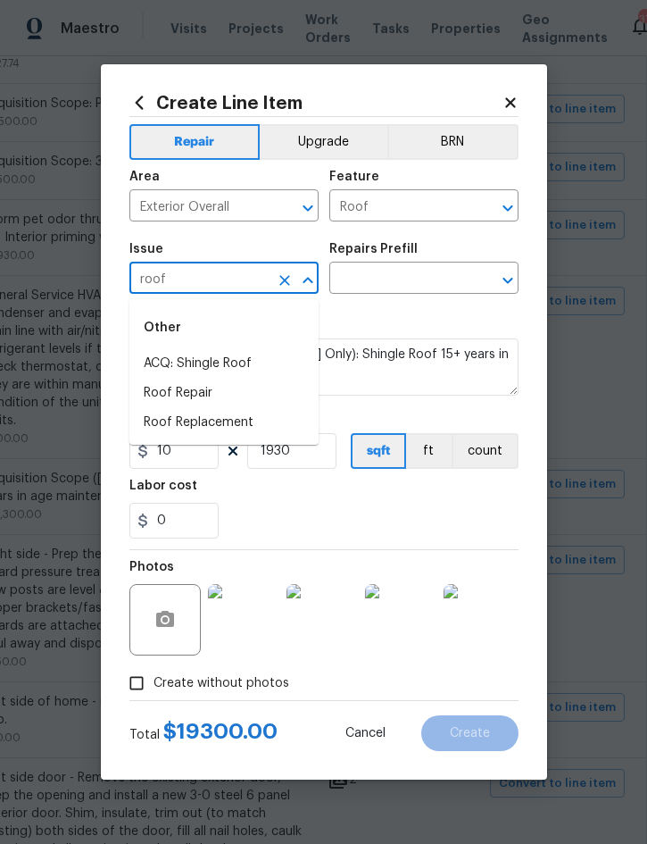
click at [236, 421] on li "Roof Replacement" at bounding box center [223, 422] width 189 height 29
type input "Roof Replacement"
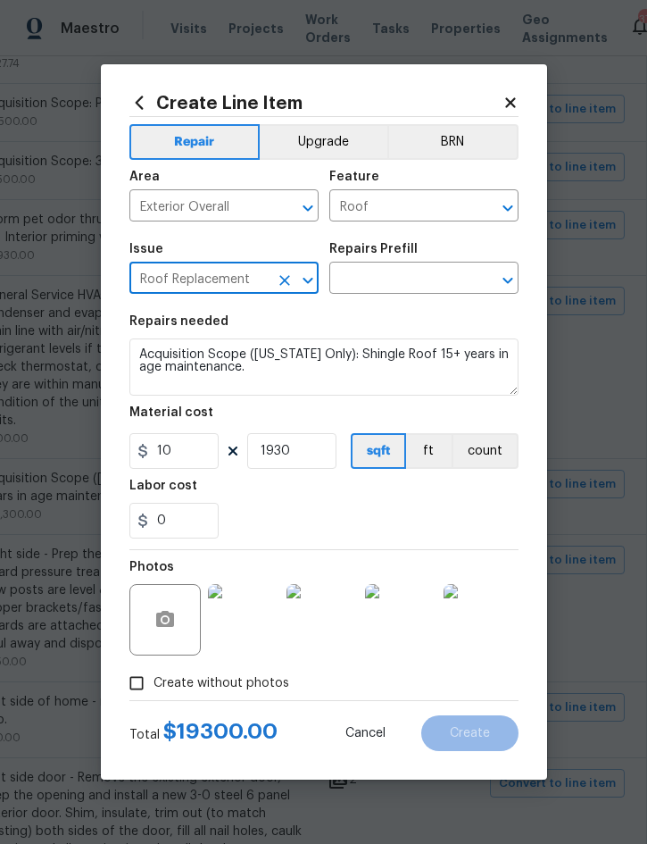
click at [401, 276] on input "text" at bounding box center [398, 280] width 139 height 28
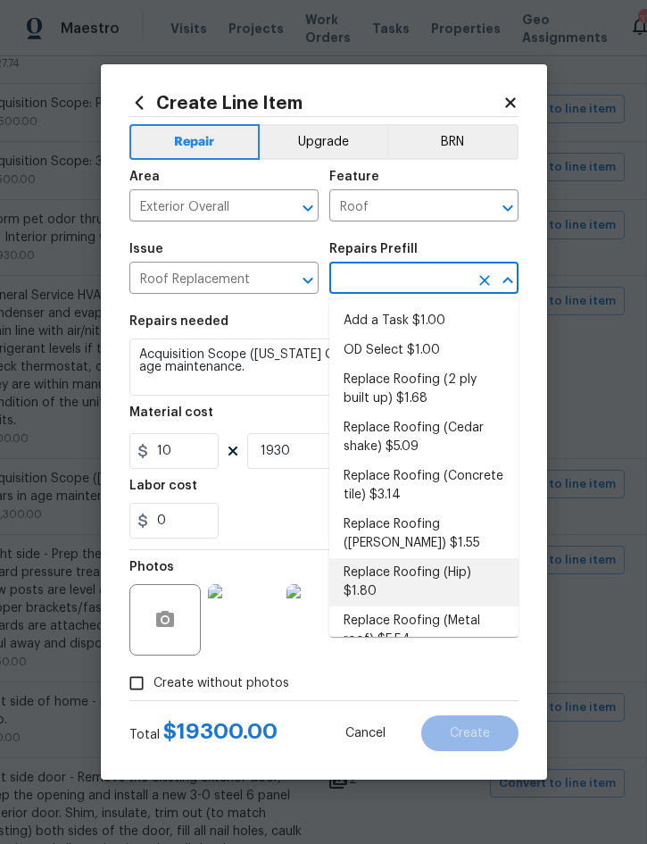
click at [419, 580] on li "Replace Roofing (Hip) $1.80" at bounding box center [423, 582] width 189 height 48
type input "Replace Roofing (Hip) $1.80"
type input "Eaves and Trim"
type textarea "Hip Roof: Remove the existing roof covering, prep the substrate and install new…"
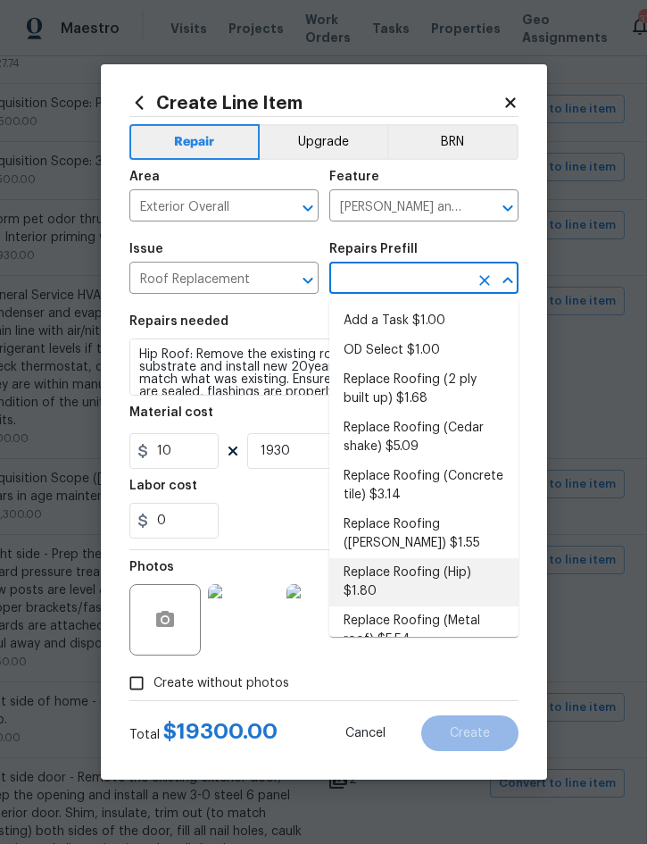
type input "Replace Roofing (Hip) $1.80"
type input "1.8"
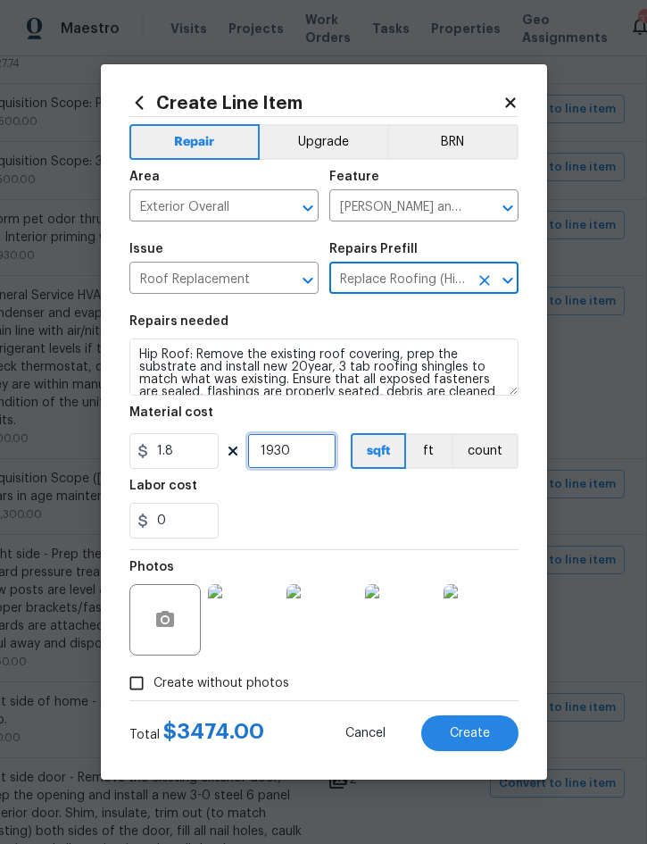
click at [311, 458] on input "1930" at bounding box center [291, 451] width 89 height 36
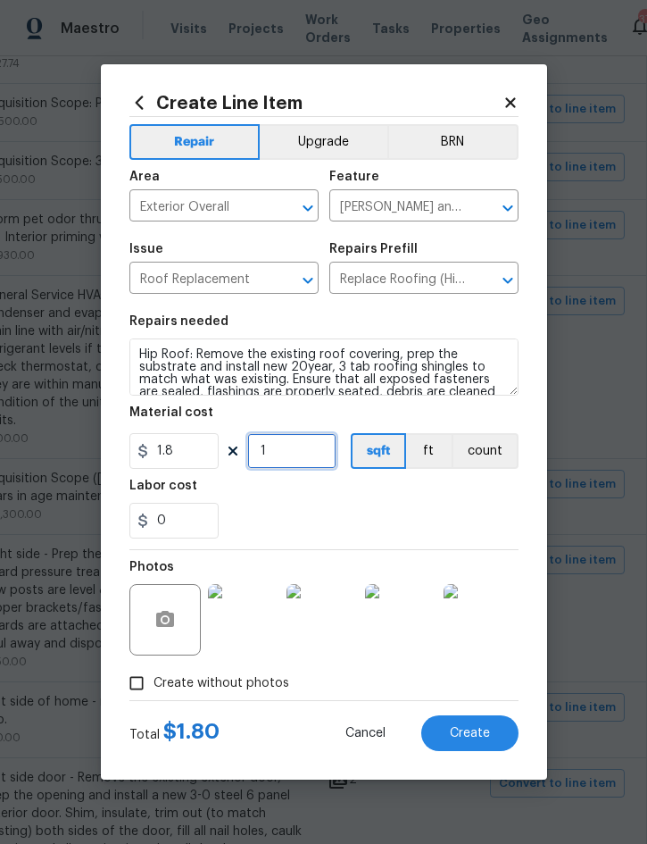
type input "1"
click at [471, 724] on button "Create" at bounding box center [469, 733] width 97 height 36
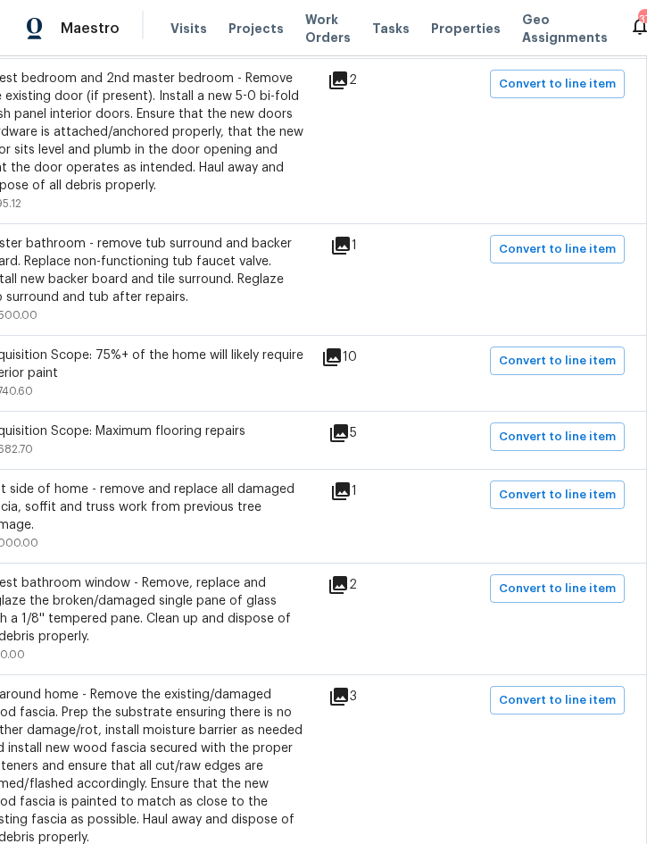
scroll to position [1364, 362]
click at [554, 487] on span "Convert to line item" at bounding box center [557, 495] width 117 height 21
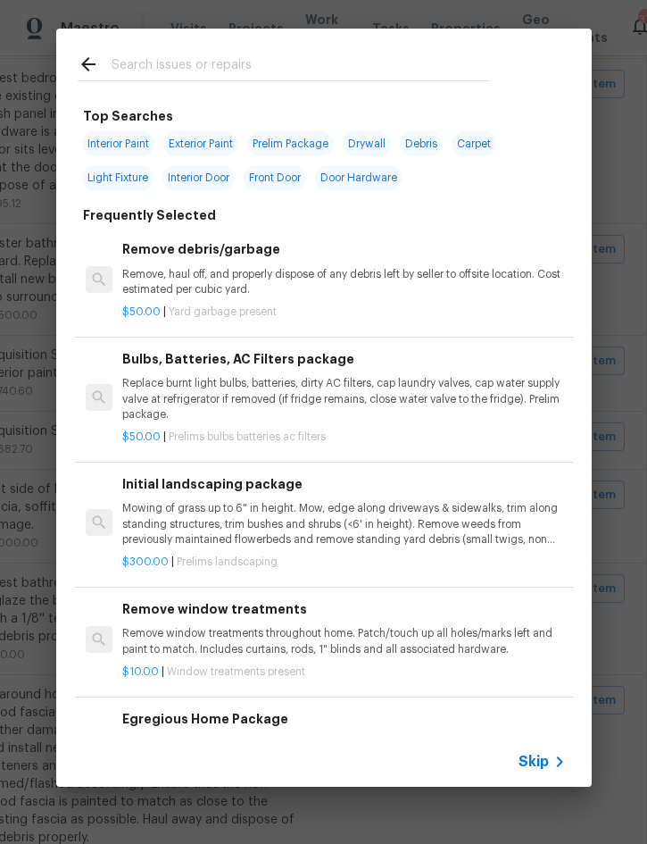
click at [535, 766] on span "Skip" at bounding box center [534, 762] width 30 height 18
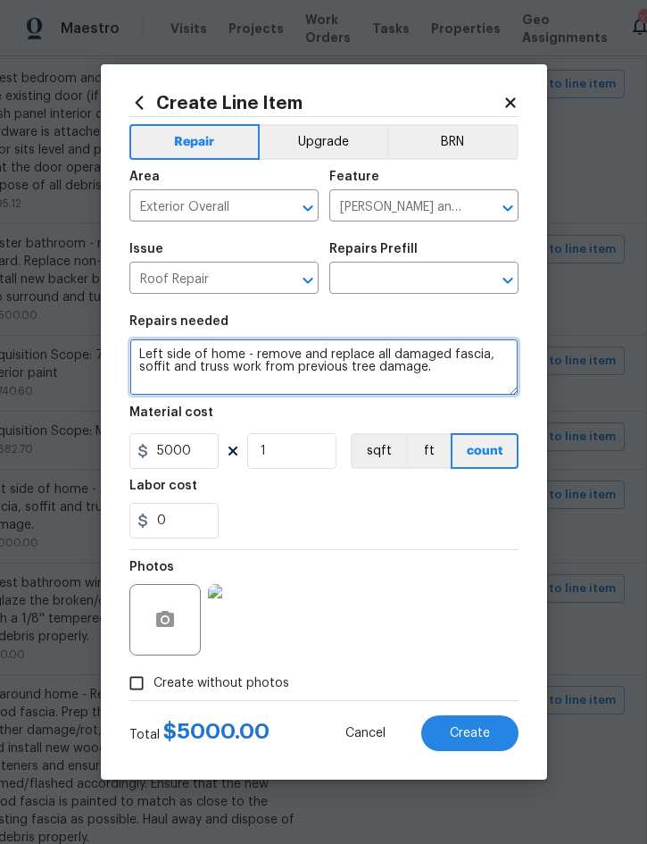
click at [141, 363] on textarea "Left side of home - remove and replace all damaged fascia, soffit and truss wor…" at bounding box center [323, 366] width 389 height 57
click at [148, 342] on textarea "Left side of home - remove and replace all damaged fascia, soffit and truss wor…" at bounding box center [323, 366] width 389 height 57
click at [147, 342] on textarea "Left side of home - remove and replace all damaged fascia, soffit and truss wor…" at bounding box center [323, 366] width 389 height 57
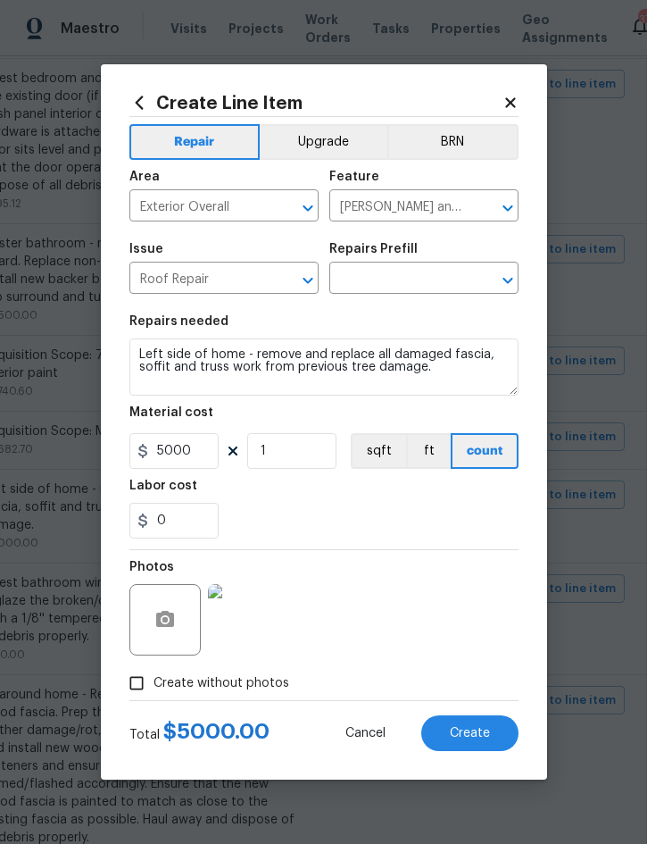
click at [414, 278] on input "text" at bounding box center [398, 280] width 139 height 28
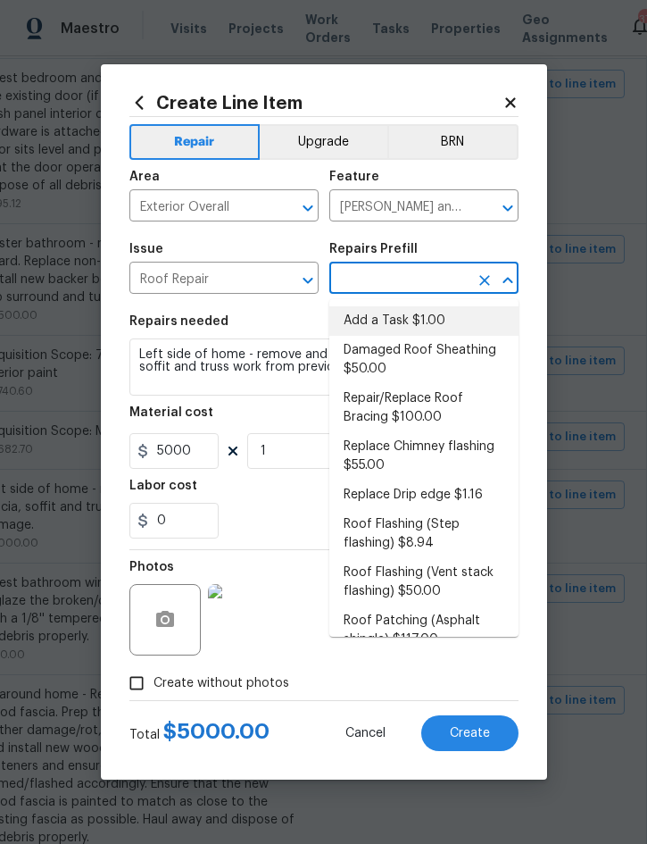
click at [428, 321] on li "Add a Task $1.00" at bounding box center [423, 320] width 189 height 29
type input "Add a Task $1.00"
type textarea "HPM to detail"
type input "Add a Task $1.00"
type input "1"
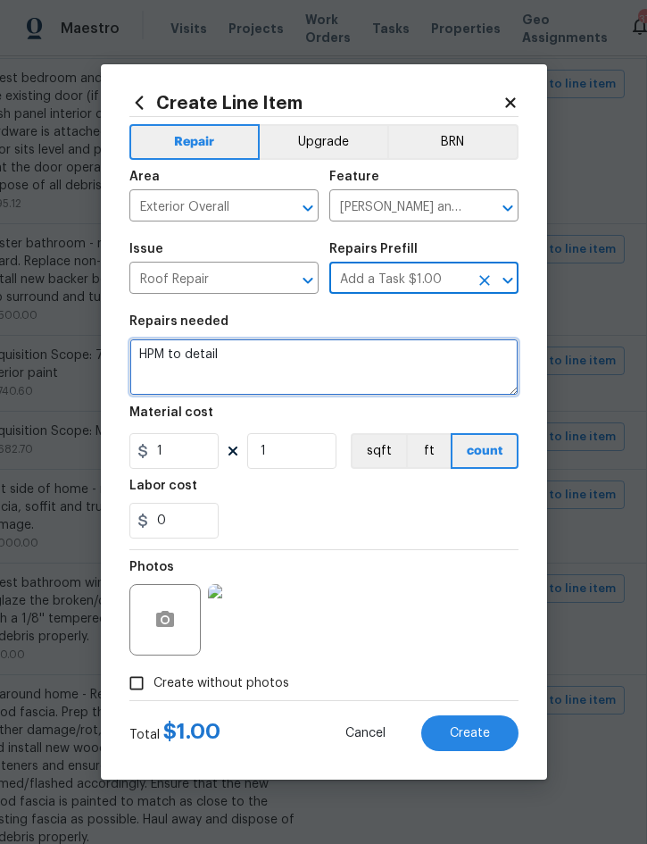
click at [145, 354] on textarea "HPM to detail" at bounding box center [323, 366] width 389 height 57
click at [143, 351] on textarea "HPM to detail" at bounding box center [323, 366] width 389 height 57
click at [142, 351] on textarea "HPM to detail" at bounding box center [323, 366] width 389 height 57
paste textarea "Left side of home - remove and replace all damaged fascia, soffit and truss wor…"
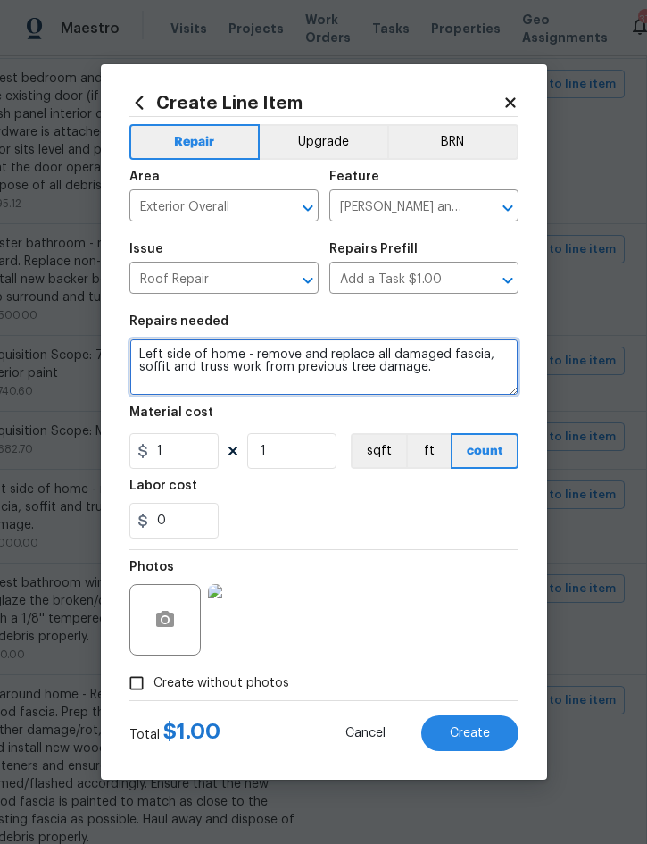
click at [154, 343] on textarea "Left side of home - remove and replace all damaged fascia, soffit and truss wor…" at bounding box center [323, 366] width 389 height 57
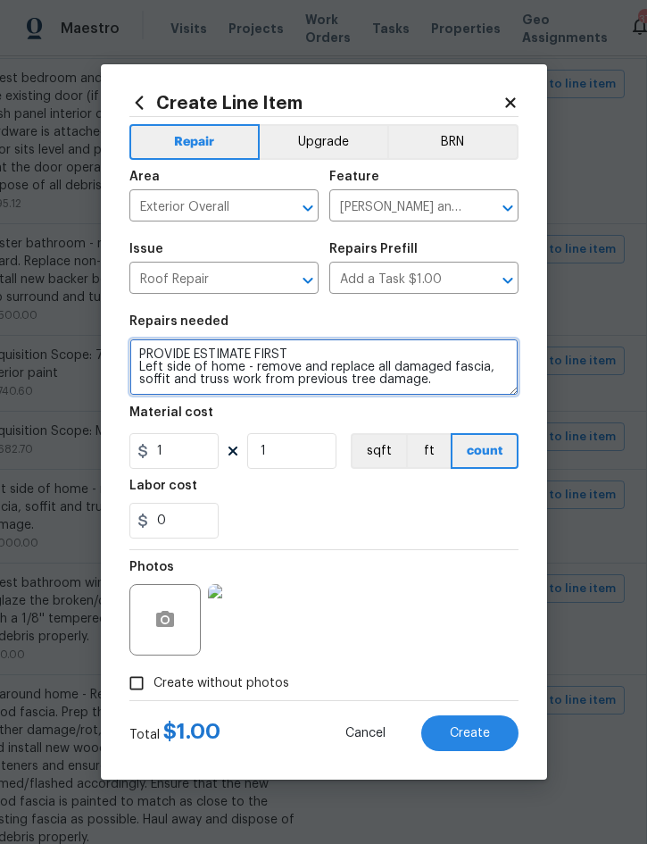
type textarea "PROVIDE ESTIMATE FIRST Left side of home - remove and replace all damaged fasci…"
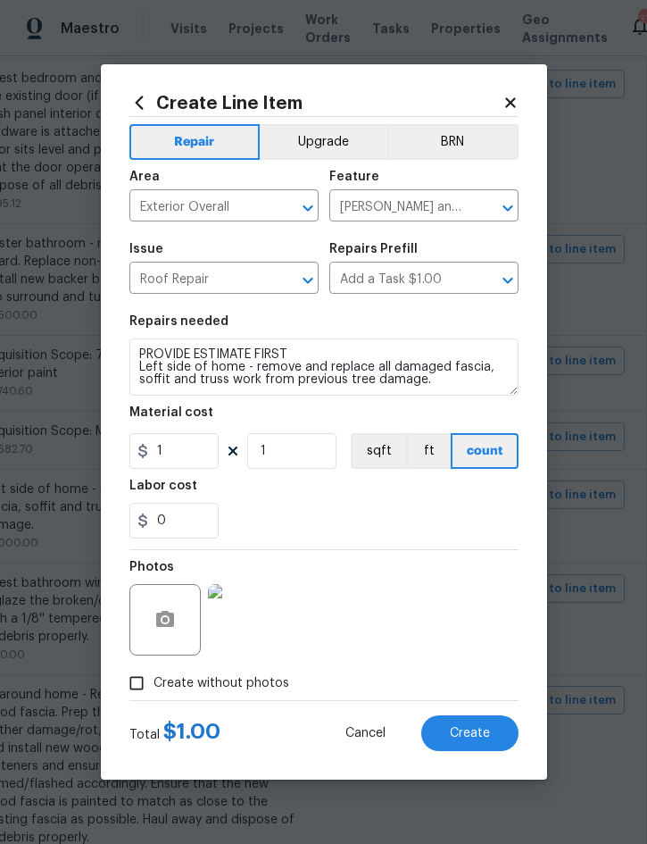
click at [463, 733] on span "Create" at bounding box center [470, 733] width 40 height 13
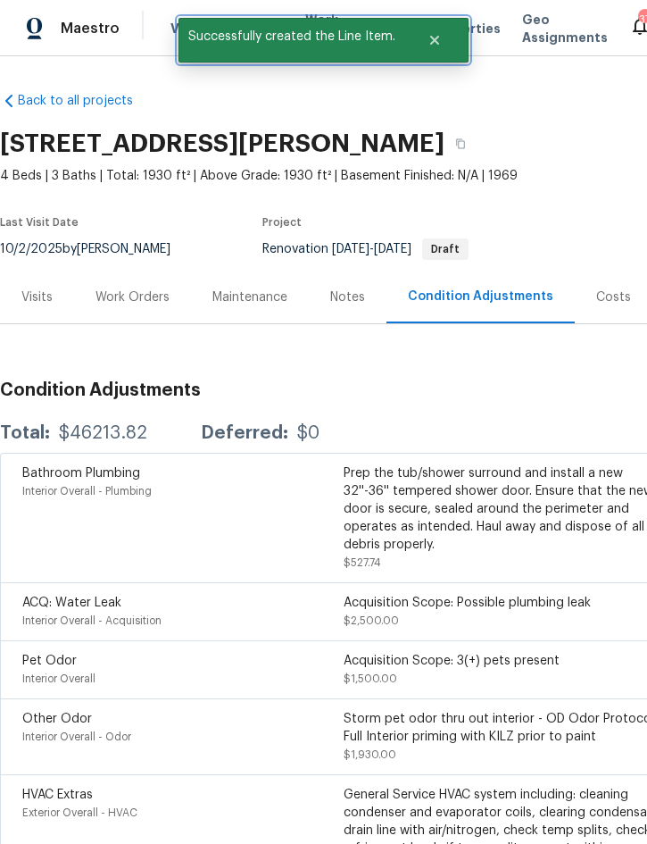
click at [443, 42] on button "Close" at bounding box center [434, 40] width 59 height 36
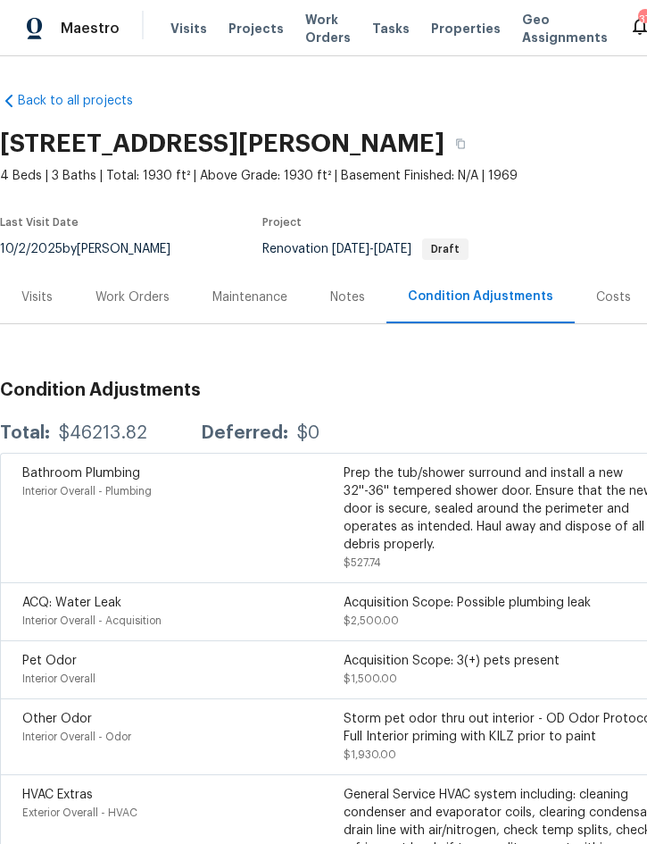
click at [146, 294] on div "Work Orders" at bounding box center [133, 297] width 74 height 18
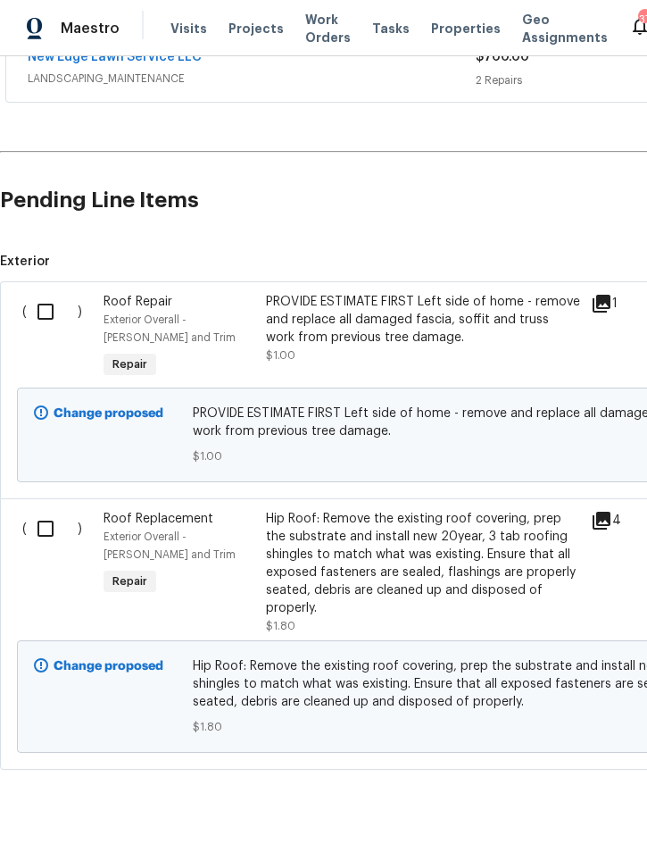
scroll to position [491, 0]
click at [44, 315] on input "checkbox" at bounding box center [52, 313] width 51 height 38
checkbox input "true"
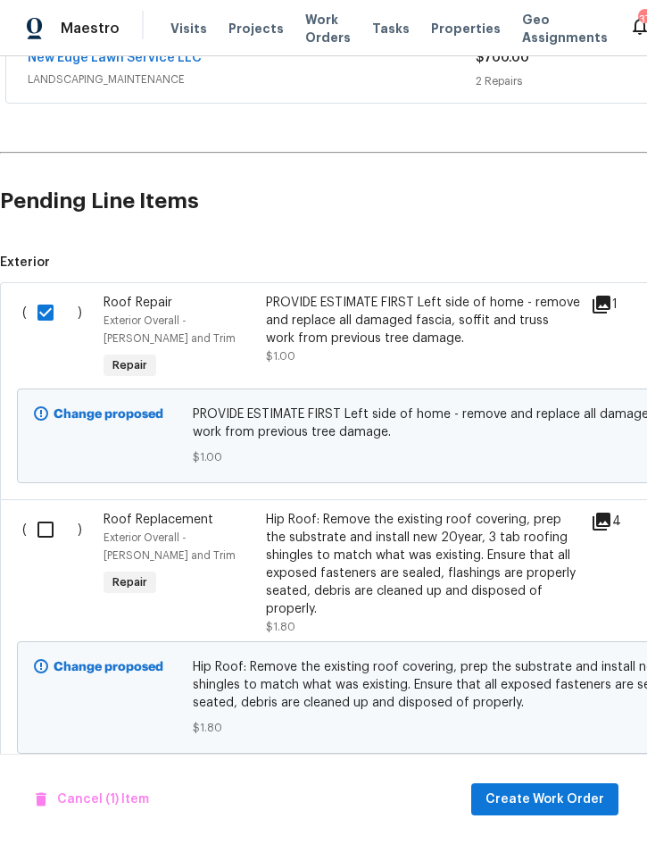
click at [42, 531] on input "checkbox" at bounding box center [52, 530] width 51 height 38
checkbox input "true"
click at [544, 799] on span "Create Work Order" at bounding box center [545, 799] width 119 height 22
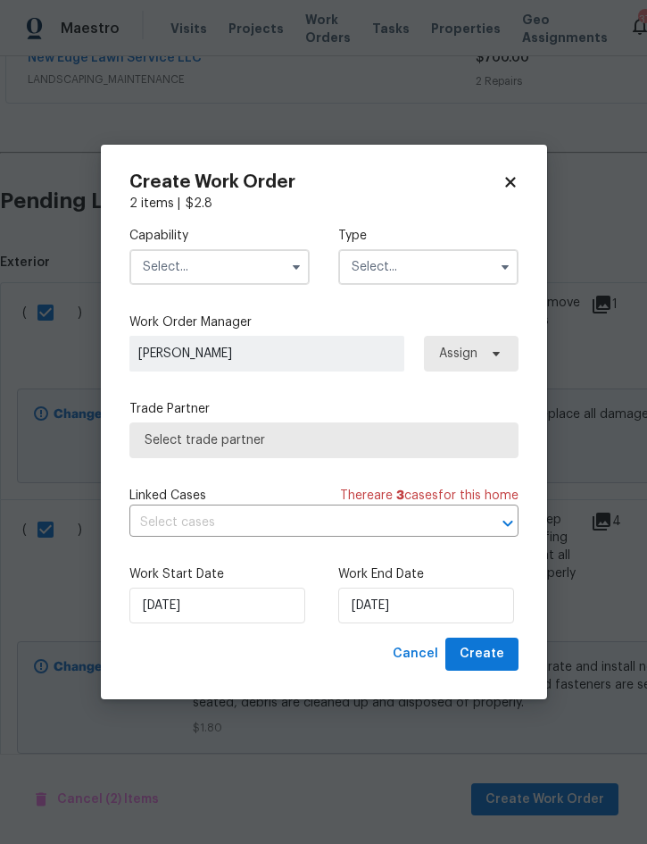
click at [226, 272] on input "text" at bounding box center [219, 267] width 180 height 36
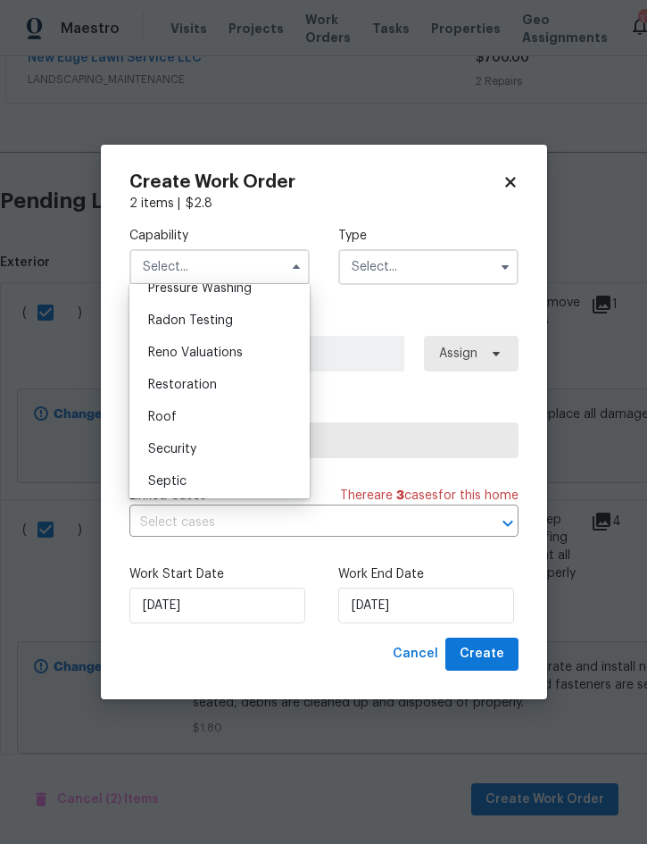
scroll to position [1706, 0]
click at [191, 419] on div "Roof" at bounding box center [219, 420] width 171 height 32
type input "Roof"
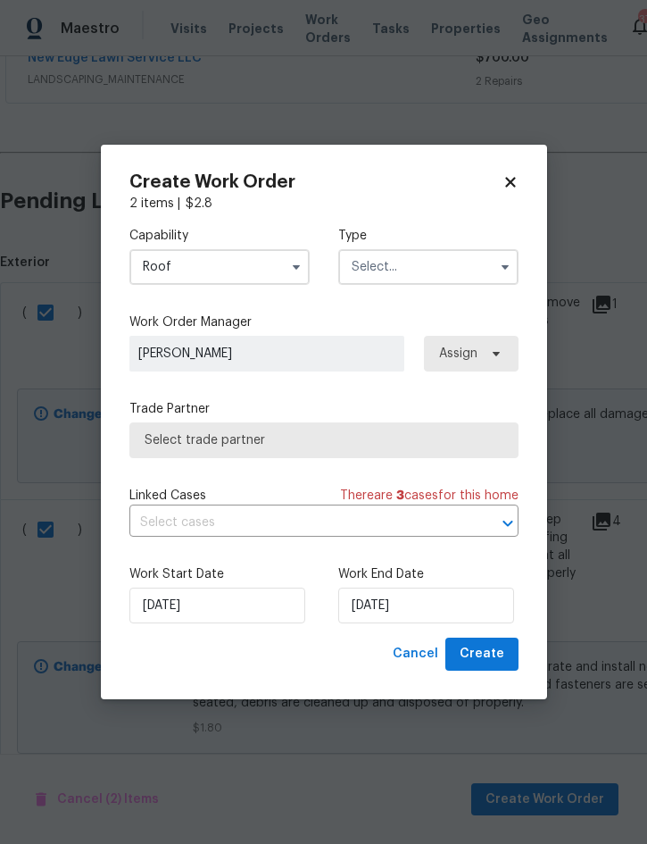
click at [431, 265] on input "text" at bounding box center [428, 267] width 180 height 36
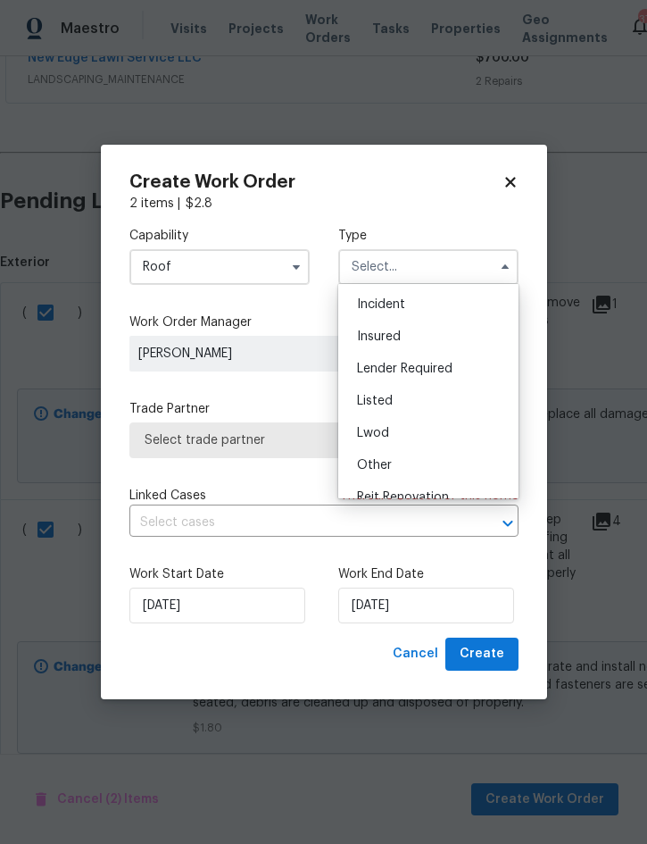
scroll to position [150, 0]
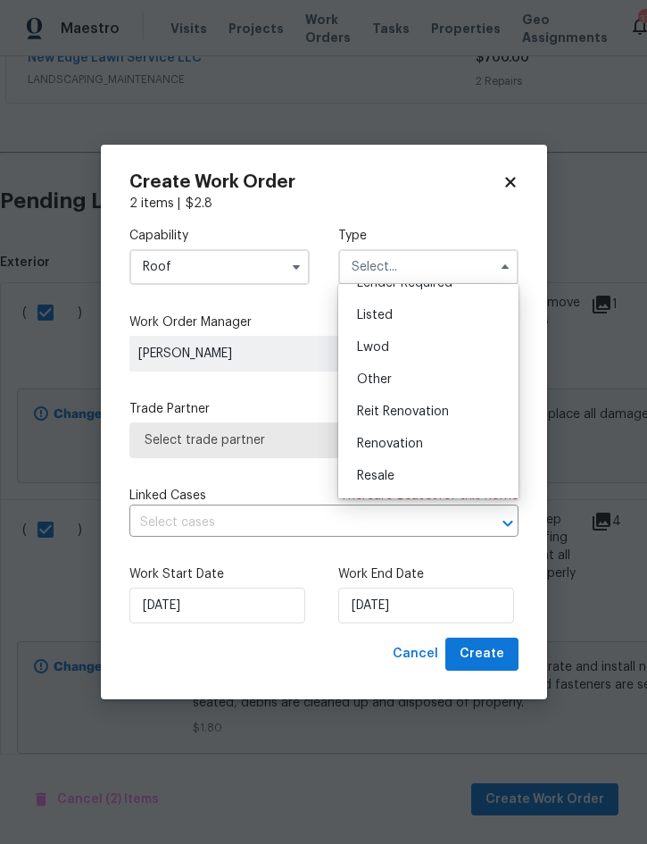
click at [428, 443] on div "Renovation" at bounding box center [428, 444] width 171 height 32
type input "Renovation"
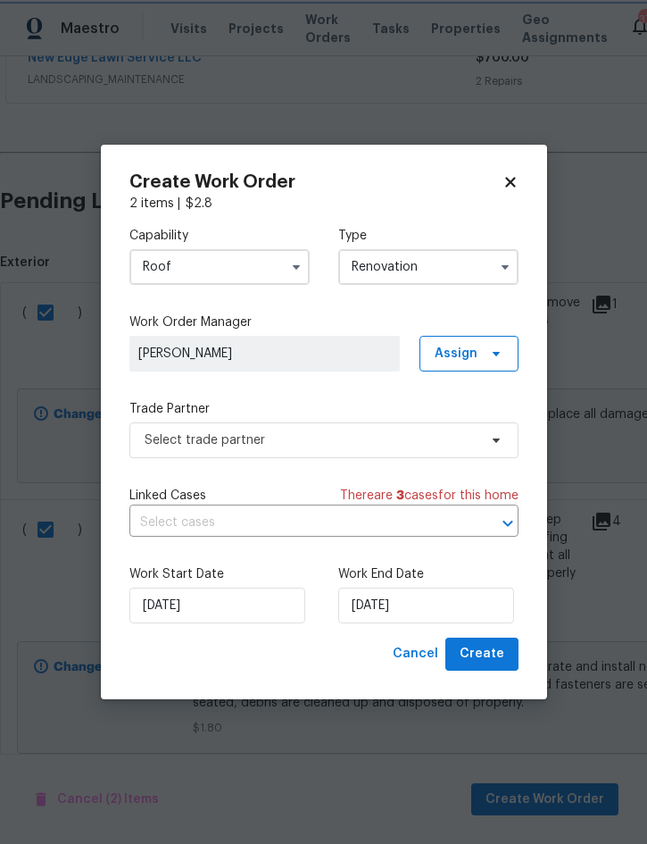
scroll to position [0, 0]
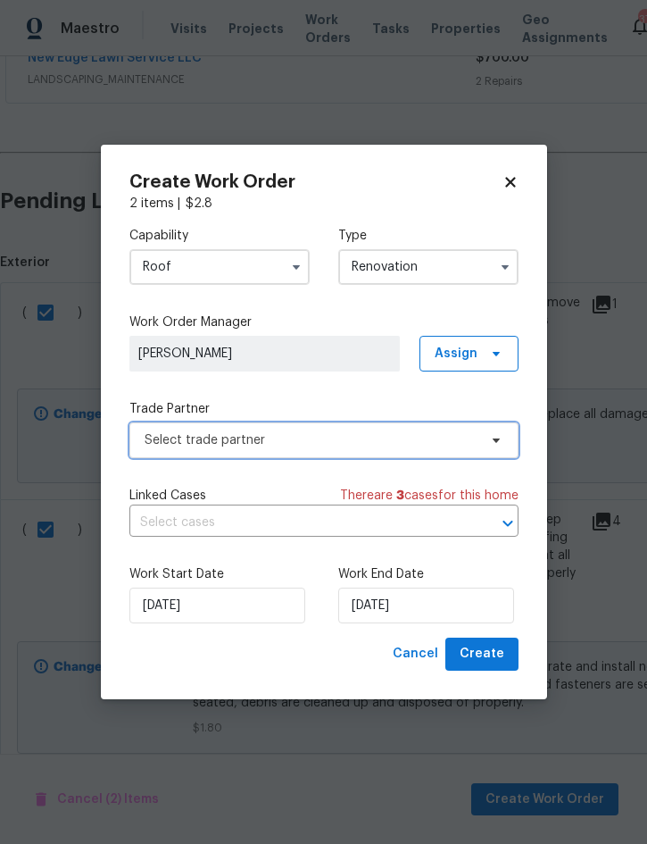
click at [357, 456] on span "Select trade partner" at bounding box center [323, 440] width 389 height 36
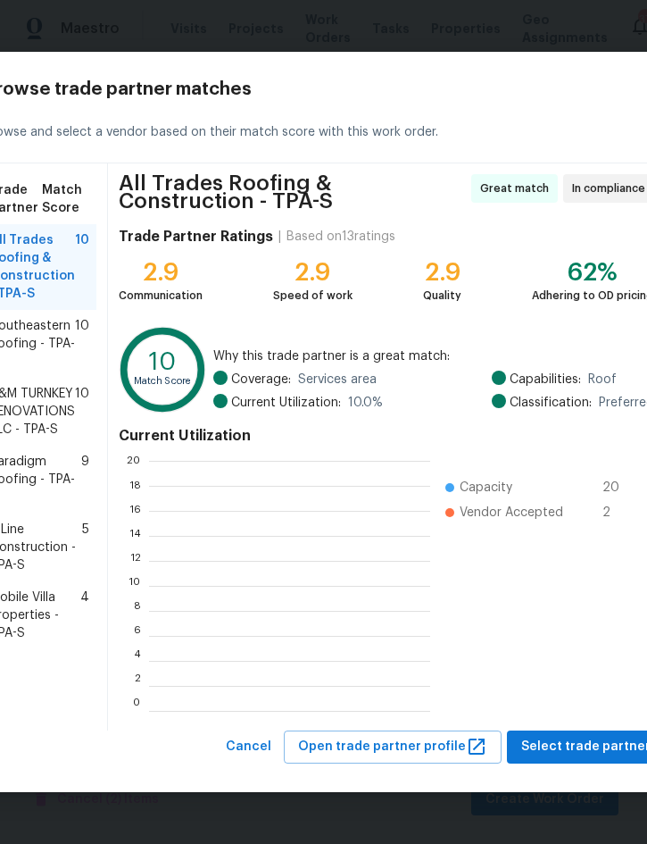
scroll to position [2, 2]
click at [53, 398] on span "B&M TURNKEY RENOVATIONS LLC - TPA-S" at bounding box center [32, 412] width 85 height 54
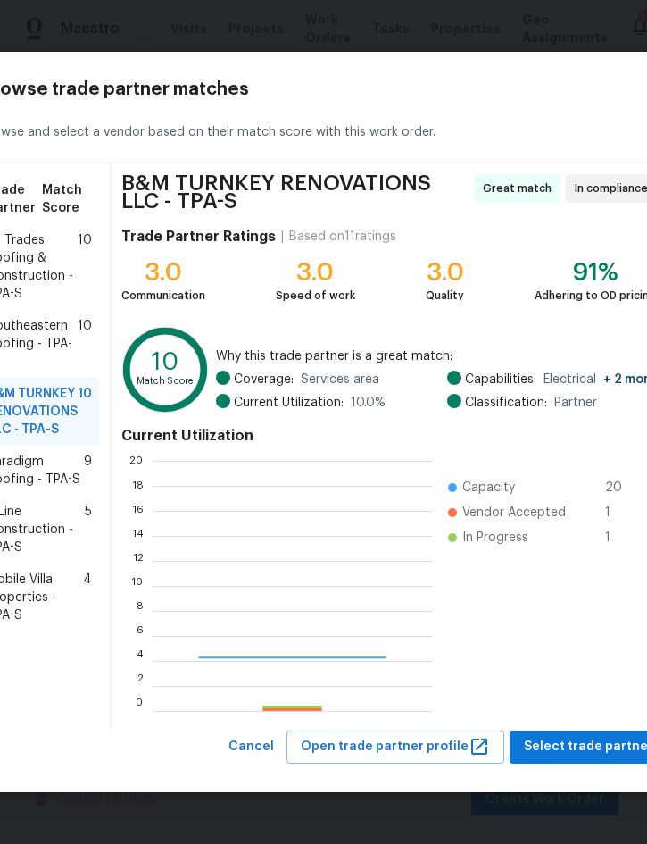
scroll to position [250, 281]
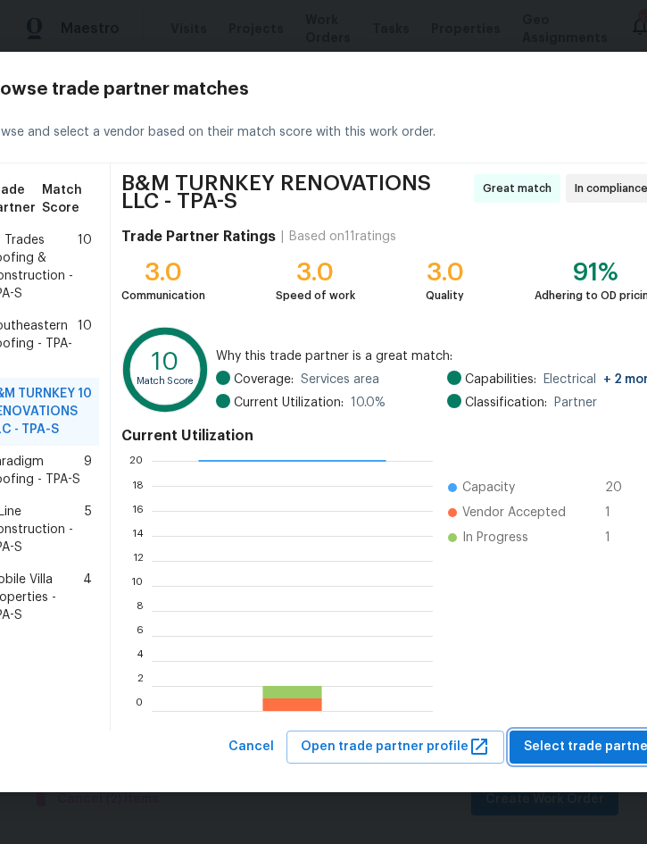
click at [591, 753] on span "Select trade partner" at bounding box center [588, 747] width 129 height 22
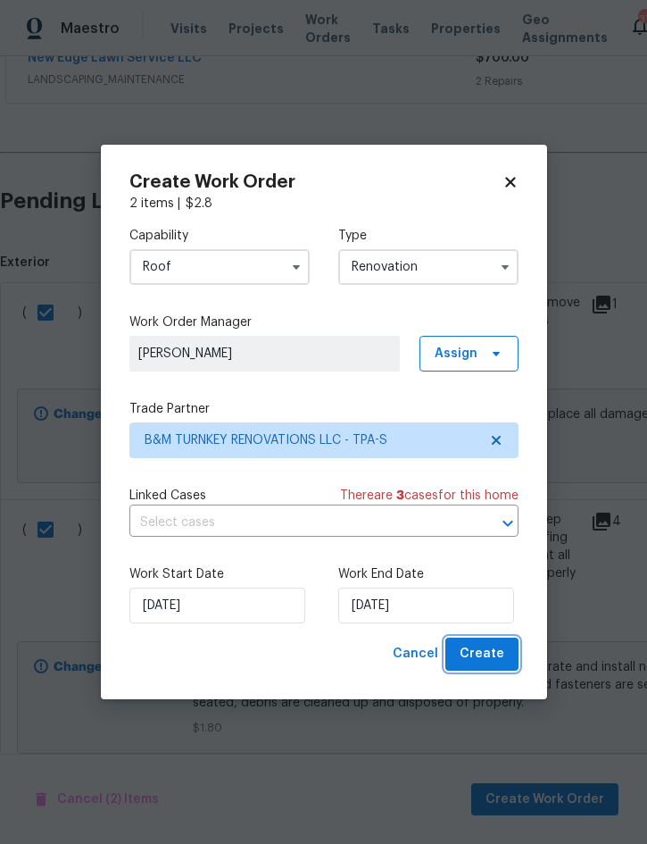
click at [484, 654] on span "Create" at bounding box center [482, 654] width 45 height 22
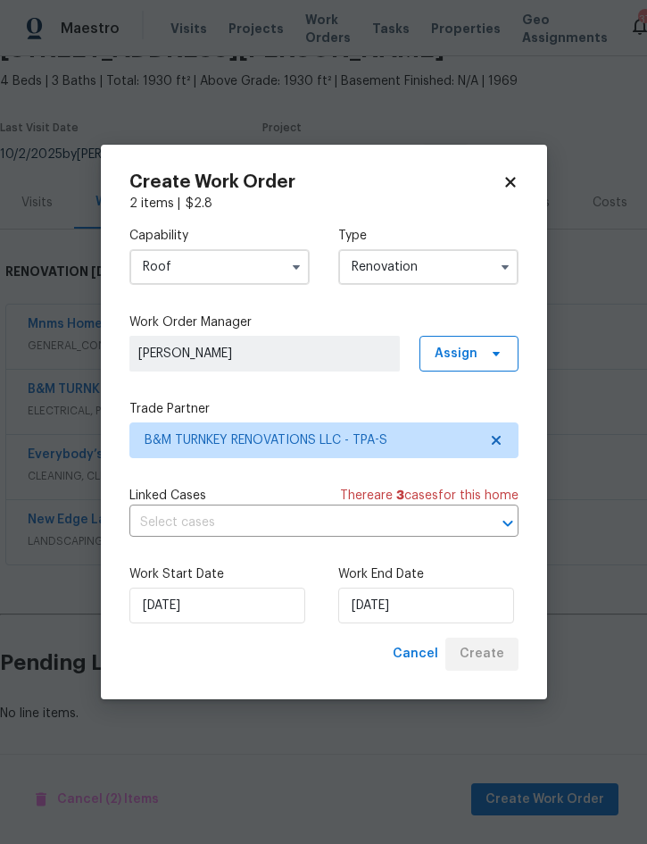
scroll to position [44, 0]
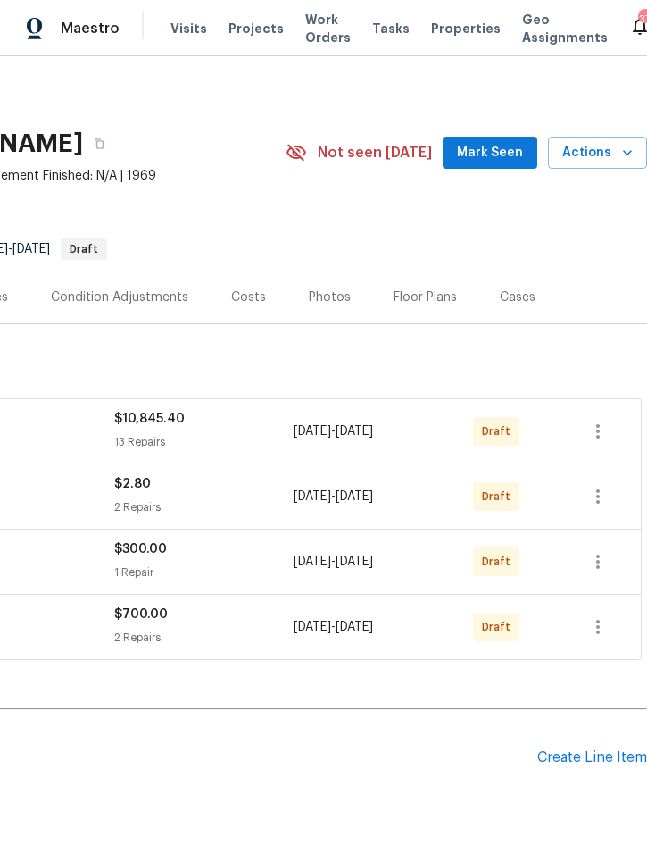
scroll to position [0, 362]
click at [601, 431] on icon "button" at bounding box center [598, 431] width 21 height 21
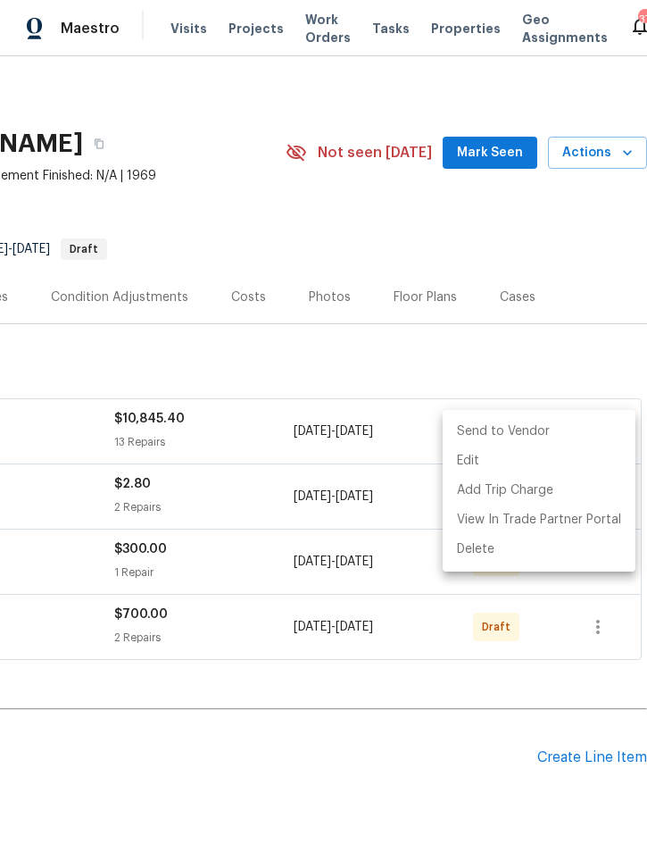
click at [542, 435] on li "Send to Vendor" at bounding box center [539, 431] width 193 height 29
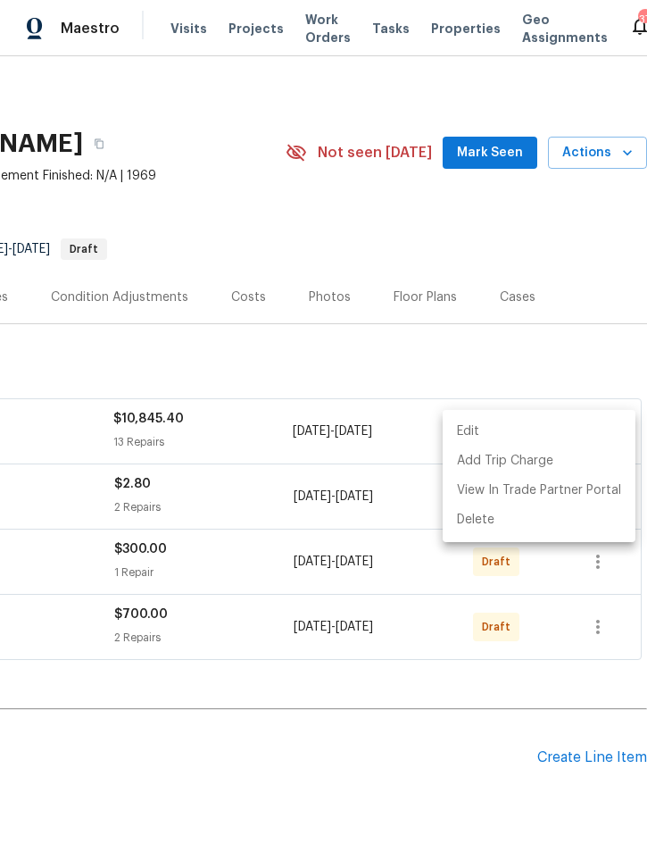
click at [440, 746] on div at bounding box center [323, 422] width 647 height 844
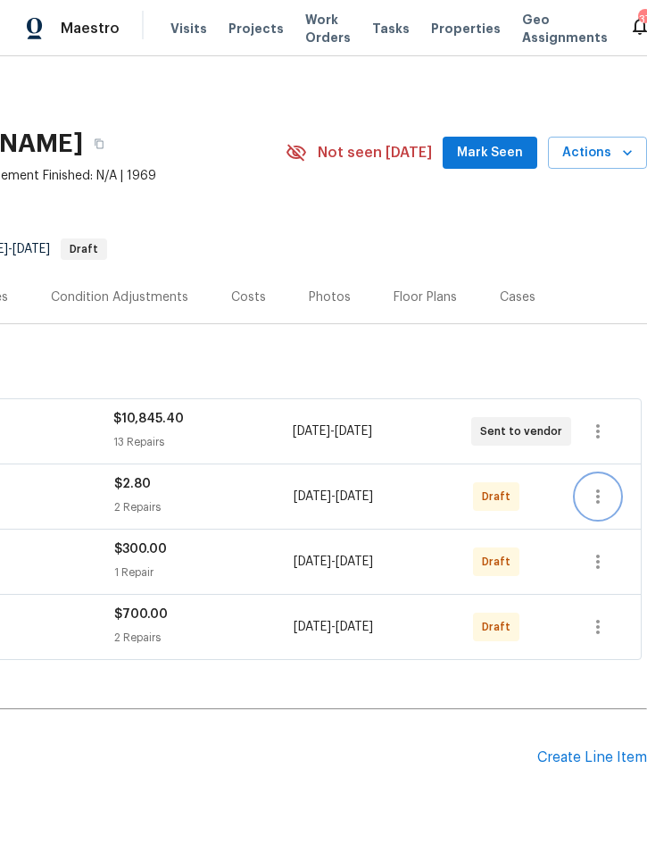
click at [592, 501] on icon "button" at bounding box center [598, 496] width 21 height 21
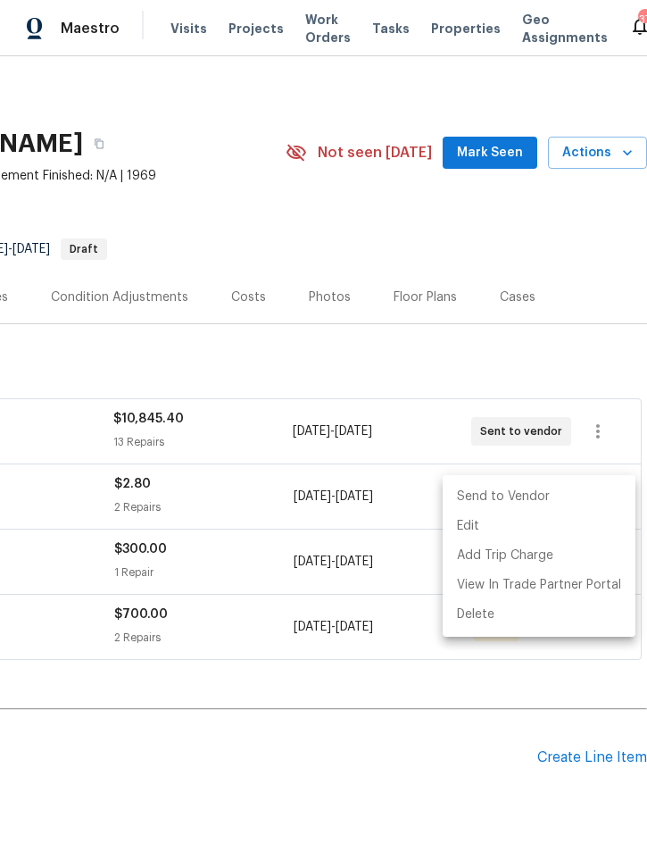
click at [539, 496] on li "Send to Vendor" at bounding box center [539, 496] width 193 height 29
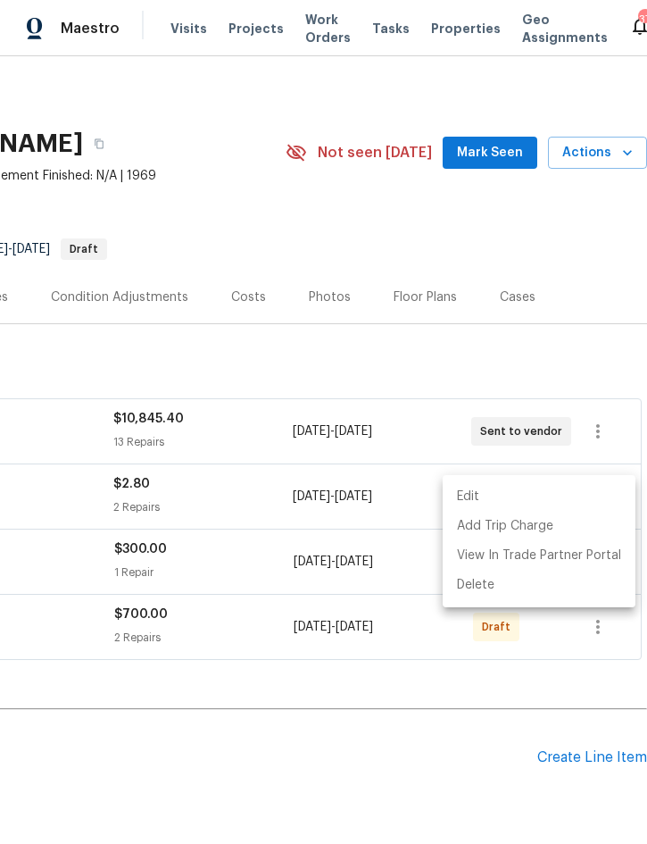
click at [407, 766] on div at bounding box center [323, 422] width 647 height 844
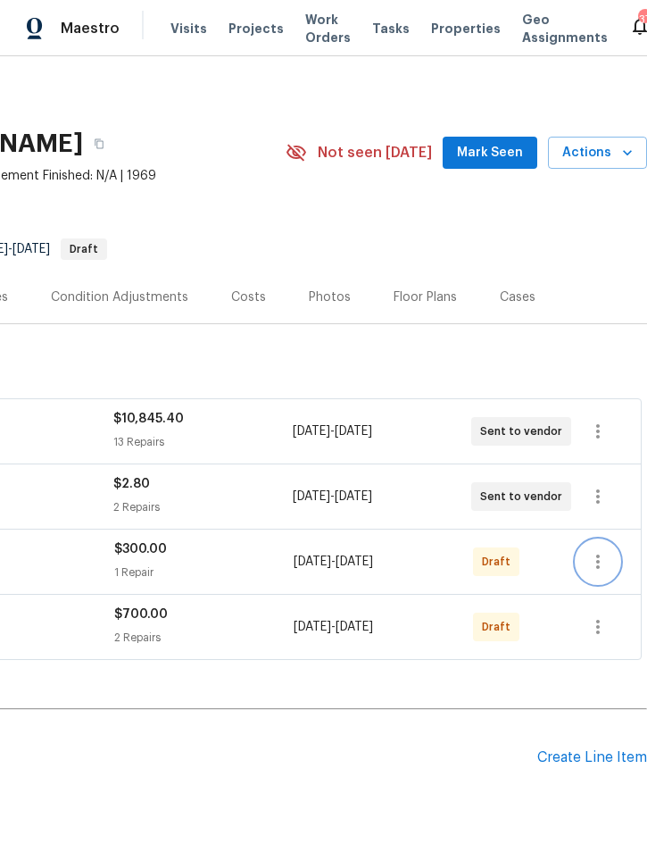
click at [608, 563] on icon "button" at bounding box center [598, 561] width 21 height 21
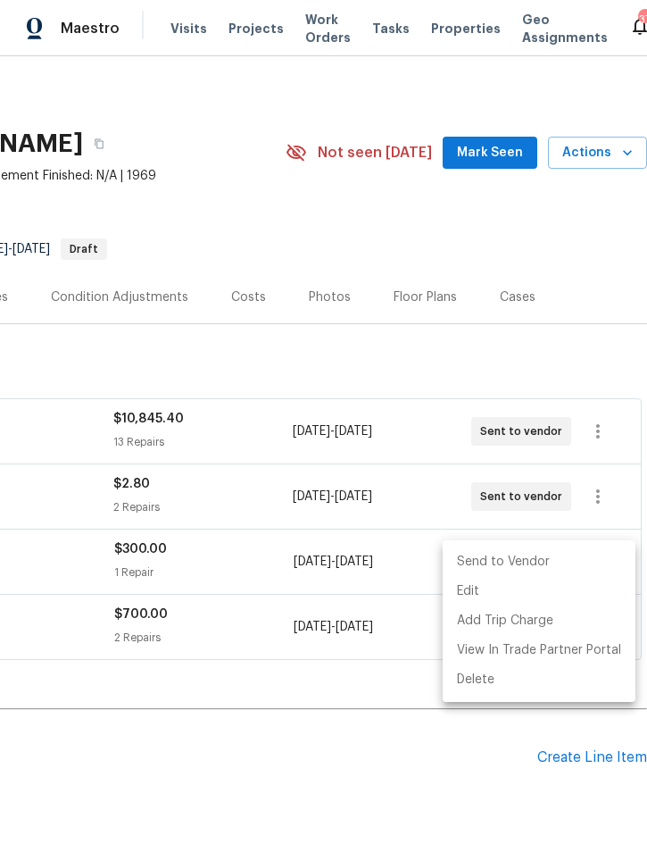
click at [556, 555] on li "Send to Vendor" at bounding box center [539, 561] width 193 height 29
click at [396, 753] on div at bounding box center [323, 422] width 647 height 844
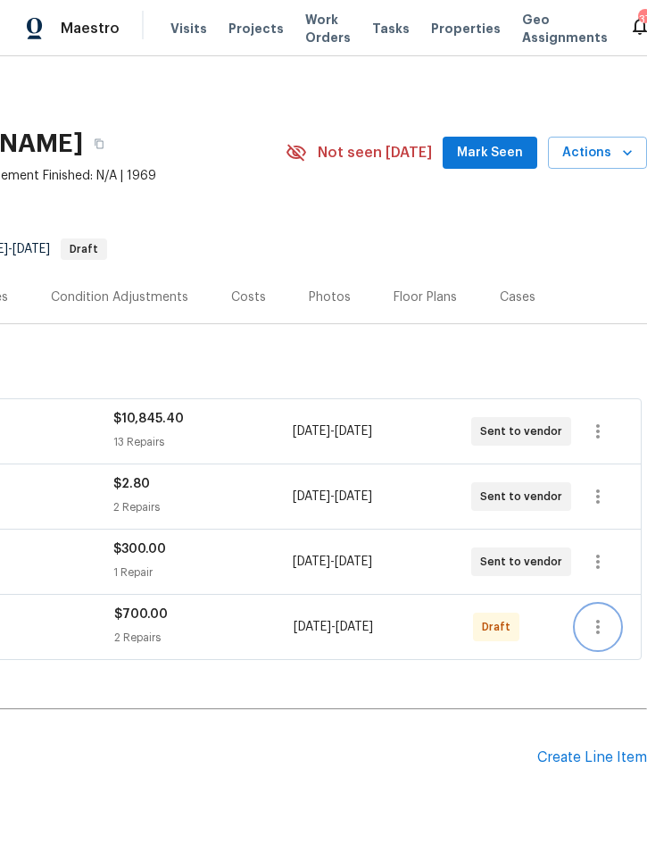
click at [596, 627] on icon "button" at bounding box center [598, 627] width 4 height 14
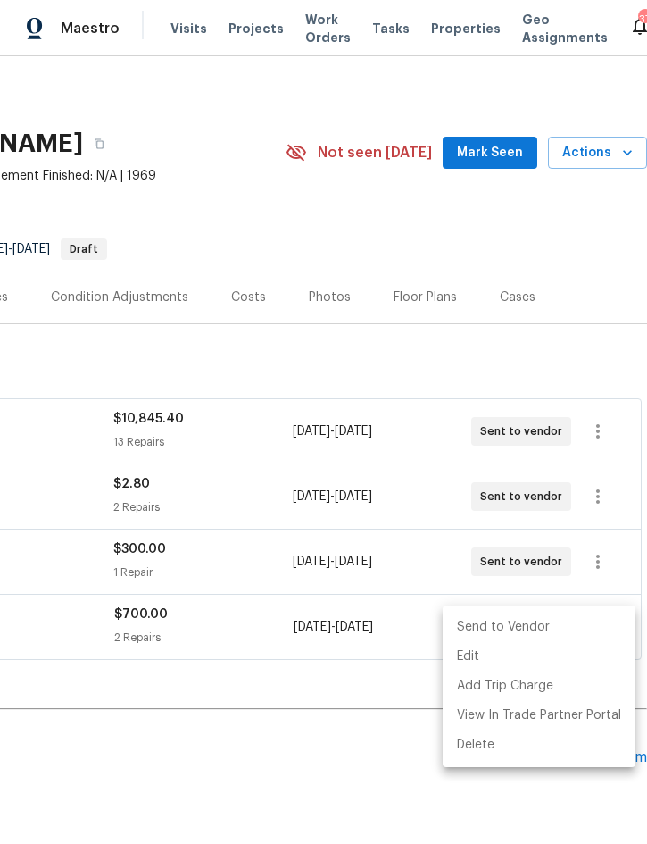
click at [550, 626] on li "Send to Vendor" at bounding box center [539, 627] width 193 height 29
click at [365, 772] on div at bounding box center [323, 422] width 647 height 844
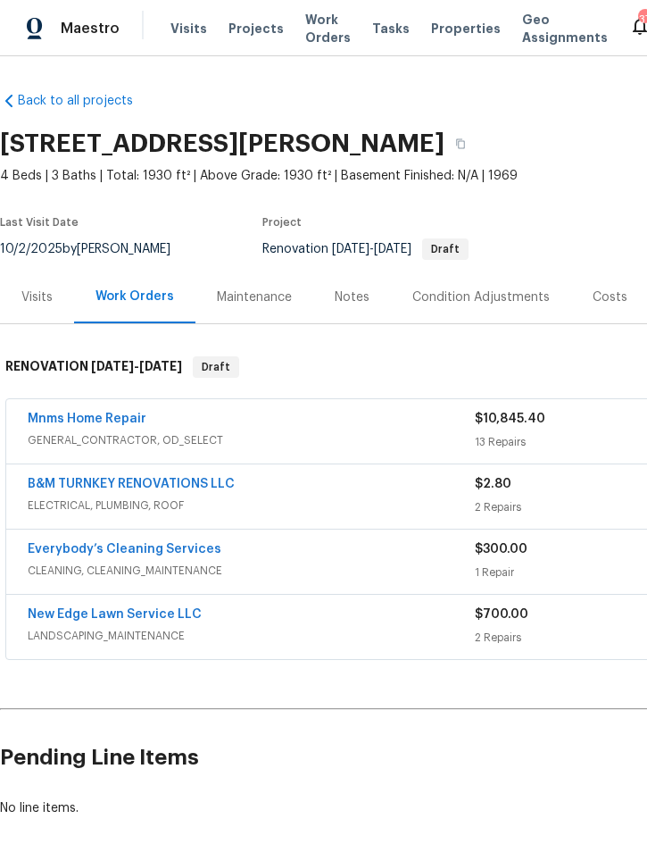
scroll to position [0, 0]
